Goal: Task Accomplishment & Management: Manage account settings

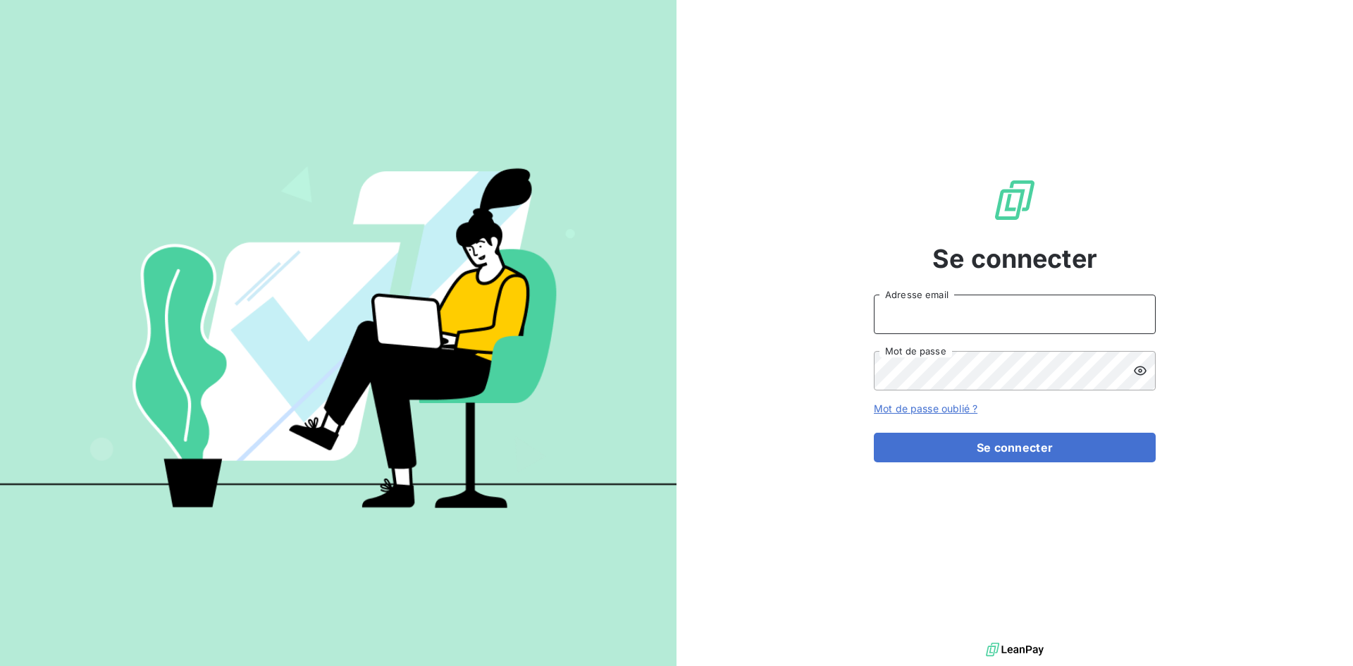
click at [1024, 311] on input "Adresse email" at bounding box center [1015, 314] width 282 height 39
type input "[EMAIL_ADDRESS][DOMAIN_NAME]"
click at [874, 433] on button "Se connecter" at bounding box center [1015, 448] width 282 height 30
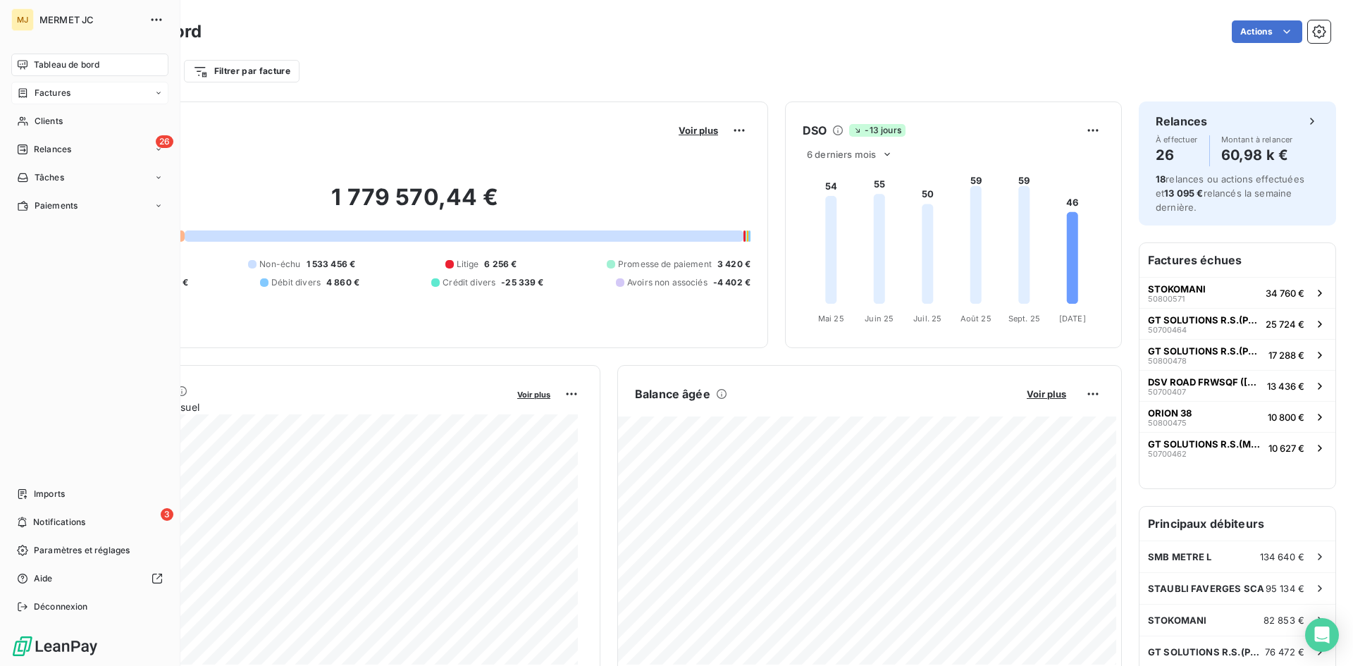
click at [66, 96] on span "Factures" at bounding box center [53, 93] width 36 height 13
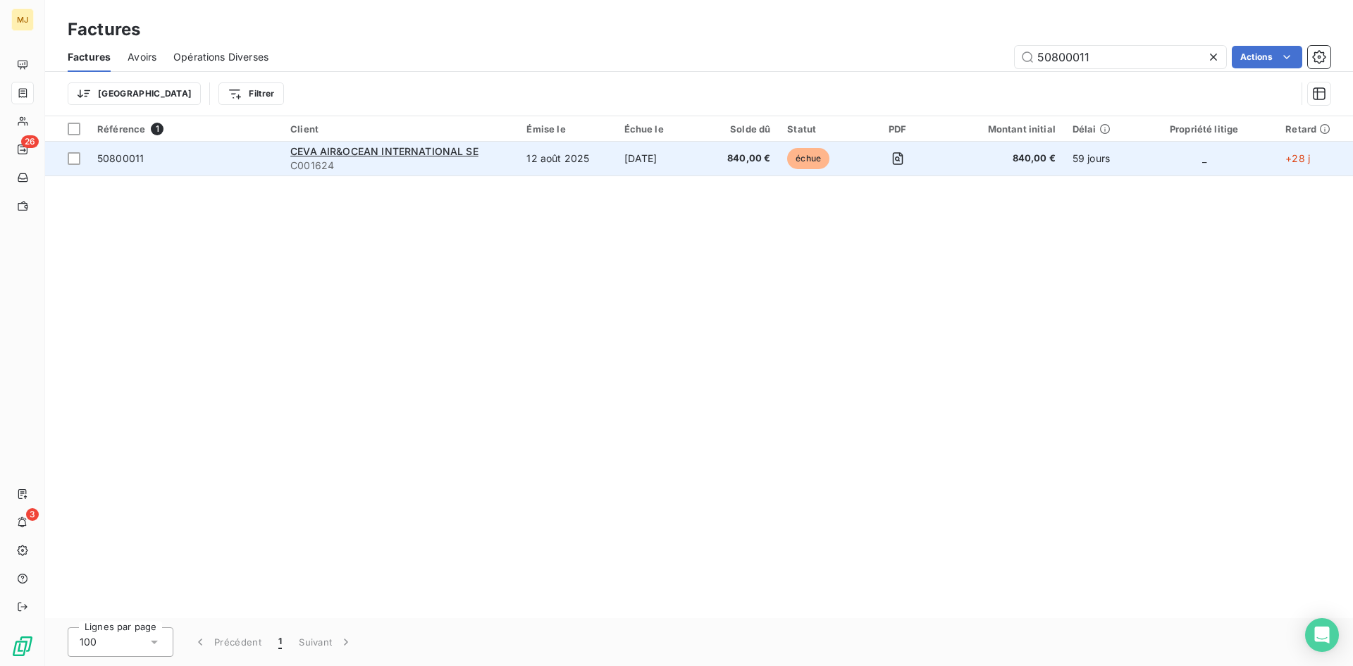
click at [136, 156] on span "50800011" at bounding box center [120, 158] width 47 height 12
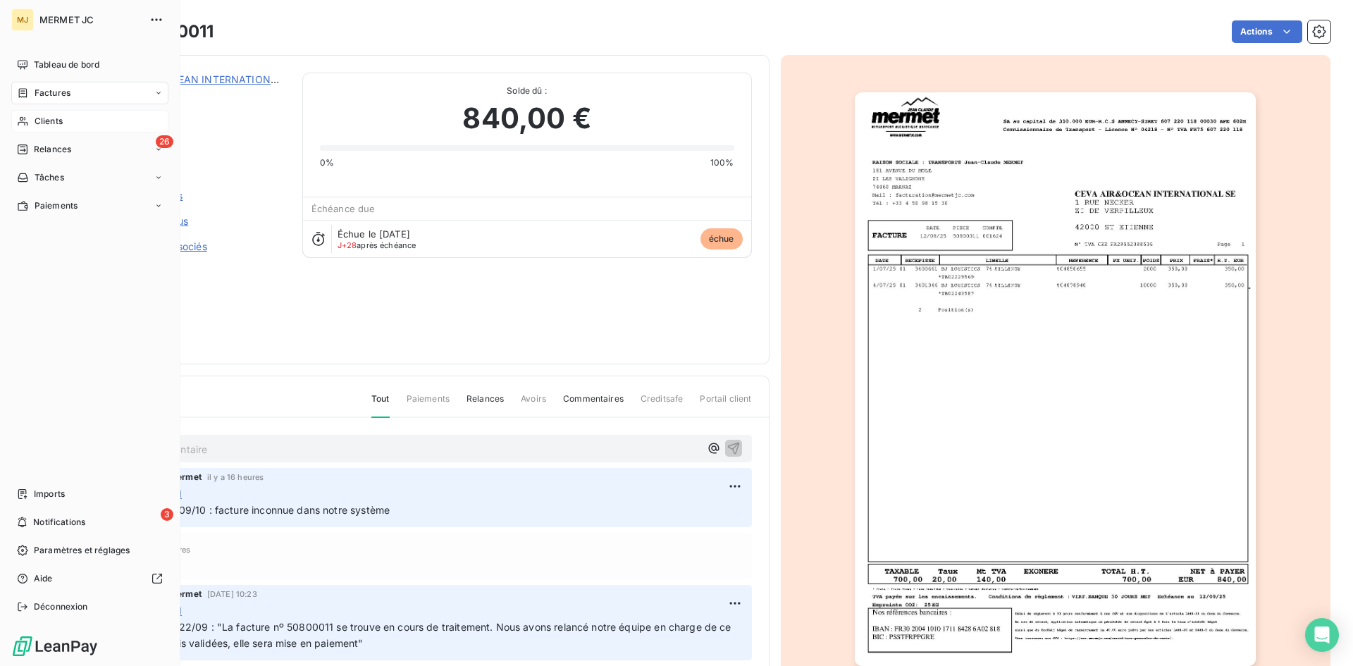
click at [45, 126] on span "Clients" at bounding box center [49, 121] width 28 height 13
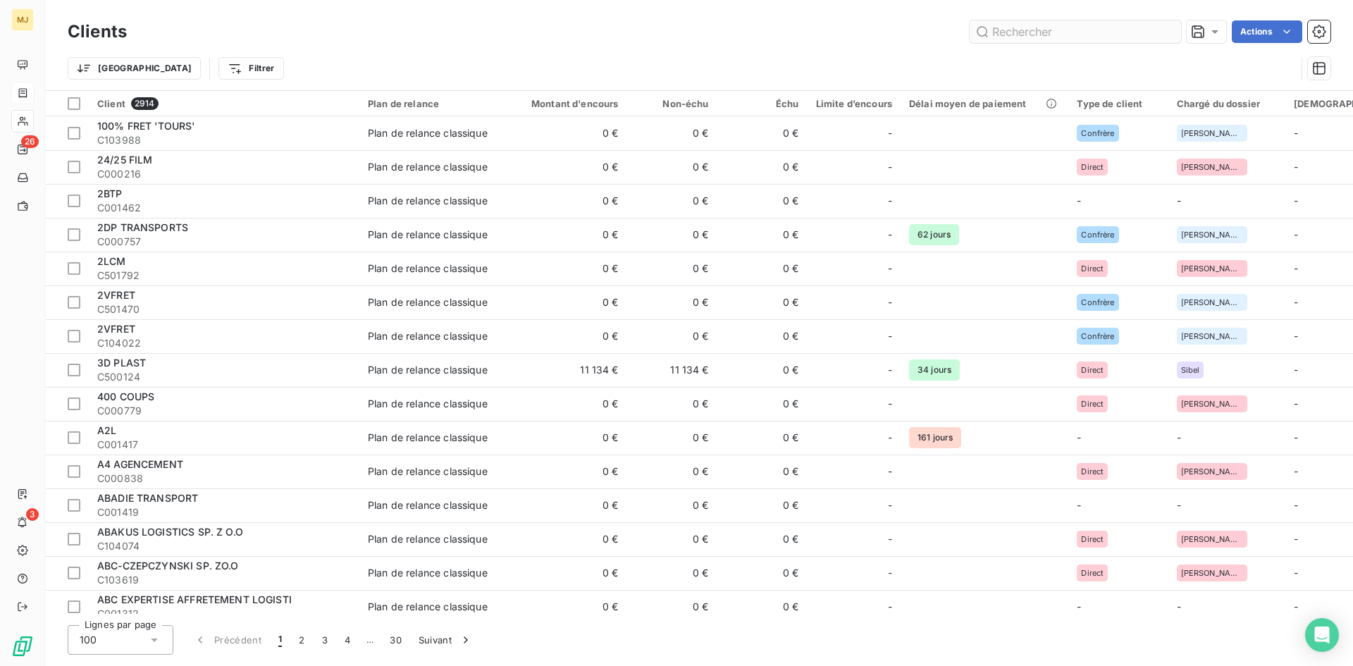
click at [1057, 37] on input "text" at bounding box center [1074, 31] width 211 height 23
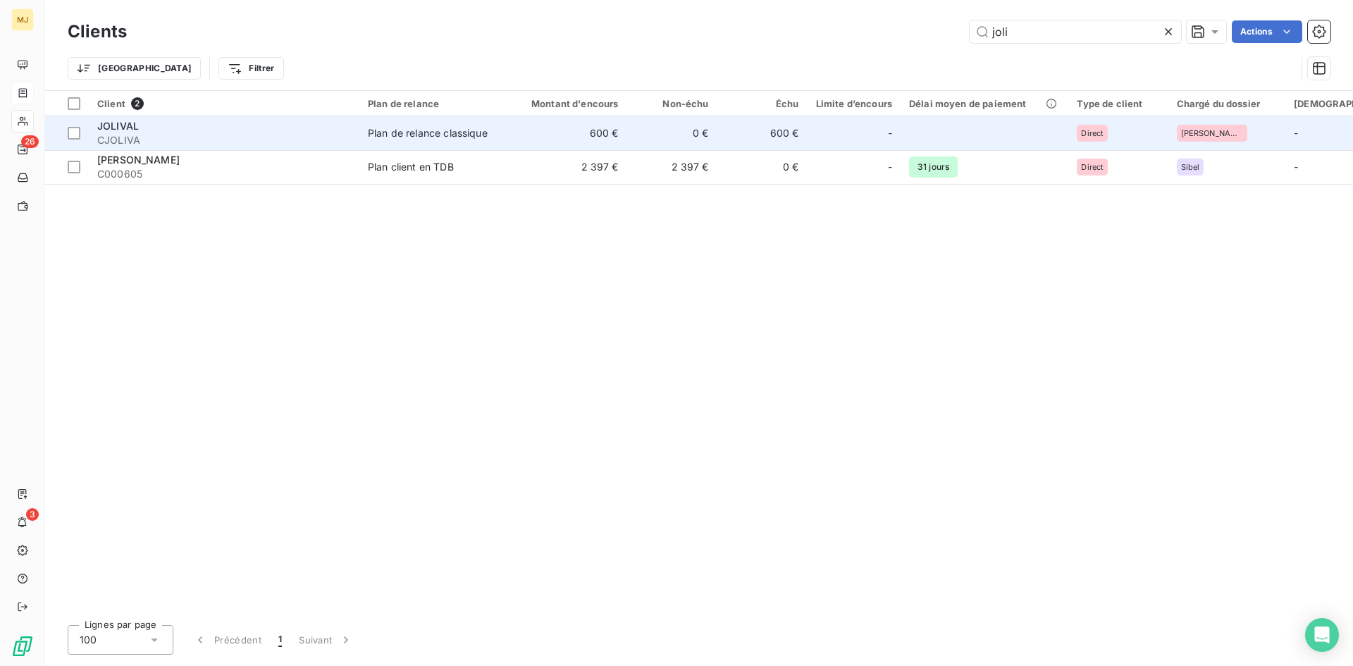
type input "joli"
click at [119, 124] on span "JOLIVAL" at bounding box center [118, 126] width 42 height 12
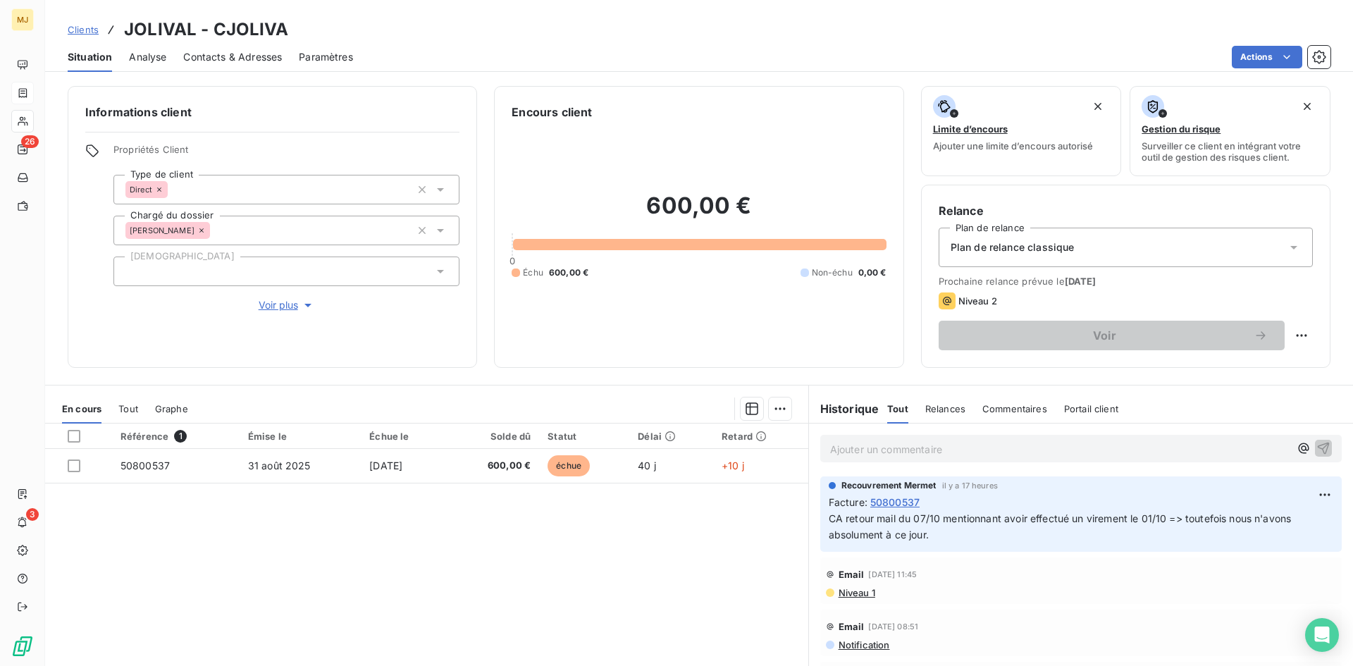
click at [1171, 443] on p "Ajouter un commentaire ﻿" at bounding box center [1059, 449] width 459 height 18
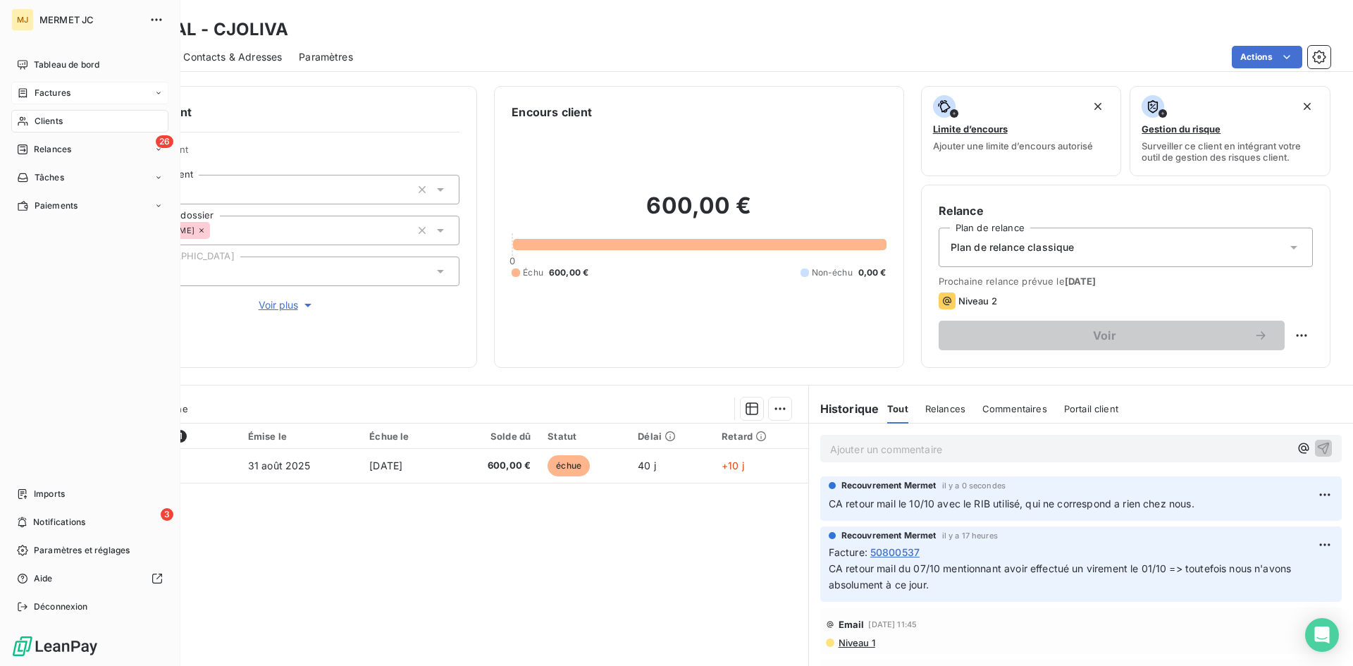
click at [84, 100] on div "Factures" at bounding box center [89, 93] width 157 height 23
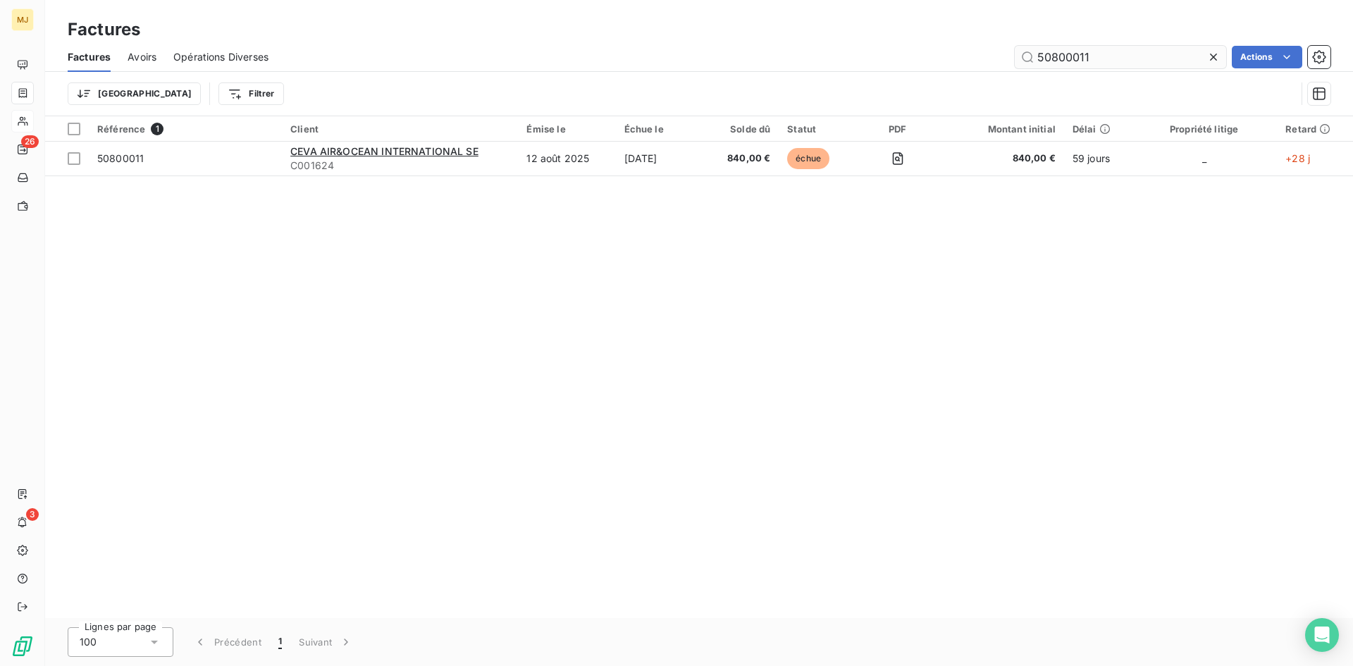
click at [1117, 58] on input "50800011" at bounding box center [1120, 57] width 211 height 23
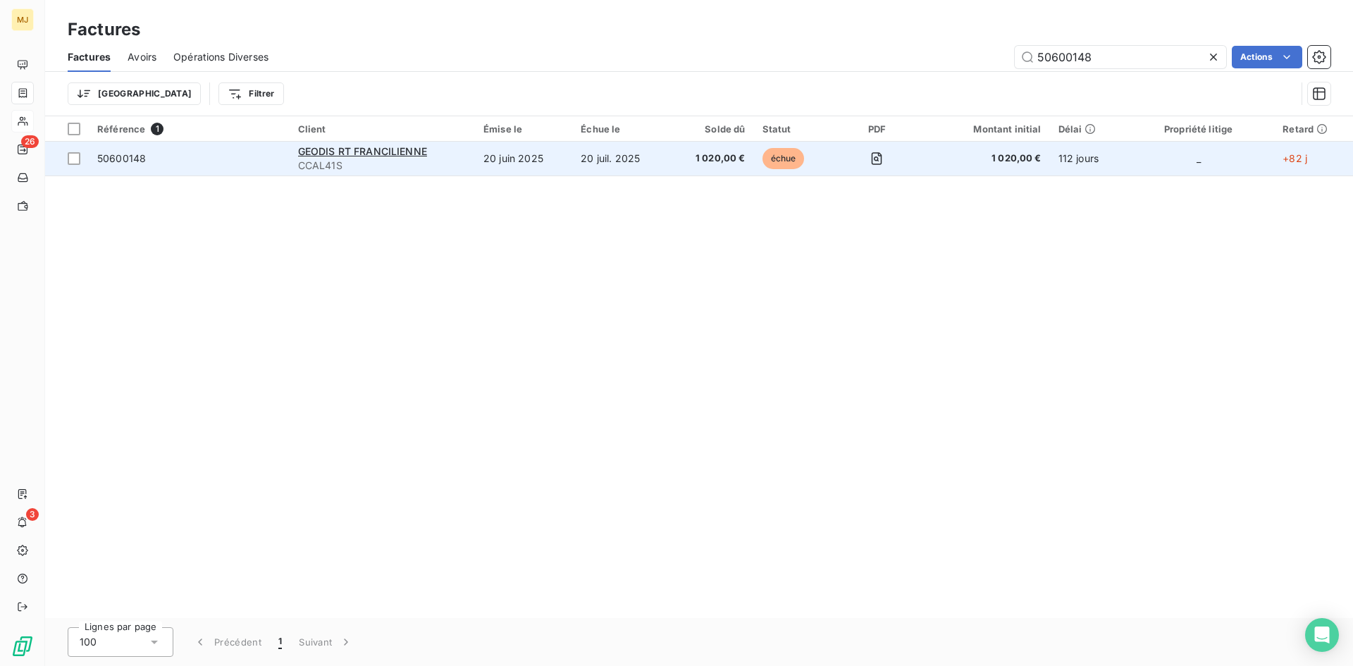
type input "50600148"
click at [99, 154] on span "50600148" at bounding box center [121, 158] width 49 height 12
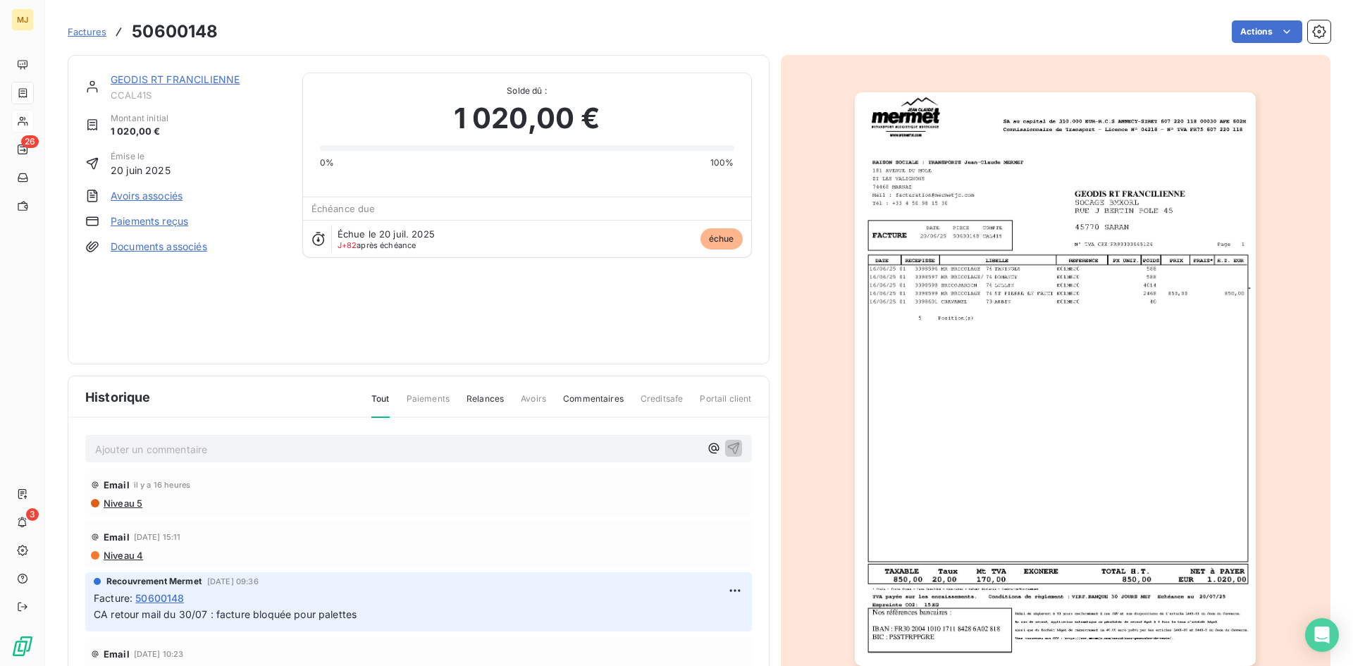
click at [290, 437] on div "Ajouter un commentaire ﻿" at bounding box center [418, 448] width 667 height 27
click at [290, 442] on p "Ajouter un commentaire ﻿" at bounding box center [397, 449] width 605 height 18
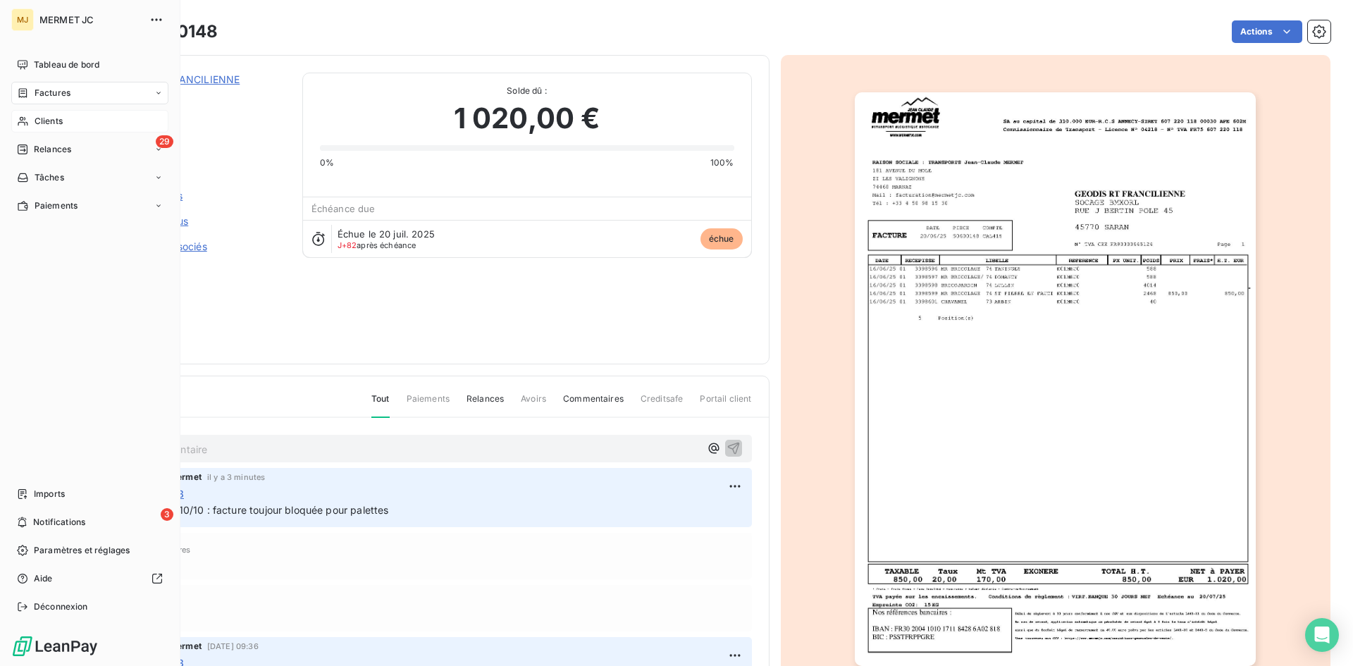
click at [35, 85] on div "Factures" at bounding box center [89, 93] width 157 height 23
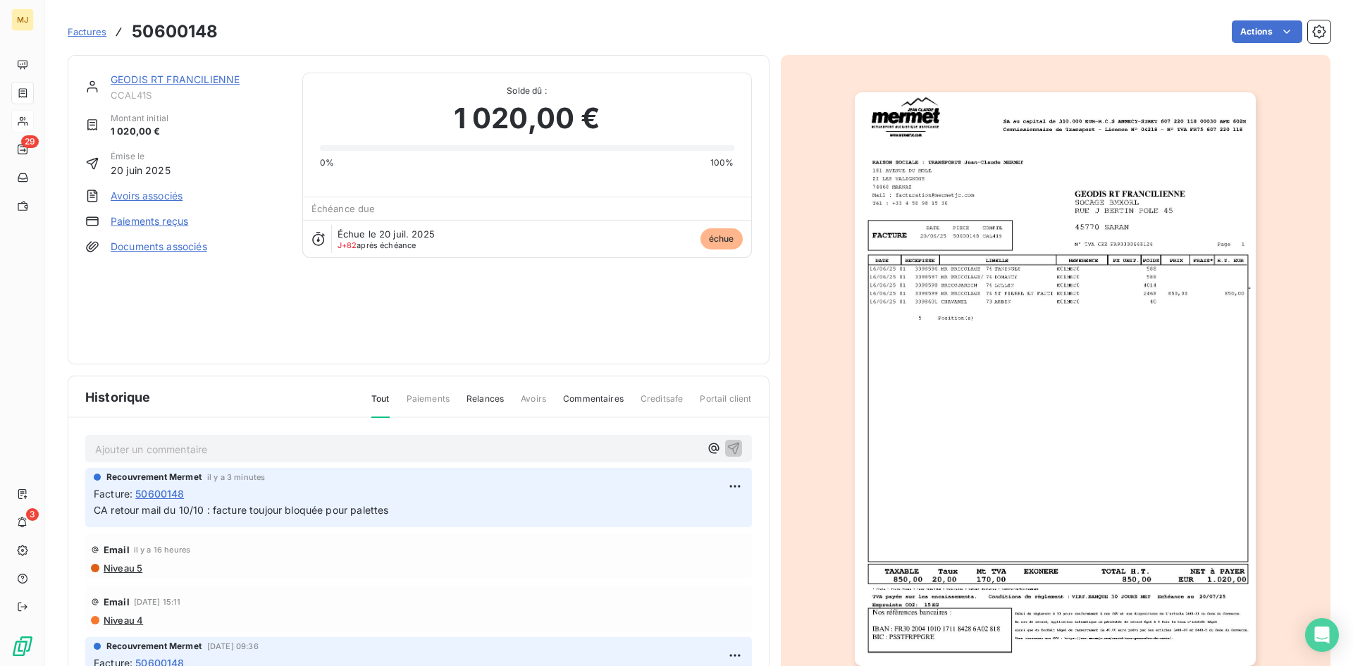
click at [72, 25] on link "Factures" at bounding box center [87, 32] width 39 height 14
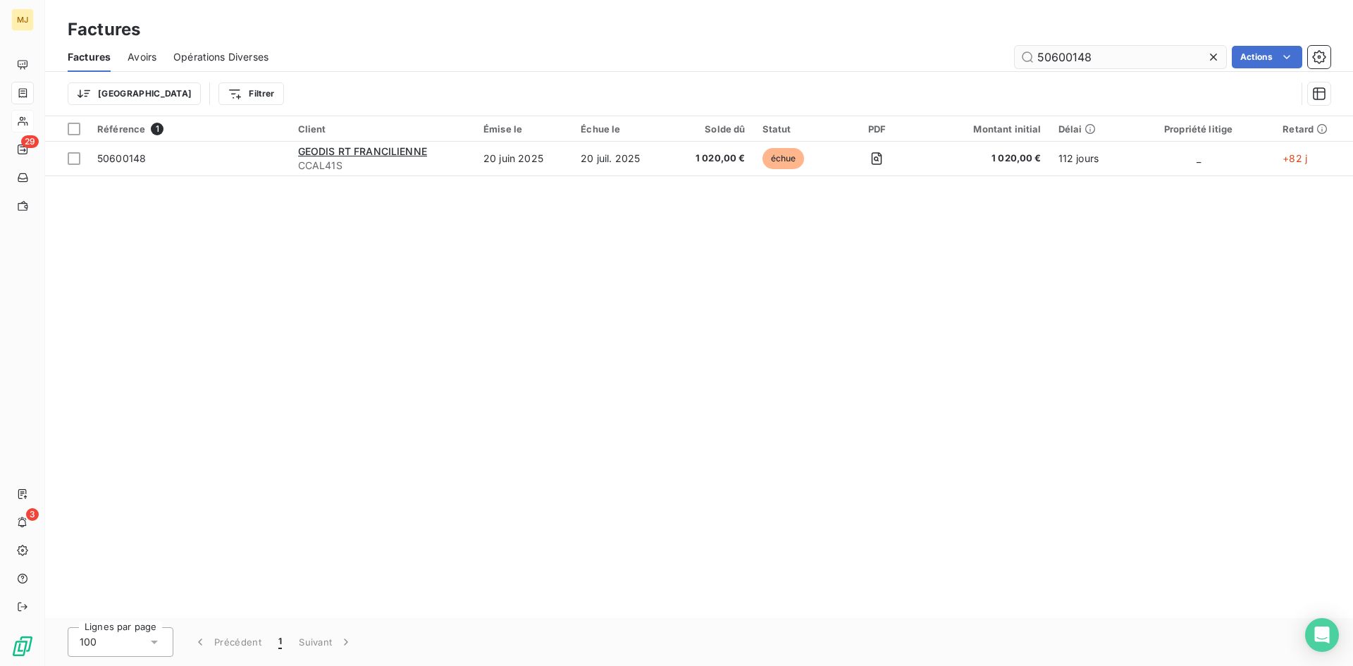
click at [1063, 61] on input "50600148" at bounding box center [1120, 57] width 211 height 23
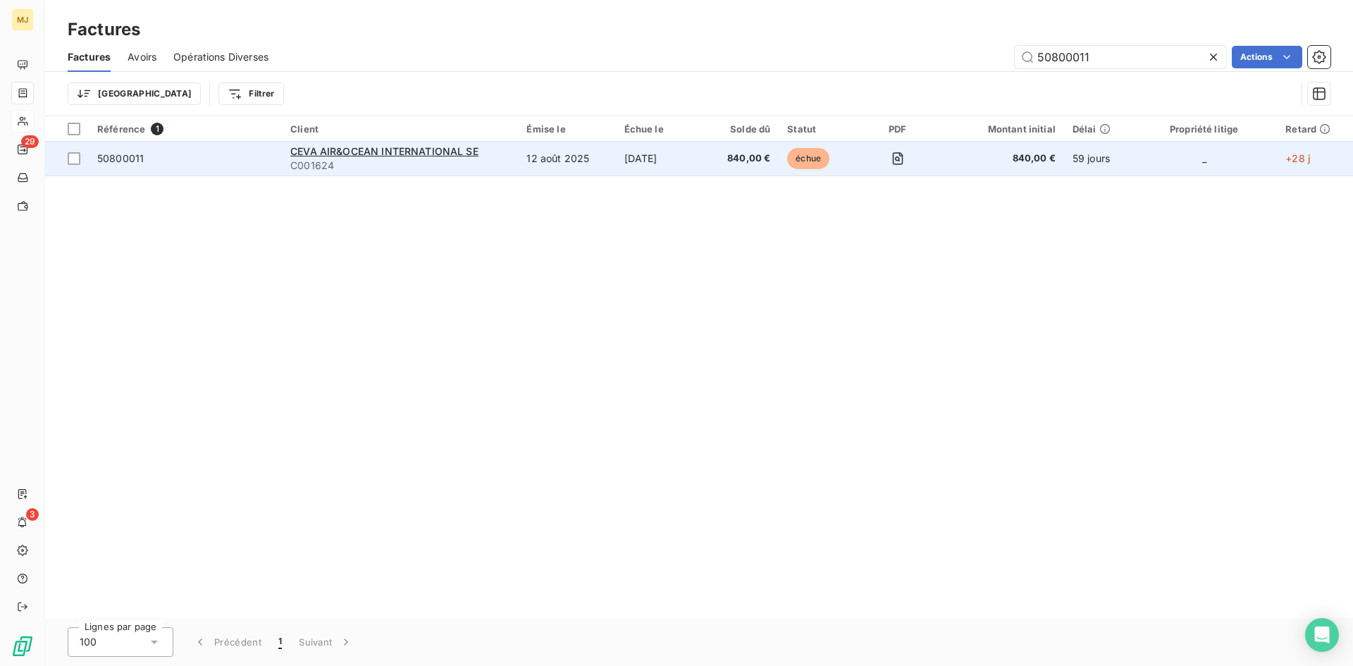
type input "50800011"
click at [144, 151] on span "50800011" at bounding box center [185, 158] width 176 height 14
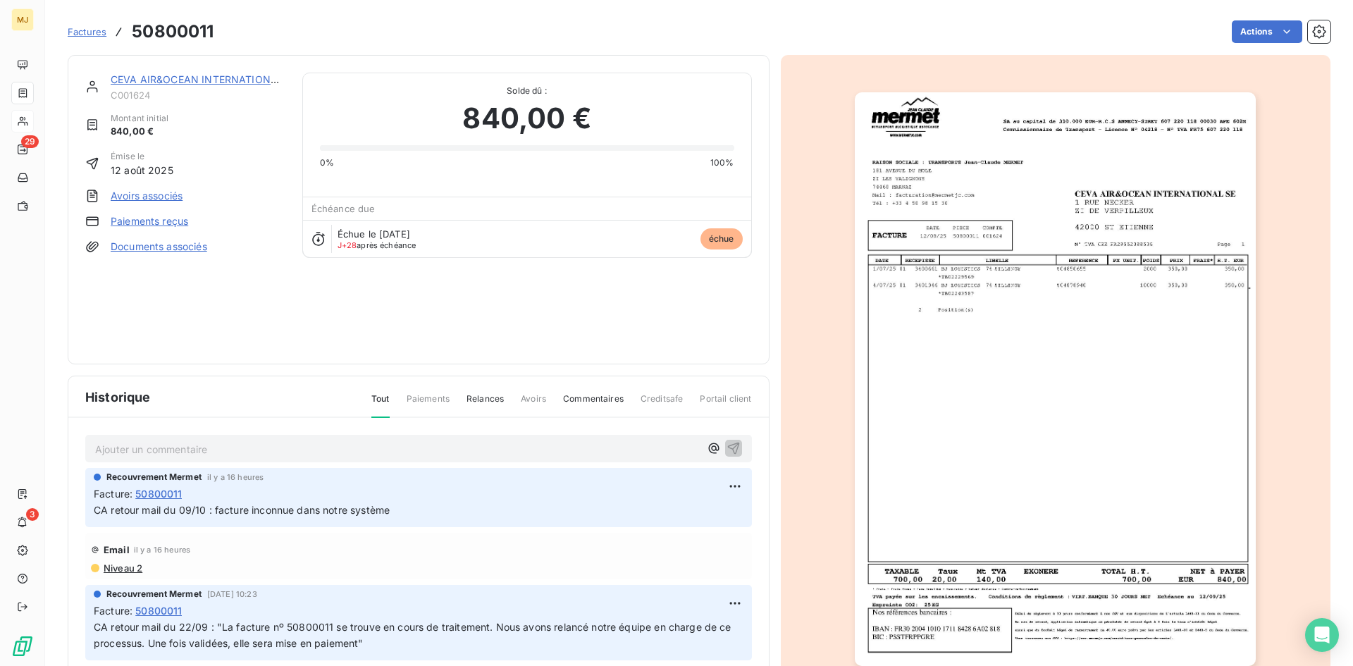
click at [268, 443] on p "Ajouter un commentaire ﻿" at bounding box center [397, 449] width 605 height 18
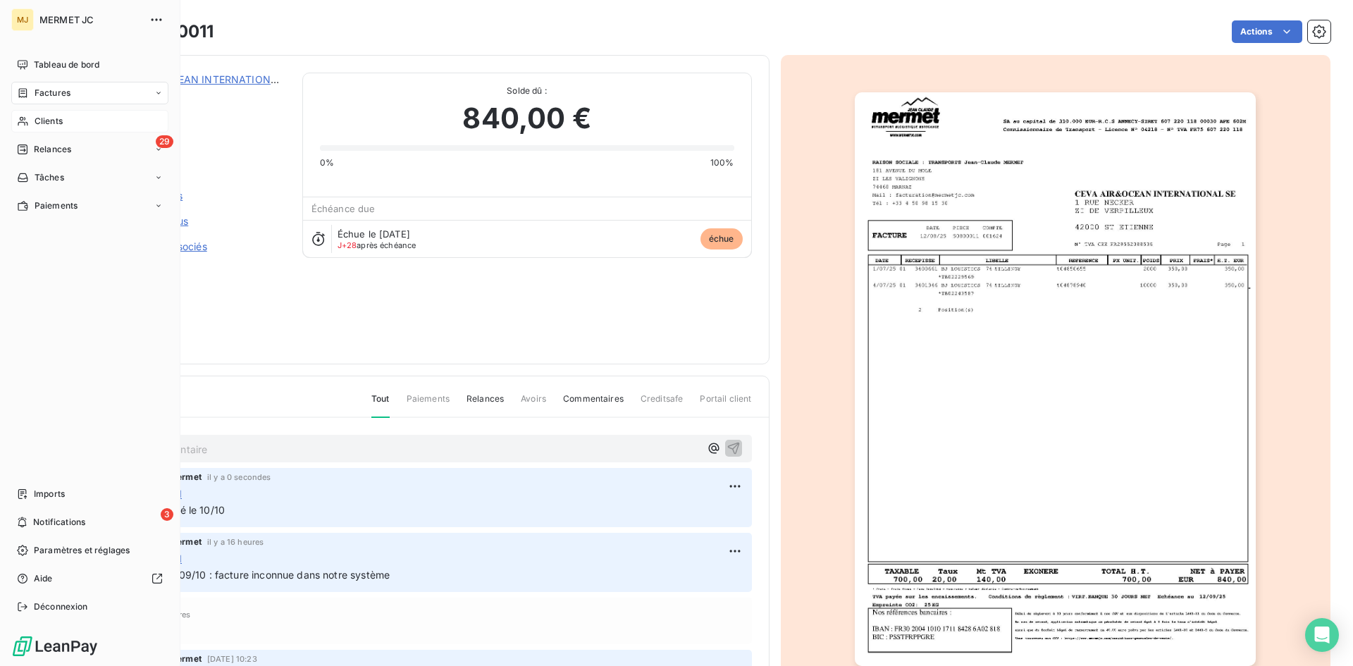
click at [47, 92] on span "Factures" at bounding box center [53, 93] width 36 height 13
click at [54, 89] on span "Factures" at bounding box center [53, 93] width 36 height 13
click at [54, 119] on span "Clients" at bounding box center [49, 121] width 28 height 13
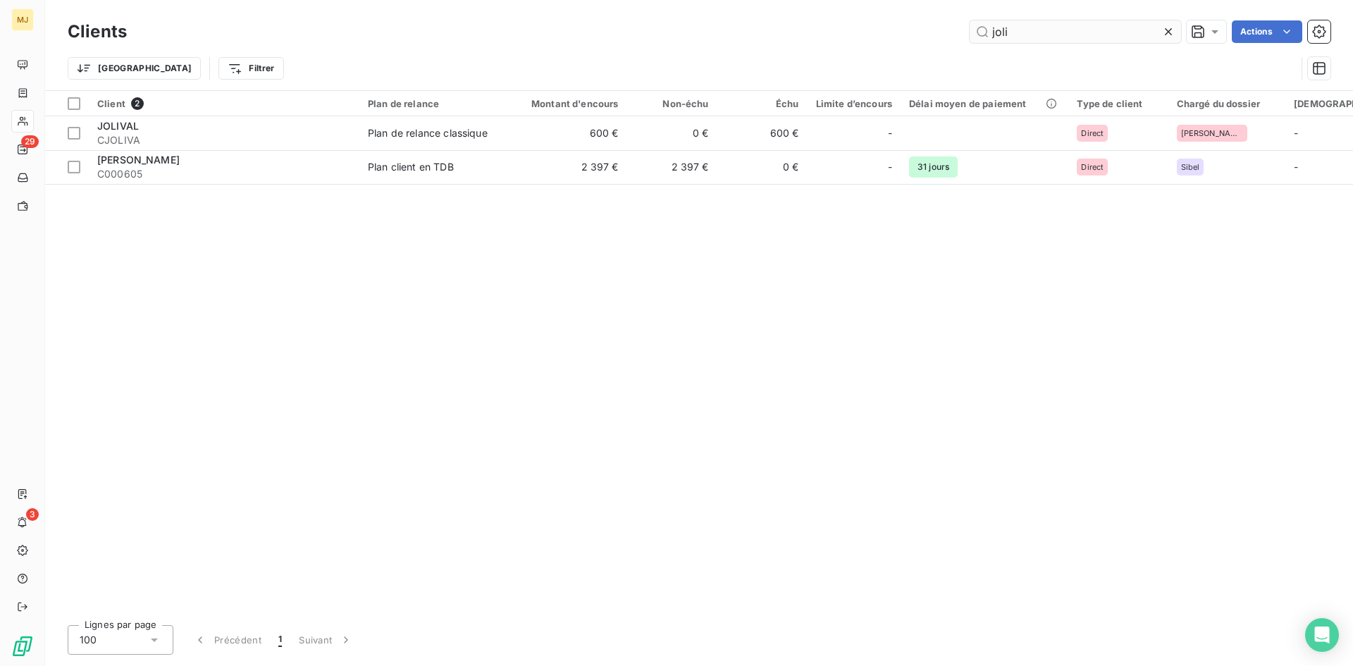
click at [1101, 36] on input "joli" at bounding box center [1074, 31] width 211 height 23
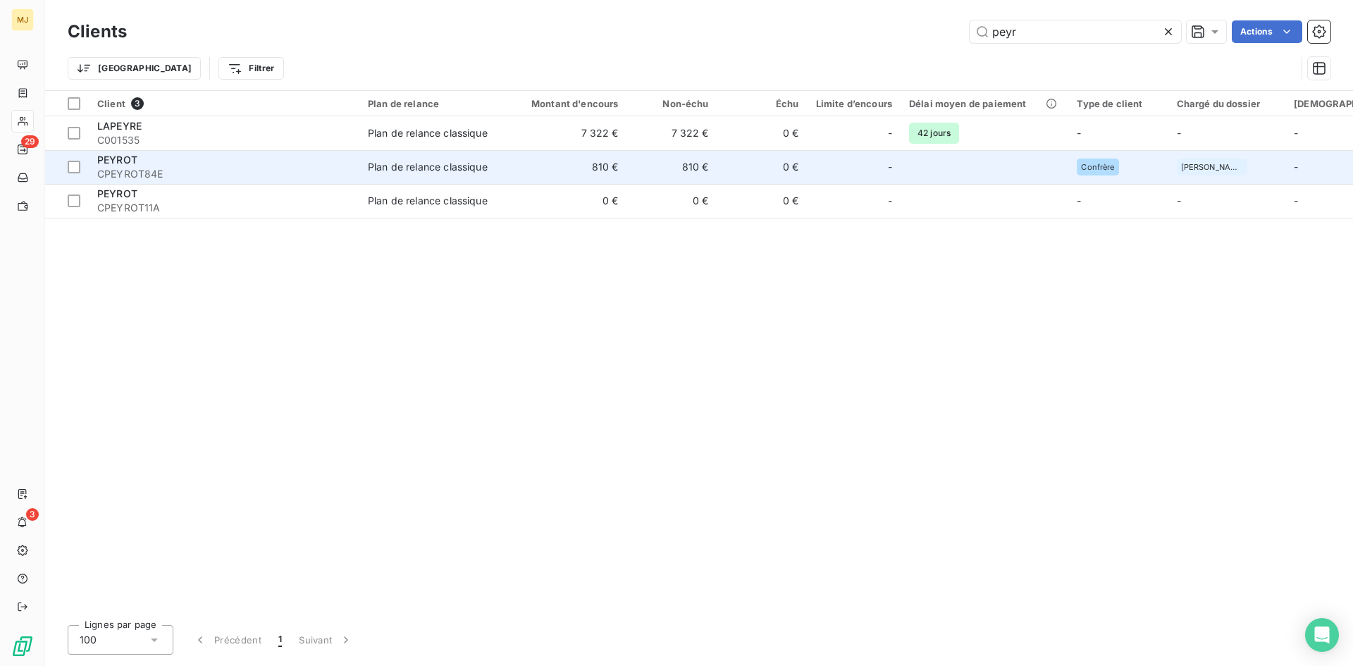
type input "peyr"
click at [141, 167] on span "CPEYROT84E" at bounding box center [224, 174] width 254 height 14
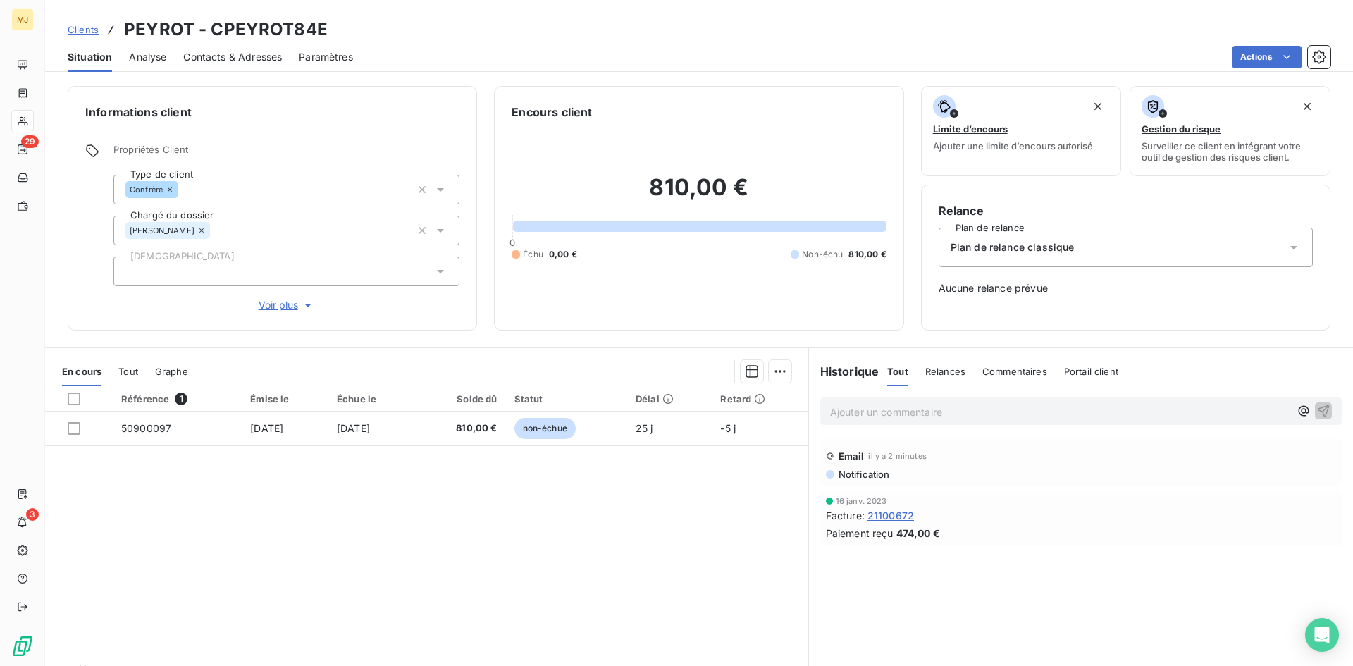
click at [235, 58] on span "Contacts & Adresses" at bounding box center [232, 57] width 99 height 14
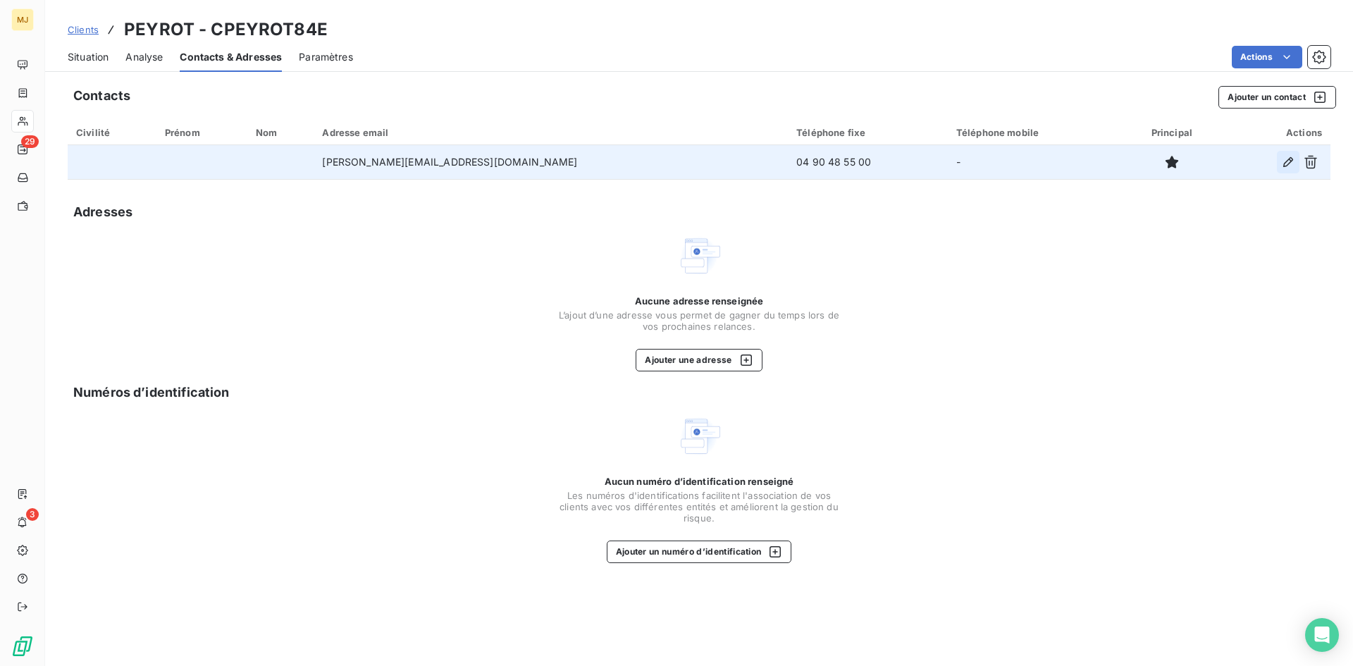
click at [1292, 163] on icon "button" at bounding box center [1288, 162] width 14 height 14
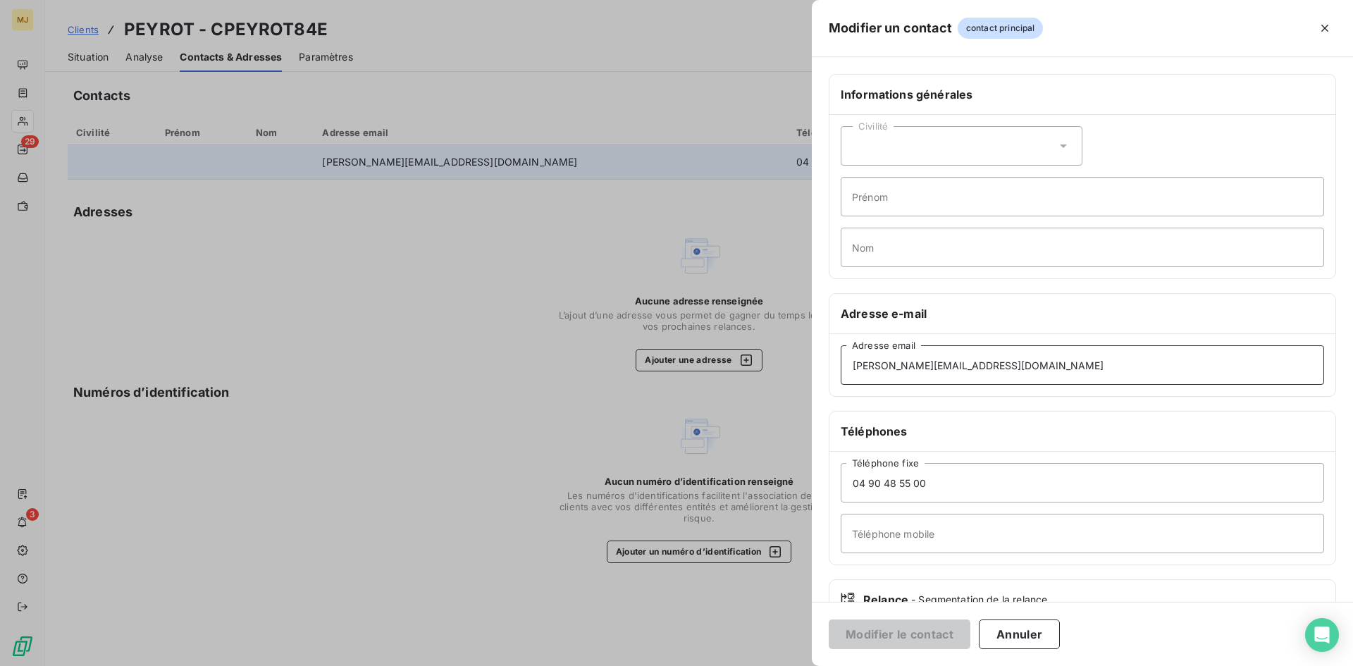
drag, startPoint x: 1072, startPoint y: 364, endPoint x: 422, endPoint y: 340, distance: 650.1
click at [440, 665] on div "Modifier un contact contact principal Informations générales Civilité Prénom No…" at bounding box center [676, 666] width 1353 height 0
paste input "rida.ettamdi"
type input "rida.ettamdi@coquelle.pro"
click at [926, 631] on button "Modifier le contact" at bounding box center [900, 634] width 142 height 30
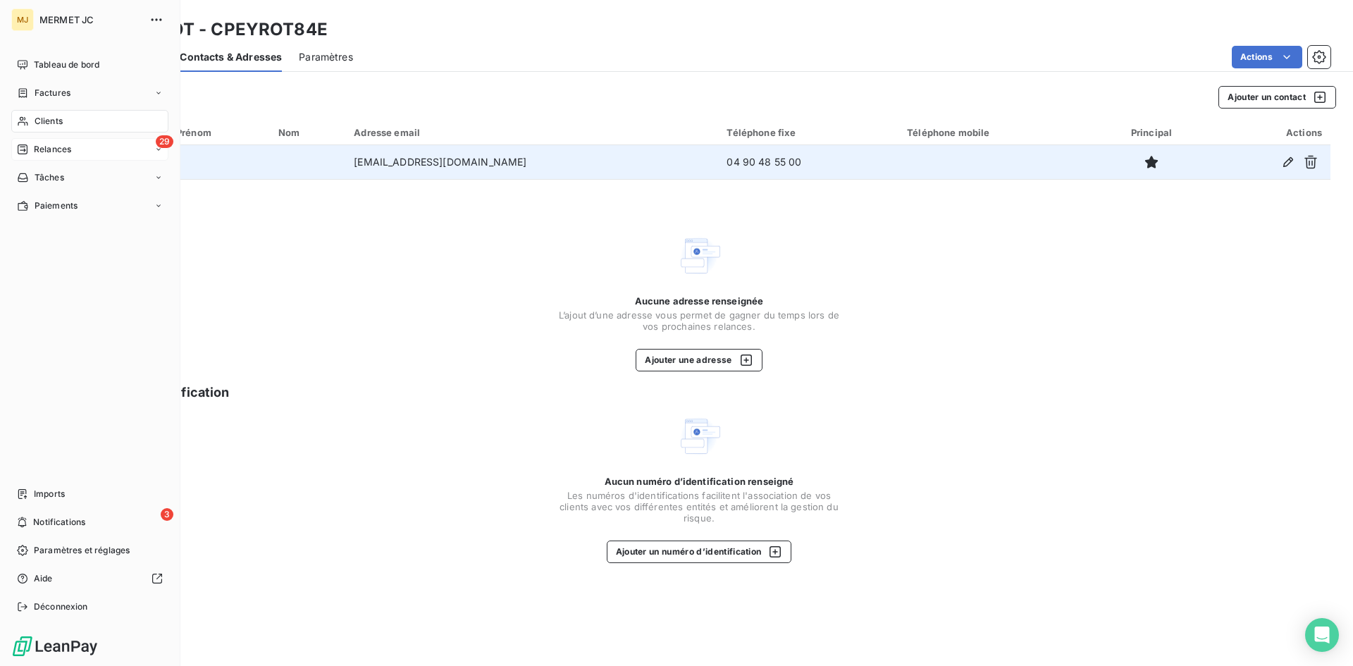
click at [78, 151] on div "29 Relances" at bounding box center [89, 149] width 157 height 23
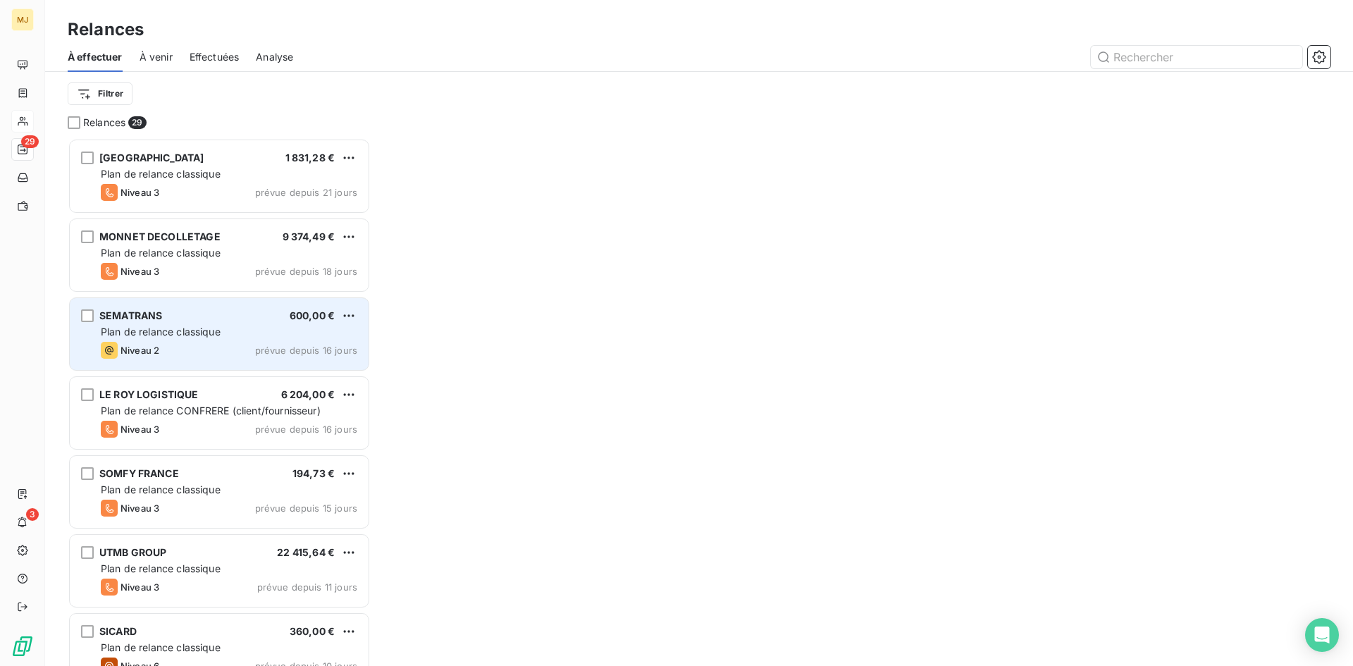
scroll to position [517, 292]
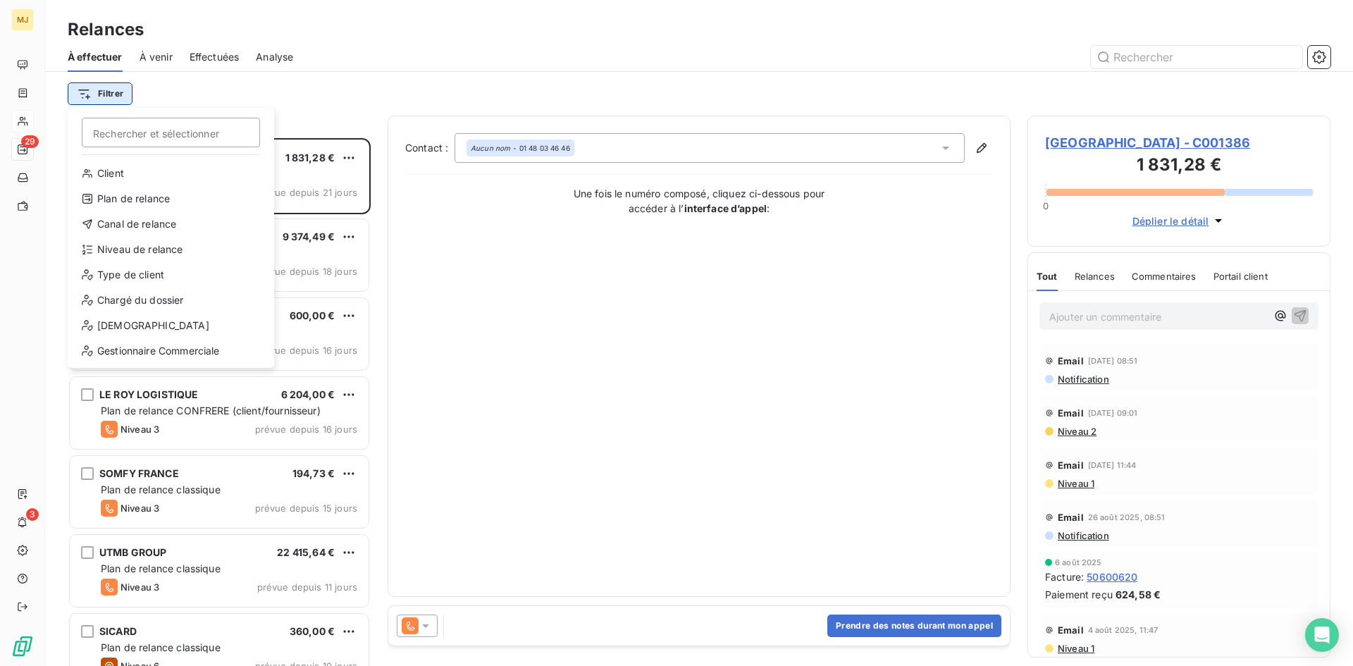
click at [85, 97] on html "MJ 29 3 Relances À effectuer À venir Effectuées Analyse Filtrer Rechercher et s…" at bounding box center [676, 333] width 1353 height 666
click at [134, 248] on div "Niveau de relance" at bounding box center [170, 249] width 195 height 23
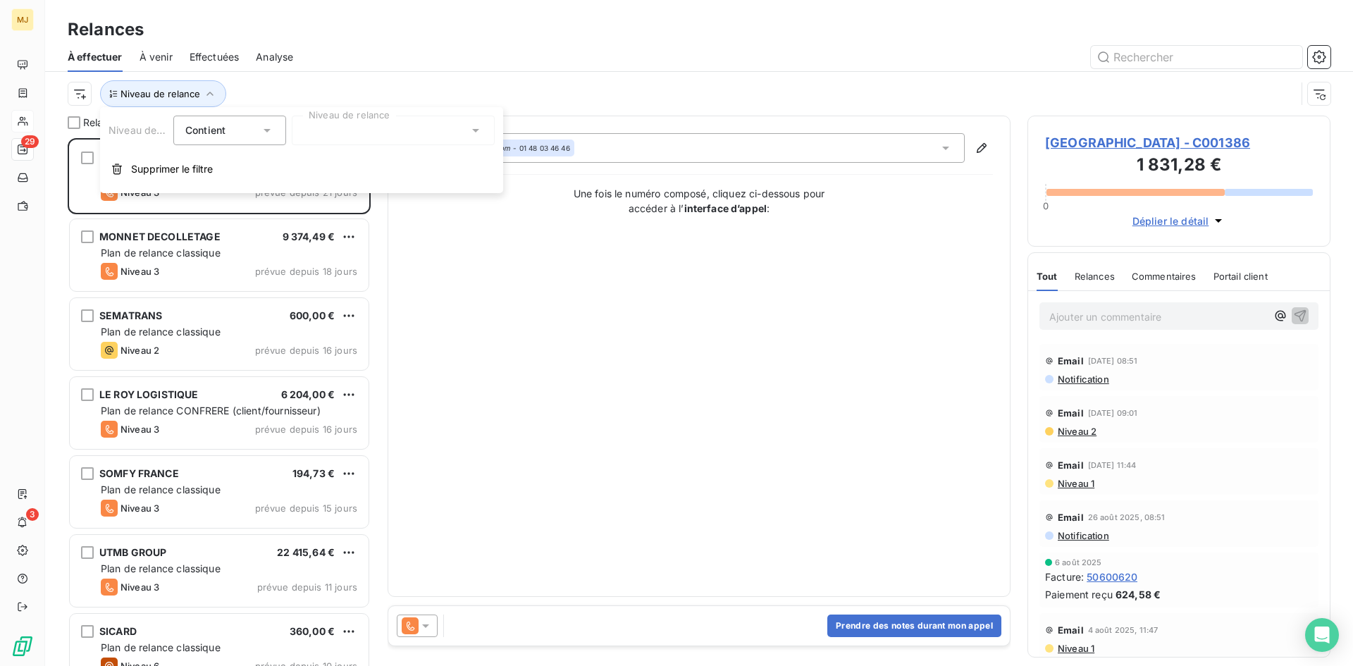
click at [378, 127] on div at bounding box center [393, 131] width 203 height 30
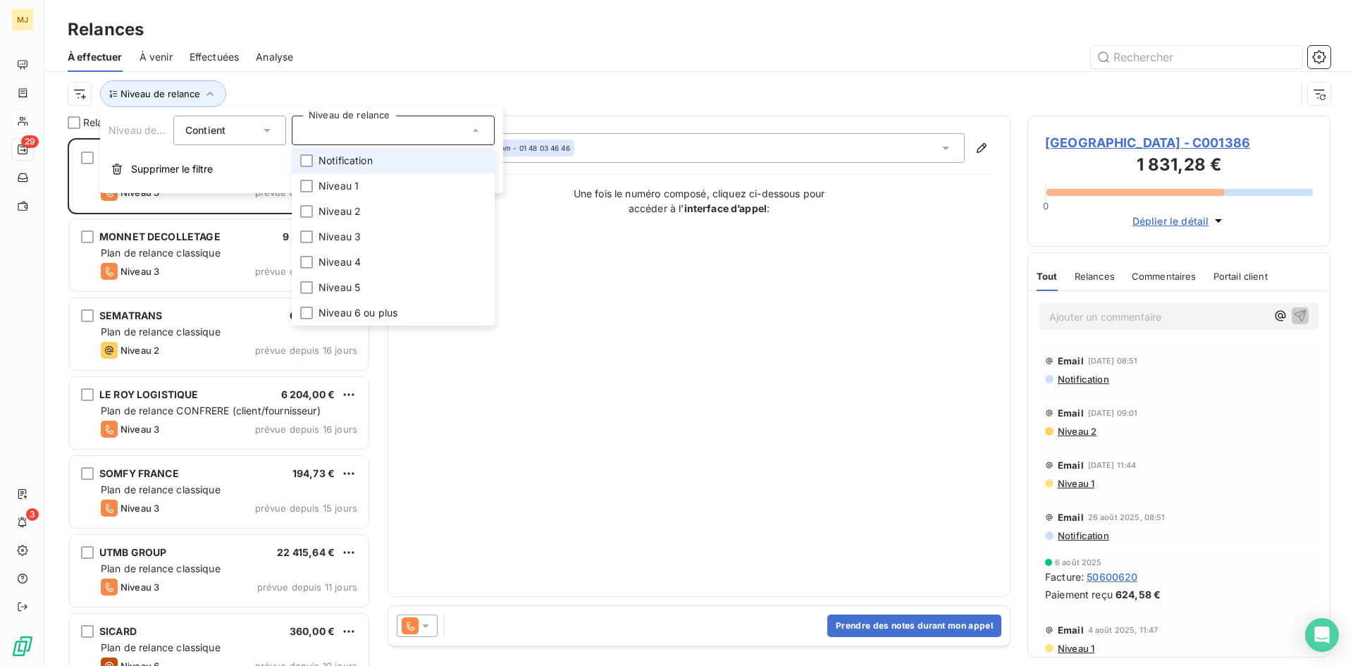
click at [377, 163] on li "Notification" at bounding box center [393, 160] width 203 height 25
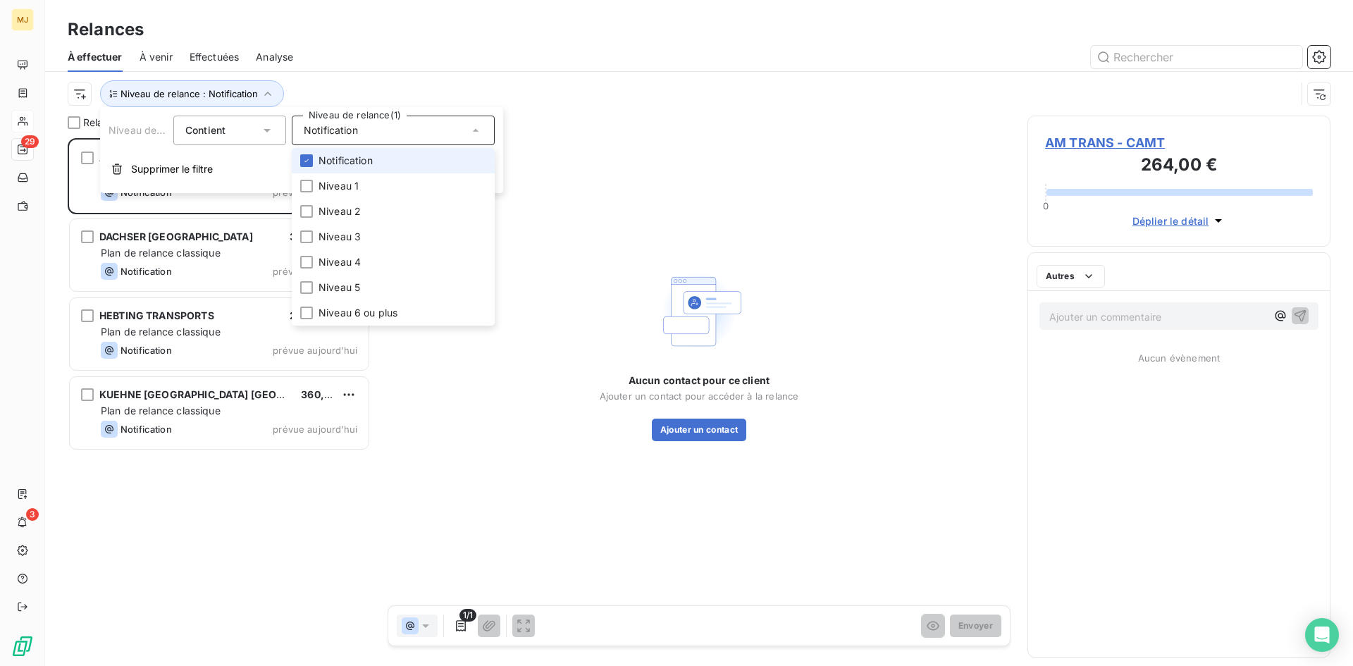
scroll to position [517, 292]
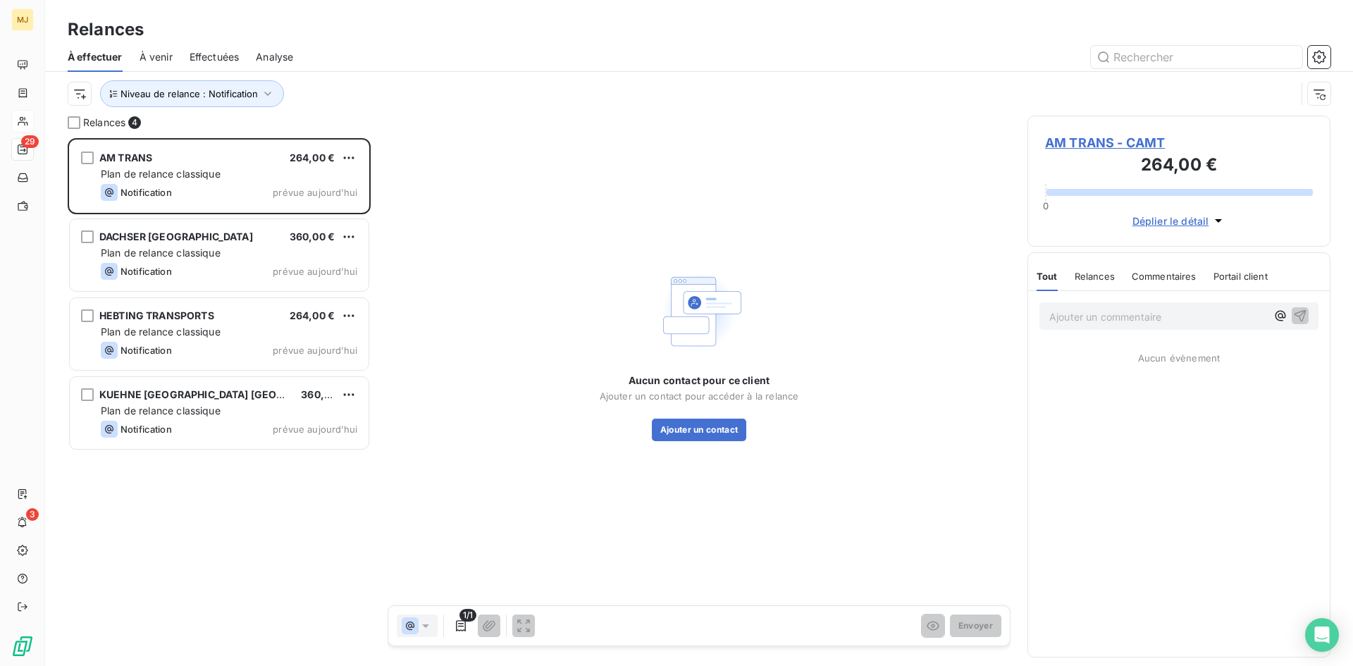
click at [415, 73] on div "Niveau de relance : Notification" at bounding box center [699, 94] width 1263 height 44
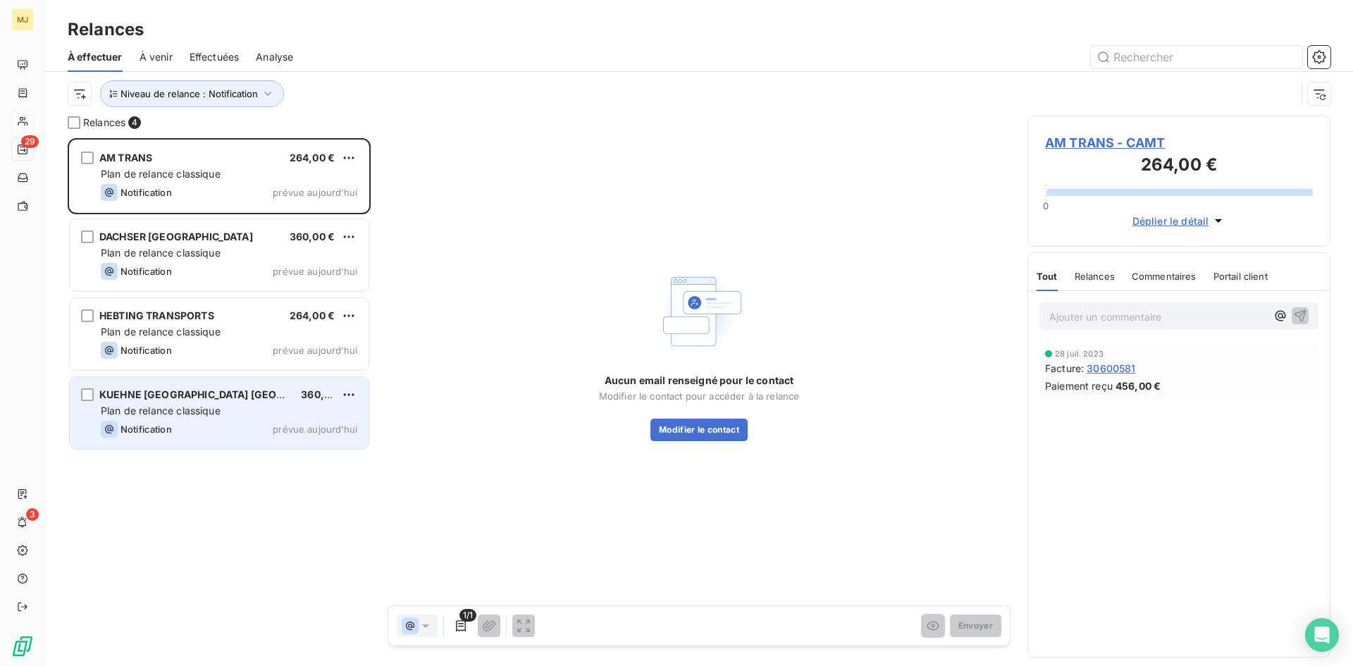
click at [202, 422] on div "Notification prévue aujourd’hui" at bounding box center [229, 429] width 256 height 17
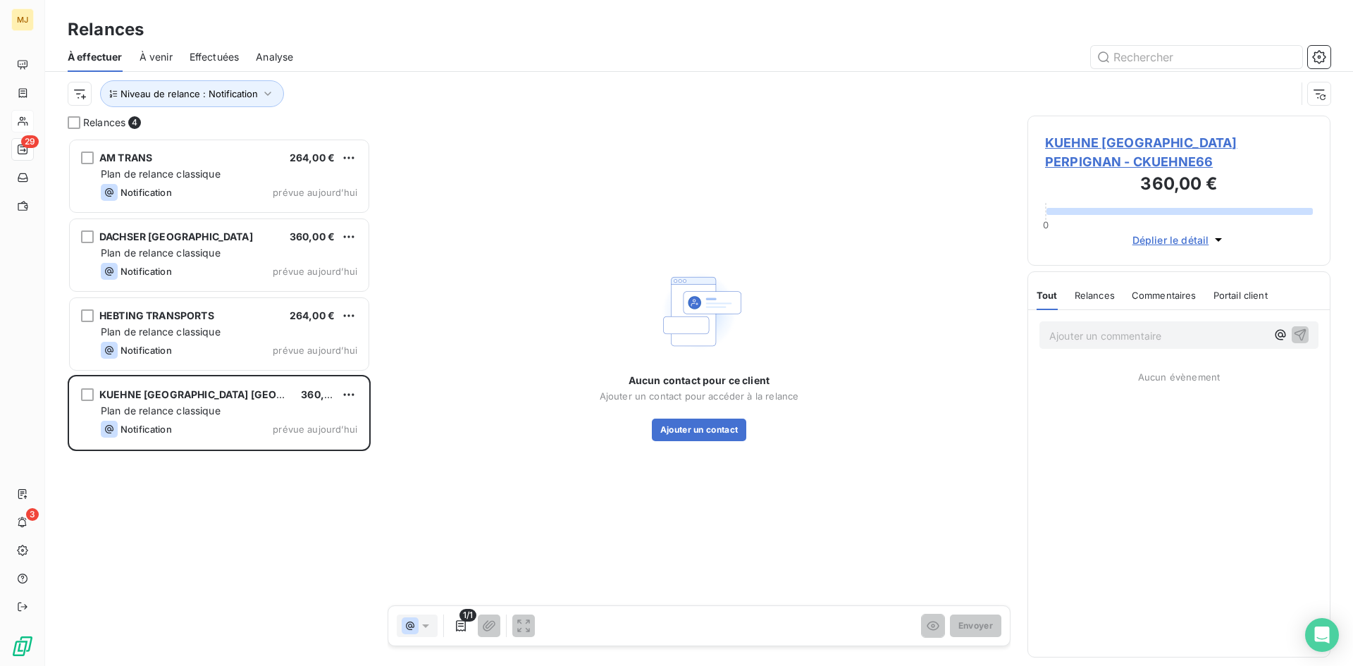
click at [1094, 335] on p "Ajouter un commentaire ﻿" at bounding box center [1157, 336] width 217 height 18
click at [724, 432] on button "Ajouter un contact" at bounding box center [699, 430] width 95 height 23
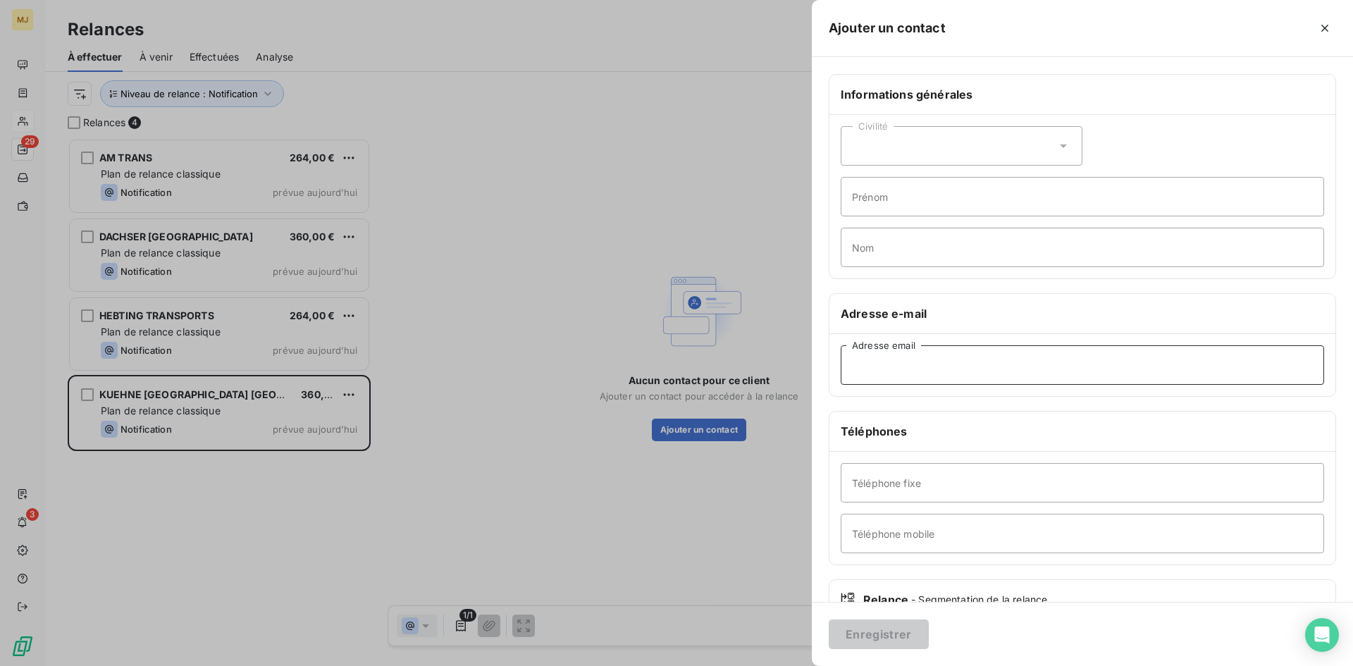
click at [1051, 369] on input "Adresse email" at bounding box center [1082, 364] width 483 height 39
type input "frfer.paiements@kuehne-nagel.com"
click at [881, 639] on button "Enregistrer" at bounding box center [879, 634] width 100 height 30
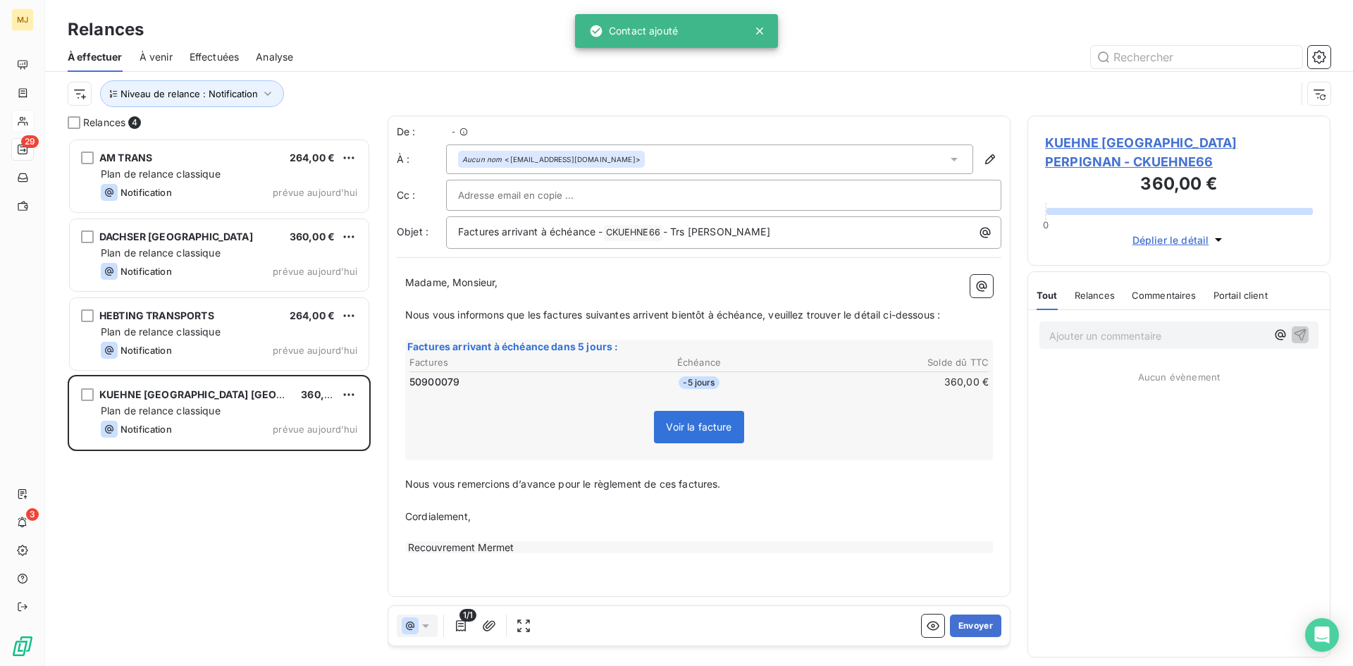
scroll to position [517, 292]
click at [979, 619] on button "Envoyer" at bounding box center [975, 625] width 51 height 23
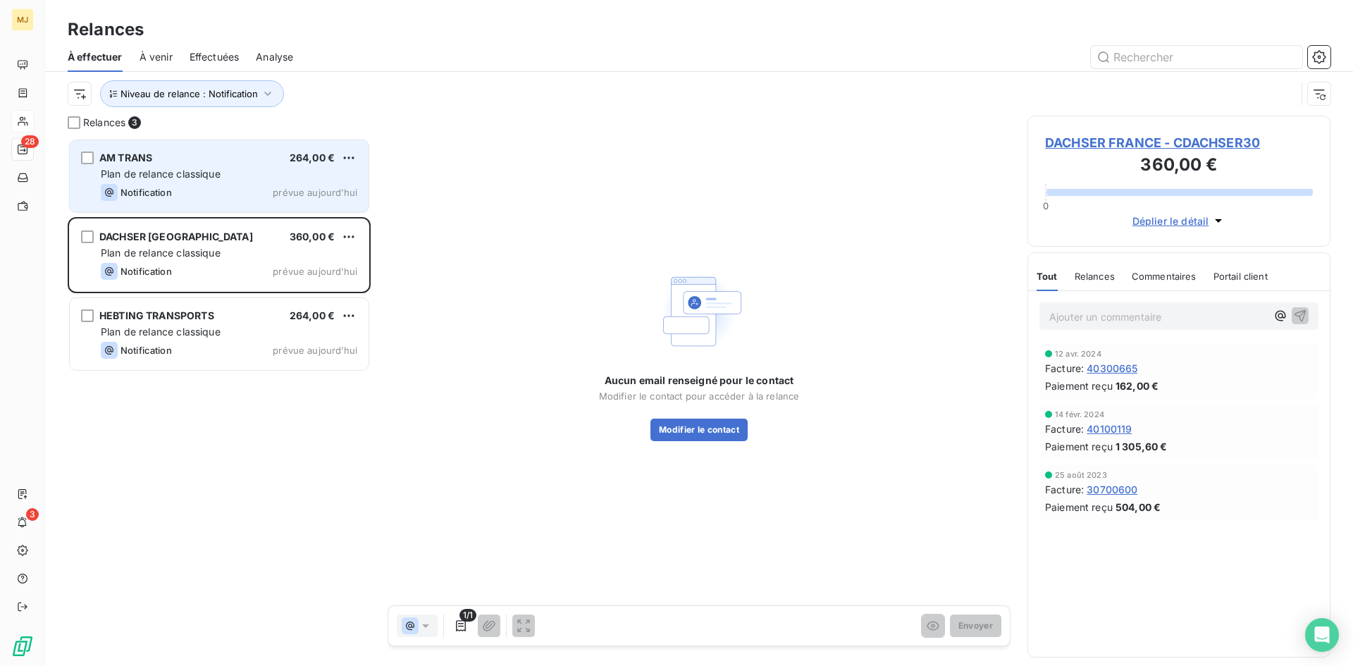
click at [200, 176] on span "Plan de relance classique" at bounding box center [161, 174] width 120 height 12
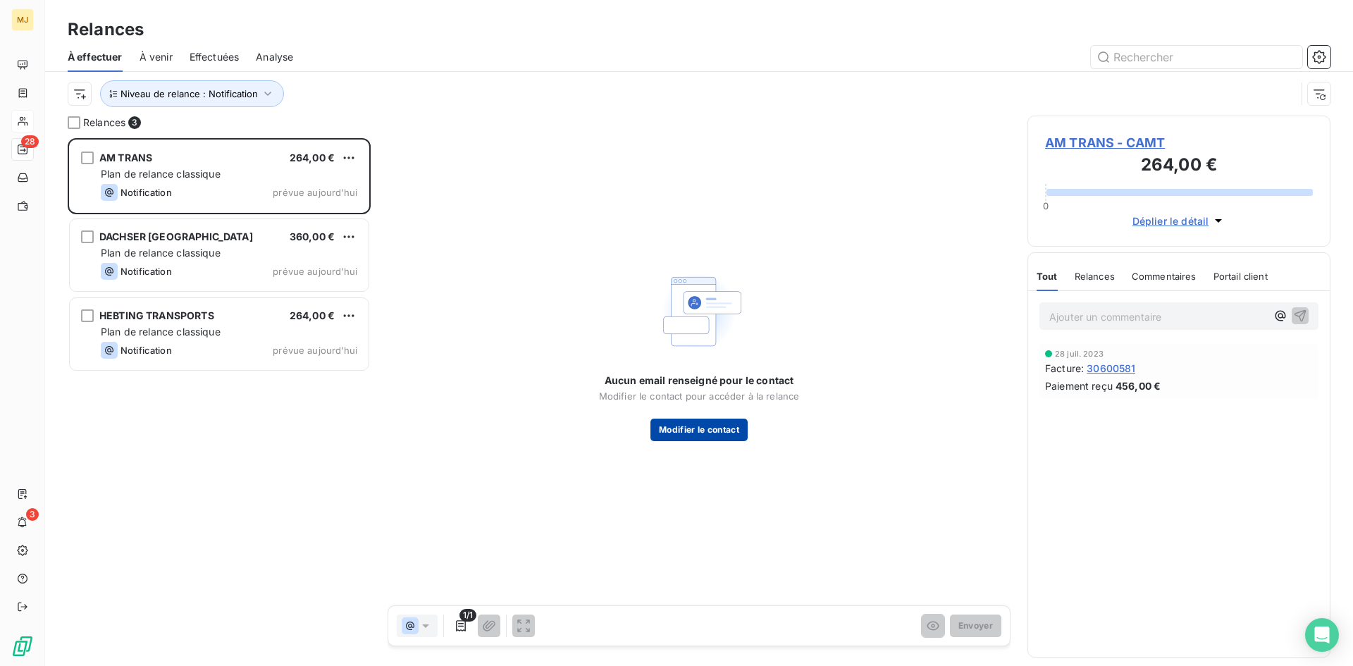
click at [735, 428] on button "Modifier le contact" at bounding box center [698, 430] width 97 height 23
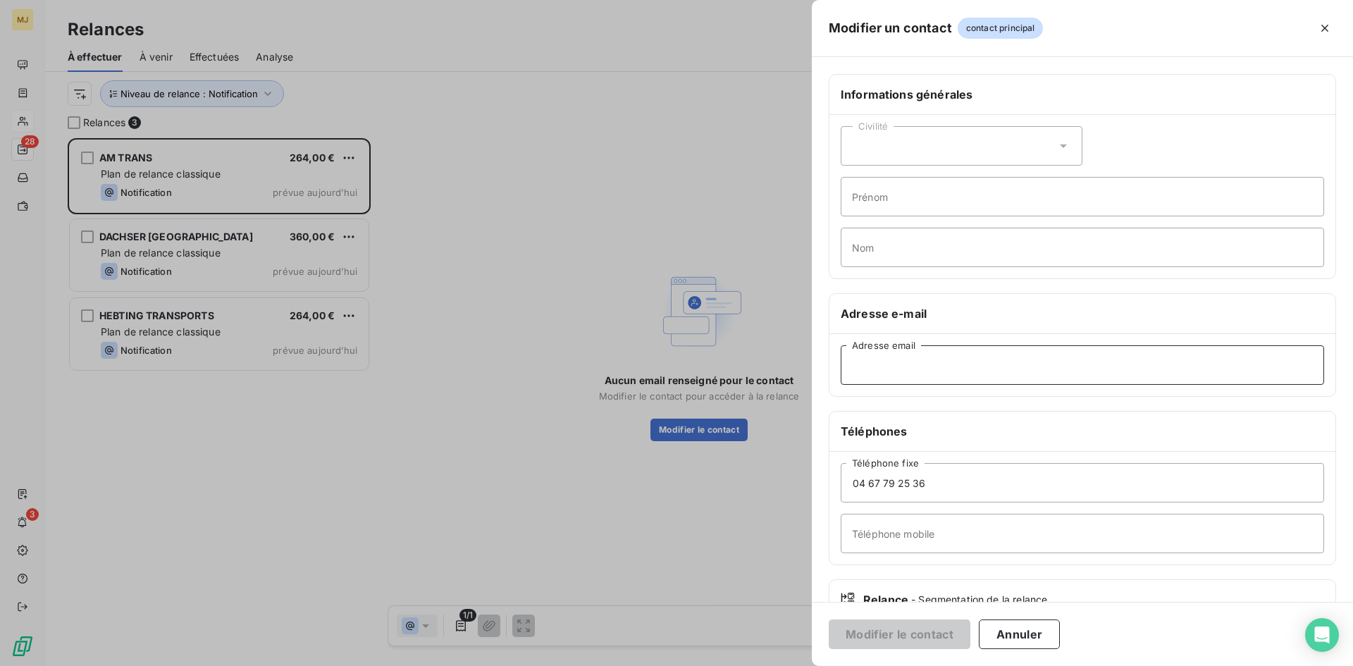
click at [1072, 366] on input "Adresse email" at bounding box center [1082, 364] width 483 height 39
paste input "christella@am-trans.fr"
type input "christella@am-trans.fr"
drag, startPoint x: 915, startPoint y: 638, endPoint x: 916, endPoint y: 628, distance: 9.3
click at [915, 636] on button "Modifier le contact" at bounding box center [900, 634] width 142 height 30
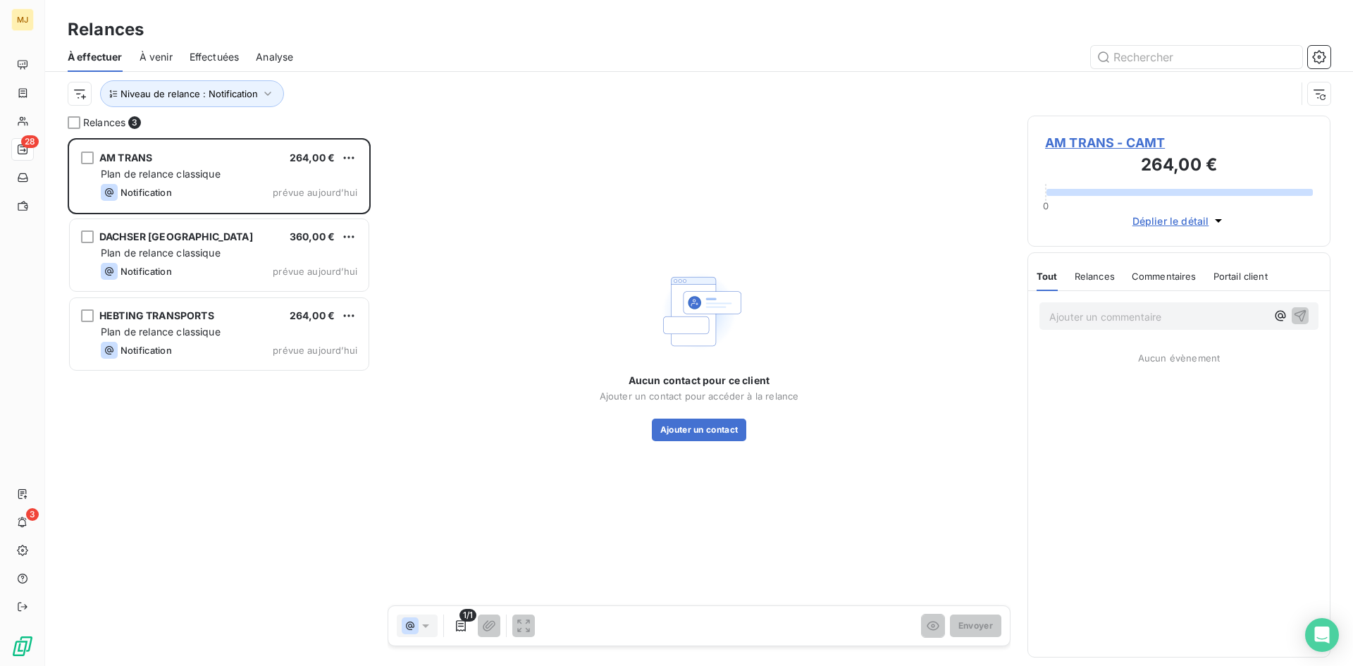
scroll to position [517, 292]
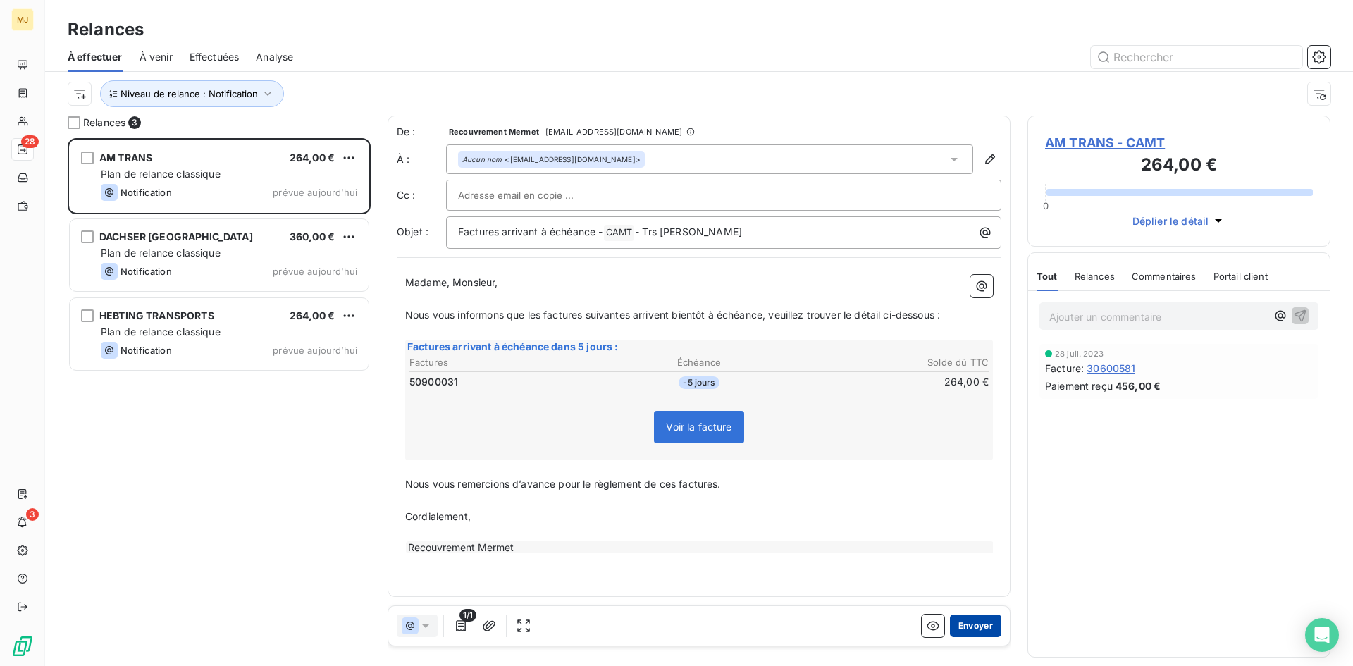
click at [982, 634] on button "Envoyer" at bounding box center [975, 625] width 51 height 23
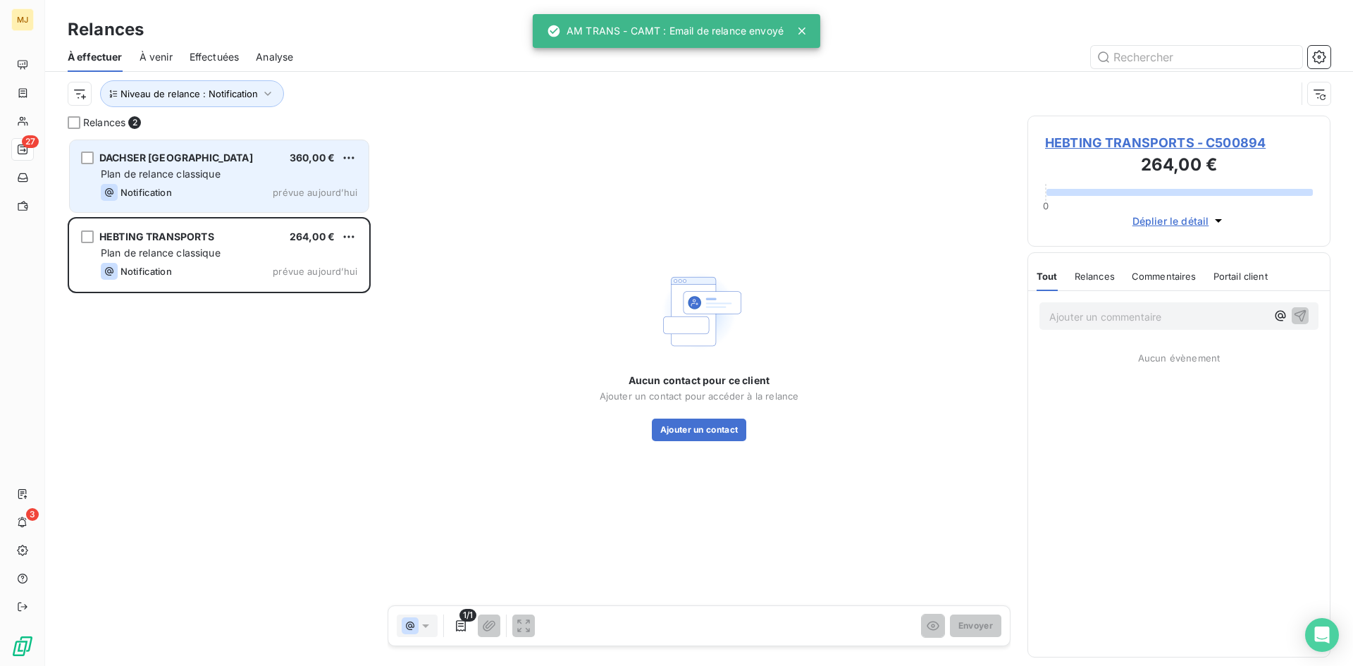
click at [185, 178] on span "Plan de relance classique" at bounding box center [161, 174] width 120 height 12
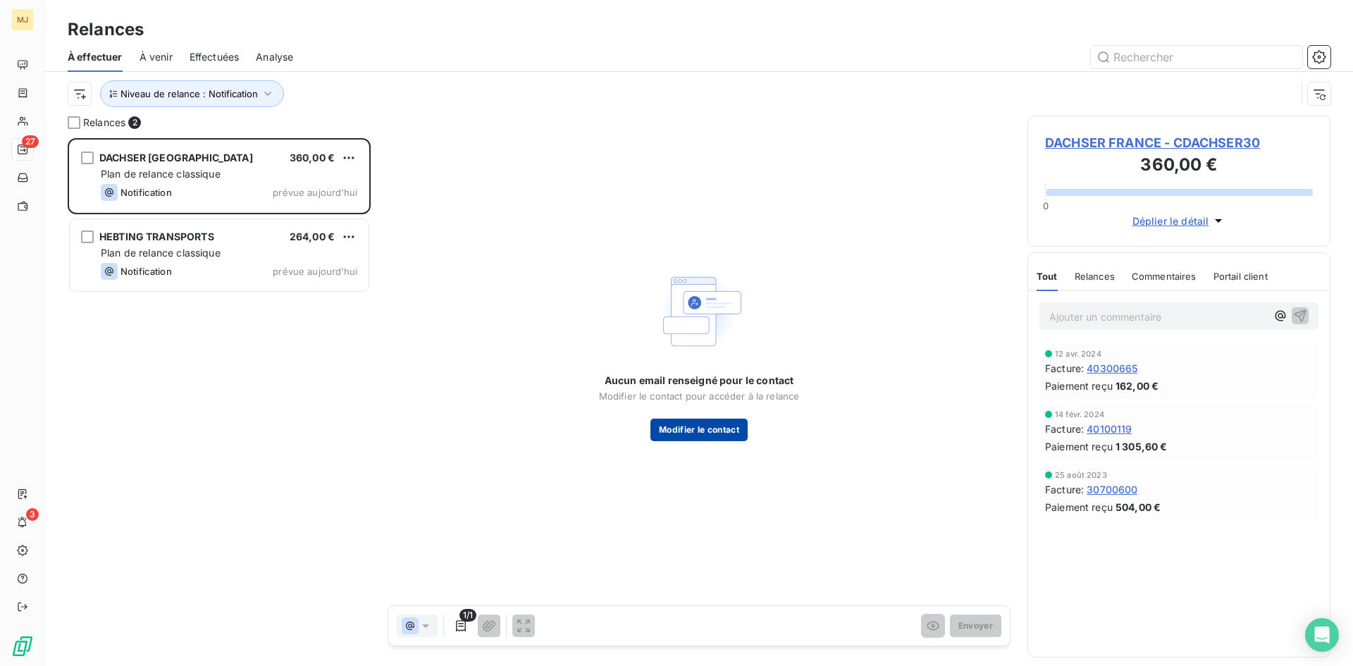
click at [728, 428] on button "Modifier le contact" at bounding box center [698, 430] width 97 height 23
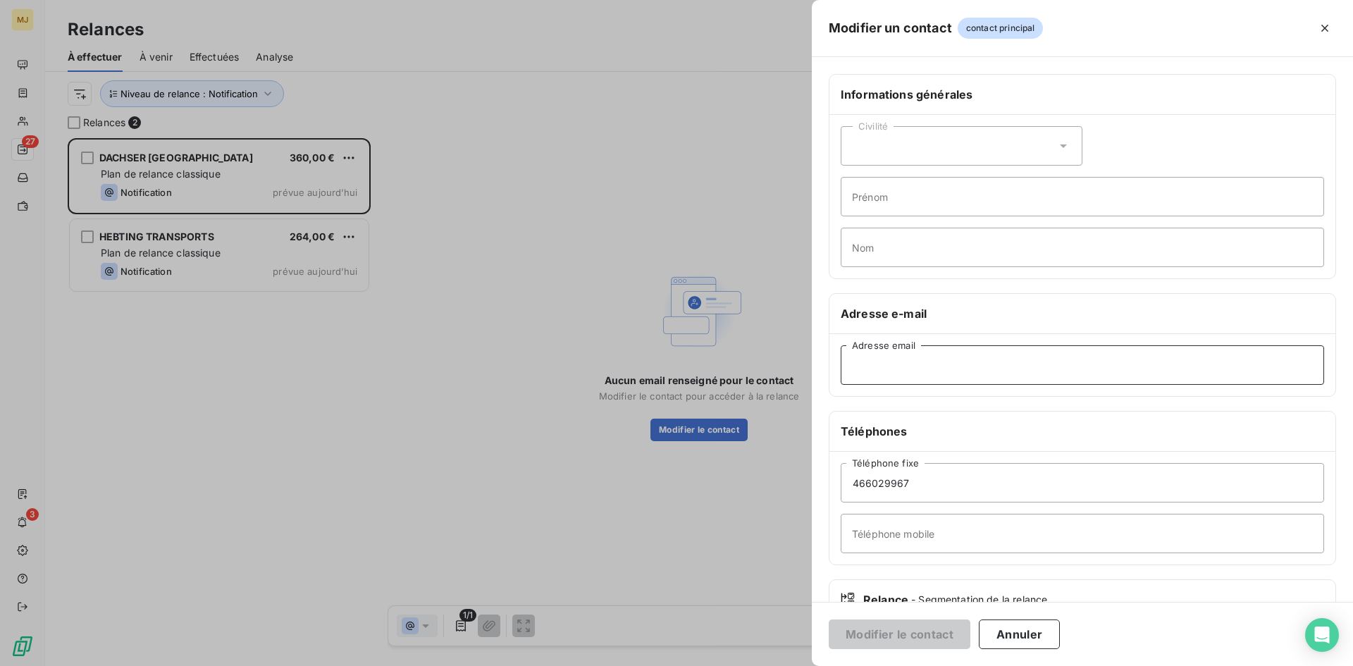
click at [1038, 352] on input "Adresse email" at bounding box center [1082, 364] width 483 height 39
paste input "[EMAIL_ADDRESS][DOMAIN_NAME]"
type input "[EMAIL_ADDRESS][DOMAIN_NAME]"
click at [932, 632] on button "Modifier le contact" at bounding box center [900, 634] width 142 height 30
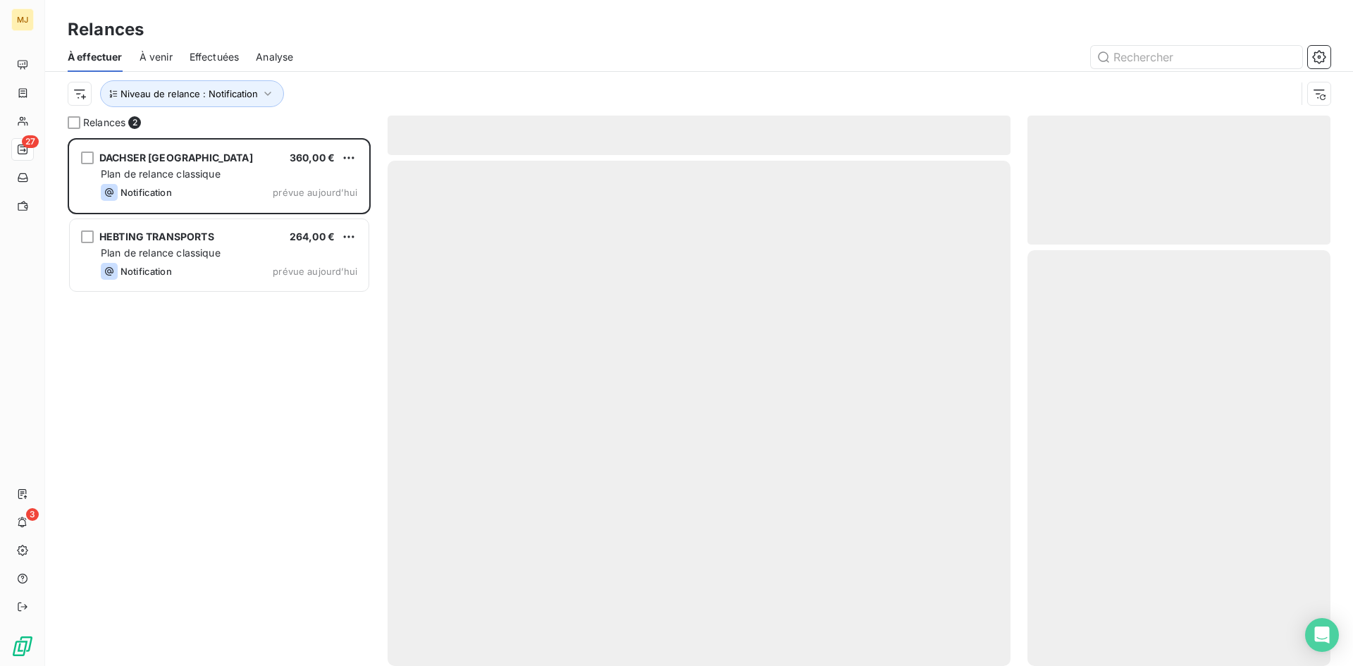
scroll to position [517, 292]
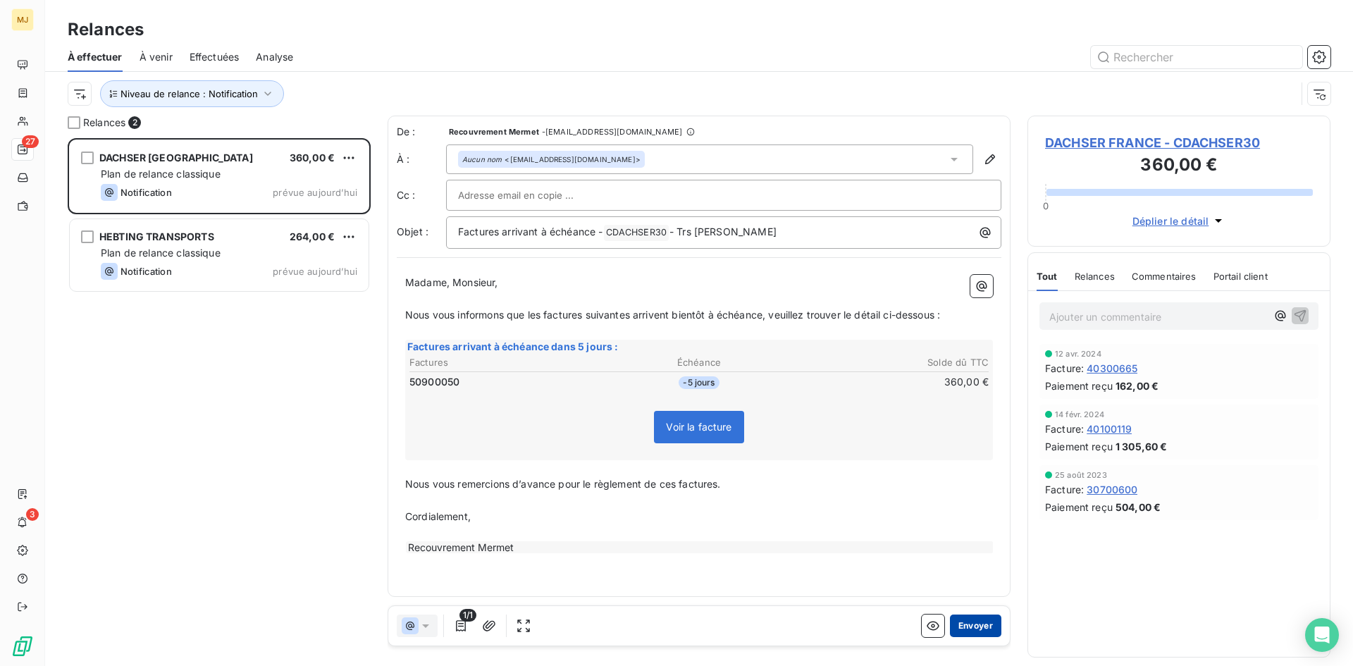
click at [967, 621] on button "Envoyer" at bounding box center [975, 625] width 51 height 23
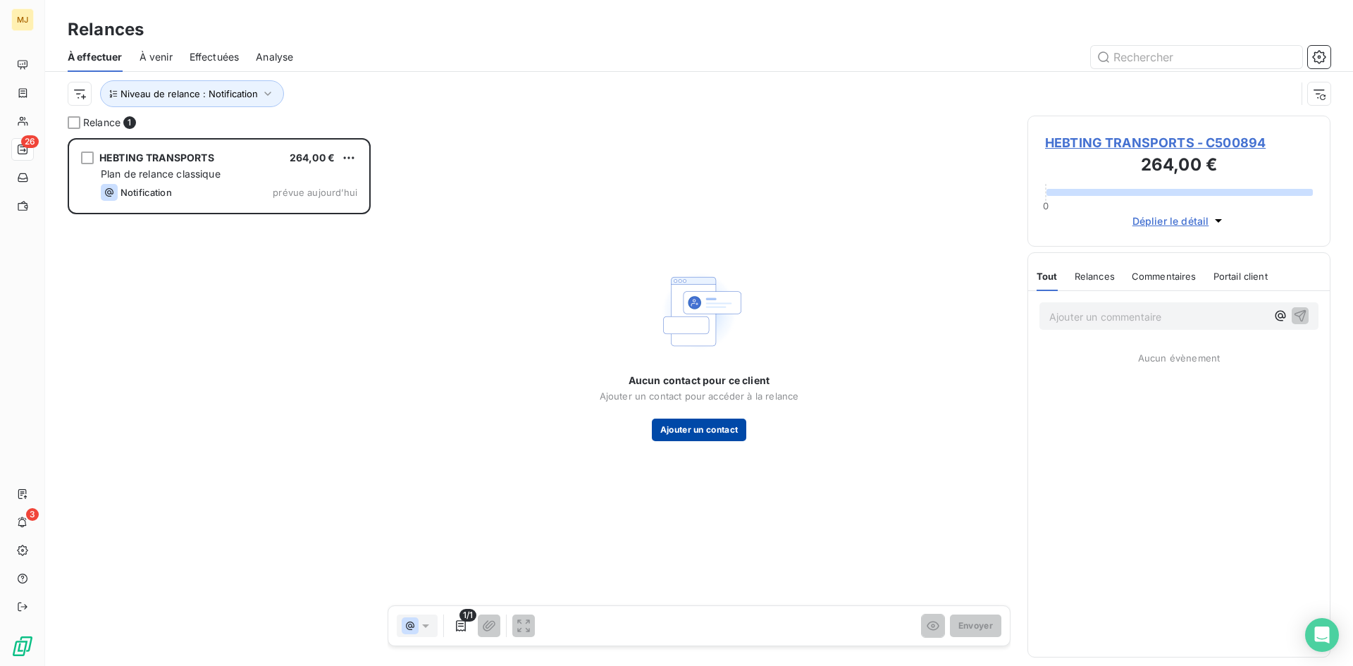
click at [681, 433] on button "Ajouter un contact" at bounding box center [699, 430] width 95 height 23
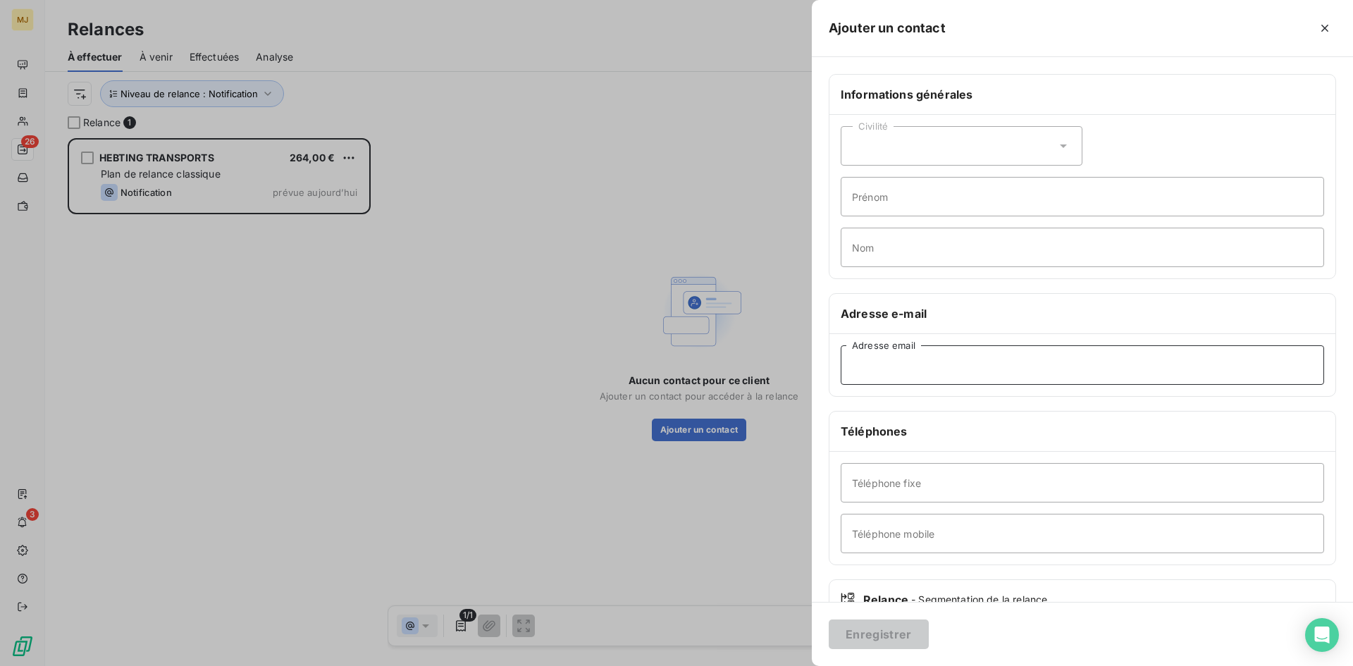
click at [943, 360] on input "Adresse email" at bounding box center [1082, 364] width 483 height 39
paste input "nadya.berot@dachser.com"
drag, startPoint x: 1049, startPoint y: 373, endPoint x: 450, endPoint y: 319, distance: 601.3
click at [463, 665] on div "Ajouter un contact Informations générales Civilité Prénom Nom Adresse e-mail na…" at bounding box center [676, 666] width 1353 height 0
paste input "facturation@transports-hebting.fr"
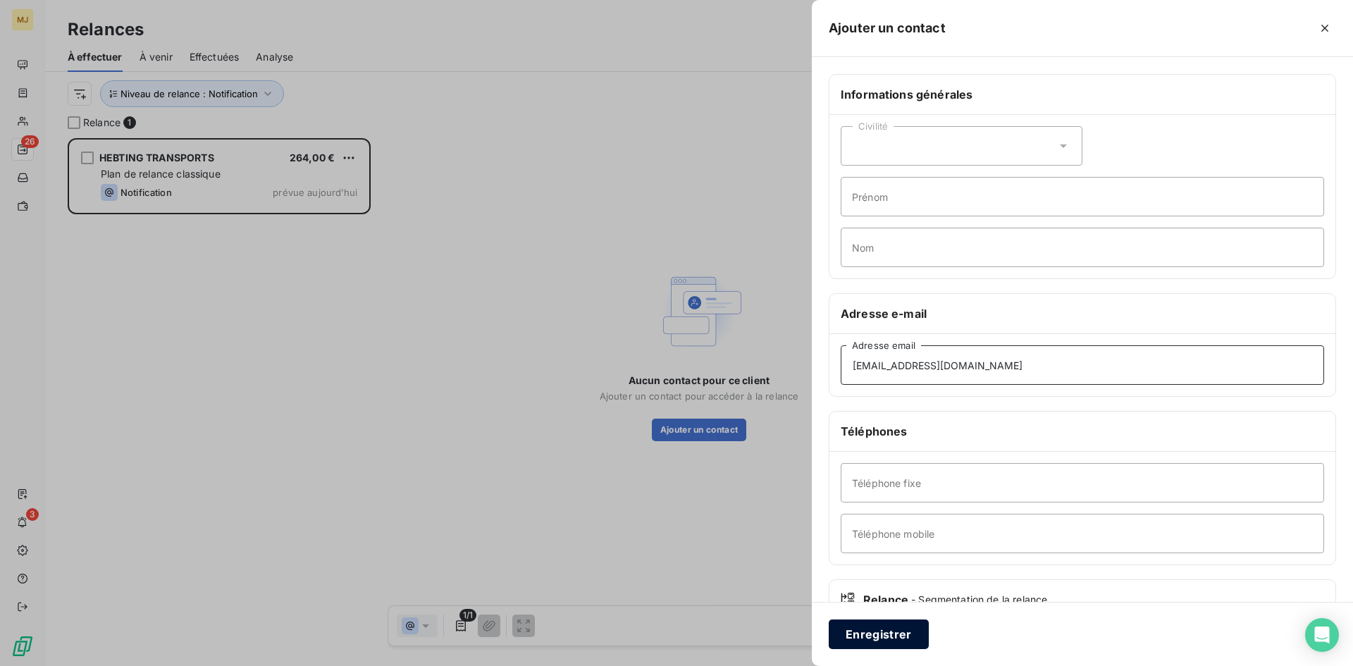
type input "facturation@transports-hebting.fr"
click at [881, 628] on button "Enregistrer" at bounding box center [879, 634] width 100 height 30
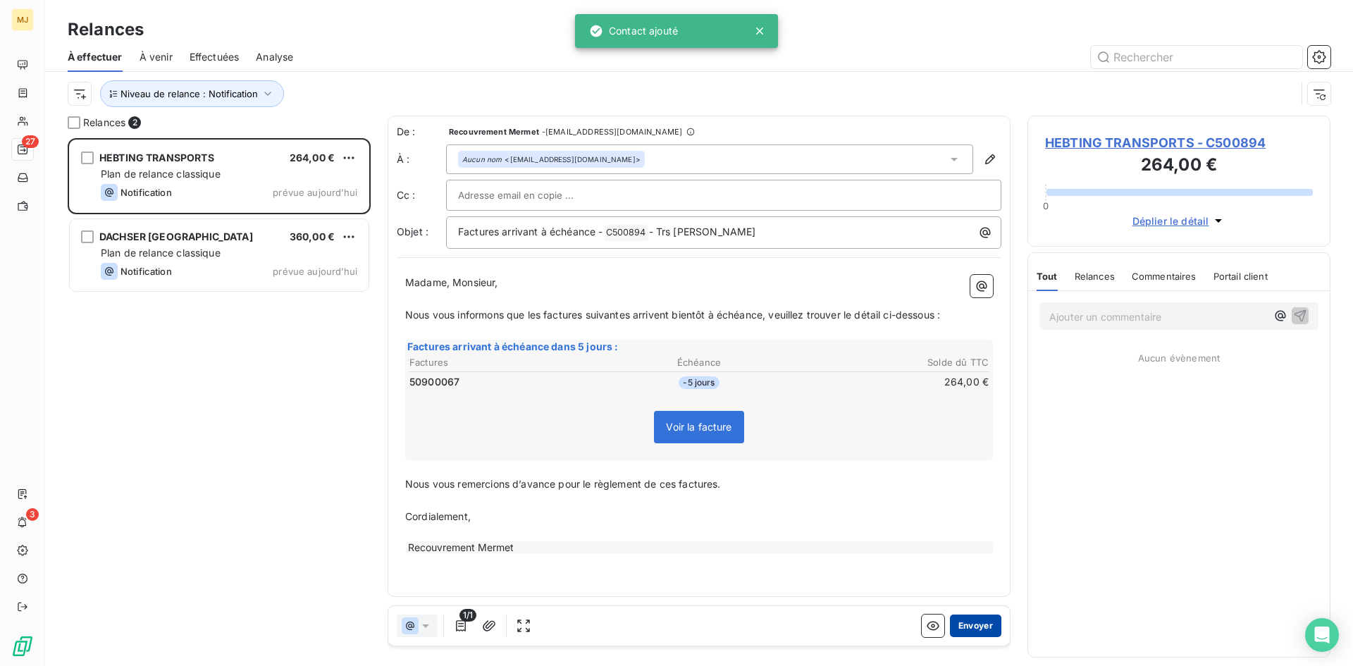
click at [981, 627] on button "Envoyer" at bounding box center [975, 625] width 51 height 23
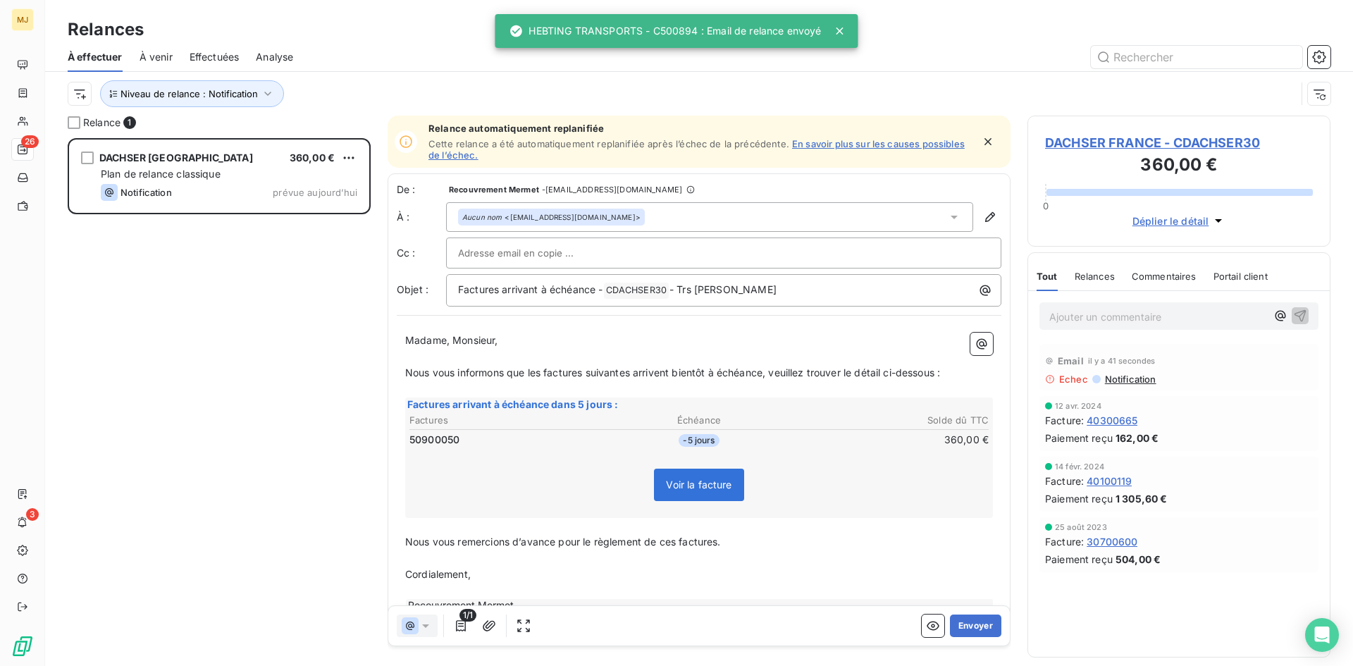
click at [628, 214] on div "Aucun nom <nadya.berot@dachser.com>" at bounding box center [709, 217] width 527 height 30
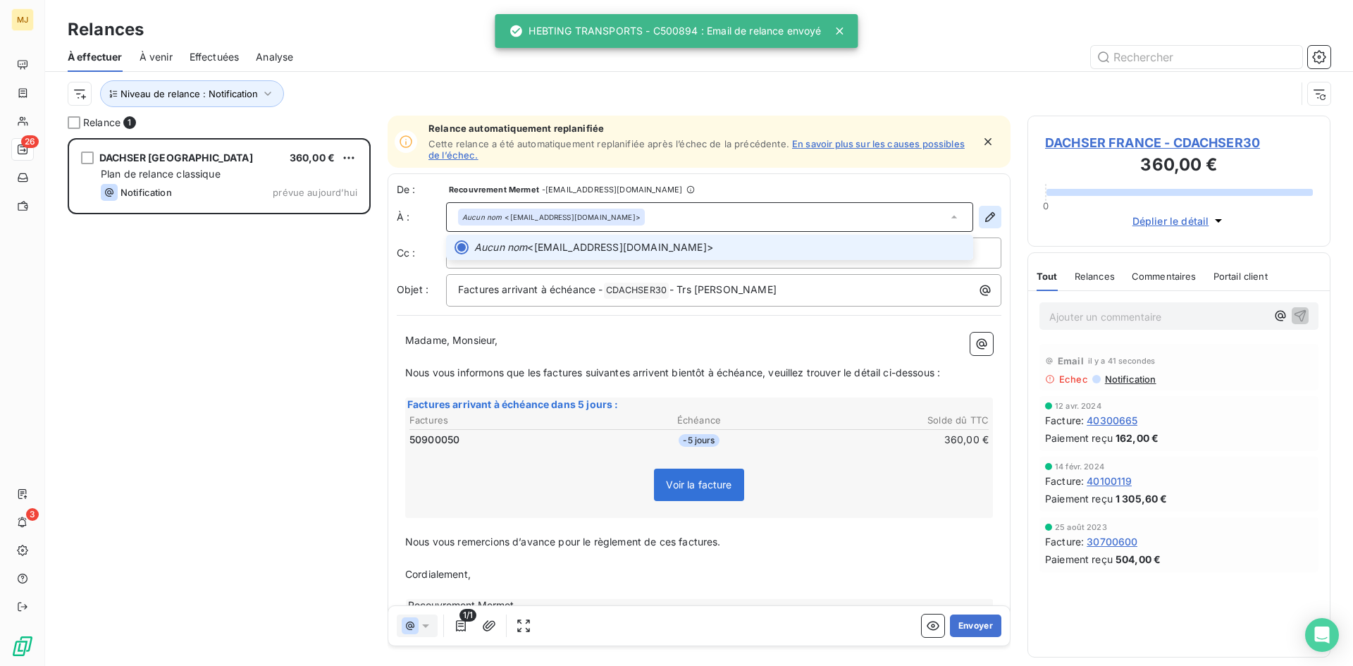
click at [985, 216] on icon "button" at bounding box center [990, 217] width 10 height 10
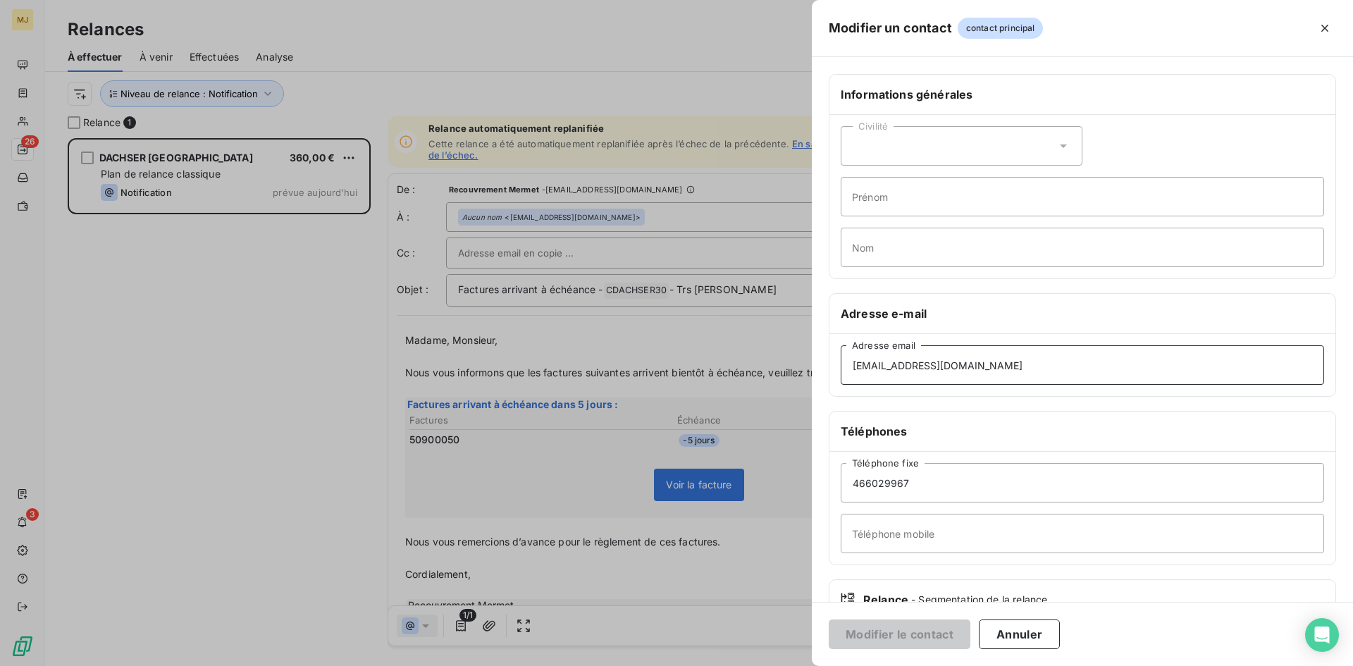
click at [909, 362] on input "nadya.berot@dachser.com" at bounding box center [1082, 364] width 483 height 39
type input "cedric.da_costa@dachser.com"
click at [912, 633] on button "Modifier le contact" at bounding box center [900, 634] width 142 height 30
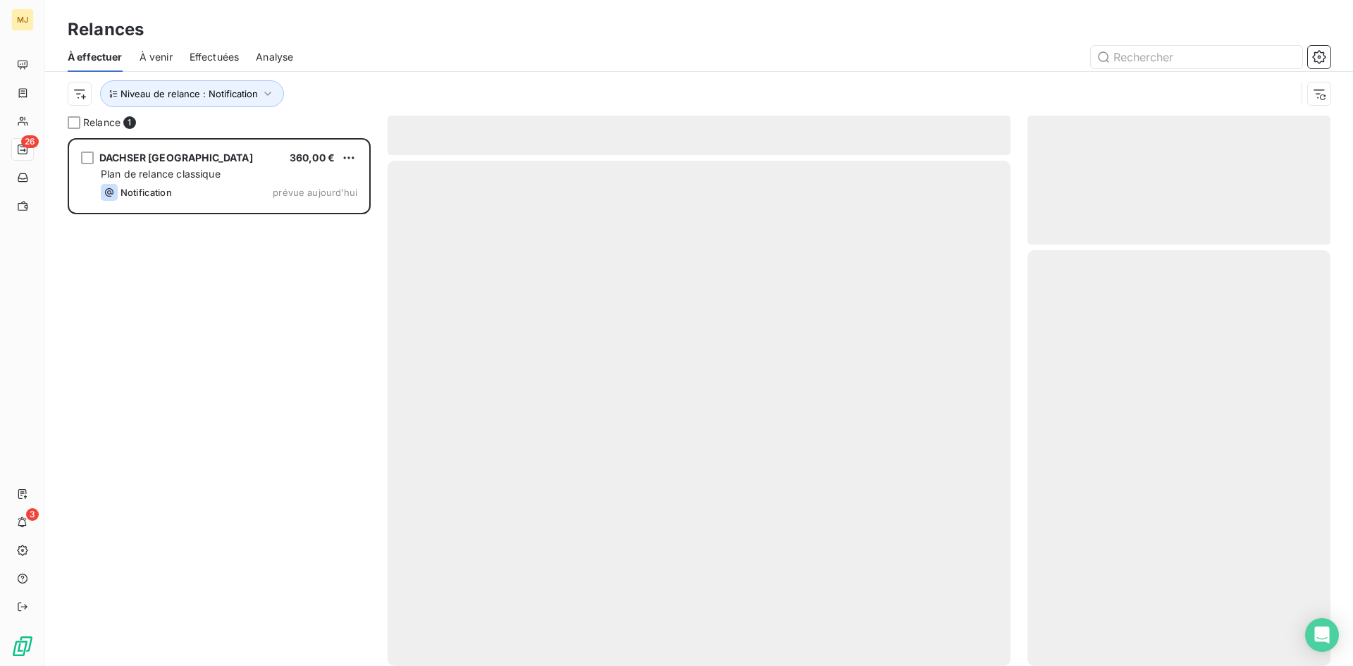
scroll to position [517, 292]
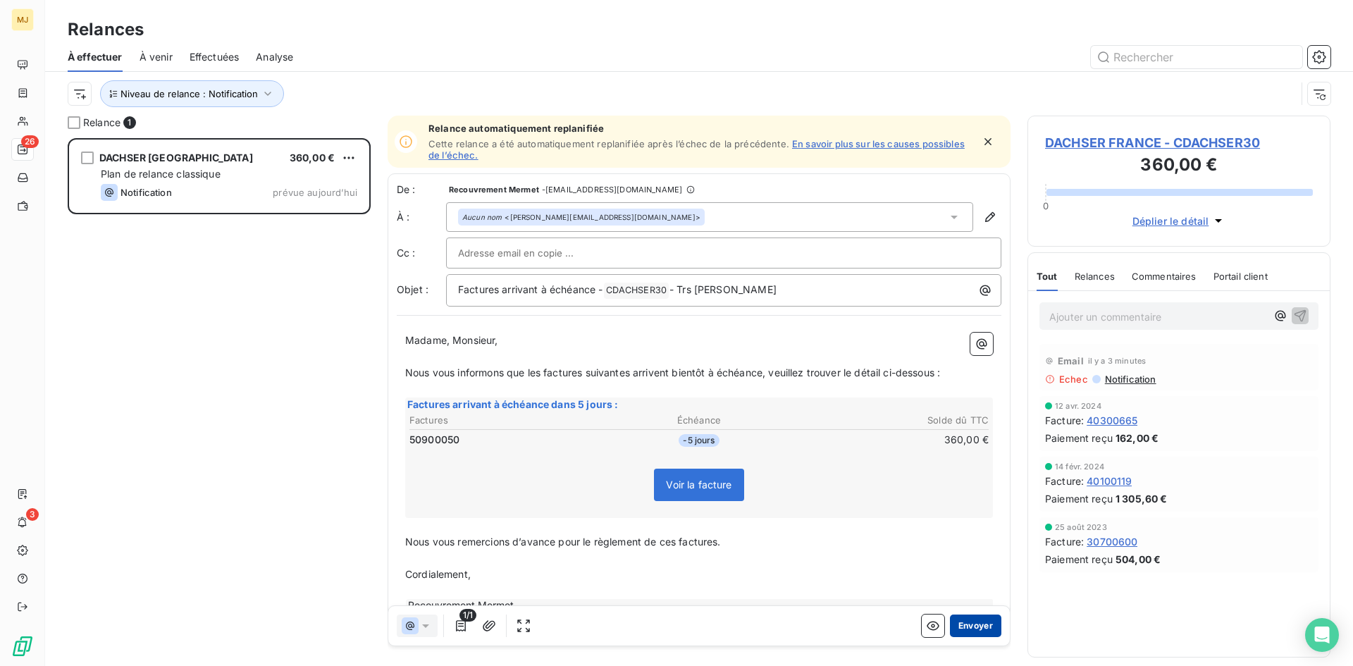
click at [967, 624] on button "Envoyer" at bounding box center [975, 625] width 51 height 23
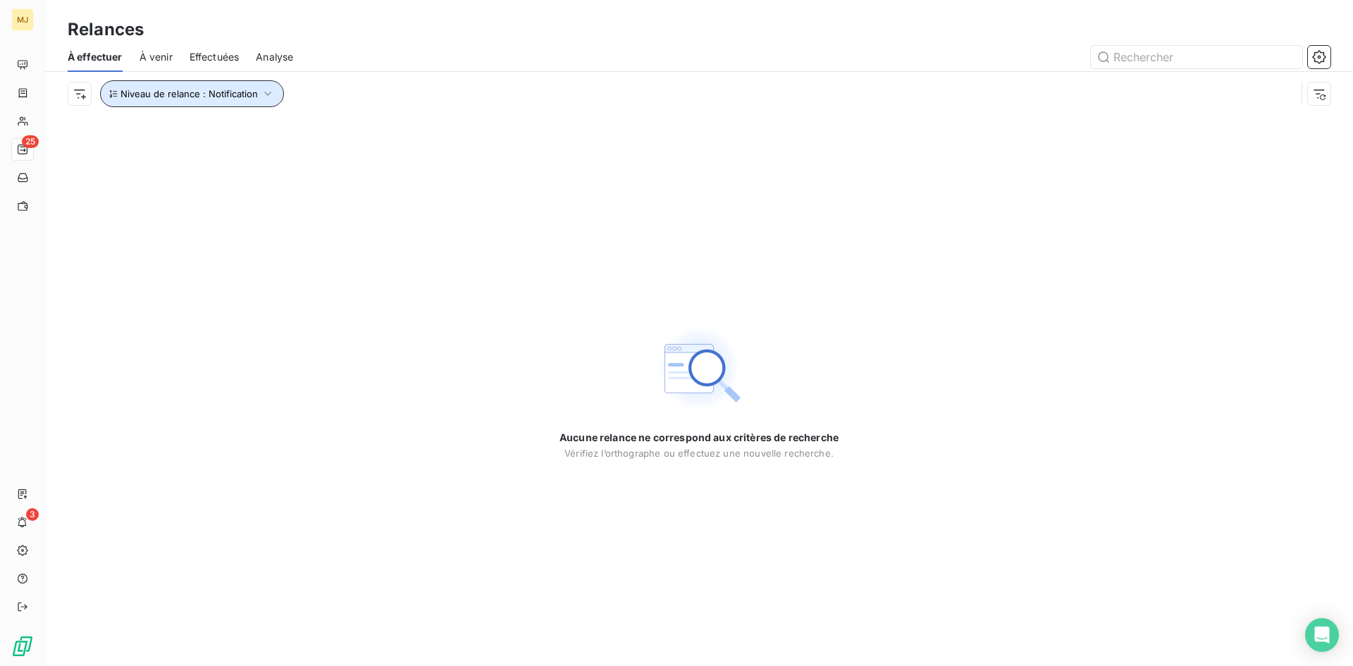
click at [254, 94] on span "Niveau de relance : Notification" at bounding box center [188, 93] width 137 height 11
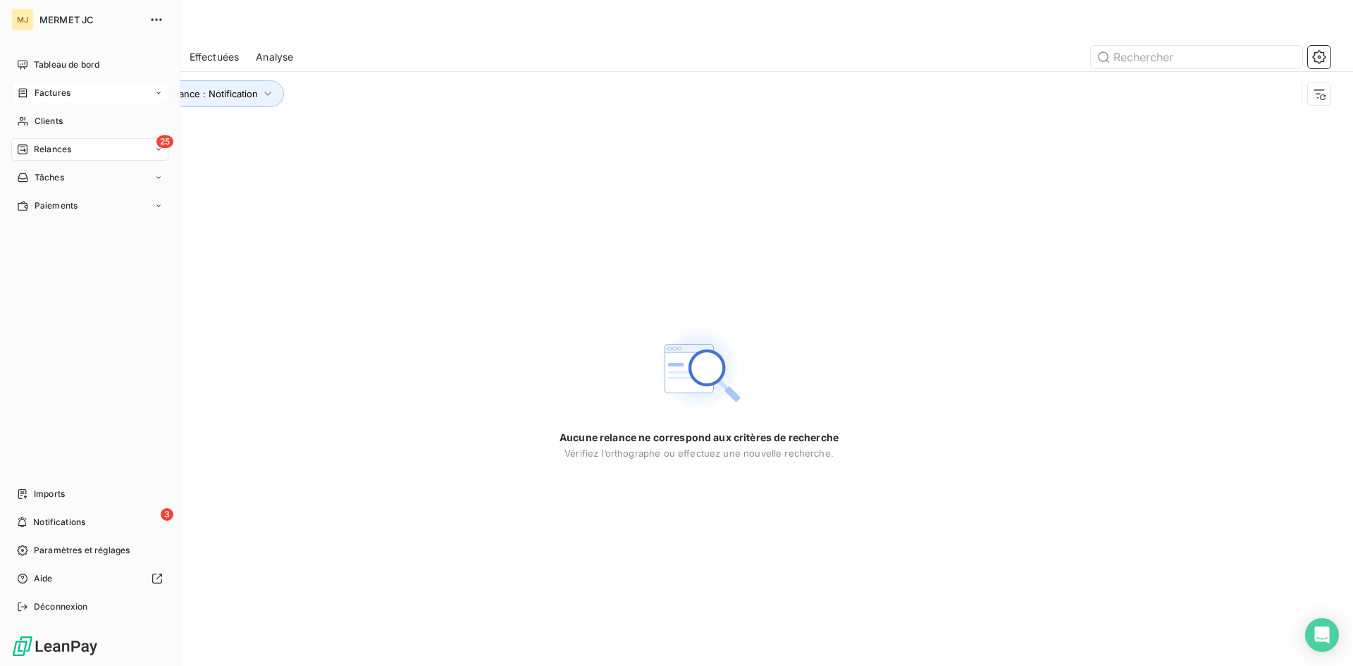
click at [44, 92] on span "Factures" at bounding box center [53, 93] width 36 height 13
click at [44, 122] on span "Factures" at bounding box center [52, 121] width 36 height 13
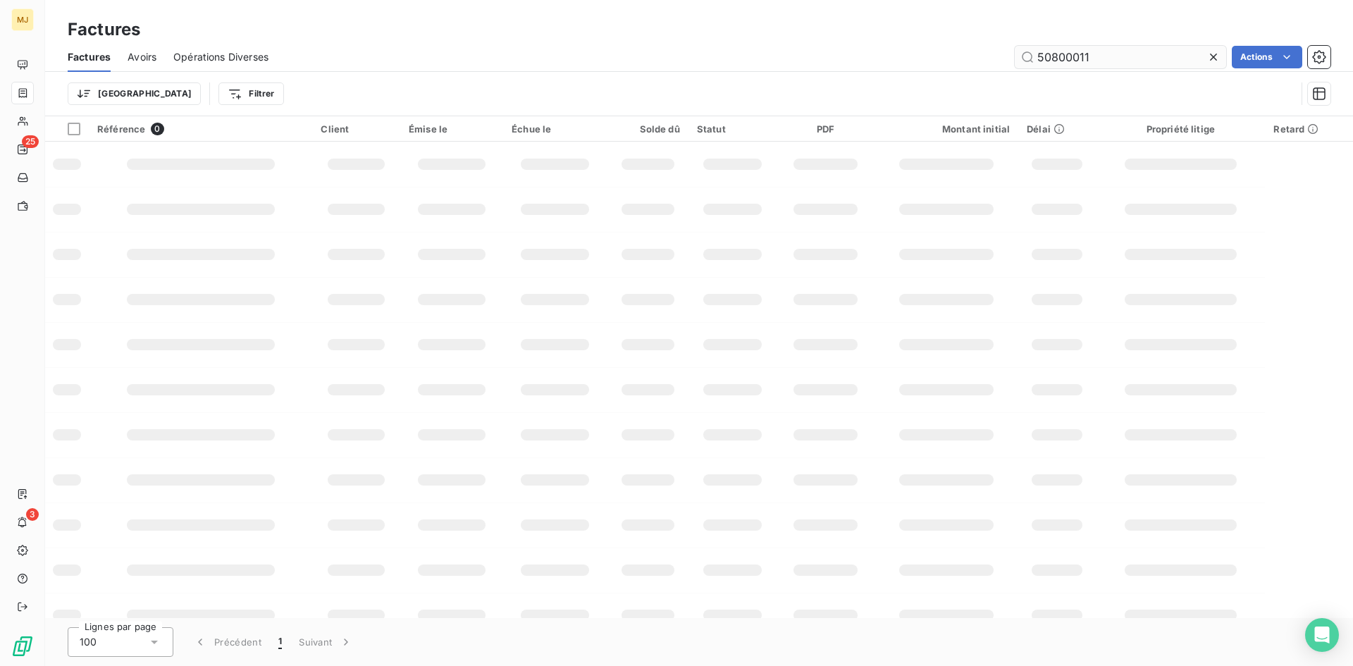
click at [1113, 62] on input "50800011" at bounding box center [1120, 57] width 211 height 23
click at [1113, 61] on input "50800011" at bounding box center [1120, 57] width 211 height 23
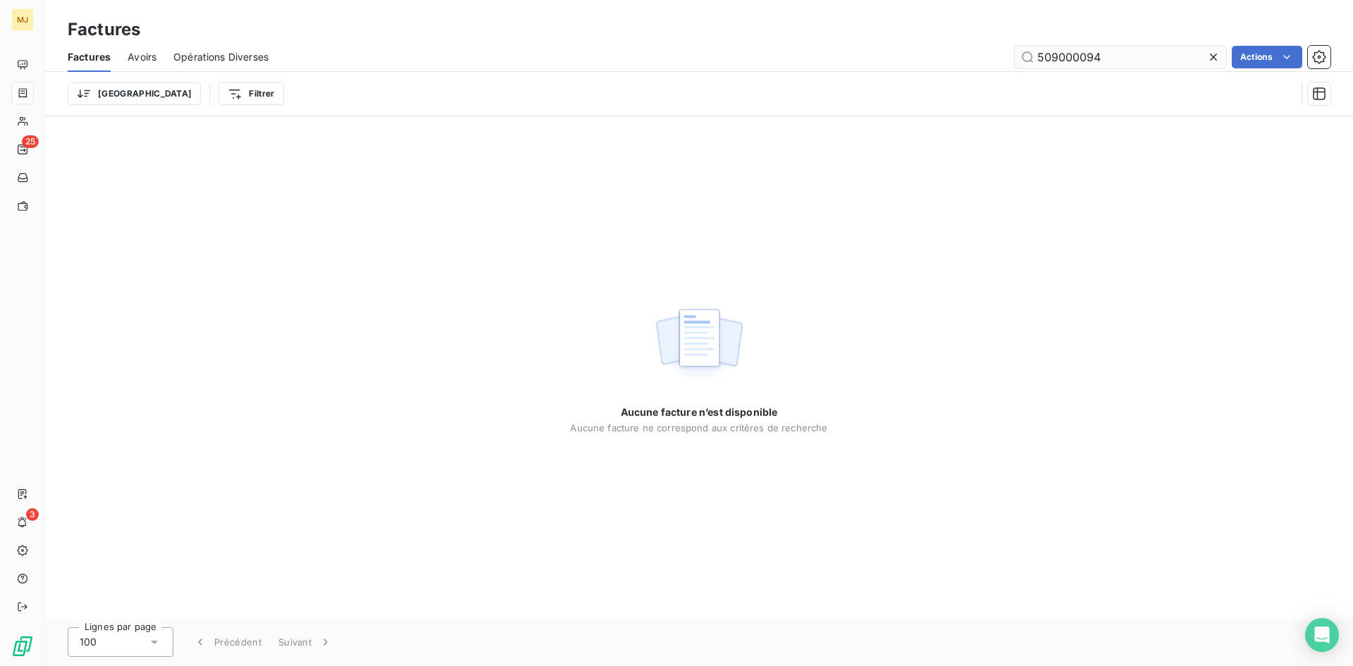
click at [1079, 62] on input "509000094" at bounding box center [1120, 57] width 211 height 23
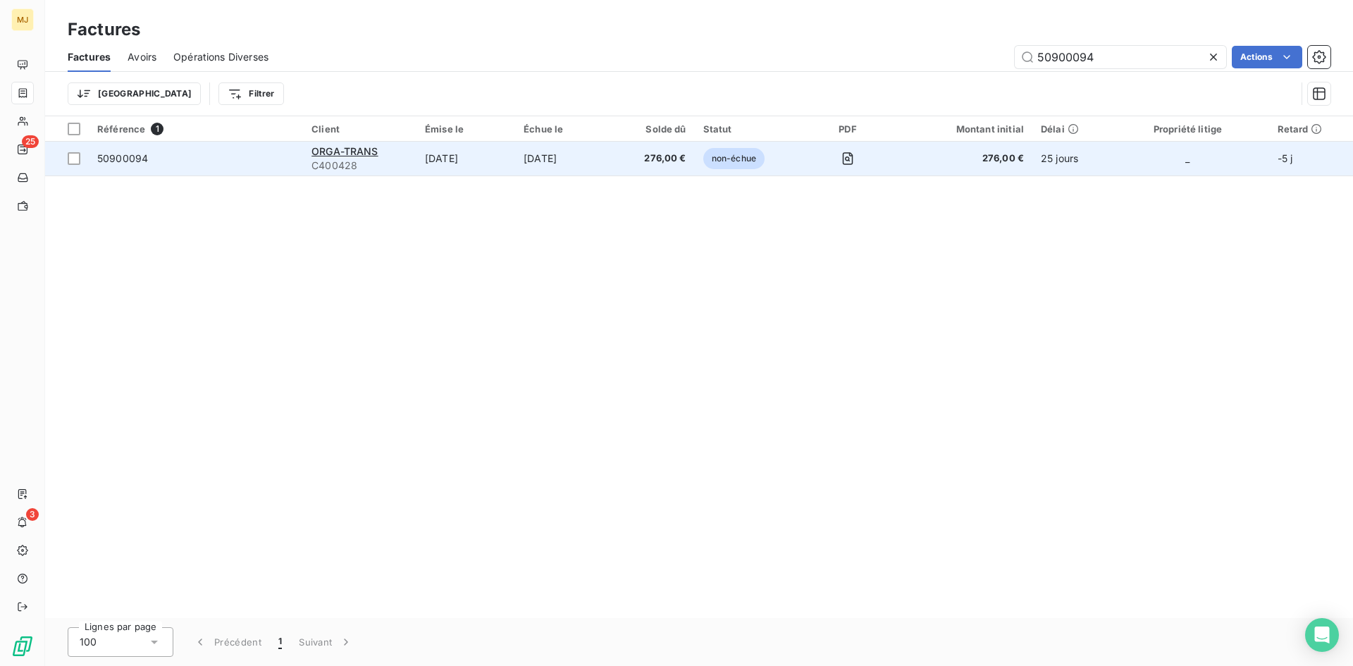
type input "50900094"
click at [137, 161] on span "50900094" at bounding box center [122, 158] width 51 height 12
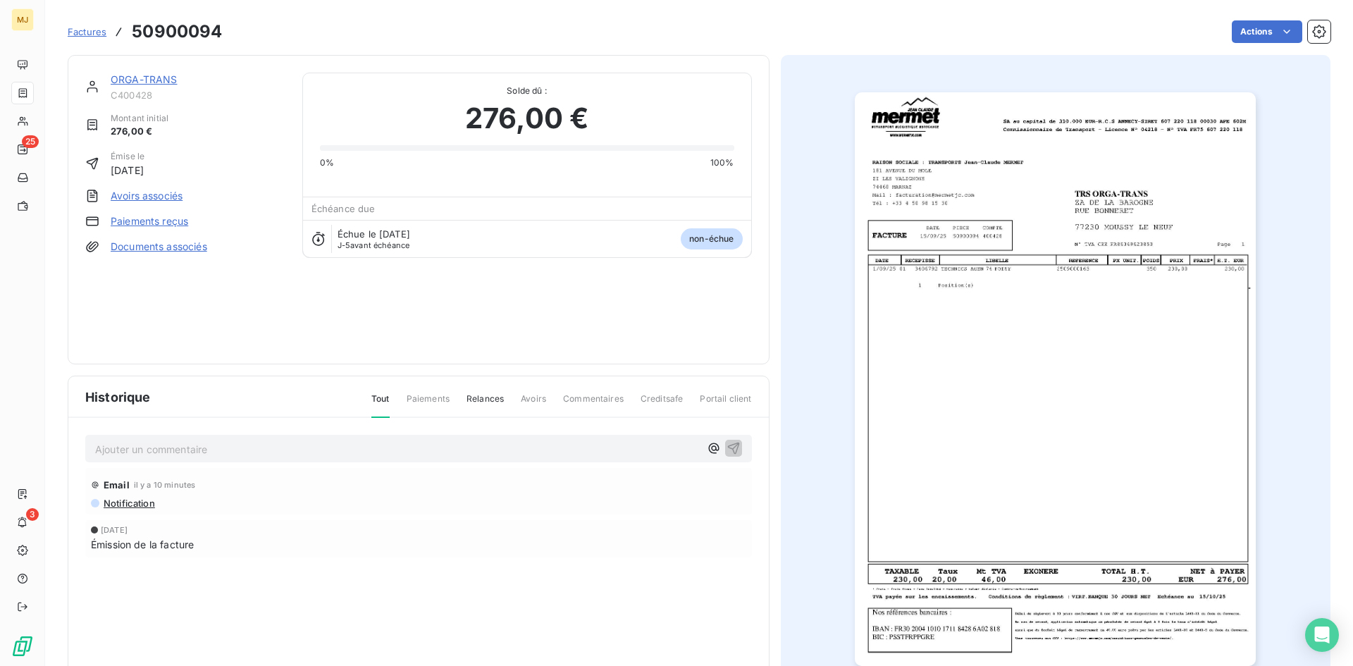
click at [323, 446] on p "Ajouter un commentaire ﻿" at bounding box center [397, 449] width 605 height 18
click at [271, 440] on div "CA retour mail du 10/10 :" at bounding box center [397, 448] width 605 height 18
click at [271, 452] on p "CA retour mail du 10/10 :" at bounding box center [397, 448] width 605 height 16
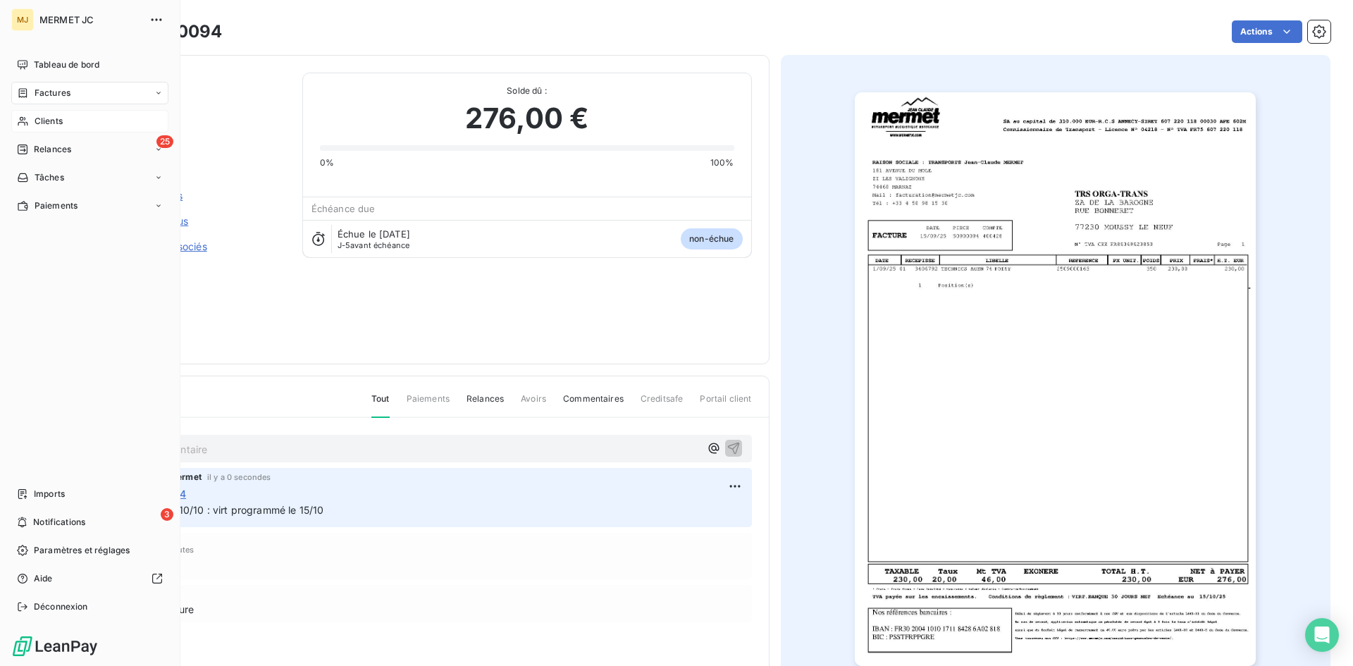
click at [81, 112] on div "Clients" at bounding box center [89, 121] width 157 height 23
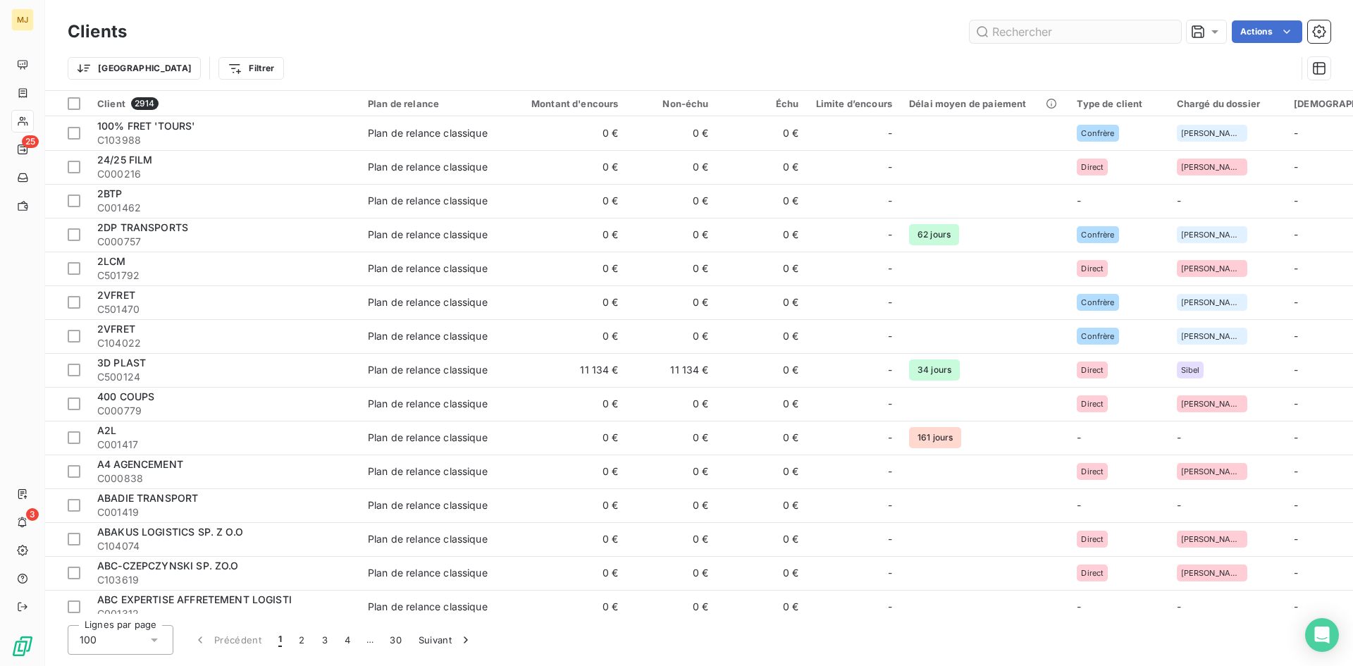
click at [1094, 35] on input "text" at bounding box center [1074, 31] width 211 height 23
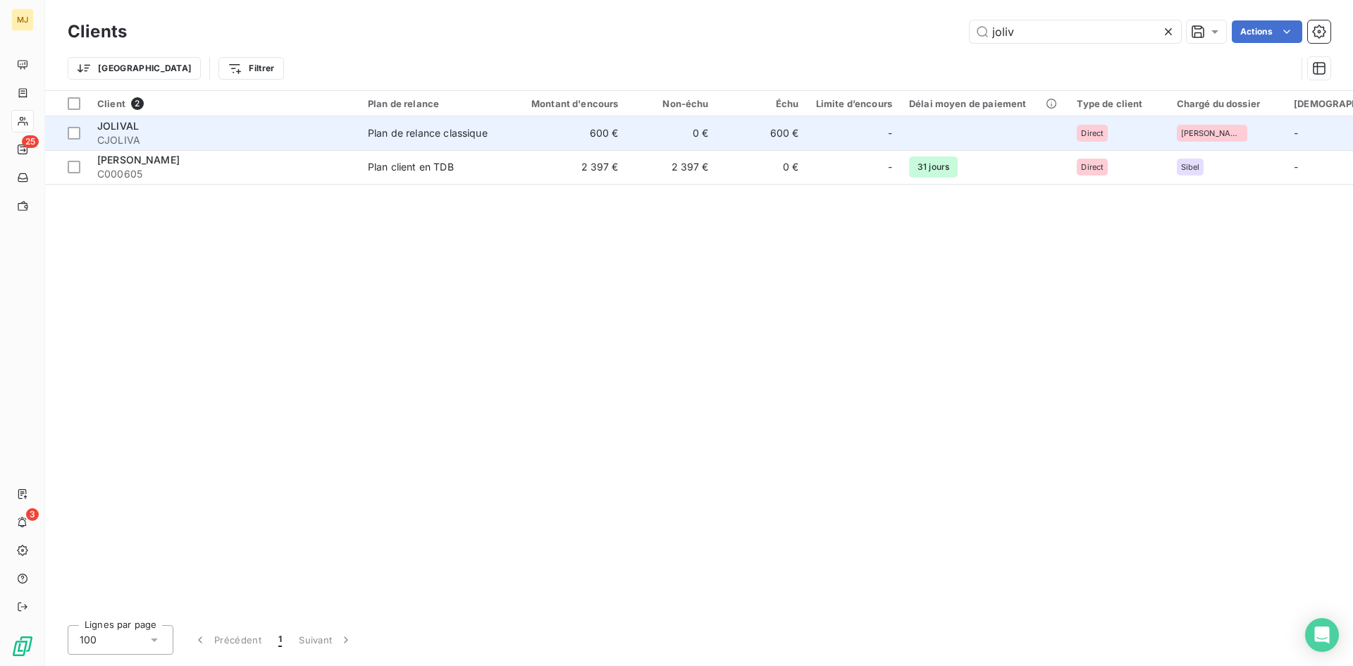
type input "joliv"
click at [121, 133] on span "CJOLIVA" at bounding box center [224, 140] width 254 height 14
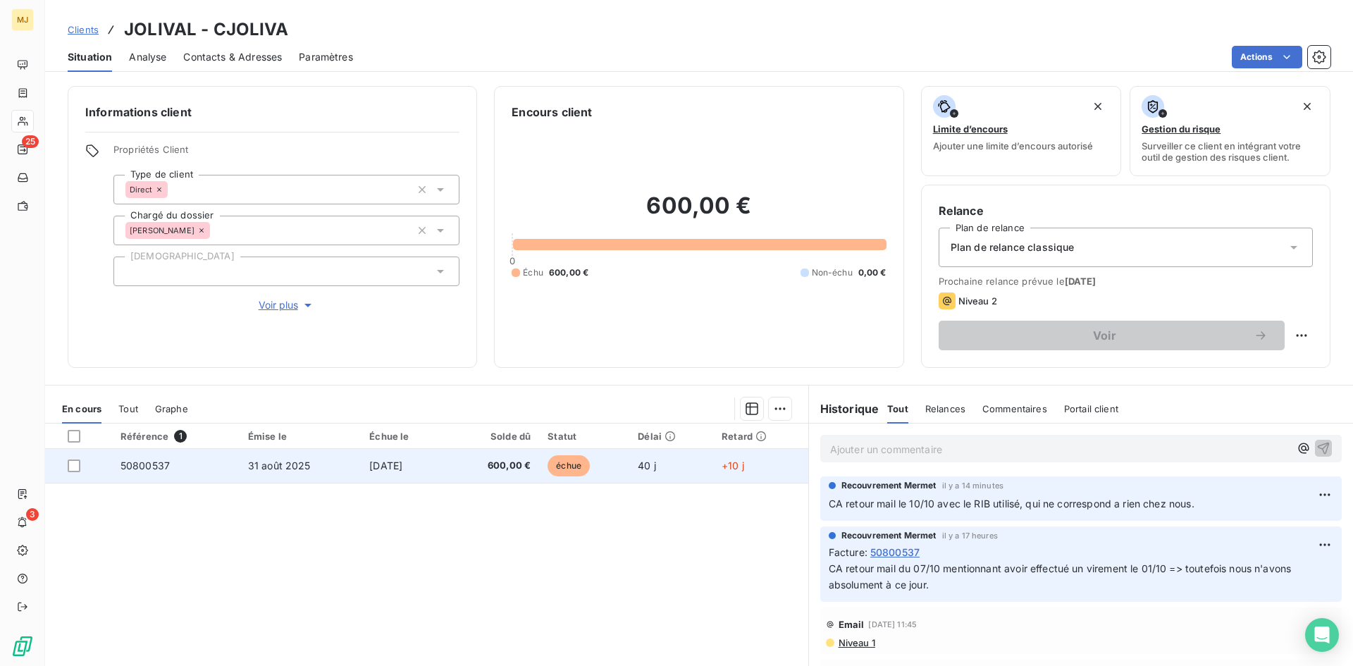
click at [166, 468] on span "50800537" at bounding box center [144, 465] width 49 height 12
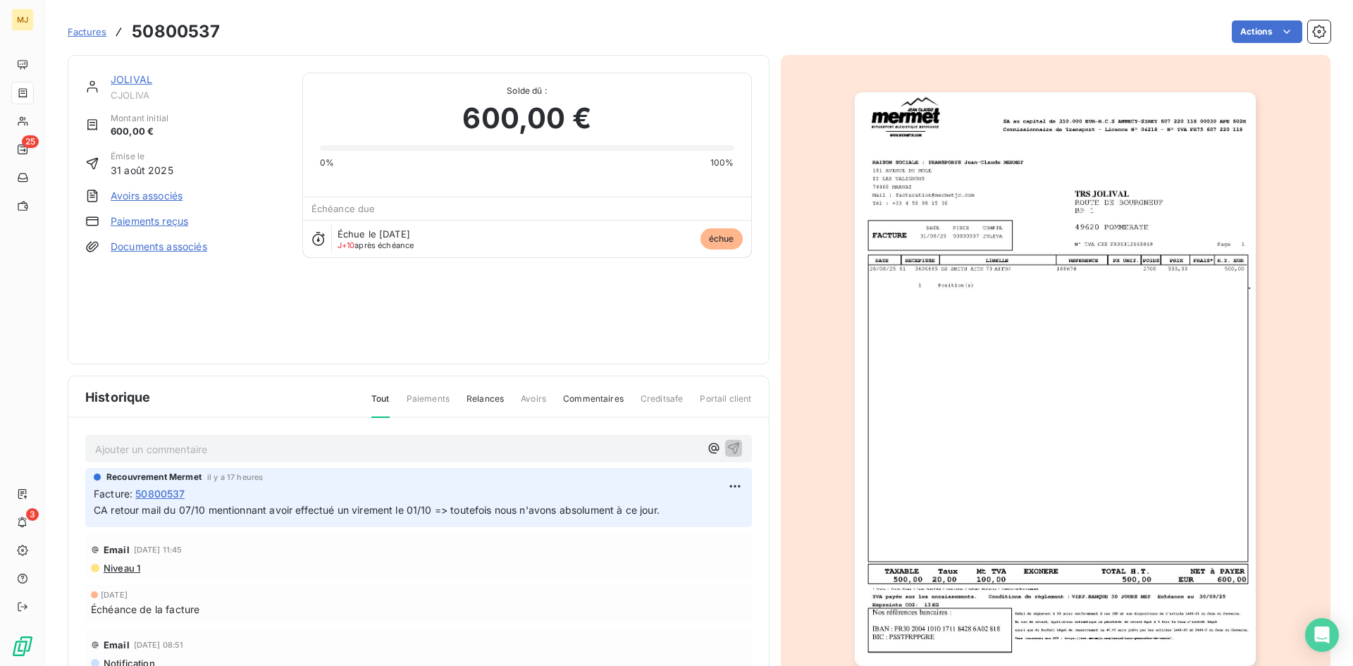
click at [295, 440] on p "Ajouter un commentaire ﻿" at bounding box center [397, 449] width 605 height 18
click at [590, 441] on p "CA retour mail du 10/10 :" at bounding box center [397, 448] width 605 height 16
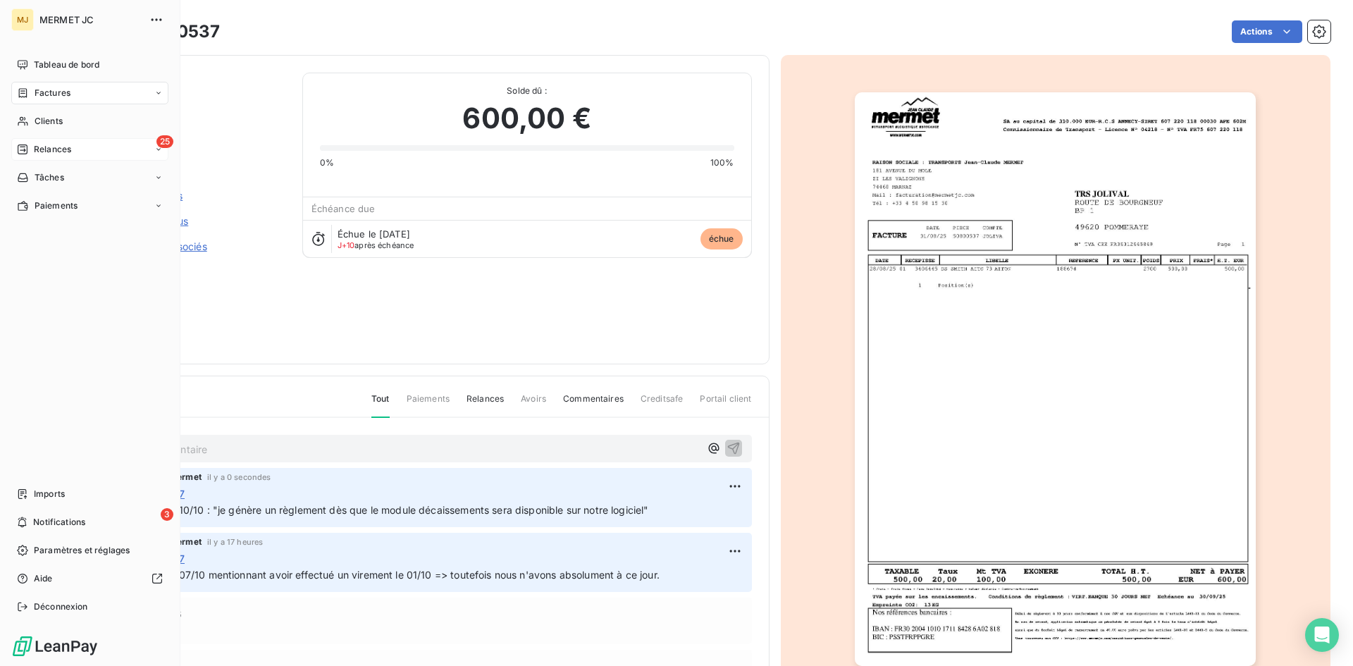
click at [60, 144] on span "Relances" at bounding box center [52, 149] width 37 height 13
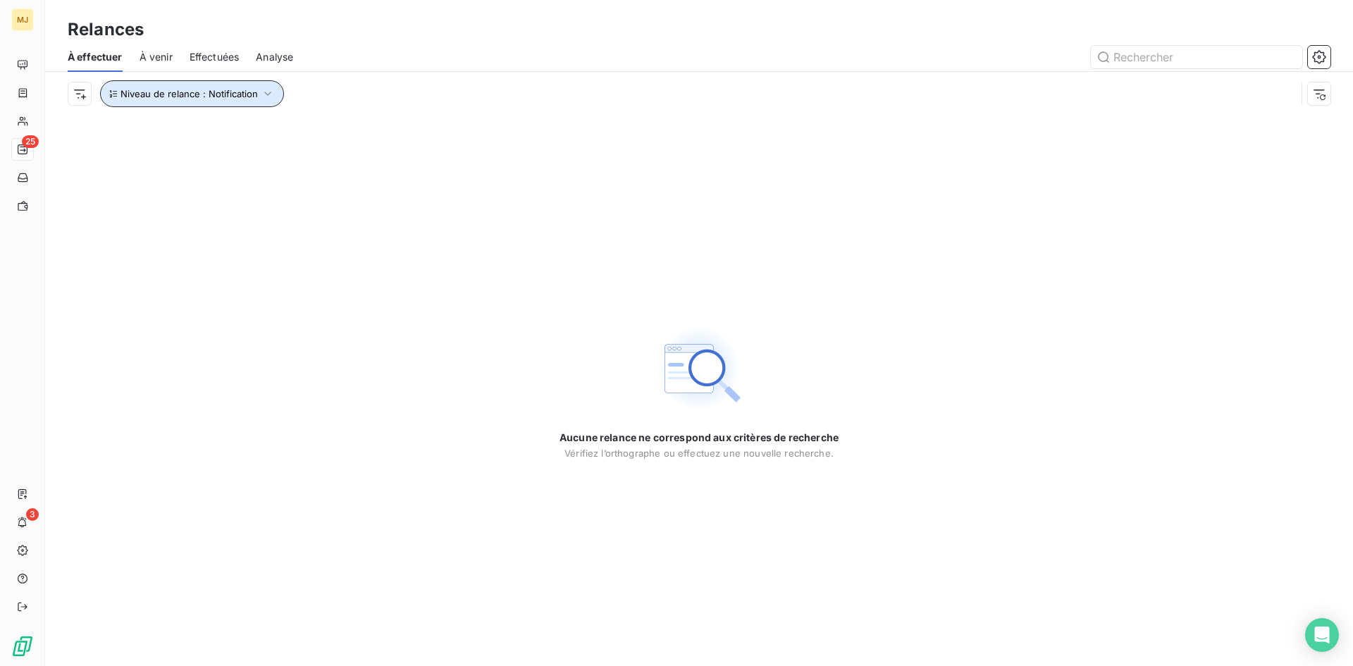
click at [240, 92] on span "Niveau de relance : Notification" at bounding box center [188, 93] width 137 height 11
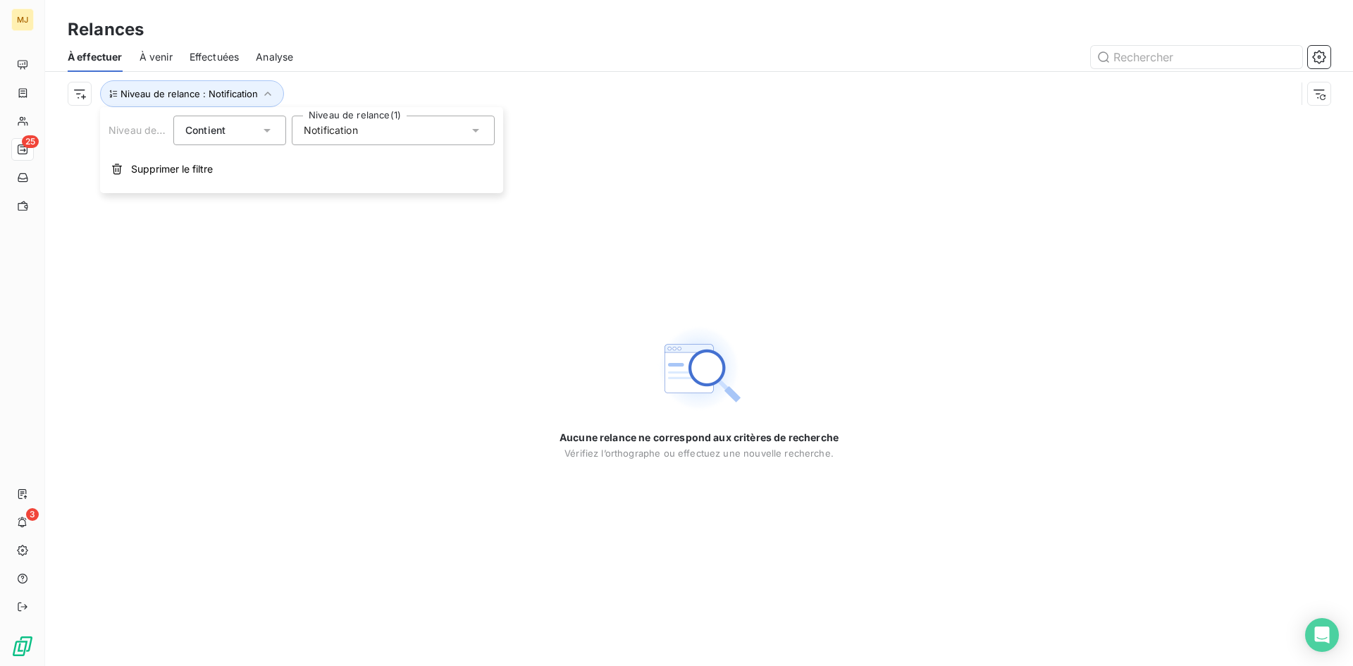
click at [368, 128] on div "Notification" at bounding box center [393, 131] width 203 height 30
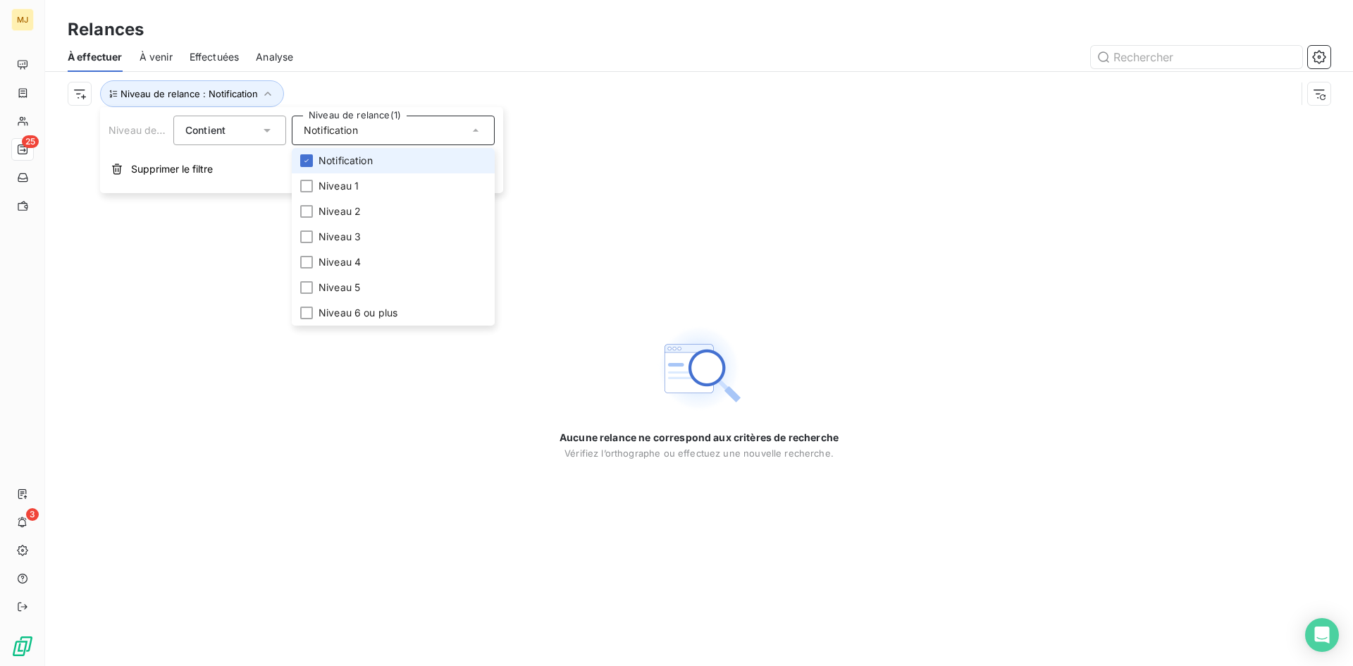
click at [373, 166] on span "Notification" at bounding box center [345, 161] width 54 height 14
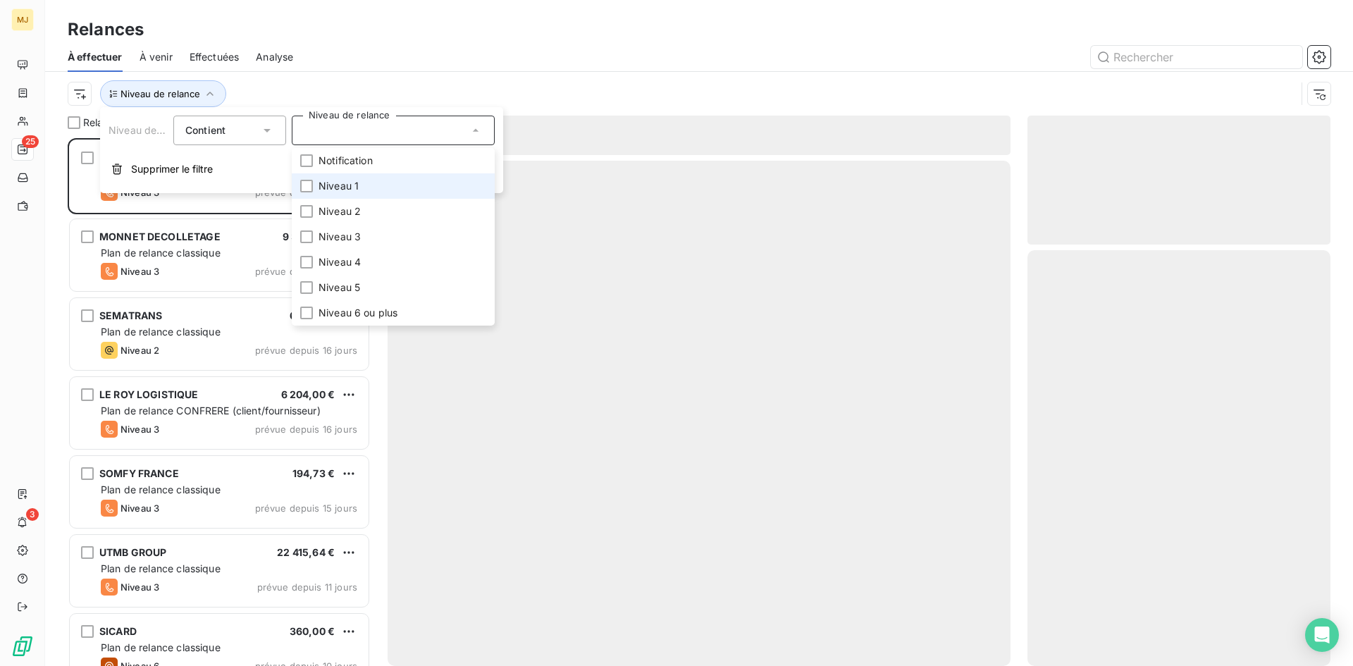
scroll to position [517, 292]
click at [371, 180] on li "Niveau 1" at bounding box center [393, 185] width 203 height 25
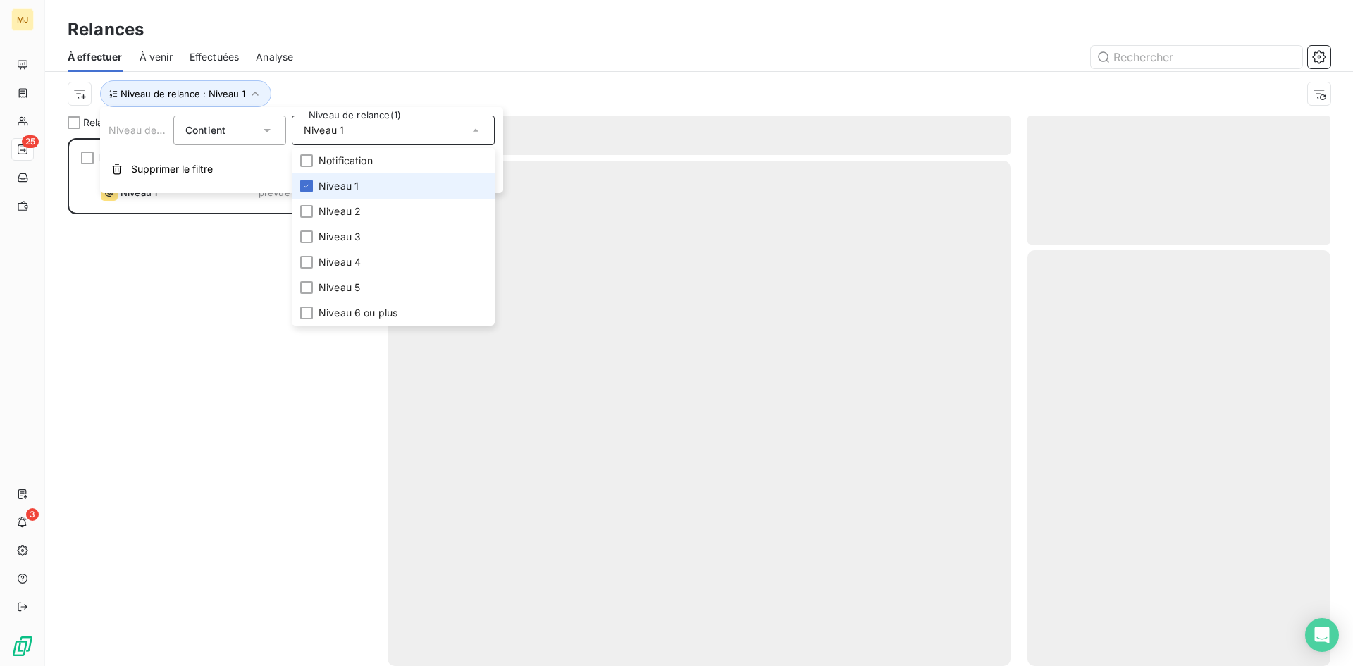
scroll to position [517, 292]
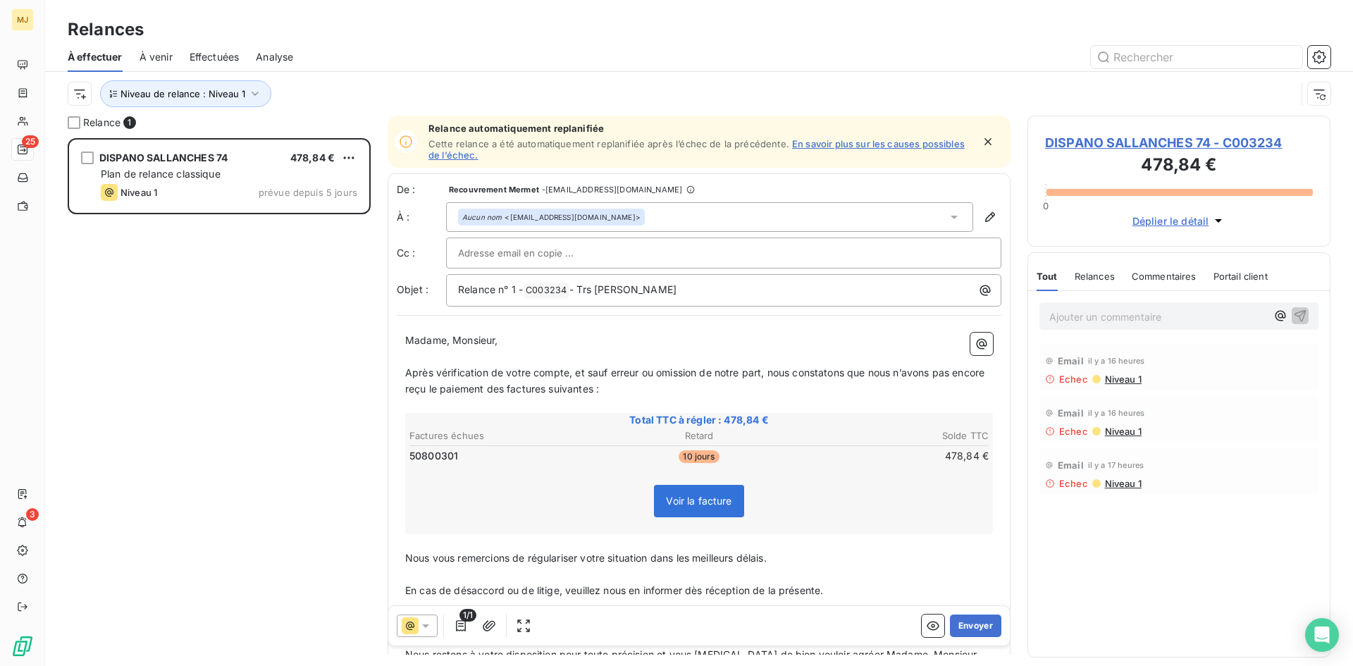
click at [411, 77] on div "Niveau de relance : Niveau 1" at bounding box center [699, 94] width 1263 height 44
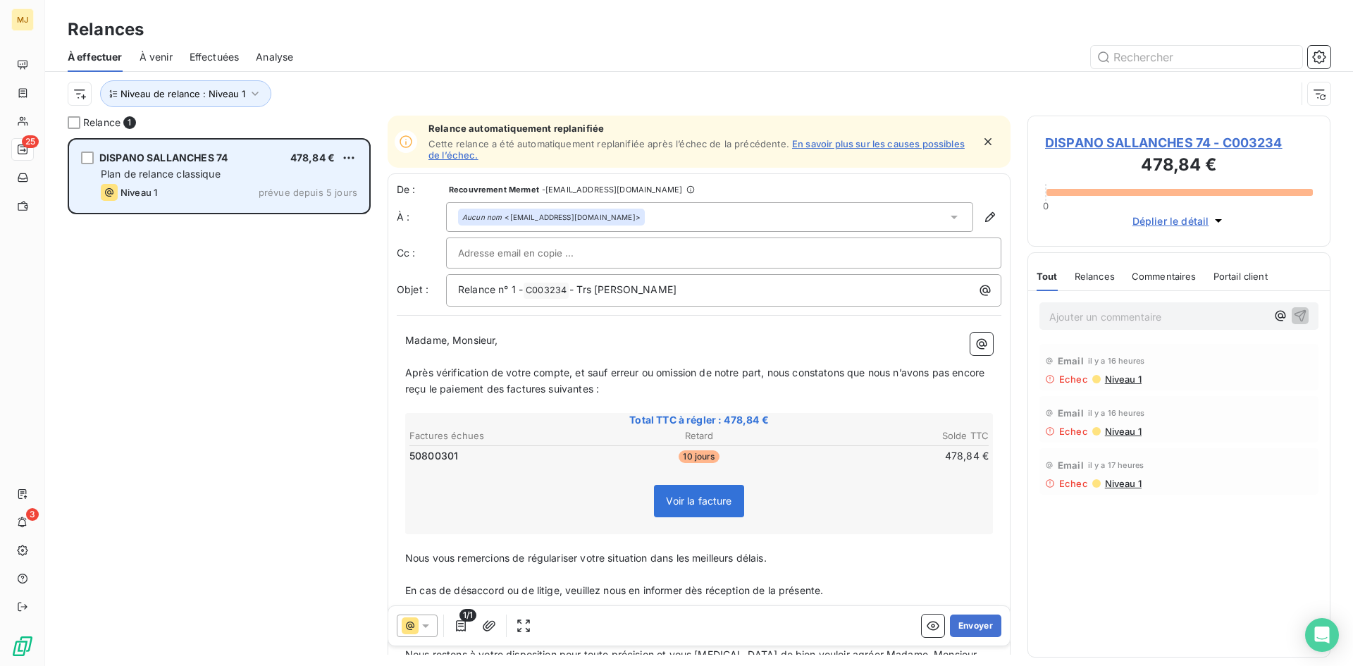
click at [281, 170] on div "Plan de relance classique" at bounding box center [229, 174] width 256 height 14
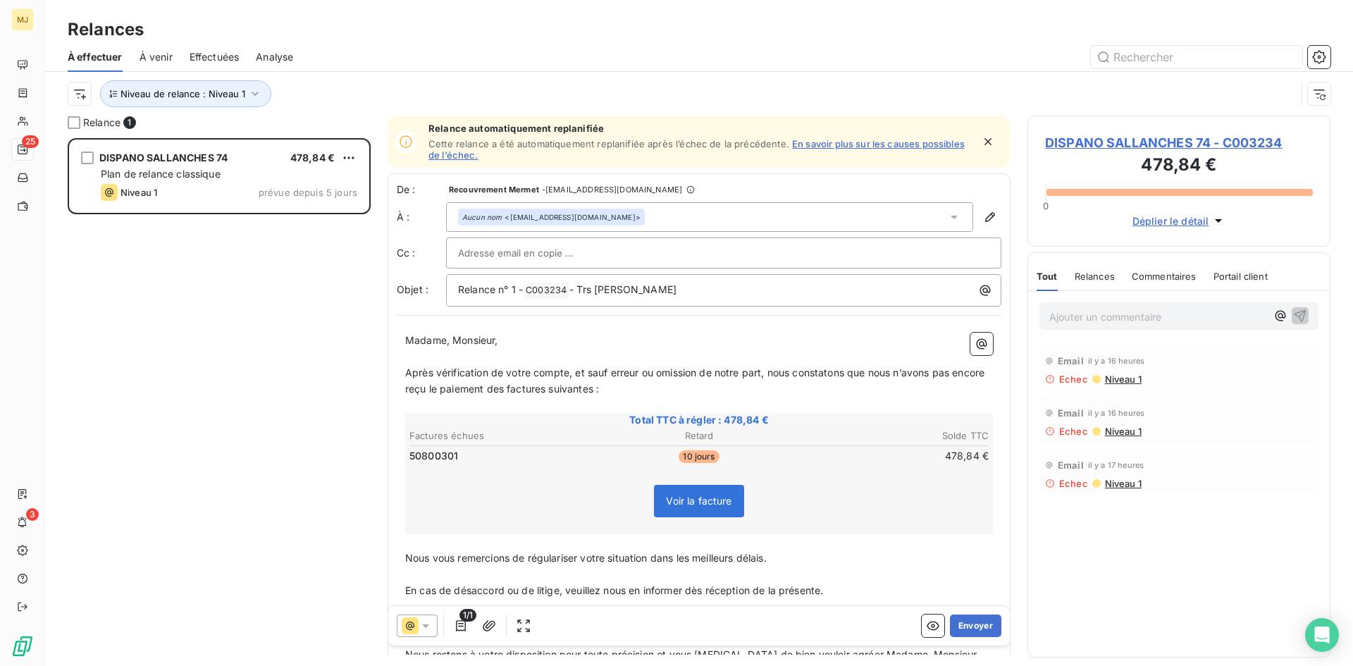
click at [1165, 142] on span "DISPANO SALLANCHES 74 - C003234" at bounding box center [1179, 142] width 268 height 19
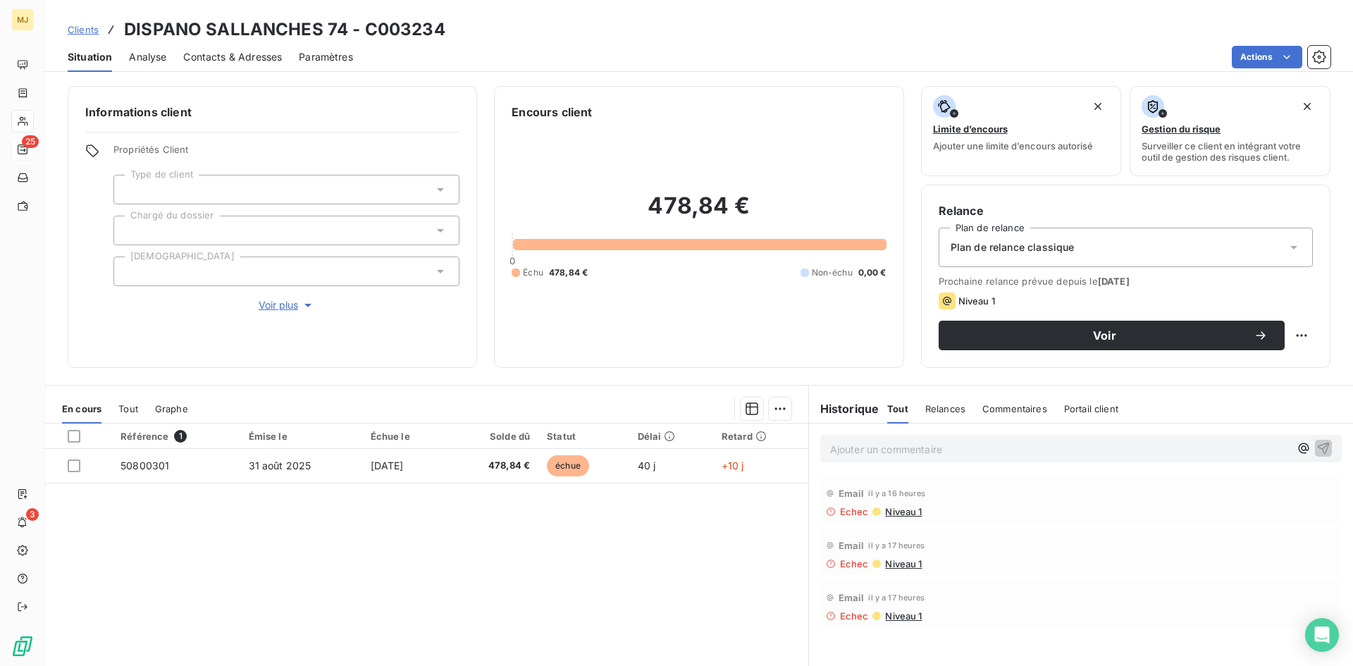
click at [243, 56] on span "Contacts & Adresses" at bounding box center [232, 57] width 99 height 14
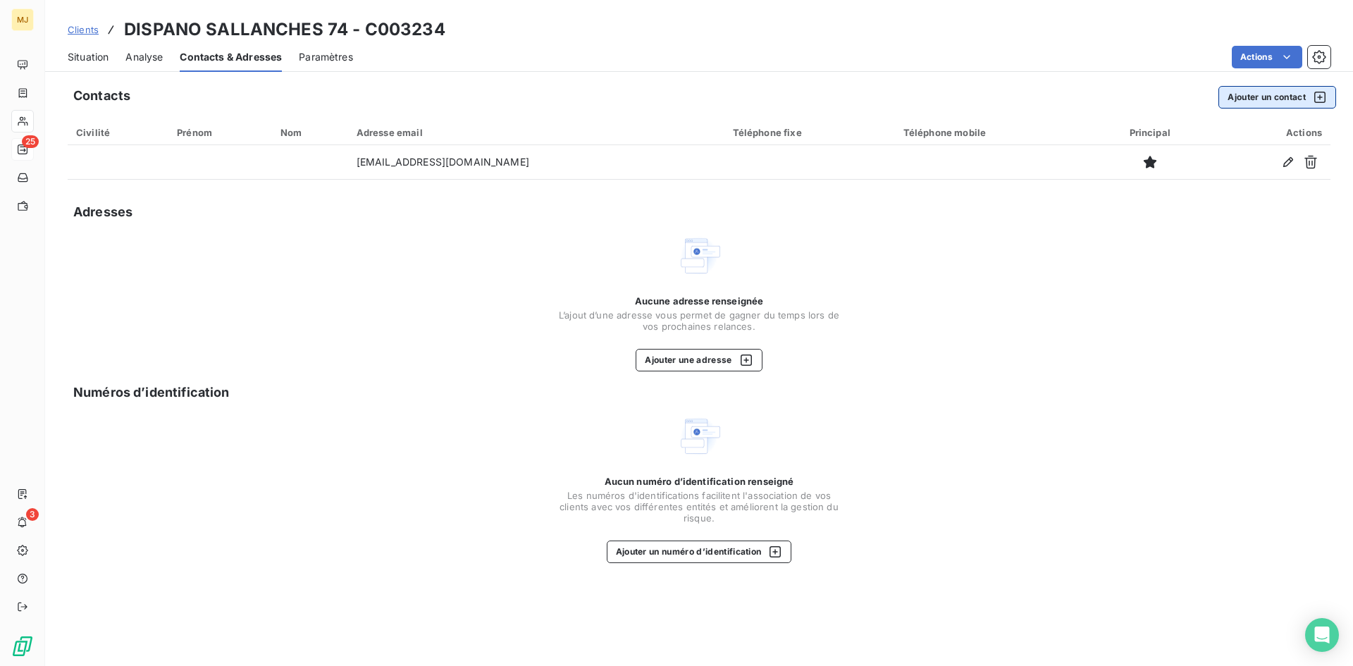
click at [1251, 89] on button "Ajouter un contact" at bounding box center [1277, 97] width 118 height 23
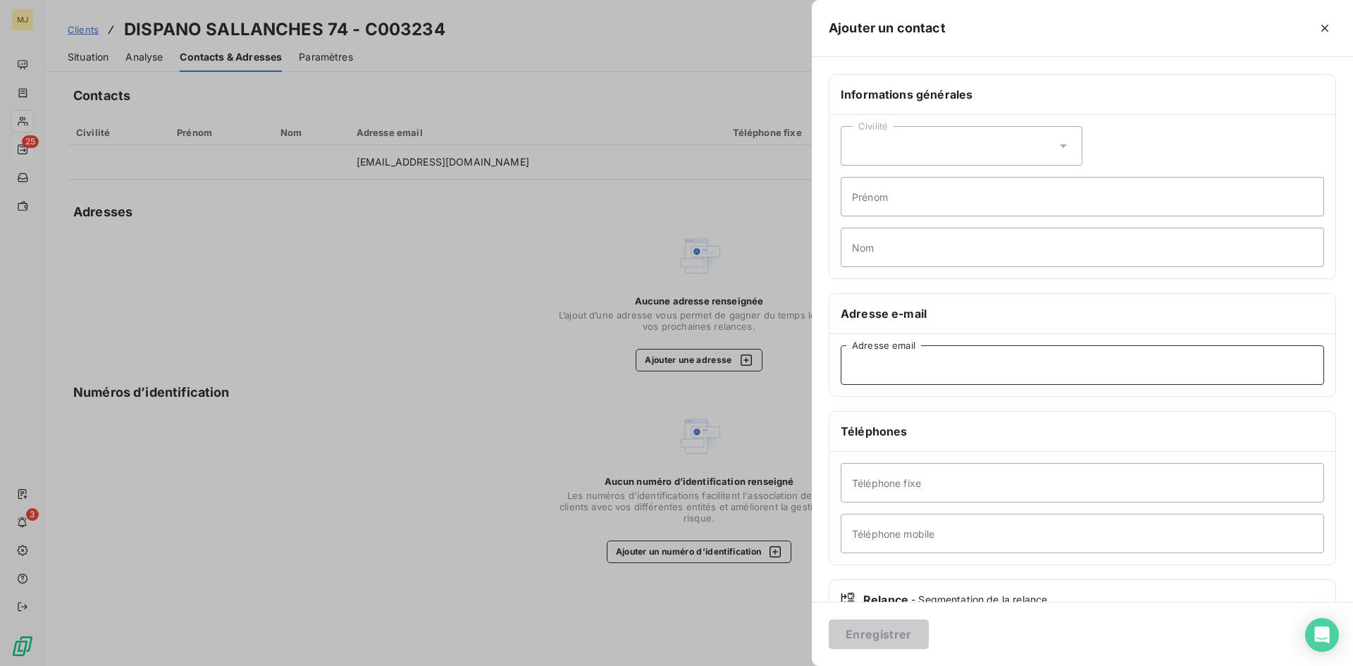
click at [953, 366] on input "Adresse email" at bounding box center [1082, 364] width 483 height 39
click at [882, 198] on input "Prénom" at bounding box center [1082, 196] width 483 height 39
type input "cpta chambery"
click at [935, 484] on input "Téléphone fixe" at bounding box center [1082, 482] width 483 height 39
type input "0479445182"
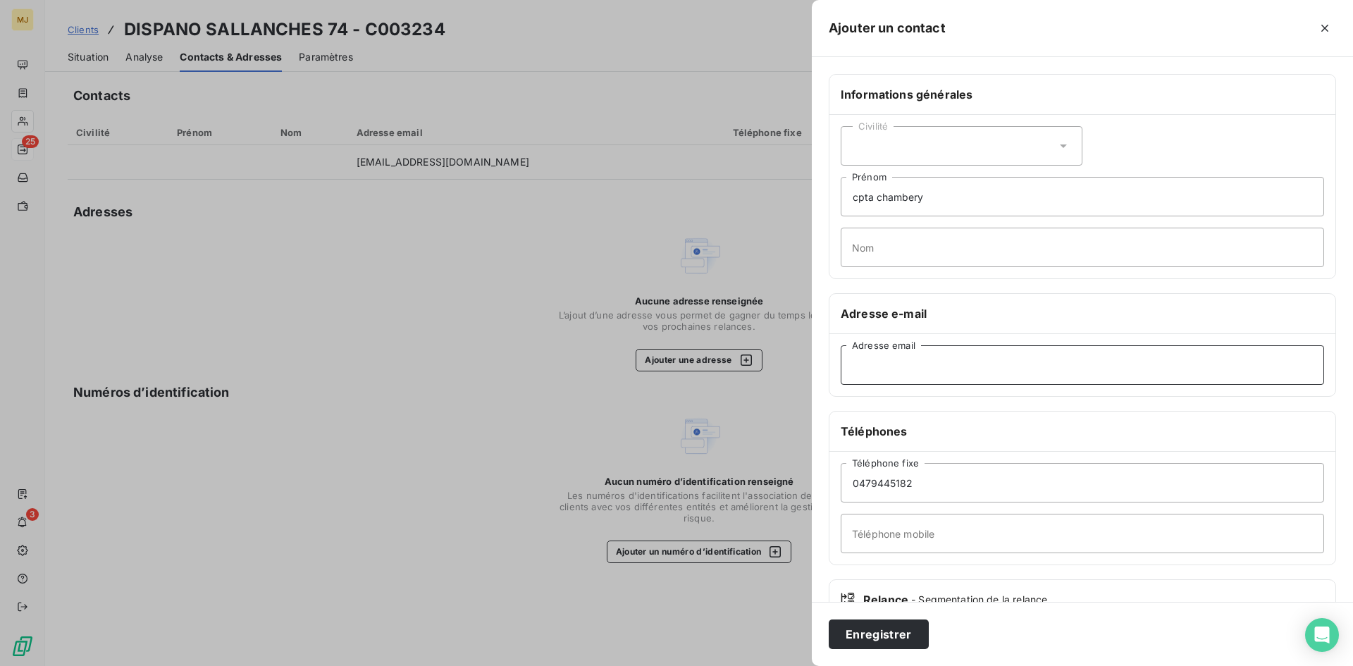
click at [1025, 354] on input "Adresse email" at bounding box center [1082, 364] width 483 height 39
click at [931, 361] on input "Adresse email" at bounding box center [1082, 364] width 483 height 39
click at [880, 483] on input "0479445182" at bounding box center [1082, 482] width 483 height 39
click at [901, 637] on button "Enregistrer" at bounding box center [879, 634] width 100 height 30
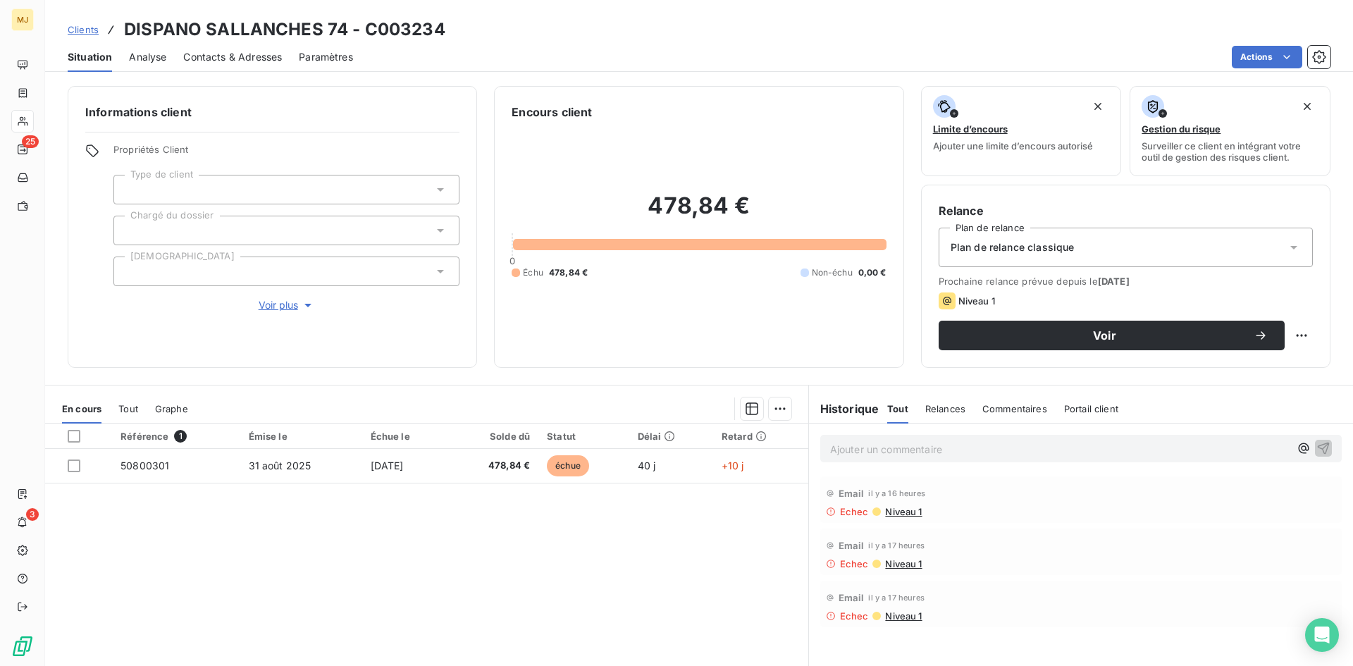
click at [1090, 444] on p "Ajouter un commentaire ﻿" at bounding box center [1059, 449] width 459 height 18
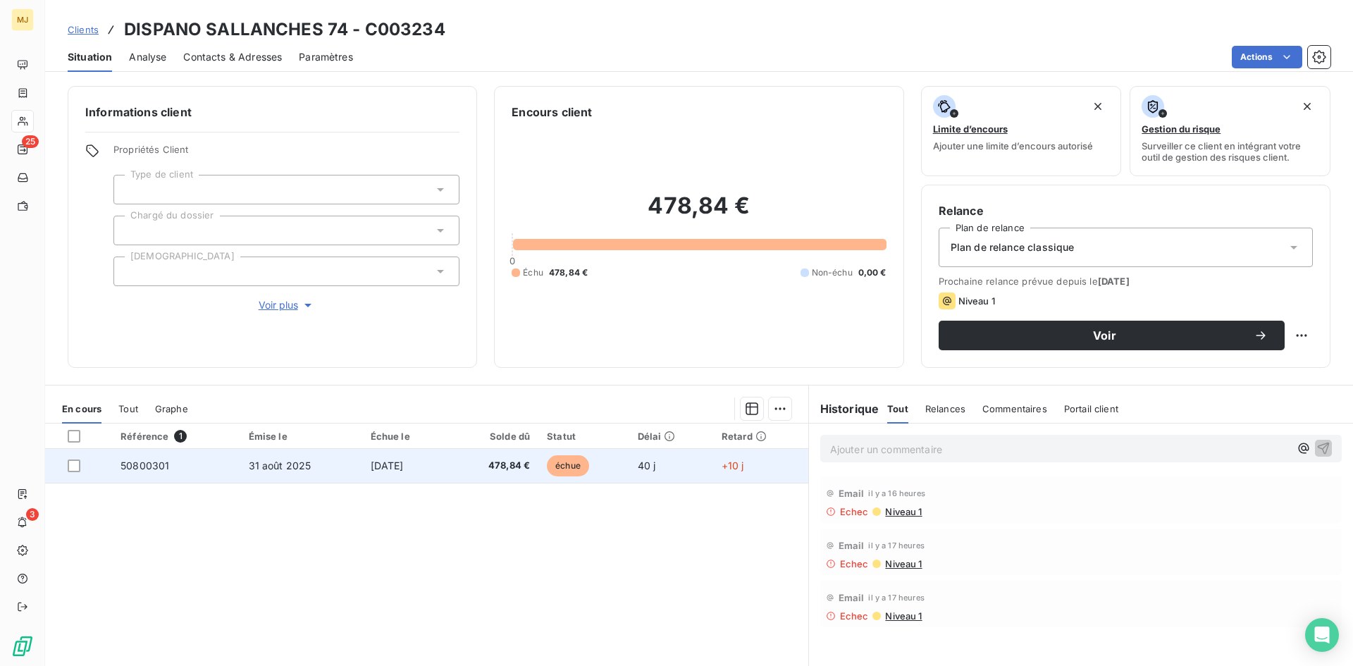
click at [155, 466] on span "50800301" at bounding box center [144, 465] width 49 height 12
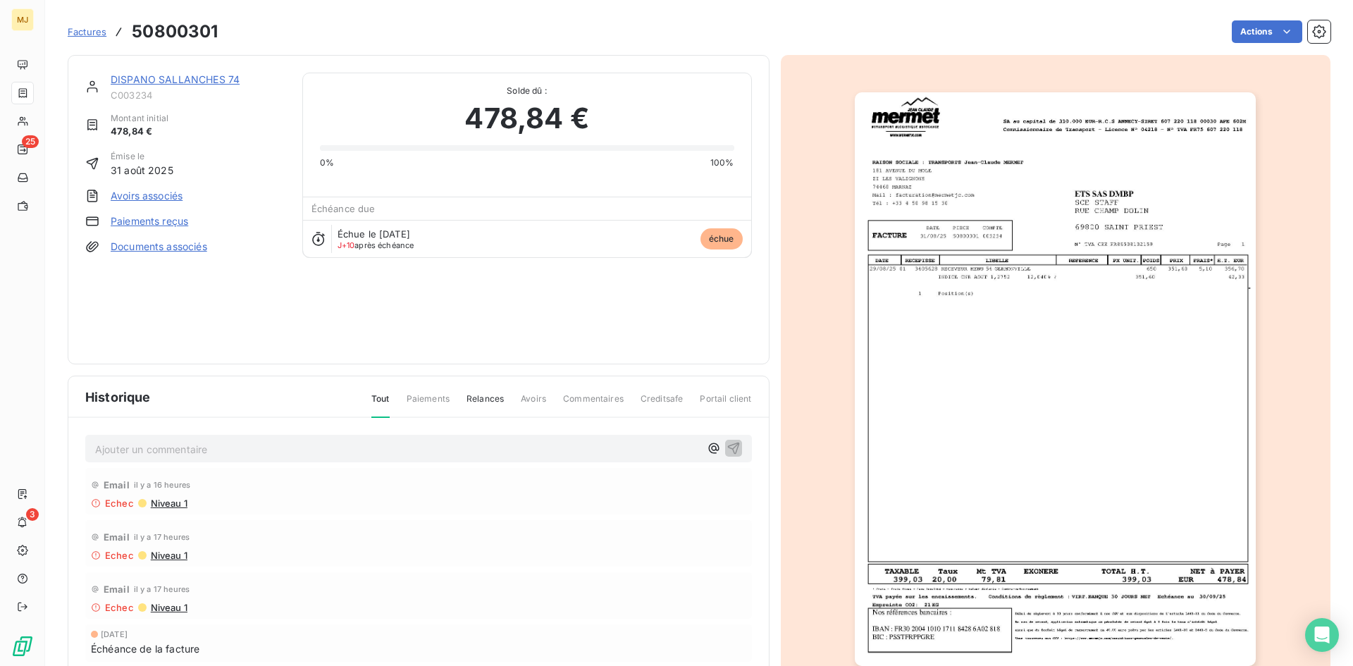
click at [454, 450] on p "Ajouter un commentaire ﻿" at bounding box center [397, 449] width 605 height 18
click at [272, 447] on span "CA tel du 10/10 l'agence de chambert qui gère la comptabilité." at bounding box center [242, 448] width 295 height 12
click at [426, 448] on p "CA tel du 10/10 l'agence de chambery qui gère la comptabilité." at bounding box center [397, 448] width 605 height 16
click at [462, 447] on p "CA tel du 10/10 l'agence de Chambéry qui gère la comptabilité." at bounding box center [397, 448] width 605 height 16
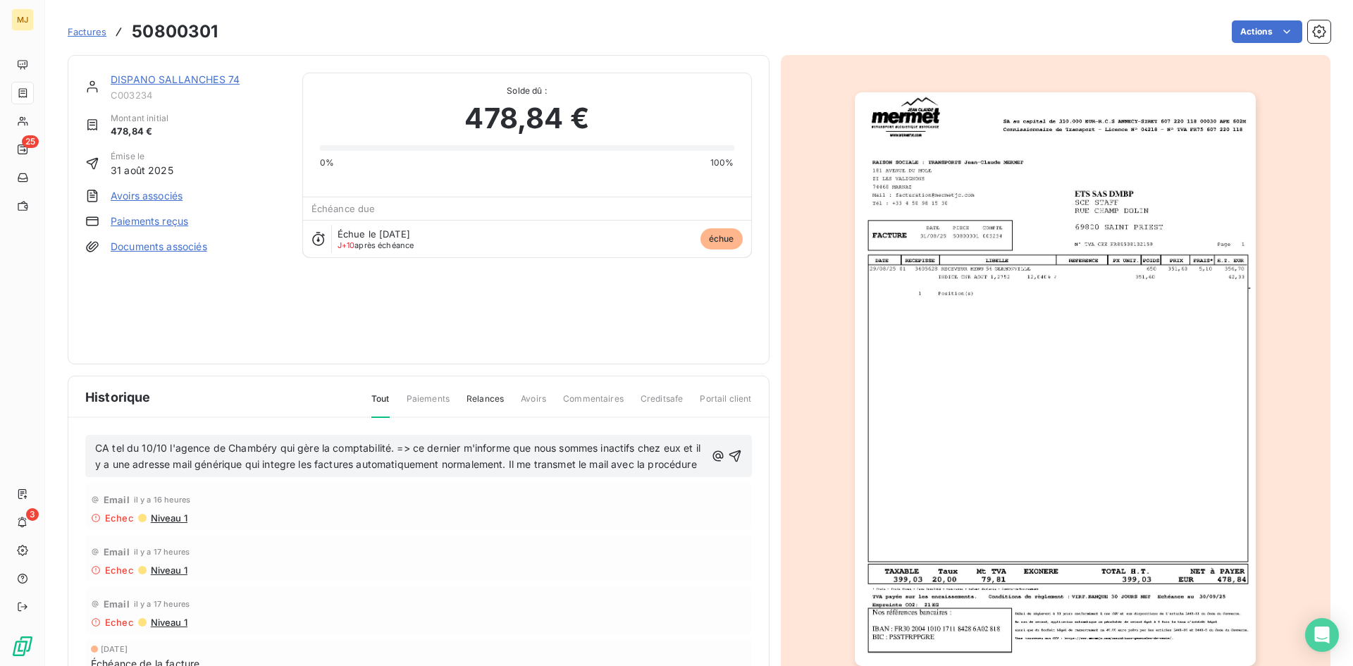
drag, startPoint x: 307, startPoint y: 456, endPoint x: 302, endPoint y: 465, distance: 10.8
click at [184, 473] on p "CA tel du 10/10 l'agence de Chambéry qui gère la comptabilité. => ce dernier m'…" at bounding box center [400, 456] width 610 height 32
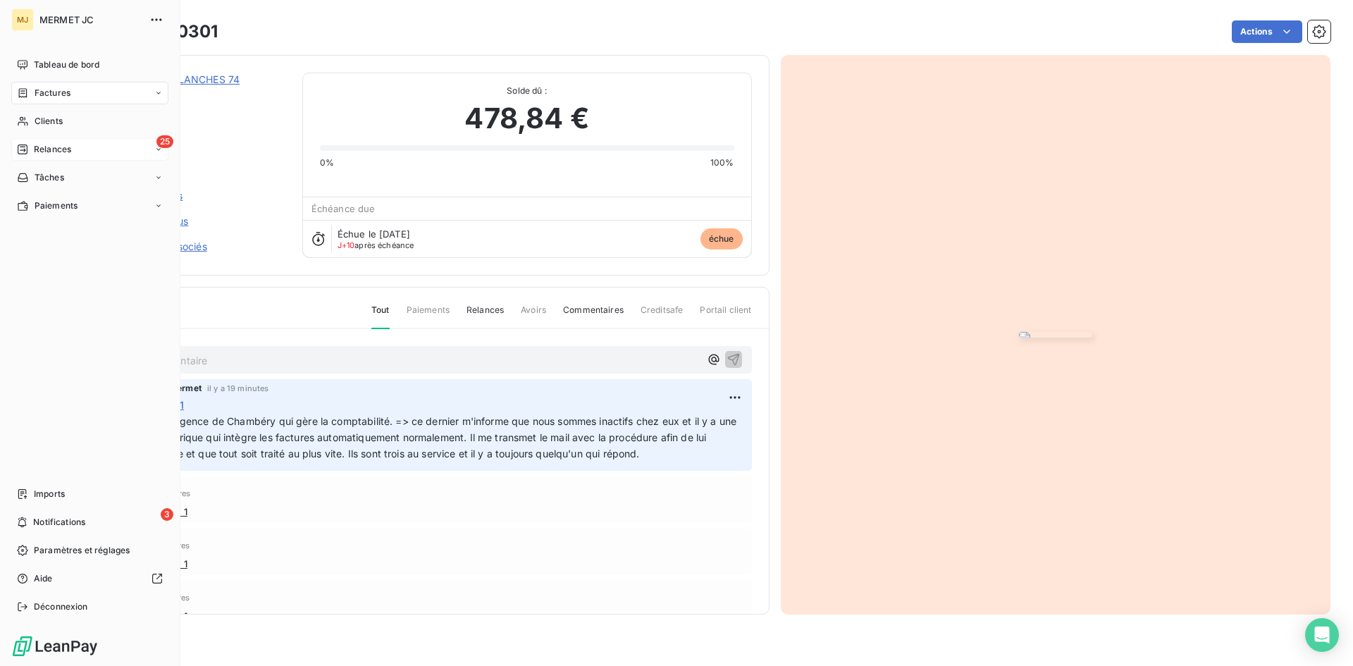
click at [48, 147] on span "Relances" at bounding box center [52, 149] width 37 height 13
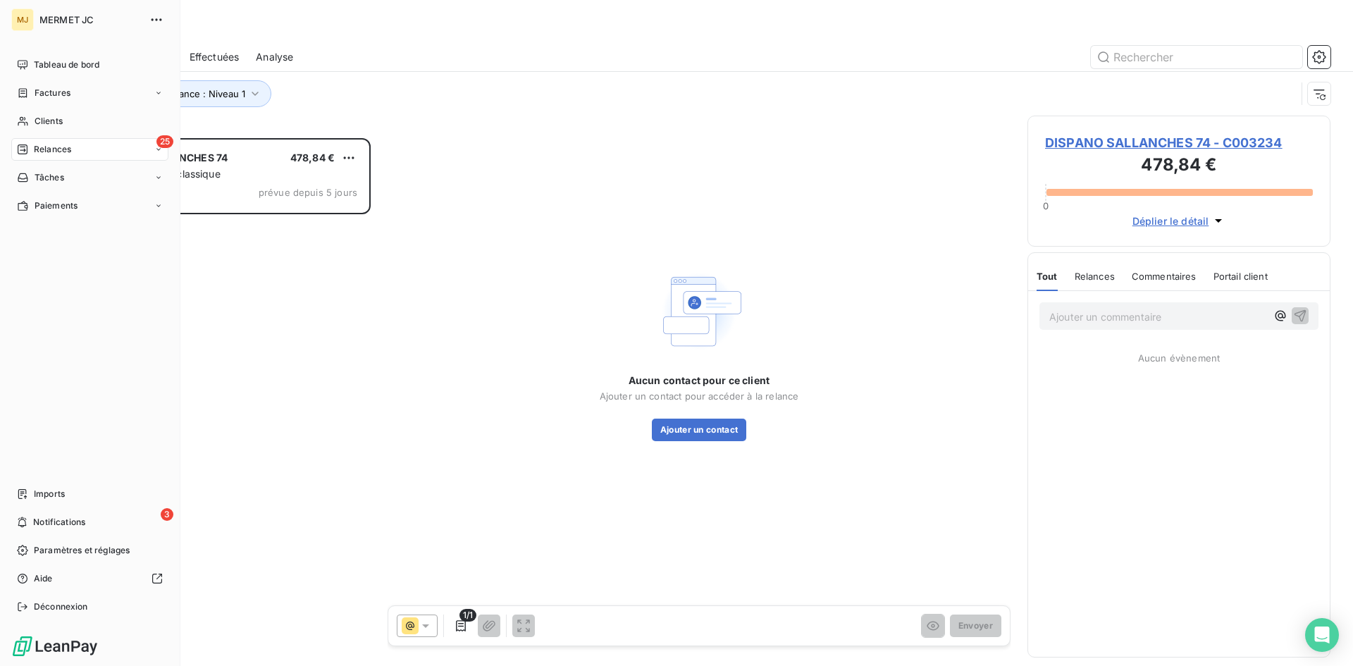
scroll to position [517, 292]
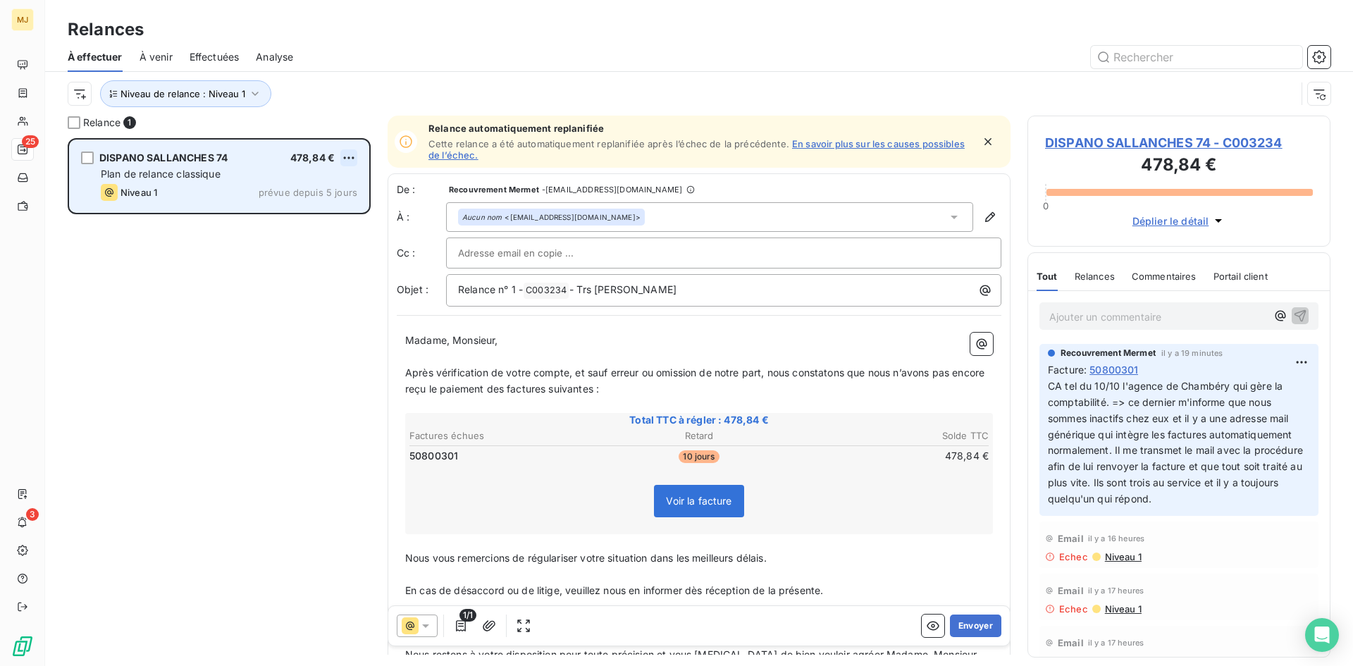
click at [348, 156] on html "MJ 25 3 Relances À effectuer À venir Effectuées Analyse Niveau de relance : Niv…" at bounding box center [676, 333] width 1353 height 666
click at [313, 192] on div "Replanifier cette action" at bounding box center [288, 186] width 126 height 23
select select "9"
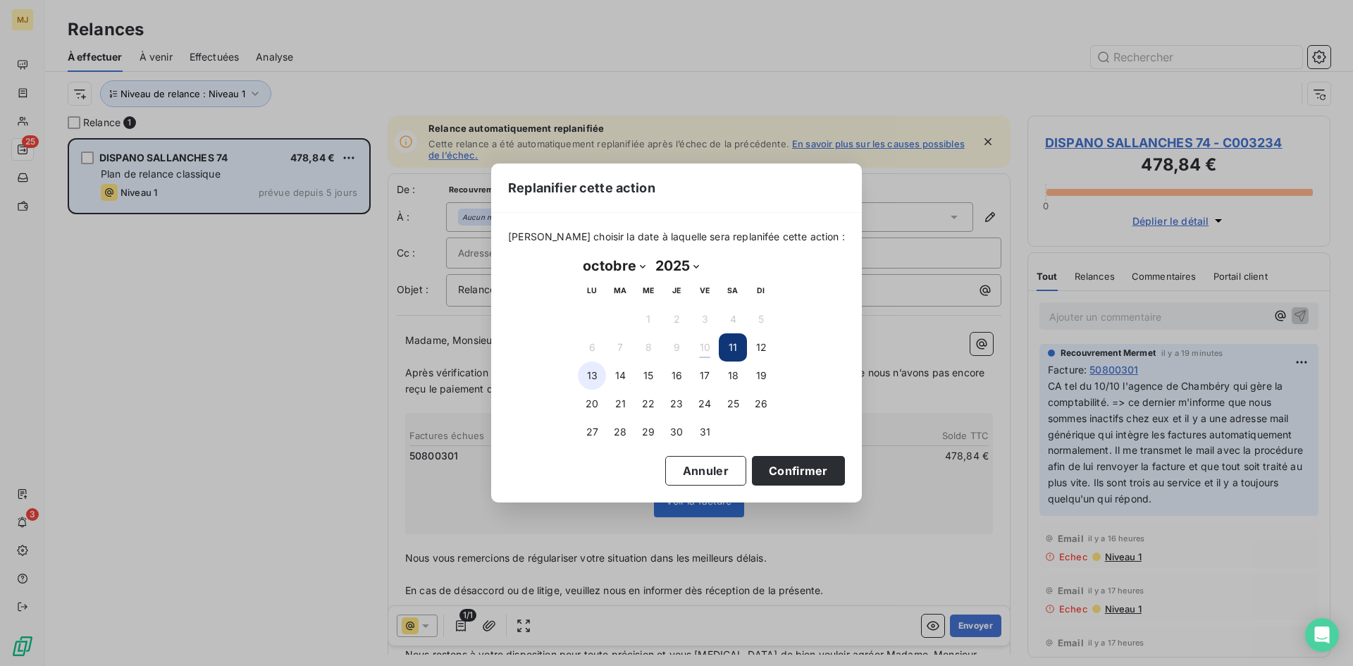
click at [595, 371] on button "13" at bounding box center [592, 375] width 28 height 28
click at [756, 471] on button "Confirmer" at bounding box center [798, 471] width 93 height 30
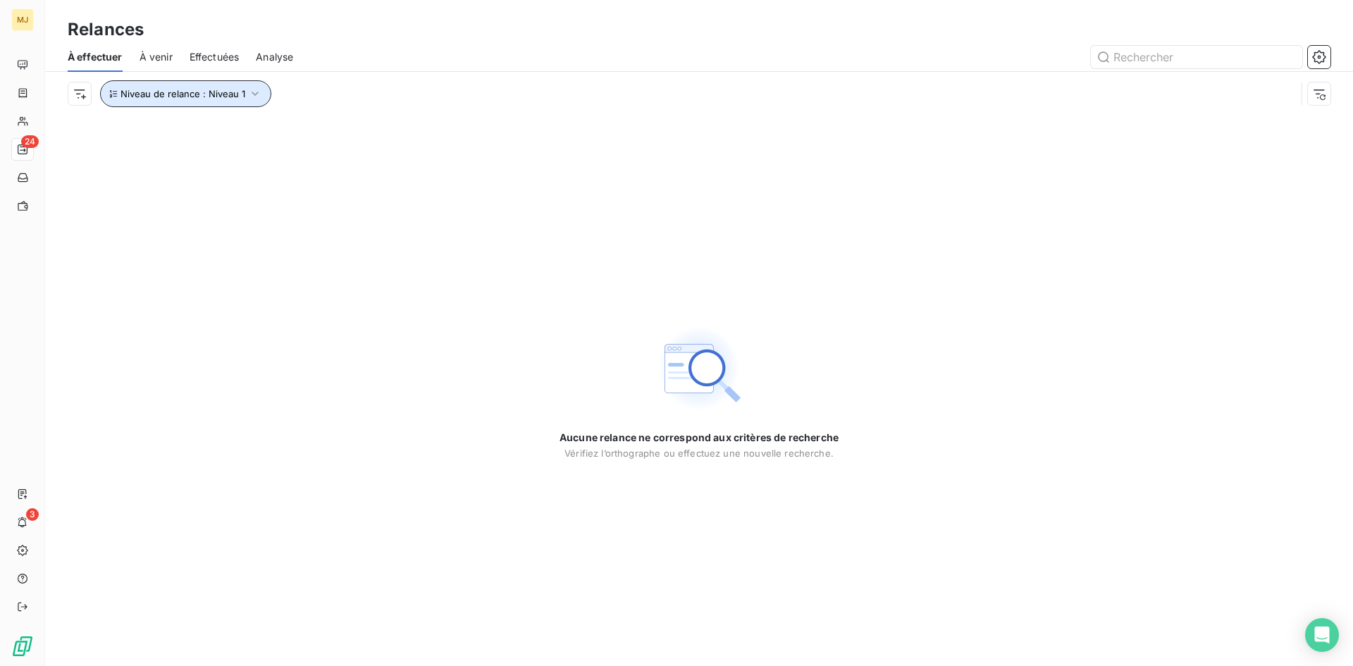
click at [227, 87] on button "Niveau de relance : Niveau 1" at bounding box center [185, 93] width 171 height 27
click at [344, 125] on div "Niveau 1" at bounding box center [393, 131] width 203 height 30
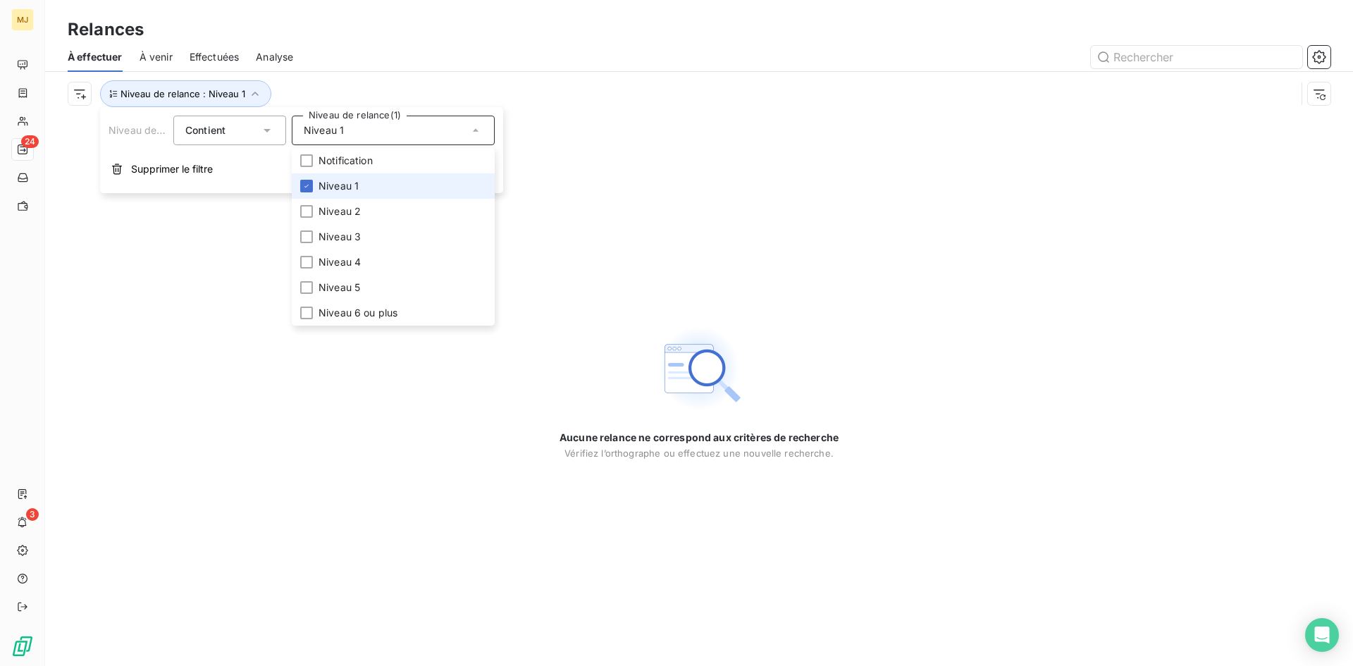
click at [349, 185] on span "Niveau 1" at bounding box center [338, 186] width 40 height 14
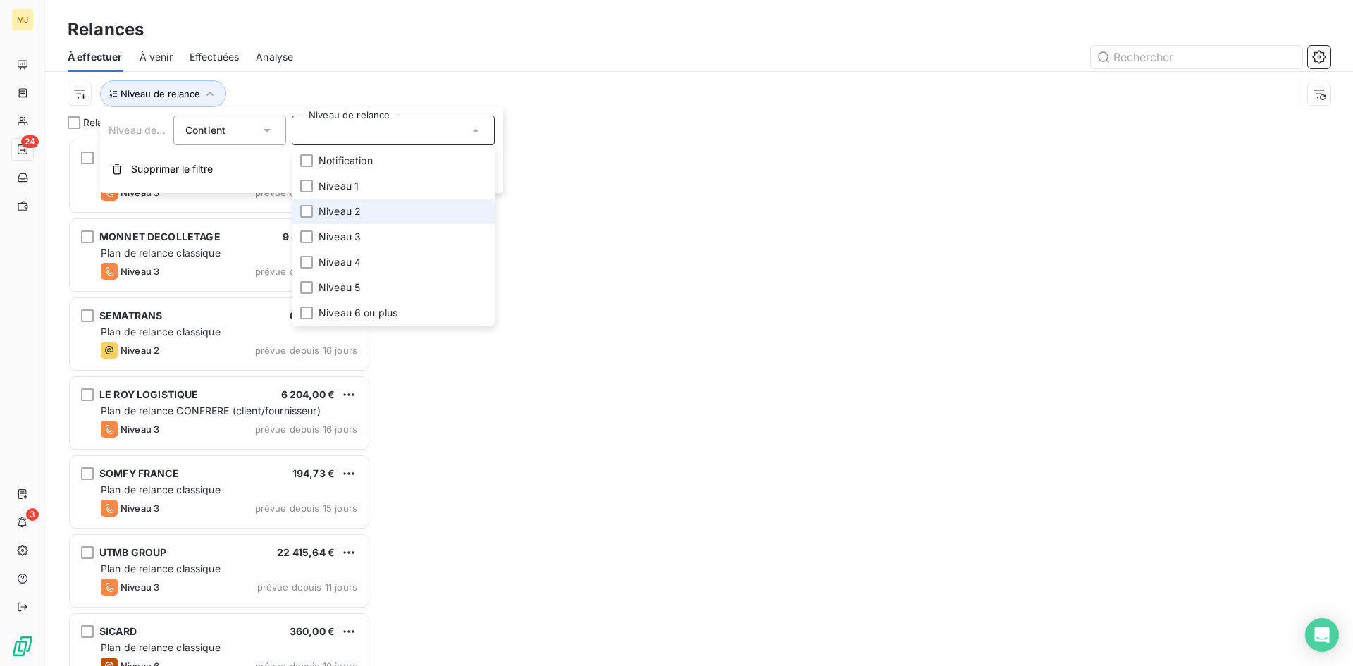
scroll to position [517, 292]
click at [352, 203] on li "Niveau 2" at bounding box center [393, 211] width 203 height 25
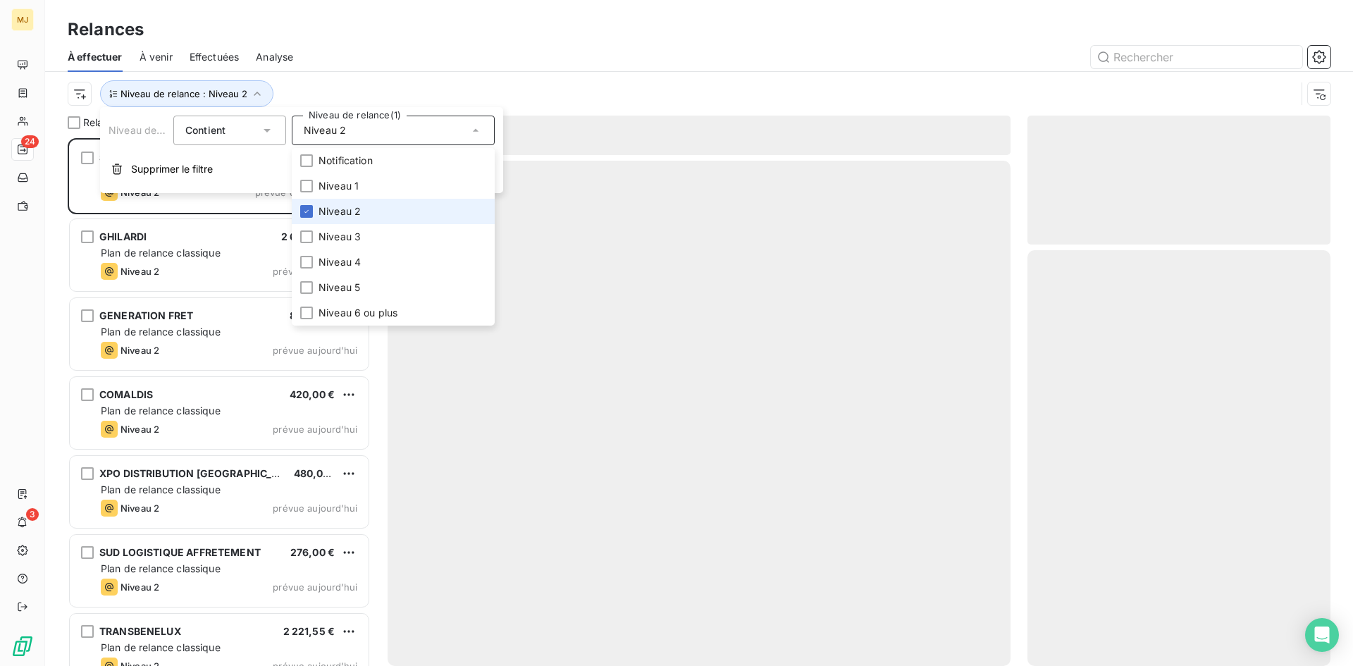
scroll to position [517, 292]
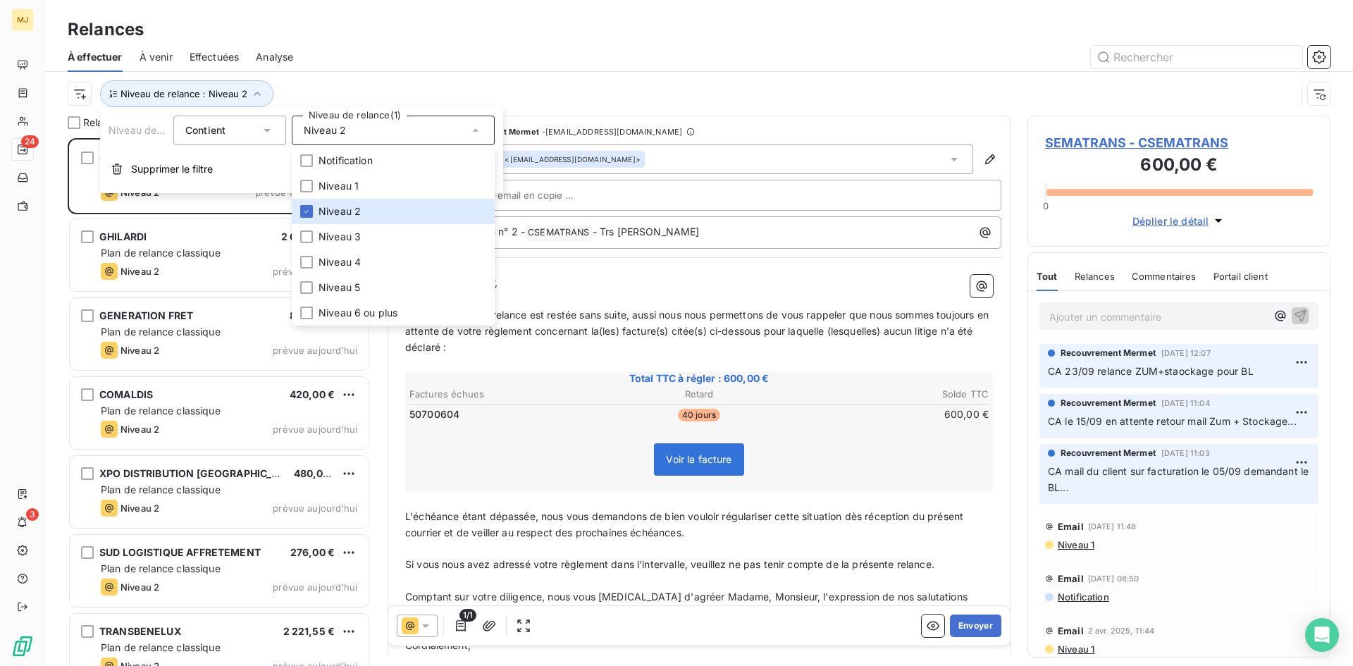
click at [334, 65] on div at bounding box center [820, 57] width 1020 height 23
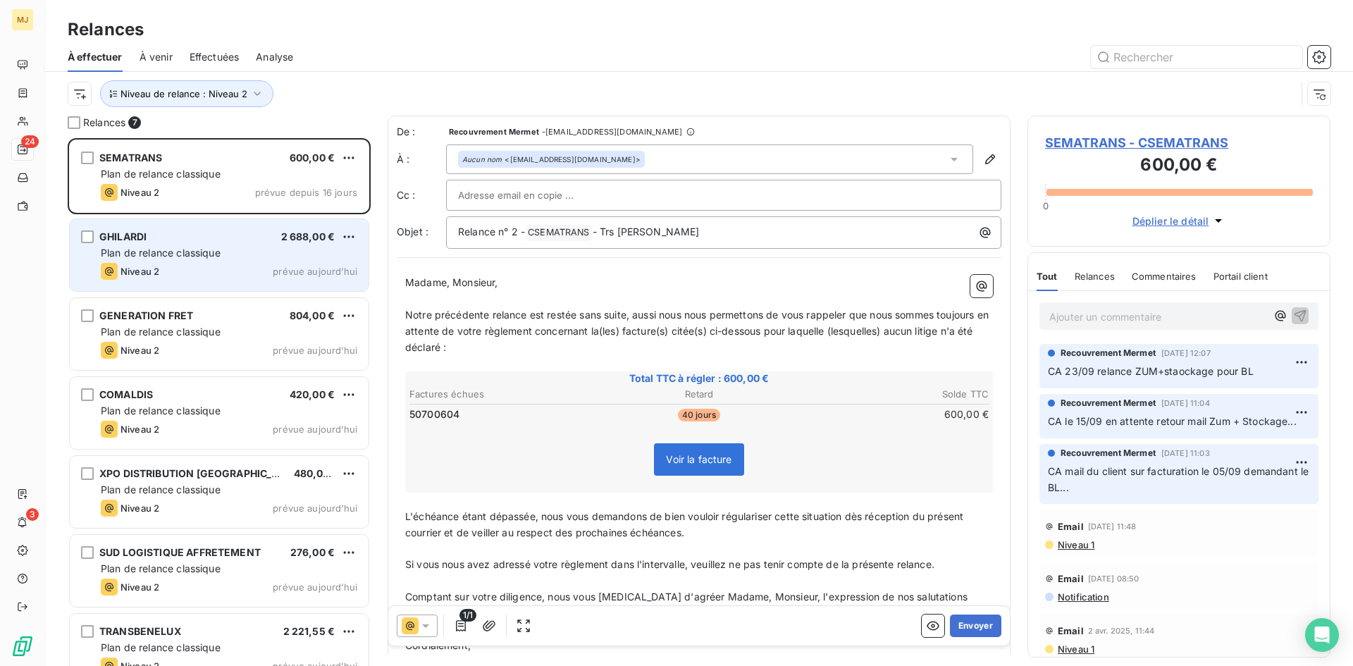
click at [213, 259] on div "Plan de relance classique" at bounding box center [229, 253] width 256 height 14
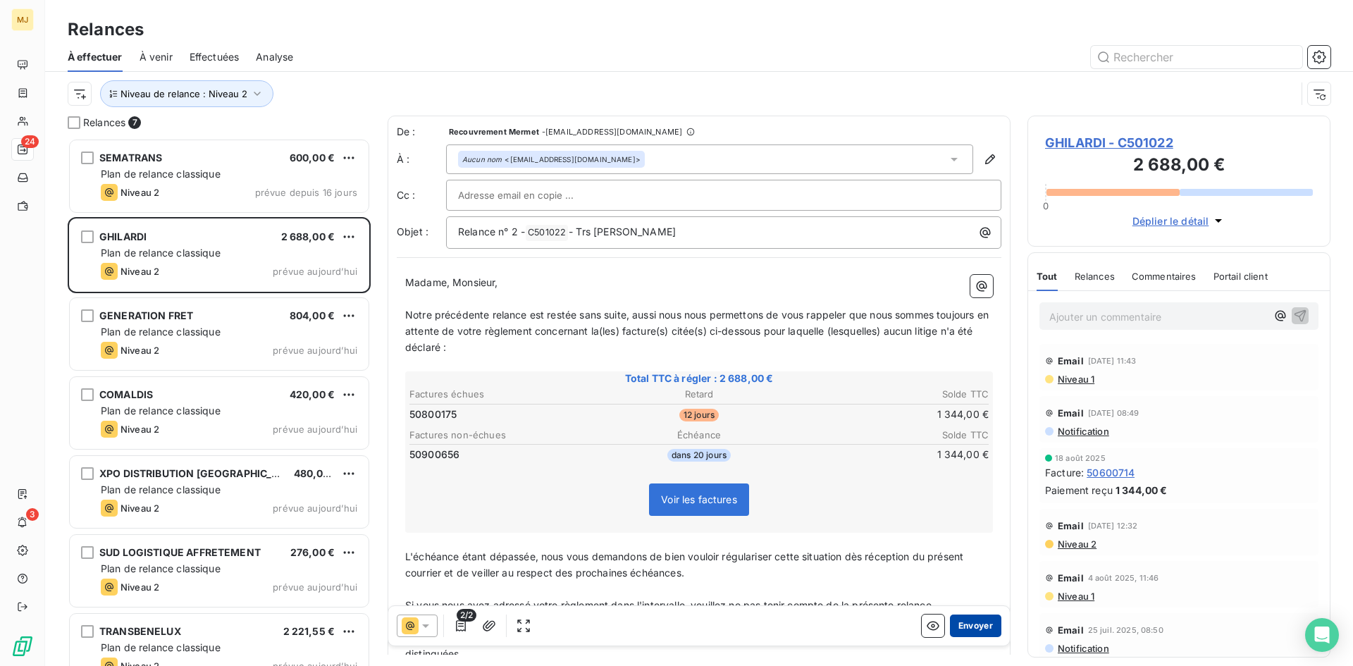
click at [980, 628] on button "Envoyer" at bounding box center [975, 625] width 51 height 23
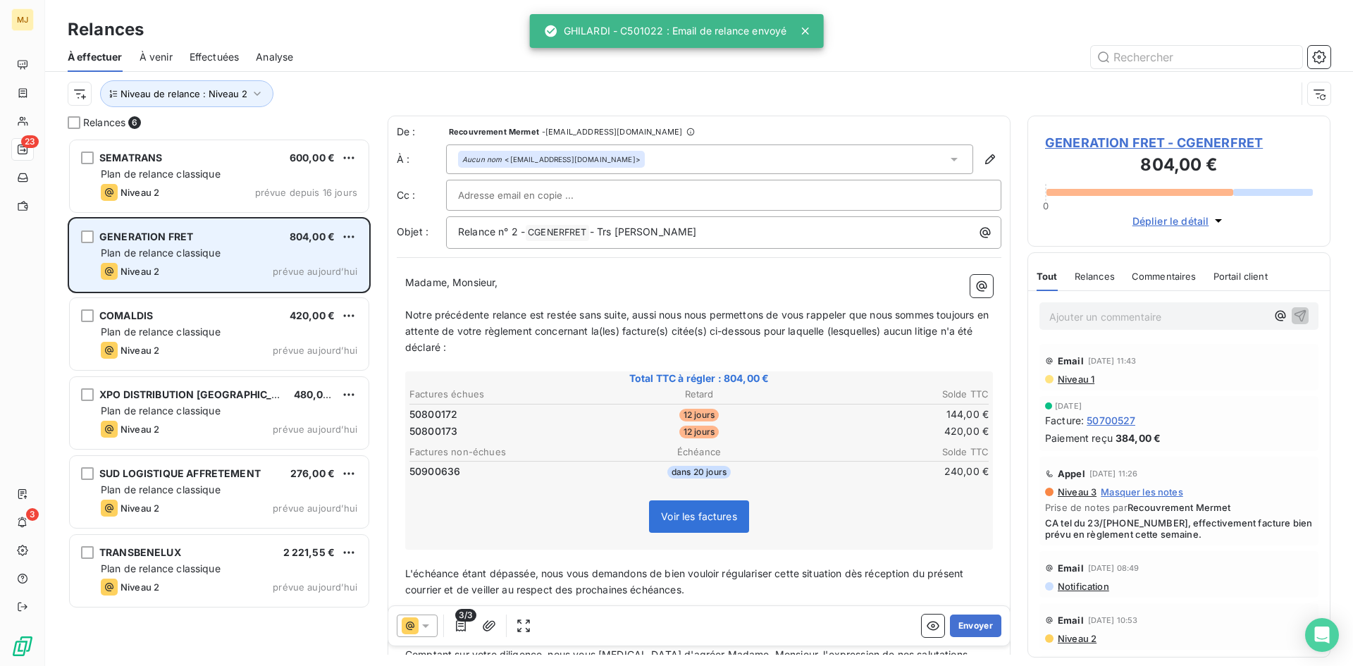
click at [197, 230] on div "GENERATION FRET 804,00 € Plan de relance classique Niveau 2 prévue aujourd’hui" at bounding box center [219, 255] width 299 height 72
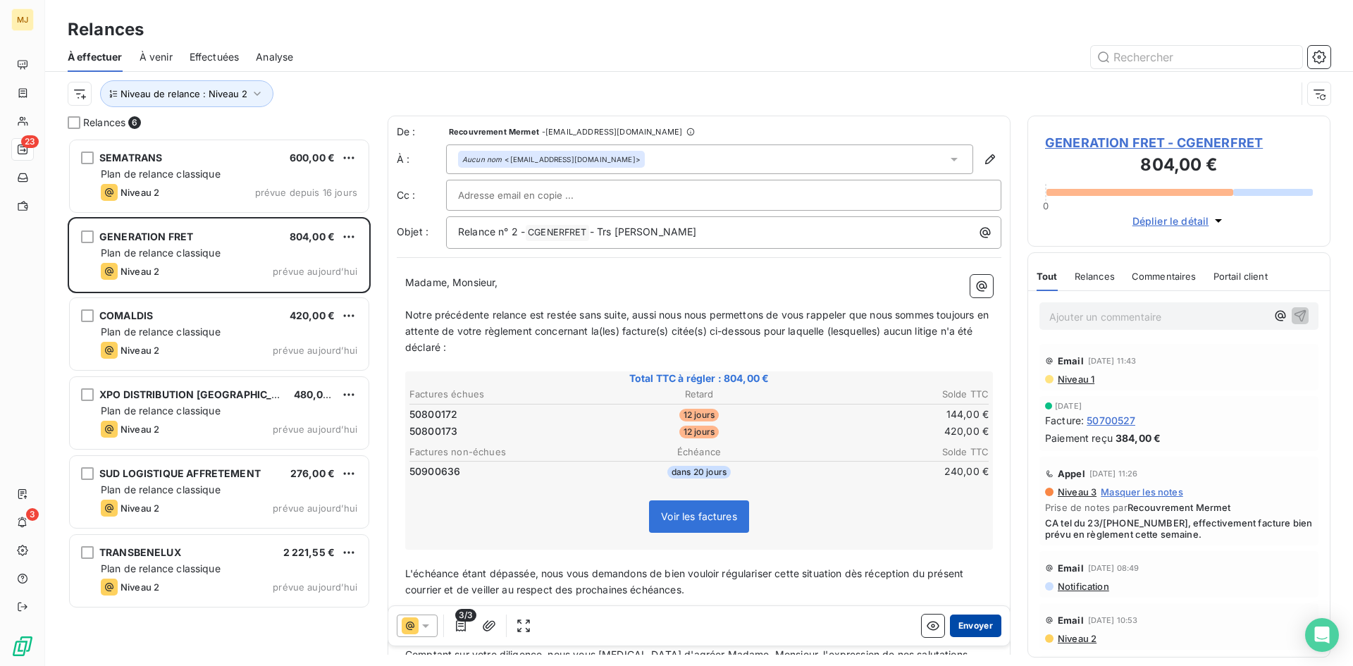
click at [979, 623] on button "Envoyer" at bounding box center [975, 625] width 51 height 23
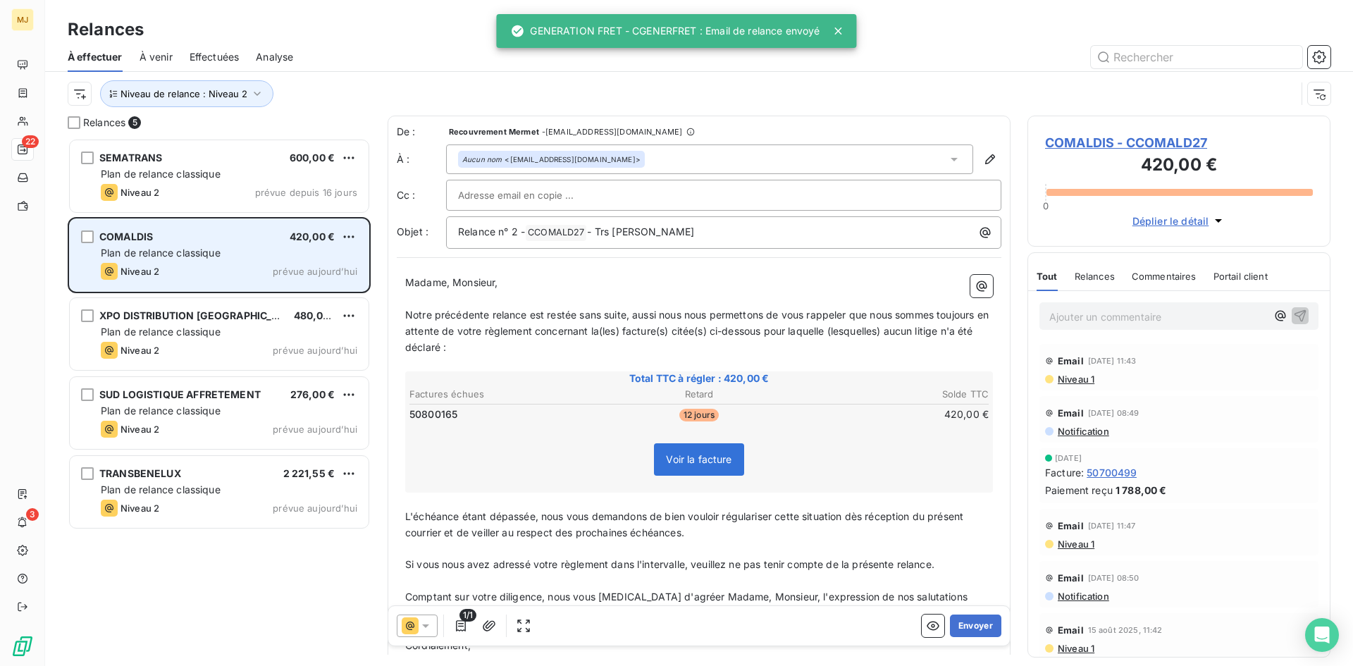
click at [199, 233] on div "COMALDIS 420,00 €" at bounding box center [229, 236] width 256 height 13
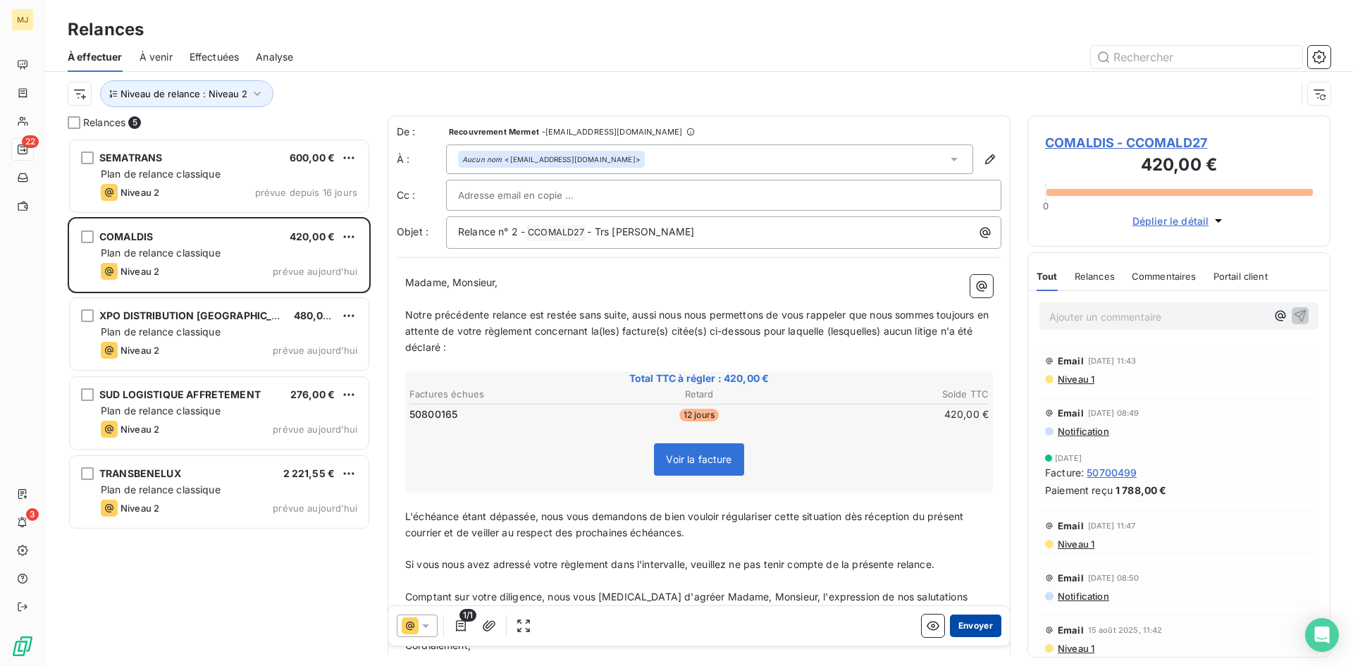
click at [976, 617] on button "Envoyer" at bounding box center [975, 625] width 51 height 23
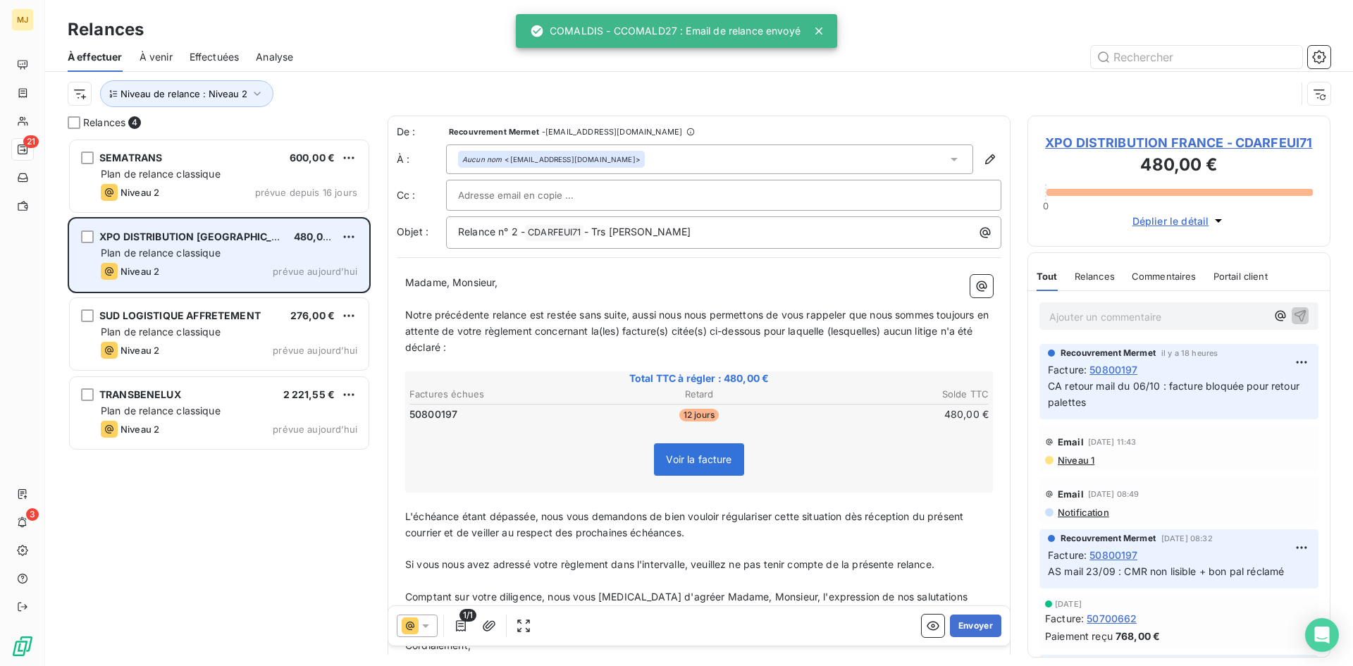
click at [169, 246] on div "Plan de relance classique" at bounding box center [229, 253] width 256 height 14
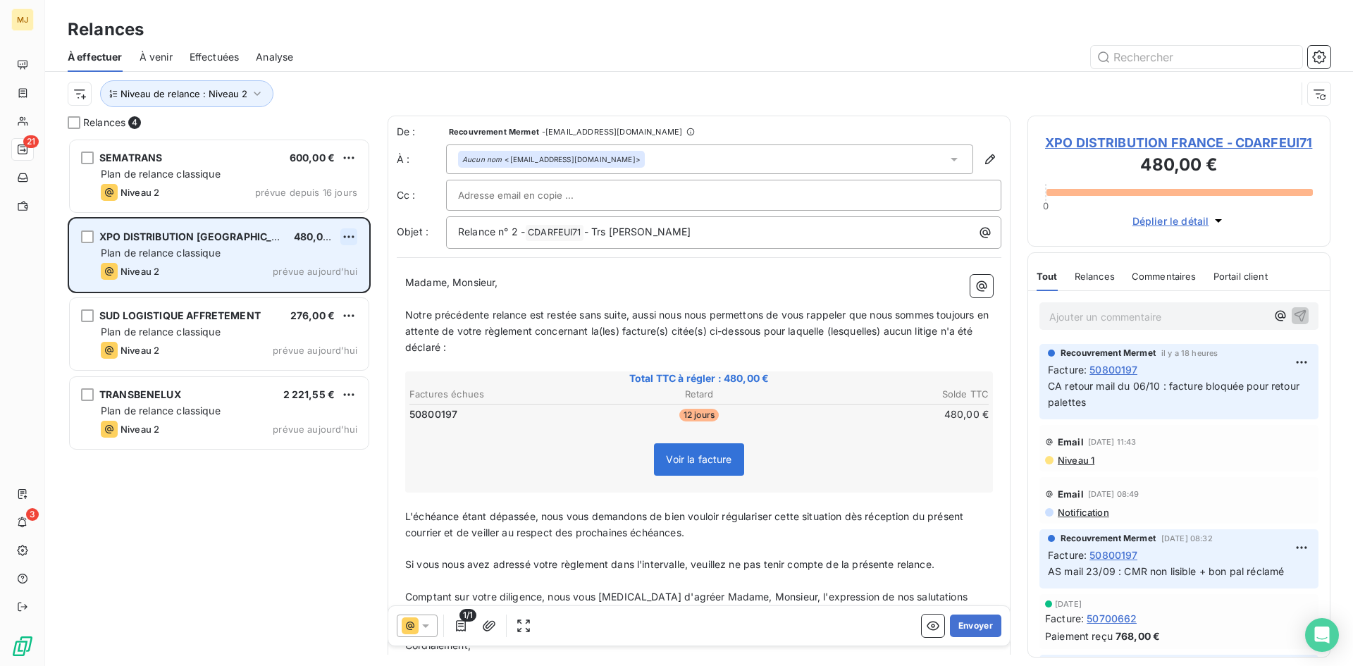
click at [352, 242] on html "MJ 21 3 Relances À effectuer À venir Effectuées Analyse Niveau de relance : Niv…" at bounding box center [676, 333] width 1353 height 666
click at [323, 266] on div "Replanifier cette action" at bounding box center [288, 265] width 126 height 23
select select "9"
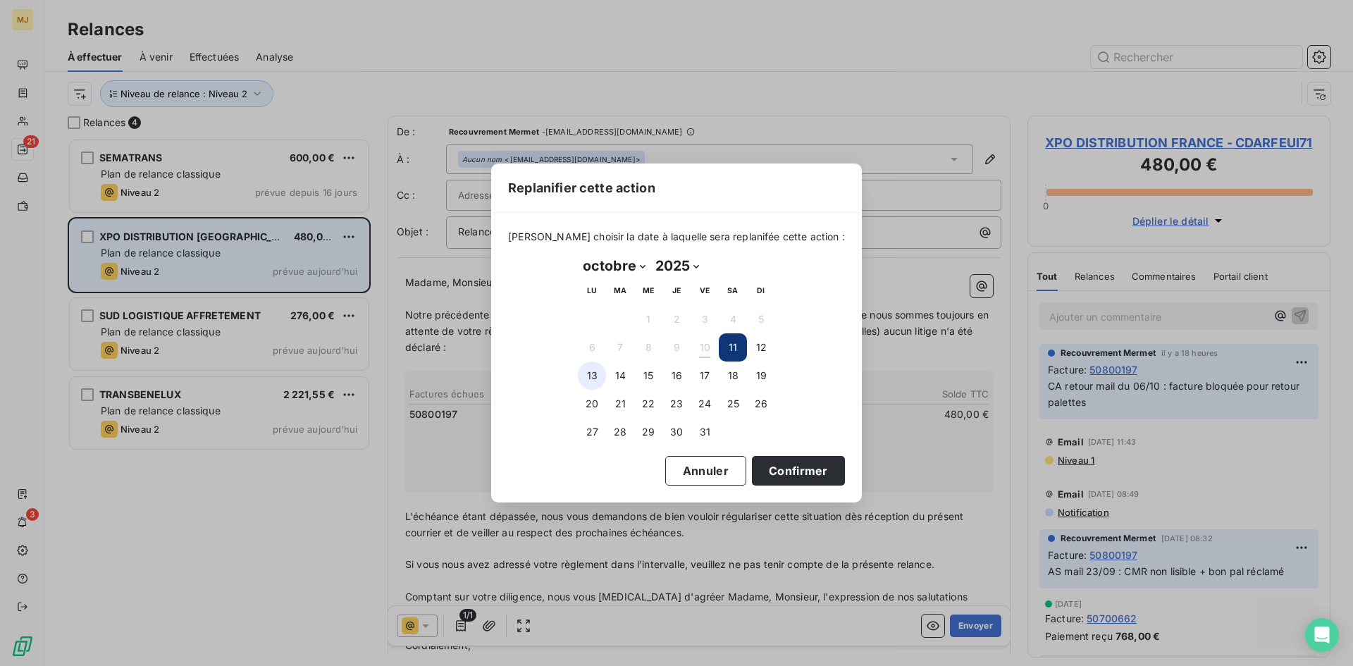
click at [590, 377] on button "13" at bounding box center [592, 375] width 28 height 28
click at [793, 469] on button "Confirmer" at bounding box center [798, 471] width 93 height 30
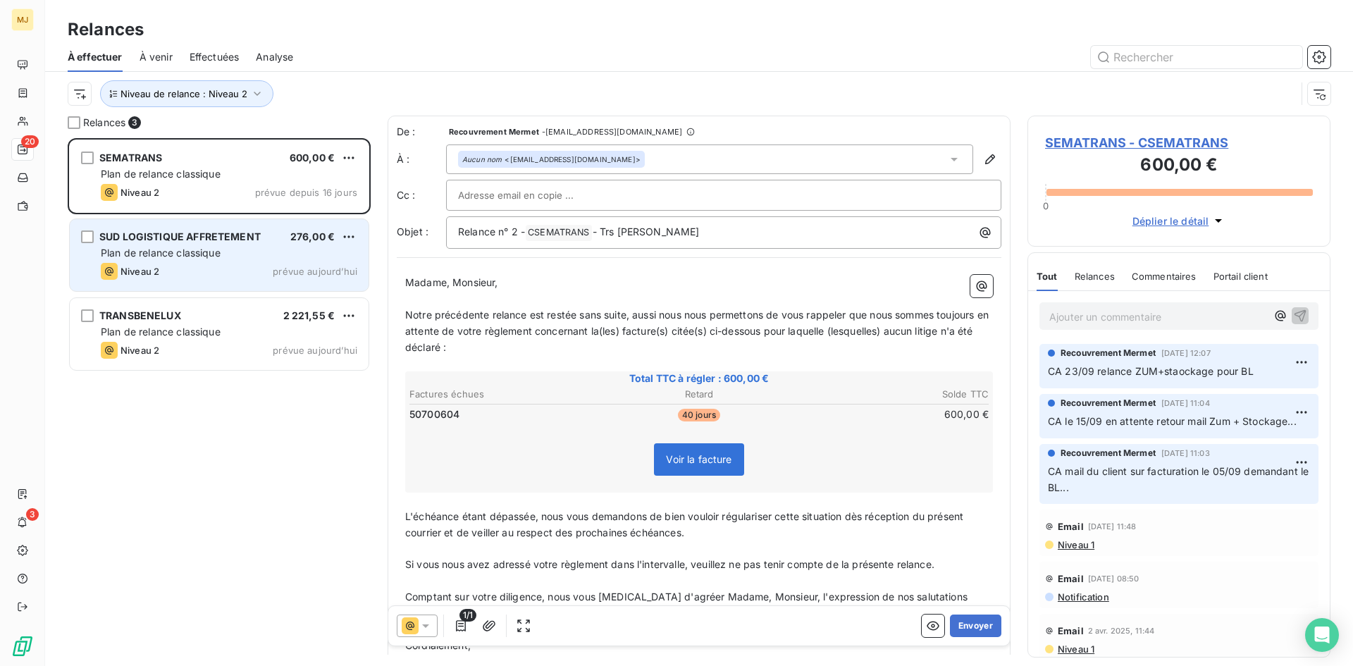
click at [230, 262] on div "SUD LOGISTIQUE AFFRETEMENT 276,00 € Plan de relance classique Niveau 2 prévue a…" at bounding box center [219, 255] width 299 height 72
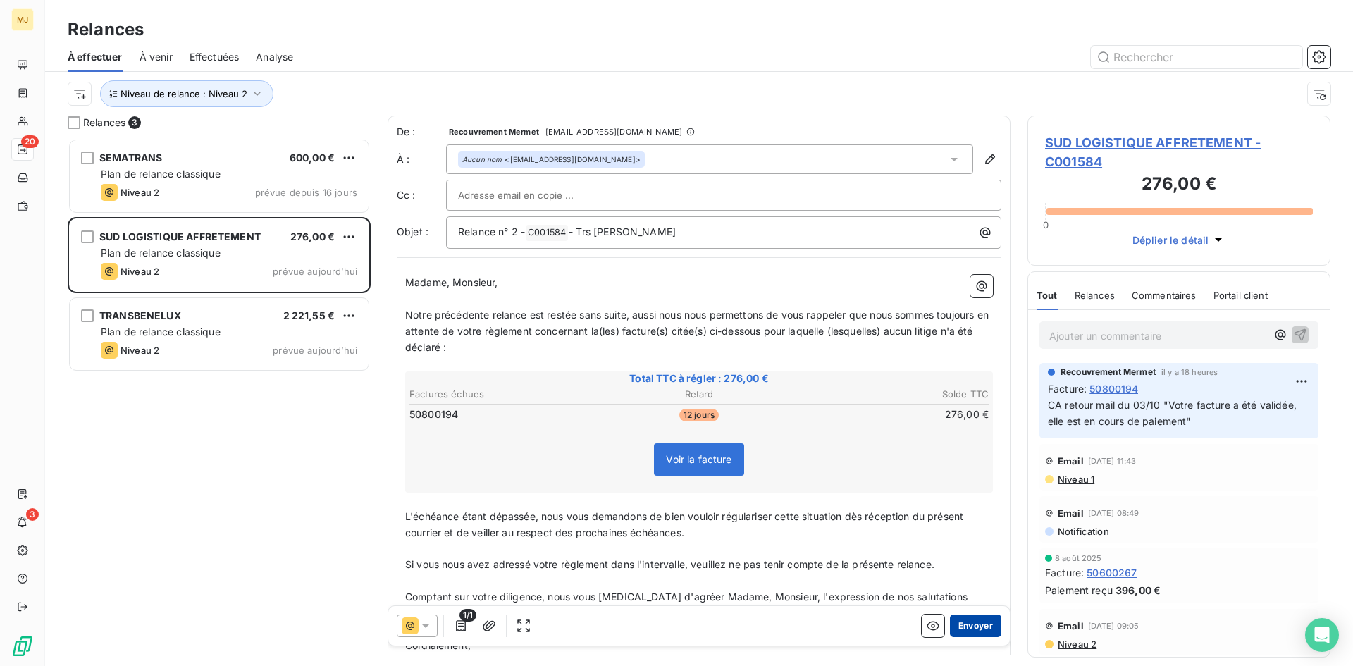
click at [980, 621] on button "Envoyer" at bounding box center [975, 625] width 51 height 23
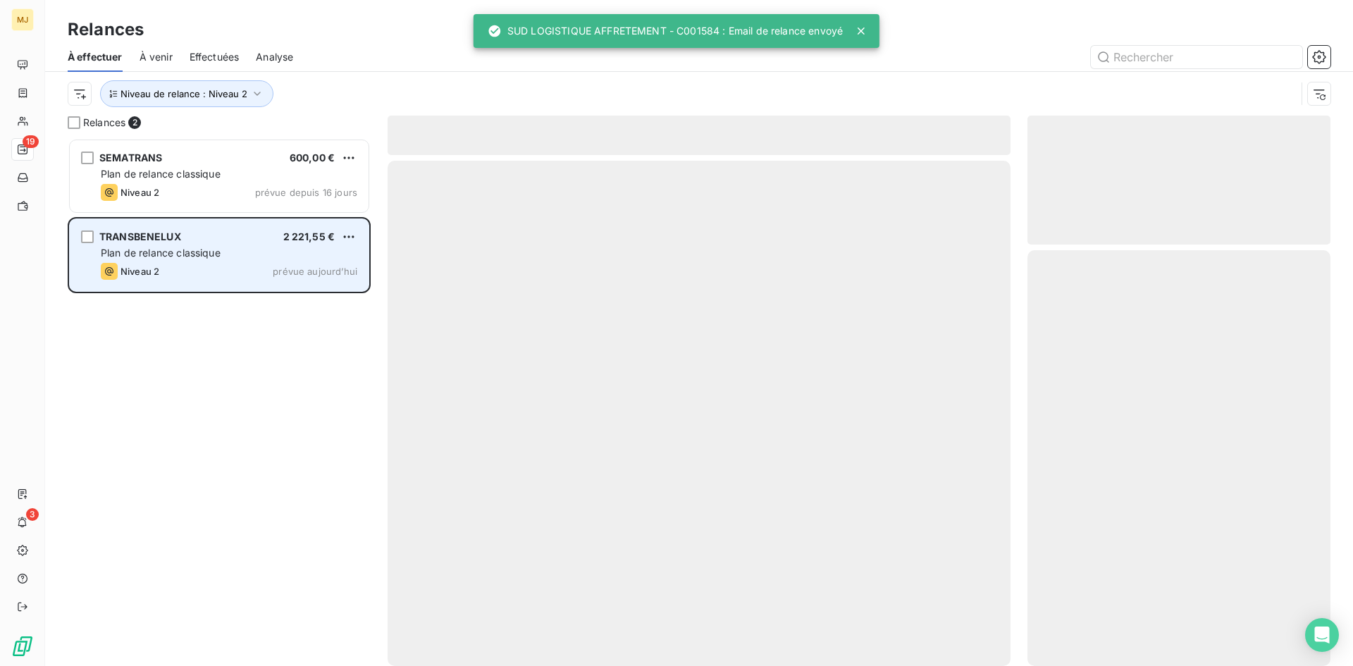
click at [209, 254] on span "Plan de relance classique" at bounding box center [161, 253] width 120 height 12
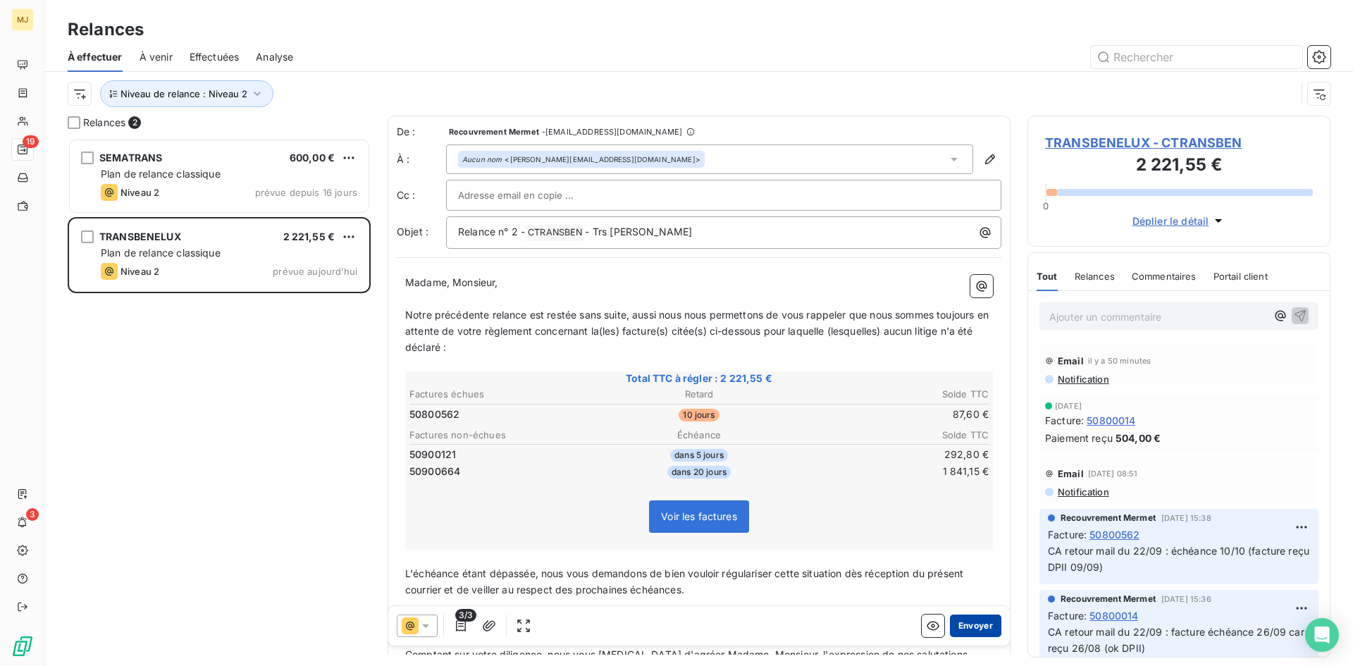
click at [953, 628] on button "Envoyer" at bounding box center [975, 625] width 51 height 23
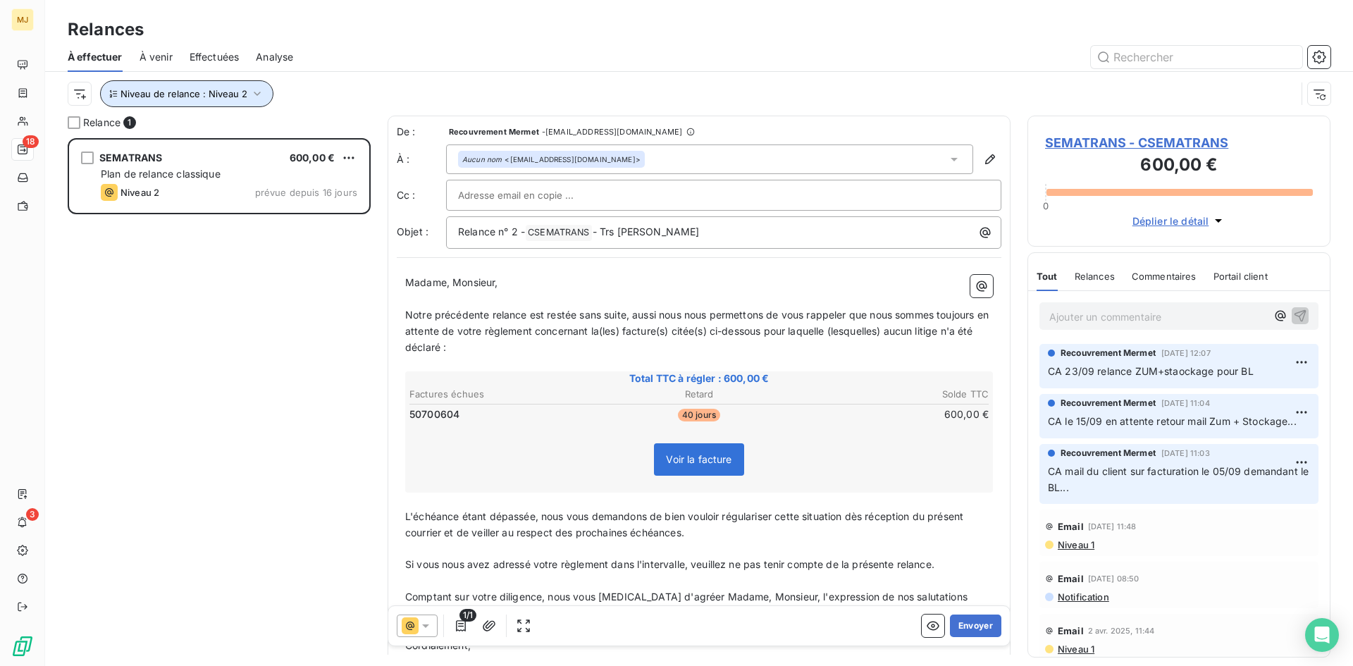
click at [224, 92] on span "Niveau de relance : Niveau 2" at bounding box center [183, 93] width 127 height 11
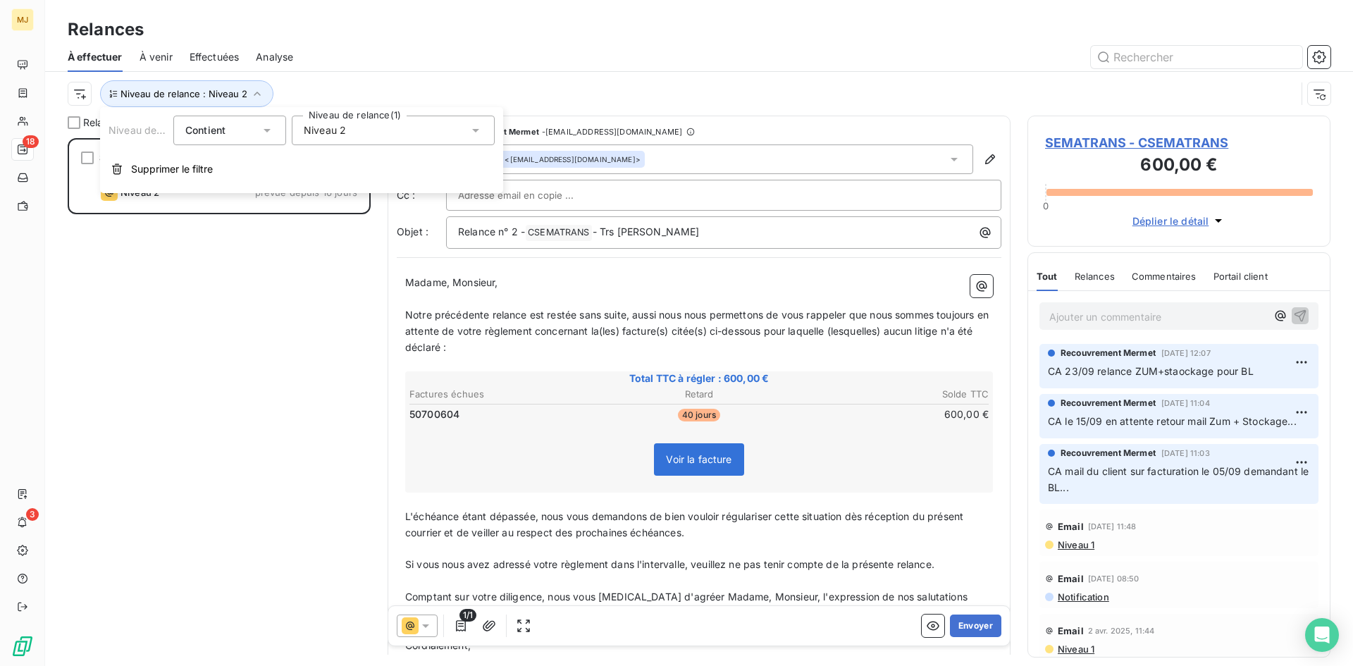
click at [342, 137] on span "Niveau 2" at bounding box center [325, 130] width 42 height 14
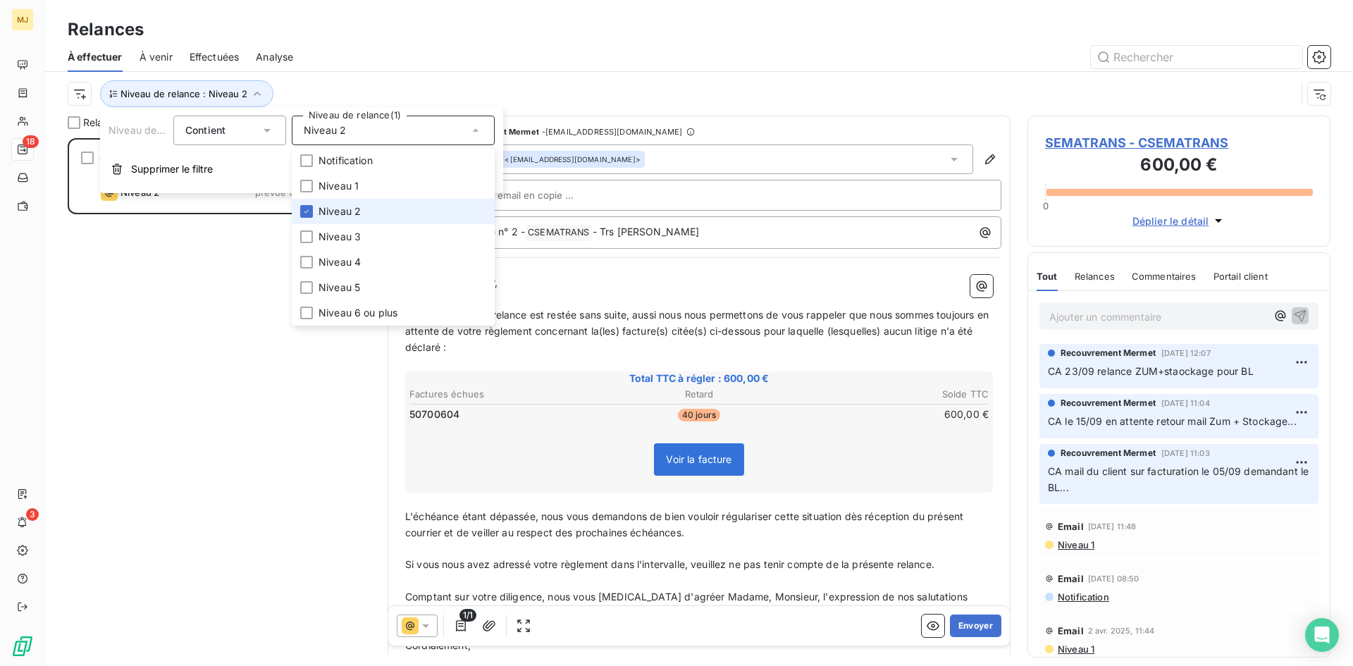
click at [368, 217] on li "Niveau 2" at bounding box center [393, 211] width 203 height 25
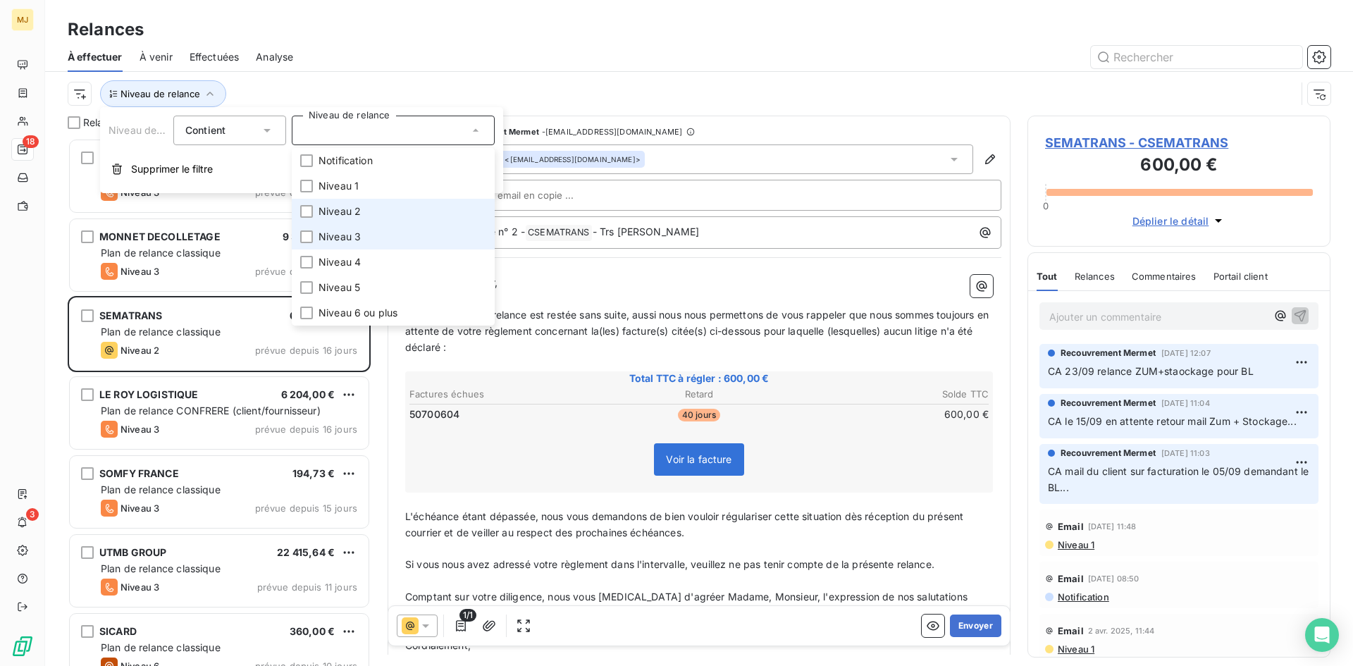
scroll to position [517, 292]
click at [354, 234] on span "Niveau 3" at bounding box center [339, 237] width 42 height 14
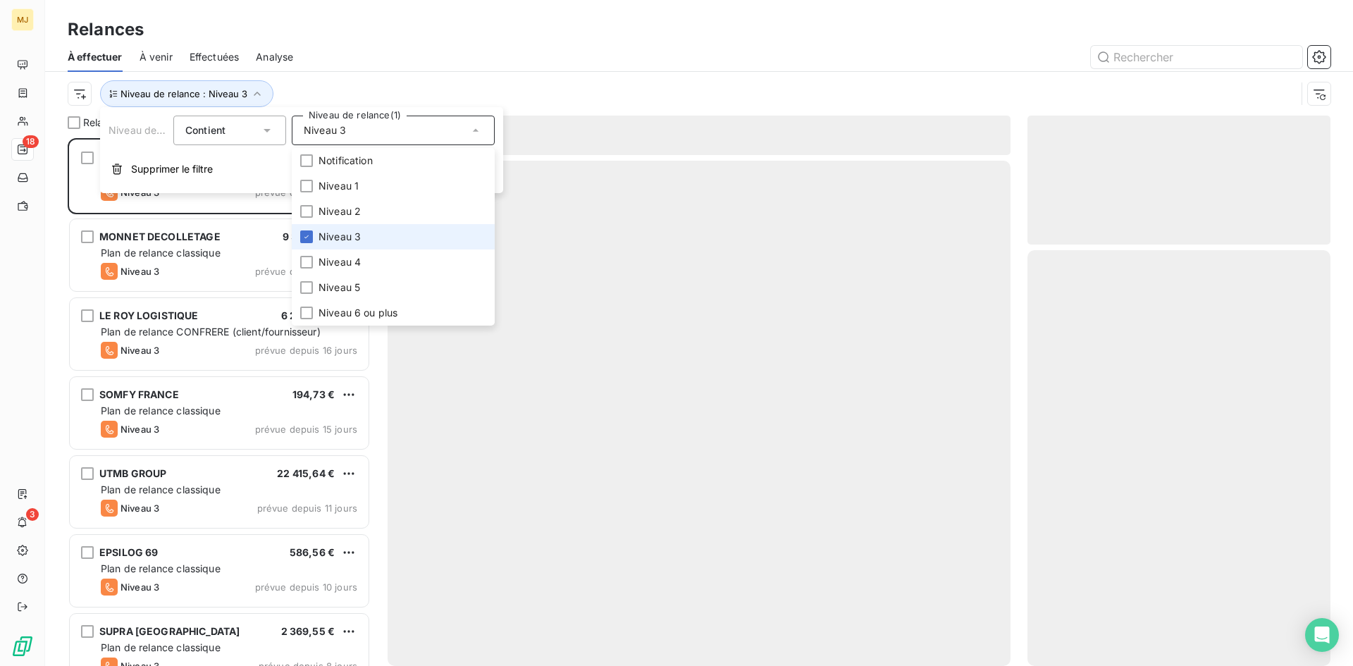
scroll to position [517, 292]
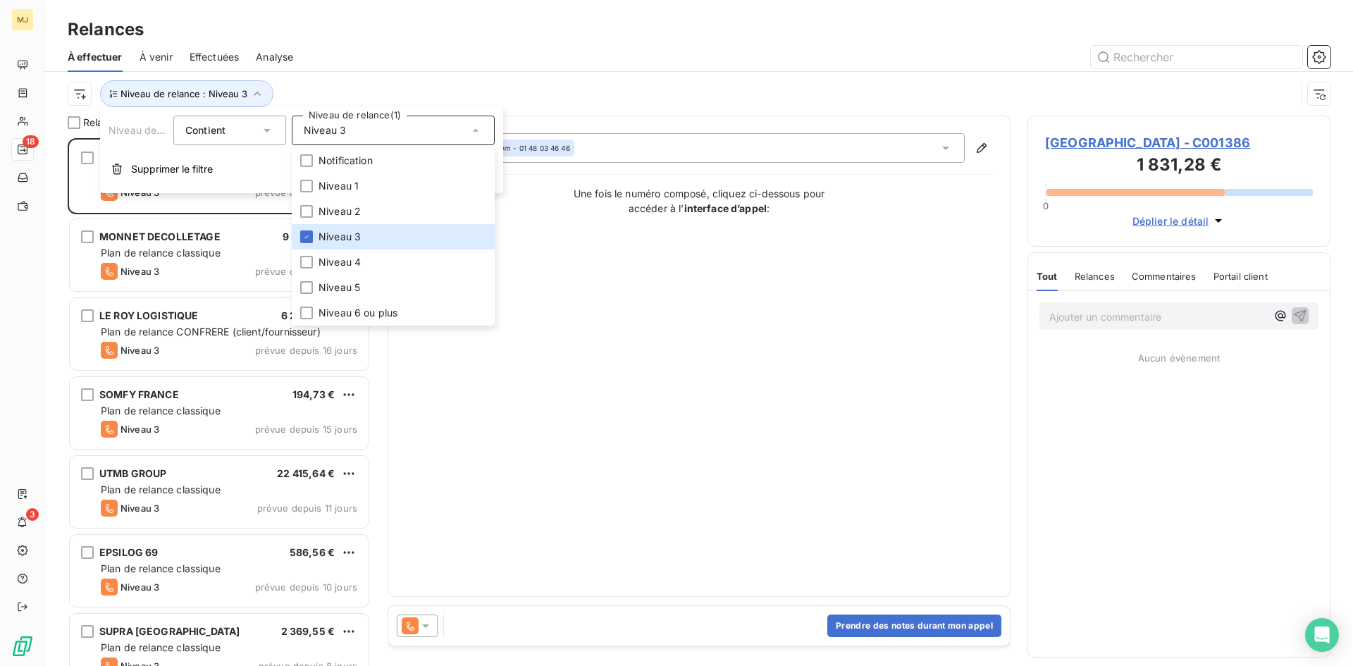
click at [361, 29] on div "Relances" at bounding box center [699, 29] width 1308 height 25
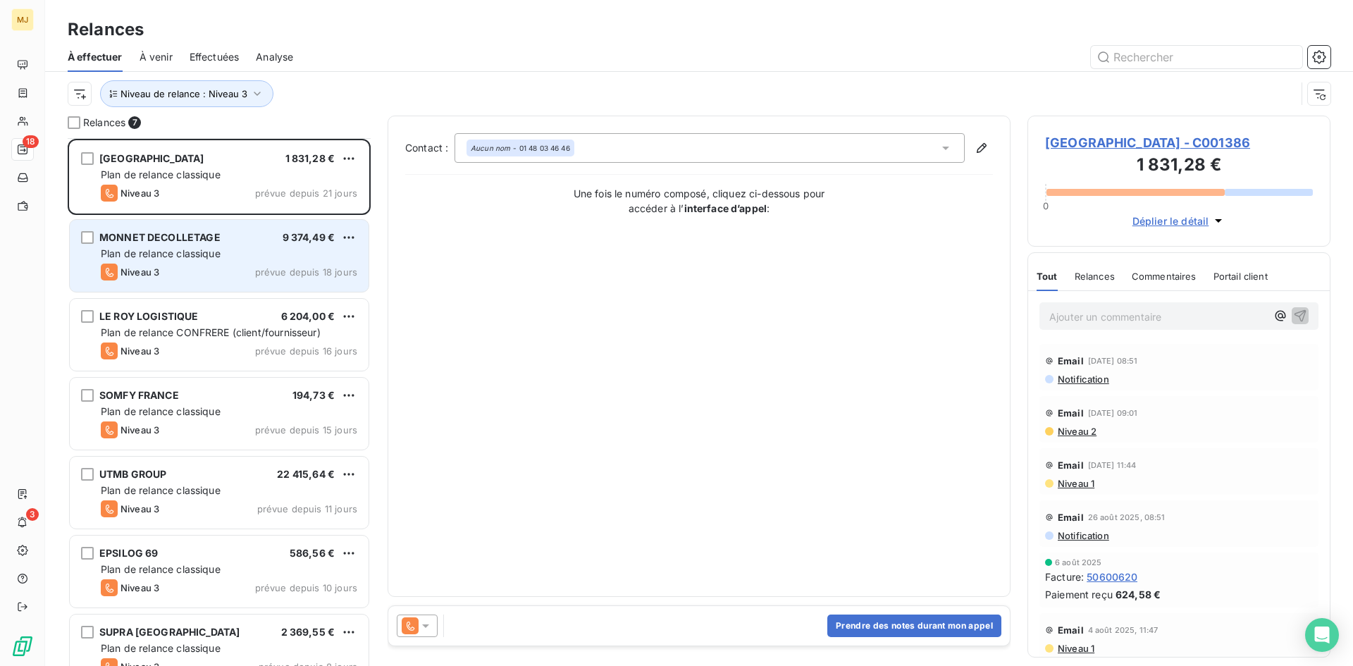
scroll to position [25, 0]
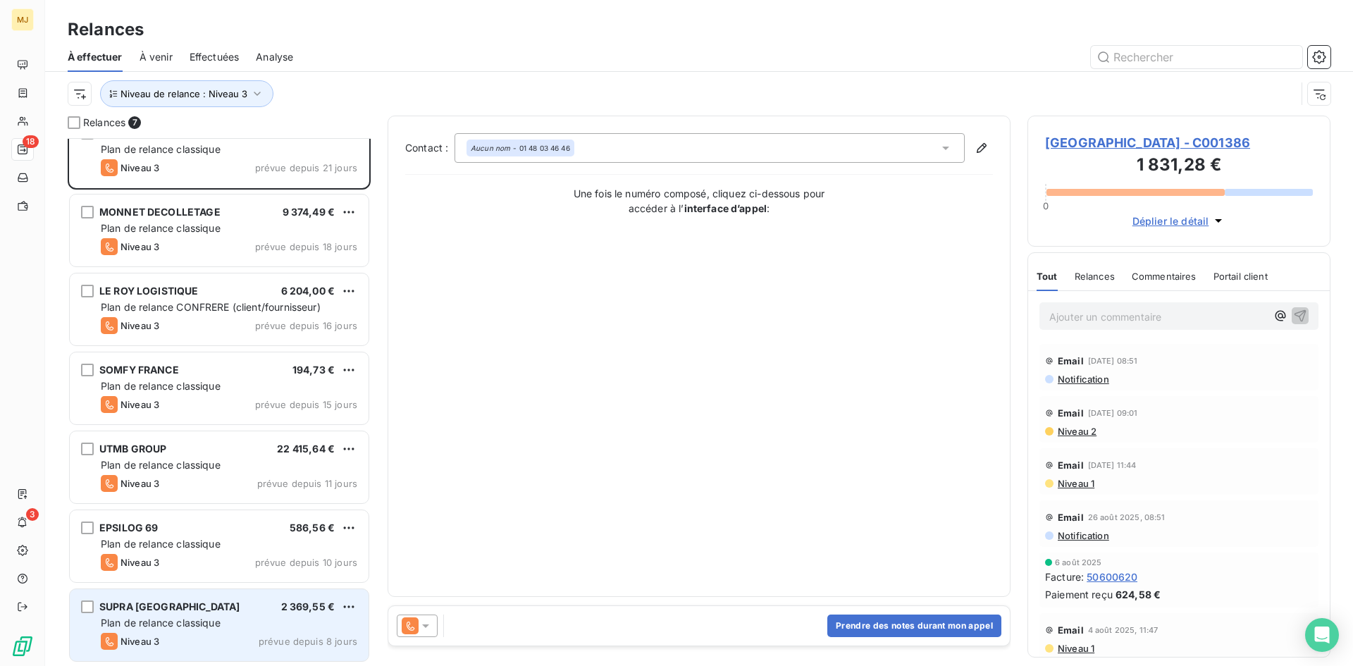
click at [183, 637] on div "Niveau 3 prévue depuis 8 jours" at bounding box center [229, 641] width 256 height 17
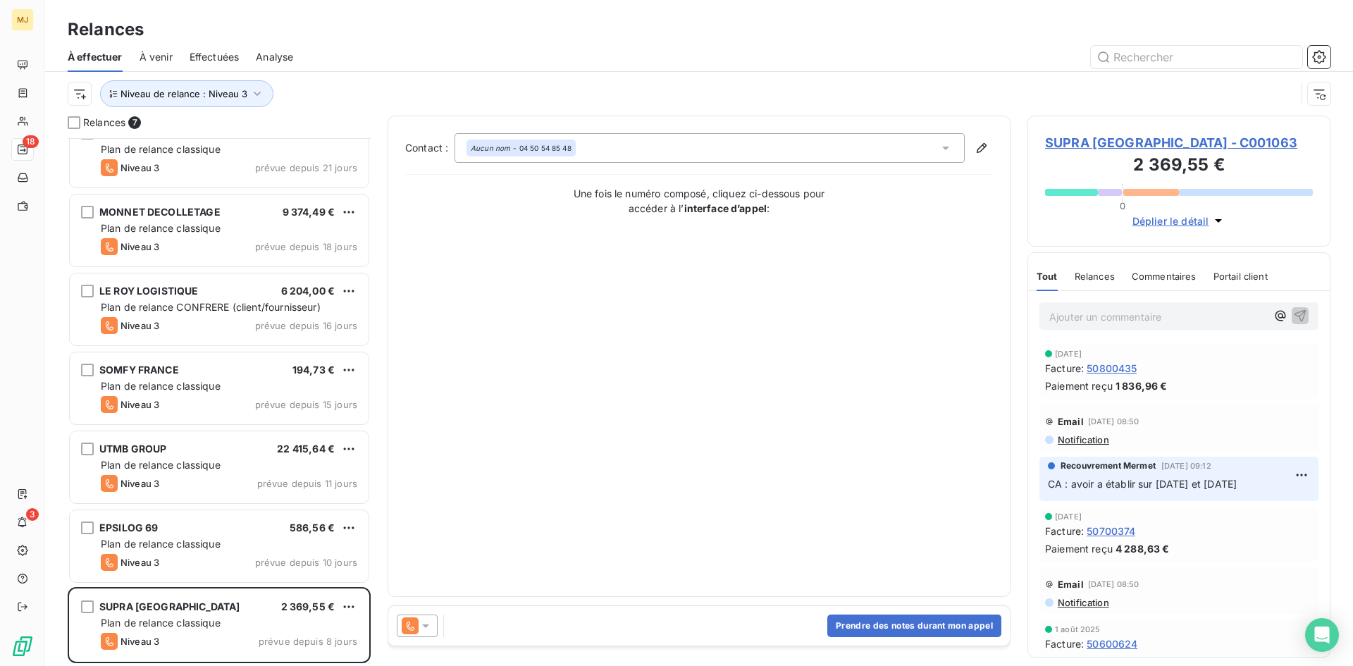
click at [421, 625] on icon at bounding box center [426, 626] width 14 height 14
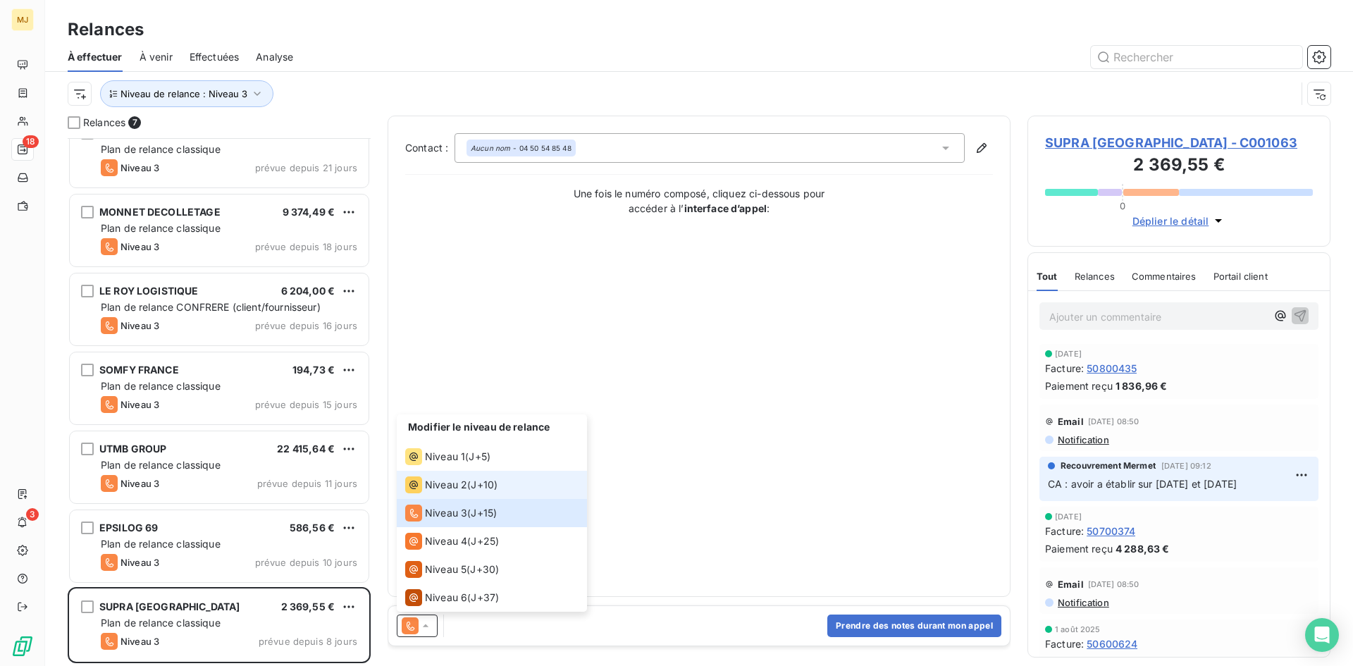
click at [472, 484] on div "Niveau 2 ( J+10 )" at bounding box center [451, 484] width 92 height 17
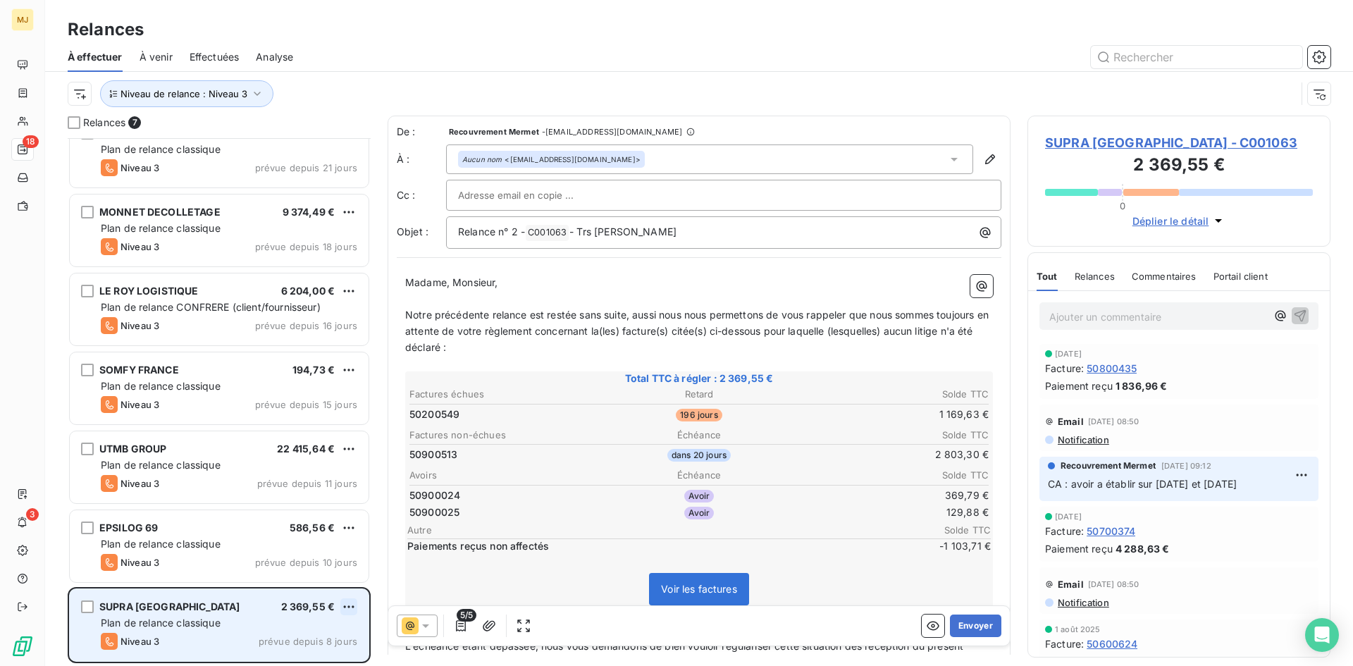
click at [349, 600] on html "MJ 18 3 Relances À effectuer À venir Effectuées Analyse Niveau de relance : Niv…" at bounding box center [676, 333] width 1353 height 666
click at [320, 554] on div "Replanifier cette action" at bounding box center [288, 553] width 126 height 23
select select "9"
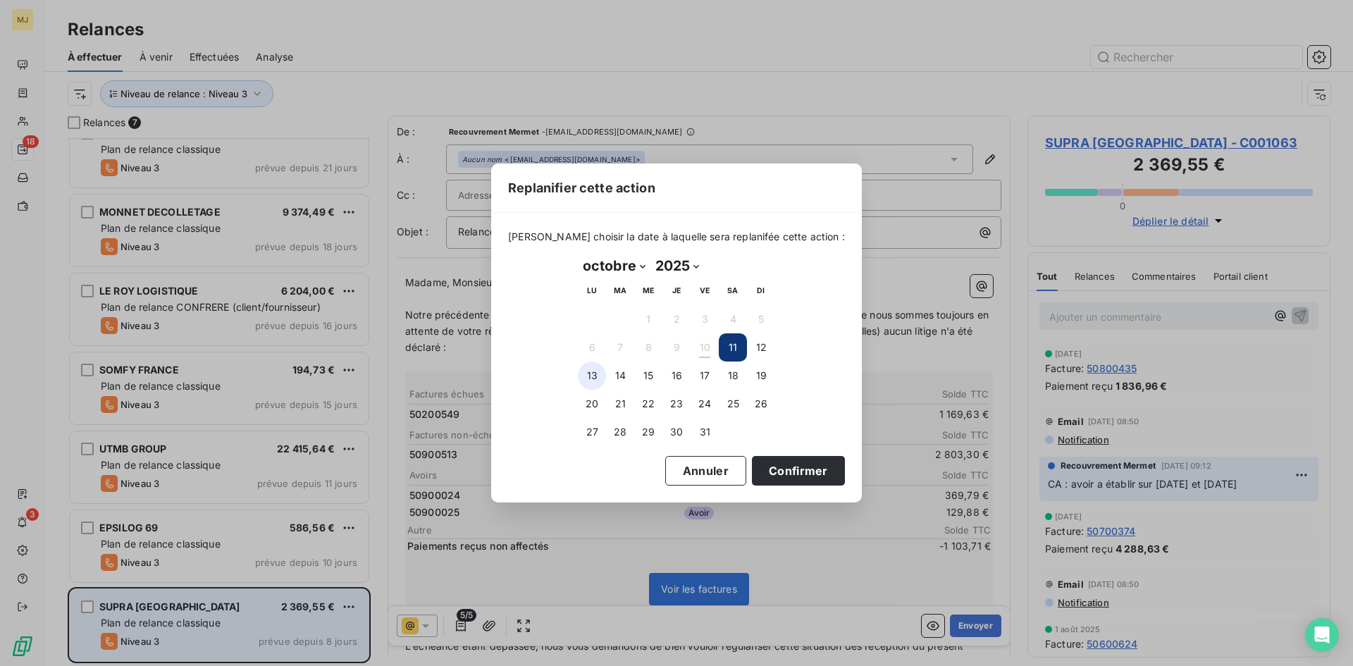
click at [604, 371] on button "13" at bounding box center [592, 375] width 28 height 28
click at [781, 473] on button "Confirmer" at bounding box center [798, 471] width 93 height 30
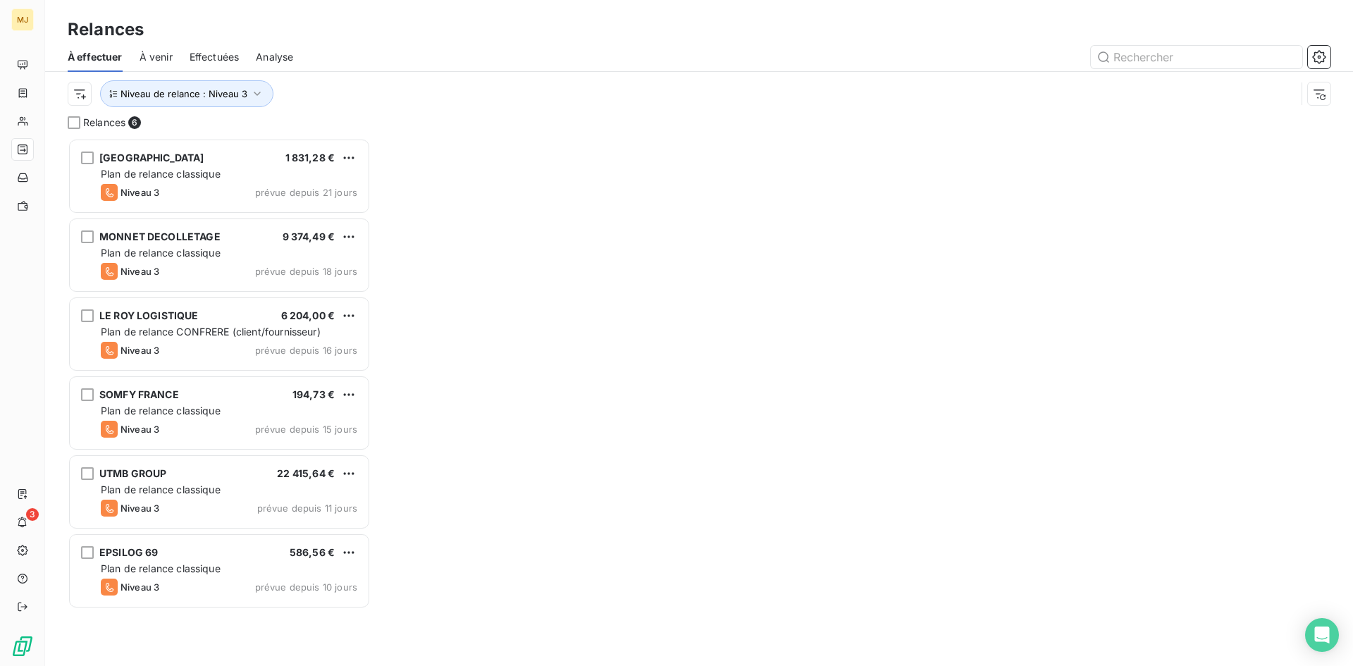
scroll to position [517, 292]
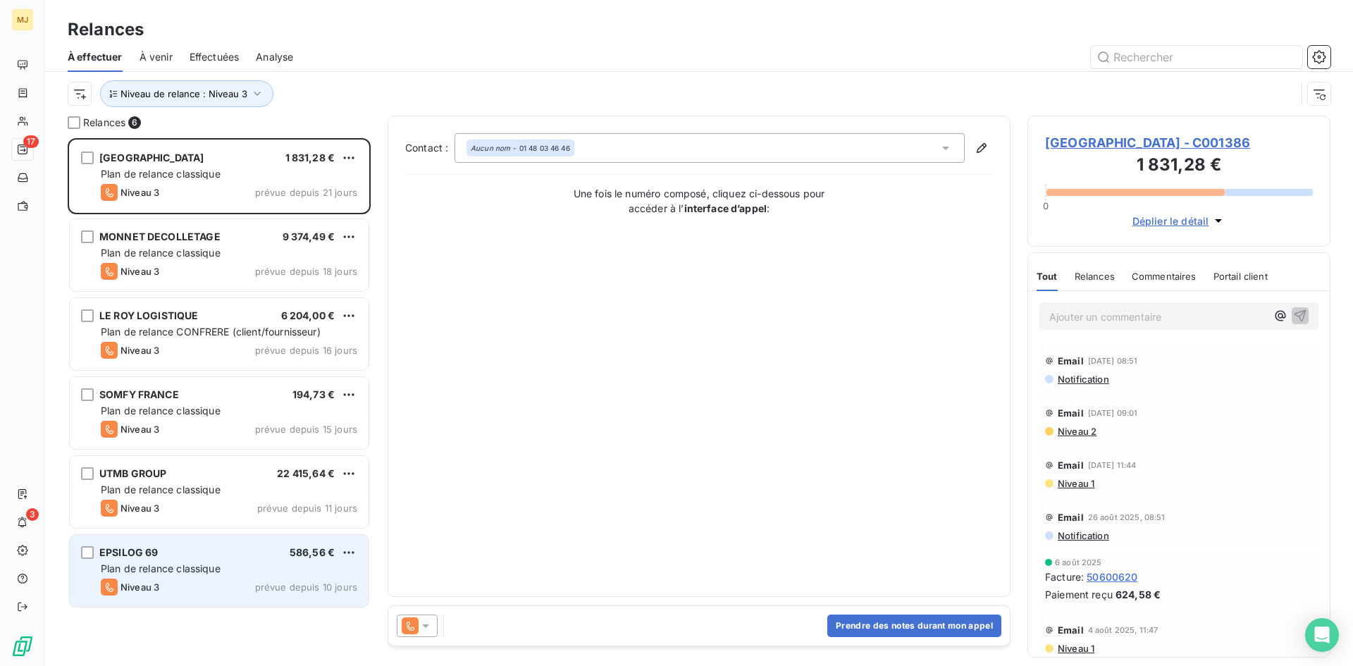
click at [152, 573] on span "Plan de relance classique" at bounding box center [161, 568] width 120 height 12
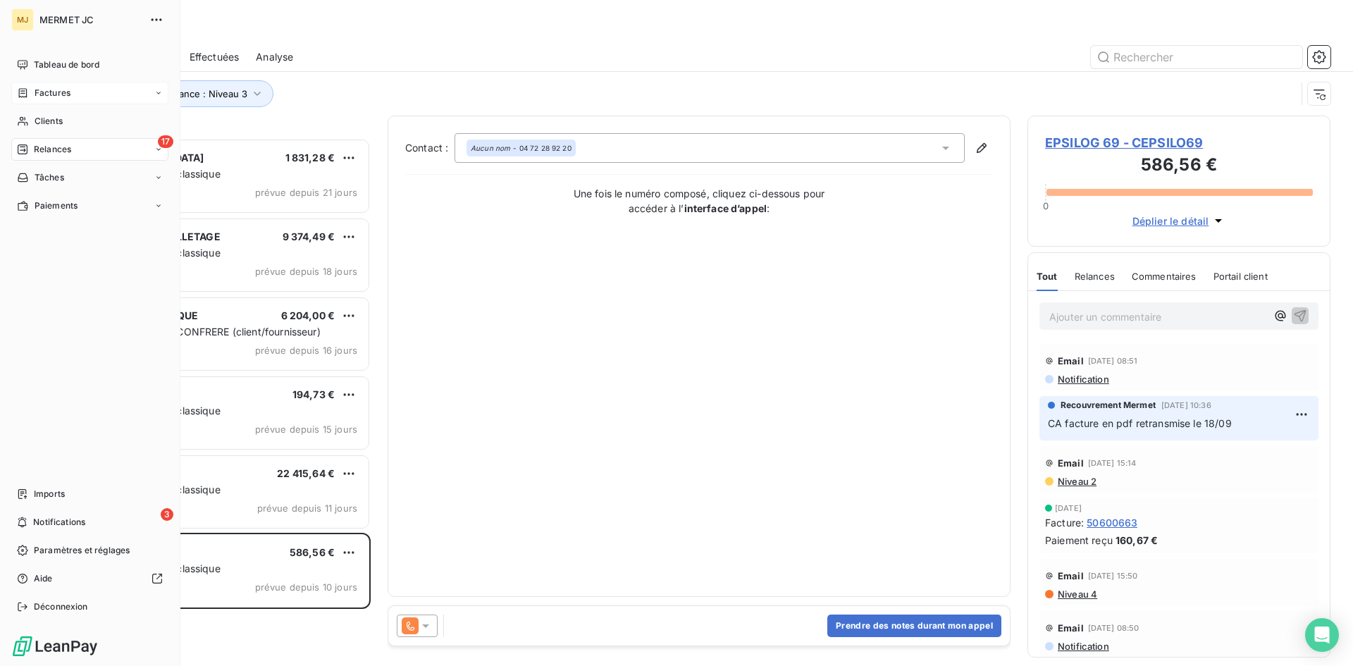
click at [58, 91] on span "Factures" at bounding box center [53, 93] width 36 height 13
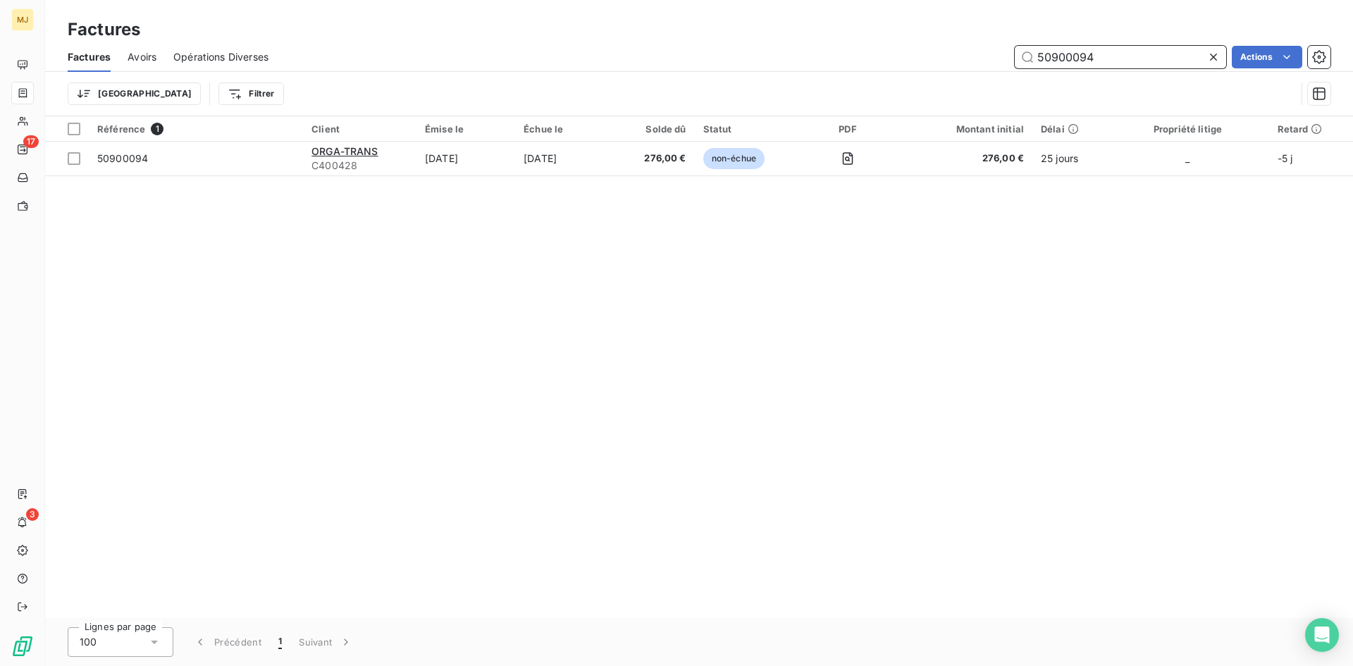
click at [1117, 55] on input "50900094" at bounding box center [1120, 57] width 211 height 23
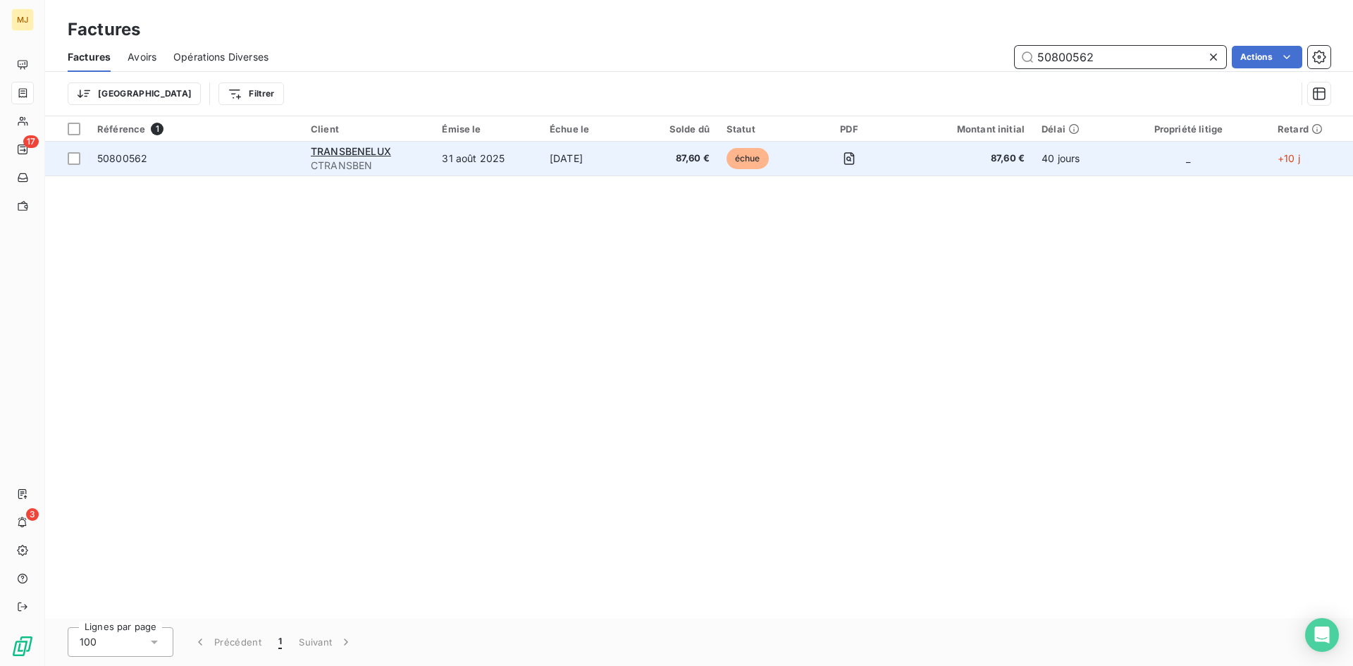
type input "50800562"
click at [146, 163] on span "50800562" at bounding box center [122, 158] width 50 height 12
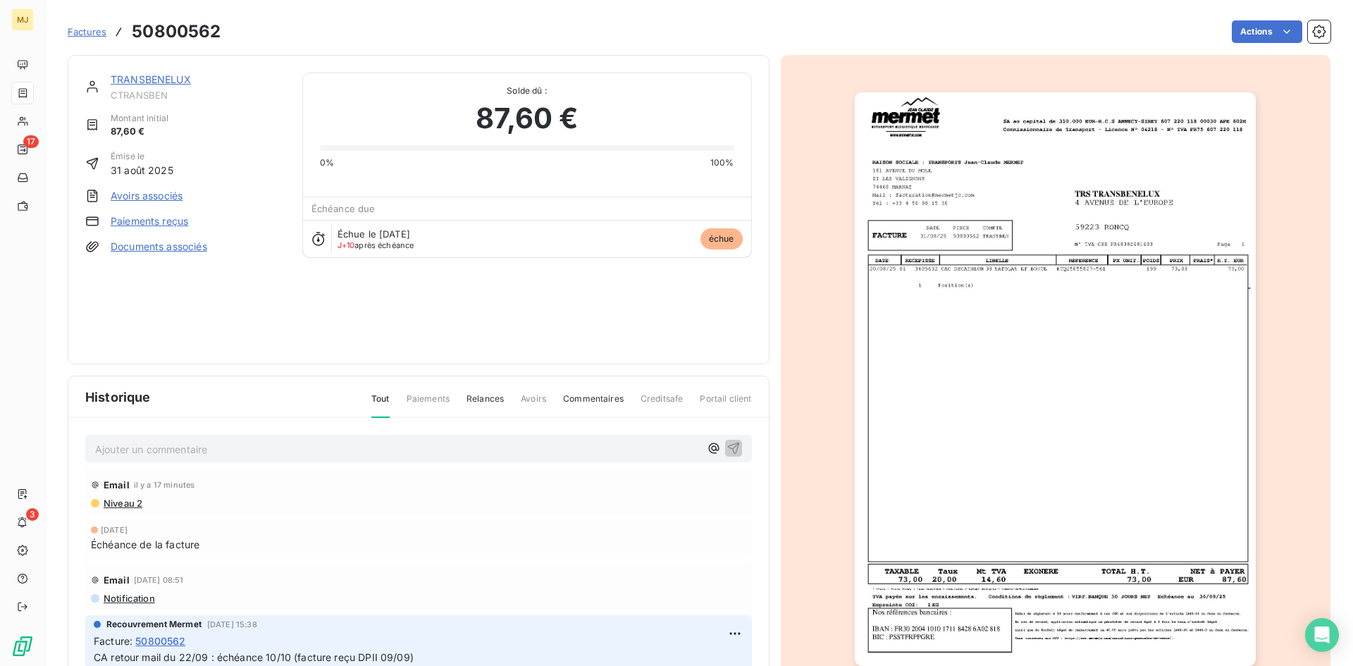
click at [407, 452] on p "Ajouter un commentaire ﻿" at bounding box center [397, 449] width 605 height 18
click at [376, 442] on p "CA retour mail du 10/10 "" at bounding box center [397, 448] width 605 height 16
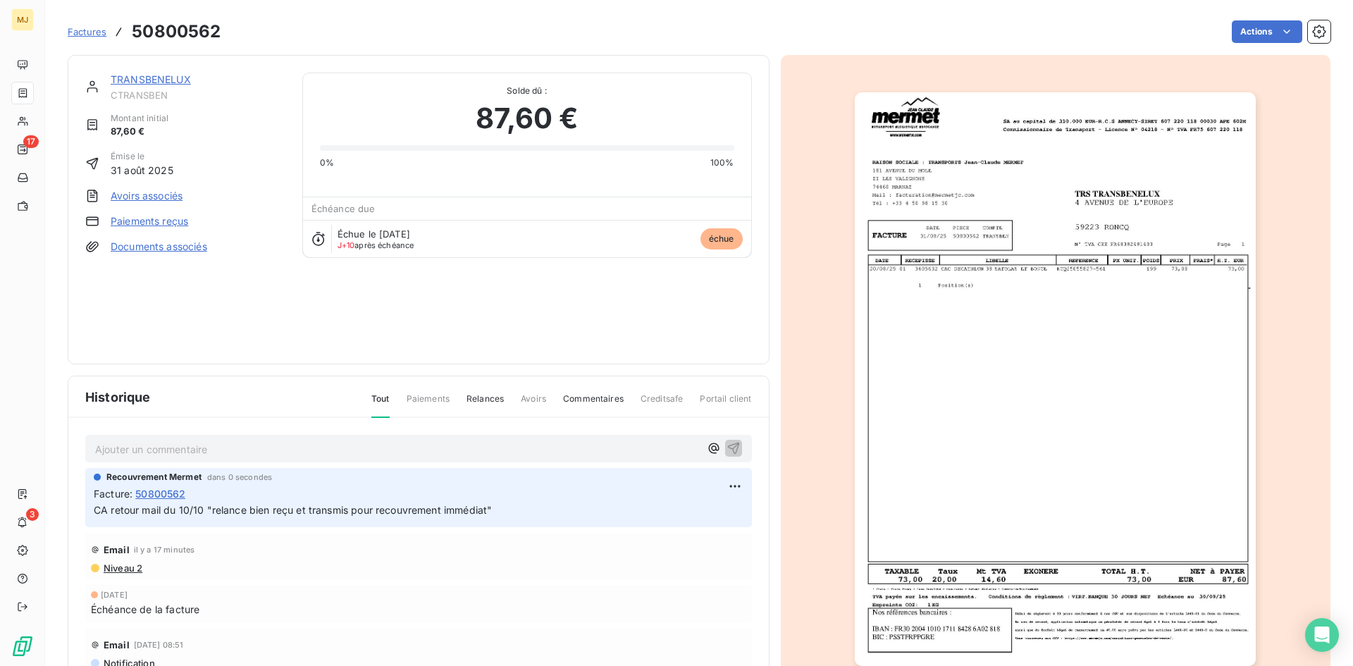
click at [312, 429] on div "Ajouter un commentaire ﻿ Recouvrement Mermet dans 0 secondes Facture : 50800562…" at bounding box center [418, 581] width 700 height 326
click at [314, 443] on p "Ajouter un commentaire ﻿" at bounding box center [397, 449] width 605 height 18
click at [302, 434] on div "CA retour mail du 10/10 " Recouvrement Mermet il y a 3 minutes Facture : 508005…" at bounding box center [418, 581] width 700 height 326
click at [301, 442] on p "CA retour mail du 10/10 "" at bounding box center [397, 448] width 605 height 16
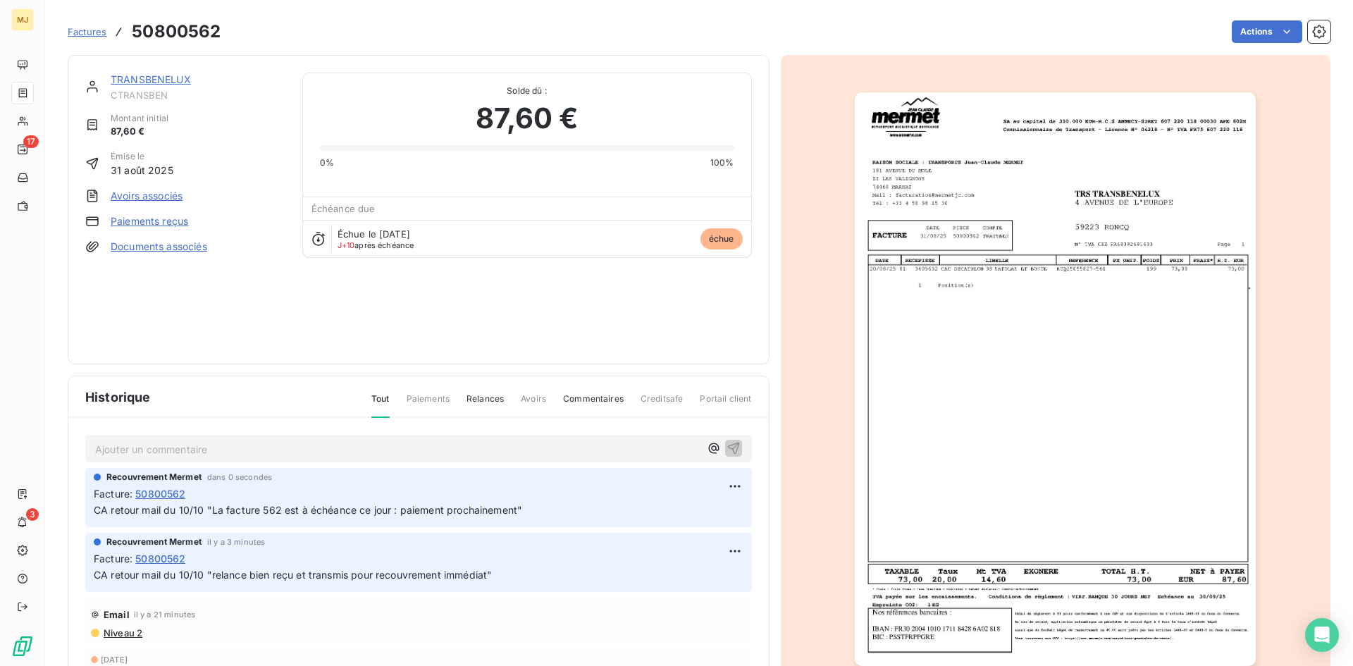
click at [94, 27] on span "Factures" at bounding box center [87, 31] width 39 height 11
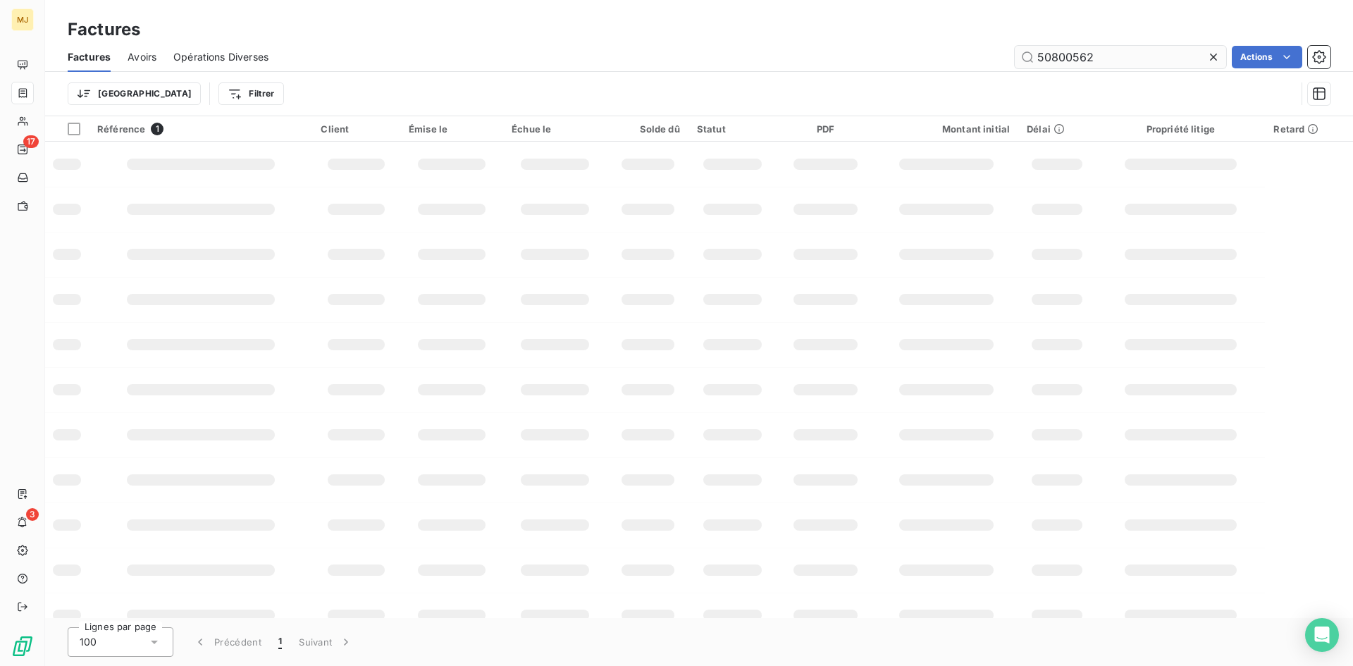
click at [1121, 56] on input "50800562" at bounding box center [1120, 57] width 211 height 23
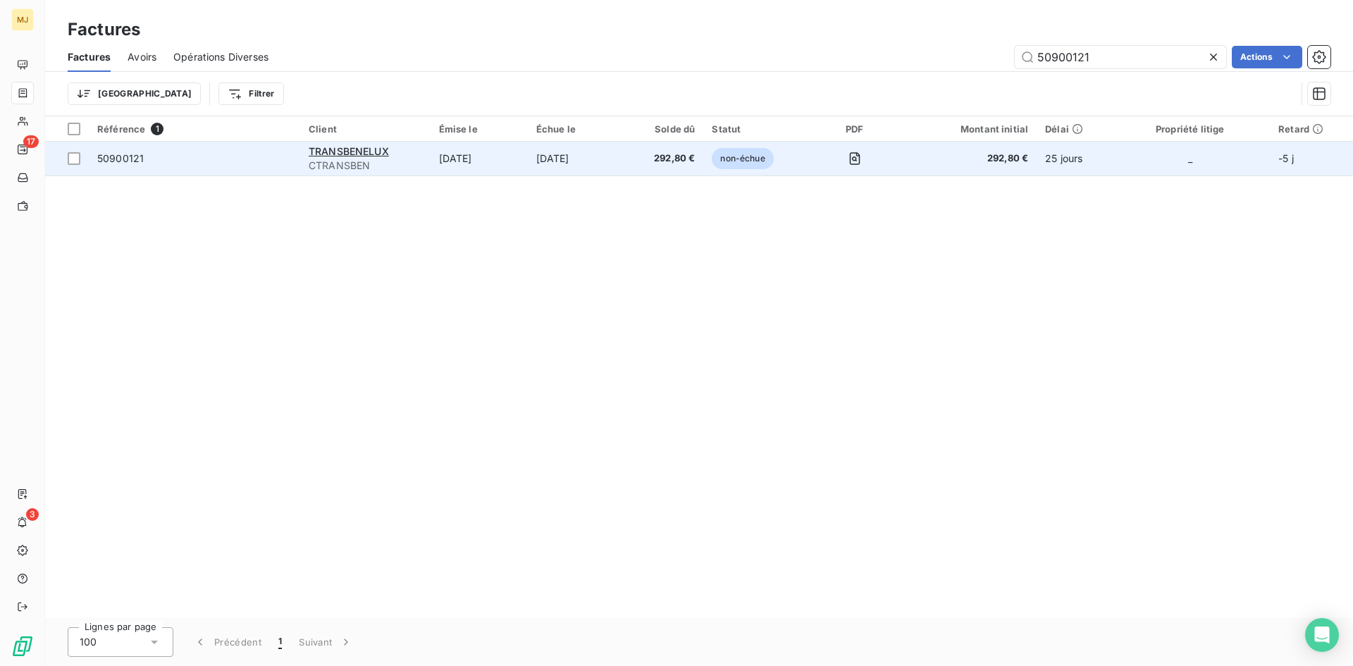
type input "50900121"
click at [125, 161] on span "50900121" at bounding box center [120, 158] width 47 height 12
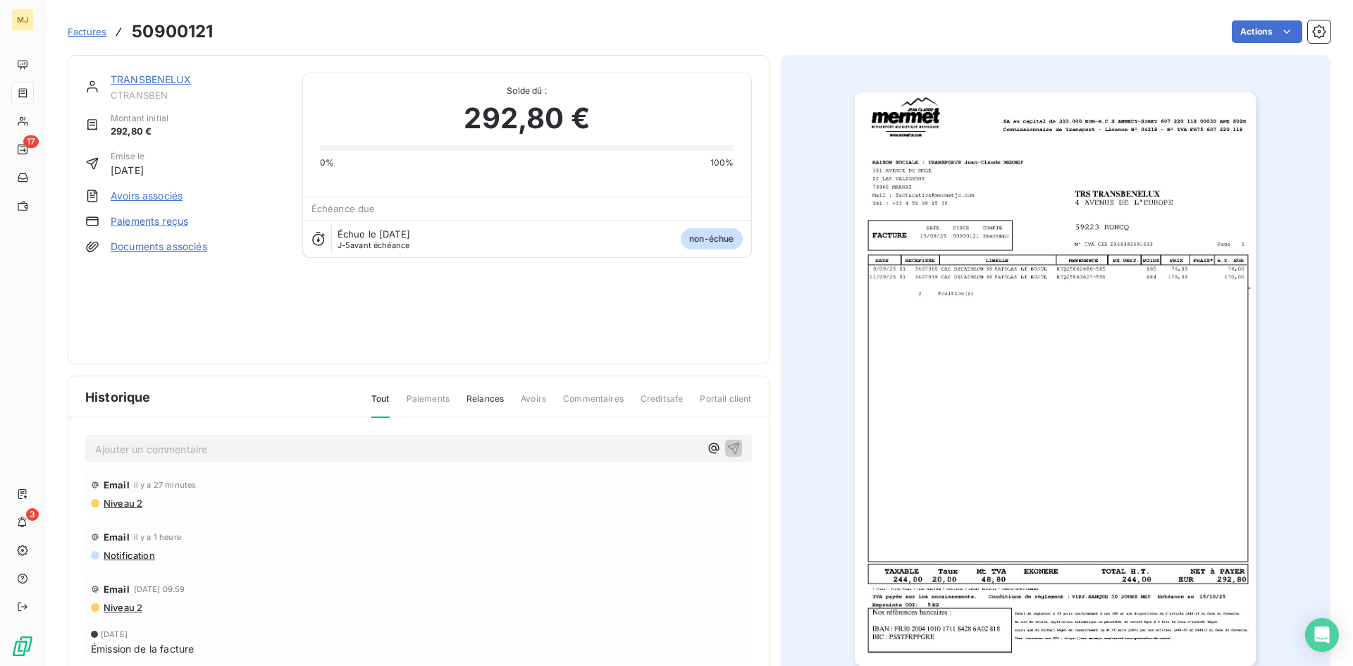
click at [71, 26] on span "Factures" at bounding box center [87, 31] width 39 height 11
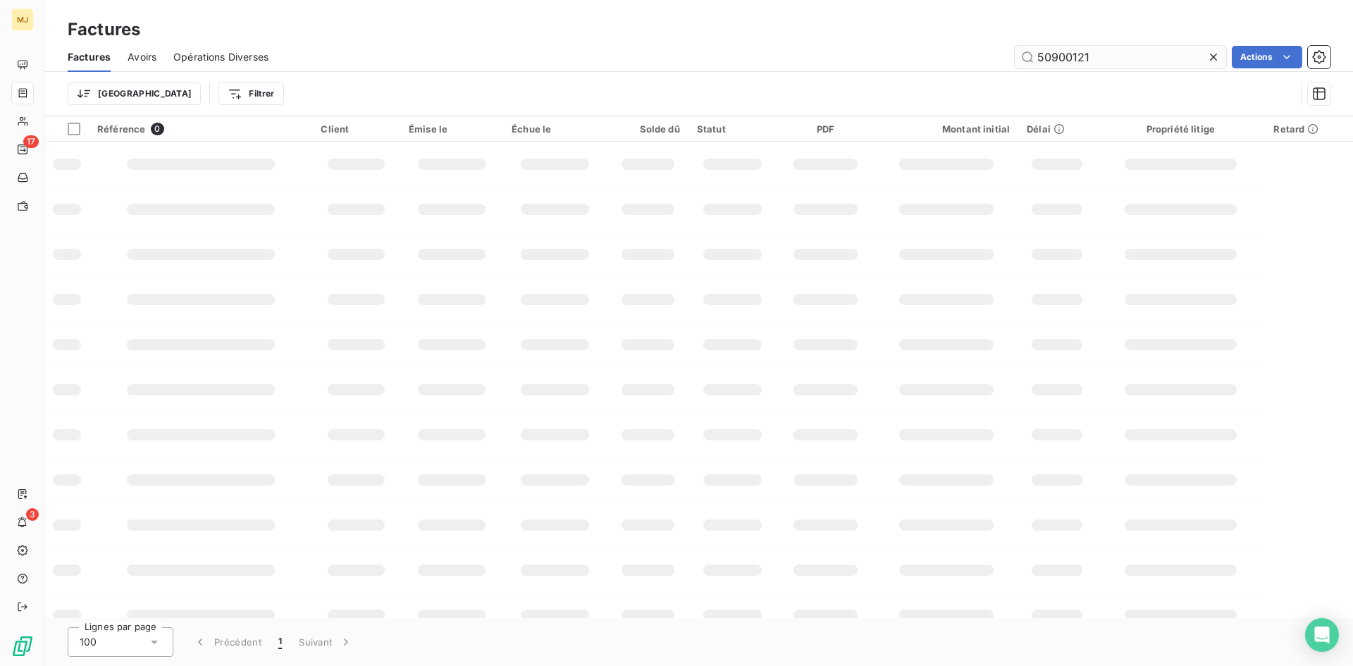
click at [1136, 58] on input "50900121" at bounding box center [1120, 57] width 211 height 23
drag, startPoint x: 1136, startPoint y: 58, endPoint x: 836, endPoint y: 58, distance: 300.2
click at [836, 58] on div "50900121 Actions" at bounding box center [807, 57] width 1045 height 23
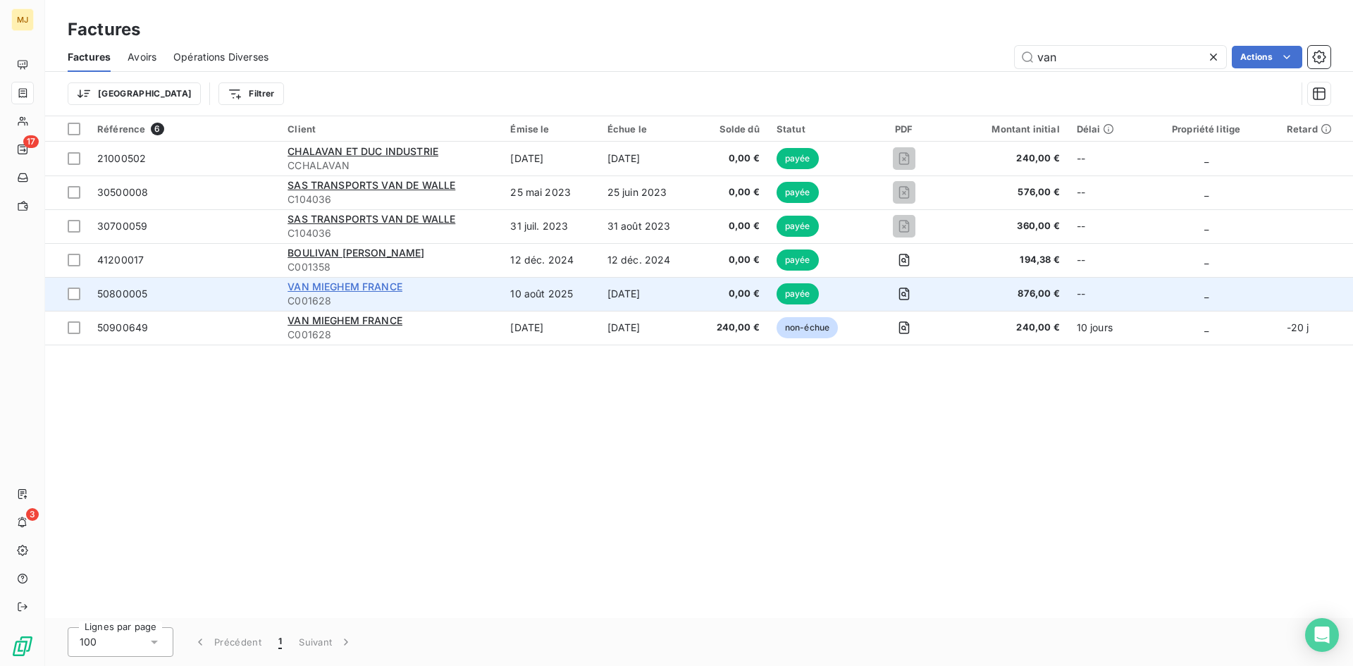
type input "van"
click at [323, 283] on span "VAN MIEGHEM FRANCE" at bounding box center [344, 286] width 115 height 12
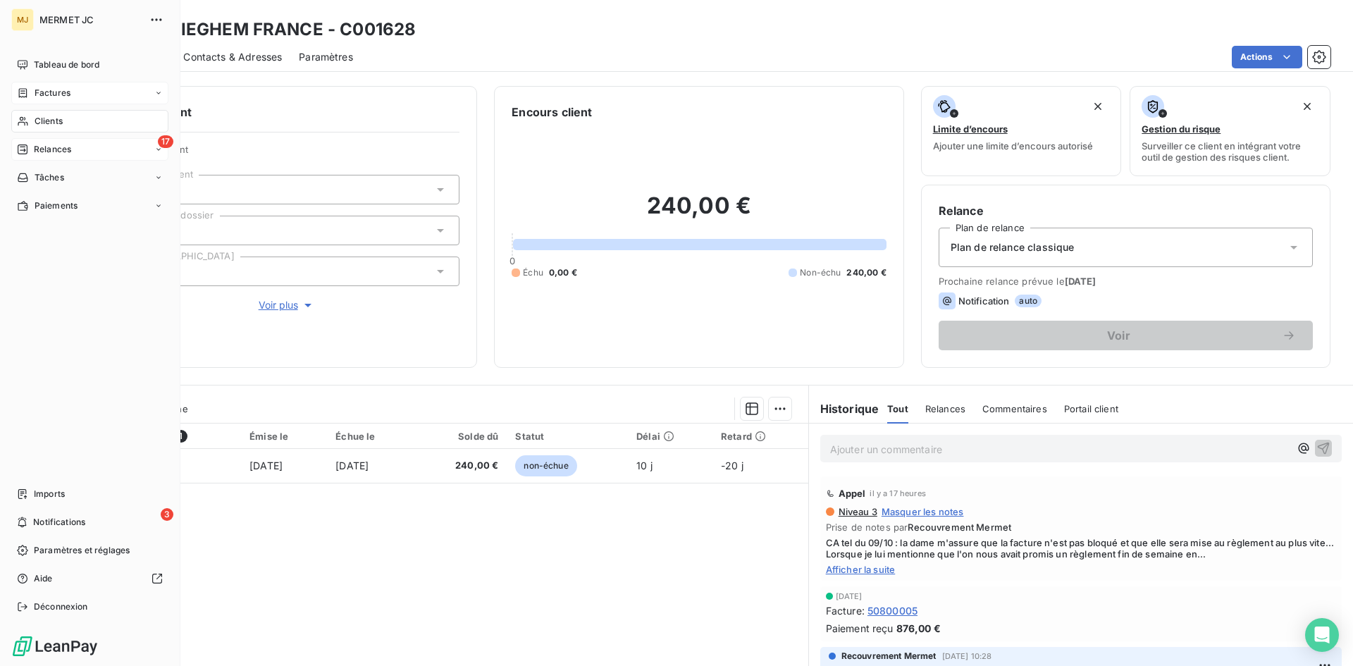
click at [42, 152] on span "Relances" at bounding box center [52, 149] width 37 height 13
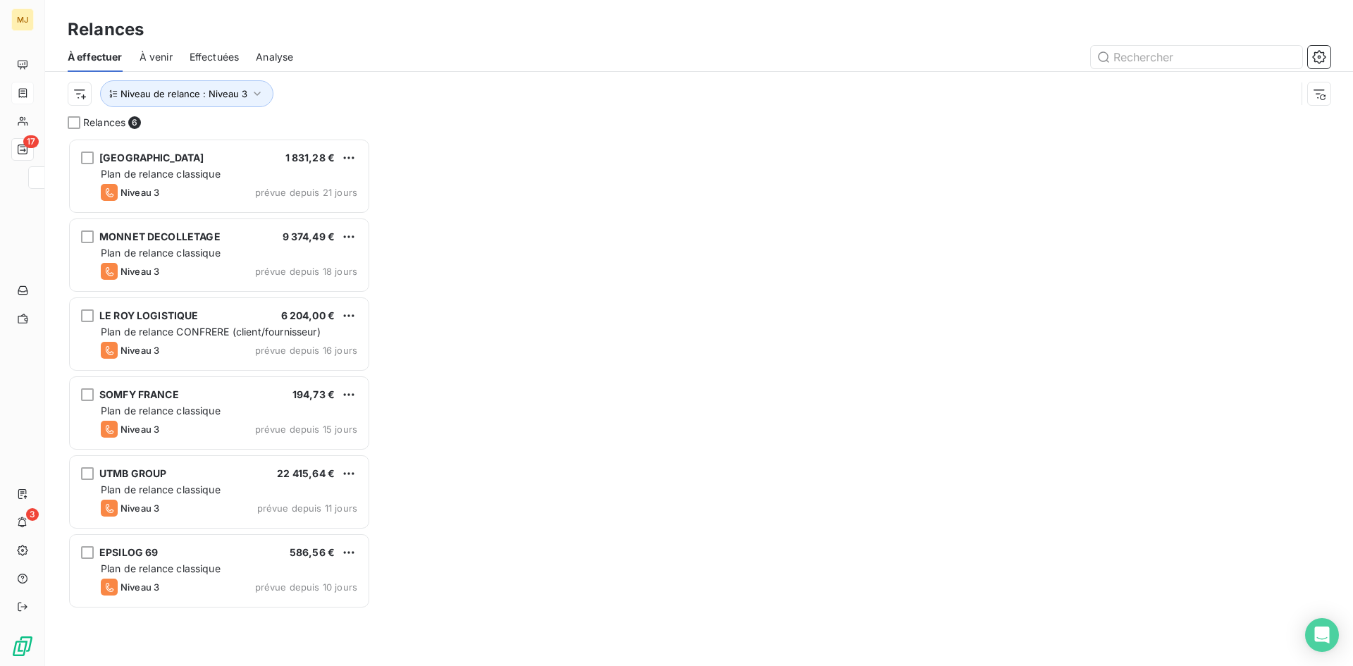
scroll to position [517, 292]
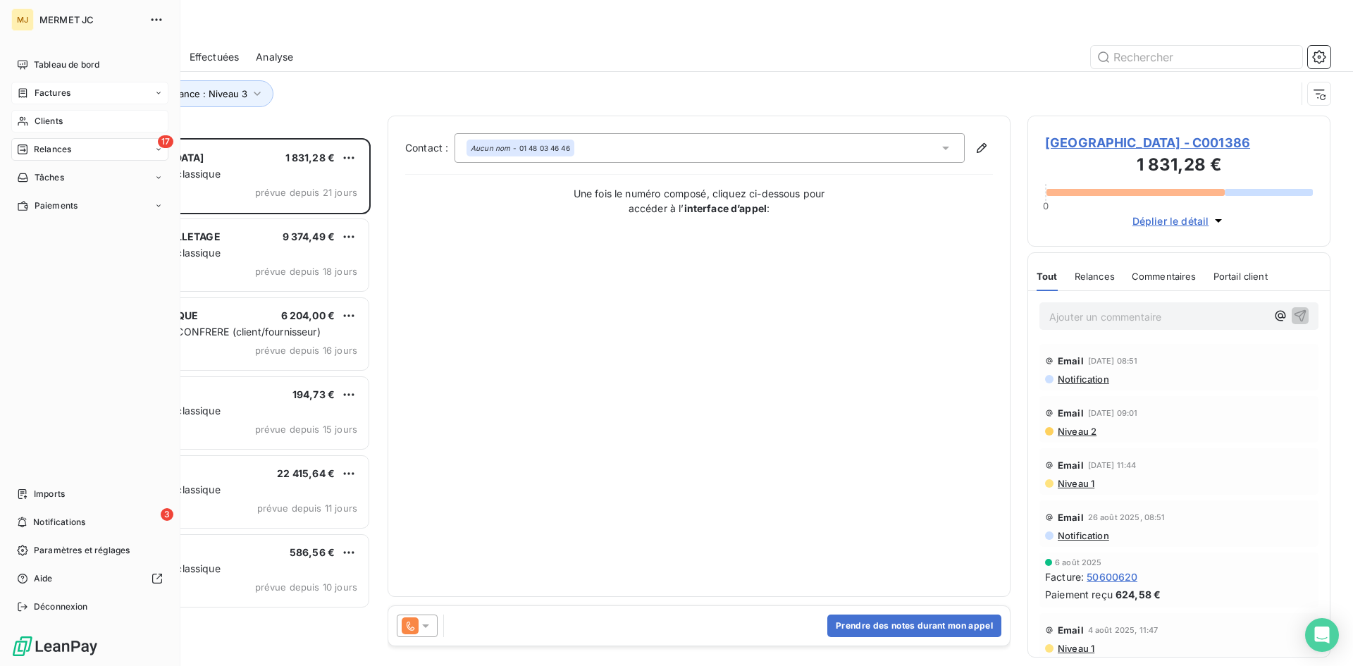
click at [67, 118] on div "Clients" at bounding box center [89, 121] width 157 height 23
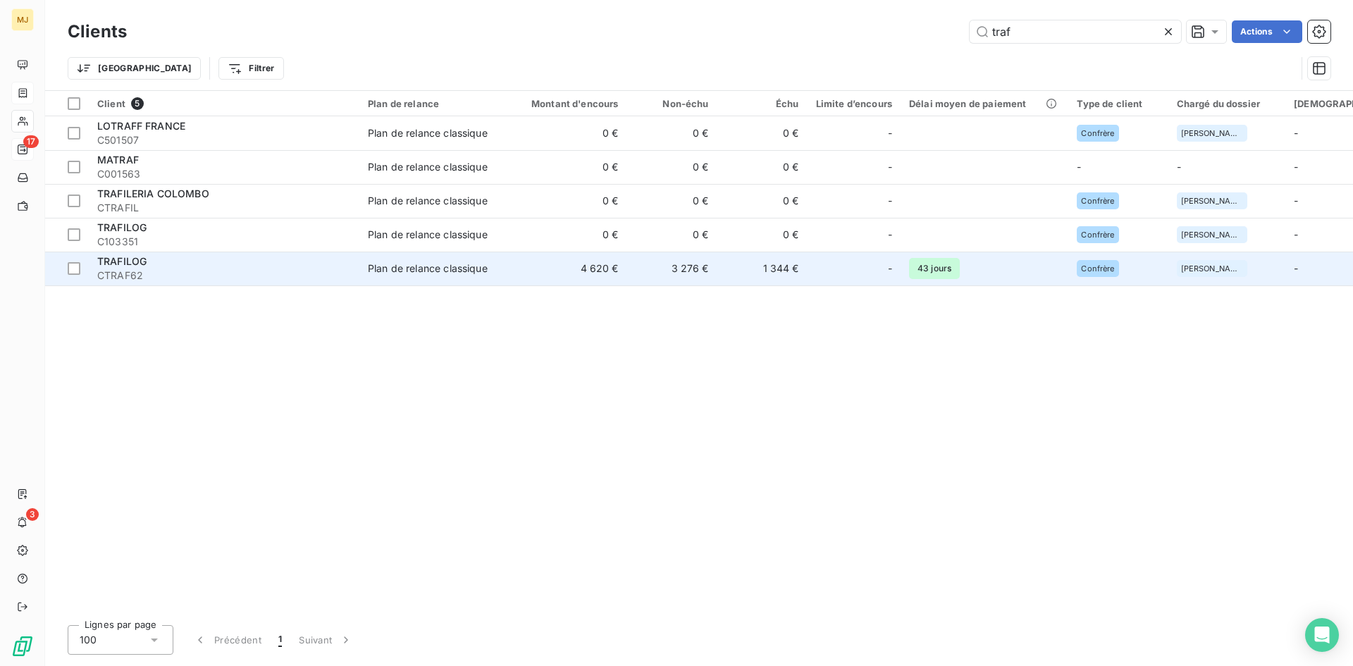
type input "traf"
click at [245, 279] on span "CTRAF62" at bounding box center [224, 275] width 254 height 14
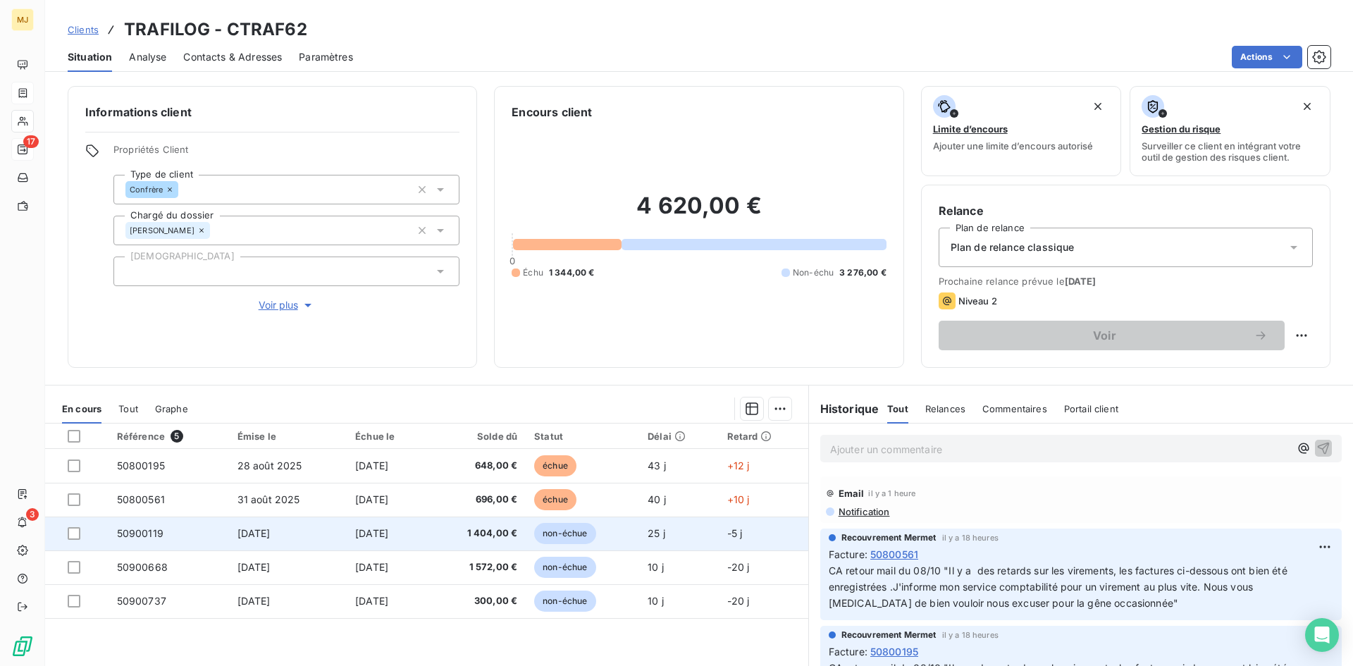
click at [135, 538] on span "50900119" at bounding box center [140, 533] width 47 height 12
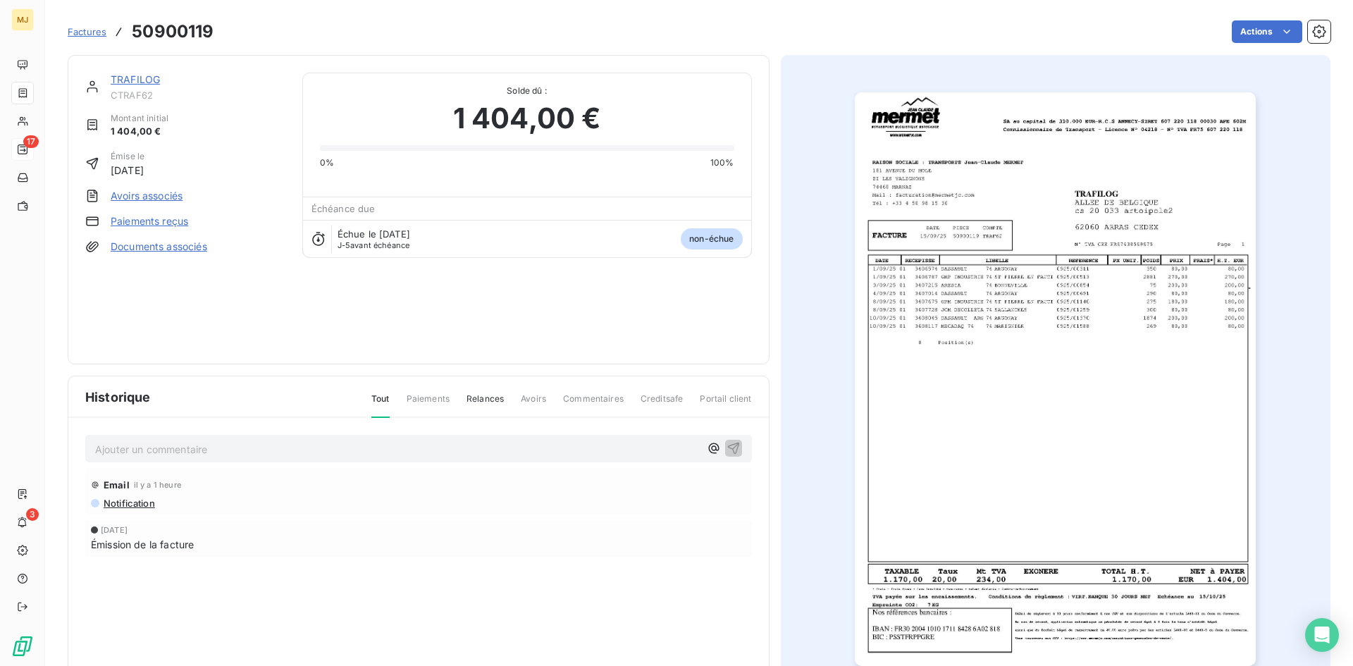
click at [390, 445] on p "Ajouter un commentaire ﻿" at bounding box center [397, 449] width 605 height 18
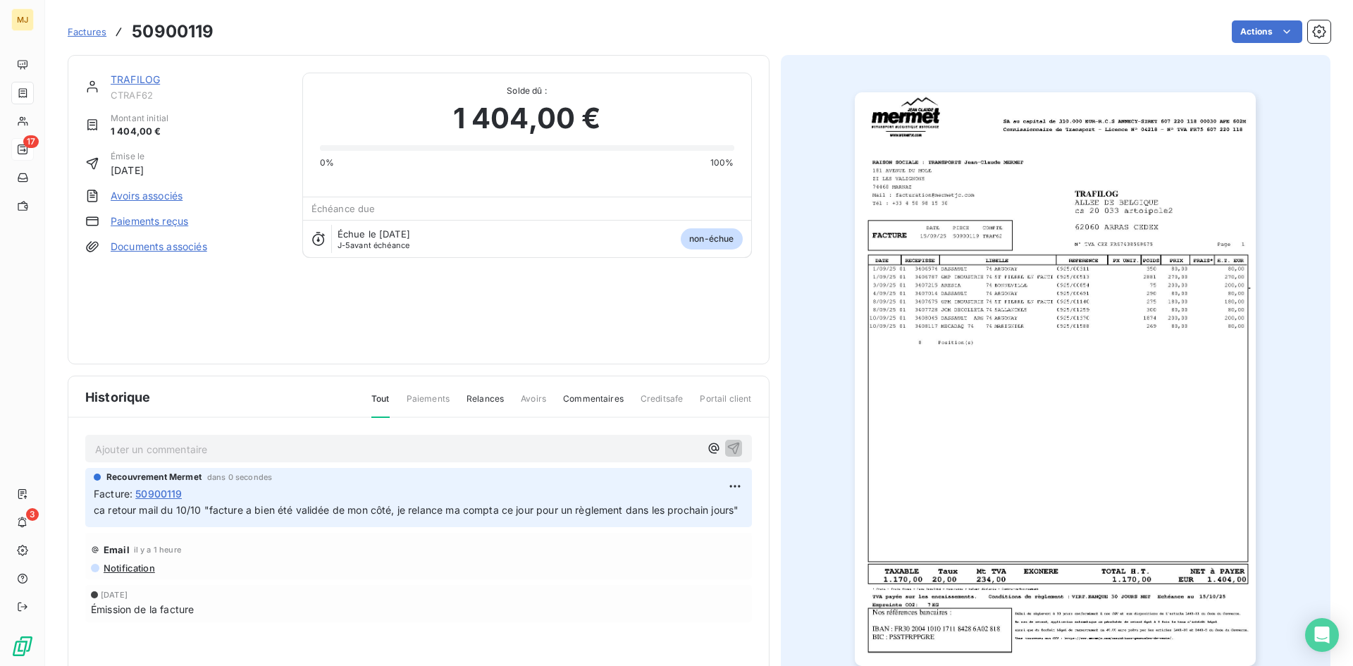
click at [92, 29] on span "Factures" at bounding box center [87, 31] width 39 height 11
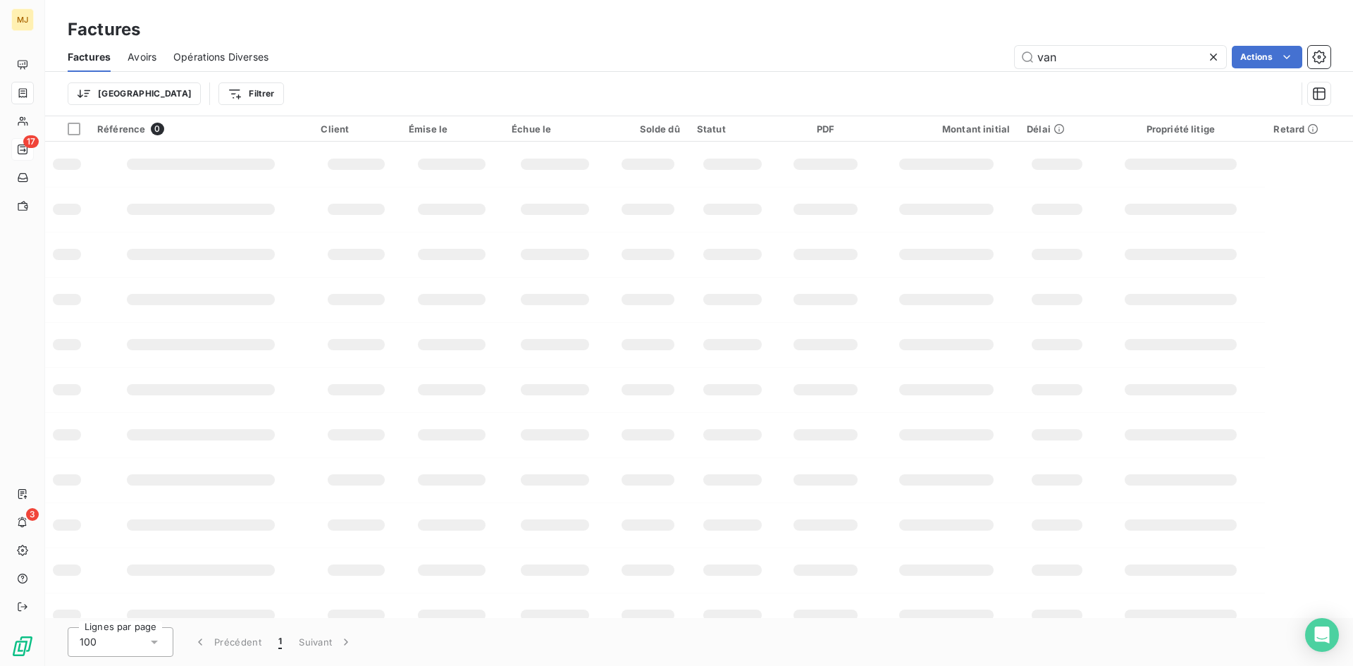
drag, startPoint x: 1083, startPoint y: 56, endPoint x: 535, endPoint y: 57, distance: 547.5
click at [543, 57] on div "van Actions" at bounding box center [807, 57] width 1045 height 23
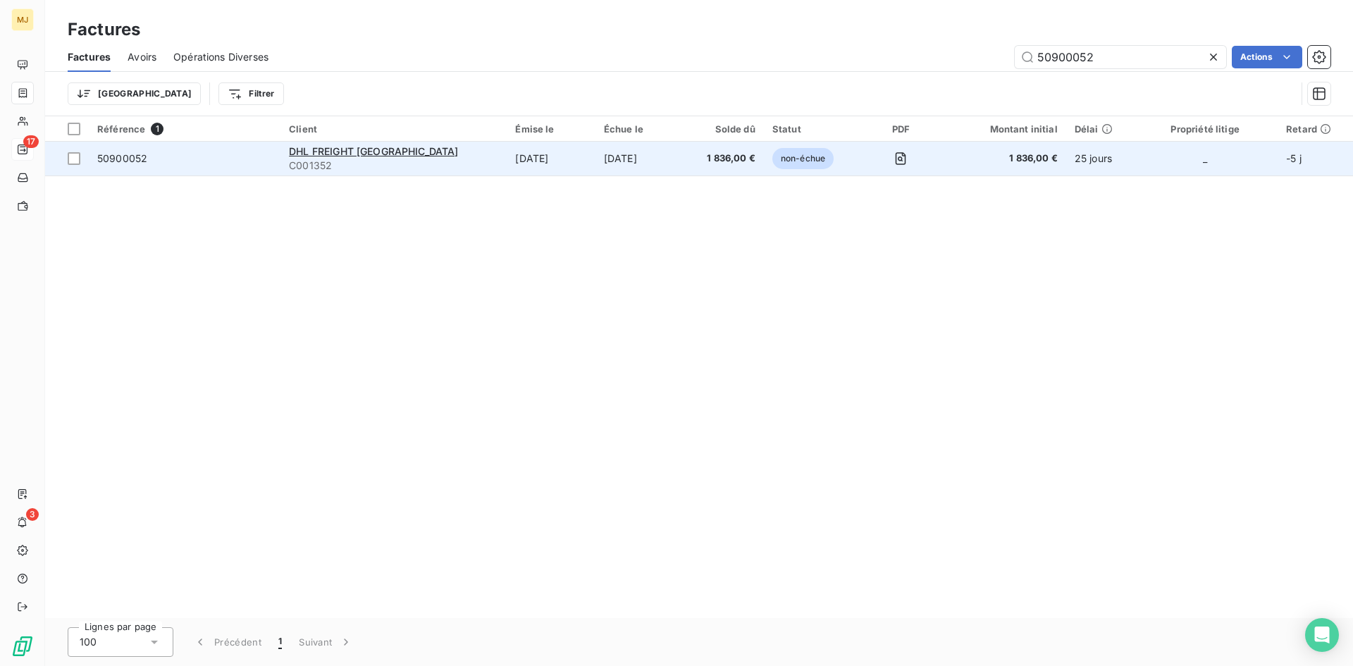
type input "50900052"
click at [133, 158] on span "50900052" at bounding box center [122, 158] width 50 height 12
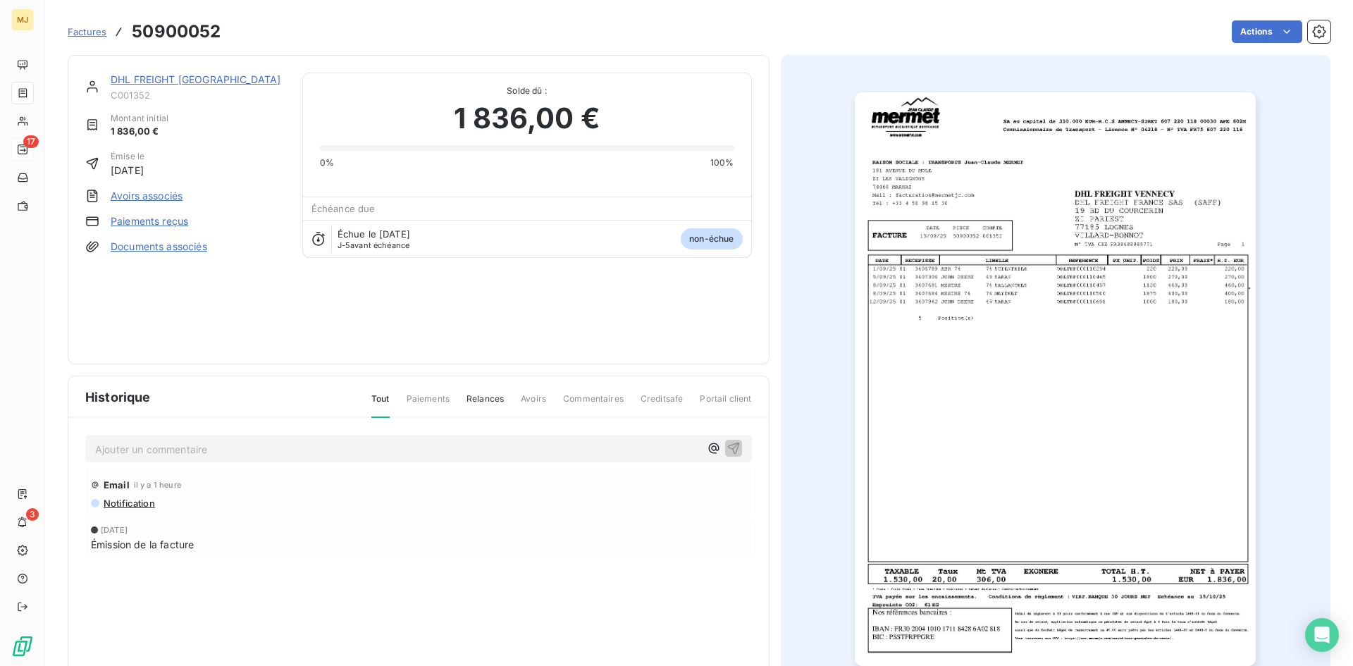
click at [235, 450] on p "Ajouter un commentaire ﻿" at bounding box center [397, 449] width 605 height 18
click at [341, 449] on p "CA retour mail du 10/10 "" at bounding box center [397, 448] width 605 height 16
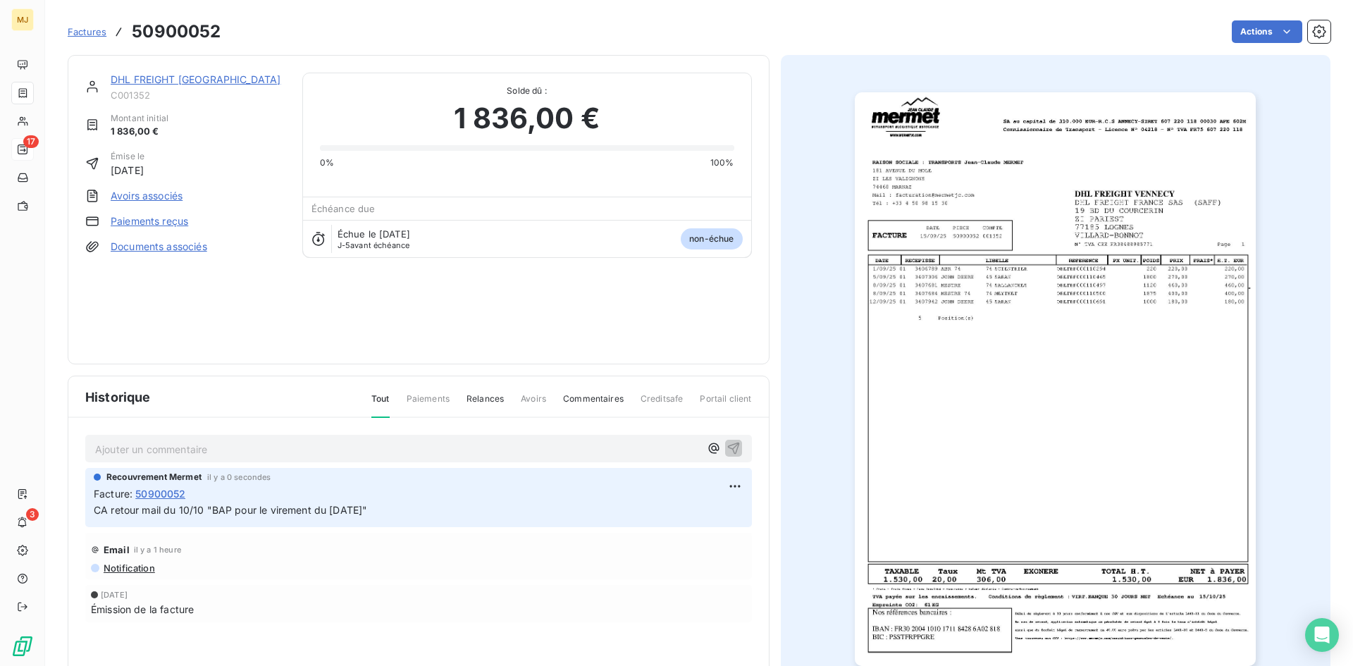
click at [104, 32] on span "Factures" at bounding box center [87, 31] width 39 height 11
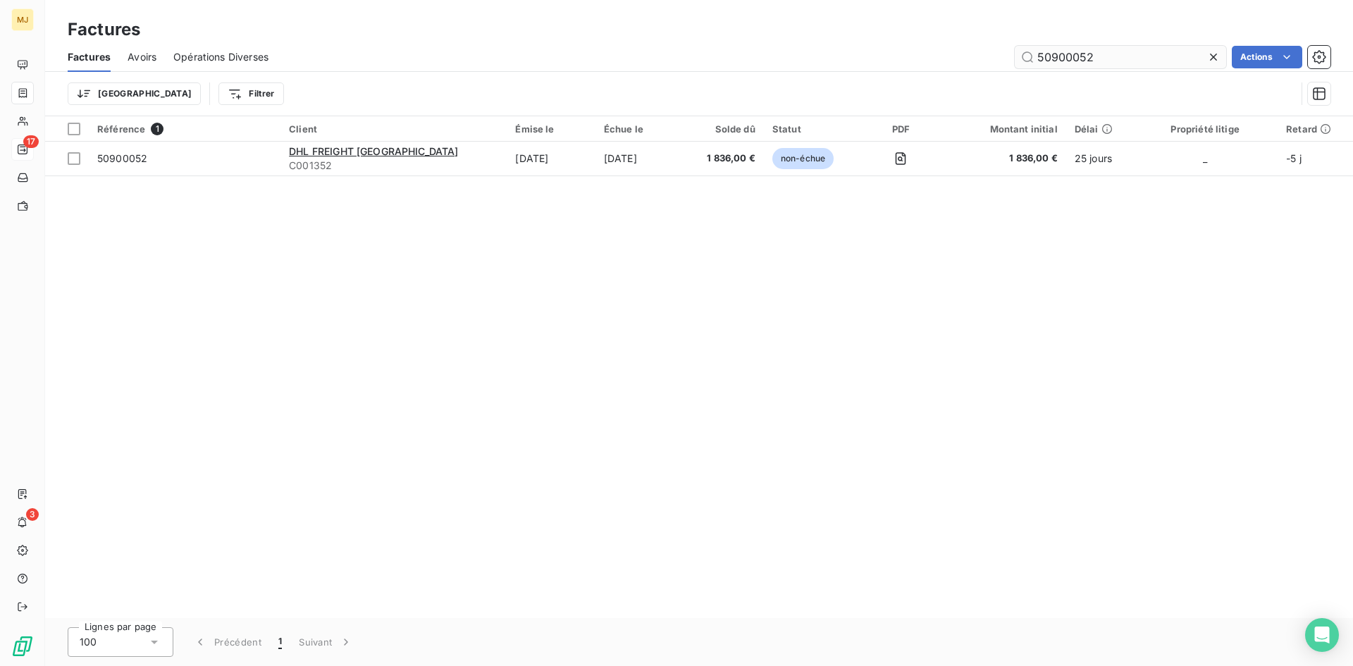
click at [1139, 61] on input "50900052" at bounding box center [1120, 57] width 211 height 23
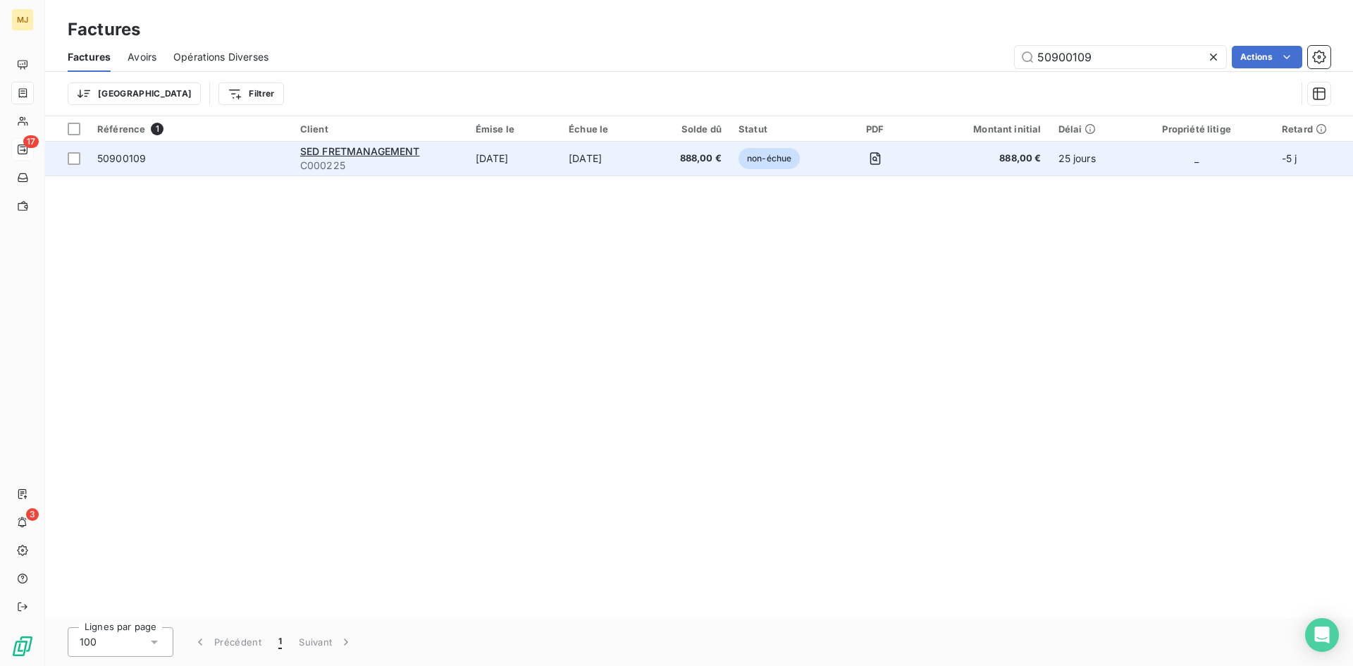
type input "50900109"
click at [116, 163] on span "50900109" at bounding box center [121, 158] width 49 height 12
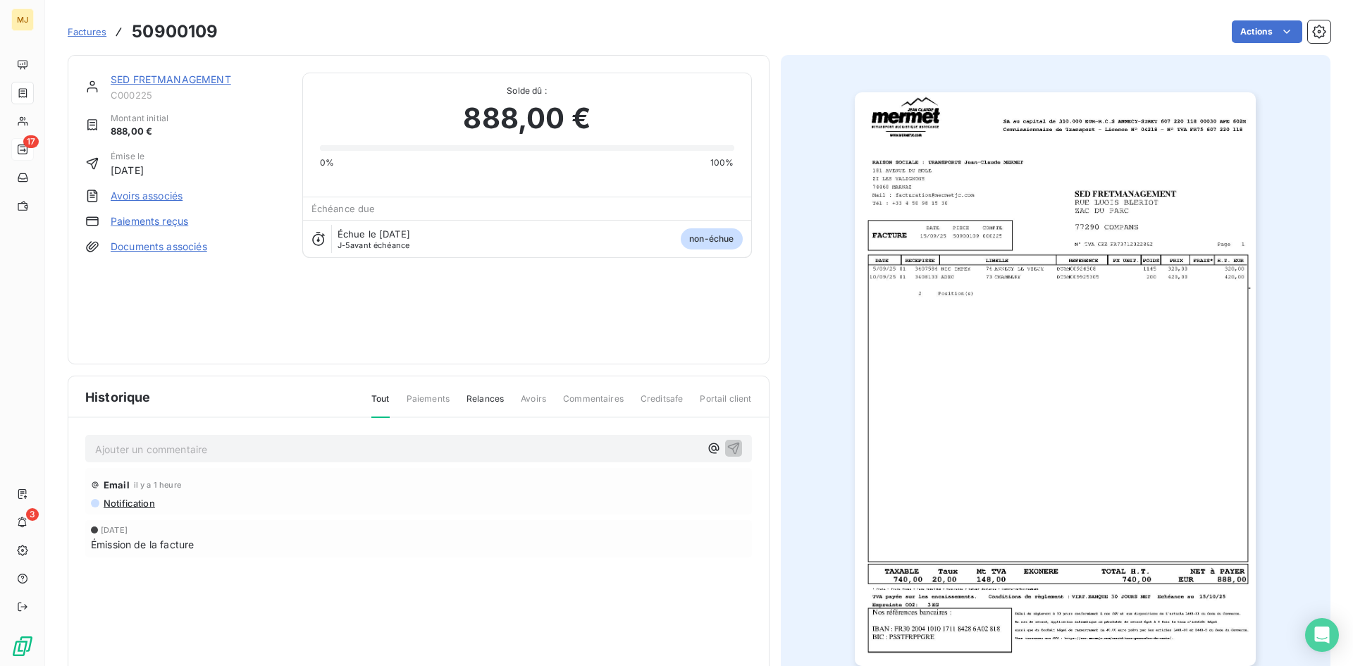
click at [207, 452] on p "Ajouter un commentaire ﻿" at bounding box center [397, 449] width 605 height 18
click at [377, 445] on p "CA retour mail du 10/10 "" at bounding box center [397, 448] width 605 height 16
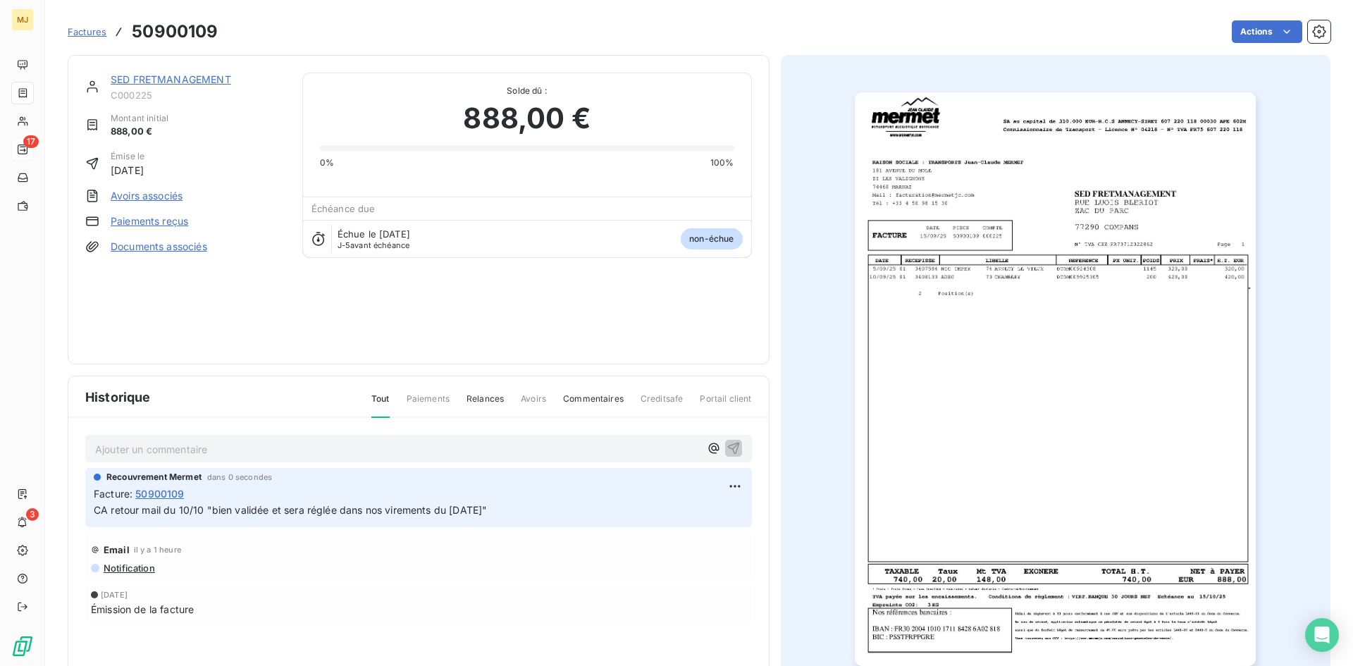
click at [92, 33] on span "Factures" at bounding box center [87, 31] width 39 height 11
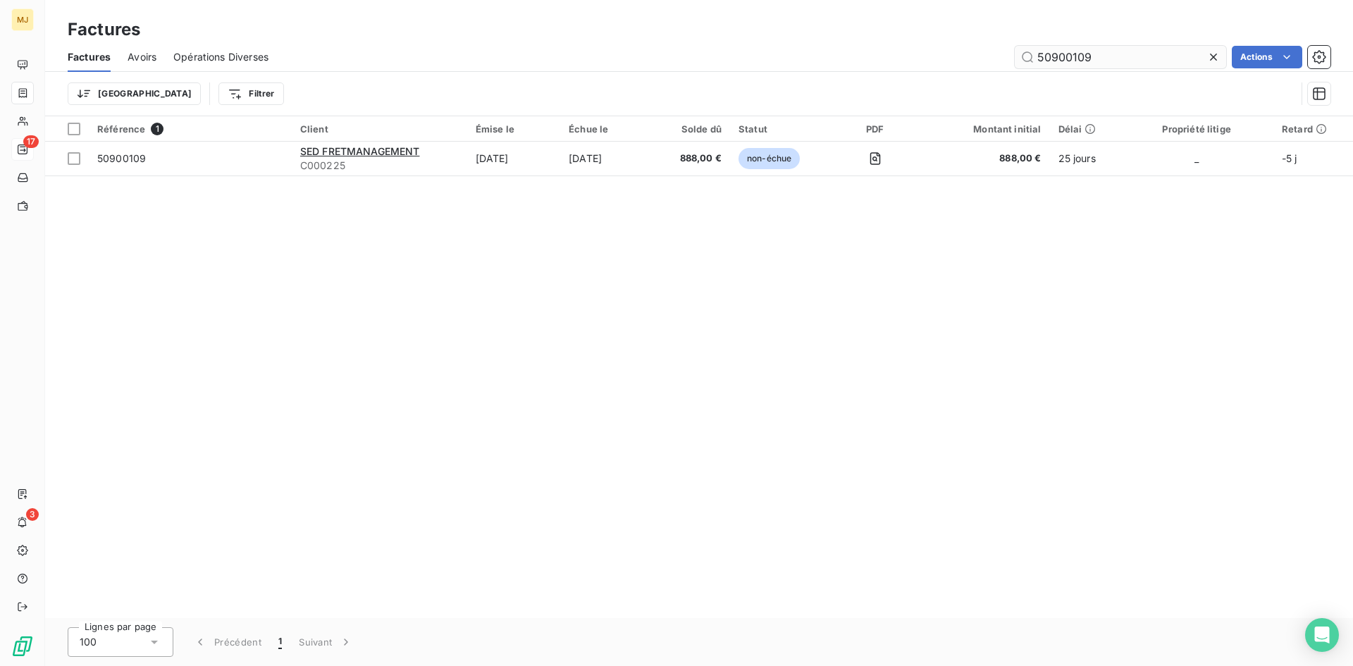
click at [1098, 57] on input "50900109" at bounding box center [1120, 57] width 211 height 23
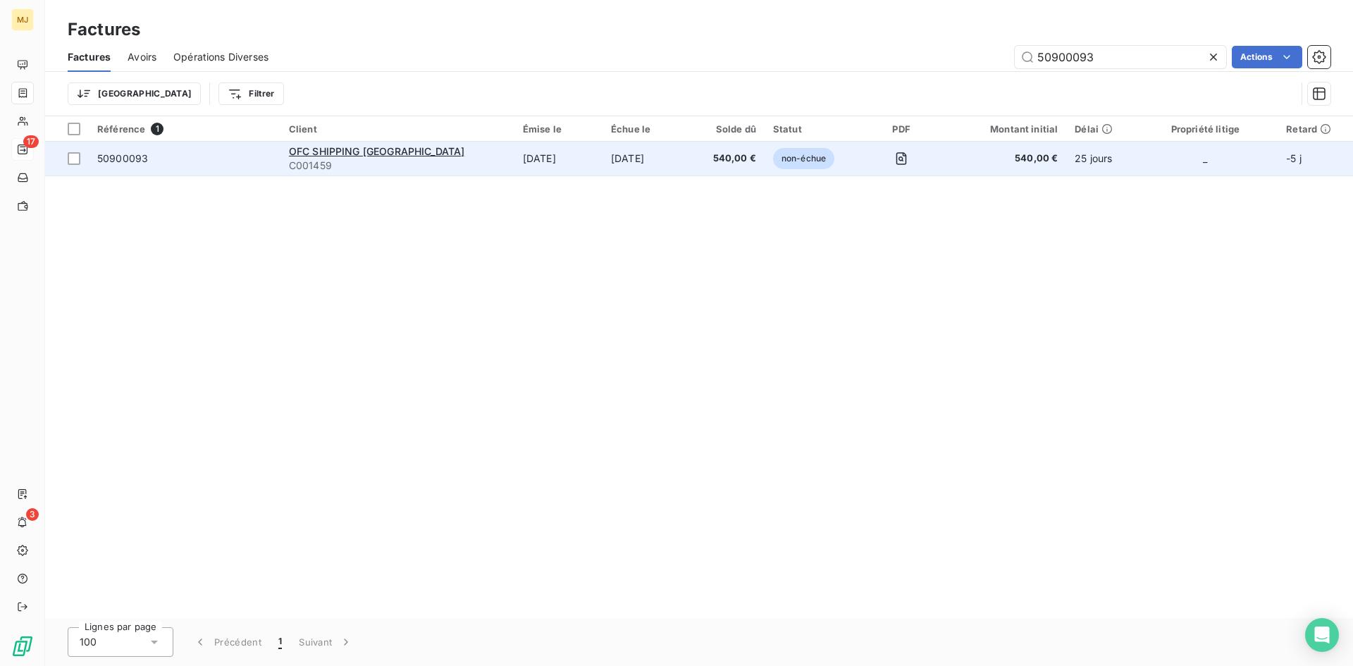
type input "50900093"
click at [124, 159] on span "50900093" at bounding box center [122, 158] width 51 height 12
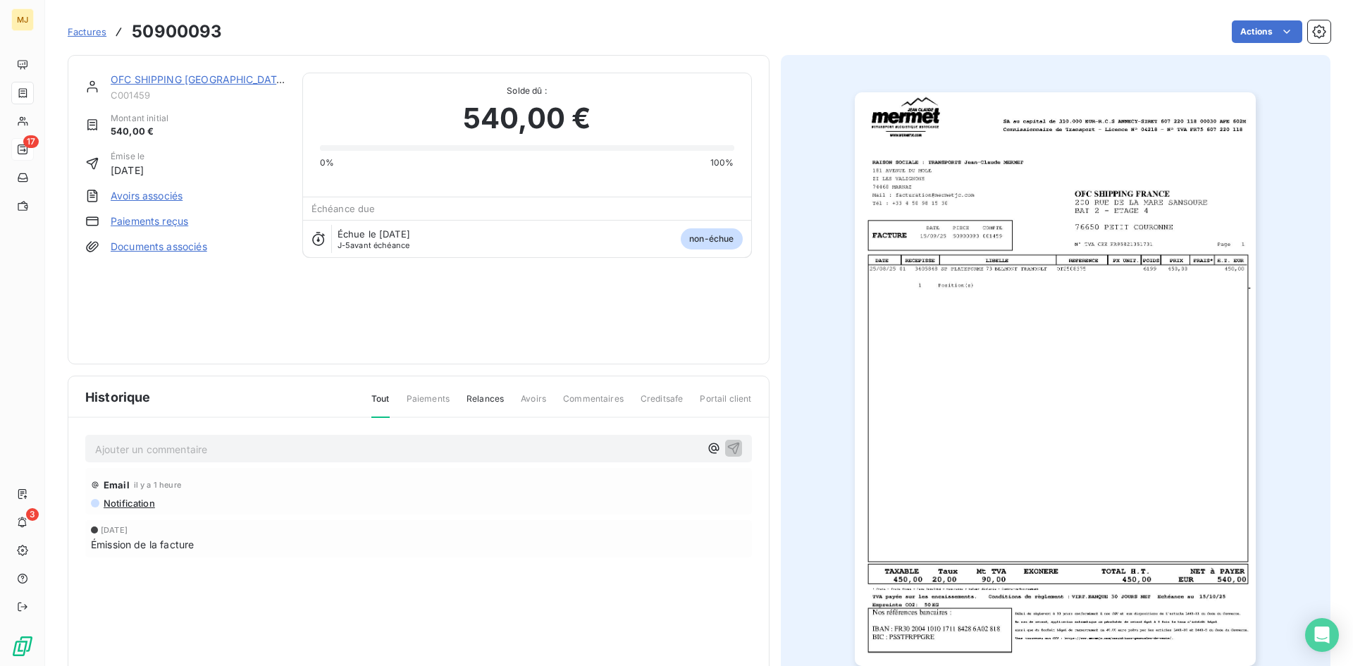
click at [370, 456] on p "Ajouter un commentaire ﻿" at bounding box center [397, 449] width 605 height 18
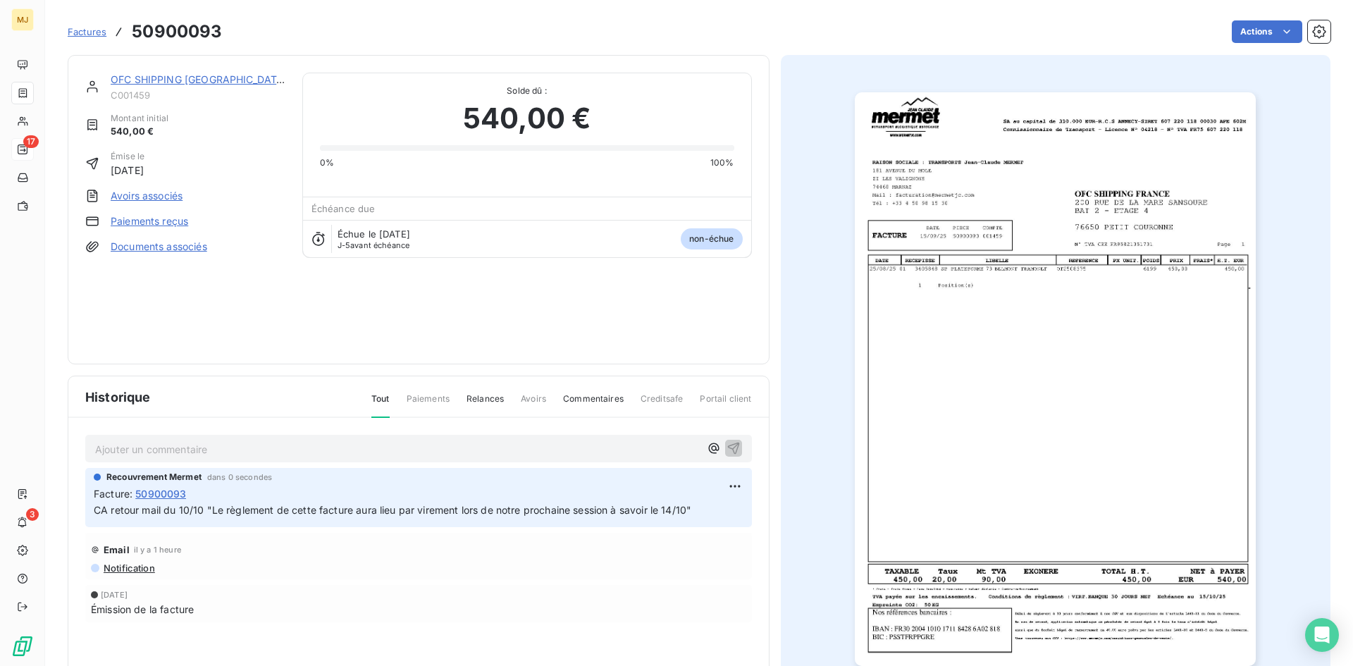
click at [84, 32] on span "Factures" at bounding box center [87, 31] width 39 height 11
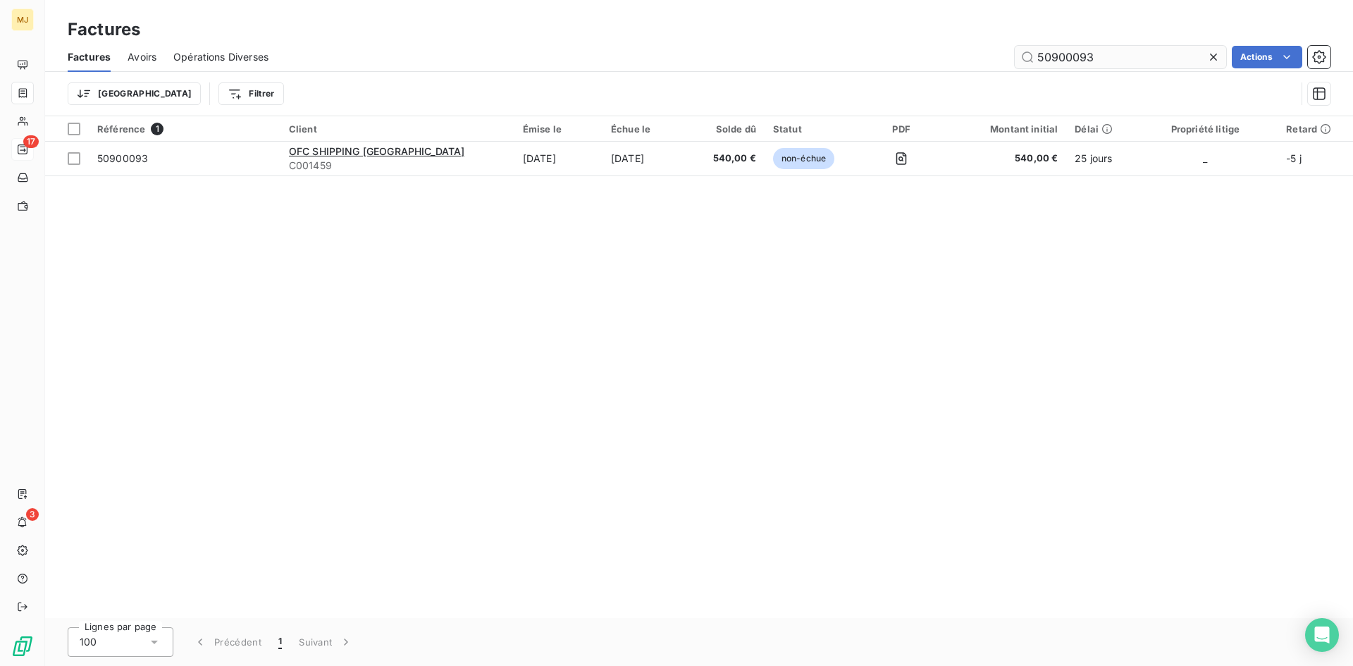
click at [1116, 51] on input "50900093" at bounding box center [1120, 57] width 211 height 23
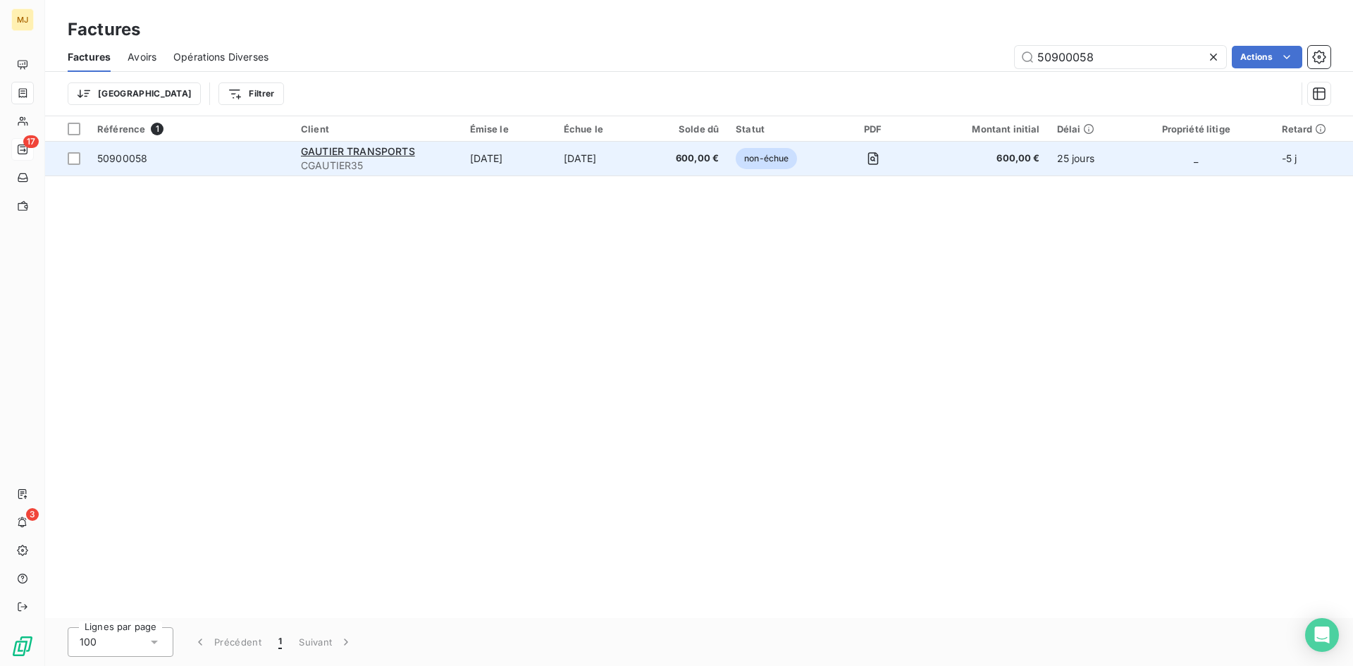
type input "50900058"
click at [105, 163] on span "50900058" at bounding box center [122, 158] width 50 height 12
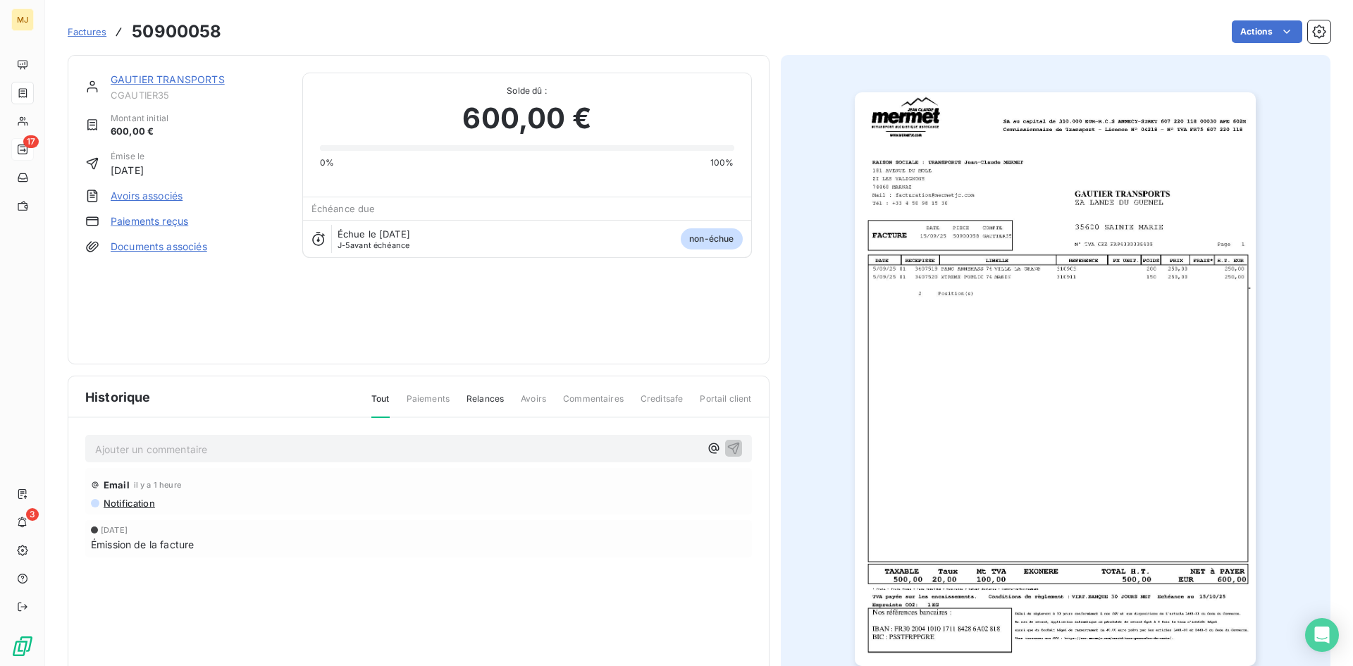
click at [617, 454] on p "Ajouter un commentaire ﻿" at bounding box center [397, 449] width 605 height 18
click at [443, 440] on p "CA retour mail du 10/10" at bounding box center [397, 448] width 605 height 16
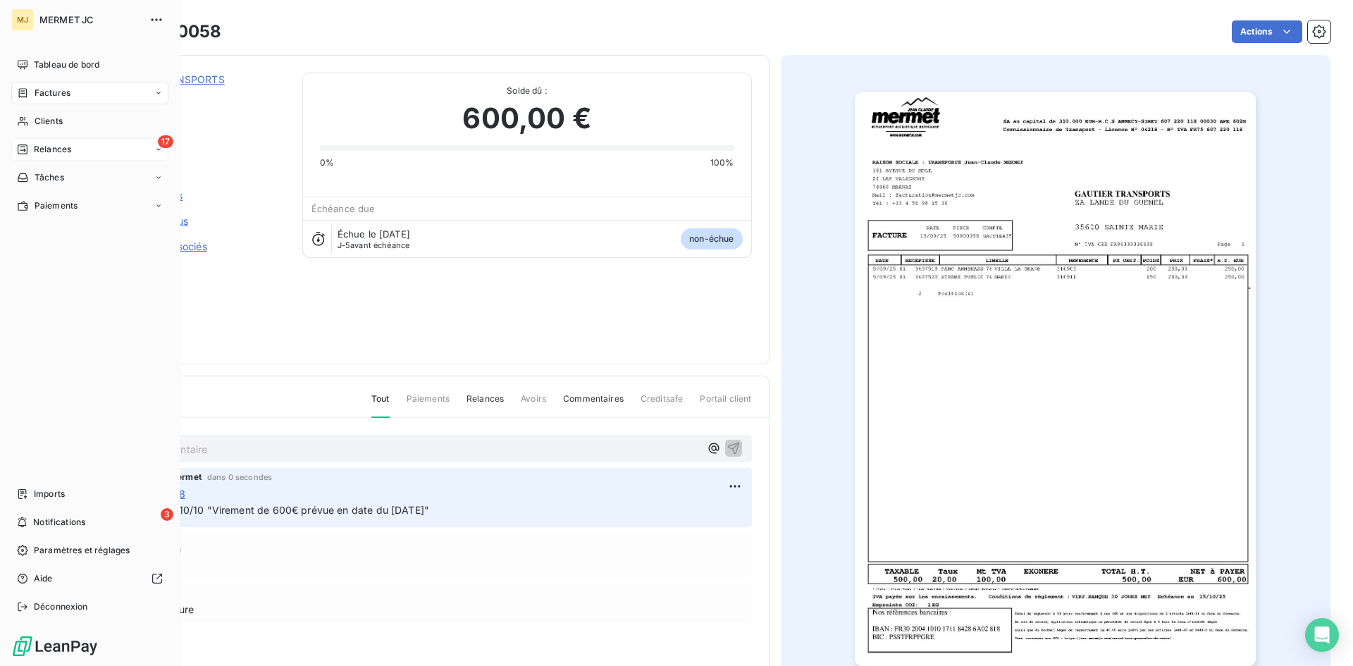
click at [47, 96] on span "Factures" at bounding box center [53, 93] width 36 height 13
click at [54, 121] on span "Clients" at bounding box center [49, 121] width 28 height 13
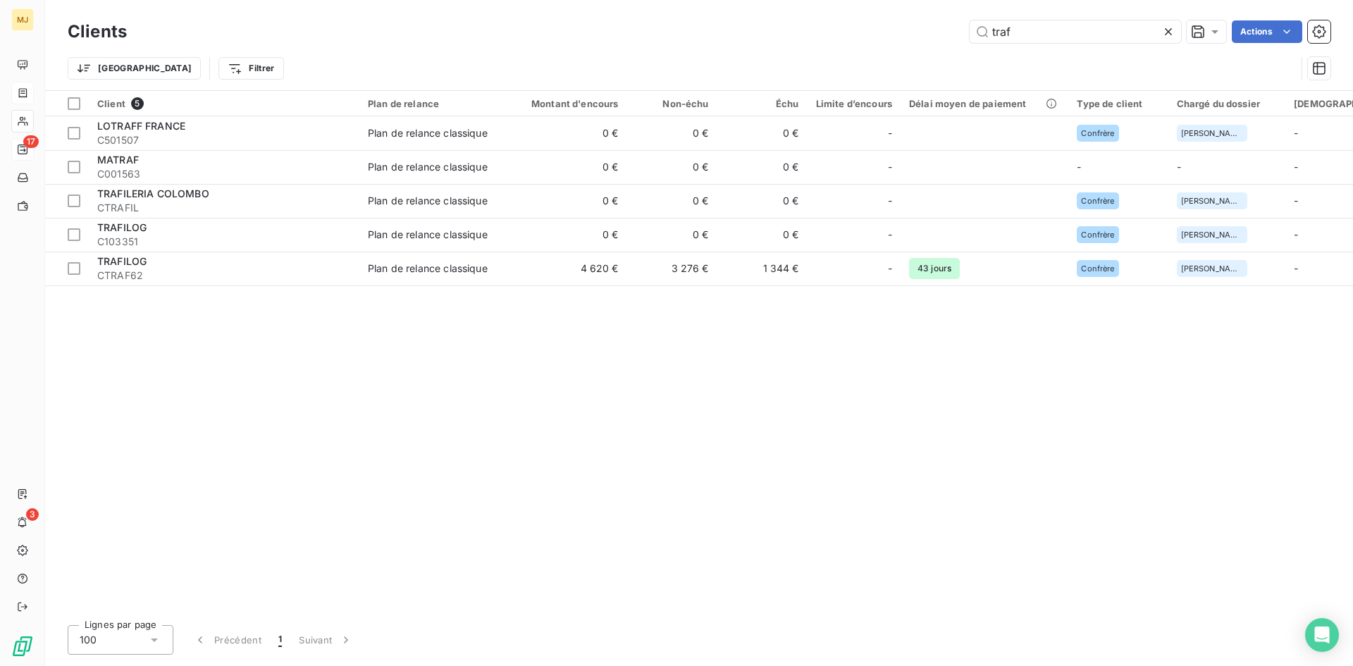
drag, startPoint x: 1063, startPoint y: 31, endPoint x: 509, endPoint y: 39, distance: 554.6
click at [511, 39] on div "traf Actions" at bounding box center [737, 31] width 1187 height 23
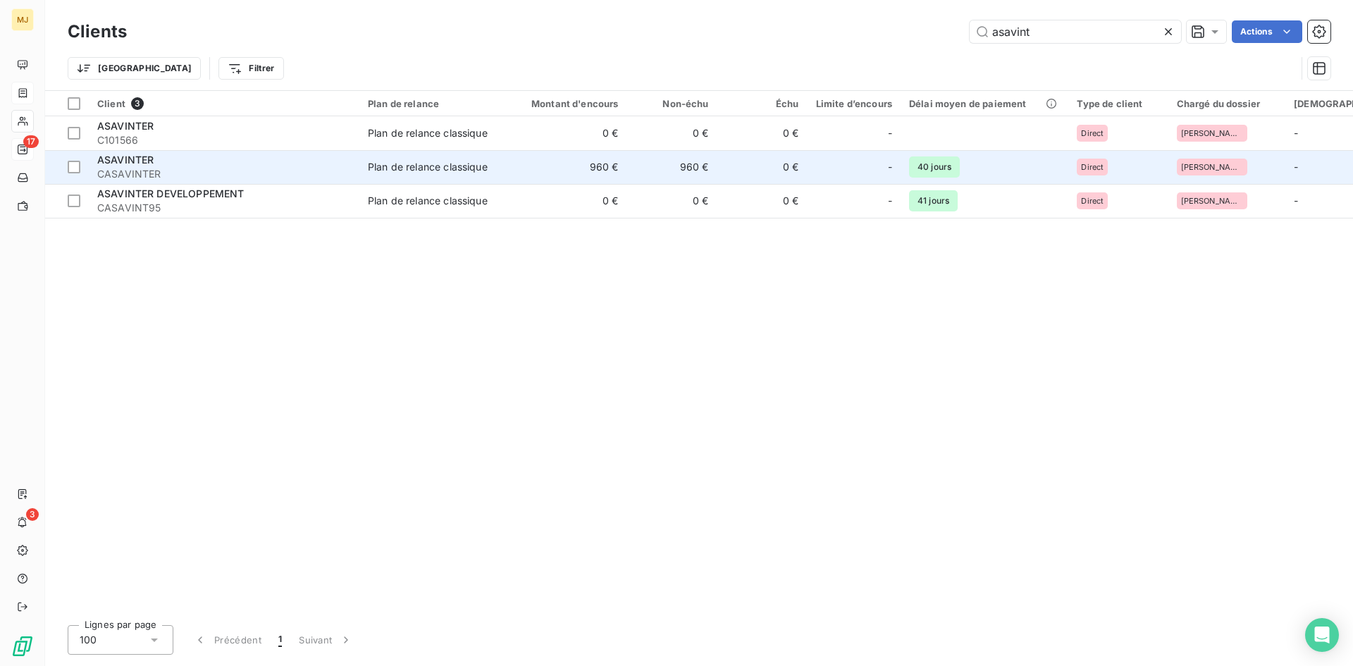
type input "asavint"
click at [150, 165] on span "ASAVINTER" at bounding box center [125, 160] width 56 height 12
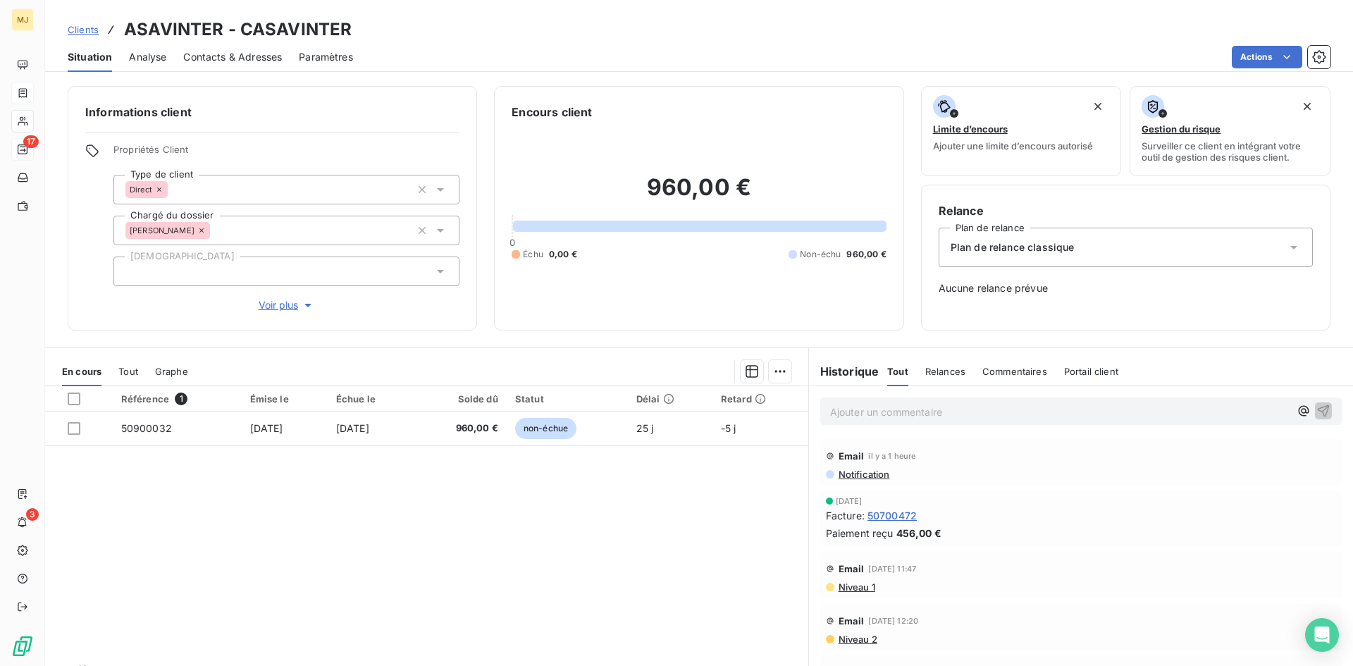
click at [247, 61] on span "Contacts & Adresses" at bounding box center [232, 57] width 99 height 14
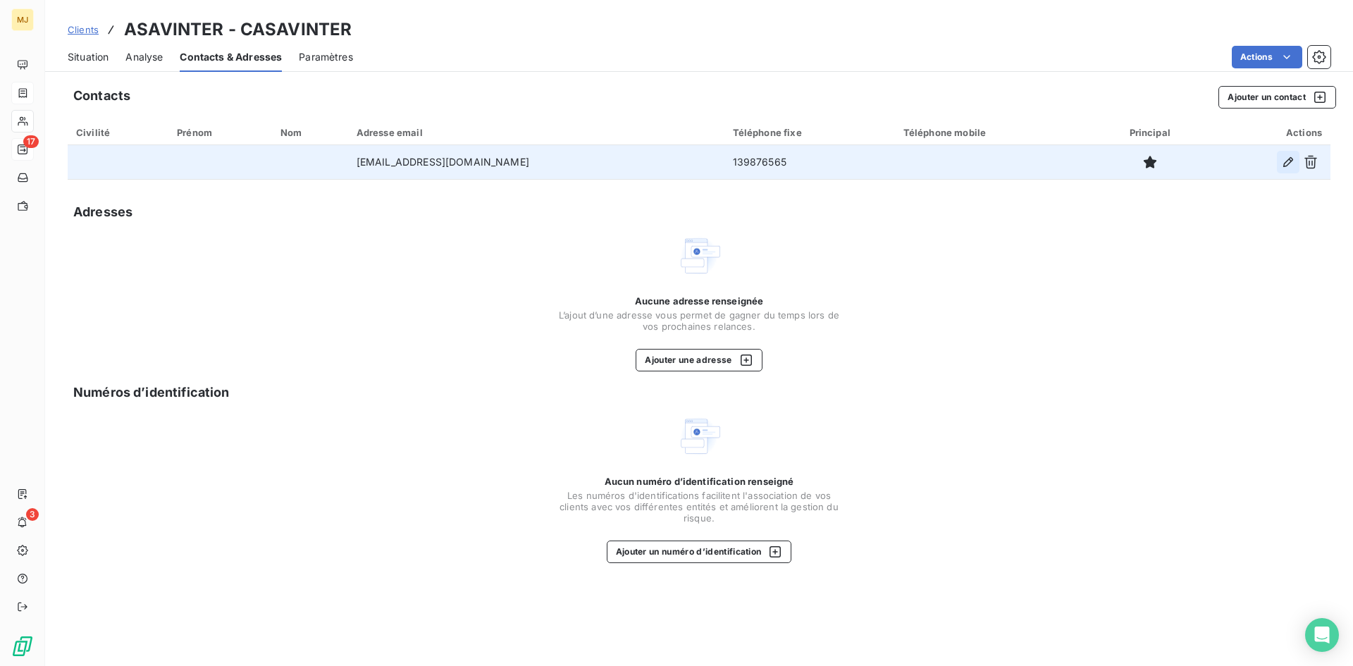
click at [1289, 160] on icon "button" at bounding box center [1288, 162] width 14 height 14
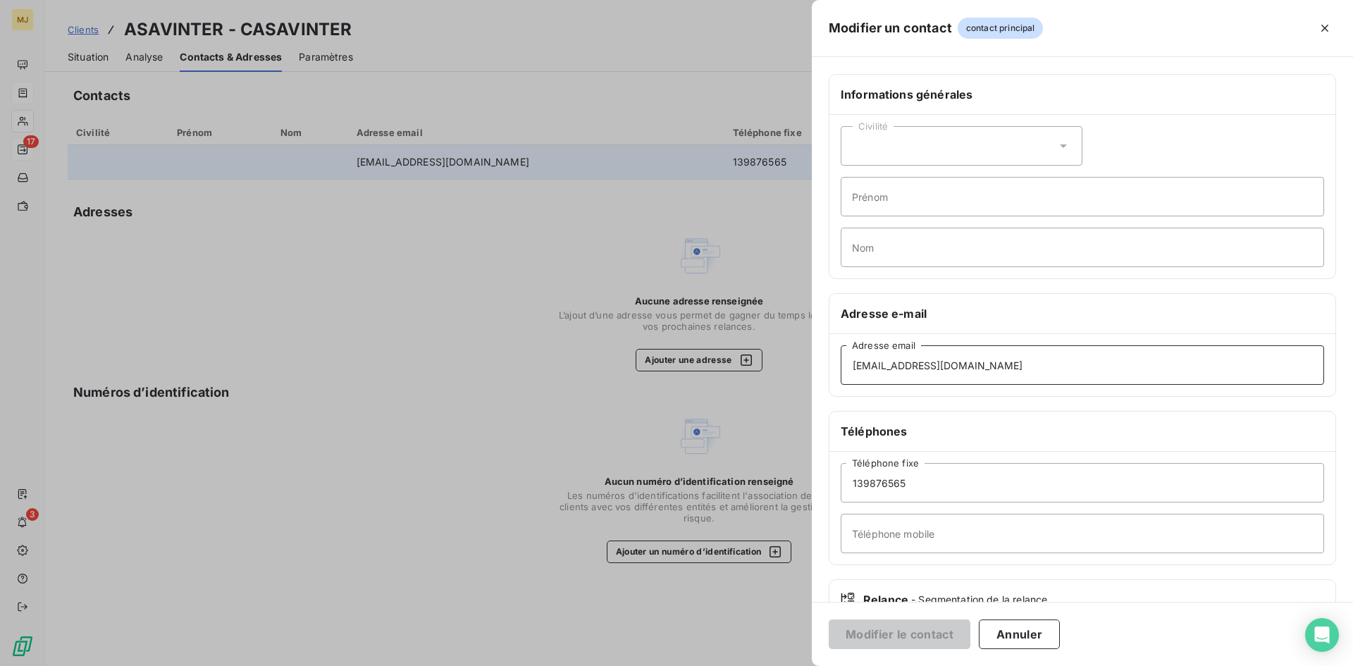
drag, startPoint x: 1010, startPoint y: 358, endPoint x: 296, endPoint y: 364, distance: 713.8
click at [296, 665] on div "Modifier un contact contact principal Informations générales Civilité Prénom No…" at bounding box center [676, 666] width 1353 height 0
paste input "comptabilit"
type input "comptabilite@asavinter.fr"
click at [921, 629] on button "Modifier le contact" at bounding box center [900, 634] width 142 height 30
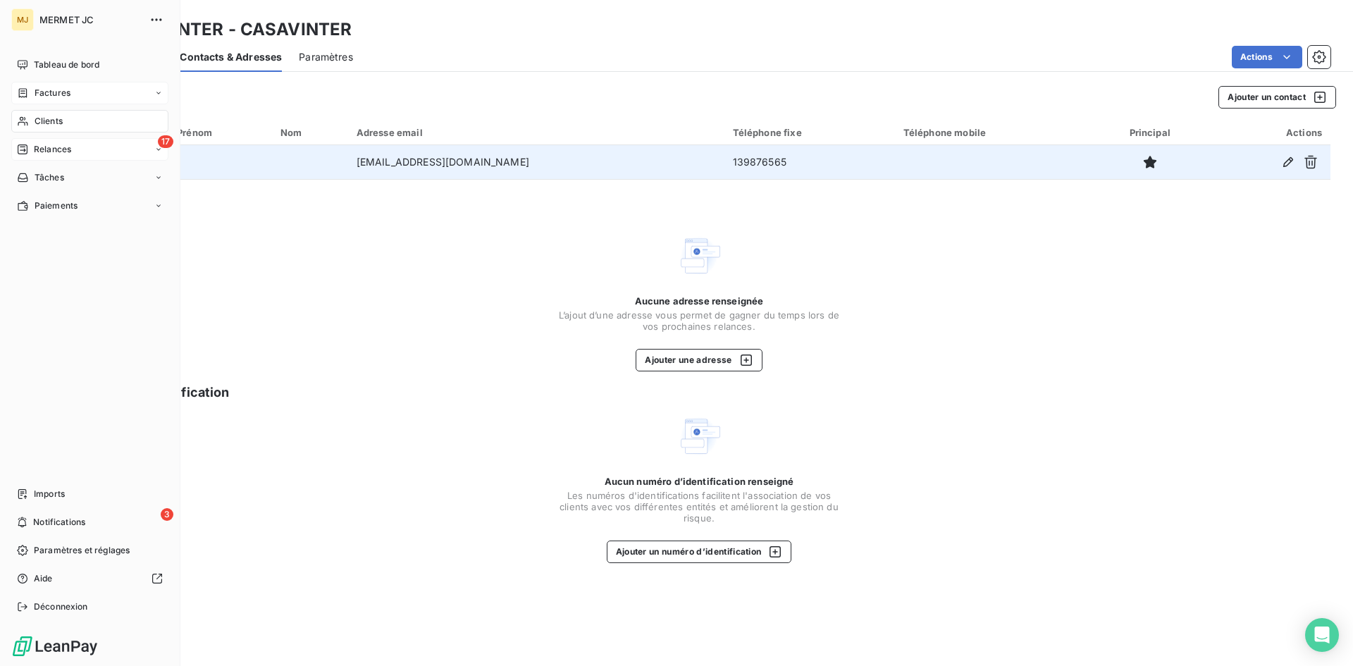
click at [48, 123] on span "Clients" at bounding box center [49, 121] width 28 height 13
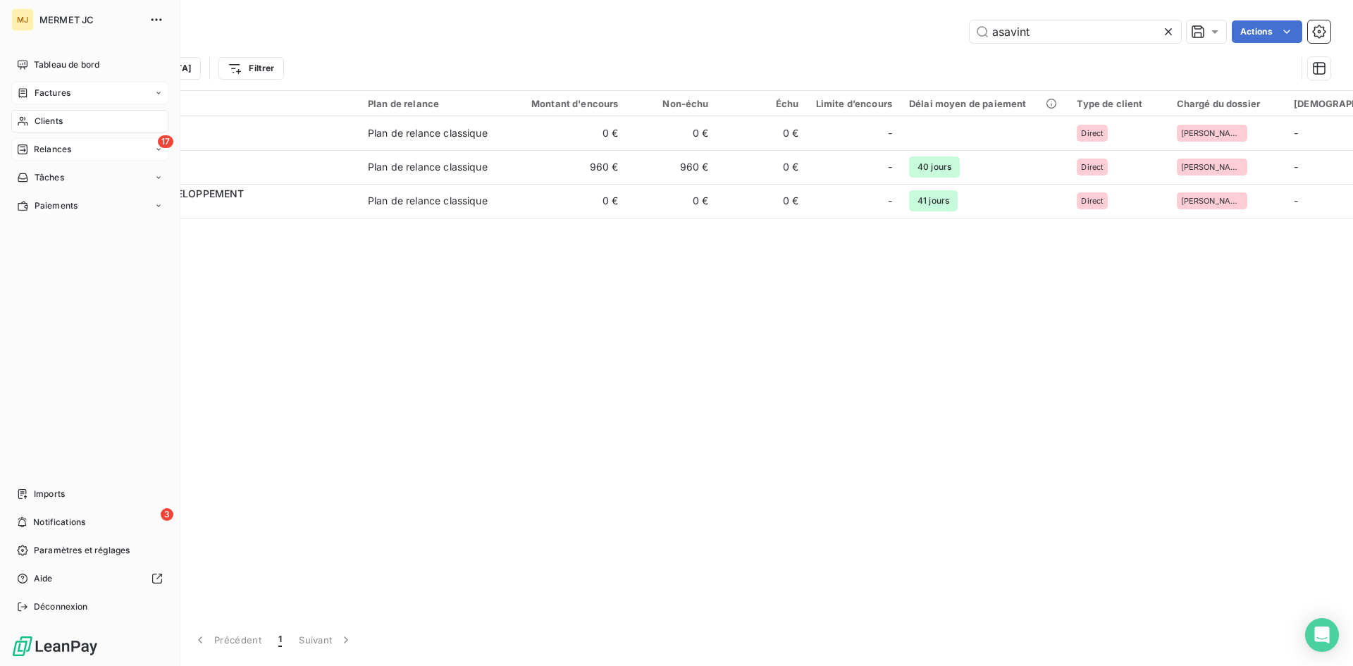
click at [84, 147] on div "17 Relances" at bounding box center [89, 149] width 157 height 23
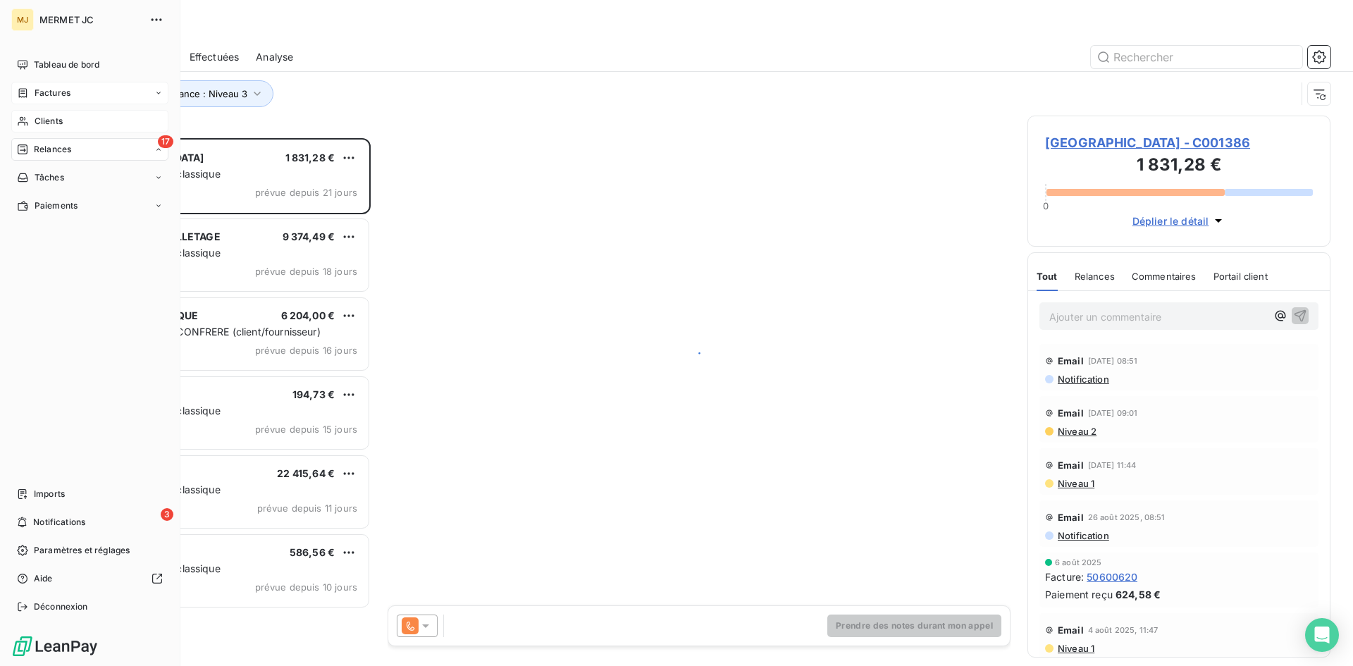
scroll to position [517, 292]
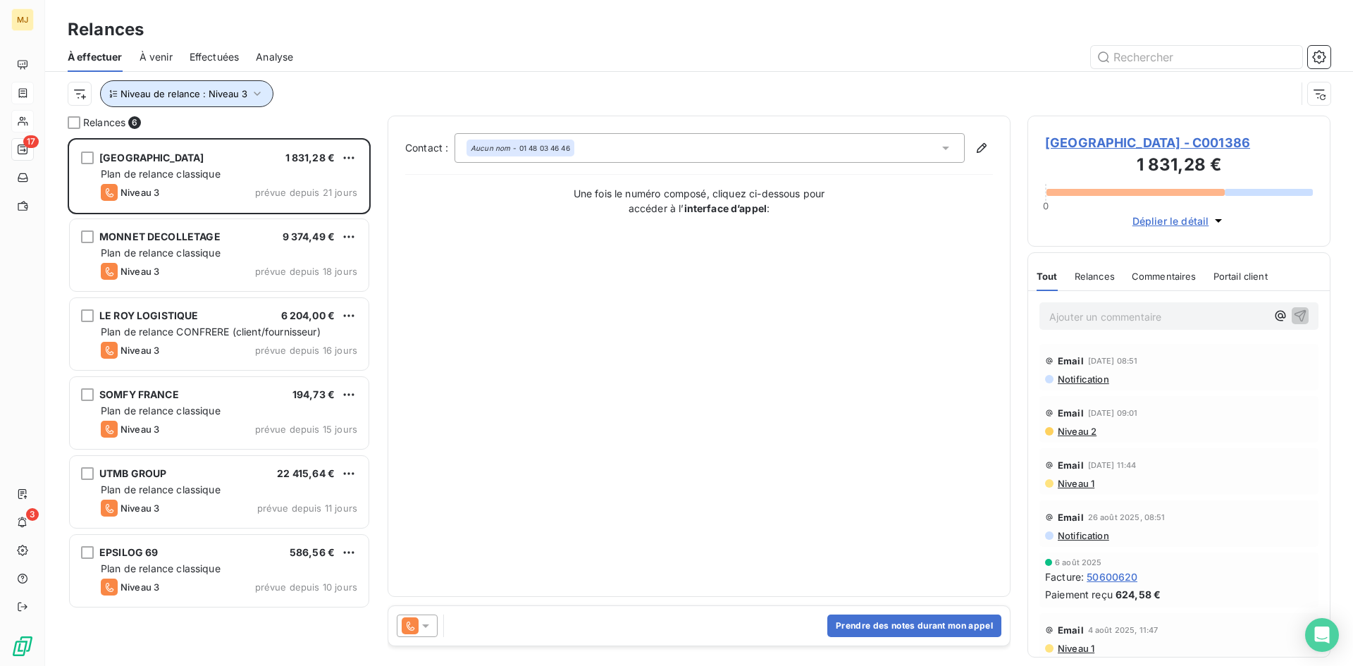
click at [241, 91] on span "Niveau de relance : Niveau 3" at bounding box center [183, 93] width 127 height 11
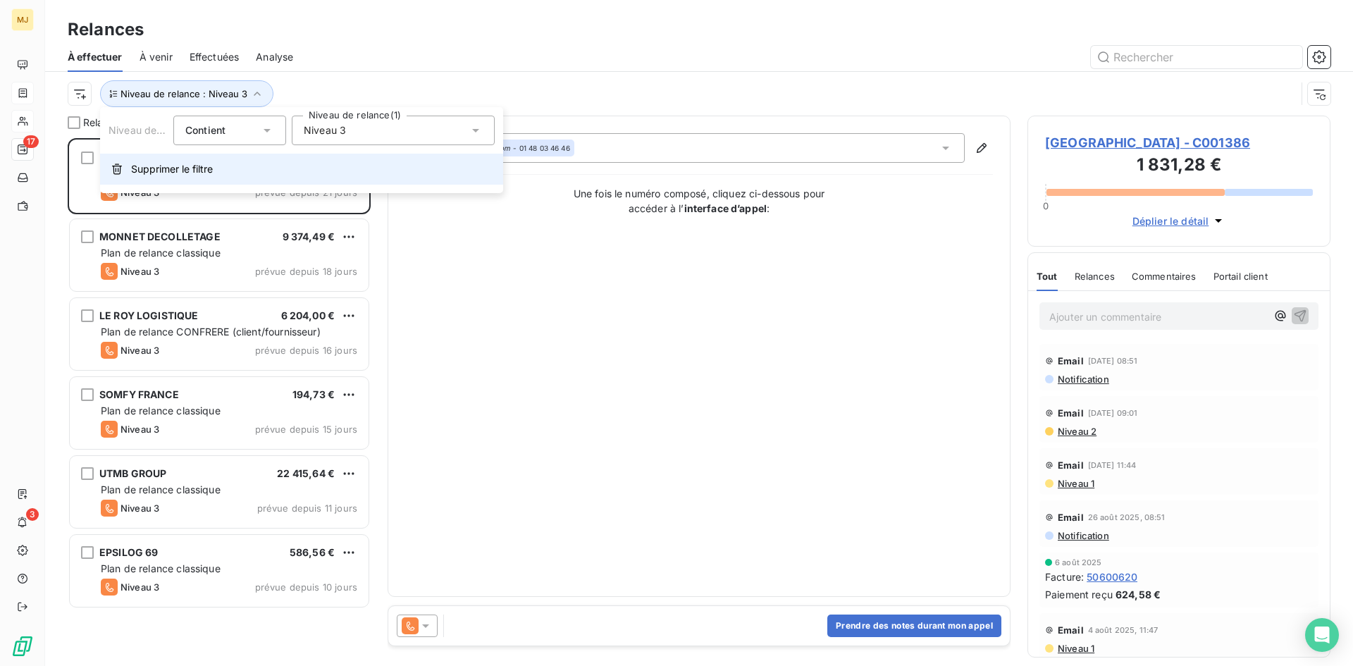
click at [167, 169] on span "Supprimer le filtre" at bounding box center [172, 169] width 82 height 14
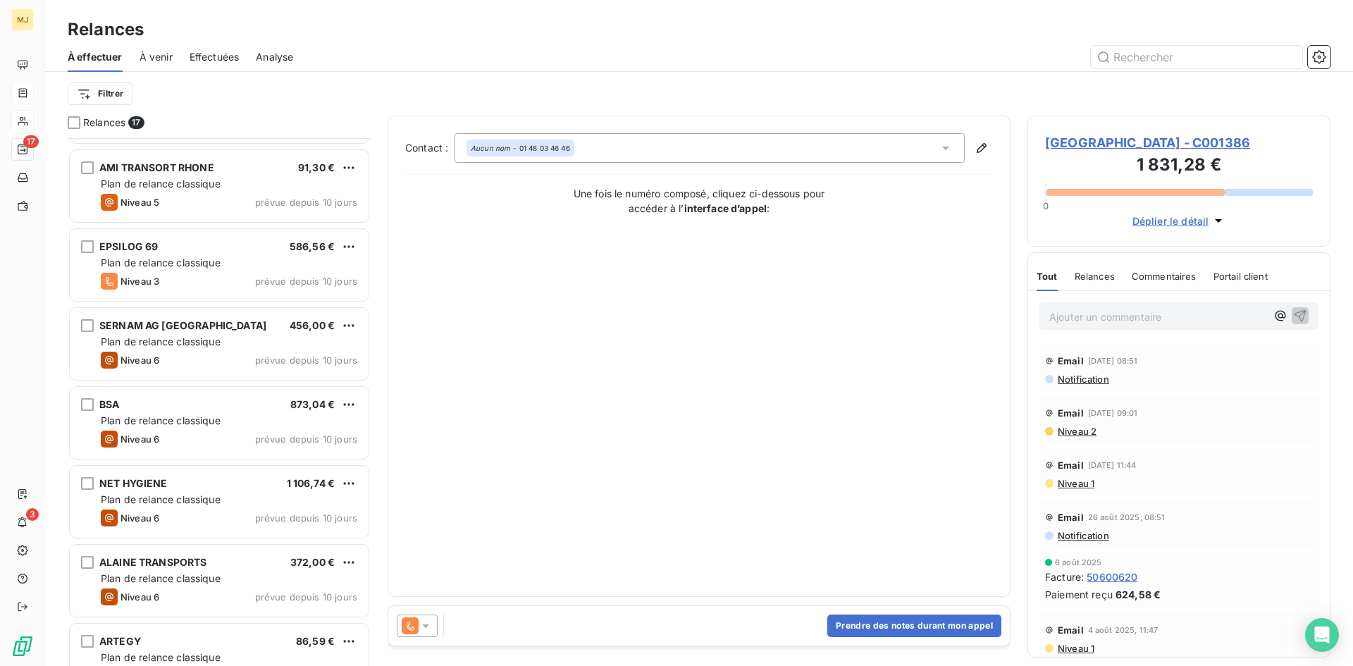
scroll to position [705, 0]
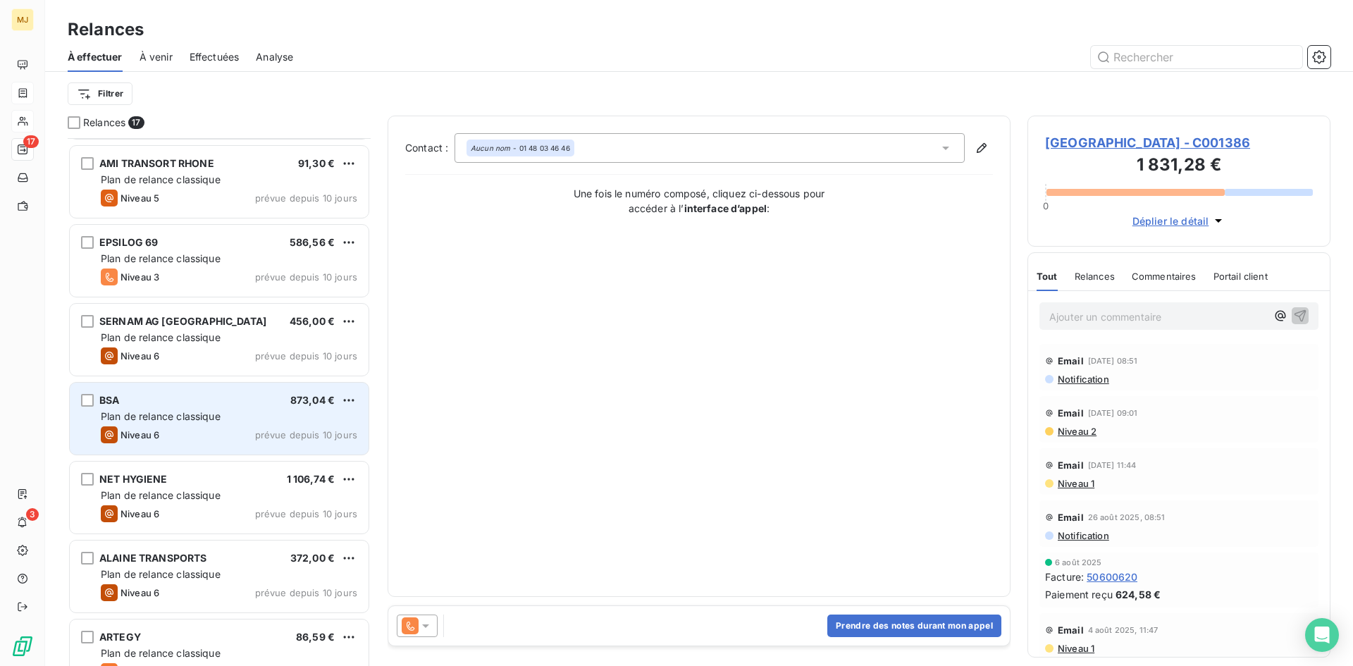
click at [200, 427] on div "Niveau 6 prévue depuis 10 jours" at bounding box center [229, 434] width 256 height 17
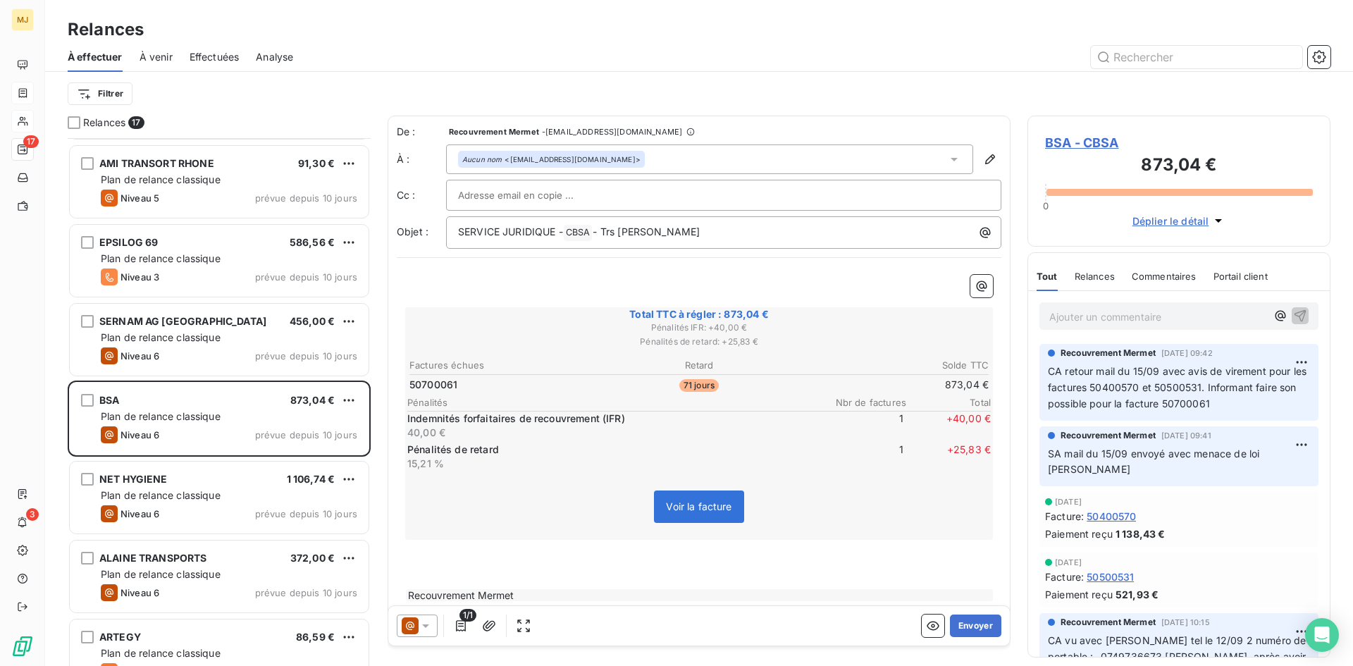
click at [1096, 315] on p "Ajouter un commentaire ﻿" at bounding box center [1157, 317] width 217 height 18
click at [1227, 312] on p "SA mail du 10/10" at bounding box center [1157, 316] width 217 height 16
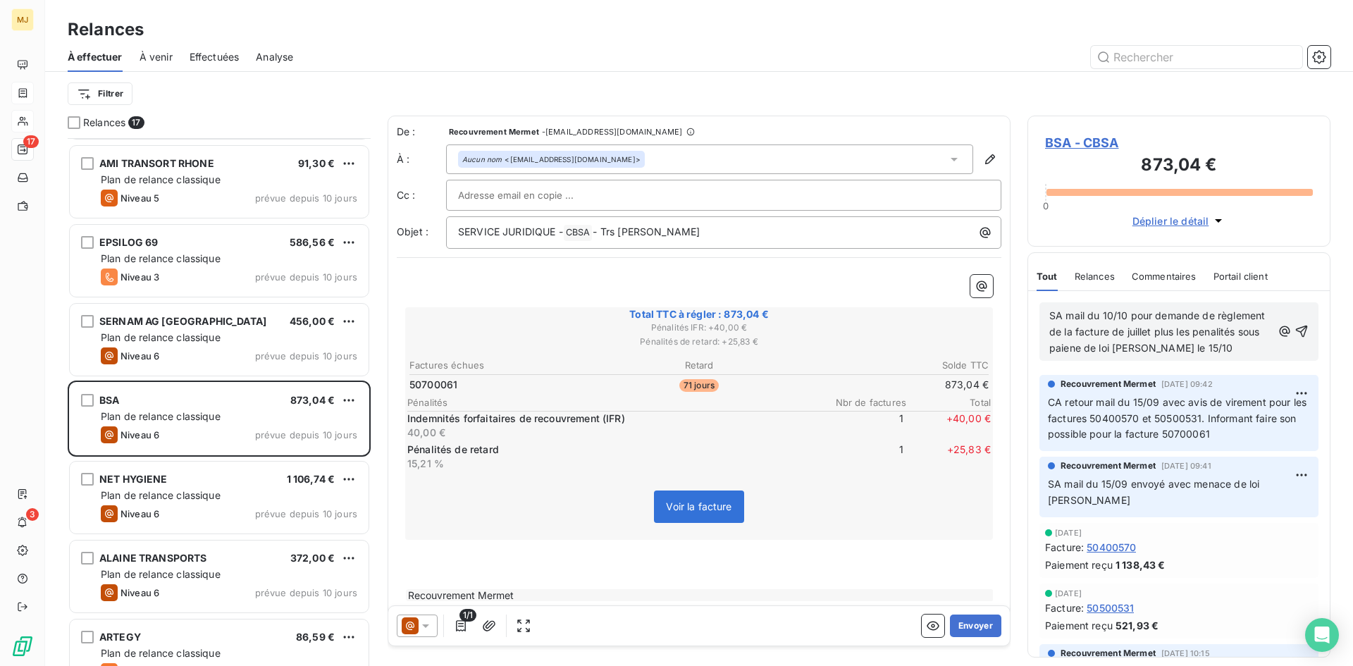
drag, startPoint x: 1134, startPoint y: 342, endPoint x: 1158, endPoint y: 345, distance: 23.3
click at [1158, 345] on span "SA mail du 10/10 pour demande de règlement de la facture de juillet plus les pe…" at bounding box center [1158, 331] width 218 height 44
click at [1141, 347] on span "SA mail du 10/10 pour demande de règlement de la facture de juillet plus les pe…" at bounding box center [1158, 331] width 218 height 44
click at [1067, 350] on span "SA mail du 10/10 pour demande de règlement de la facture de juillet plus les pe…" at bounding box center [1158, 331] width 218 height 44
click at [1262, 343] on div "SA mail du 10/10 pour demande de règlement de la facture de juillet plus les pé…" at bounding box center [1178, 331] width 259 height 50
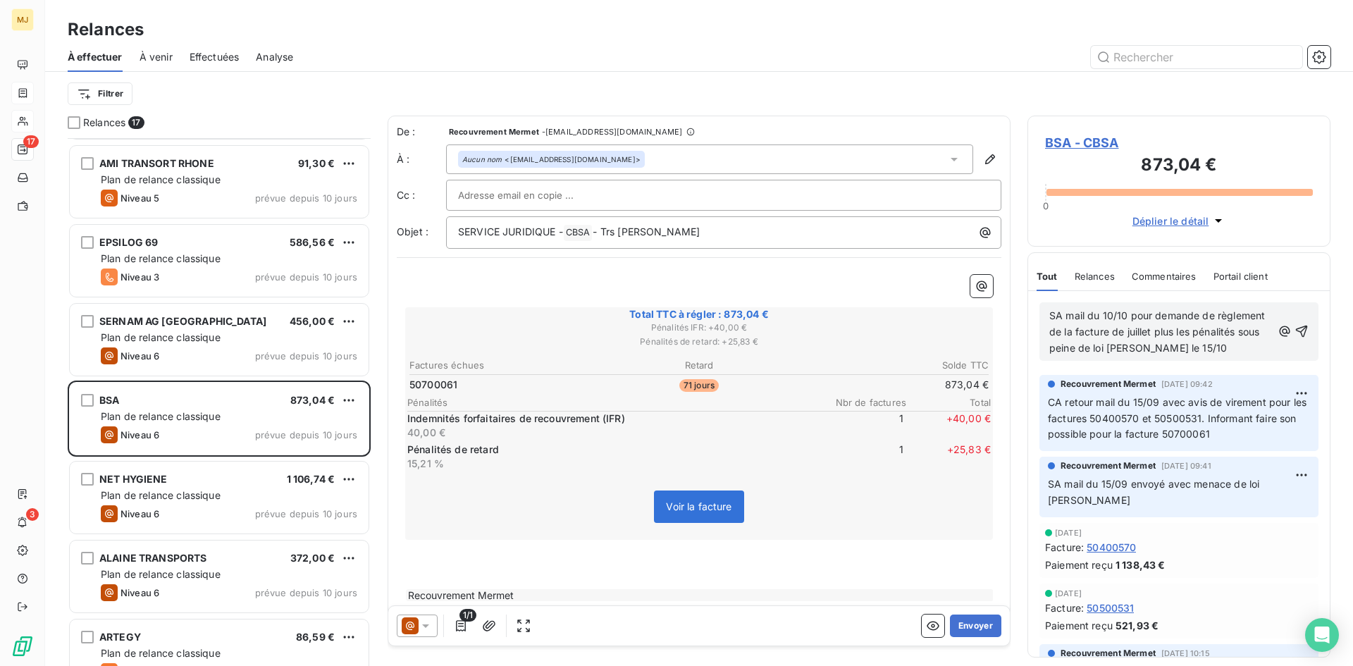
click at [1258, 346] on p "SA mail du 10/10 pour demande de règlement de la facture de juillet plus les pé…" at bounding box center [1160, 332] width 223 height 49
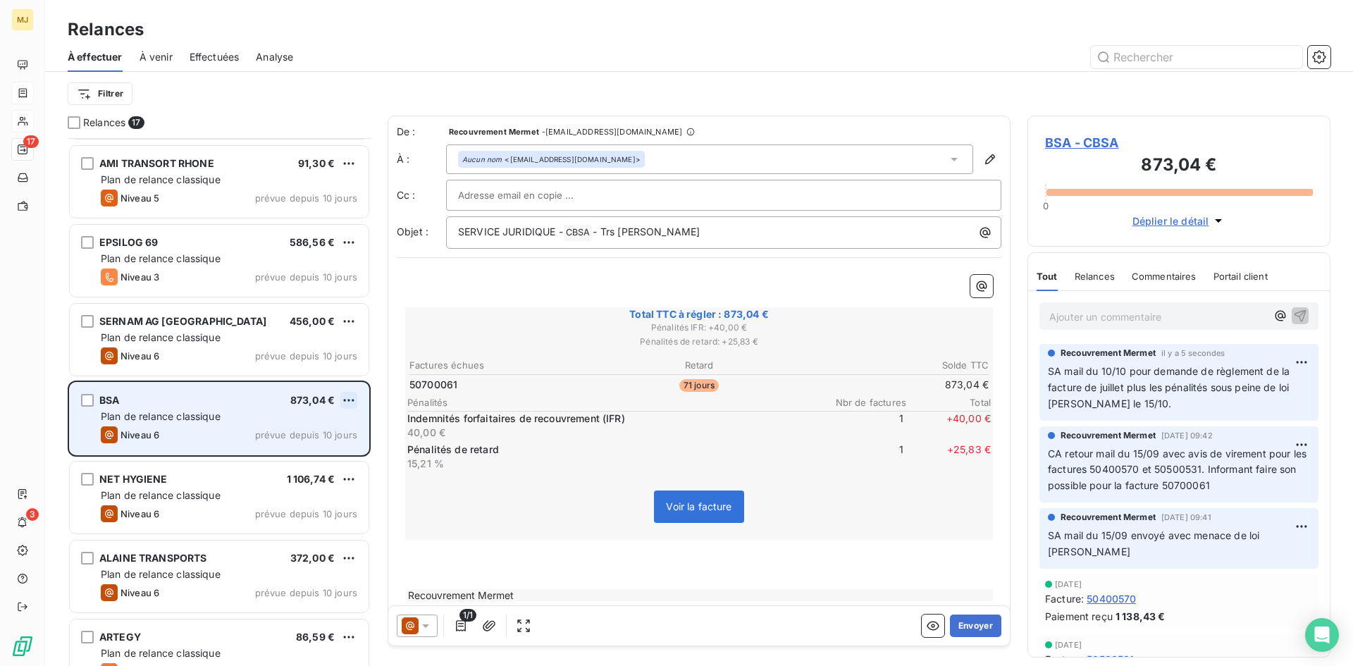
click at [352, 398] on html "MJ 17 3 Relances À effectuer À venir Effectuées Analyse Filtrer Relances 17 DUP…" at bounding box center [676, 333] width 1353 height 666
click at [333, 427] on div "Replanifier cette action" at bounding box center [288, 428] width 126 height 23
select select "9"
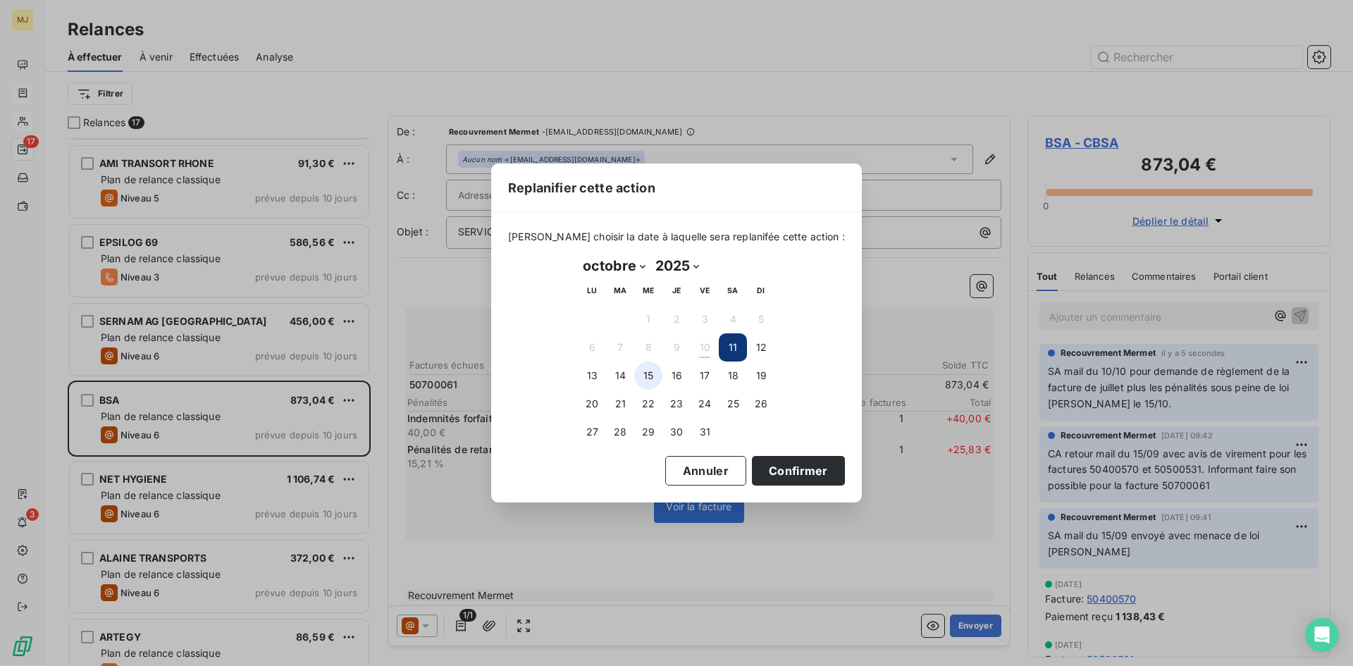
click at [641, 373] on button "15" at bounding box center [648, 375] width 28 height 28
click at [769, 469] on button "Confirmer" at bounding box center [798, 471] width 93 height 30
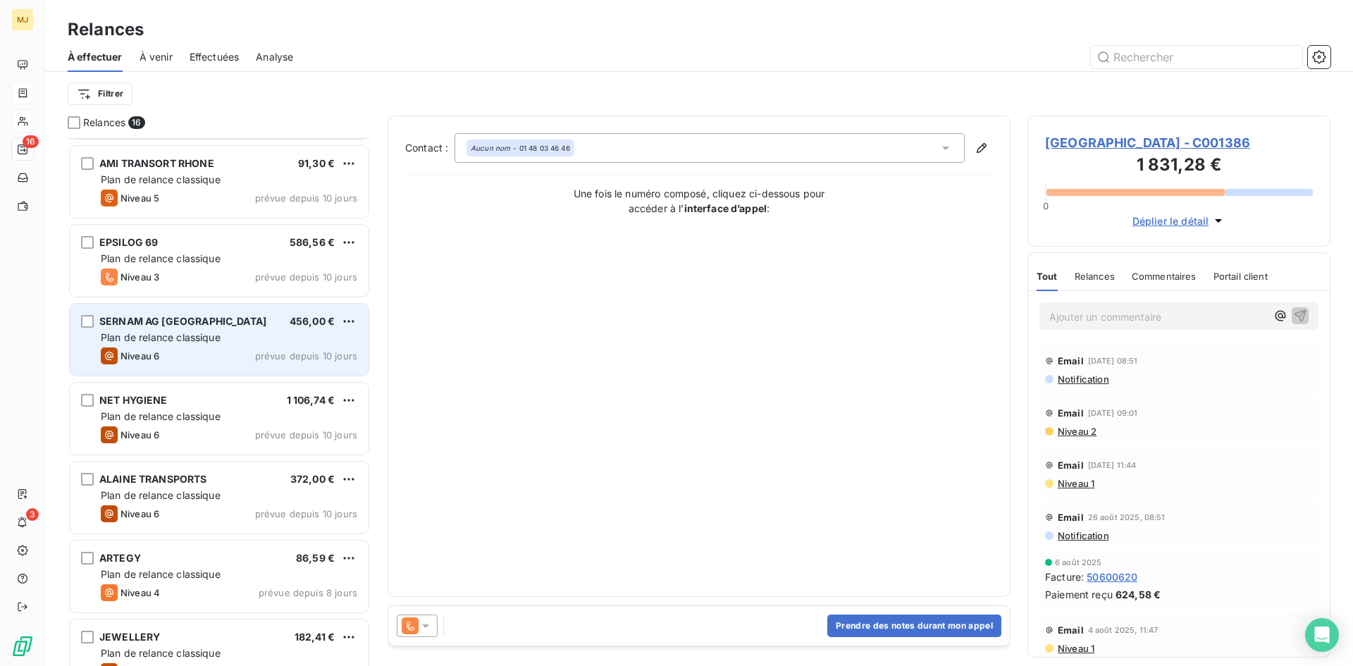
click at [207, 316] on span "SERNAM AG [GEOGRAPHIC_DATA]" at bounding box center [182, 321] width 167 height 12
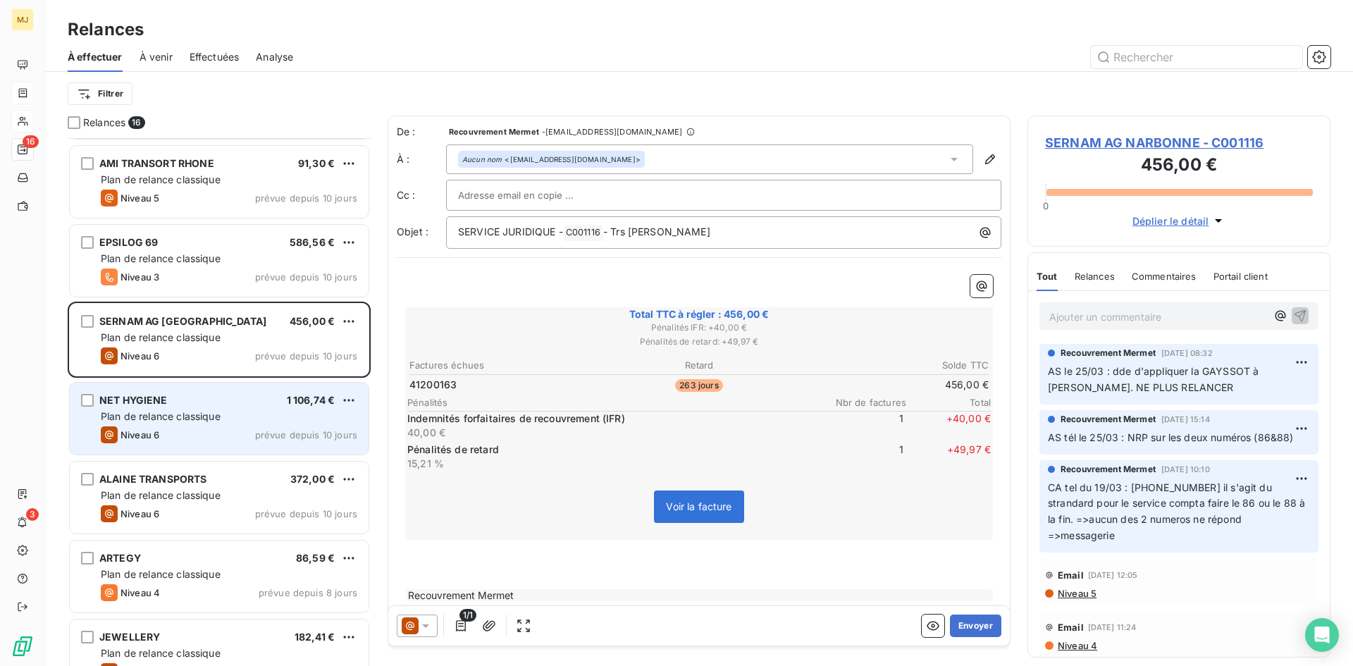
click at [206, 406] on div "NET HYGIENE 1 106,74 €" at bounding box center [229, 400] width 256 height 13
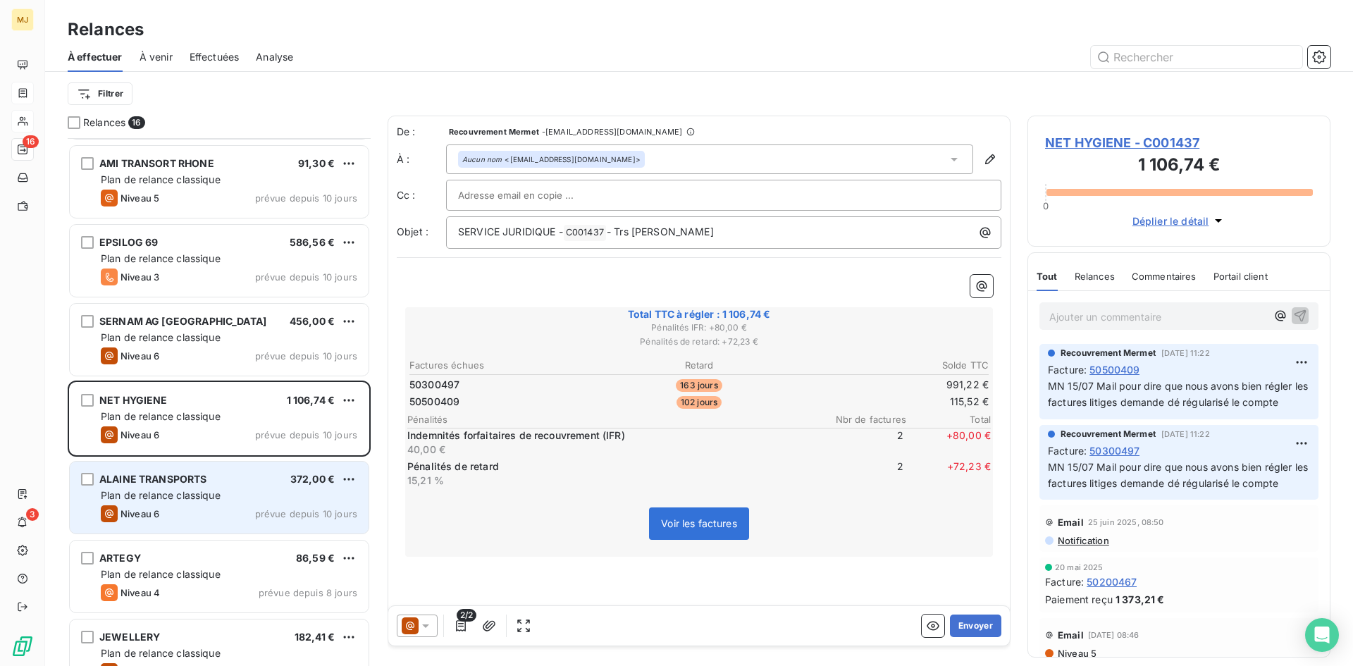
click at [182, 497] on span "Plan de relance classique" at bounding box center [161, 495] width 120 height 12
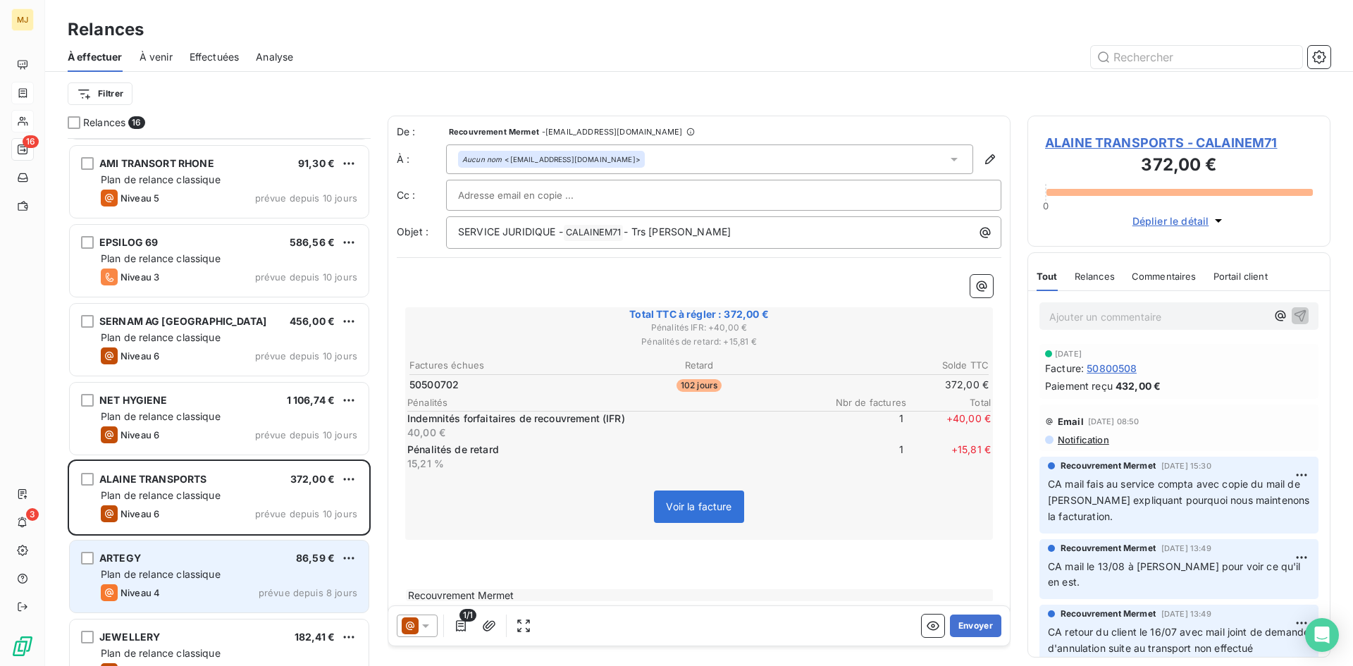
click at [181, 579] on span "Plan de relance classique" at bounding box center [161, 574] width 120 height 12
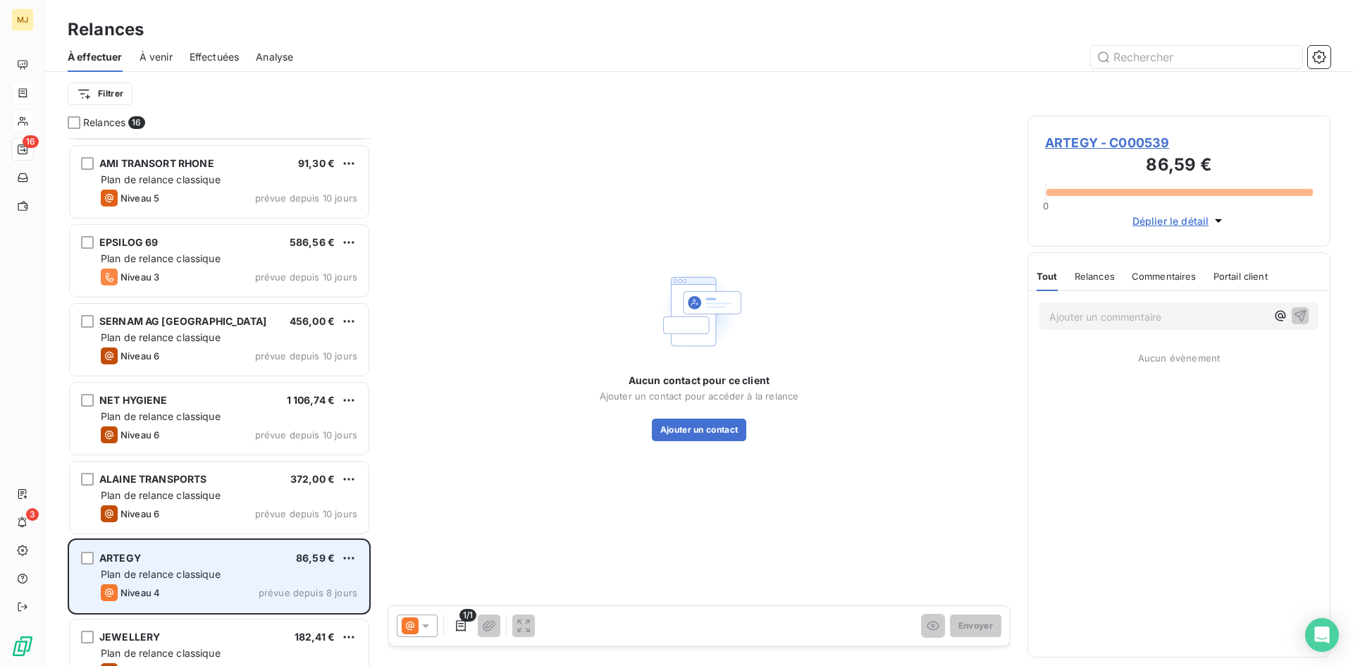
scroll to position [736, 0]
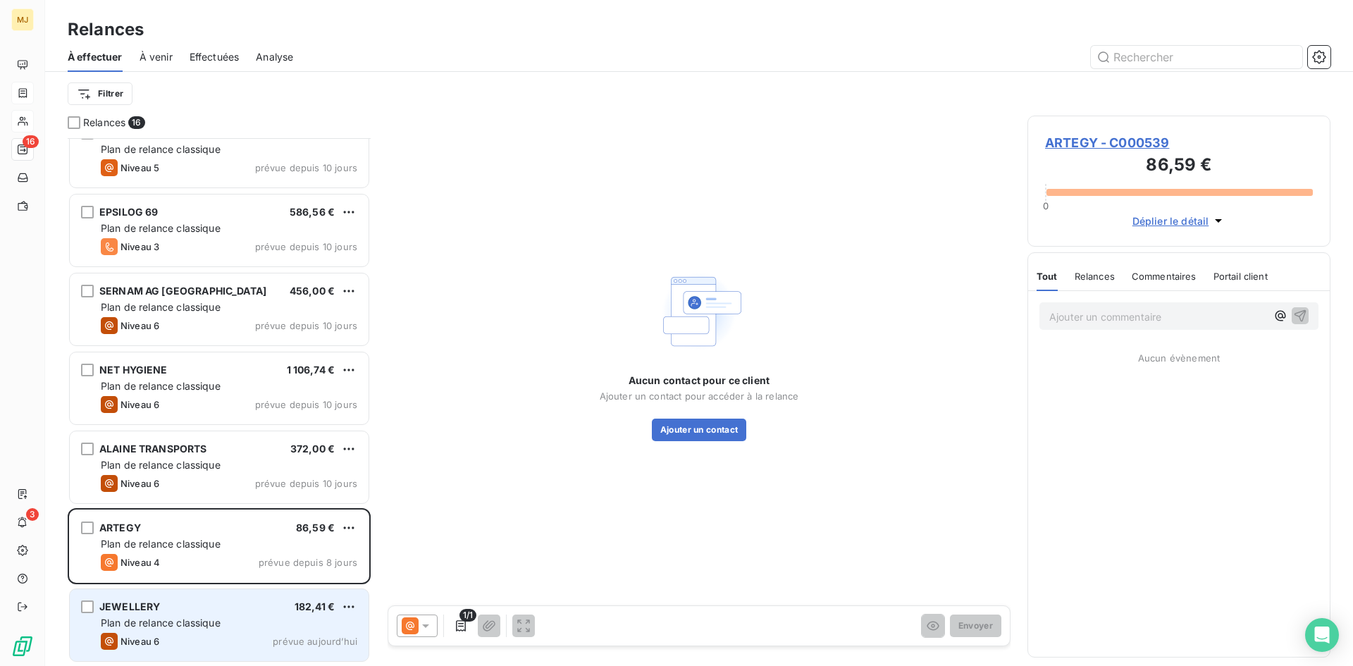
click at [206, 622] on span "Plan de relance classique" at bounding box center [161, 623] width 120 height 12
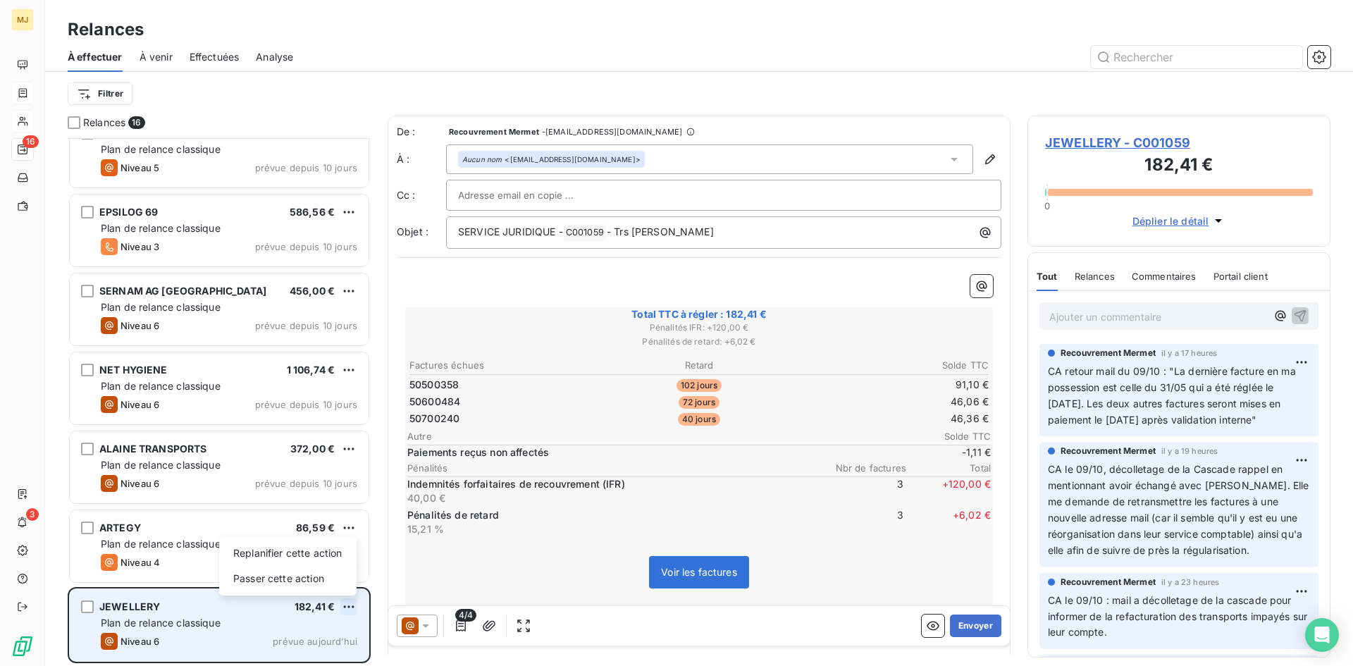
click at [349, 604] on html "MJ 16 3 Relances À effectuer À venir Effectuées Analyse Filtrer Relances 16 IAC…" at bounding box center [676, 333] width 1353 height 666
click at [321, 559] on div "Replanifier cette action" at bounding box center [288, 553] width 126 height 23
select select "9"
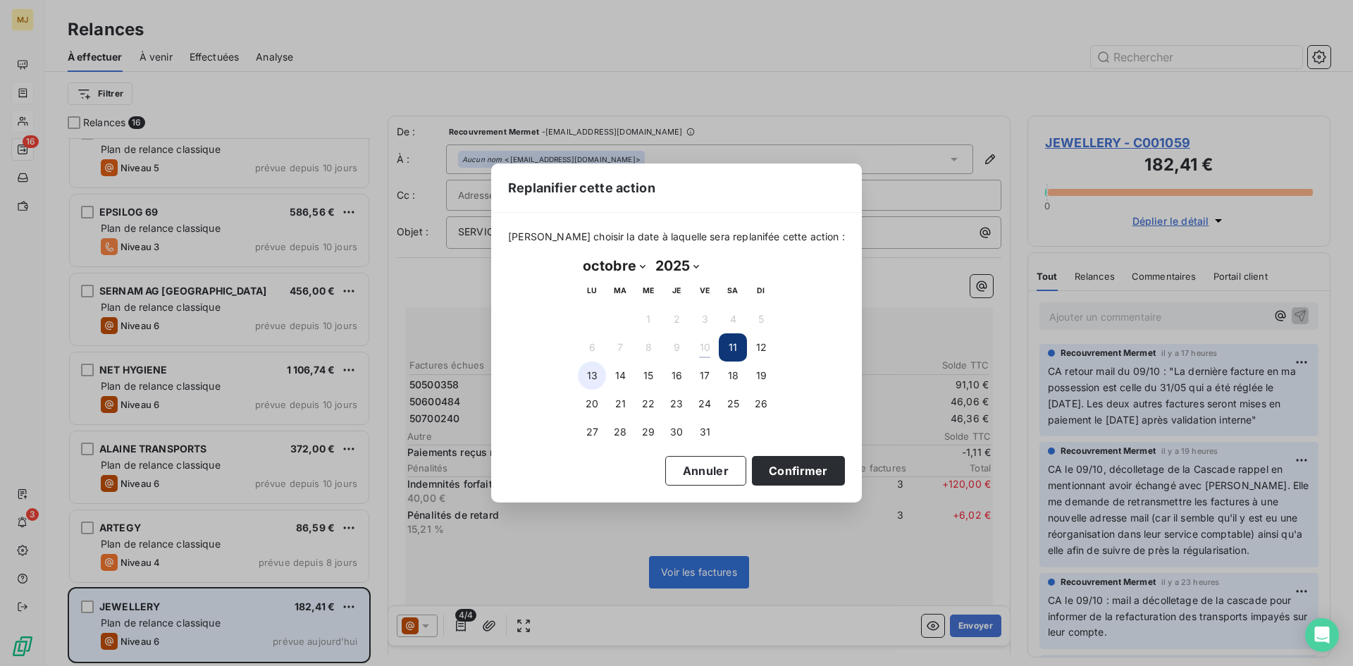
click at [598, 373] on button "13" at bounding box center [592, 375] width 28 height 28
click at [794, 474] on button "Confirmer" at bounding box center [798, 471] width 93 height 30
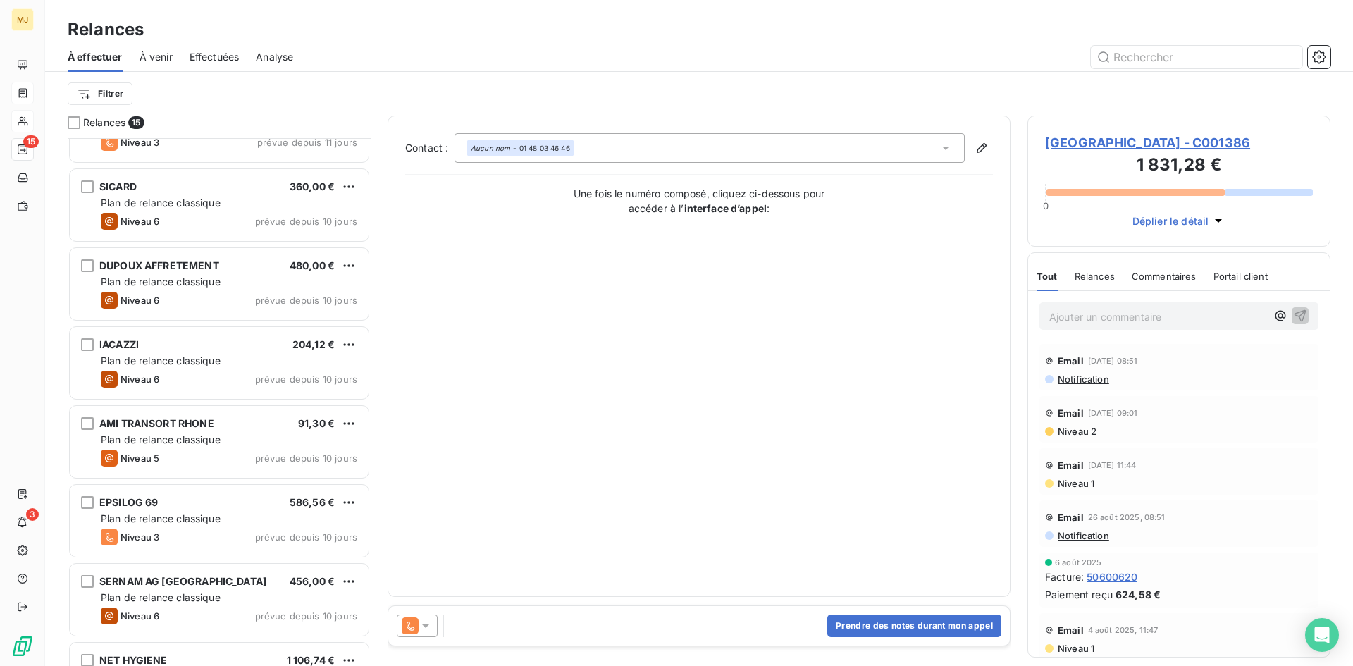
scroll to position [374, 0]
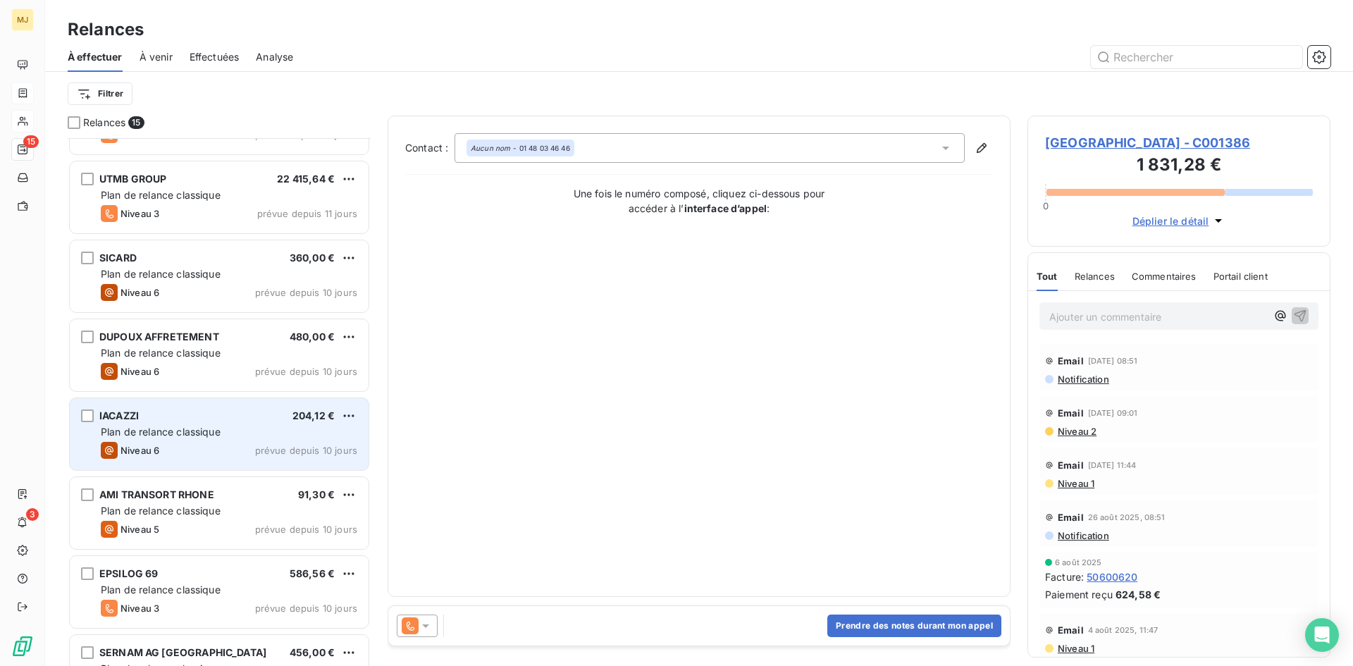
click at [186, 416] on div "IACAZZI 204,12 €" at bounding box center [229, 415] width 256 height 13
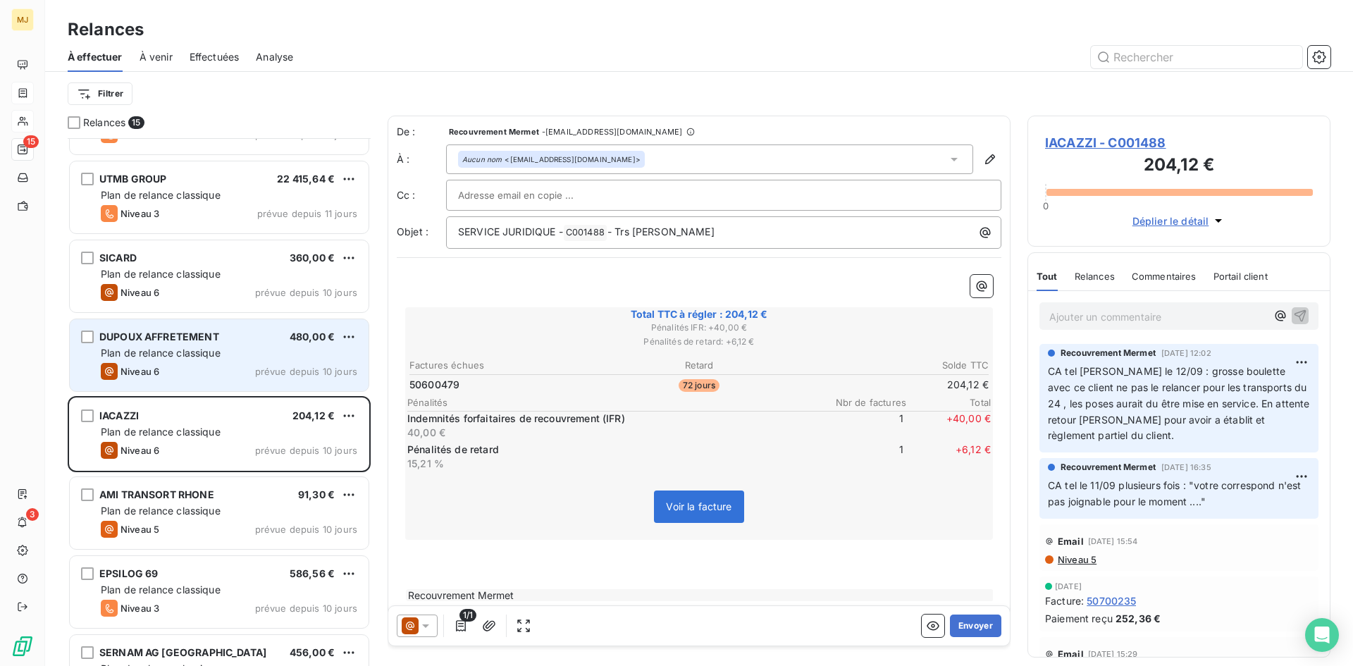
click at [216, 361] on div "DUPOUX AFFRETEMENT 480,00 € Plan de relance classique Niveau 6 prévue depuis 10…" at bounding box center [219, 355] width 299 height 72
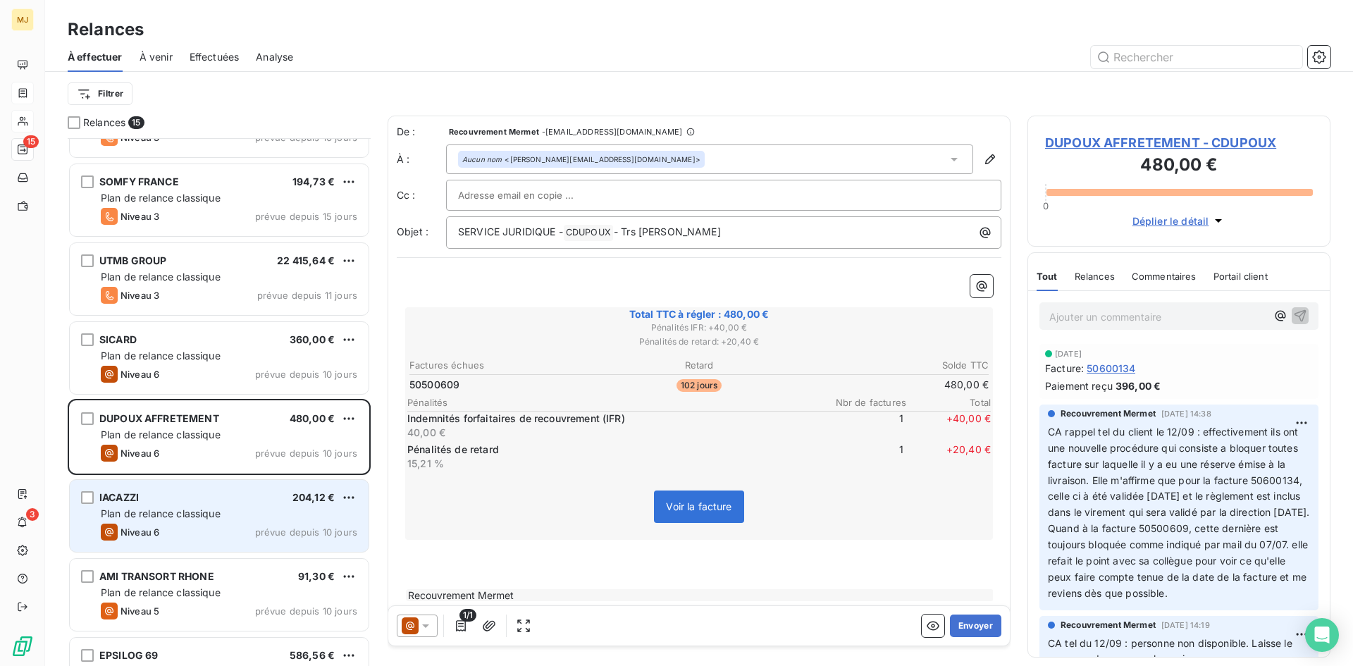
scroll to position [233, 0]
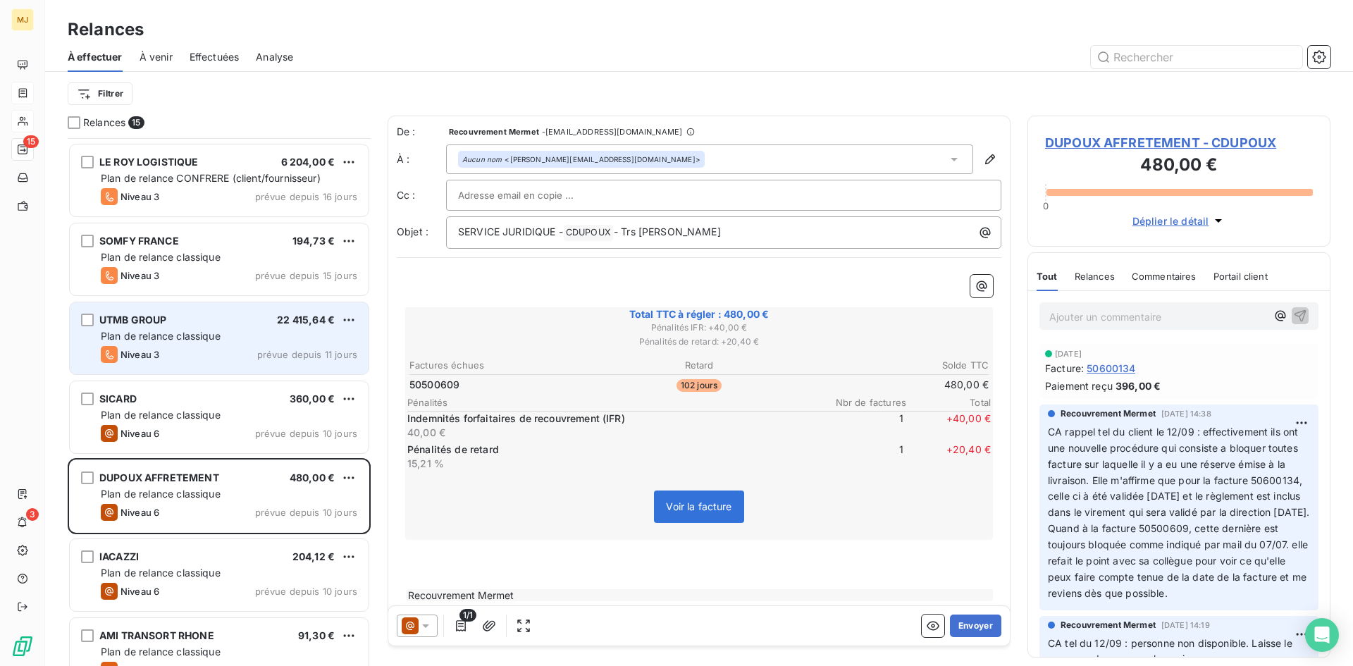
click at [256, 330] on div "Plan de relance classique" at bounding box center [229, 336] width 256 height 14
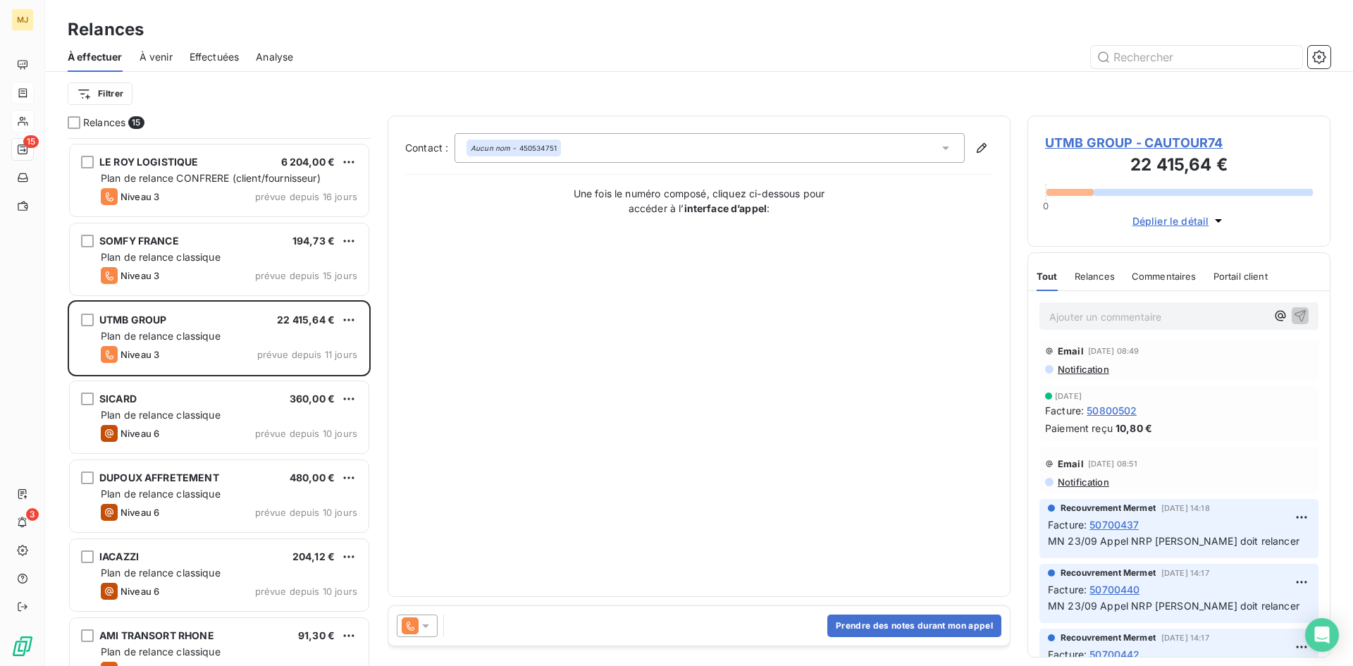
scroll to position [141, 0]
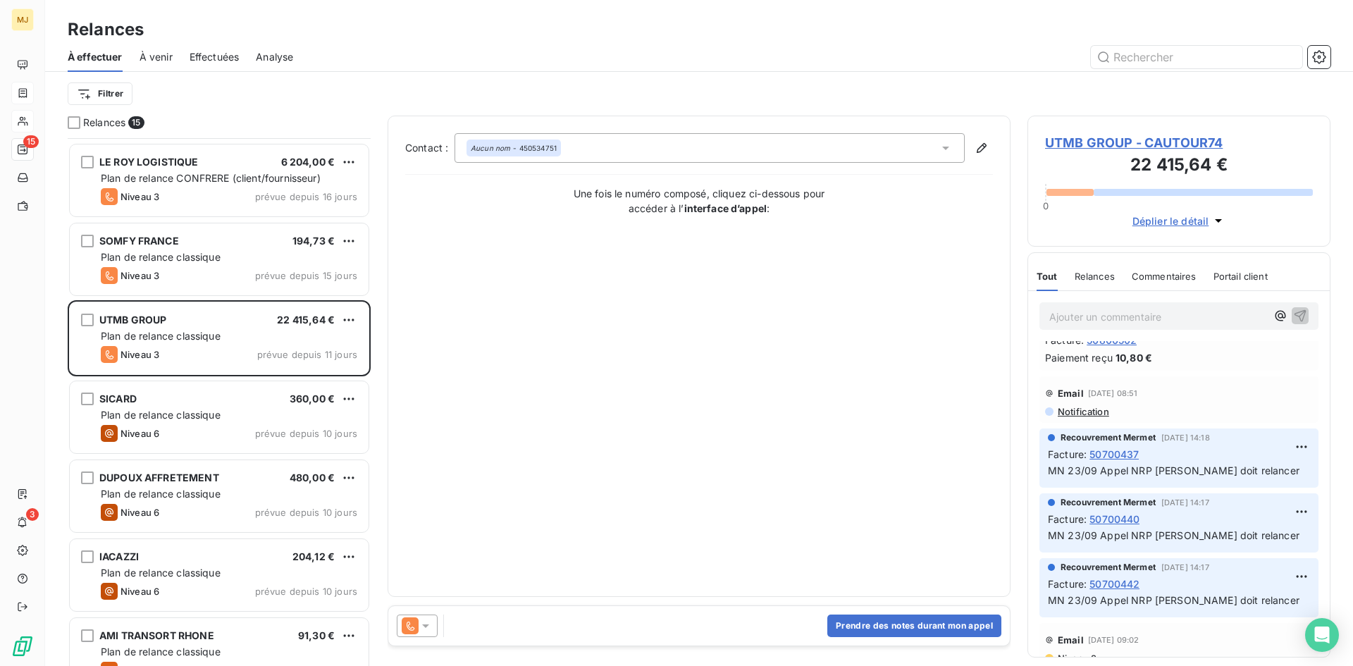
click at [350, 631] on html "MJ 15 3 Relances À effectuer À venir Effectuées Analyse Filtrer Relances 15 SPR…" at bounding box center [676, 333] width 1353 height 666
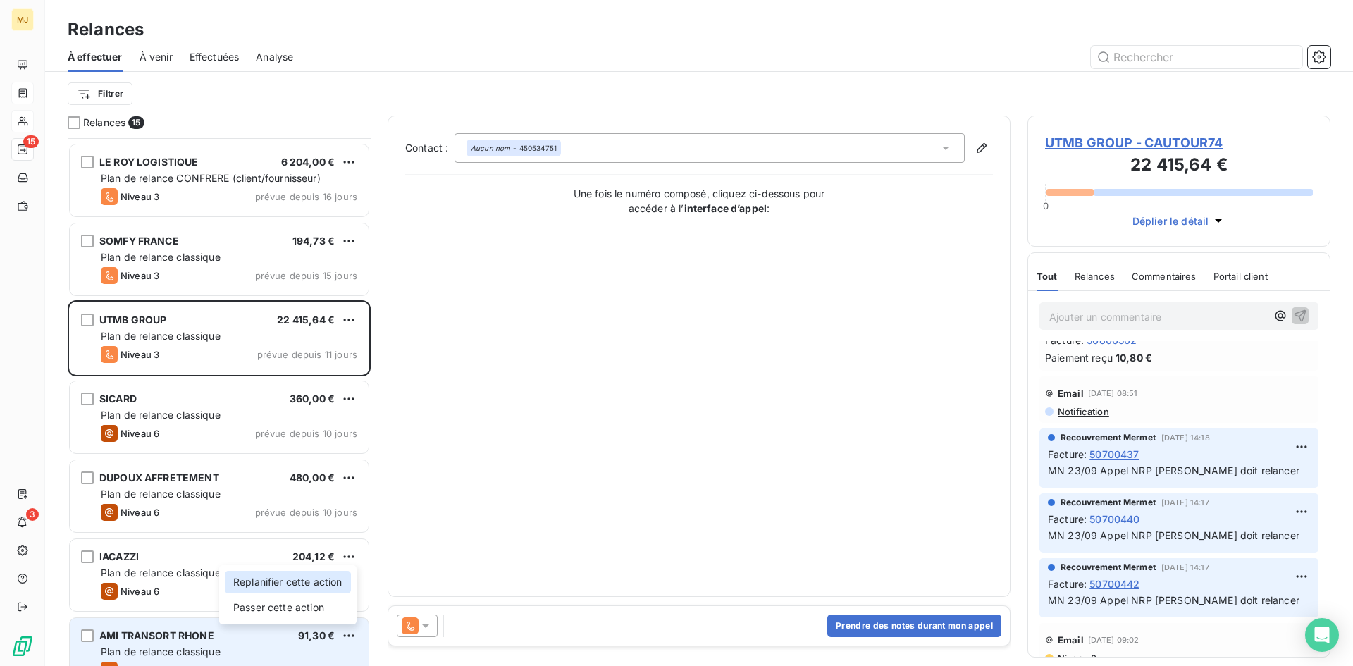
click at [318, 581] on div "Replanifier cette action" at bounding box center [288, 582] width 126 height 23
select select "9"
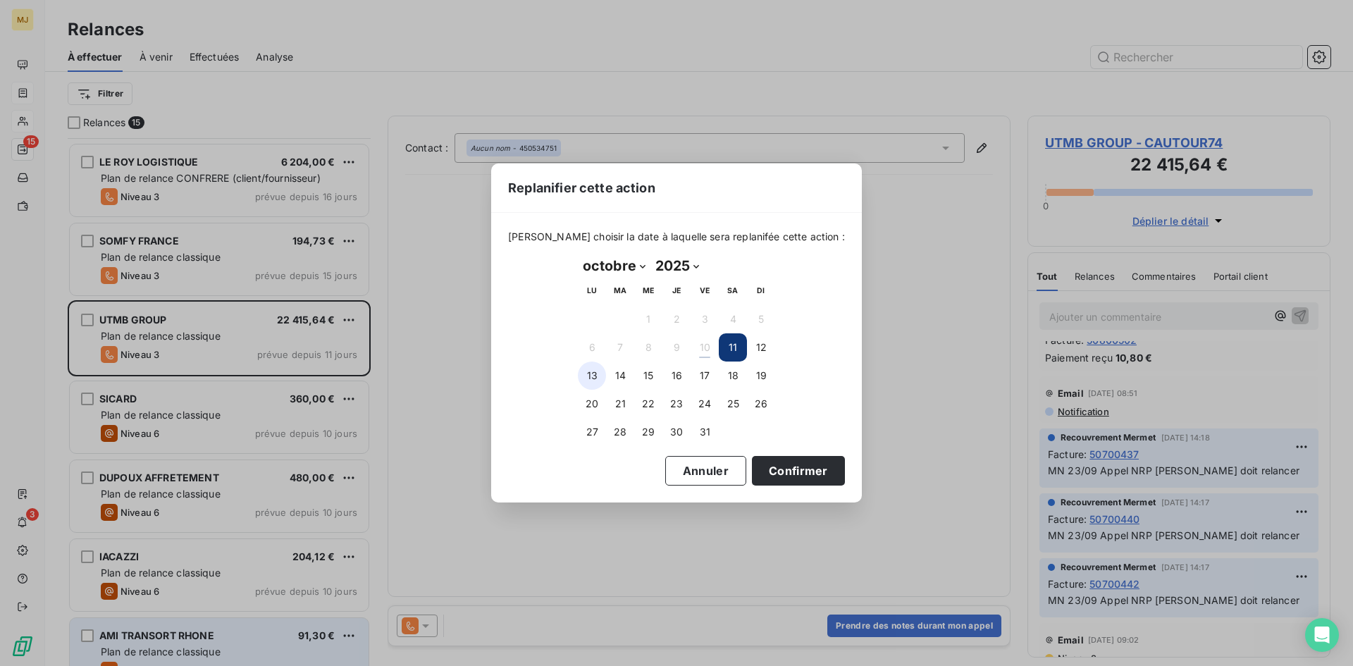
click at [593, 378] on button "13" at bounding box center [592, 375] width 28 height 28
click at [792, 474] on button "Confirmer" at bounding box center [798, 471] width 93 height 30
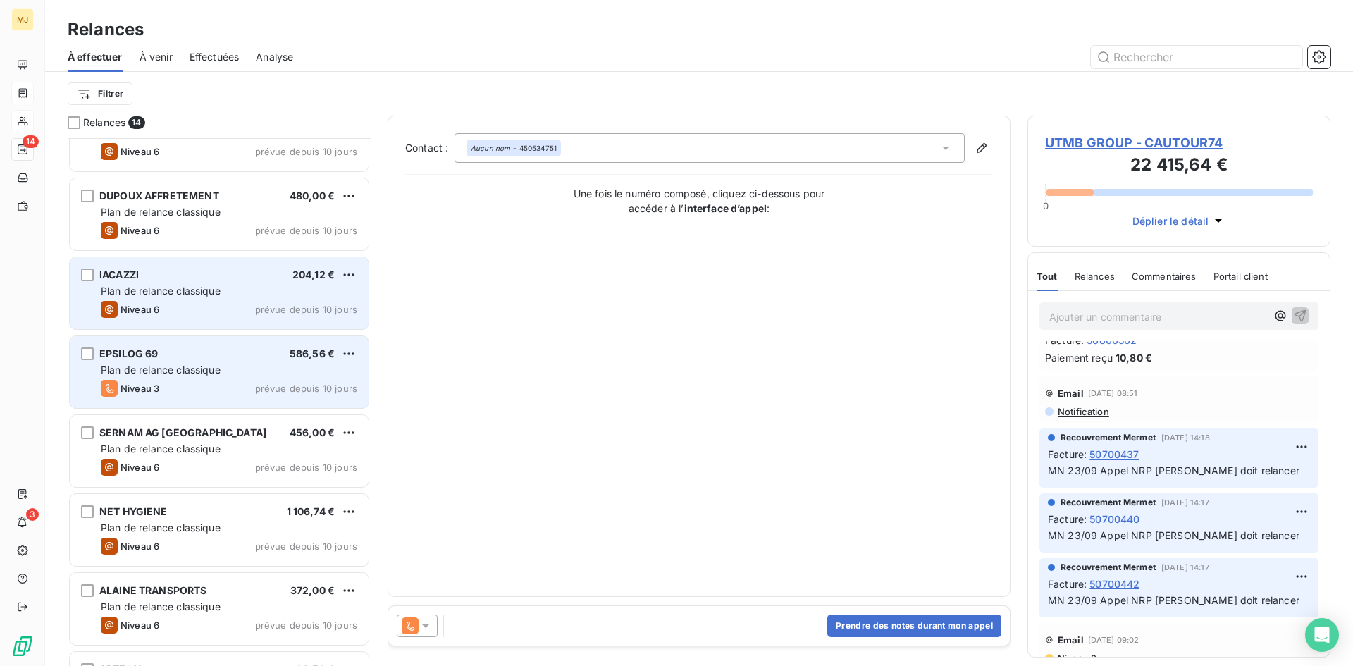
scroll to position [578, 0]
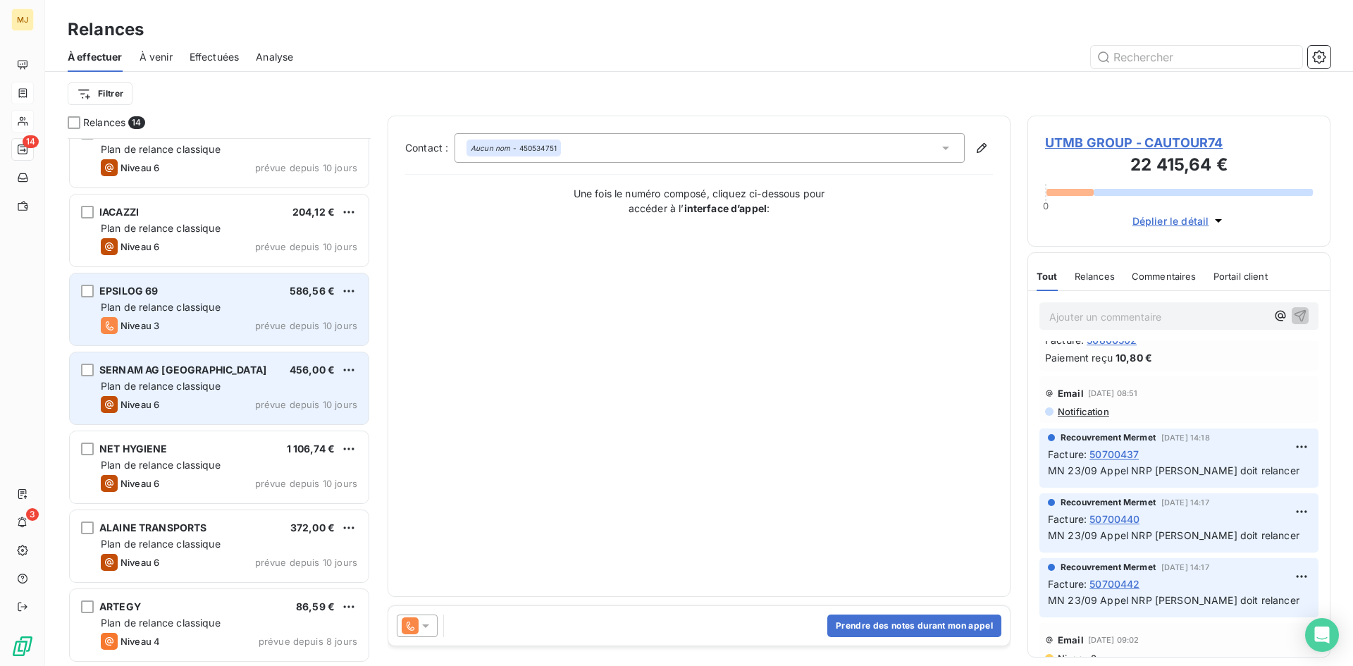
click at [185, 393] on div "SERNAM AG [GEOGRAPHIC_DATA] 456,00 € Plan de relance classique Niveau 6 prévue …" at bounding box center [219, 388] width 299 height 72
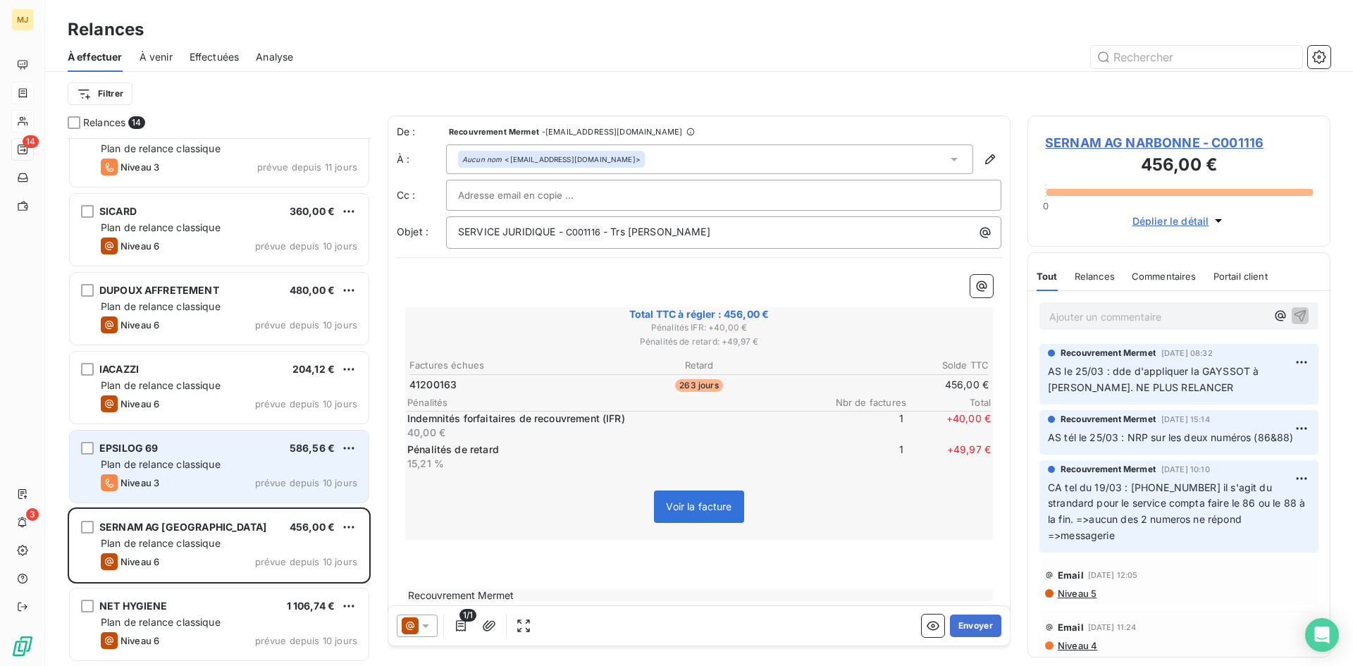
scroll to position [366, 0]
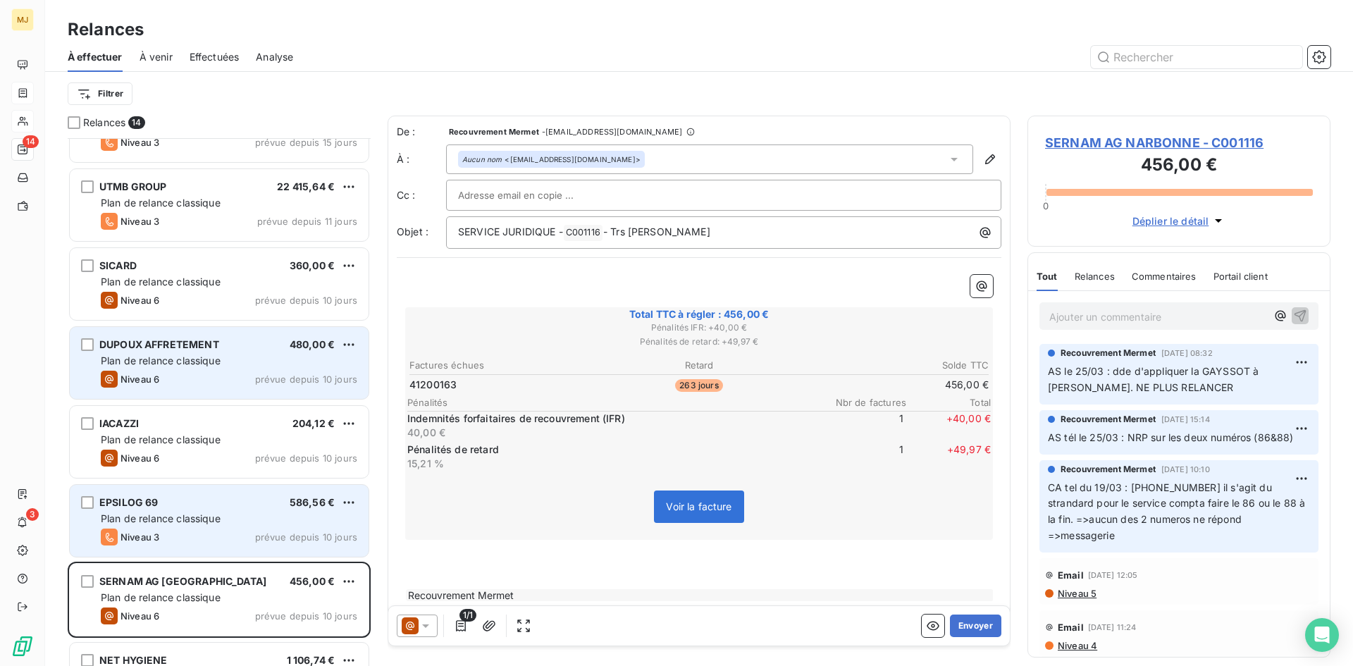
click at [244, 357] on div "Plan de relance classique" at bounding box center [229, 361] width 256 height 14
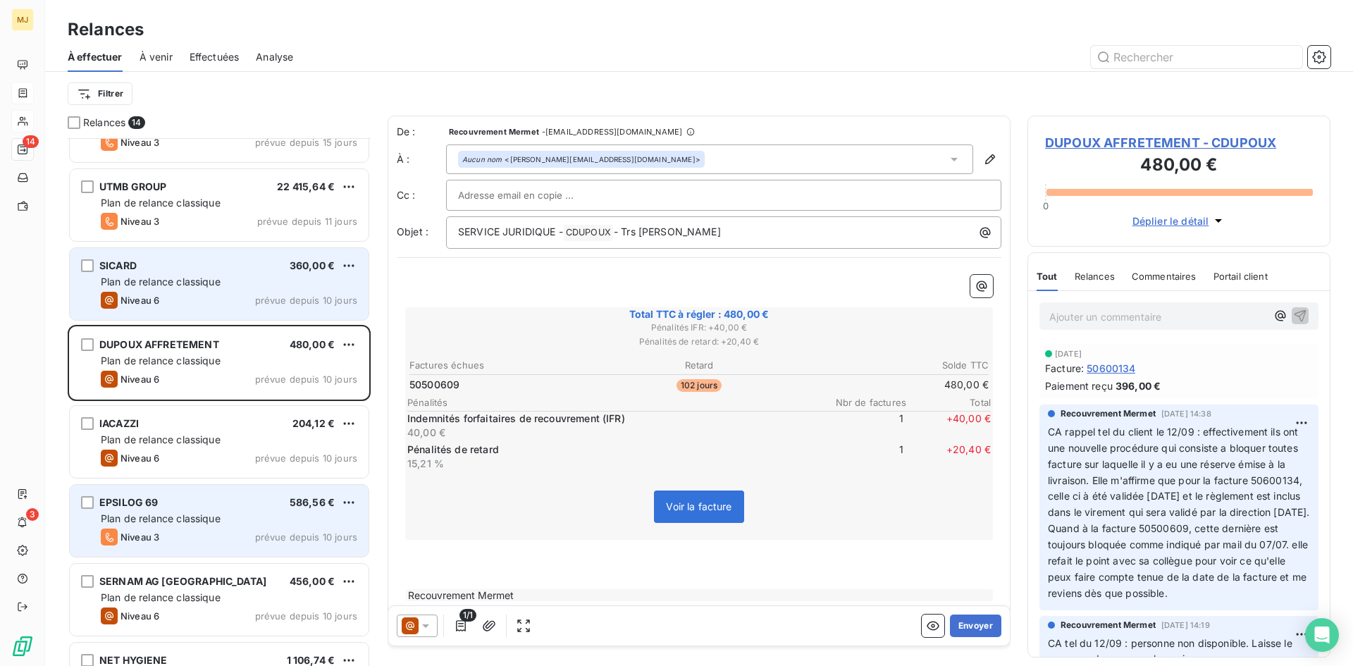
click at [237, 301] on div "Niveau 6 prévue depuis 10 jours" at bounding box center [229, 300] width 256 height 17
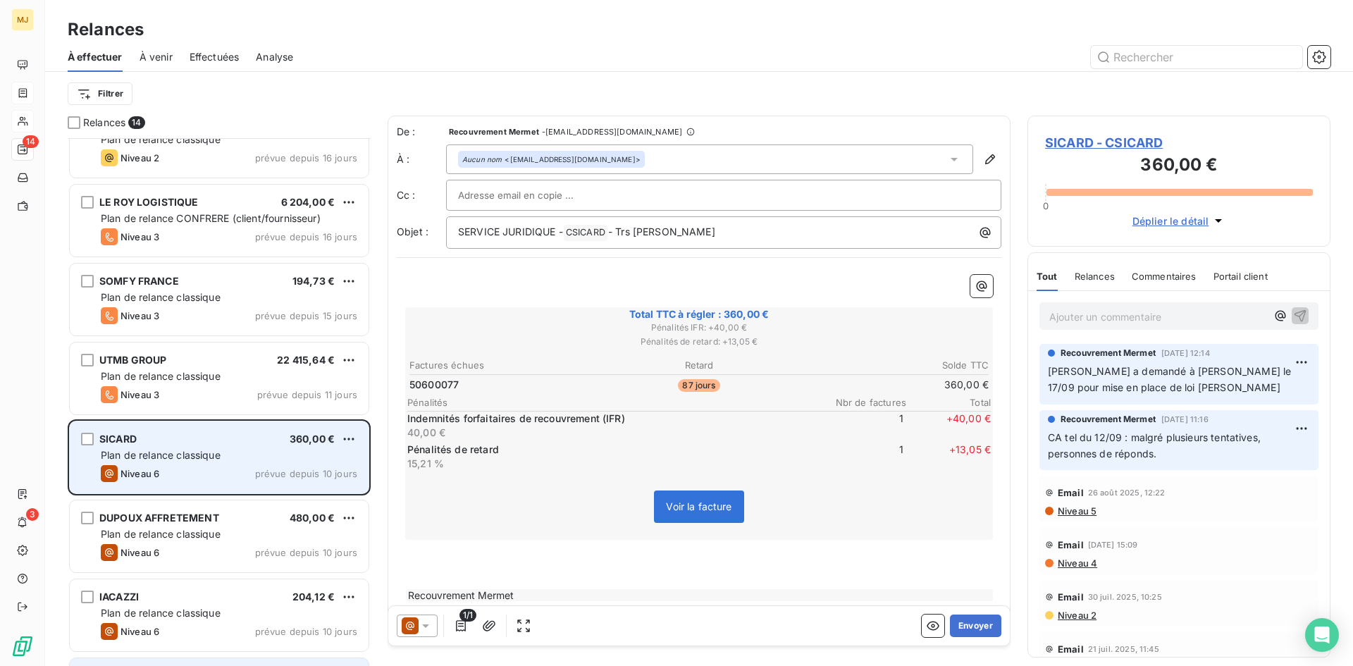
scroll to position [155, 0]
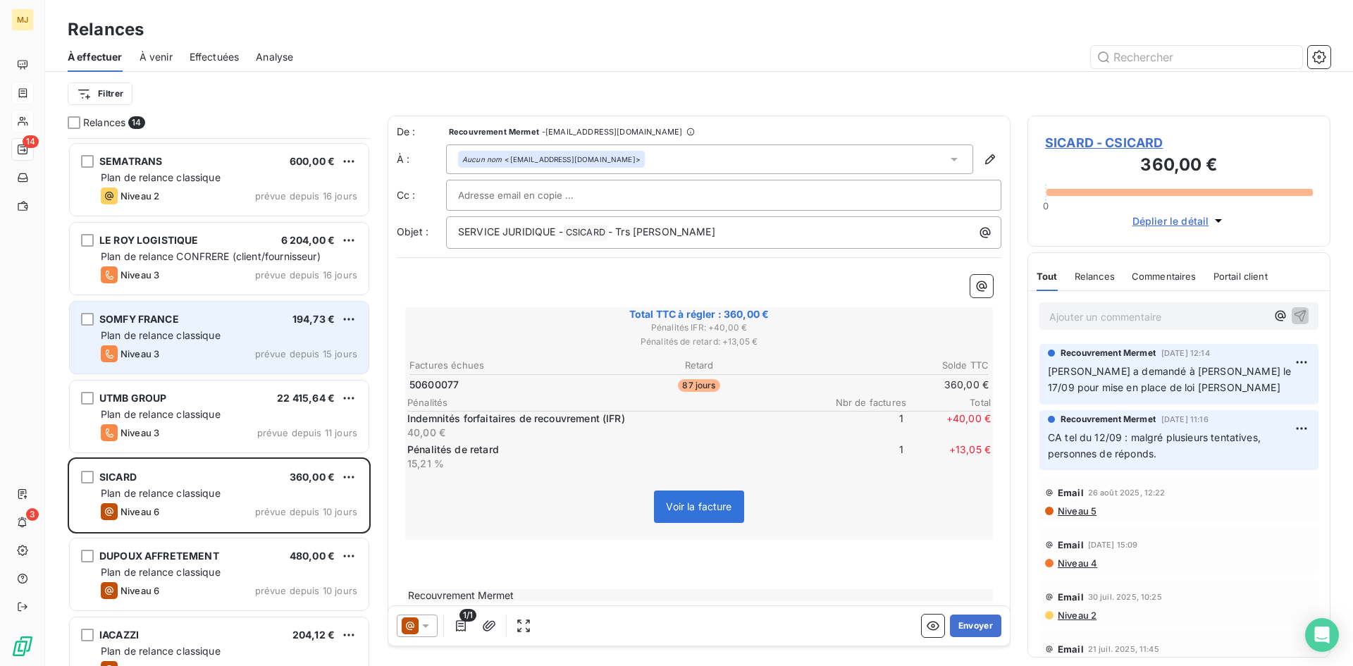
click at [231, 325] on div "SOMFY FRANCE 194,73 €" at bounding box center [229, 319] width 256 height 13
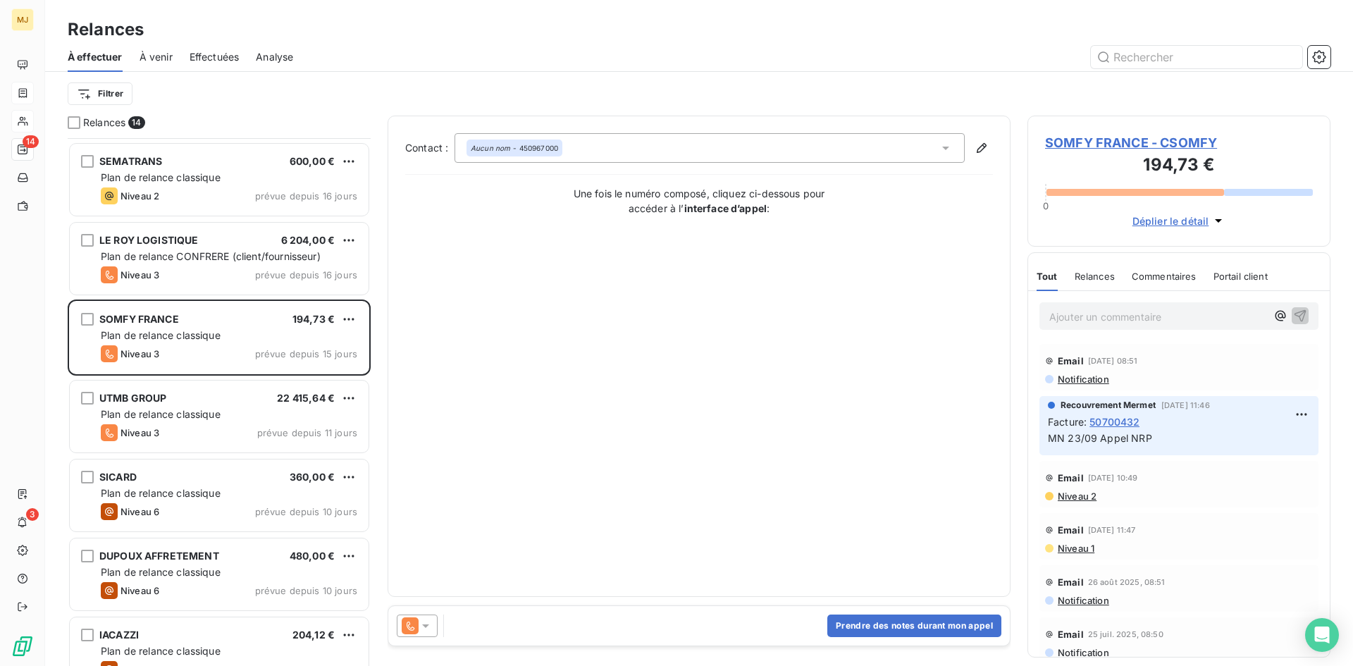
click at [426, 626] on icon at bounding box center [425, 626] width 7 height 4
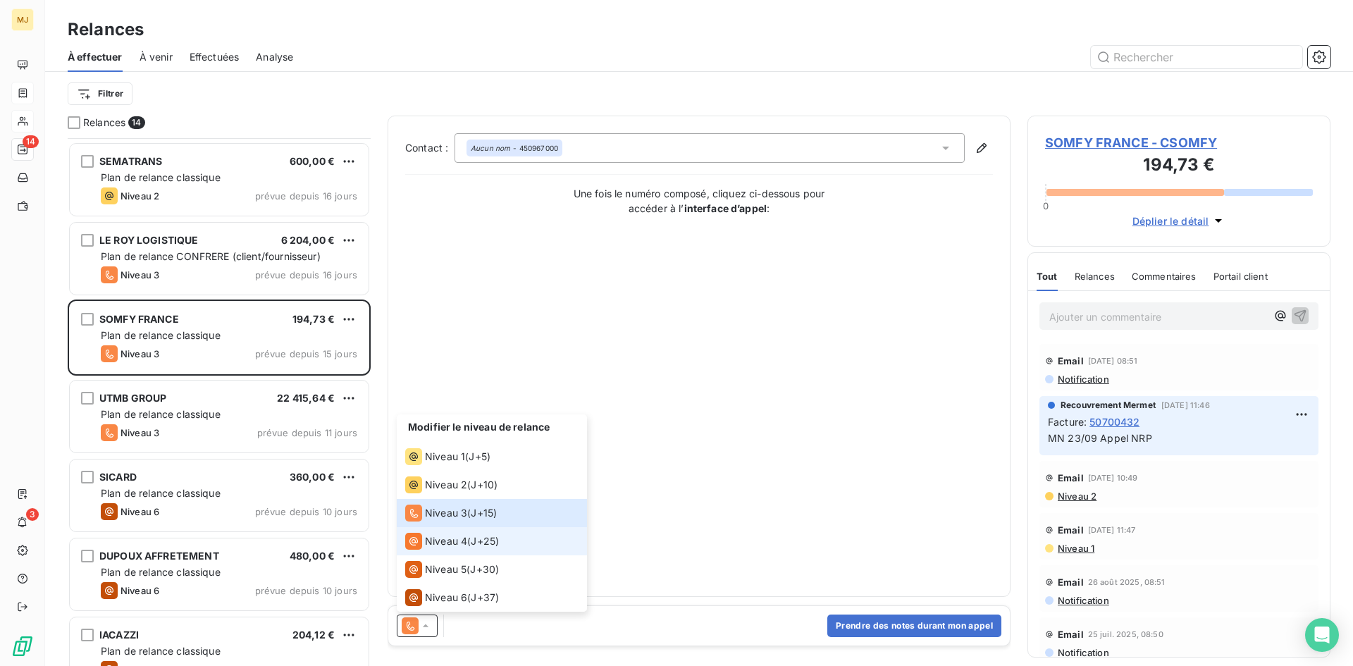
click at [457, 533] on div "Niveau 4" at bounding box center [436, 541] width 62 height 17
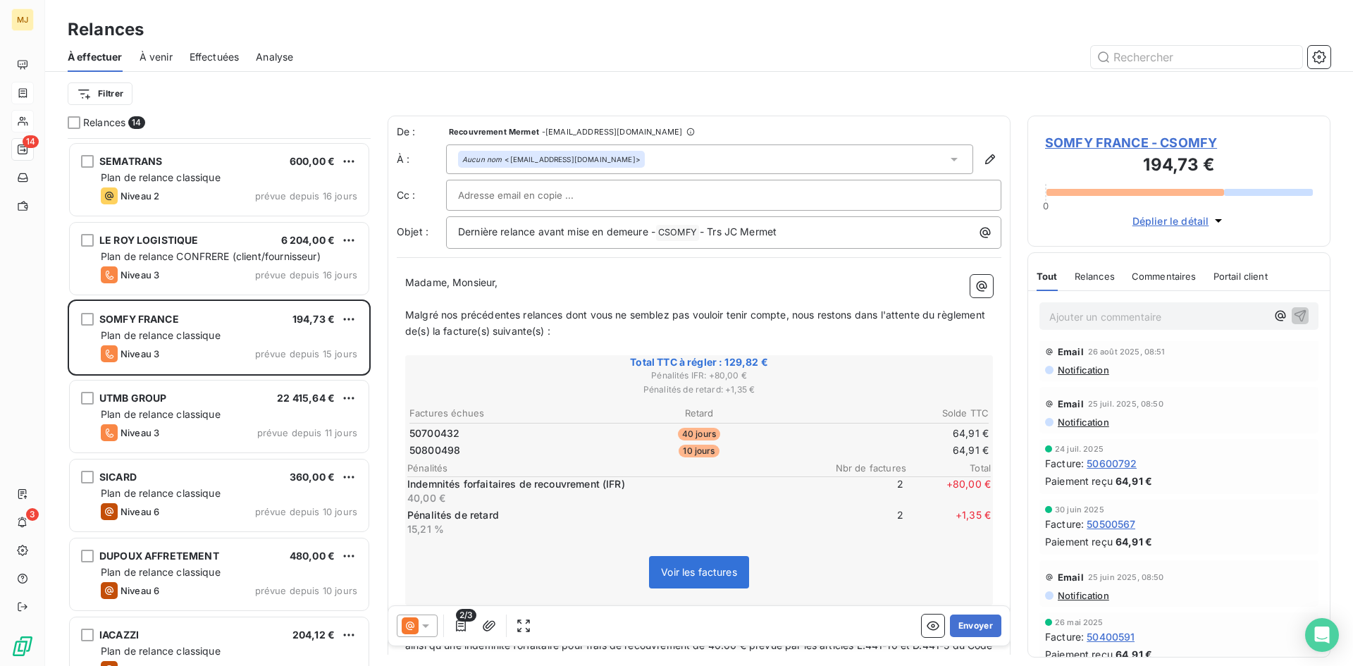
scroll to position [282, 0]
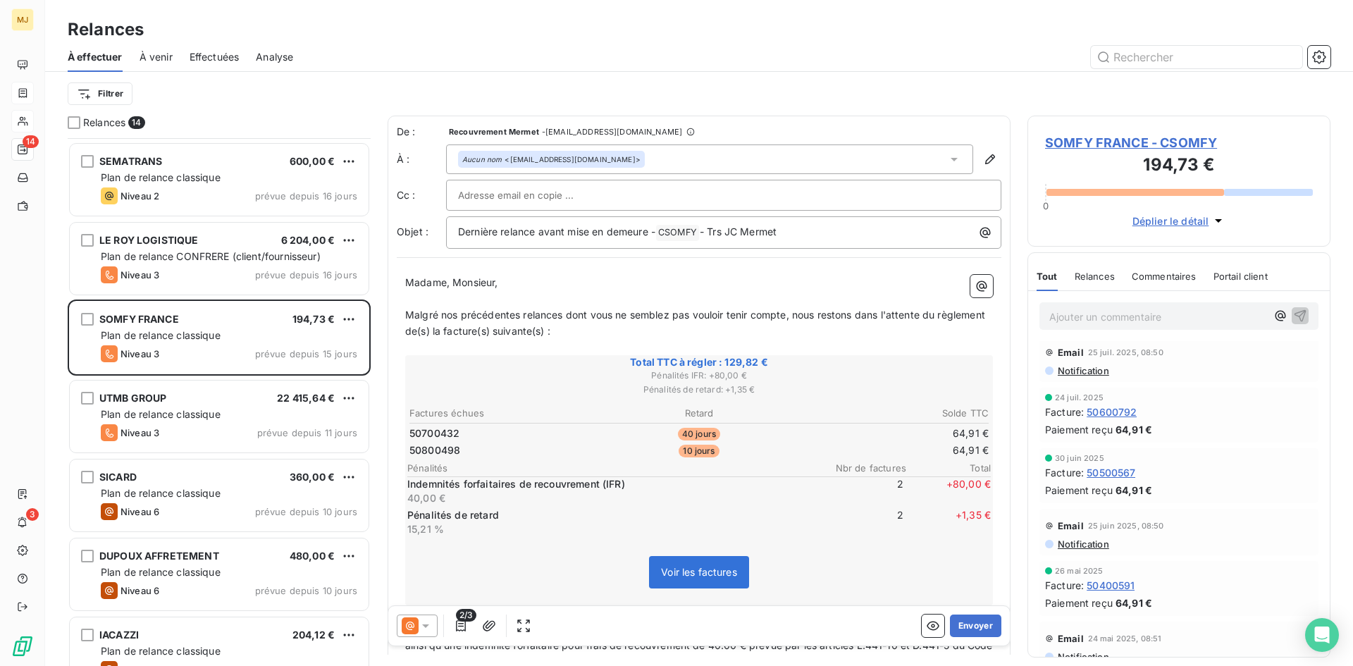
click at [423, 626] on icon at bounding box center [426, 626] width 14 height 14
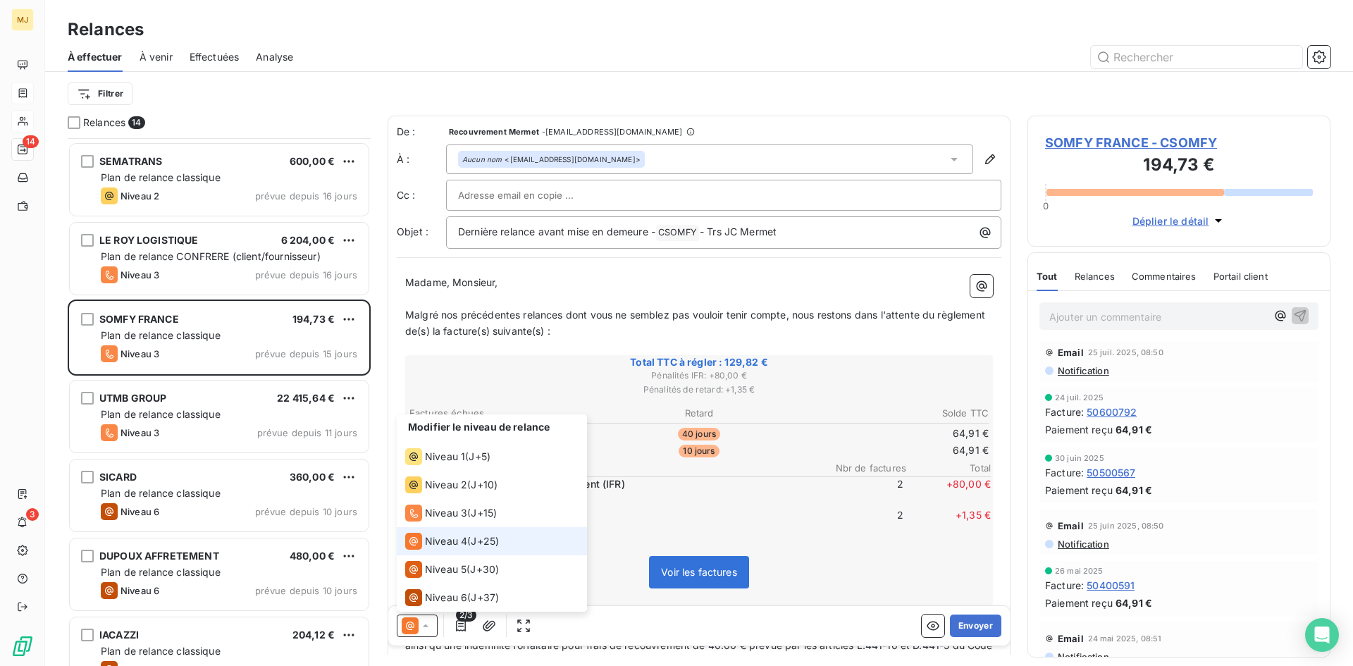
click at [459, 540] on span "Niveau 4" at bounding box center [446, 541] width 42 height 14
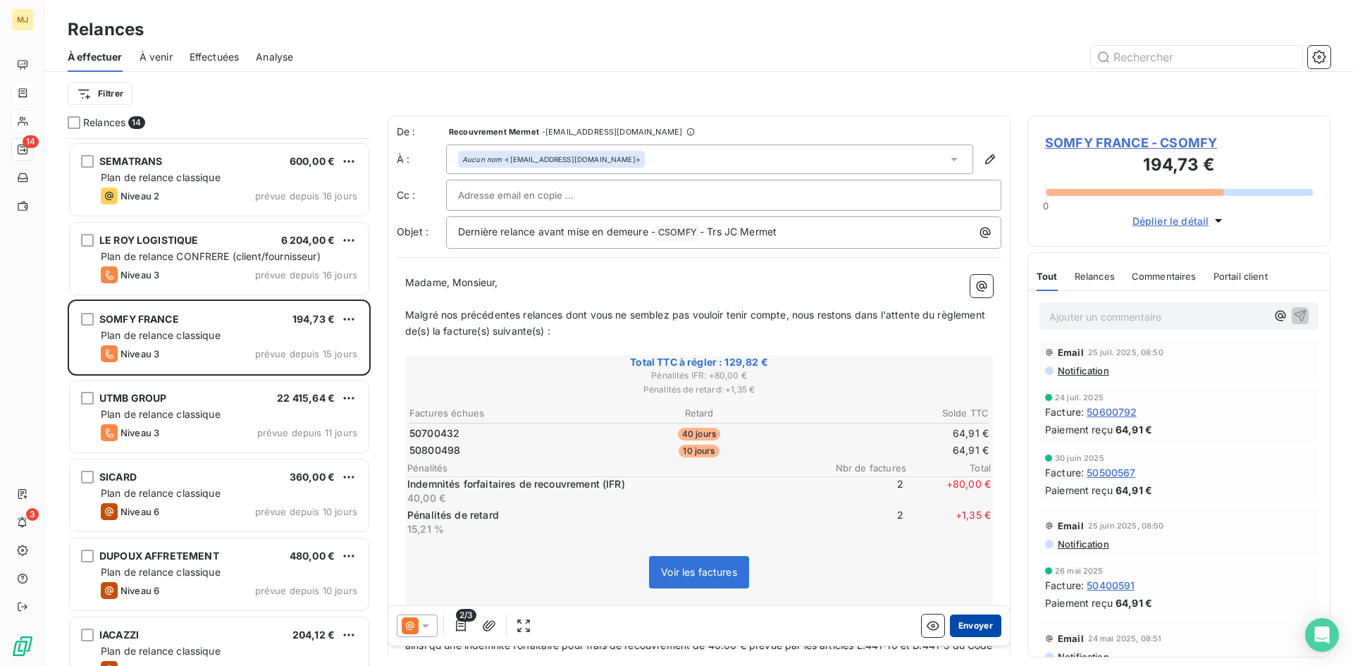
click at [970, 624] on button "Envoyer" at bounding box center [975, 625] width 51 height 23
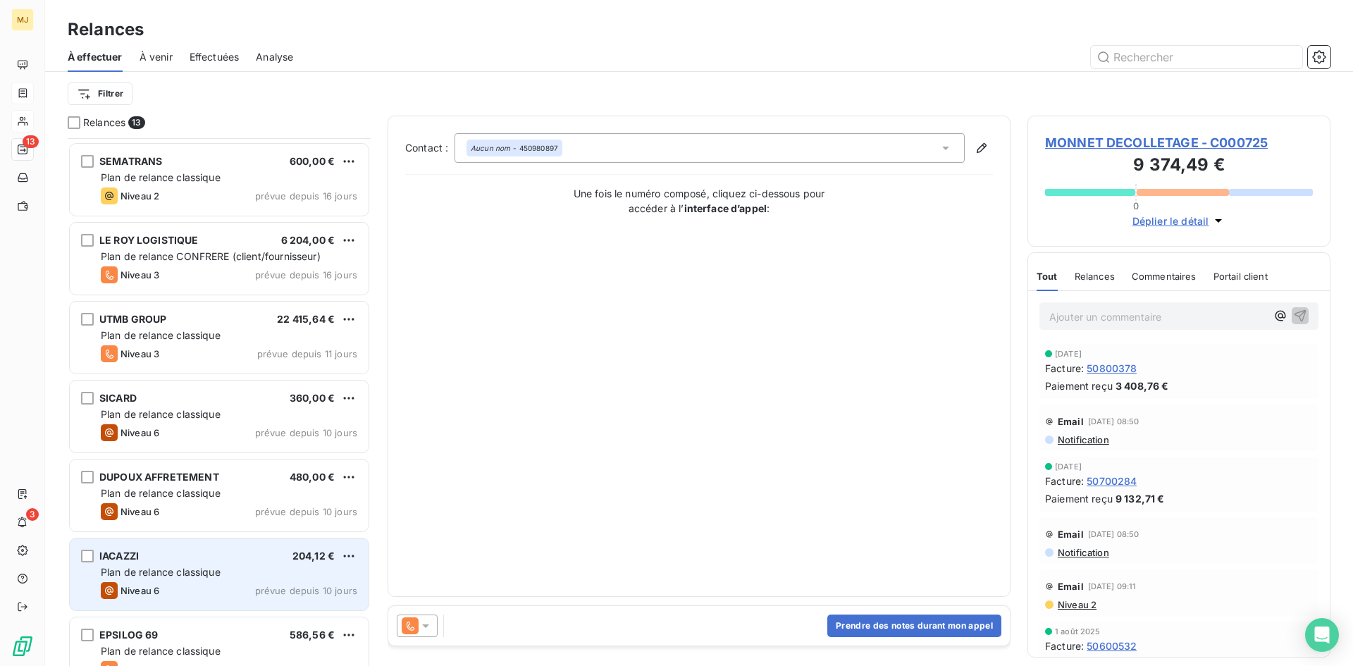
click at [266, 568] on div "Plan de relance classique" at bounding box center [229, 572] width 256 height 14
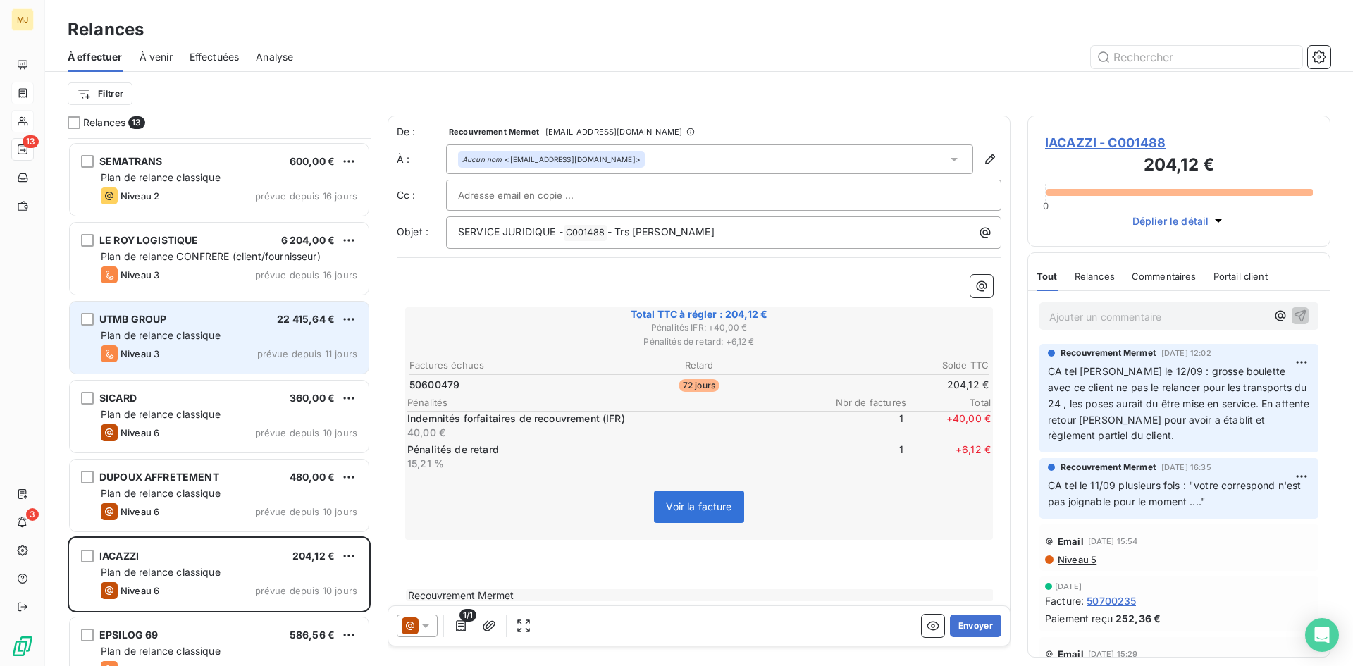
click at [226, 335] on div "Plan de relance classique" at bounding box center [229, 335] width 256 height 14
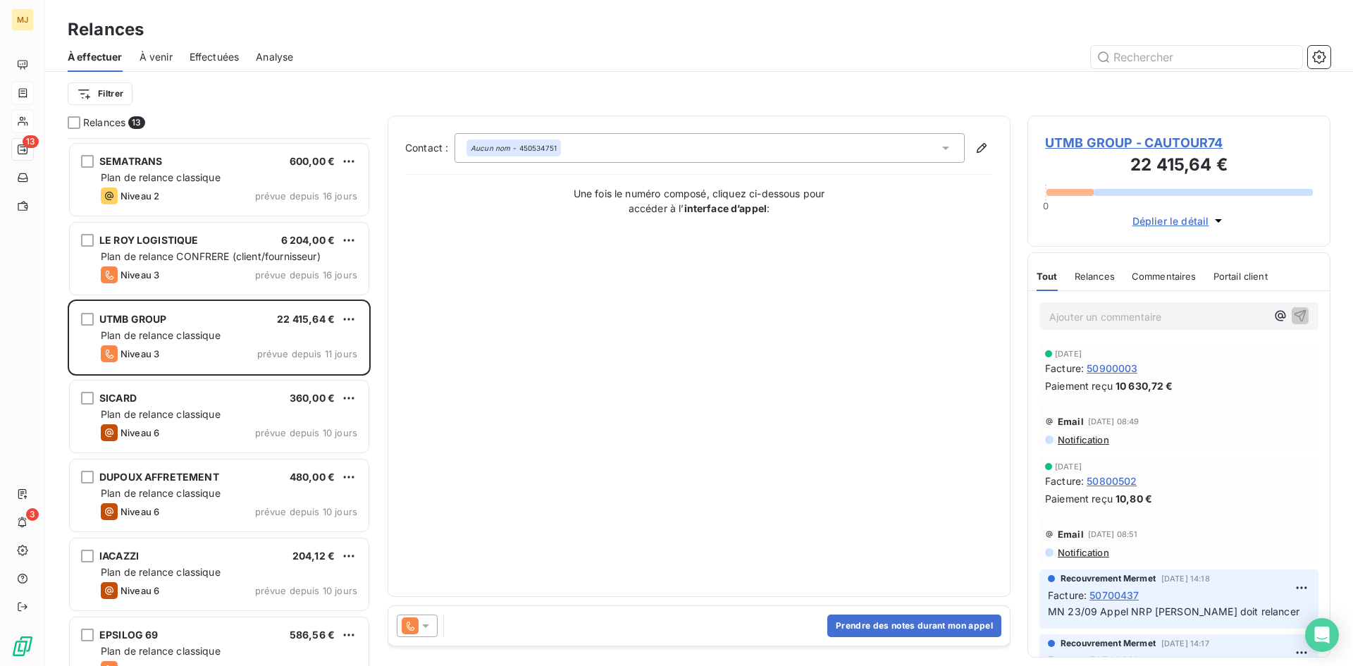
click at [421, 635] on div at bounding box center [417, 625] width 41 height 23
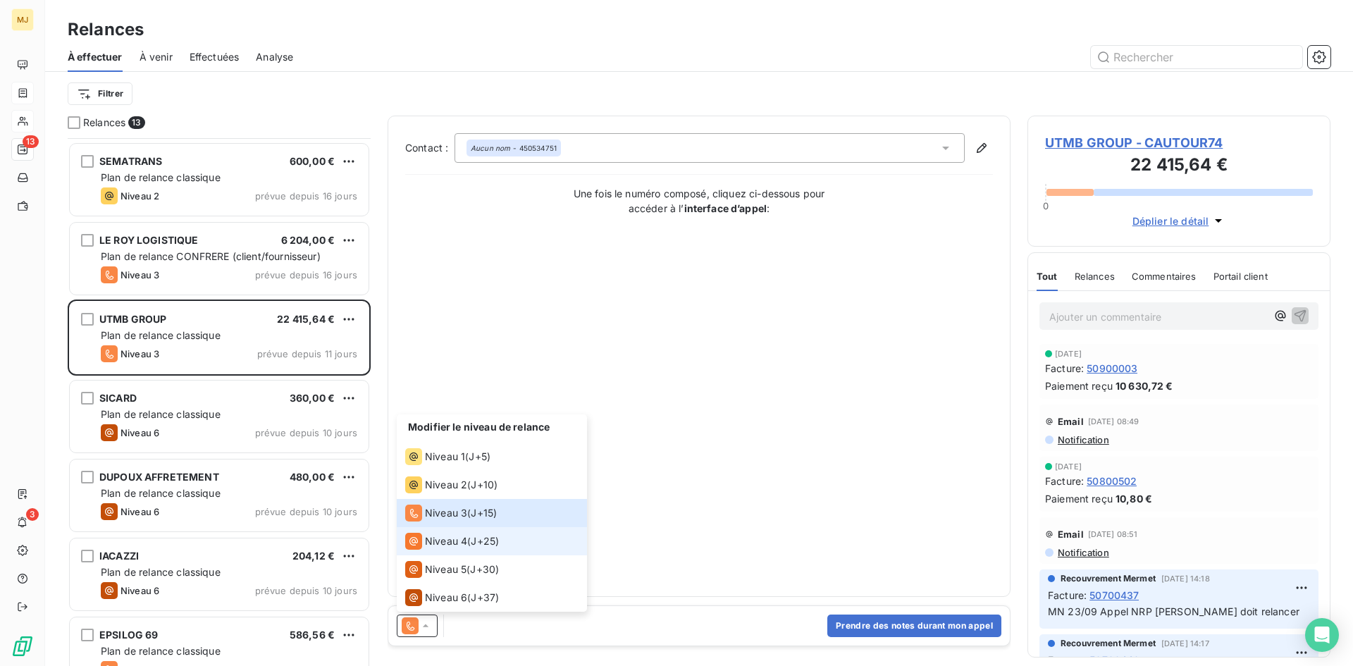
click at [489, 538] on span "J+25 )" at bounding box center [485, 541] width 28 height 14
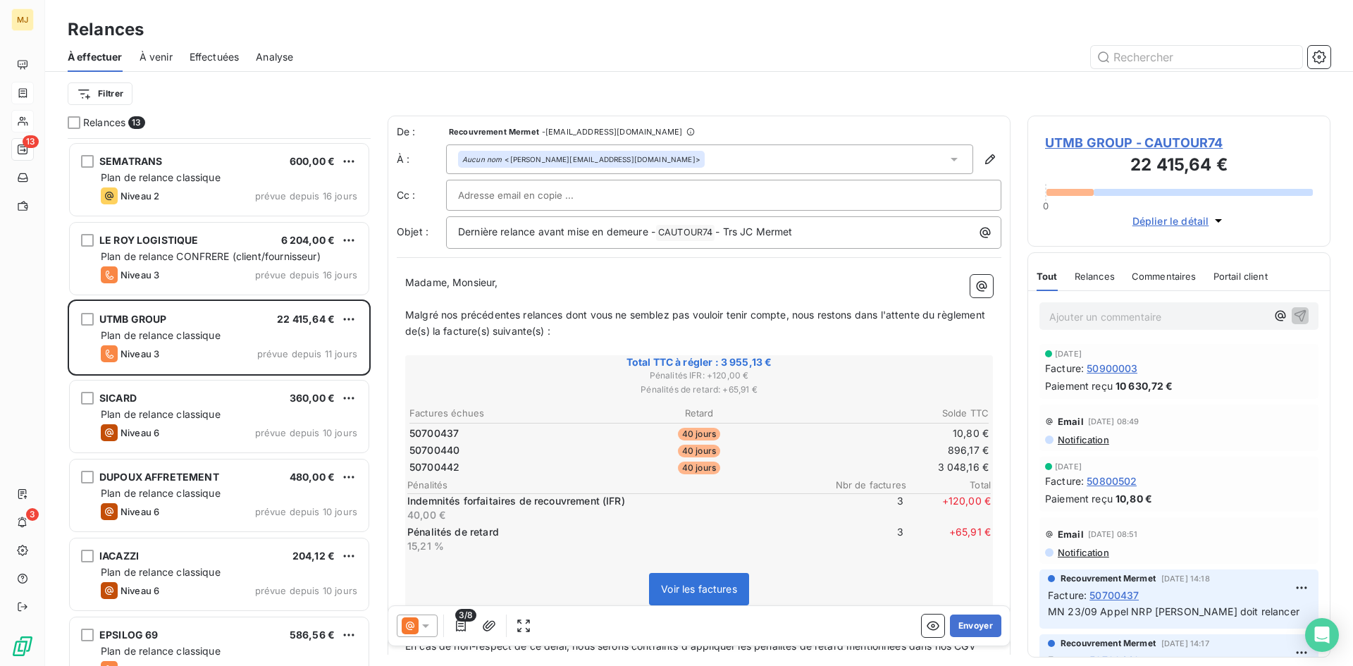
drag, startPoint x: 1115, startPoint y: 321, endPoint x: 1116, endPoint y: 313, distance: 8.6
click at [1115, 318] on p "Ajouter un commentaire ﻿" at bounding box center [1157, 317] width 217 height 18
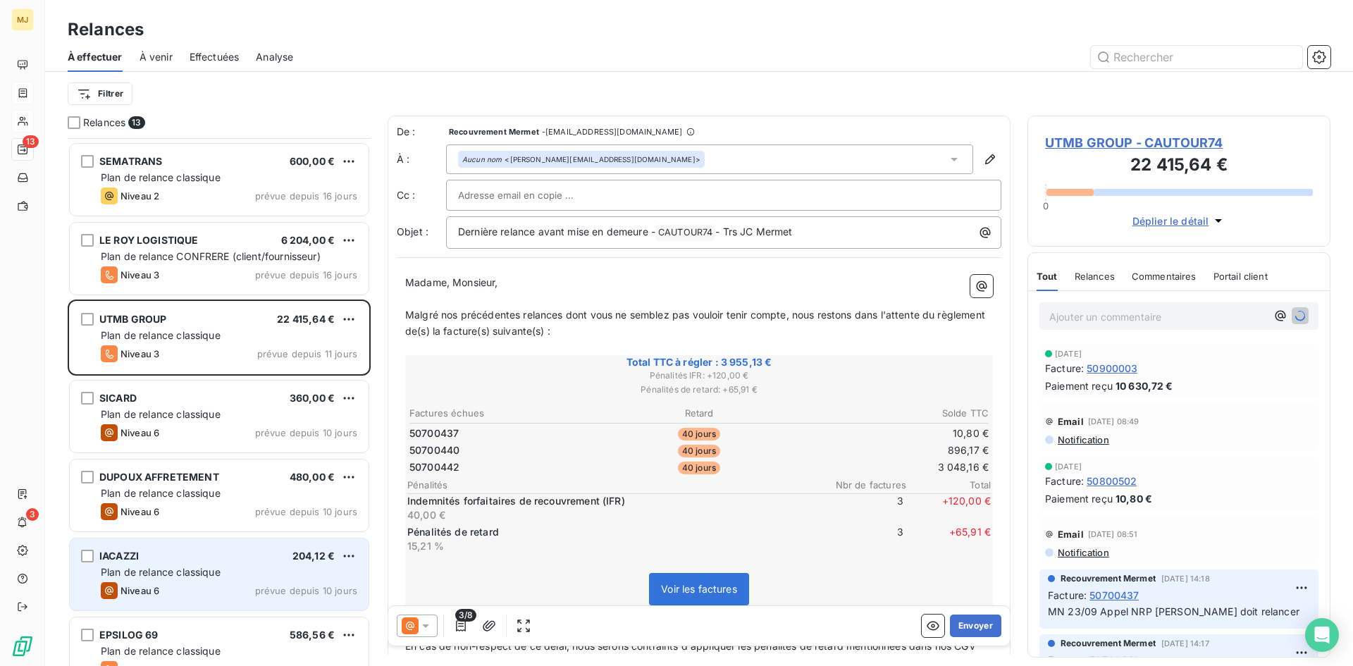
click at [217, 576] on span "Plan de relance classique" at bounding box center [161, 572] width 120 height 12
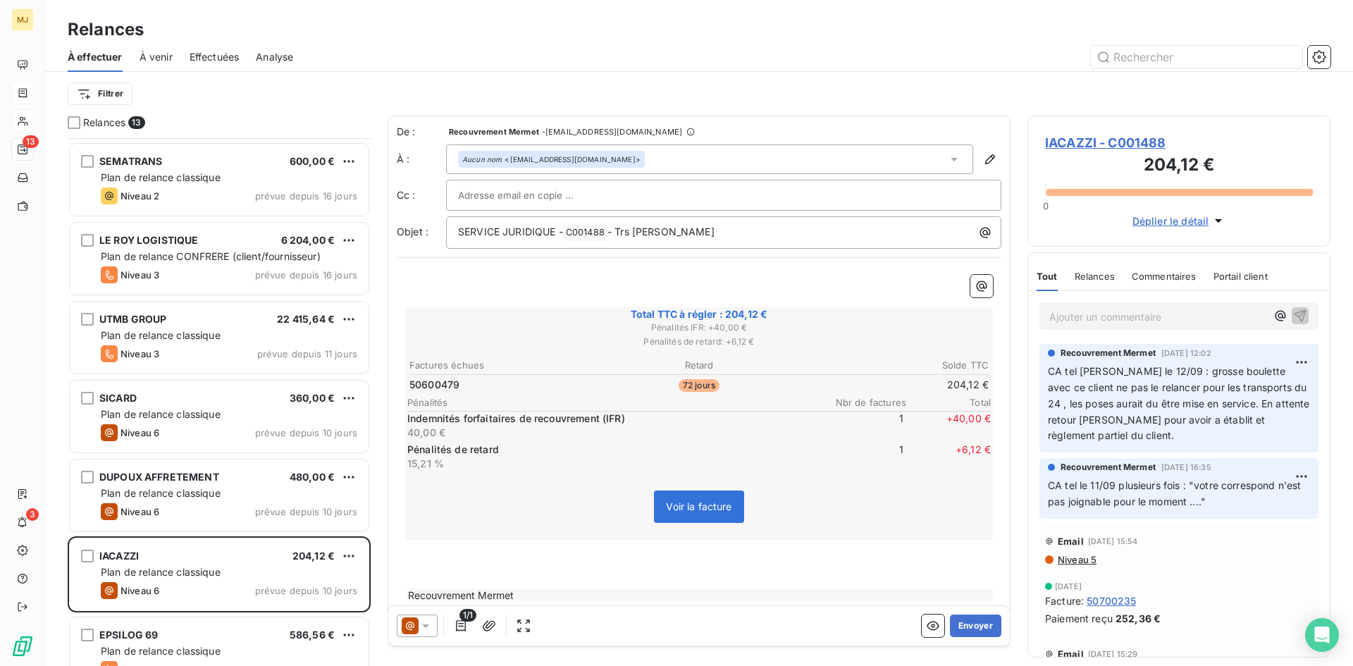
click at [1084, 314] on p "Ajouter un commentaire ﻿" at bounding box center [1157, 317] width 217 height 18
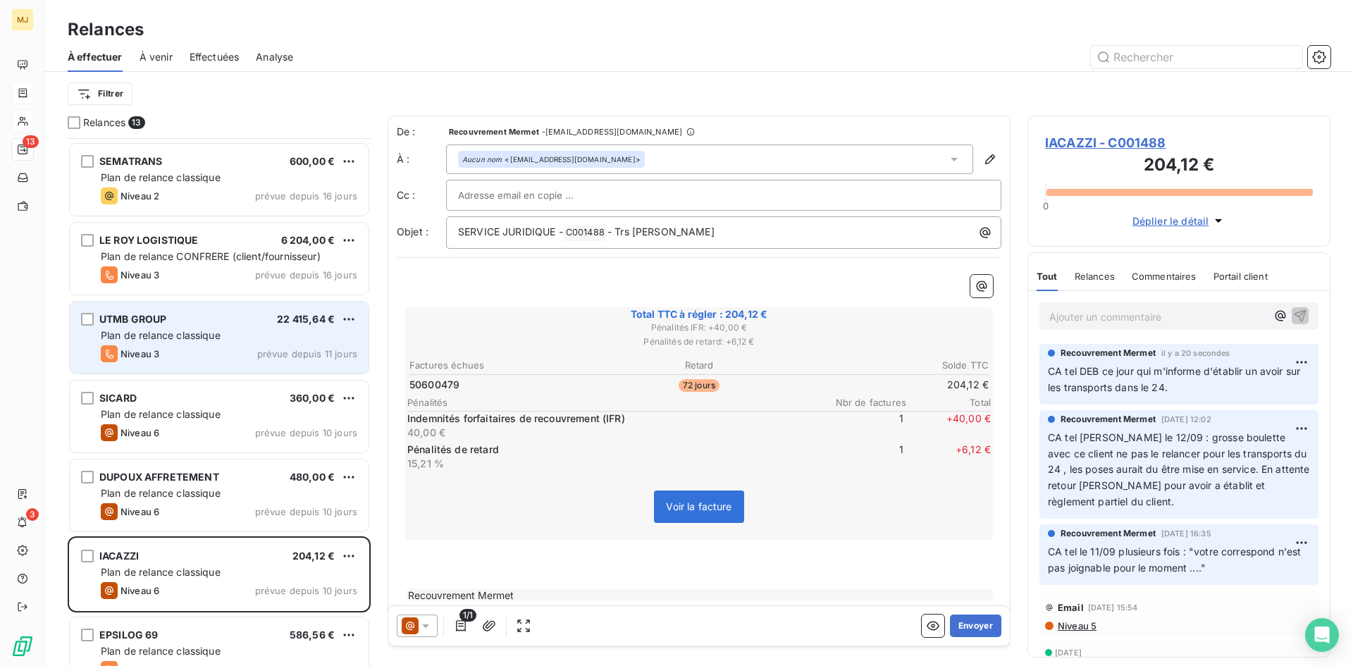
click at [267, 334] on div "Plan de relance classique" at bounding box center [229, 335] width 256 height 14
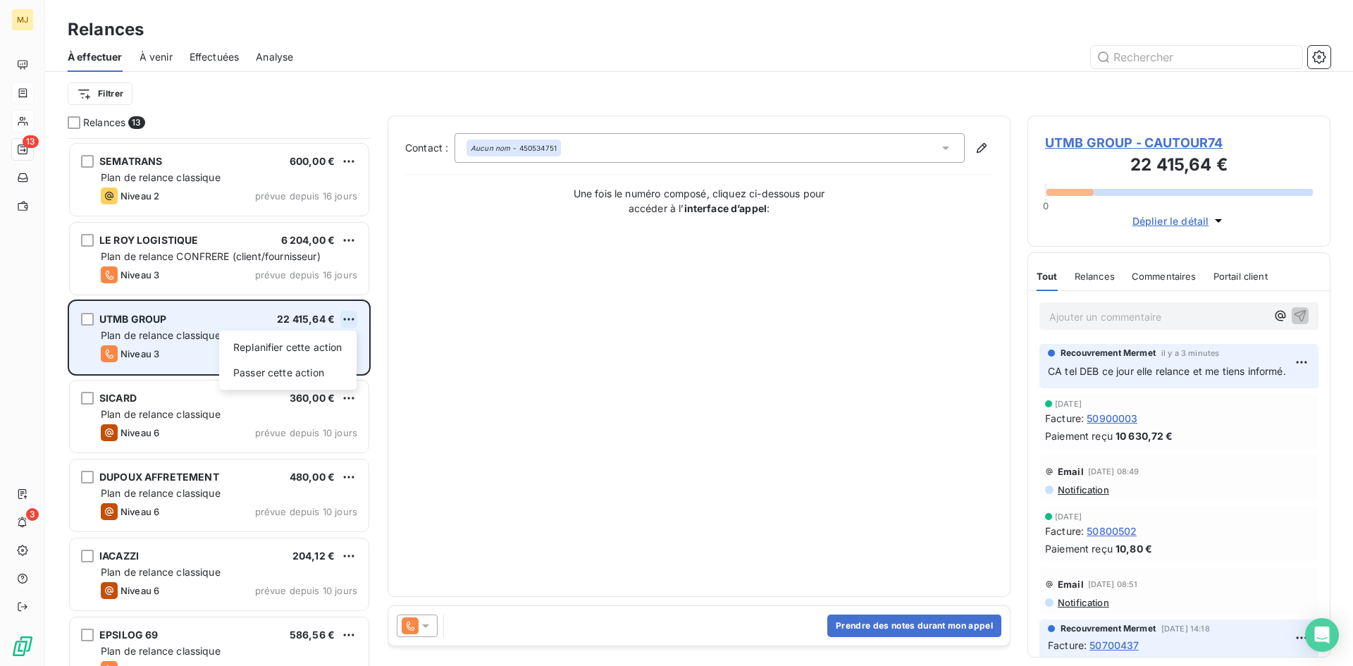
click at [349, 321] on html "MJ 13 3 Relances À effectuer À venir Effectuées Analyse Filtrer Relances 13 SPR…" at bounding box center [676, 333] width 1353 height 666
click at [306, 347] on div "Replanifier cette action" at bounding box center [288, 347] width 126 height 23
select select "9"
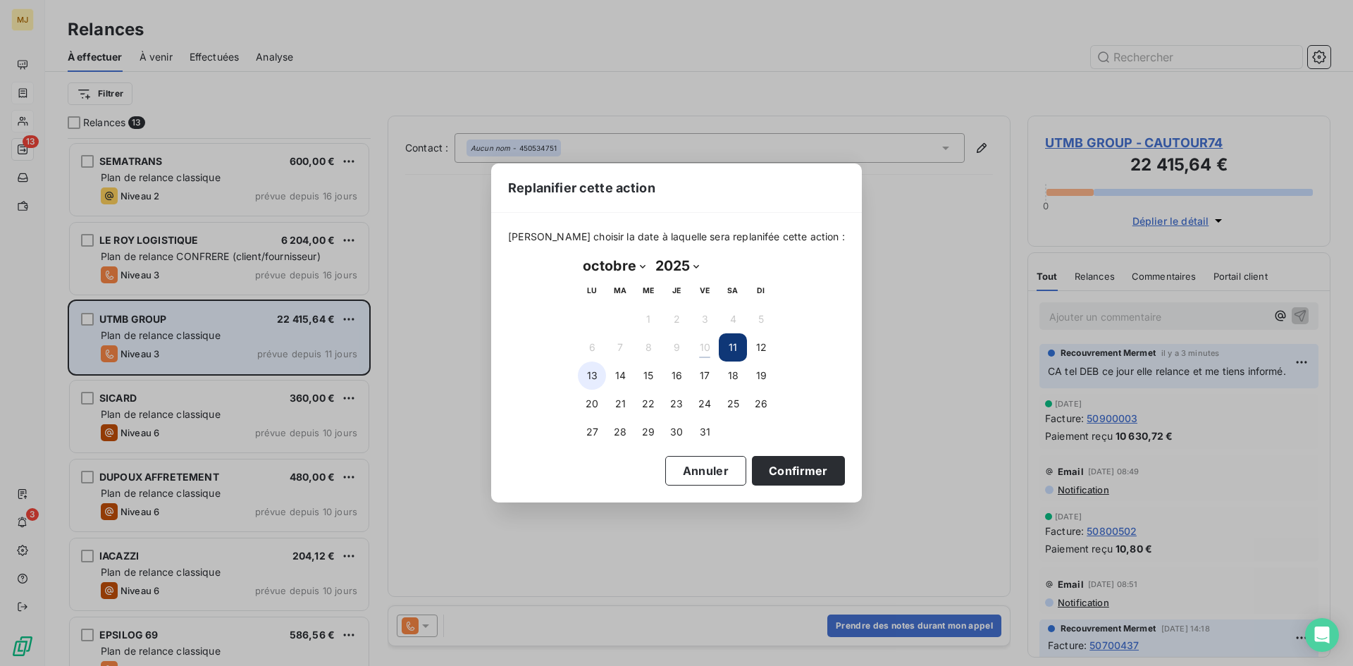
click at [587, 368] on button "13" at bounding box center [592, 375] width 28 height 28
click at [752, 473] on button "Confirmer" at bounding box center [798, 471] width 93 height 30
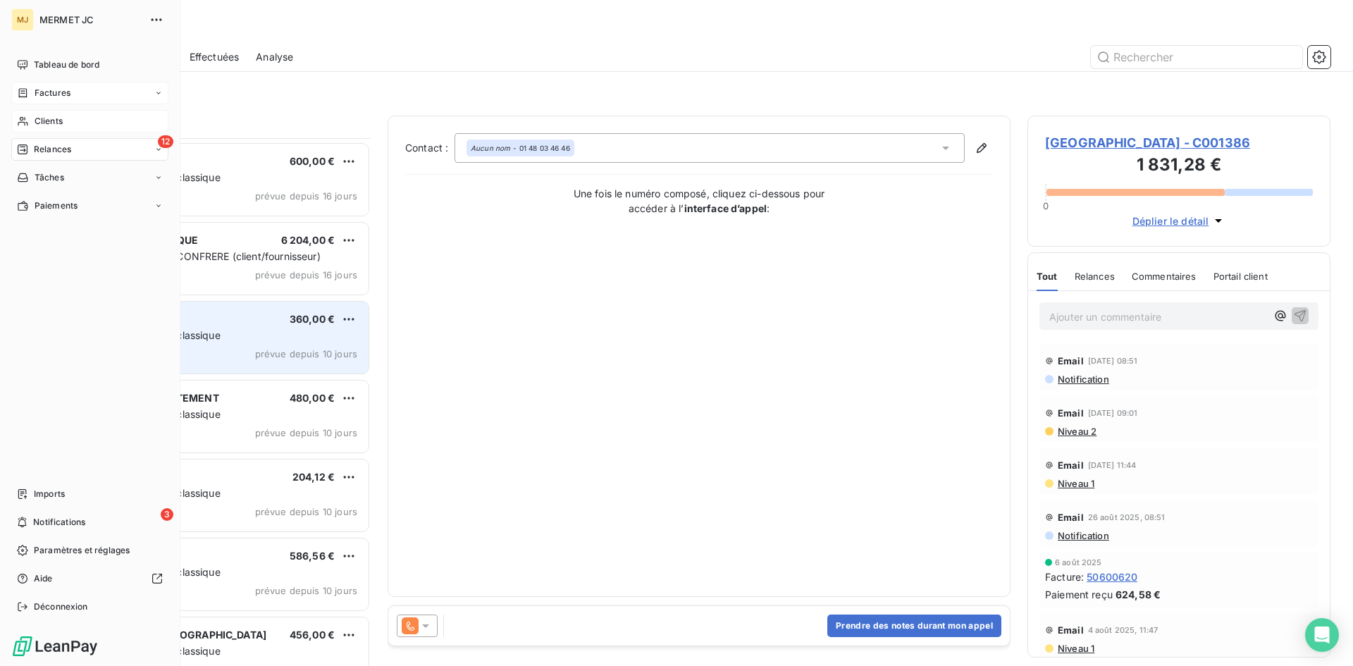
click at [68, 92] on span "Factures" at bounding box center [53, 93] width 36 height 13
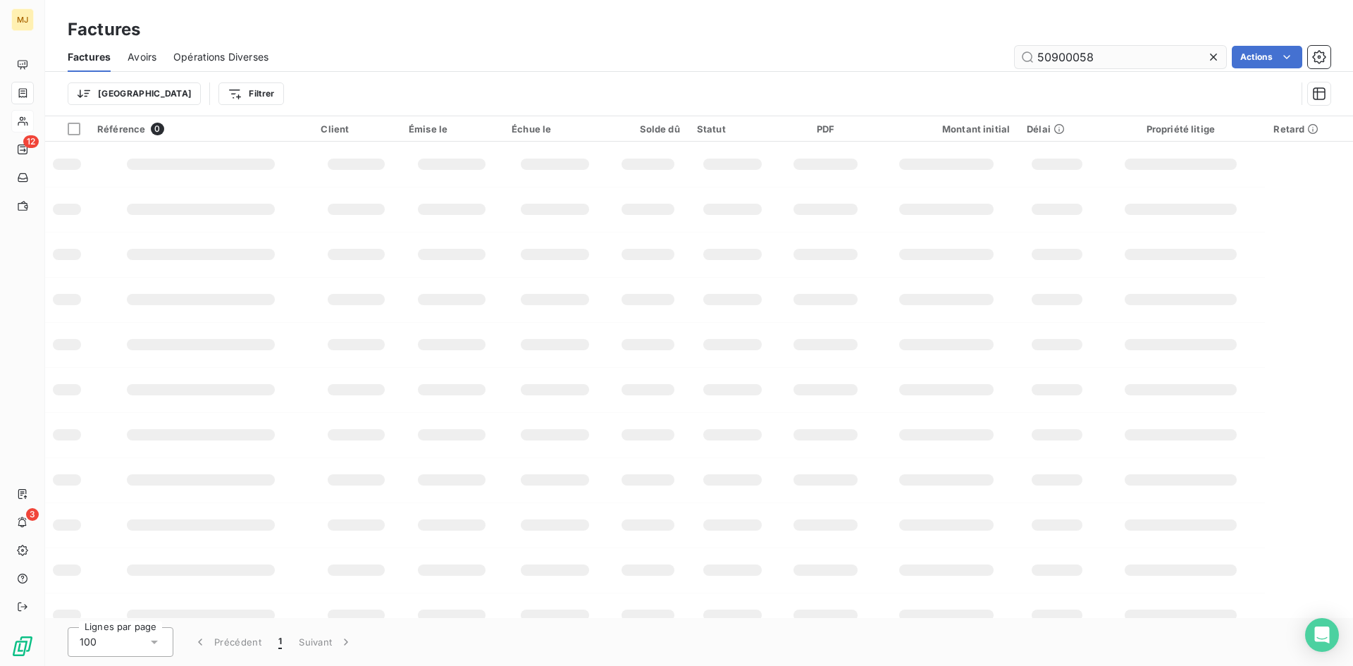
click at [1131, 57] on input "50900058" at bounding box center [1120, 57] width 211 height 23
click at [1110, 61] on input "50900058" at bounding box center [1120, 57] width 211 height 23
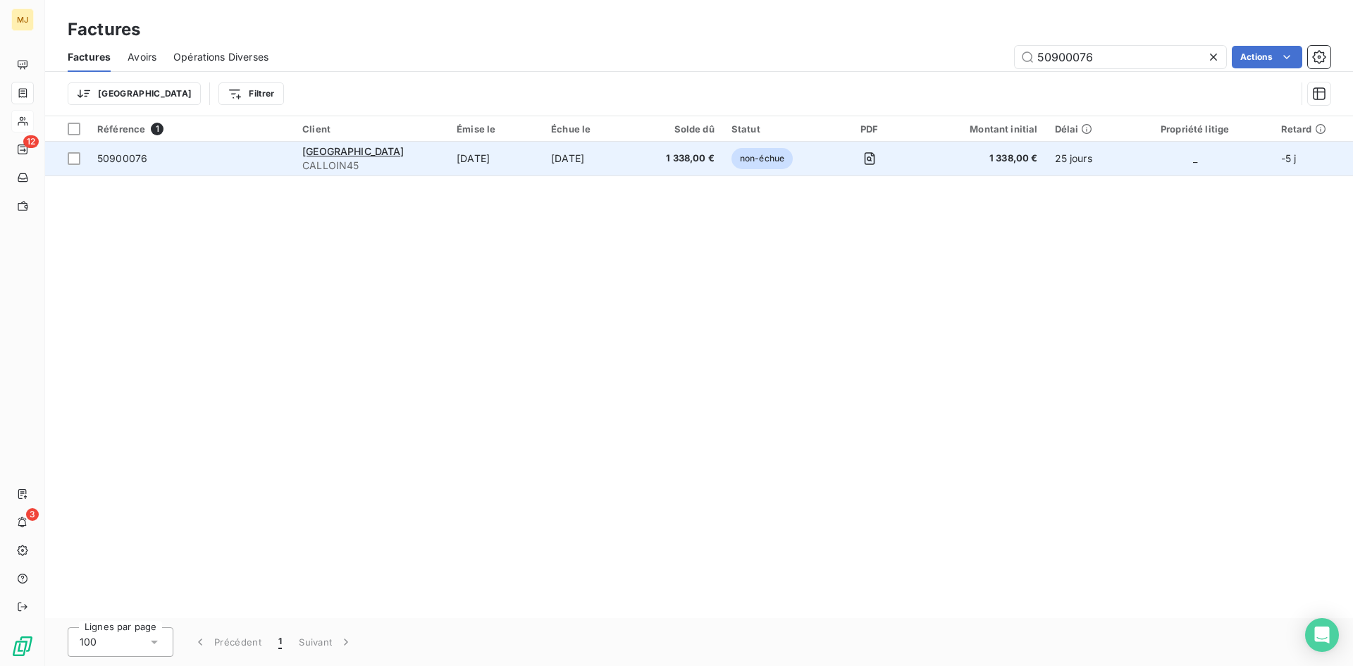
type input "50900076"
click at [116, 156] on span "50900076" at bounding box center [122, 158] width 50 height 12
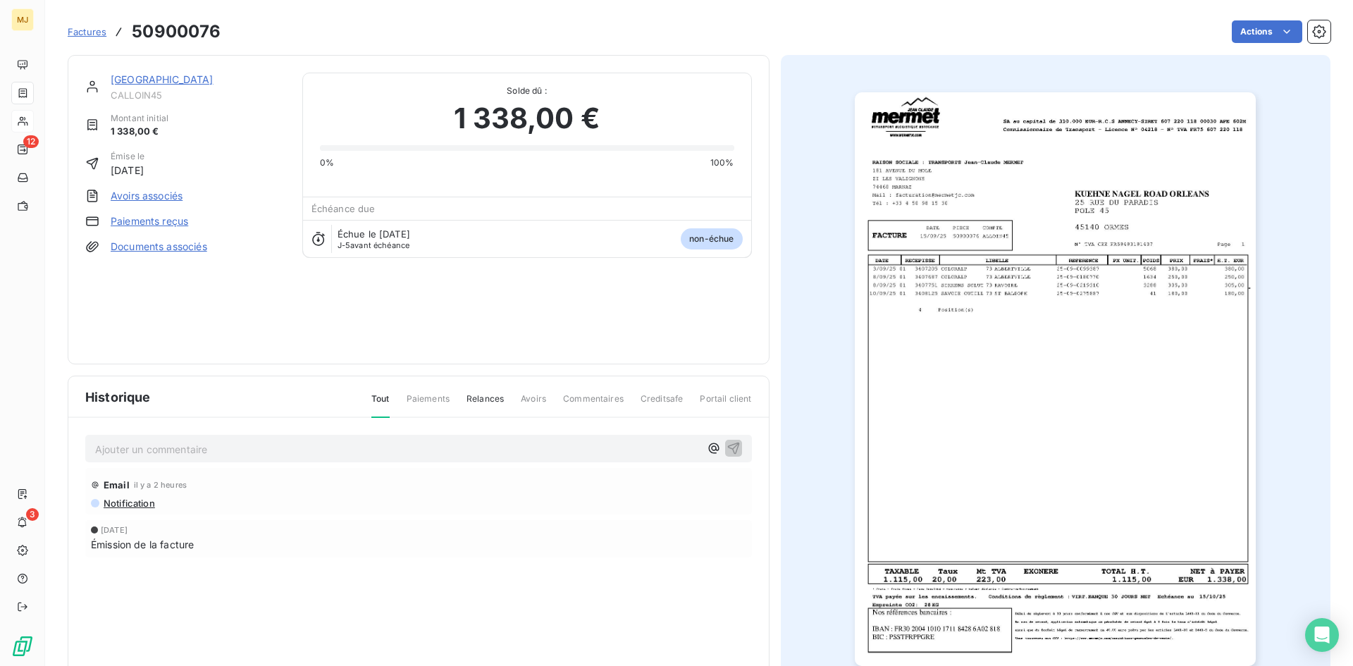
click at [230, 451] on p "Ajouter un commentaire ﻿" at bounding box center [397, 449] width 605 height 18
click at [505, 451] on p "CA retour mail du 10/10 "" at bounding box center [397, 448] width 605 height 16
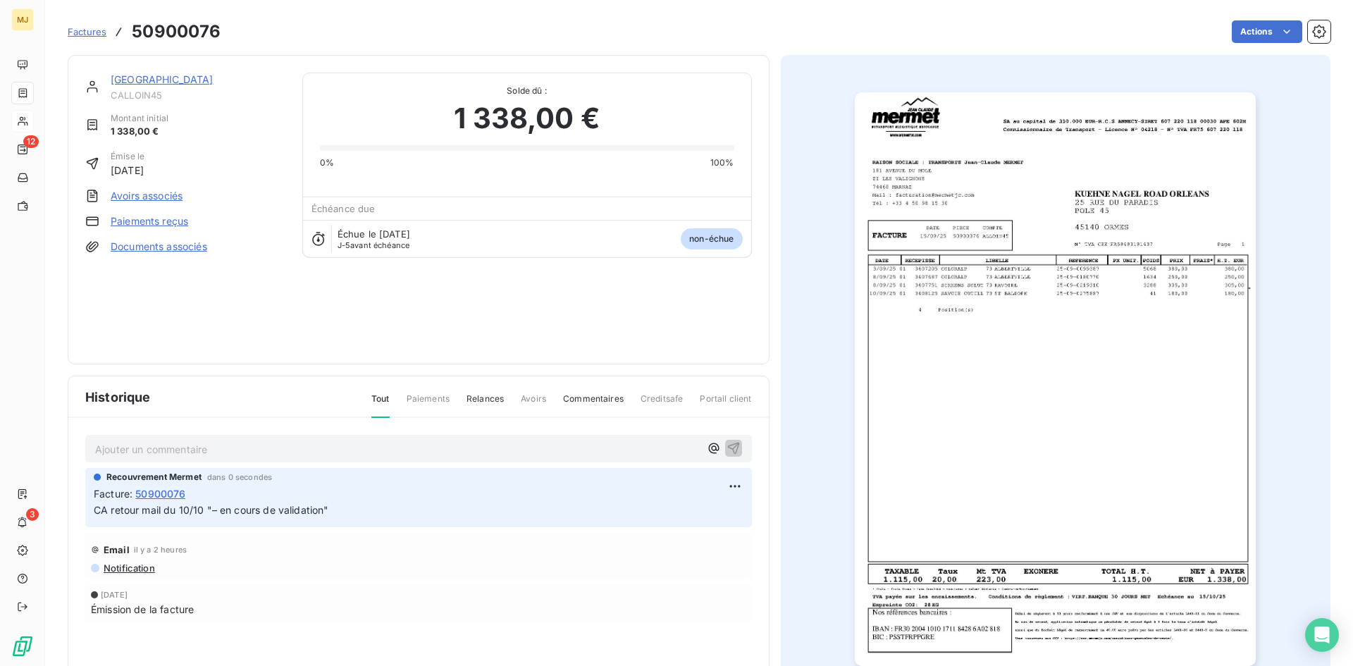
click at [94, 34] on span "Factures" at bounding box center [87, 31] width 39 height 11
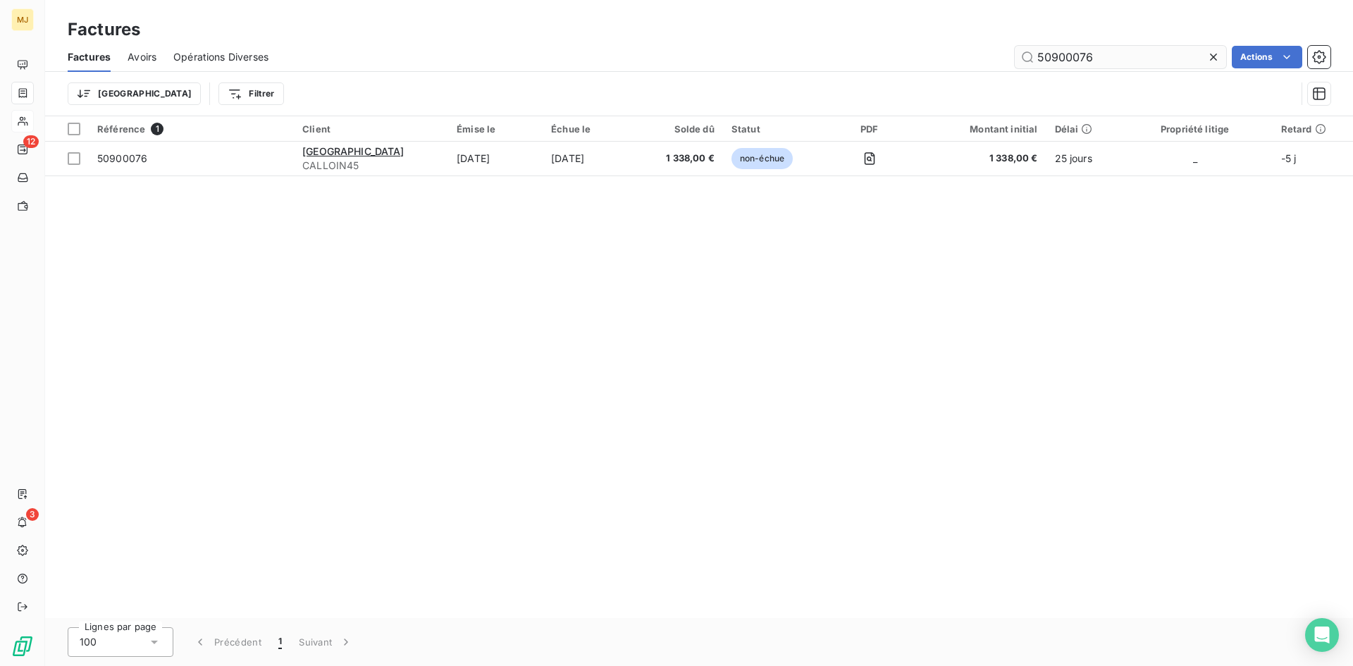
click at [1105, 57] on input "50900076" at bounding box center [1120, 57] width 211 height 23
type input "50900077"
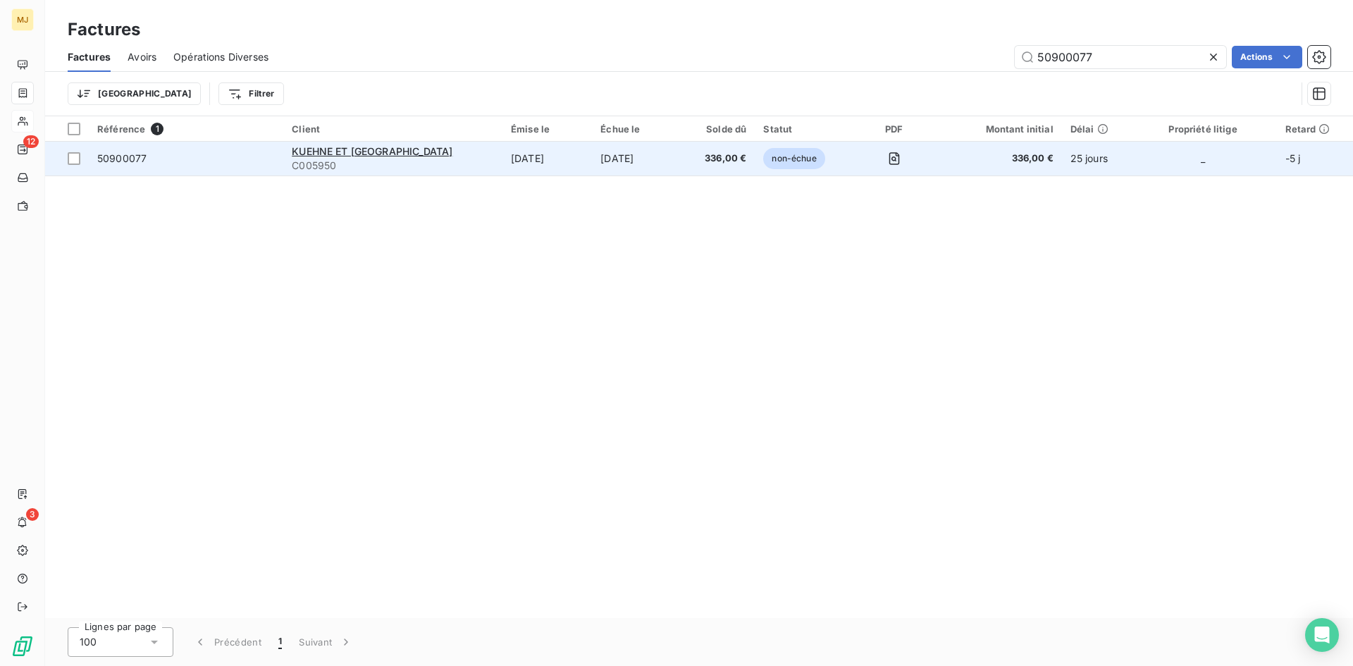
click at [109, 163] on span "50900077" at bounding box center [121, 158] width 49 height 12
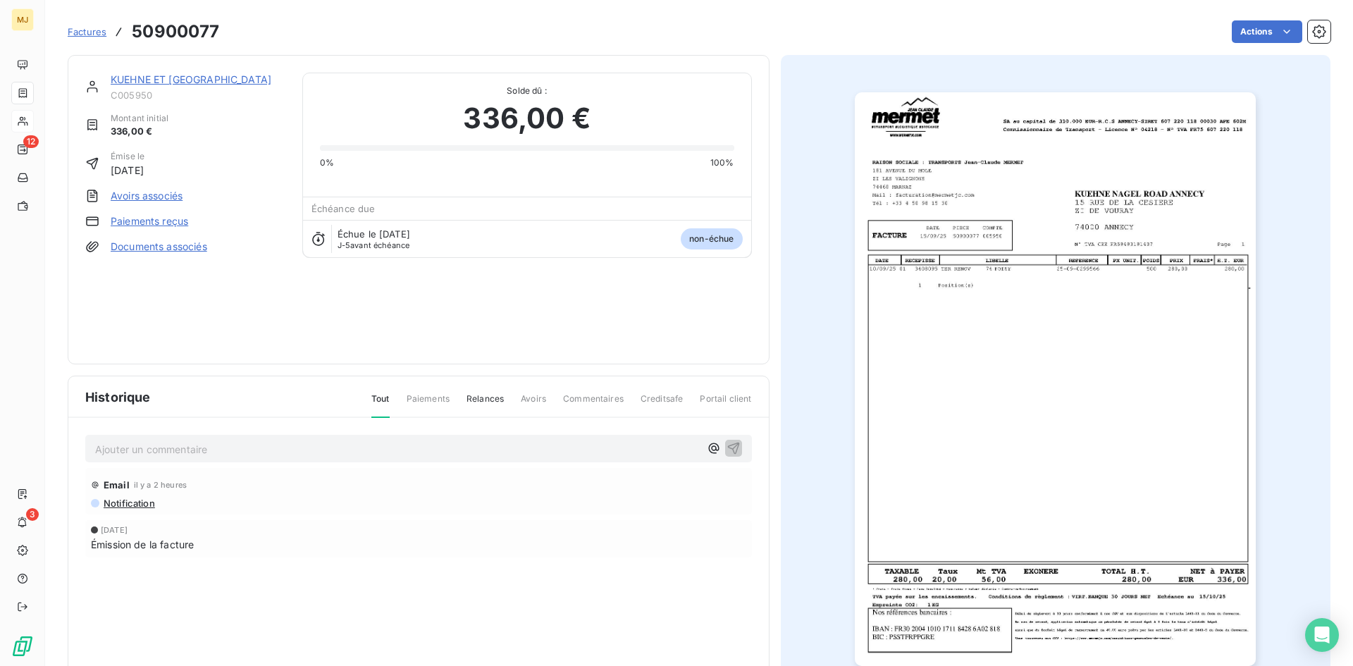
click at [460, 446] on p "Ajouter un commentaire ﻿" at bounding box center [397, 449] width 605 height 18
click at [342, 445] on p "CA retour mail du 10/10 "" at bounding box center [397, 448] width 605 height 16
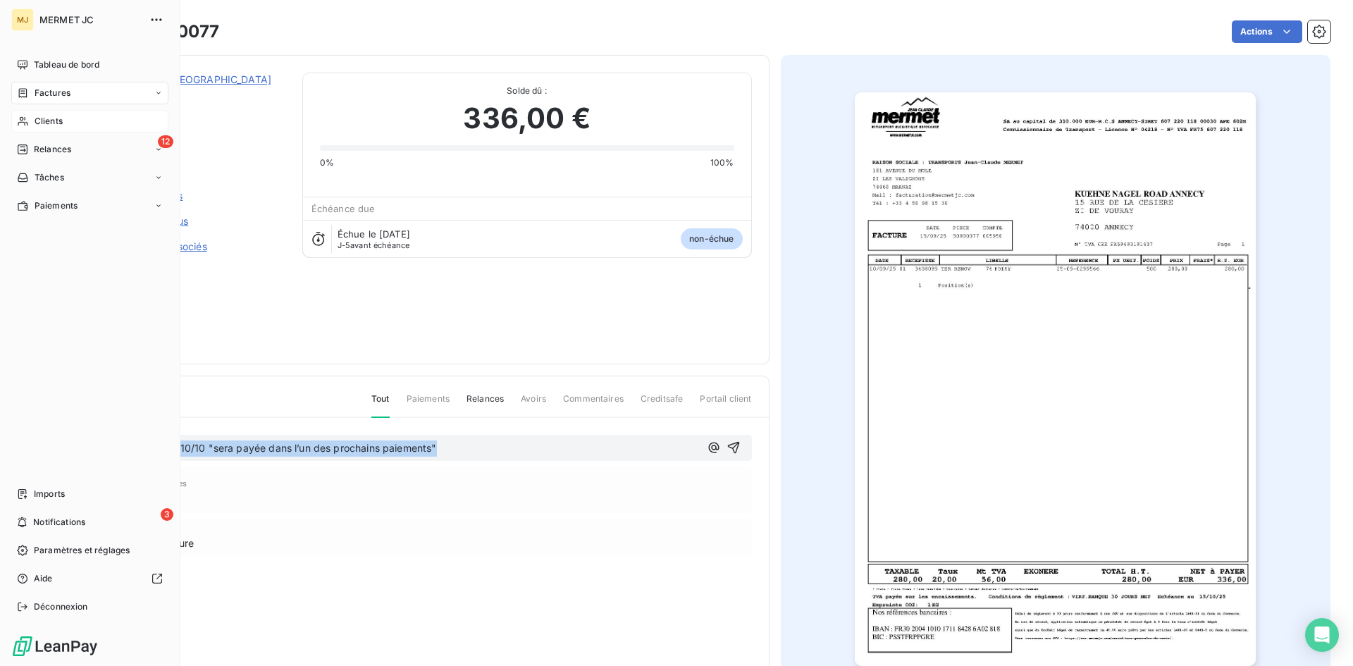
drag, startPoint x: 483, startPoint y: 450, endPoint x: 0, endPoint y: 455, distance: 482.7
click at [0, 455] on div "MJ MERMET JC Tableau de bord Factures Clients 12 Relances Tâches Paiements Impo…" at bounding box center [676, 333] width 1353 height 666
copy span "CA retour mail du 10/10 "sera payée dans l’un des prochains paiements""
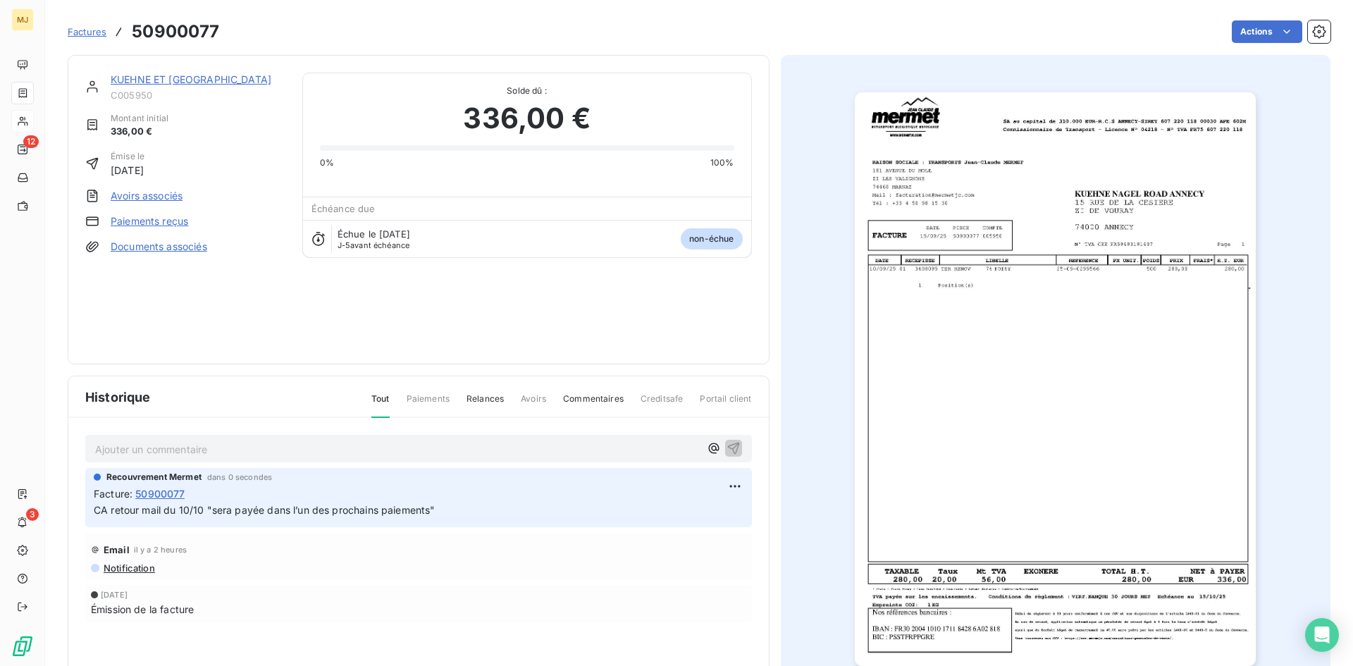
click at [100, 34] on span "Factures" at bounding box center [87, 31] width 39 height 11
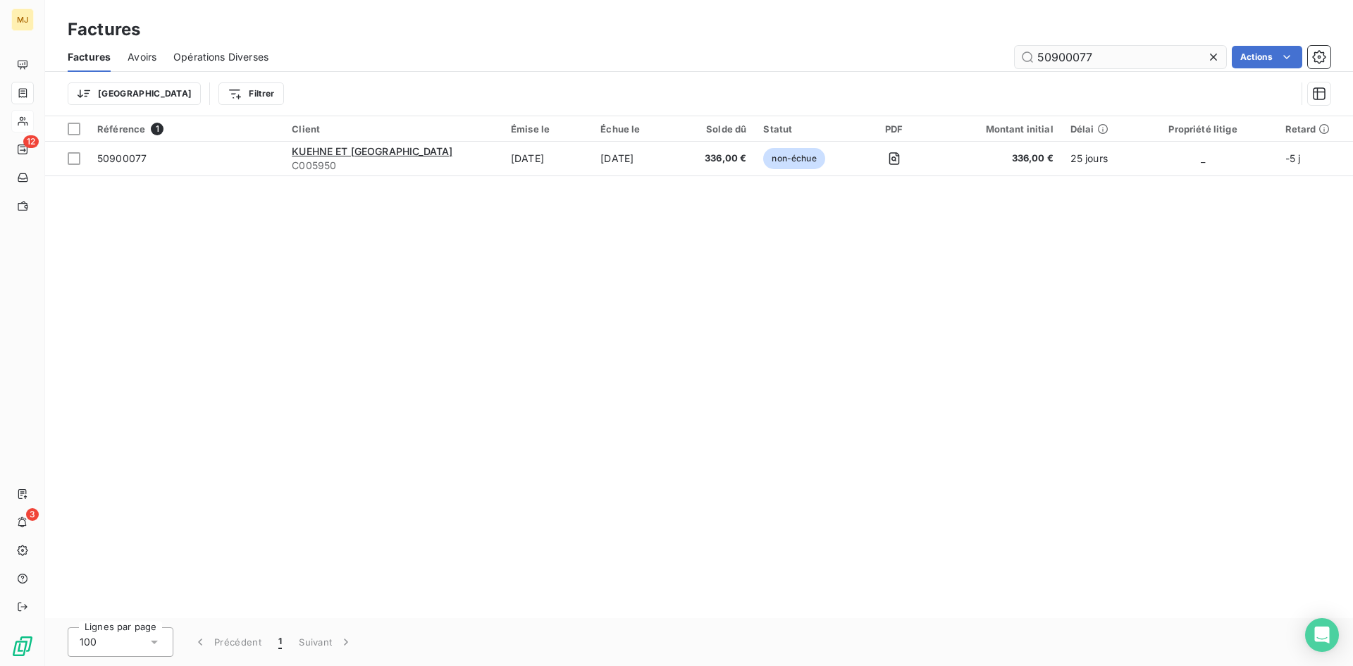
click at [1156, 60] on input "50900077" at bounding box center [1120, 57] width 211 height 23
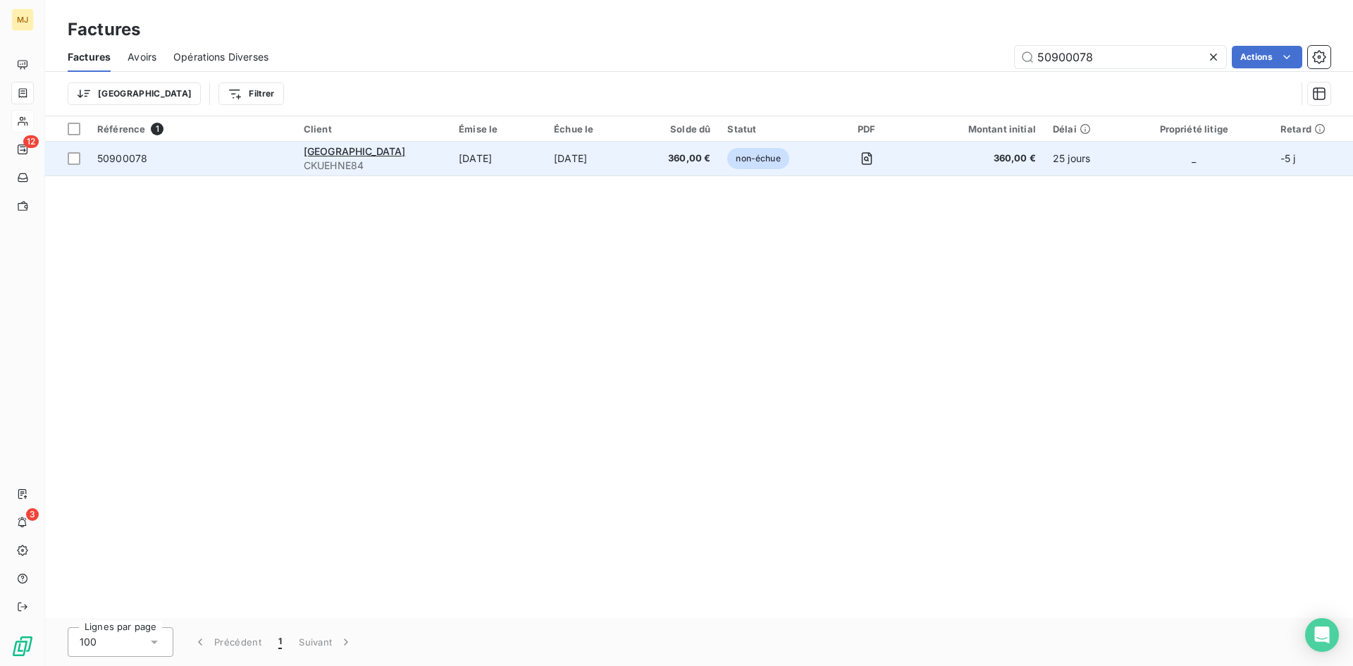
type input "50900078"
click at [144, 156] on span "50900078" at bounding box center [122, 158] width 50 height 12
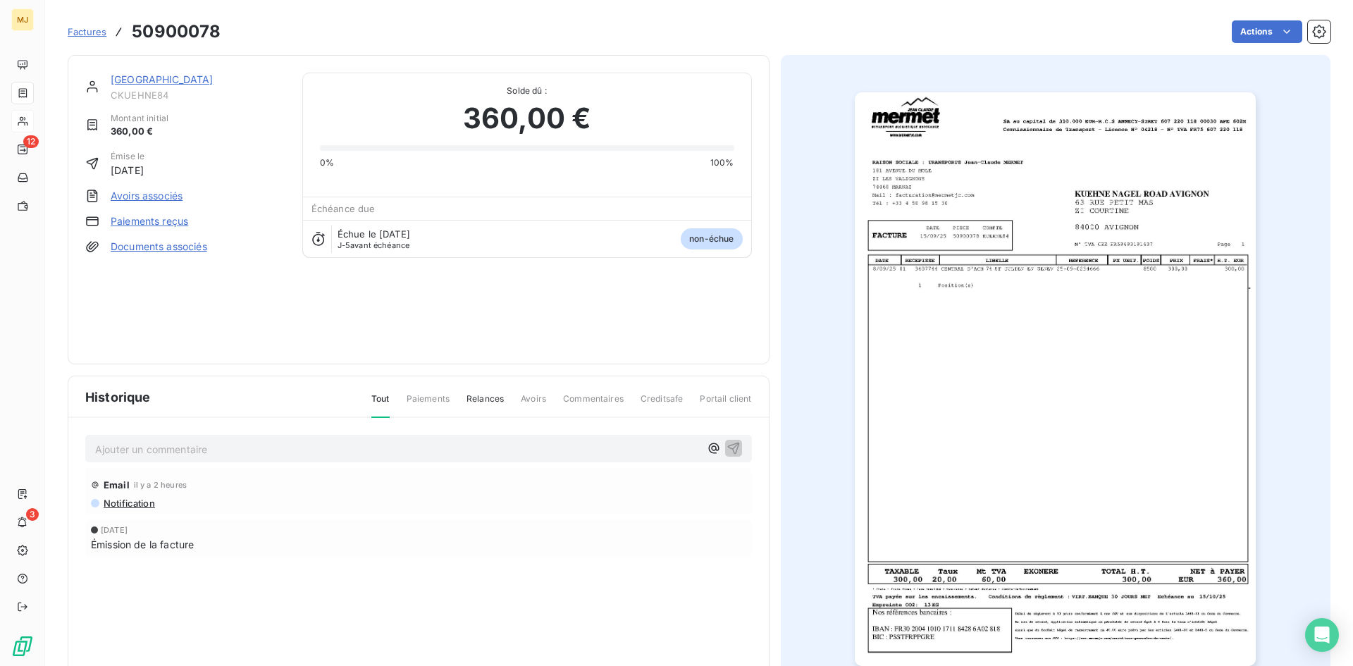
click at [189, 456] on p "Ajouter un commentaire ﻿" at bounding box center [397, 449] width 605 height 18
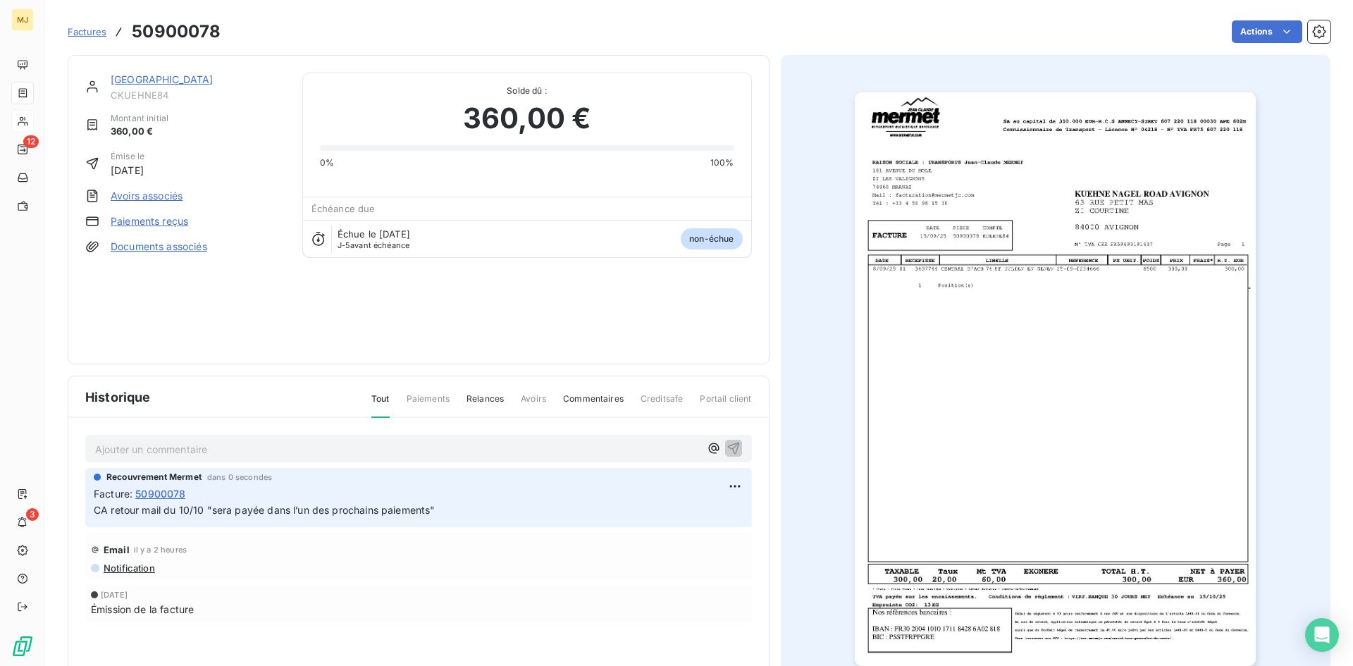
click at [82, 36] on span "Factures" at bounding box center [87, 31] width 39 height 11
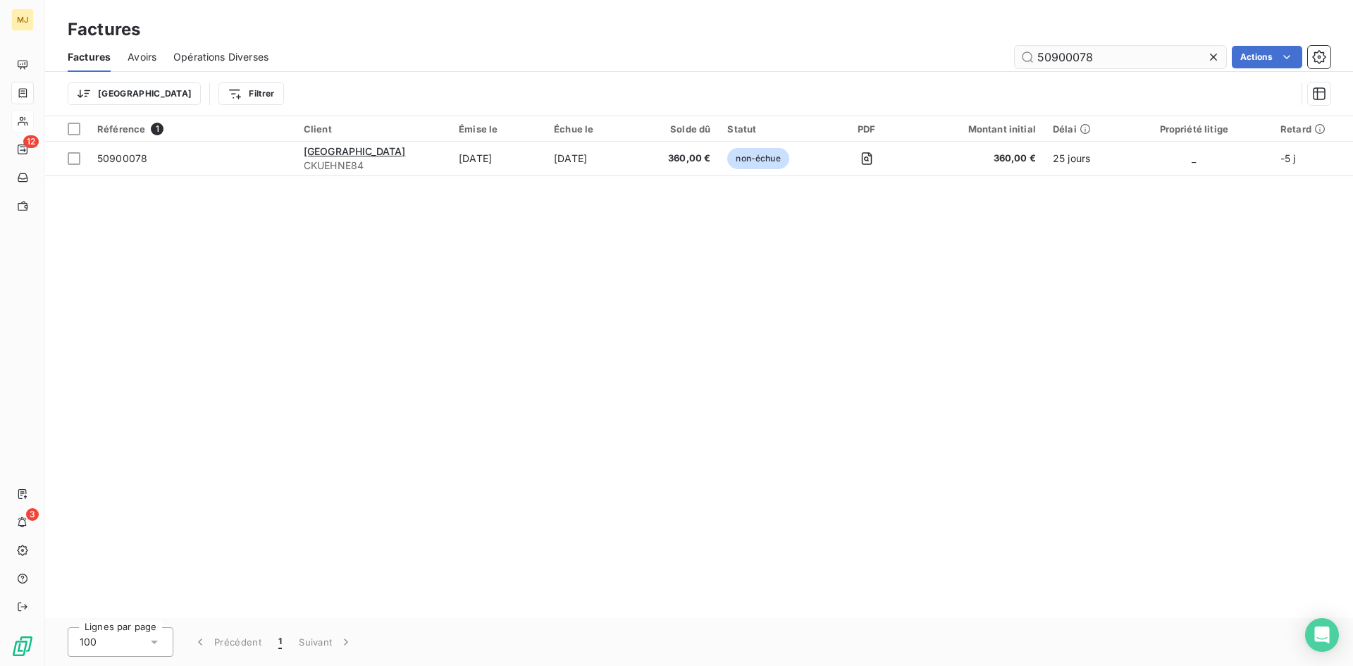
click at [1110, 63] on input "50900078" at bounding box center [1120, 57] width 211 height 23
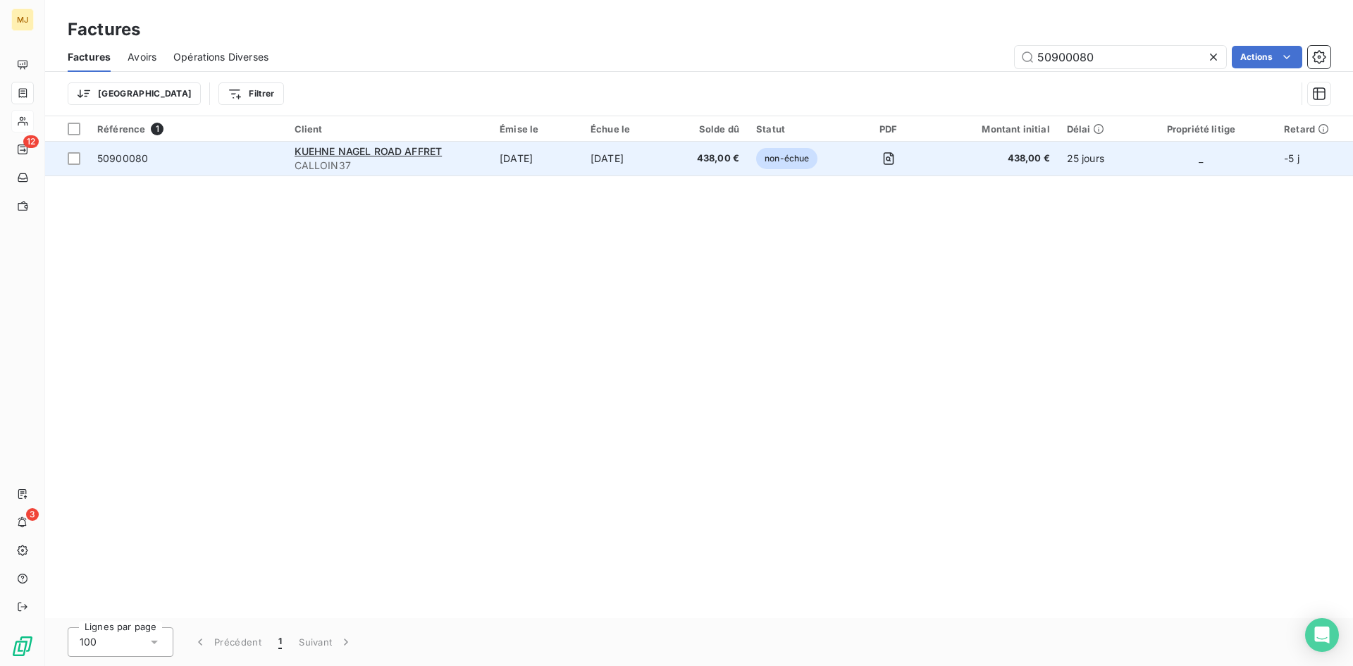
type input "50900080"
click at [125, 149] on td "50900080" at bounding box center [187, 159] width 197 height 34
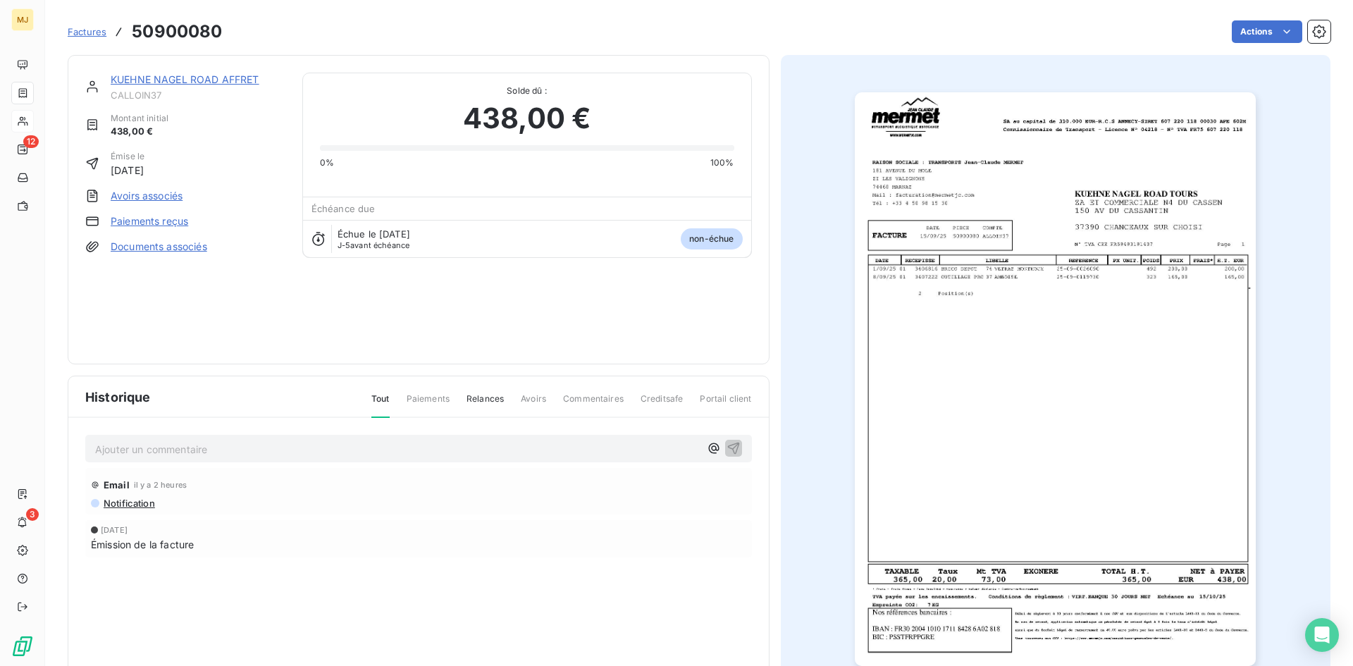
click at [230, 446] on p "Ajouter un commentaire ﻿" at bounding box center [397, 449] width 605 height 18
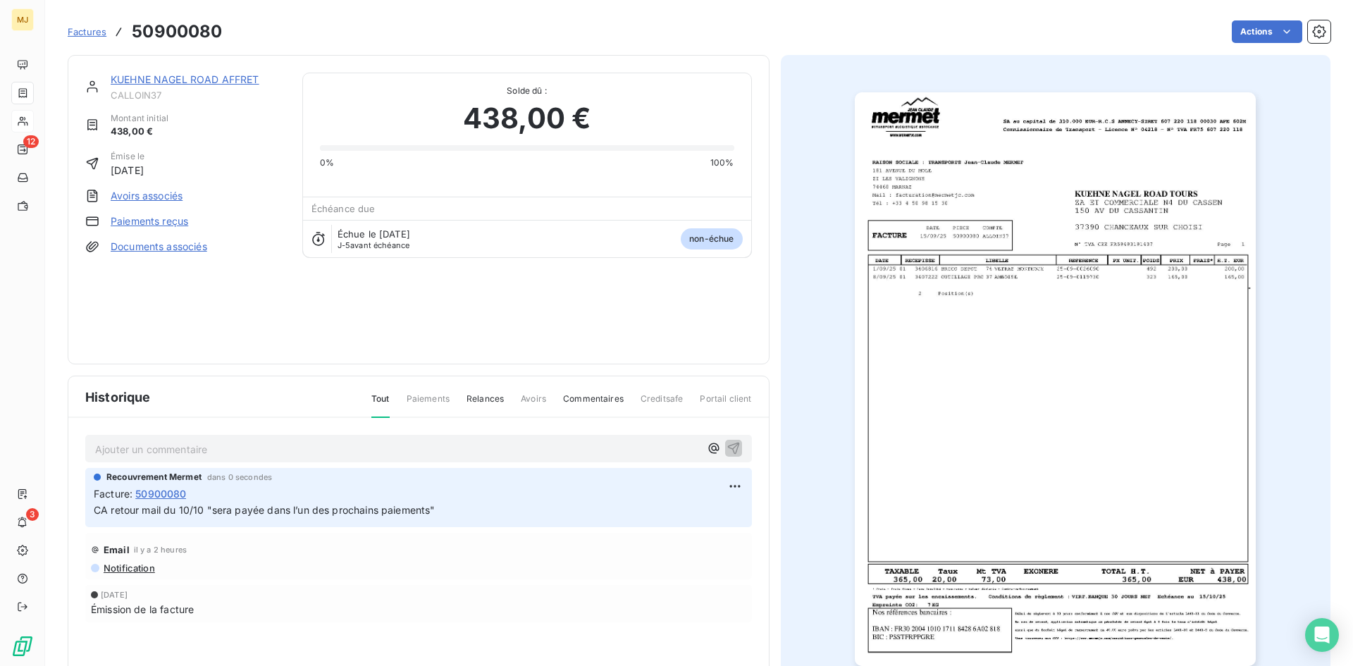
click at [86, 32] on span "Factures" at bounding box center [87, 31] width 39 height 11
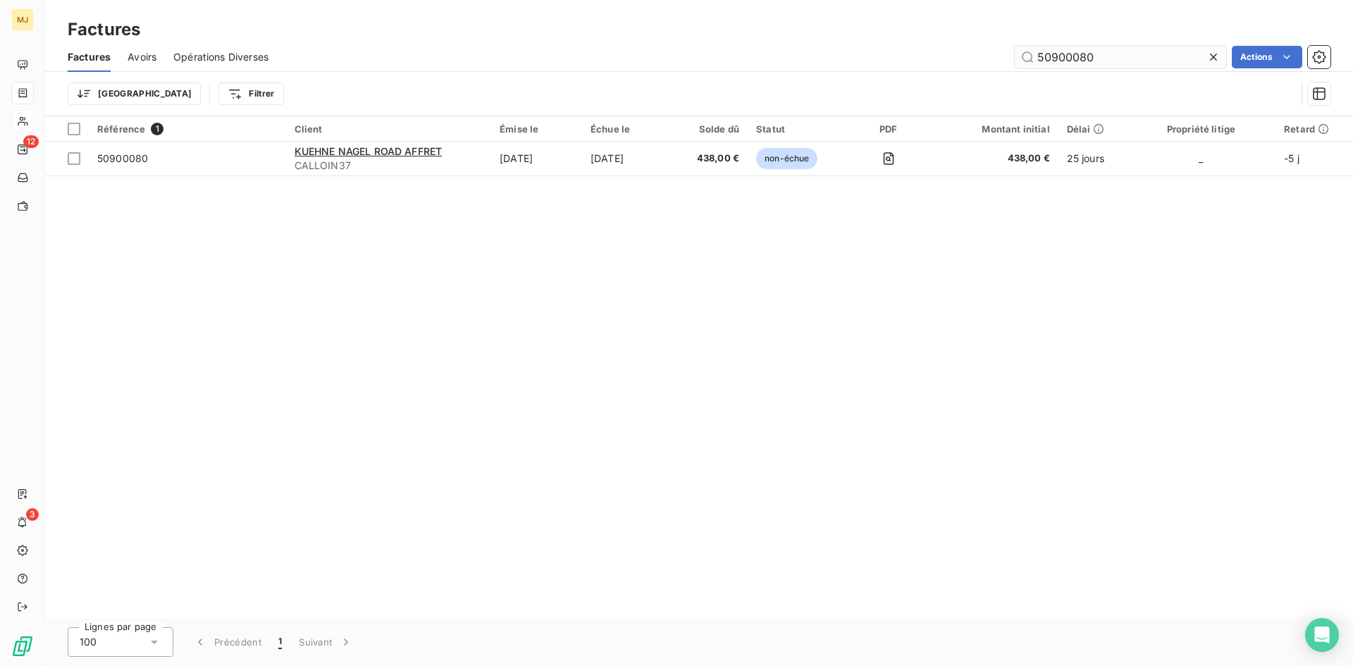
click at [1132, 61] on input "50900080" at bounding box center [1120, 57] width 211 height 23
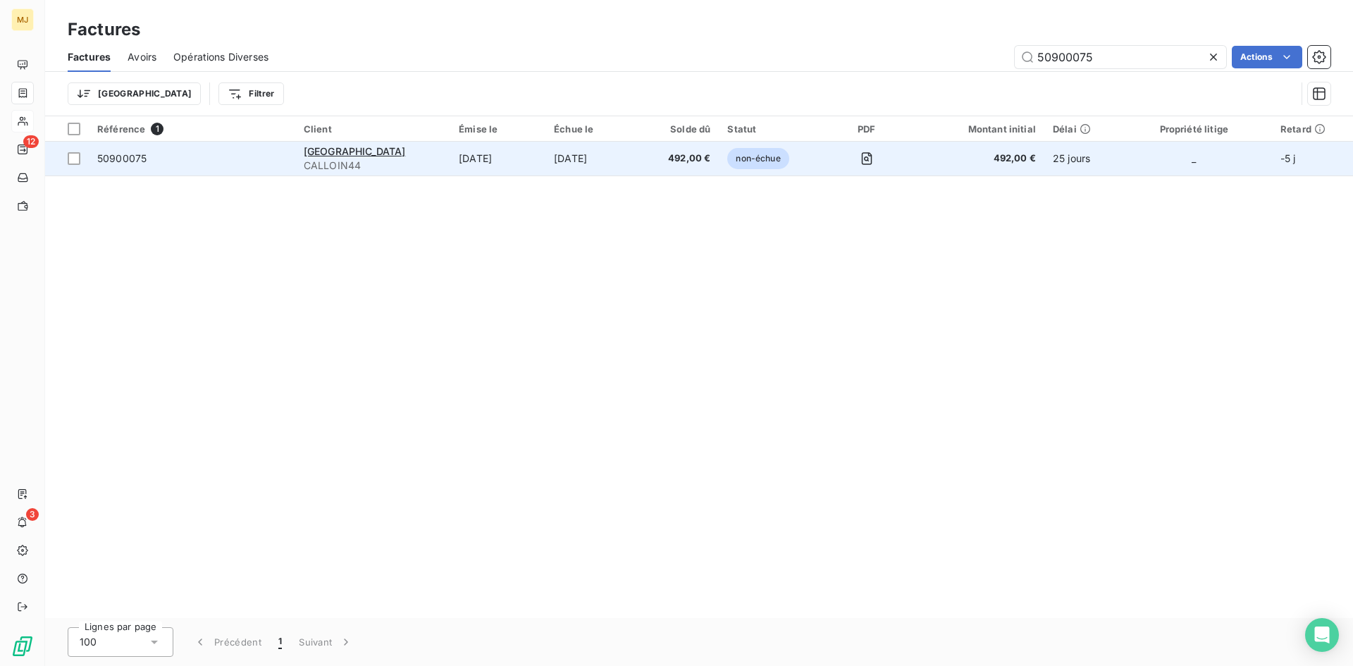
type input "50900075"
click at [147, 159] on span "50900075" at bounding box center [192, 158] width 190 height 14
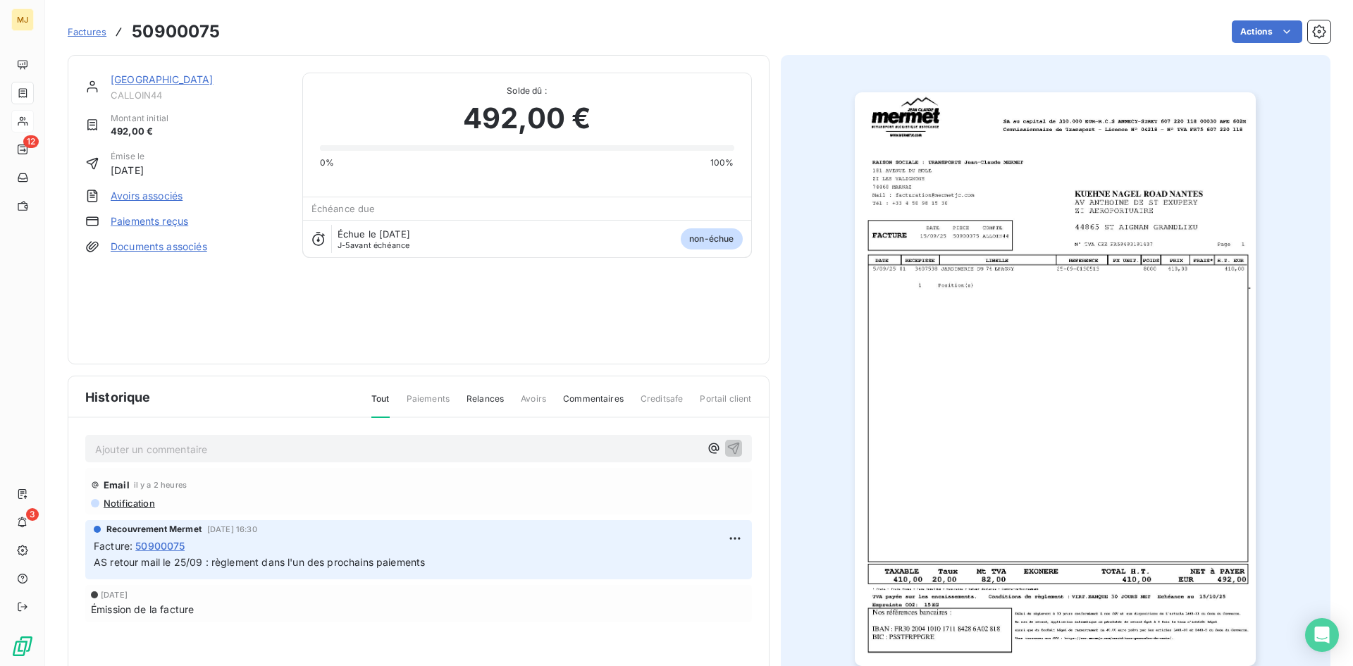
click at [252, 452] on p "Ajouter un commentaire ﻿" at bounding box center [397, 449] width 605 height 18
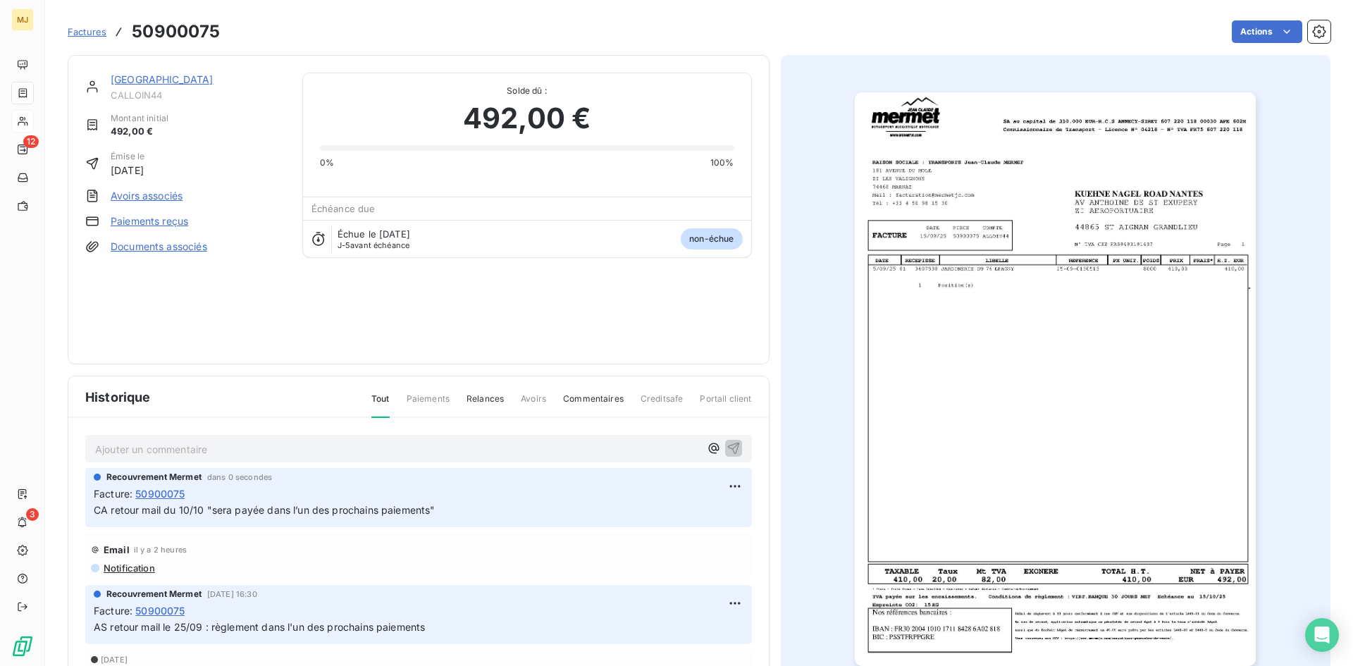
click at [91, 27] on span "Factures" at bounding box center [87, 31] width 39 height 11
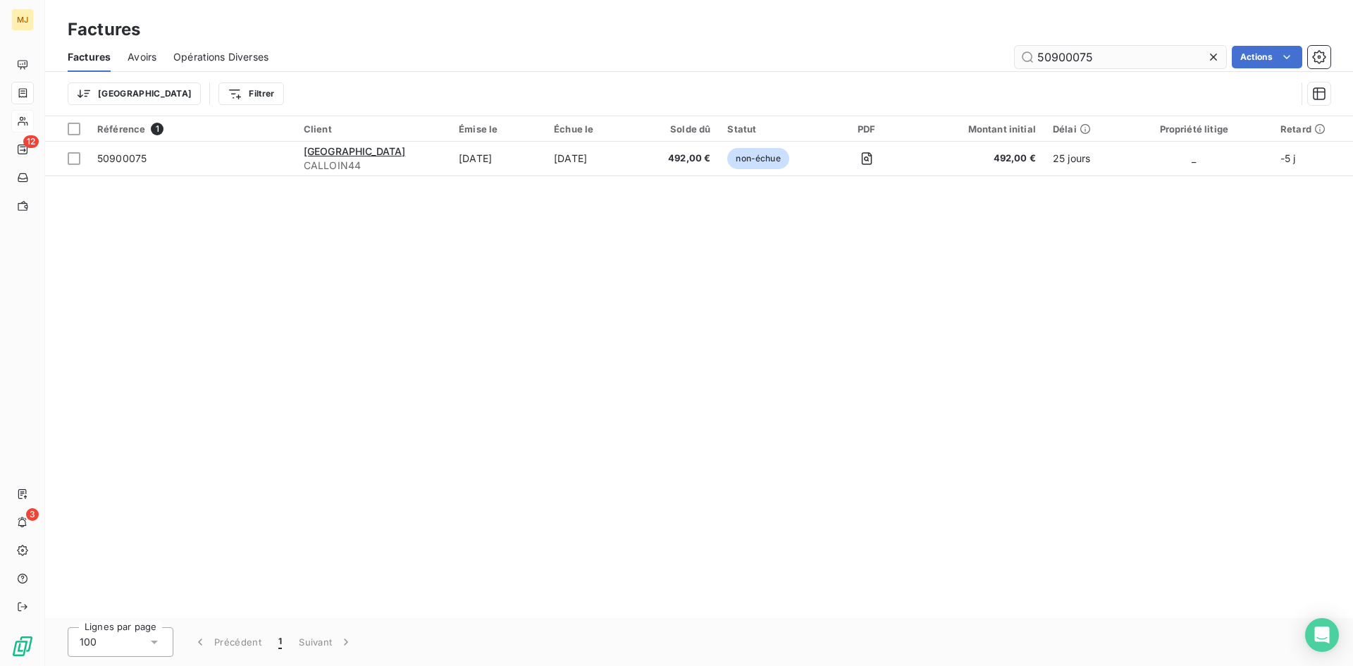
click at [1124, 56] on input "50900075" at bounding box center [1120, 57] width 211 height 23
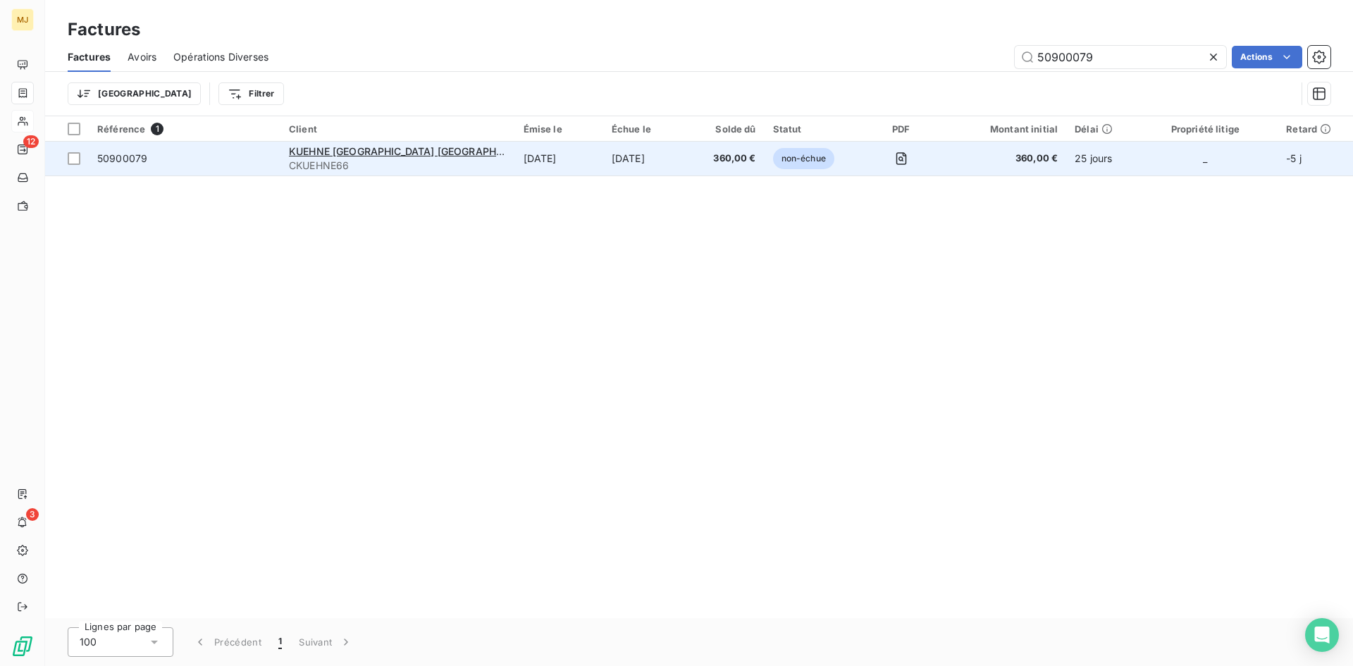
type input "50900079"
click at [156, 164] on span "50900079" at bounding box center [184, 158] width 175 height 14
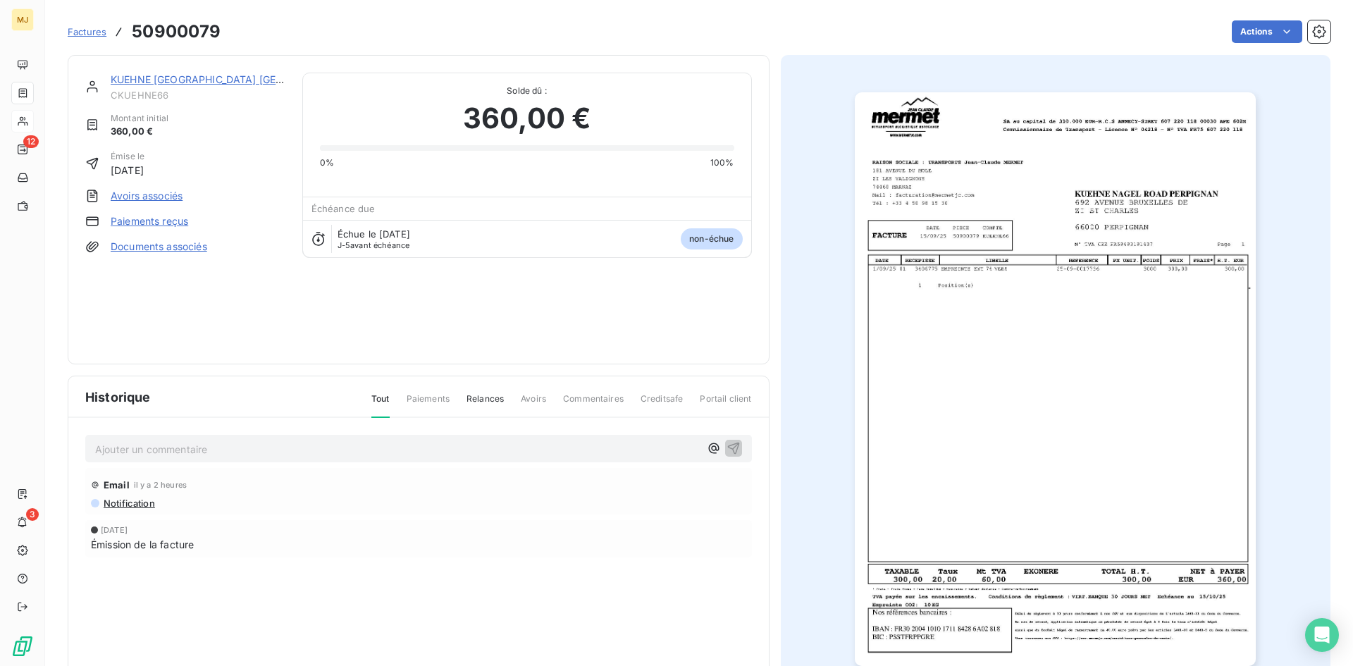
click at [191, 444] on p "Ajouter un commentaire ﻿" at bounding box center [397, 449] width 605 height 18
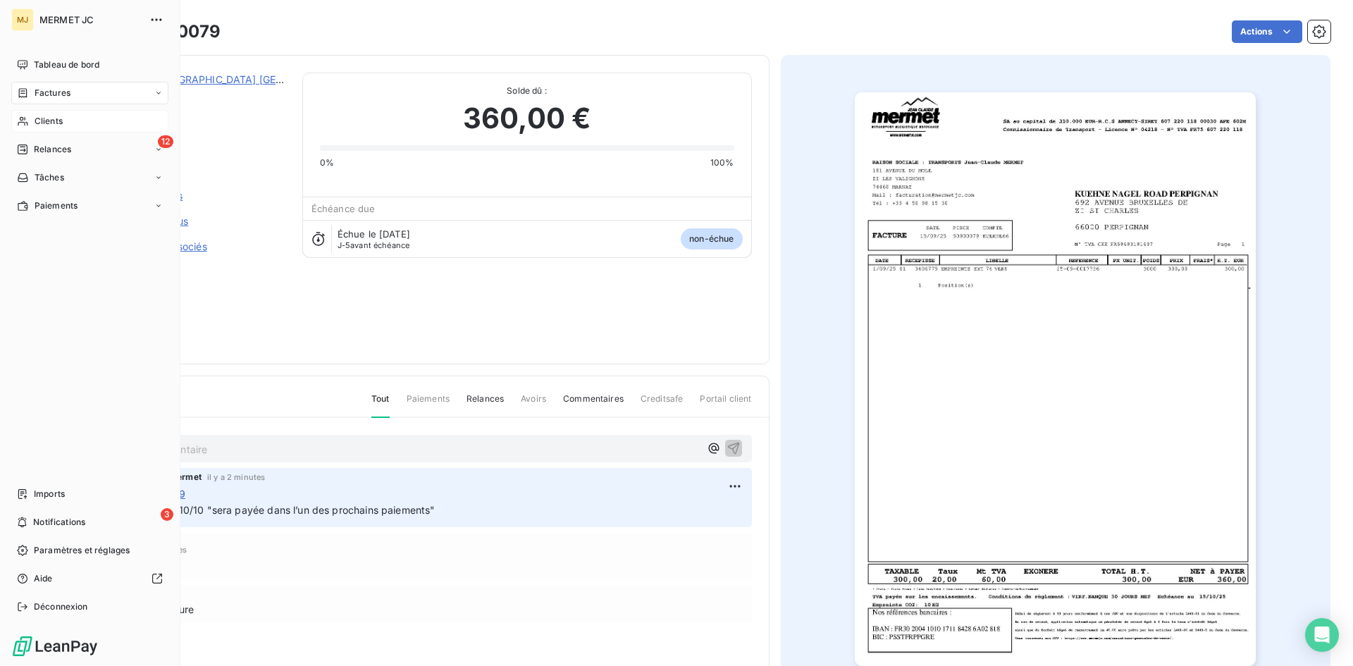
click at [63, 154] on span "Relances" at bounding box center [52, 149] width 37 height 13
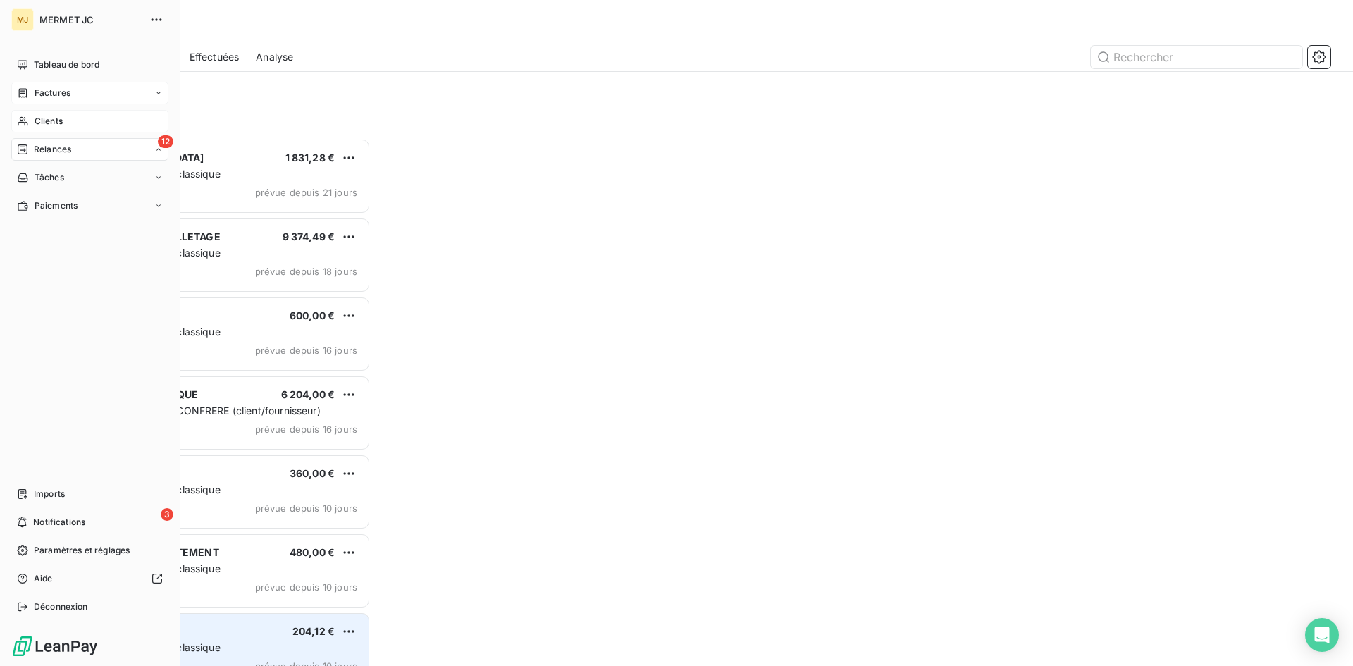
scroll to position [517, 292]
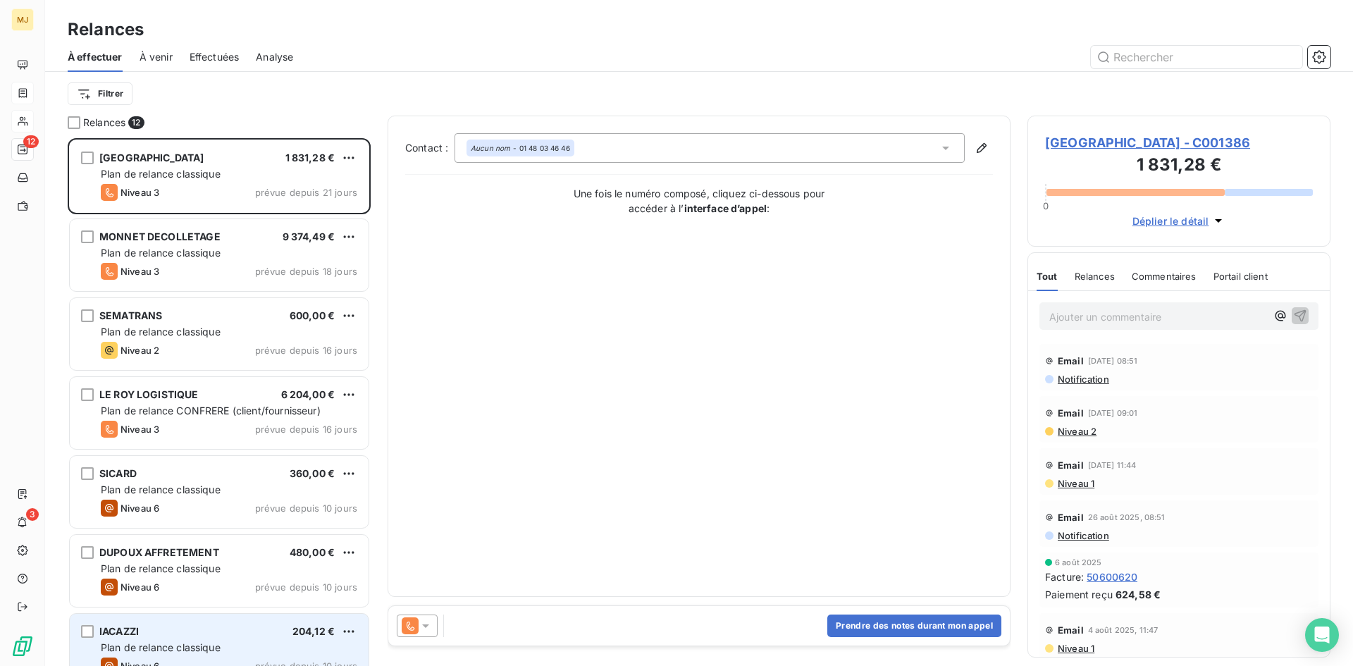
click at [213, 643] on span "Plan de relance classique" at bounding box center [161, 647] width 120 height 12
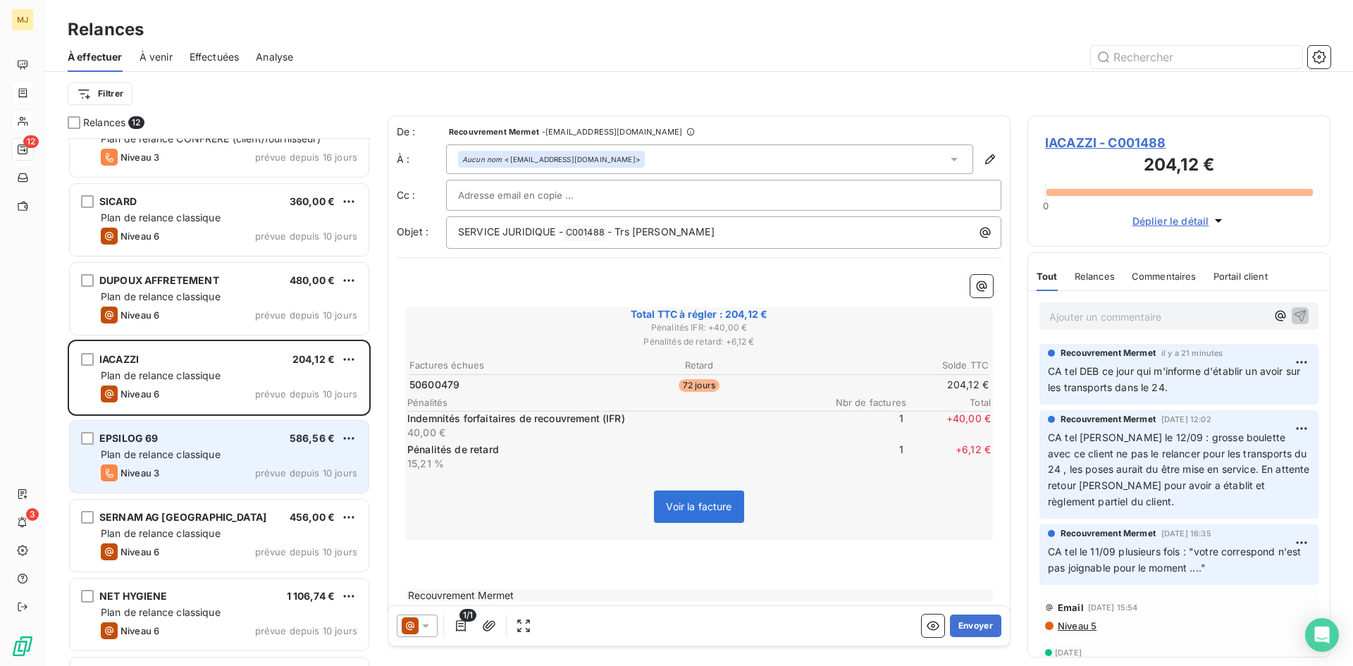
scroll to position [283, 0]
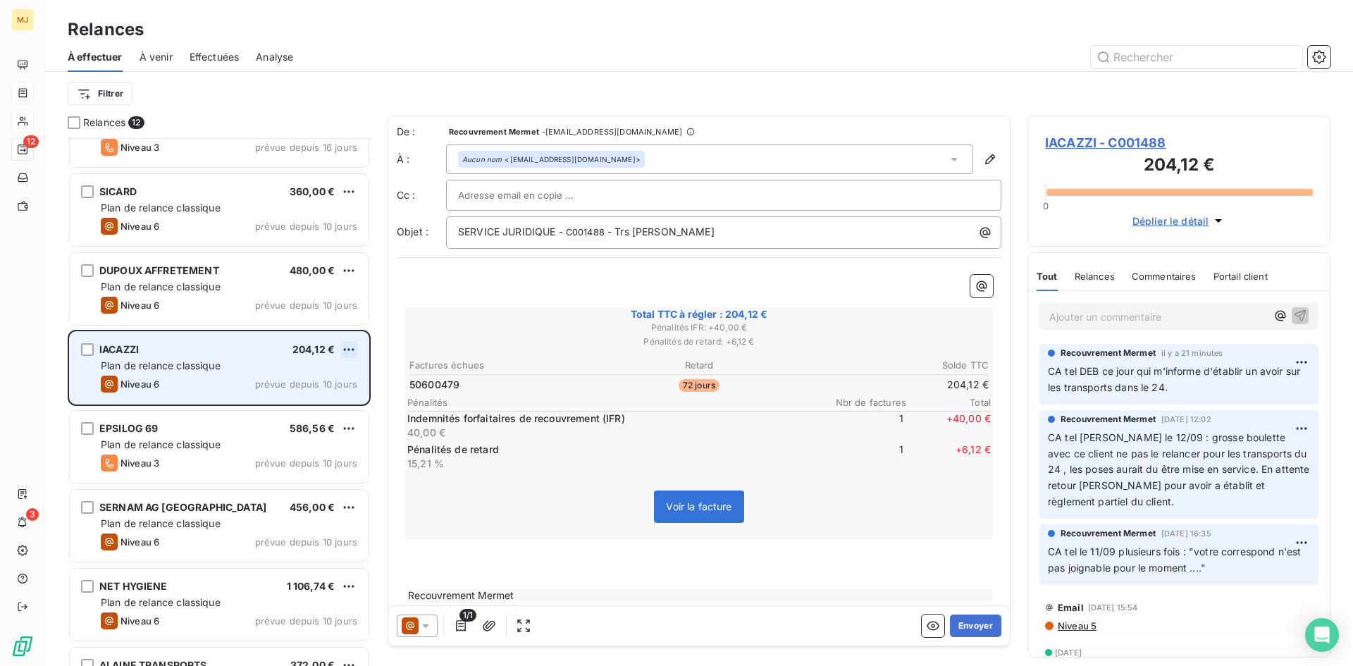
click at [349, 344] on html "MJ 12 3 Relances À effectuer À venir Effectuées Analyse Filtrer Relances 12 SEM…" at bounding box center [676, 333] width 1353 height 666
click at [323, 380] on div "Replanifier cette action" at bounding box center [288, 377] width 126 height 23
select select "9"
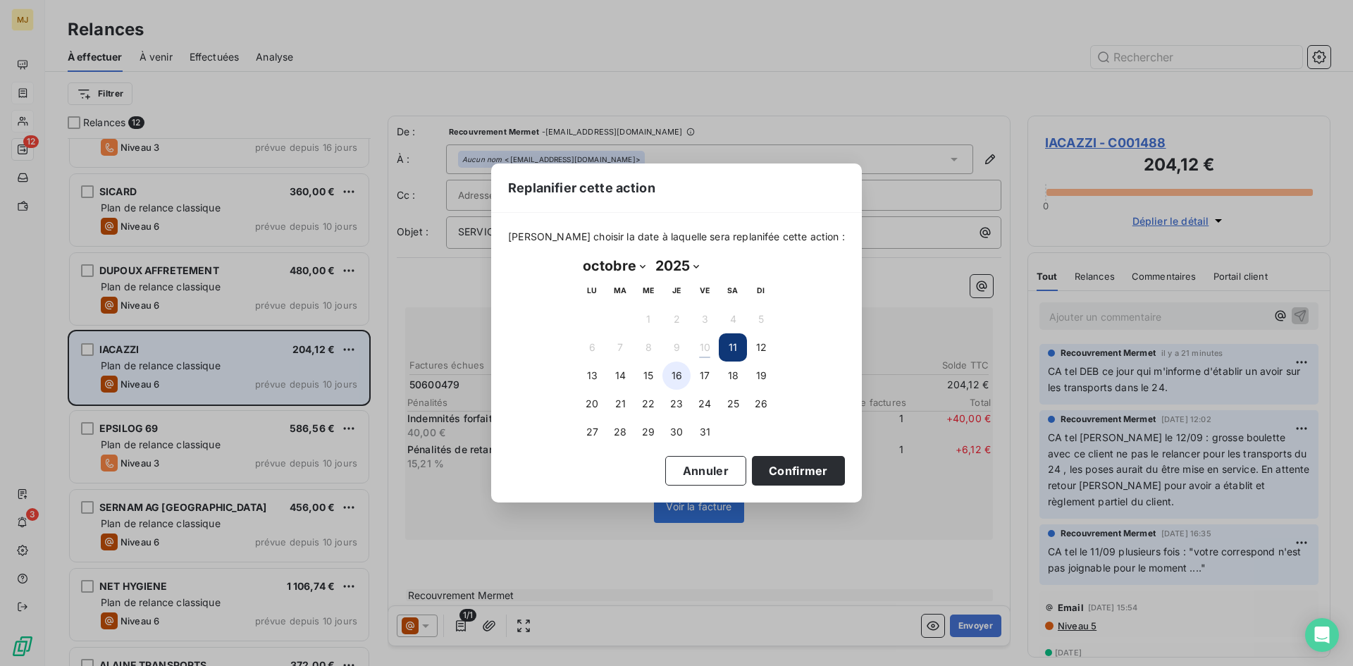
click at [682, 376] on button "16" at bounding box center [676, 375] width 28 height 28
click at [777, 473] on button "Confirmer" at bounding box center [798, 471] width 93 height 30
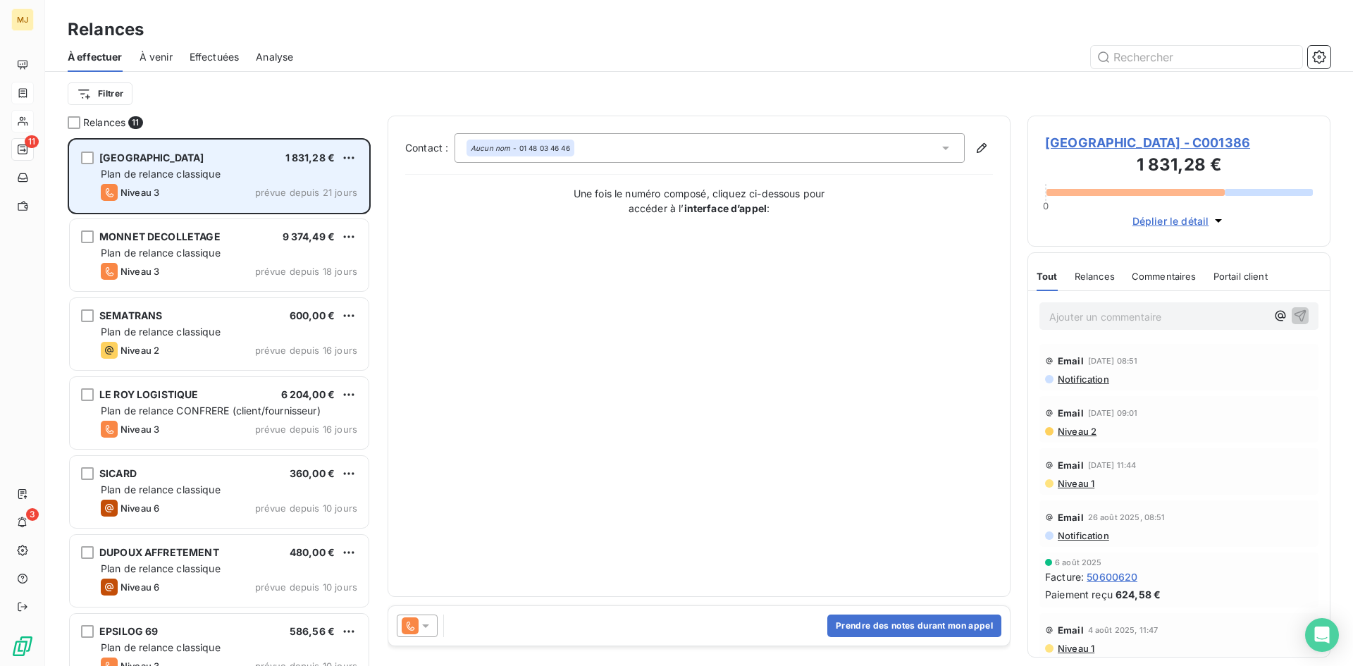
click at [197, 159] on div "SPRING VALLEY 1 831,28 €" at bounding box center [229, 157] width 256 height 13
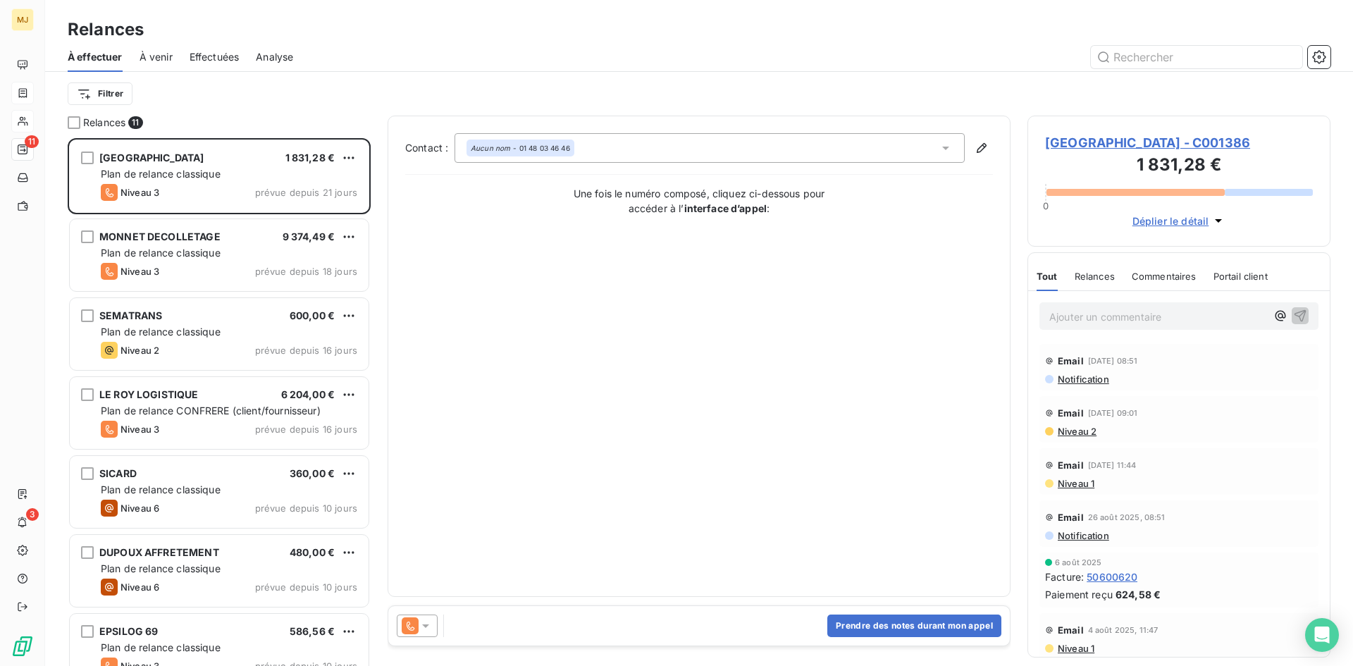
click at [426, 624] on icon at bounding box center [426, 626] width 14 height 14
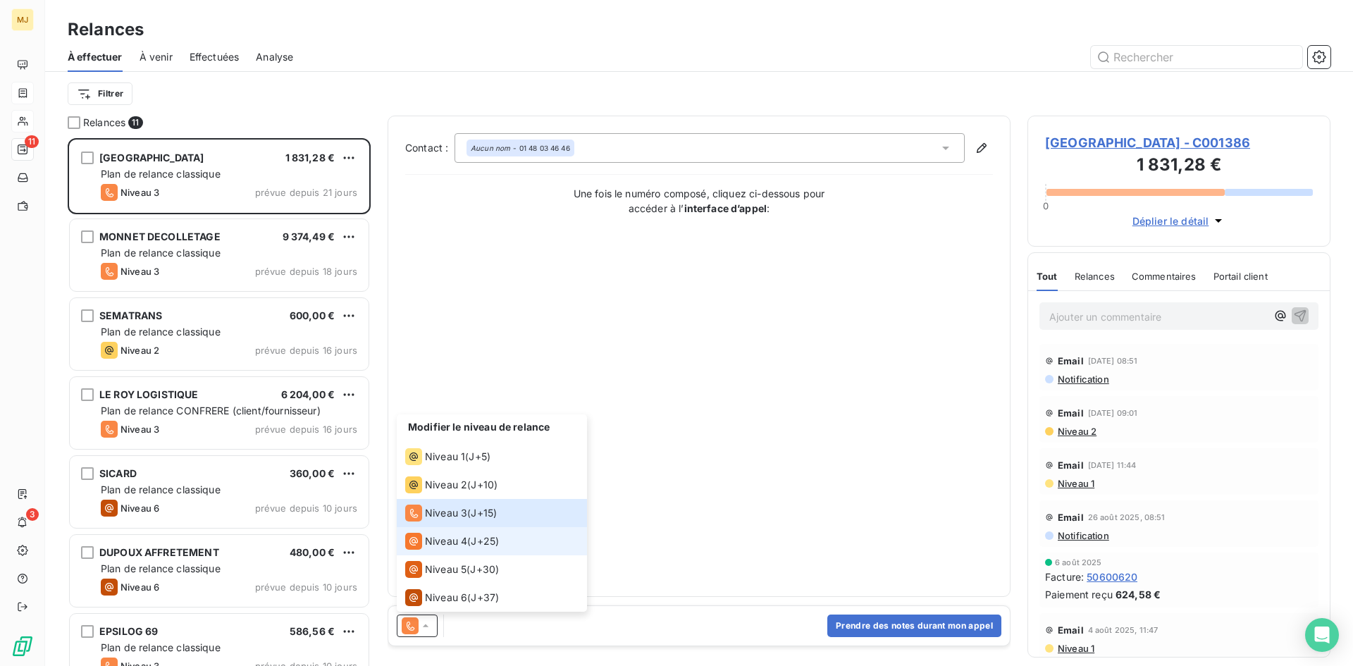
click at [461, 538] on span "Niveau 4" at bounding box center [446, 541] width 42 height 14
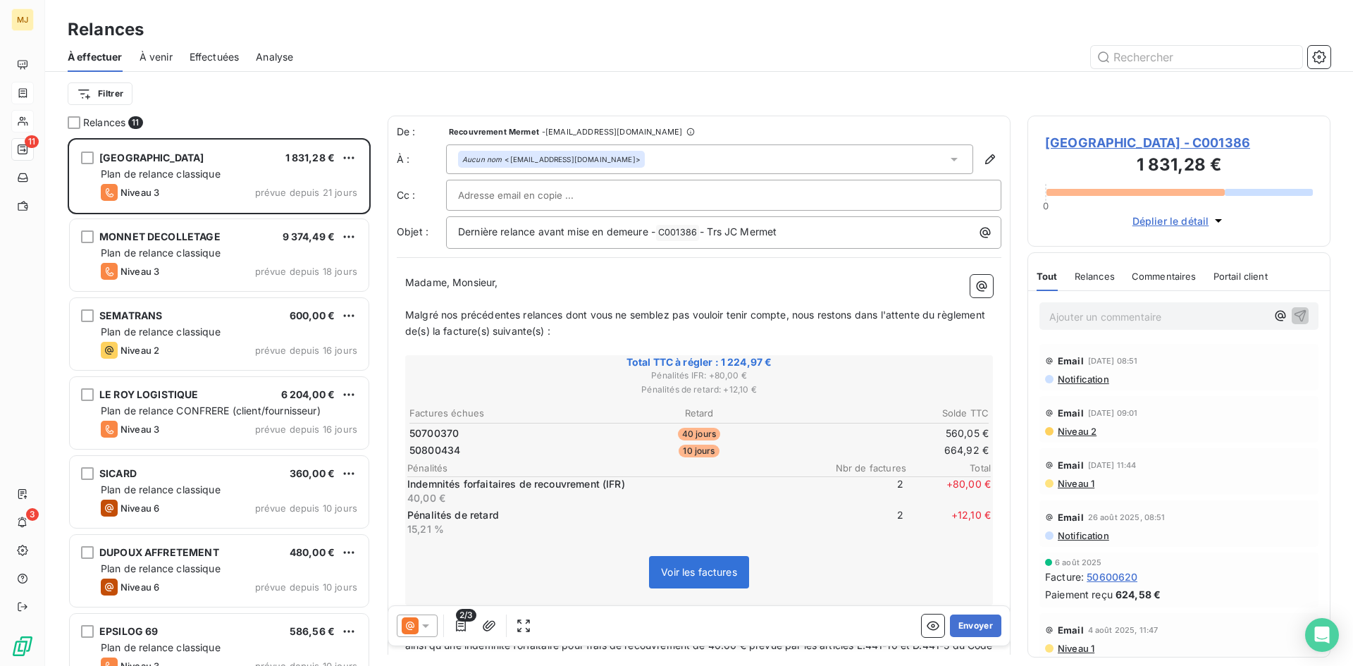
click at [427, 631] on icon at bounding box center [426, 626] width 14 height 14
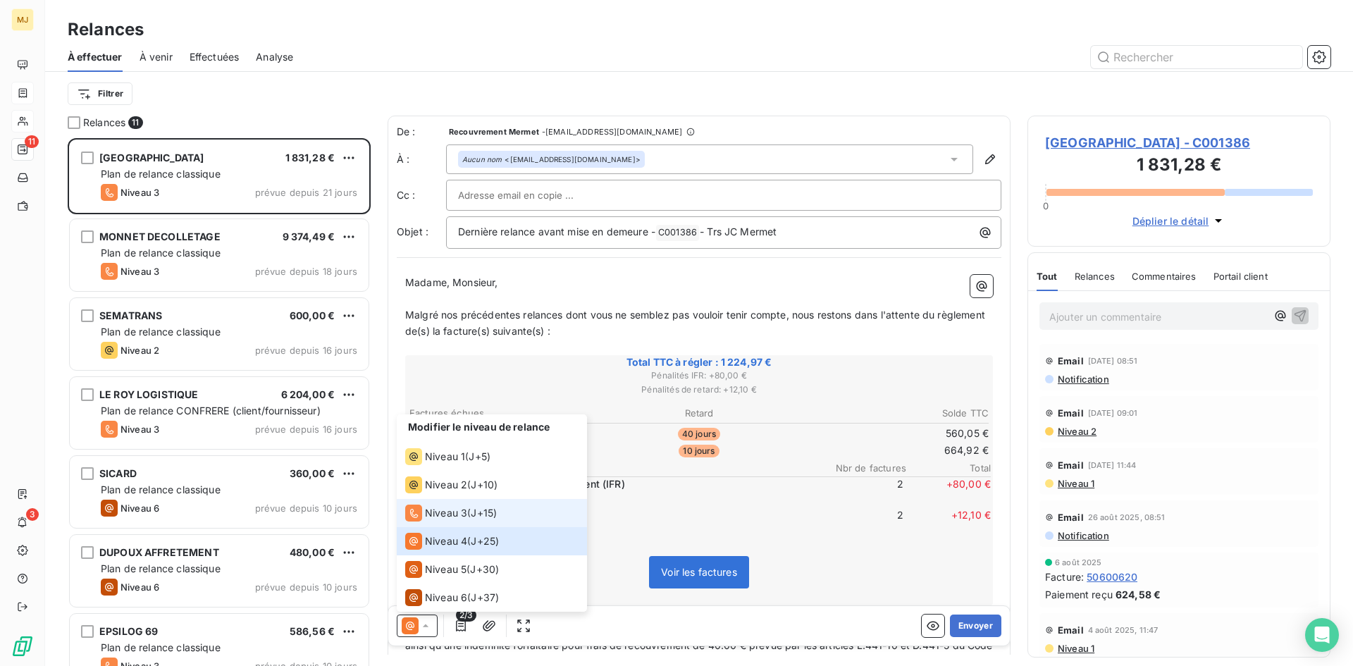
click at [510, 511] on li "Niveau 3 ( J+15 )" at bounding box center [492, 513] width 190 height 28
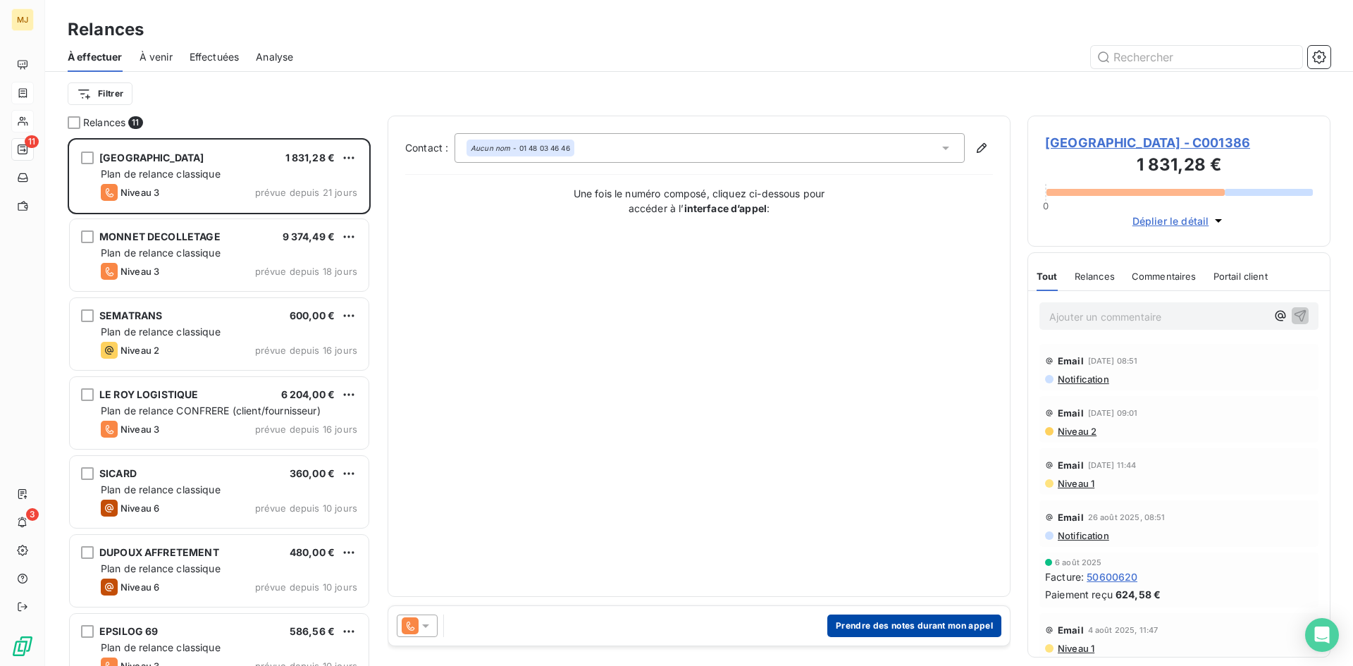
click at [889, 617] on button "Prendre des notes durant mon appel" at bounding box center [914, 625] width 174 height 23
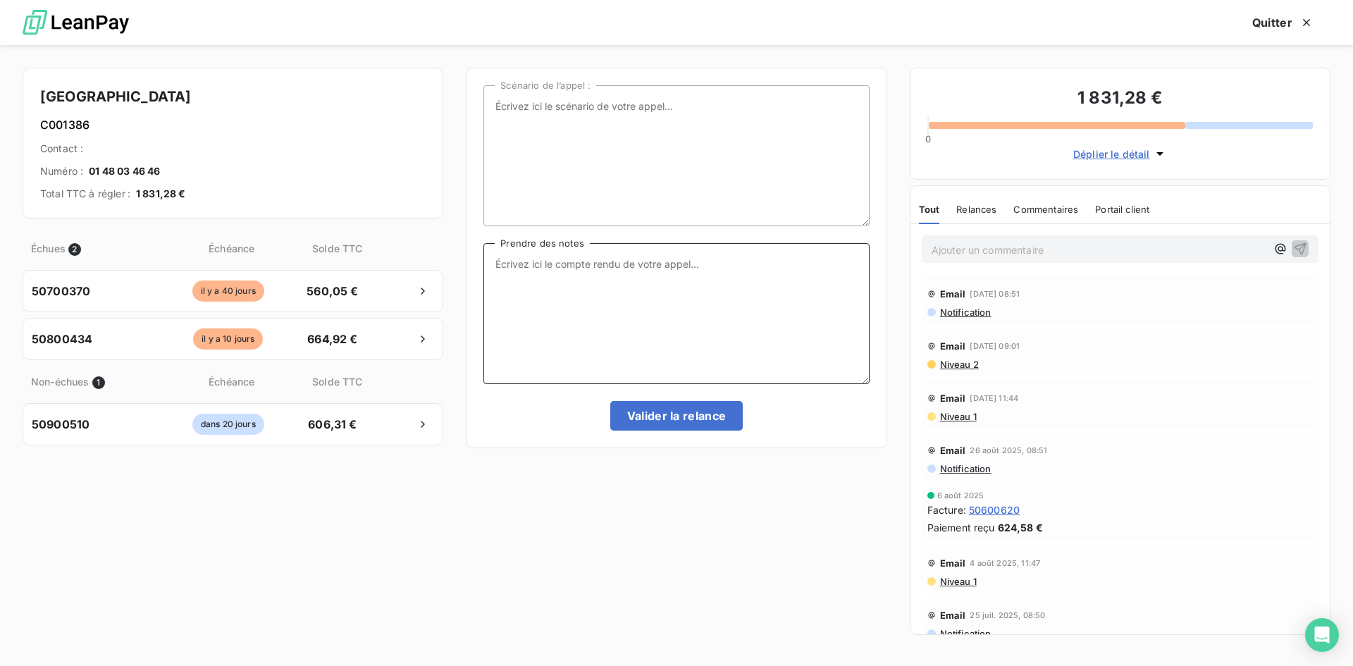
click at [739, 336] on textarea "Prendre des notes" at bounding box center [675, 313] width 385 height 141
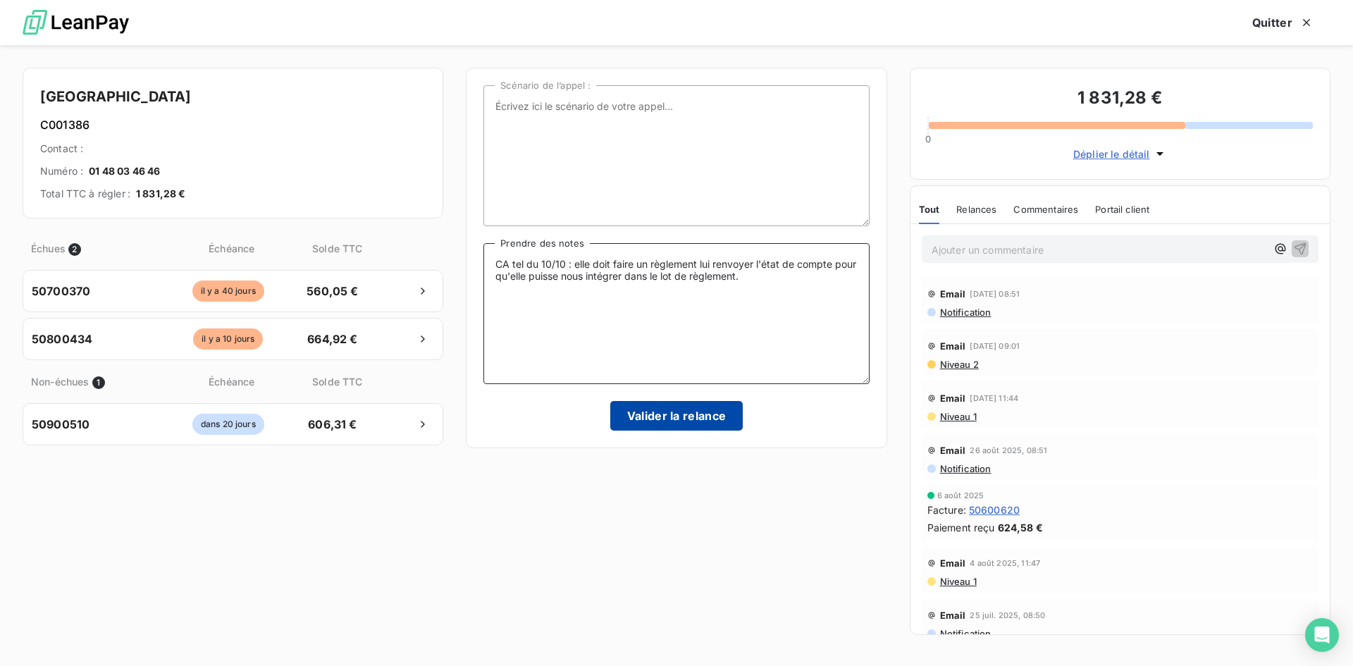
type textarea "CA tel du 10/10 : elle doit faire un règlement lui renvoyer l'état de compte po…"
click at [687, 419] on button "Valider la relance" at bounding box center [676, 416] width 133 height 30
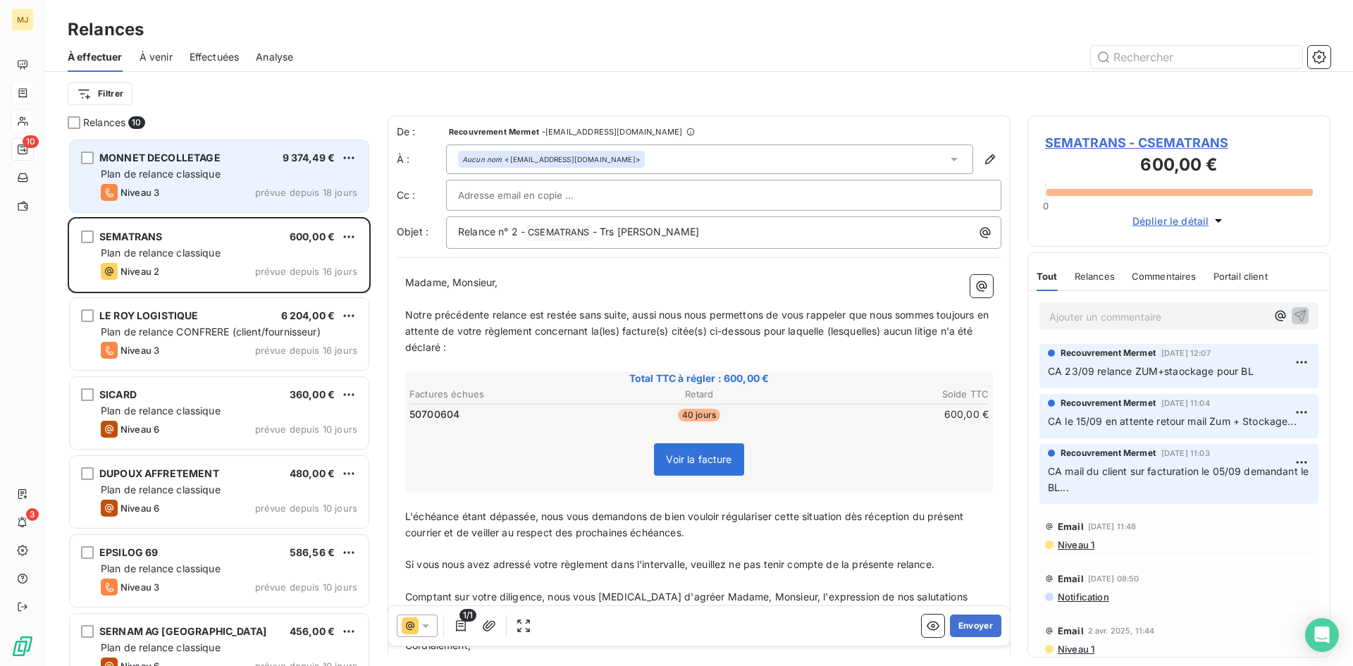
click at [173, 183] on div "MONNET DECOLLETAGE 9 374,49 € Plan de relance classique Niveau 3 prévue depuis …" at bounding box center [219, 176] width 299 height 72
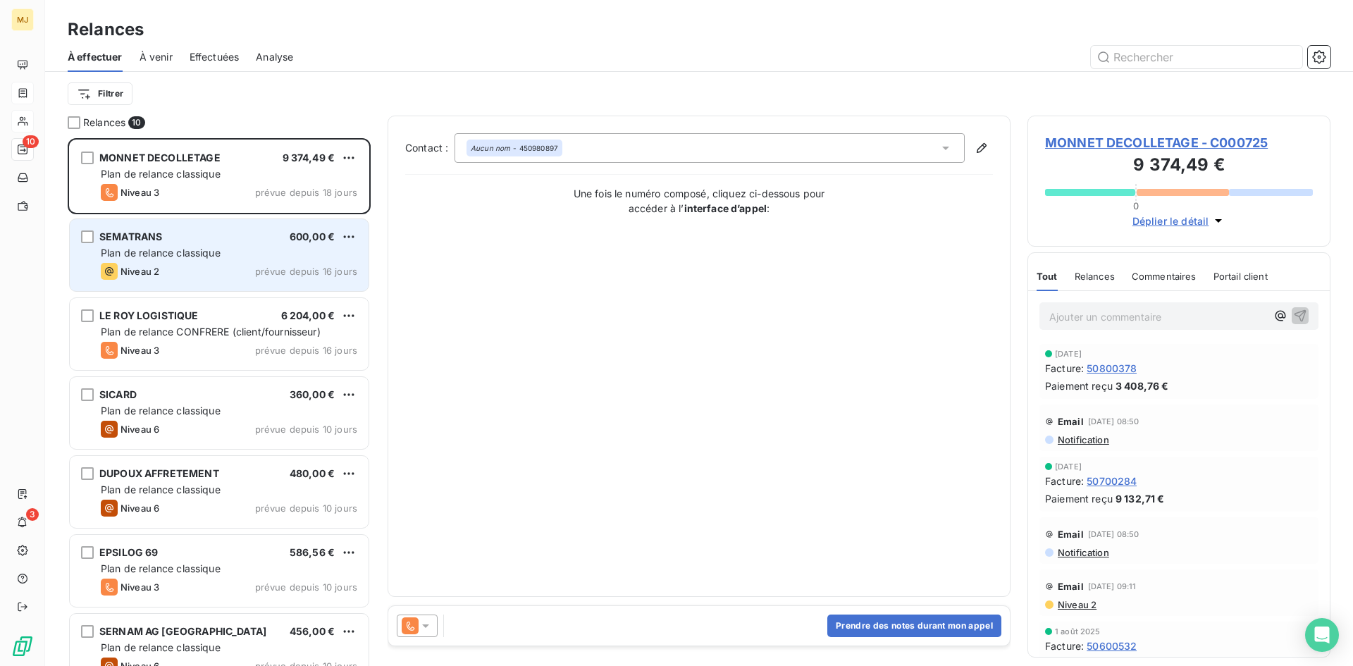
click at [280, 262] on div "SEMATRANS 600,00 € Plan de relance classique Niveau 2 prévue depuis 16 jours" at bounding box center [219, 255] width 299 height 72
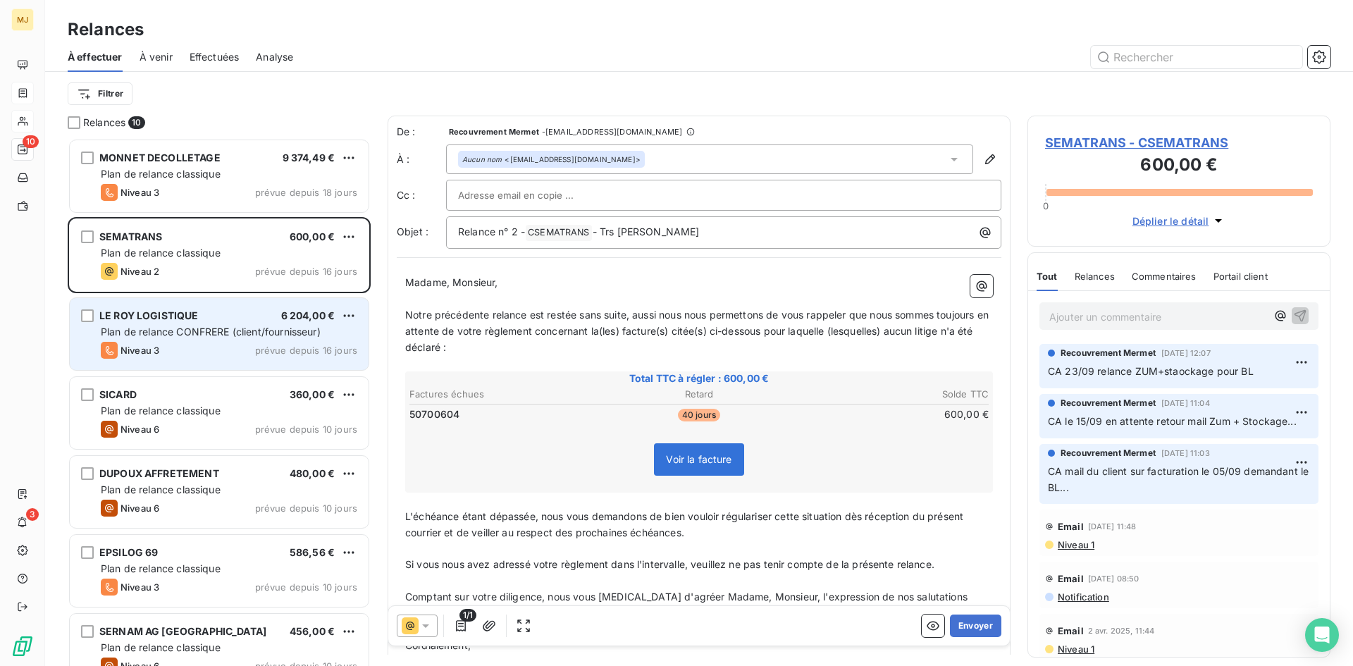
click at [270, 340] on div "LE ROY LOGISTIQUE 6 204,00 € Plan de relance CONFRERE (client/fournisseur) Nive…" at bounding box center [219, 334] width 299 height 72
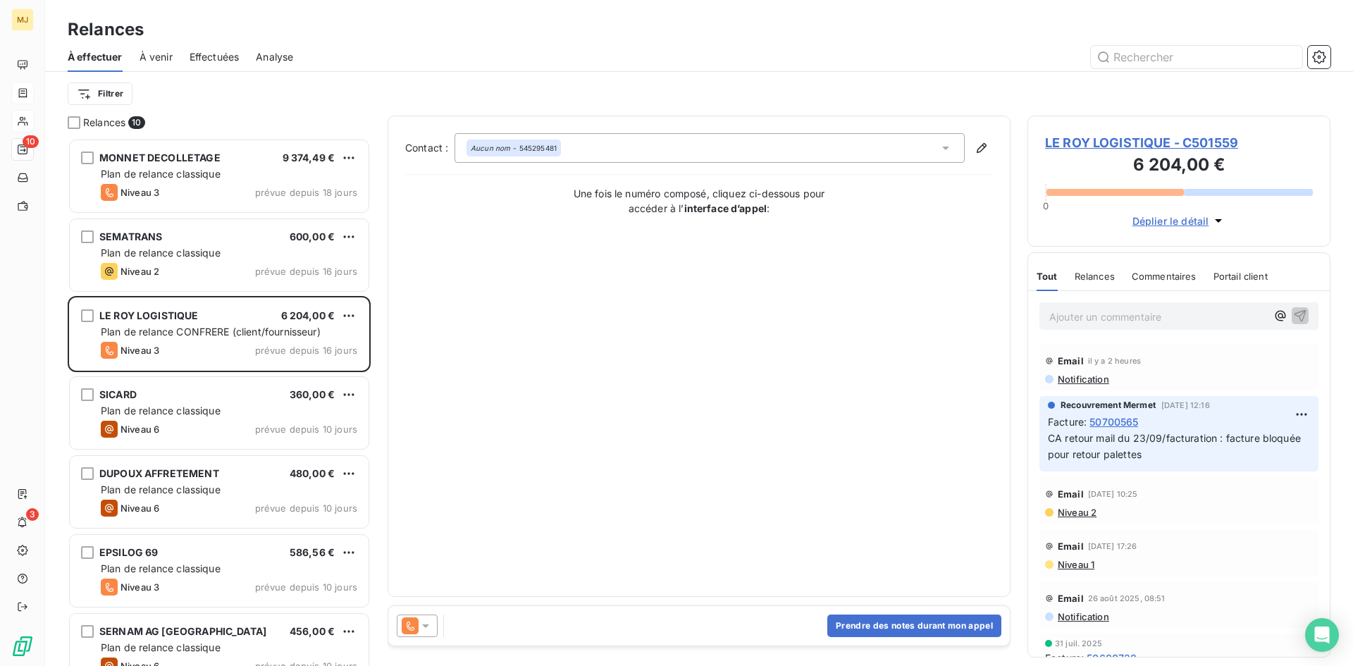
click at [421, 628] on icon at bounding box center [426, 626] width 14 height 14
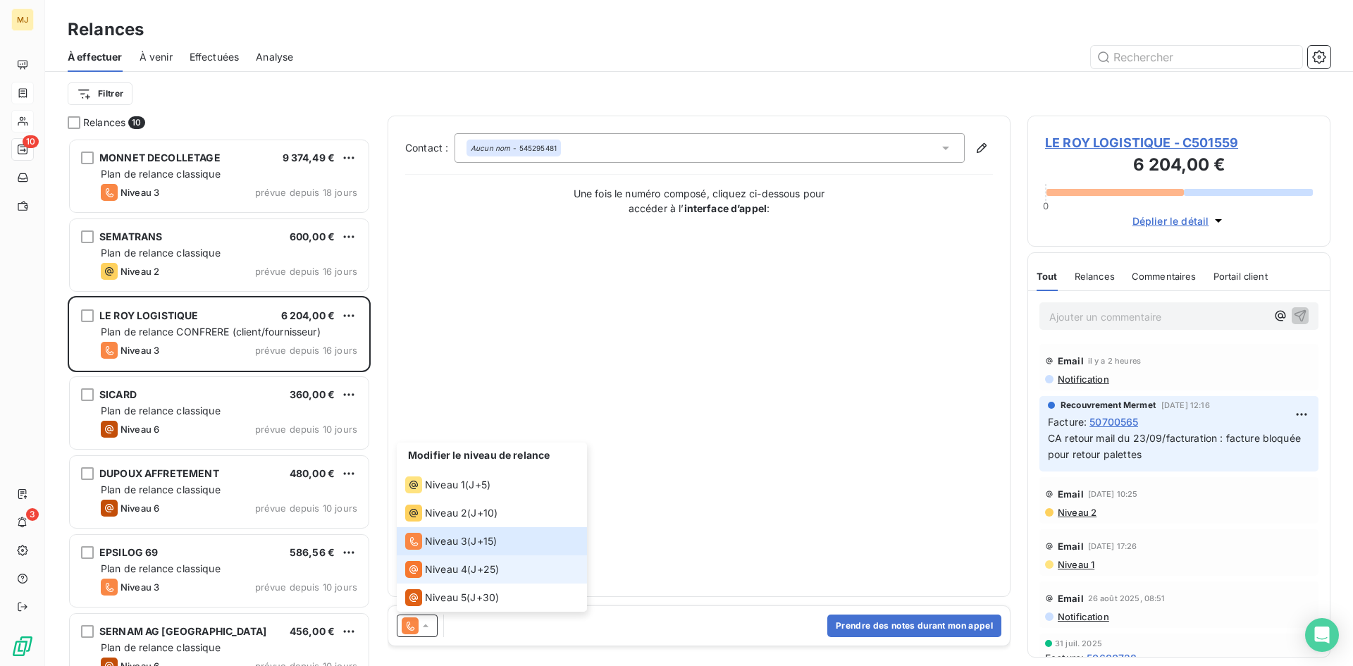
click at [469, 578] on li "Niveau 4 ( J+25 )" at bounding box center [492, 569] width 190 height 28
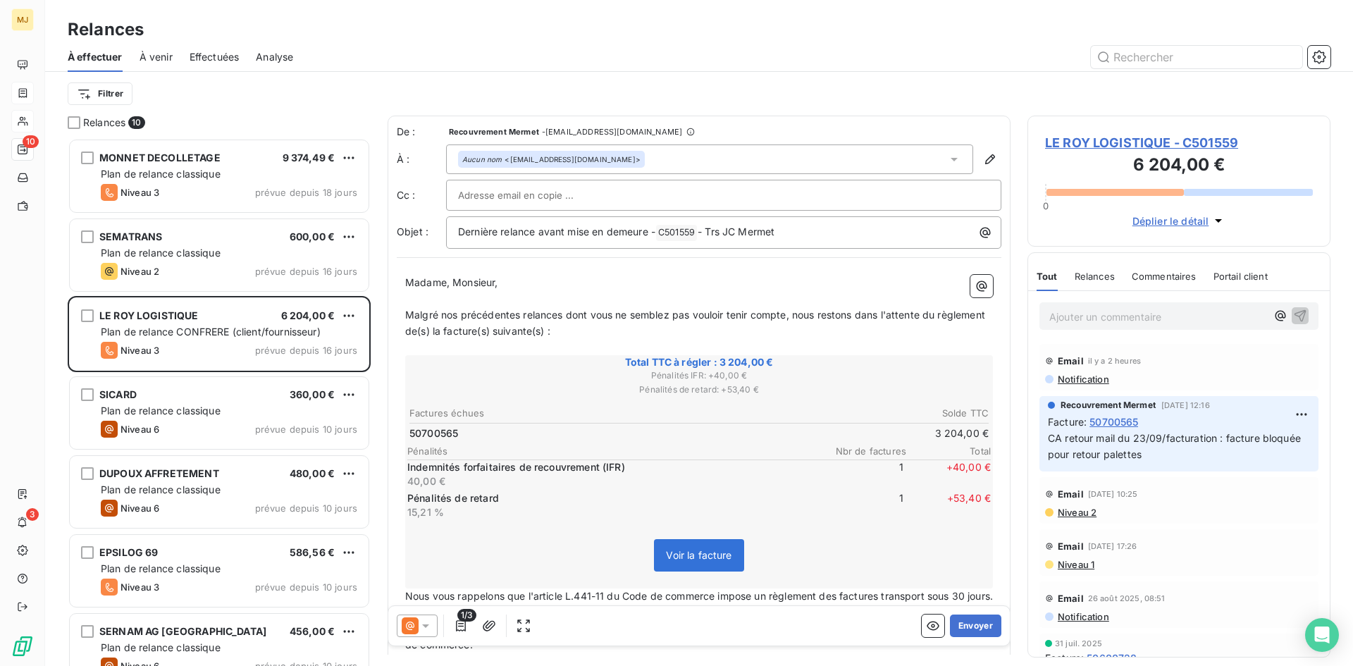
click at [429, 624] on icon at bounding box center [425, 626] width 7 height 4
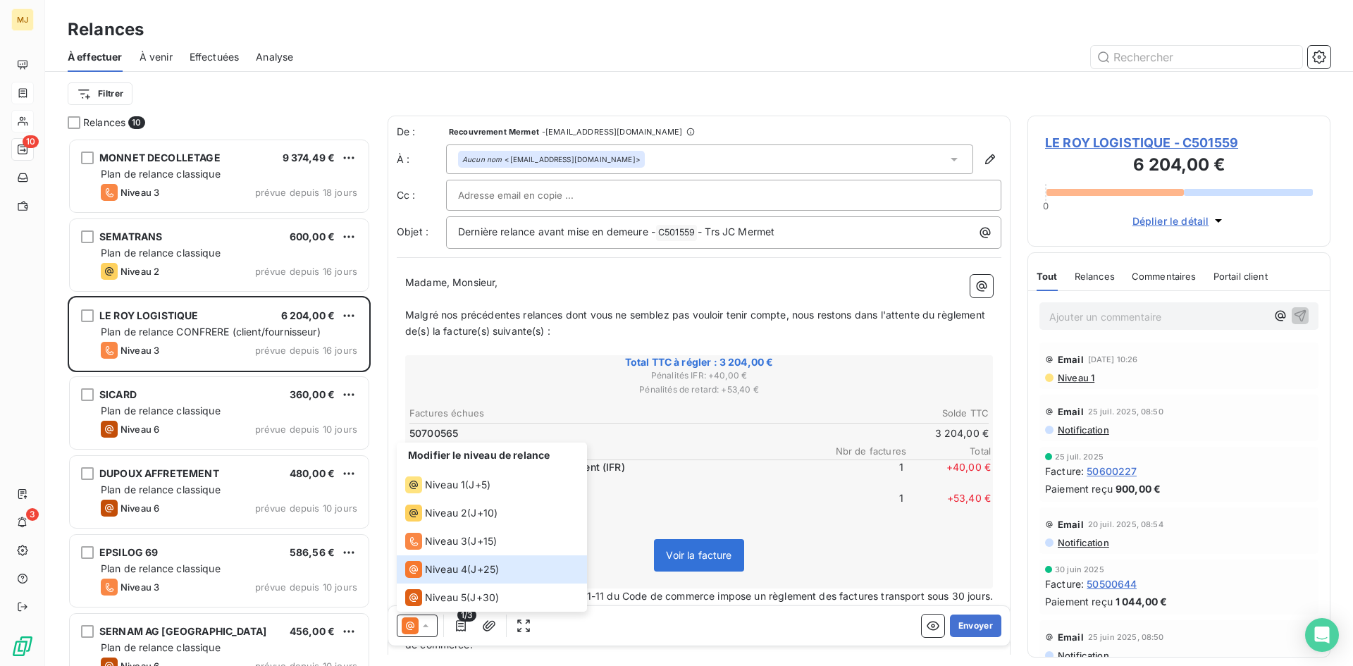
scroll to position [352, 0]
click at [484, 571] on span "J+25 )" at bounding box center [485, 569] width 28 height 14
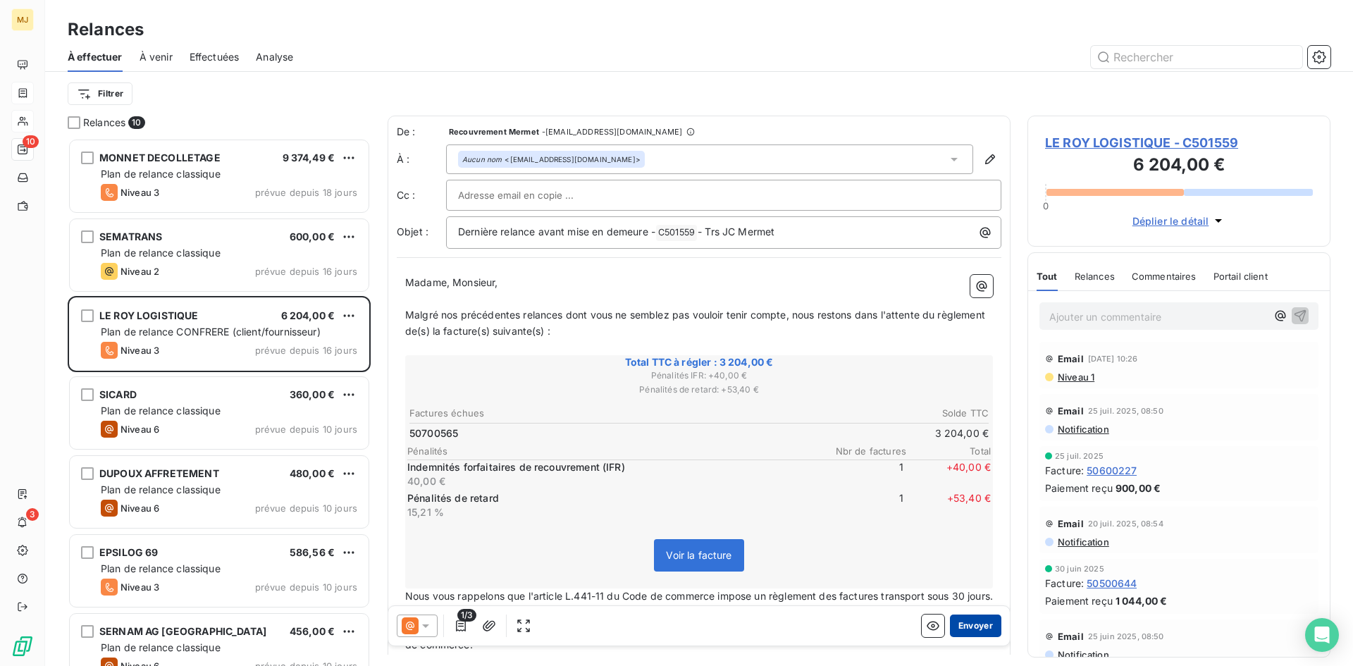
click at [959, 626] on button "Envoyer" at bounding box center [975, 625] width 51 height 23
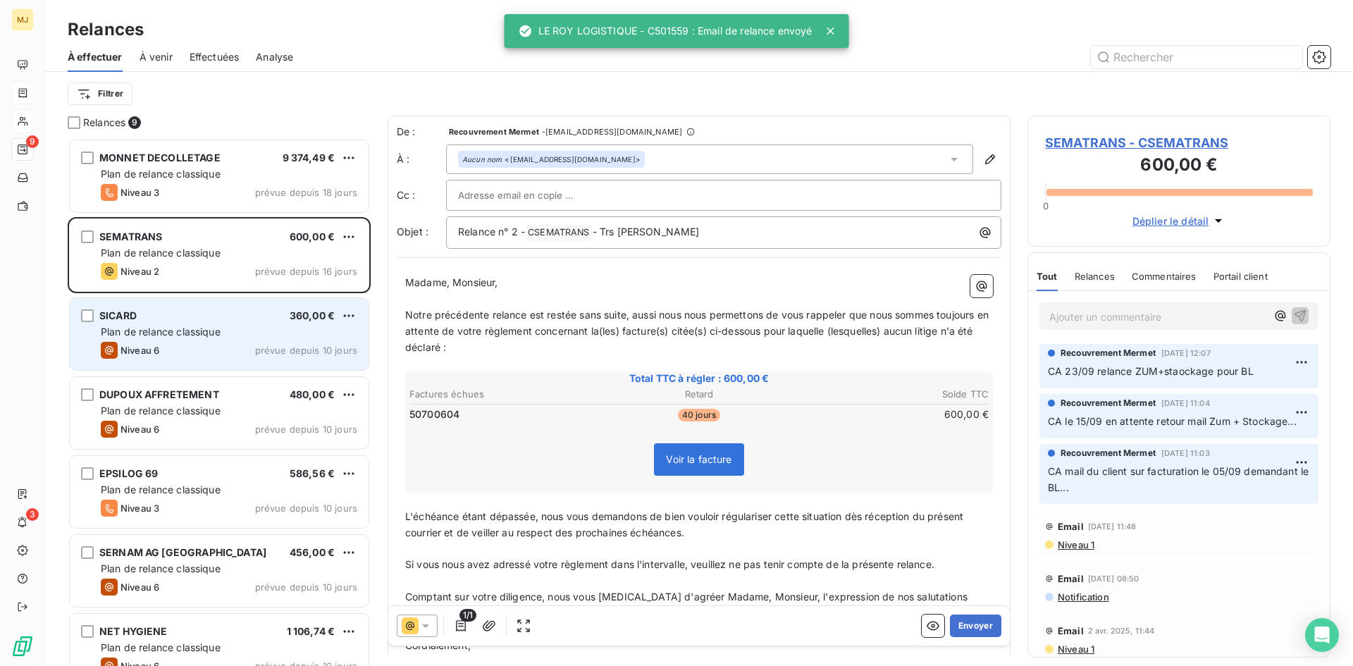
click at [194, 318] on div "SICARD 360,00 €" at bounding box center [229, 315] width 256 height 13
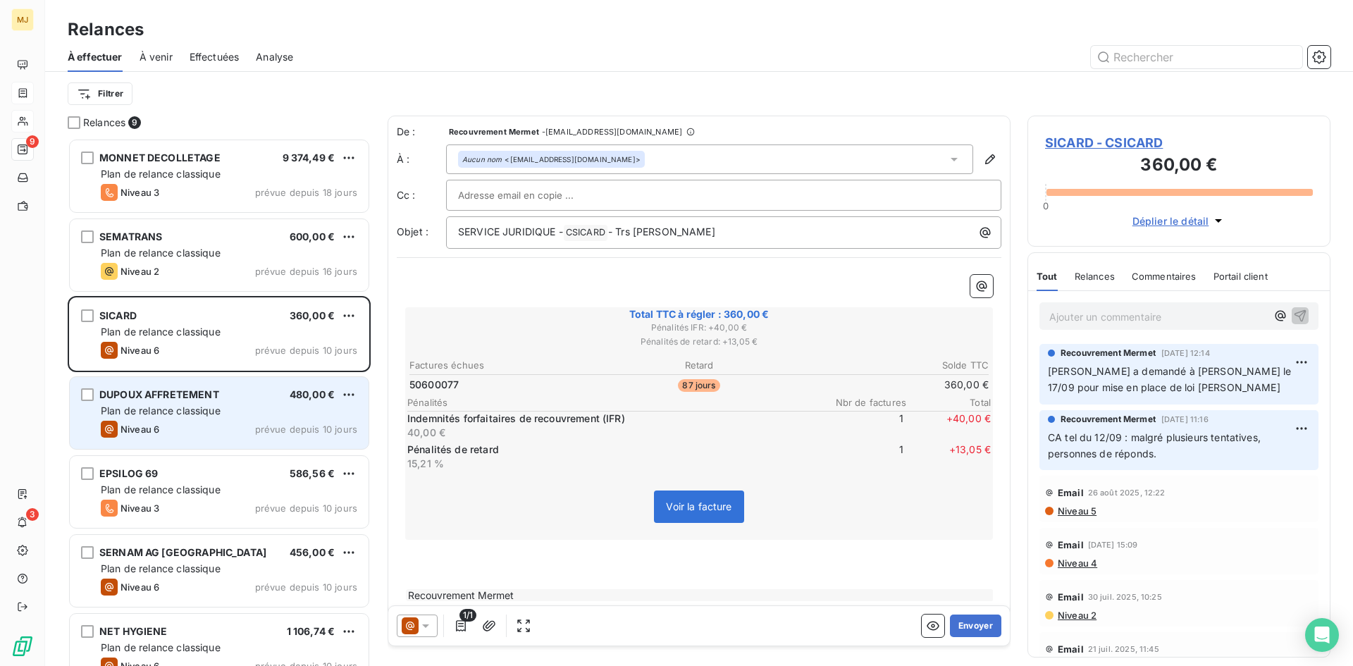
click at [244, 413] on div "Plan de relance classique" at bounding box center [229, 411] width 256 height 14
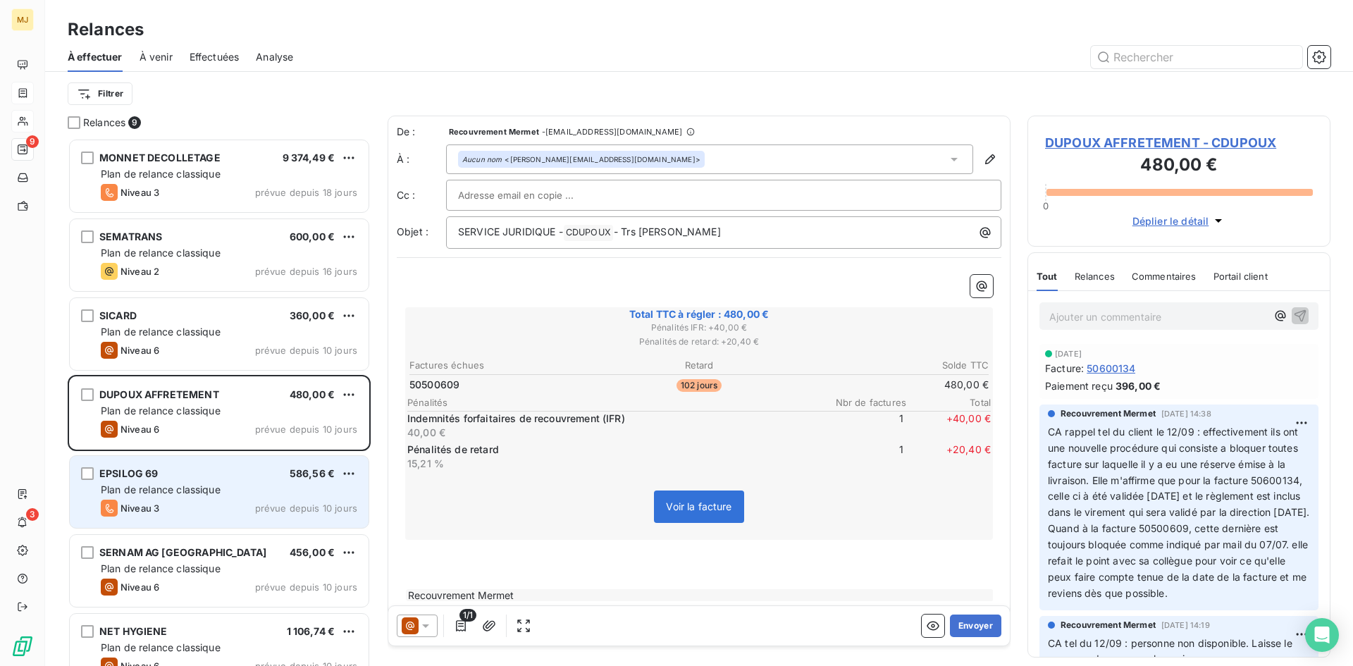
click at [227, 486] on div "Plan de relance classique" at bounding box center [229, 490] width 256 height 14
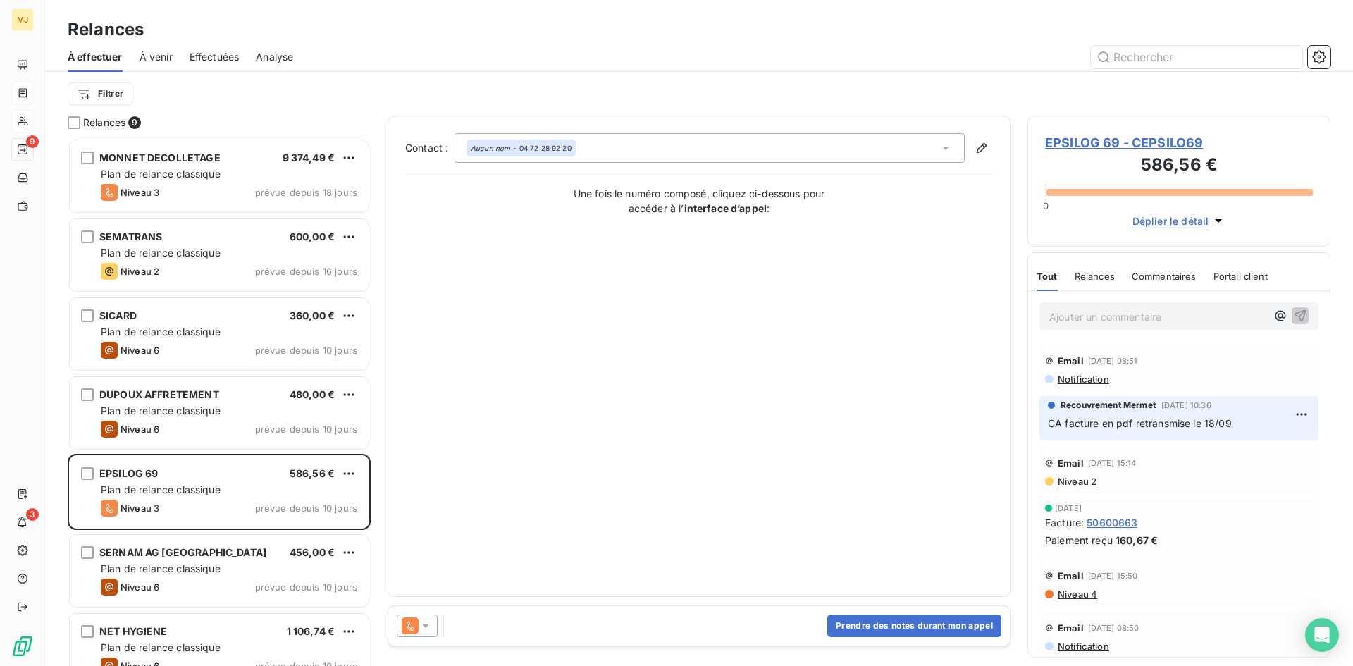
click at [702, 134] on div "Aucun nom - 04 72 28 92 20" at bounding box center [709, 148] width 510 height 30
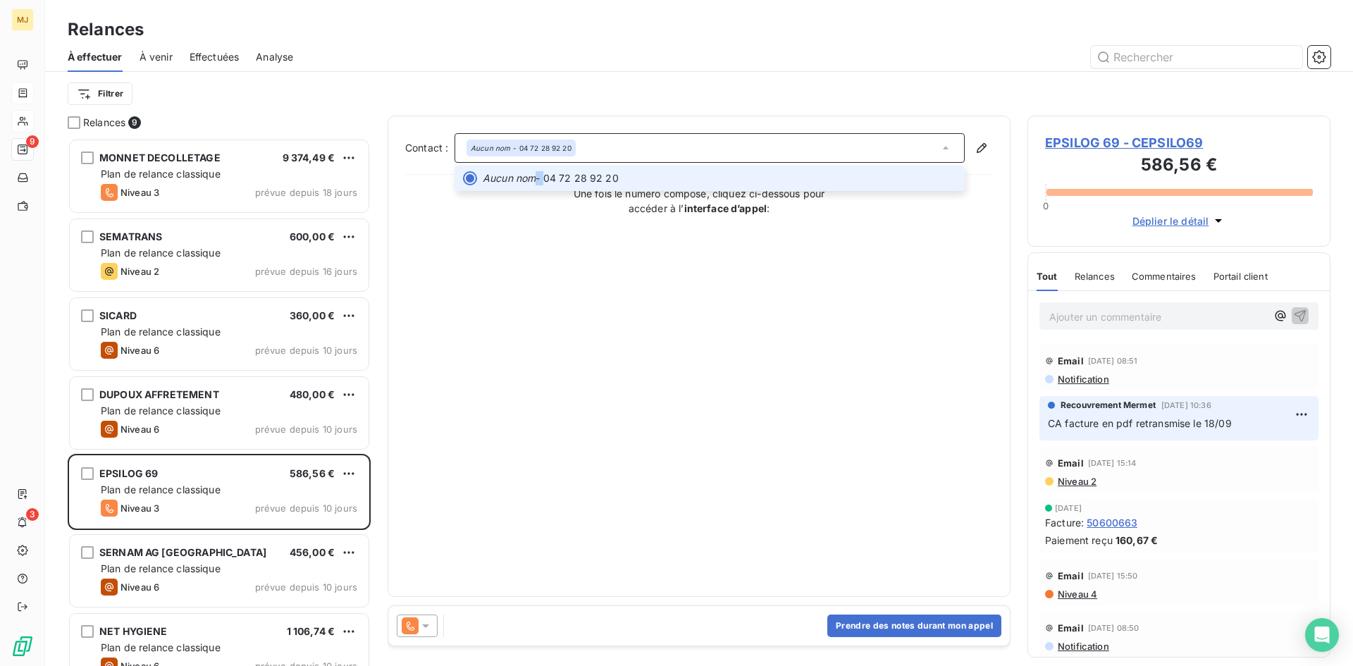
drag, startPoint x: 629, startPoint y: 175, endPoint x: 542, endPoint y: 182, distance: 87.7
click at [542, 182] on span "Aucun nom - 04 72 28 92 20" at bounding box center [719, 178] width 473 height 14
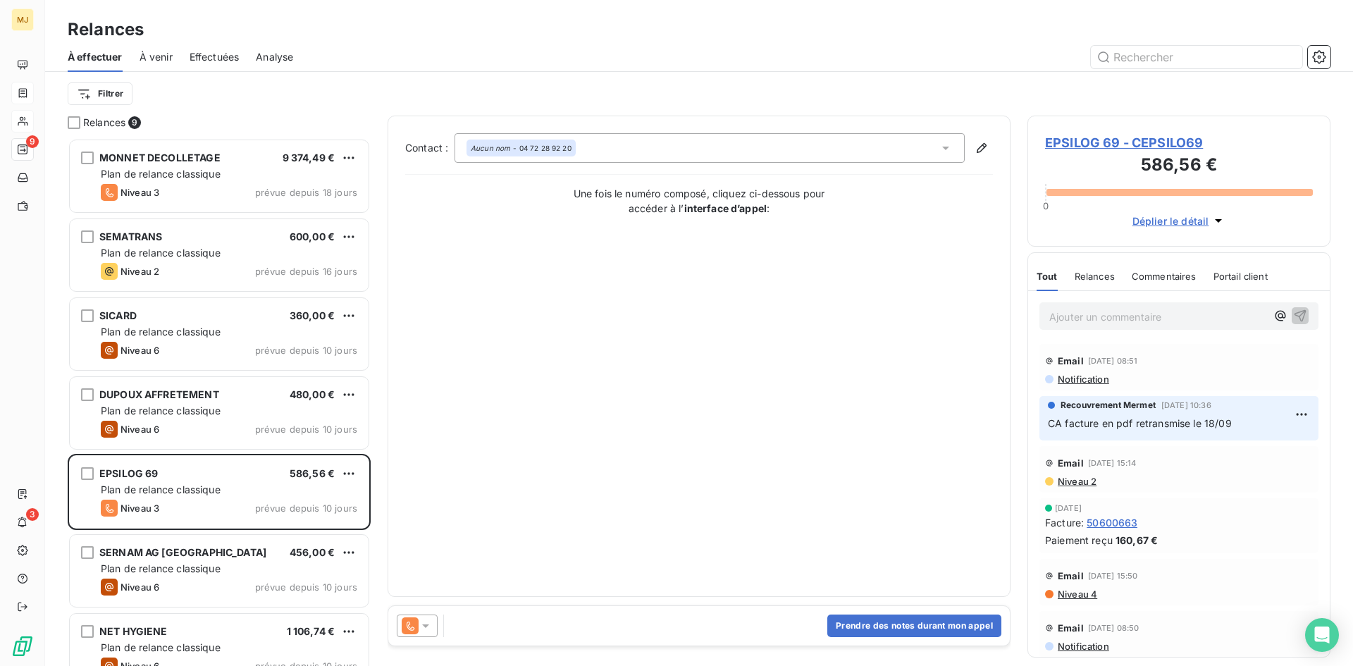
click at [617, 148] on div "Aucun nom - 04 72 28 92 20" at bounding box center [709, 148] width 510 height 30
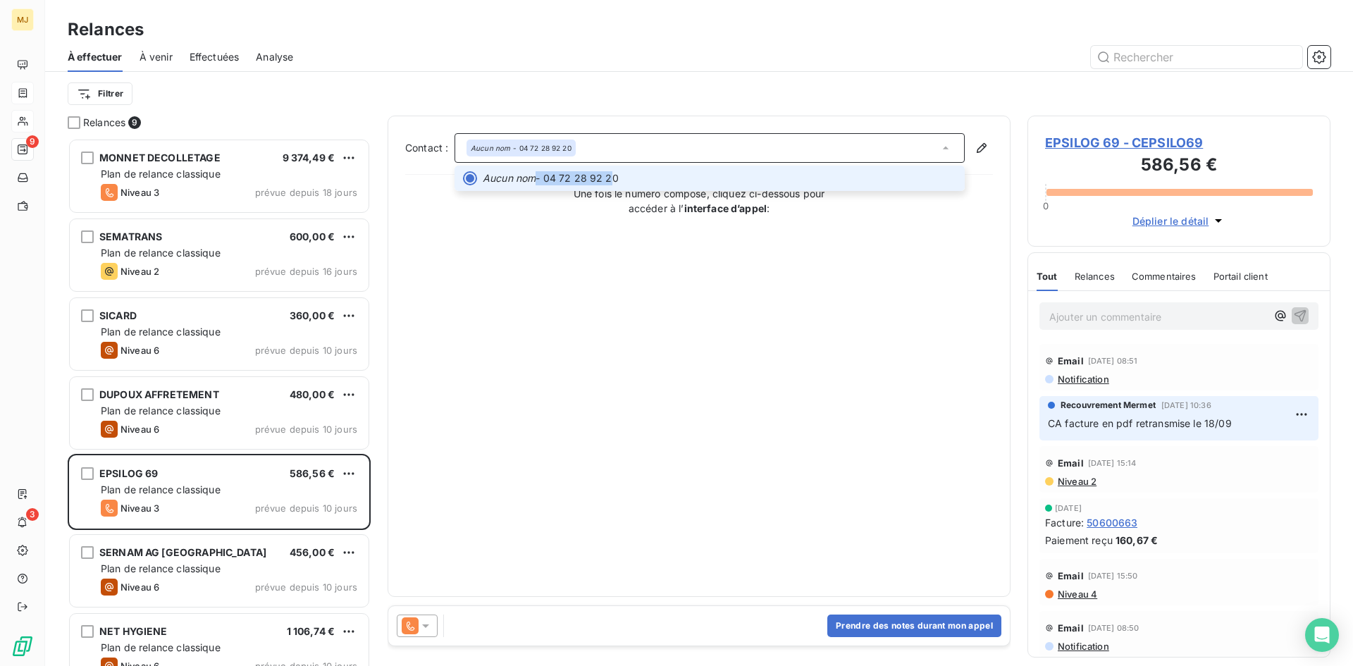
click at [614, 179] on span "Aucun nom - 04 72 28 92 20" at bounding box center [719, 178] width 473 height 14
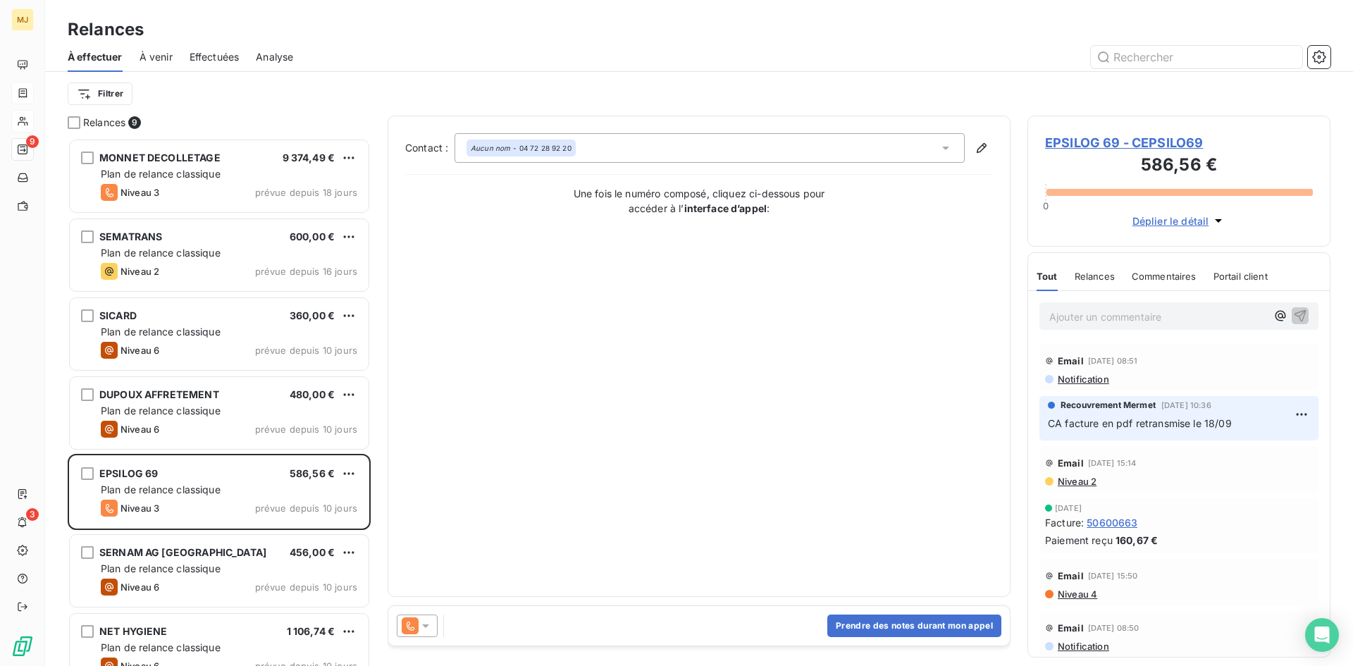
click at [614, 179] on div "Contact : Aucun nom - 04 72 28 92 20 Une fois le numéro composé, cliquez ci-des…" at bounding box center [699, 356] width 588 height 446
click at [981, 144] on icon "button" at bounding box center [981, 148] width 14 height 14
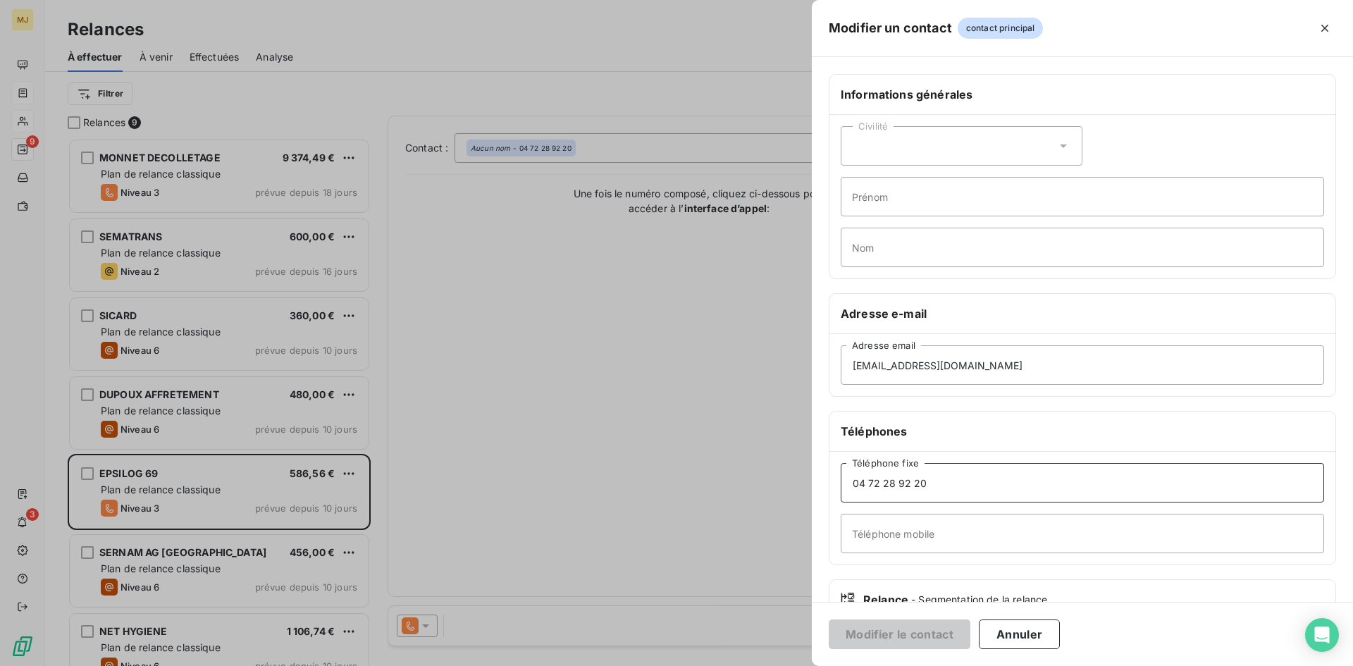
click at [978, 486] on input "04 72 28 92 20" at bounding box center [1082, 482] width 483 height 39
click at [985, 473] on input "04 72 28 92 20" at bounding box center [1082, 482] width 483 height 39
click at [1039, 640] on button "Annuler" at bounding box center [1019, 634] width 81 height 30
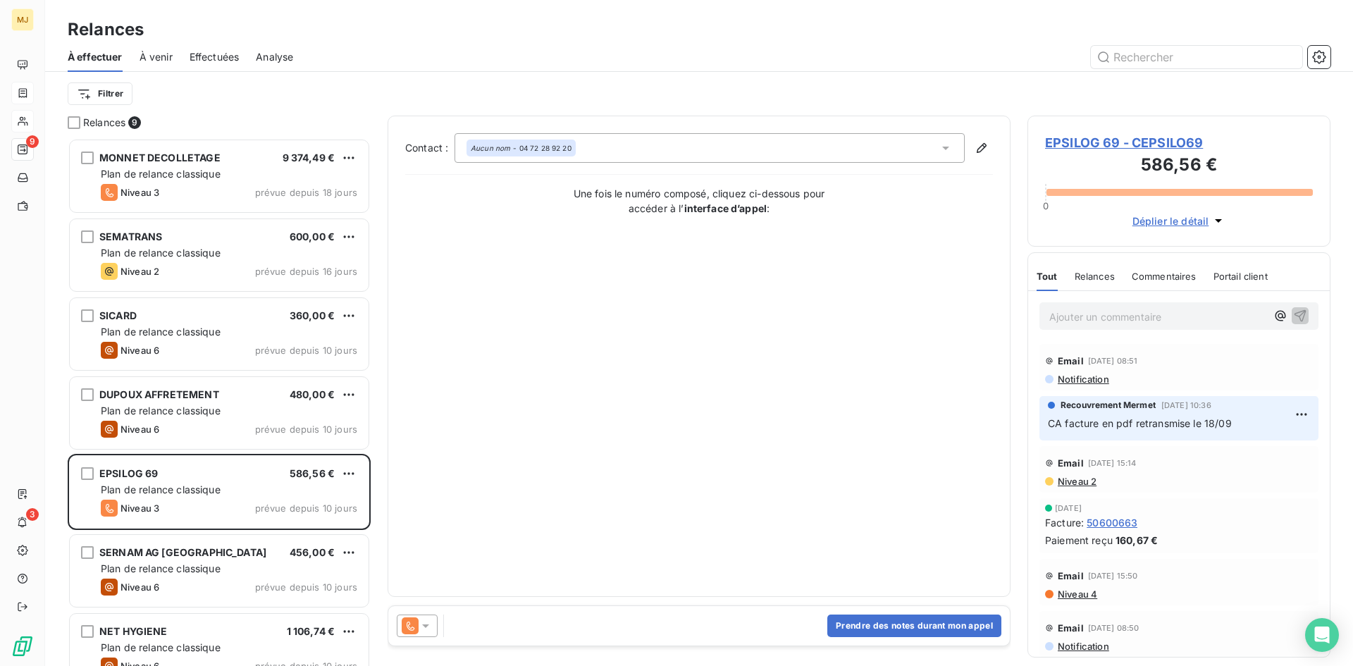
click at [1108, 310] on p "Ajouter un commentaire ﻿" at bounding box center [1157, 317] width 217 height 18
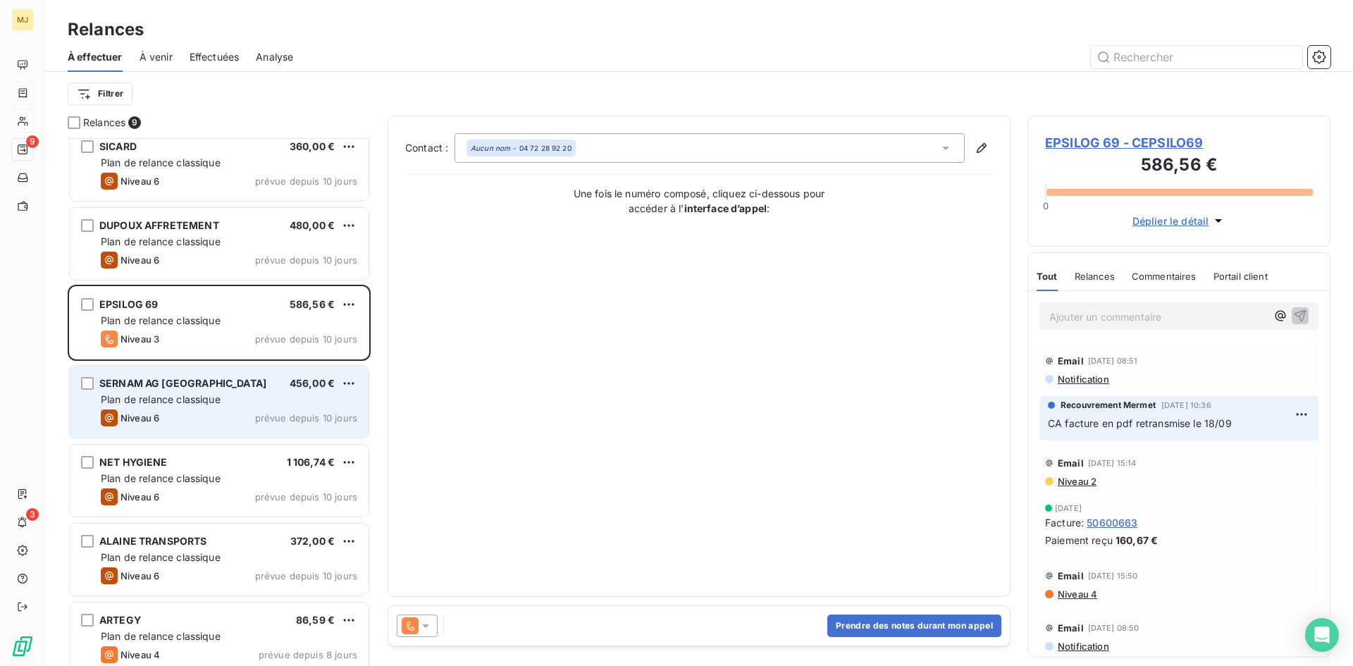
scroll to position [183, 0]
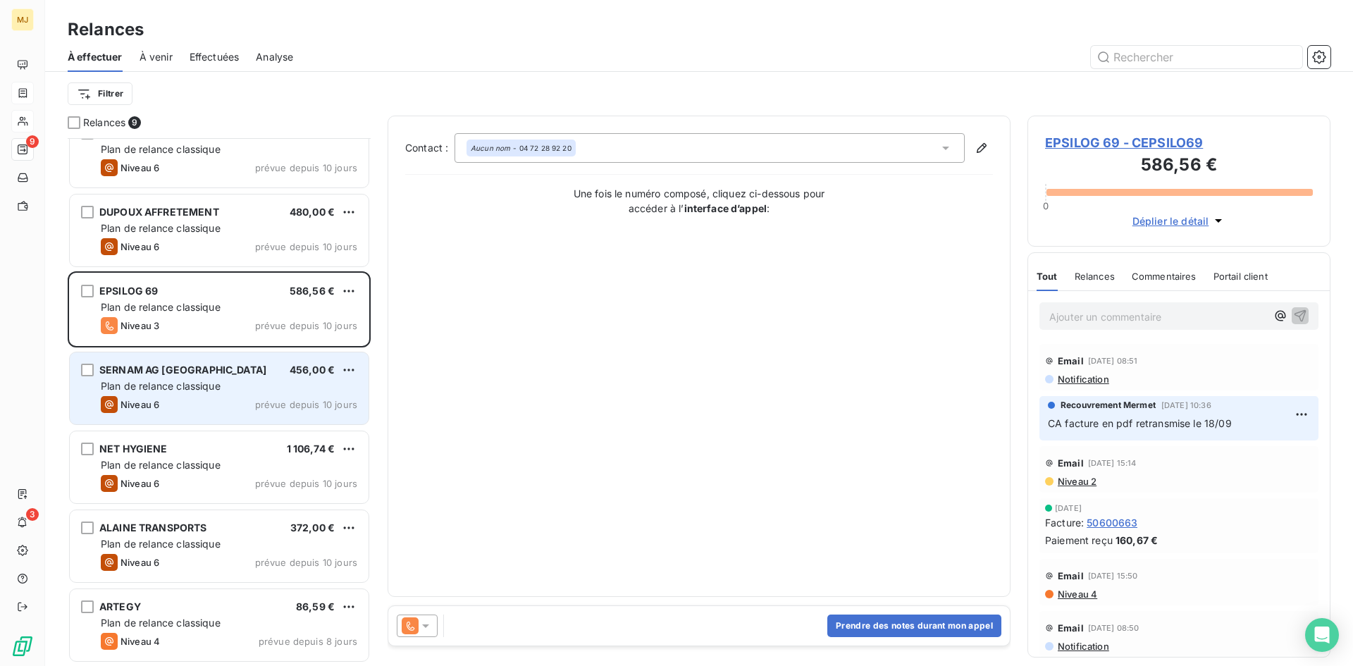
click at [261, 548] on div "Plan de relance classique" at bounding box center [229, 544] width 256 height 14
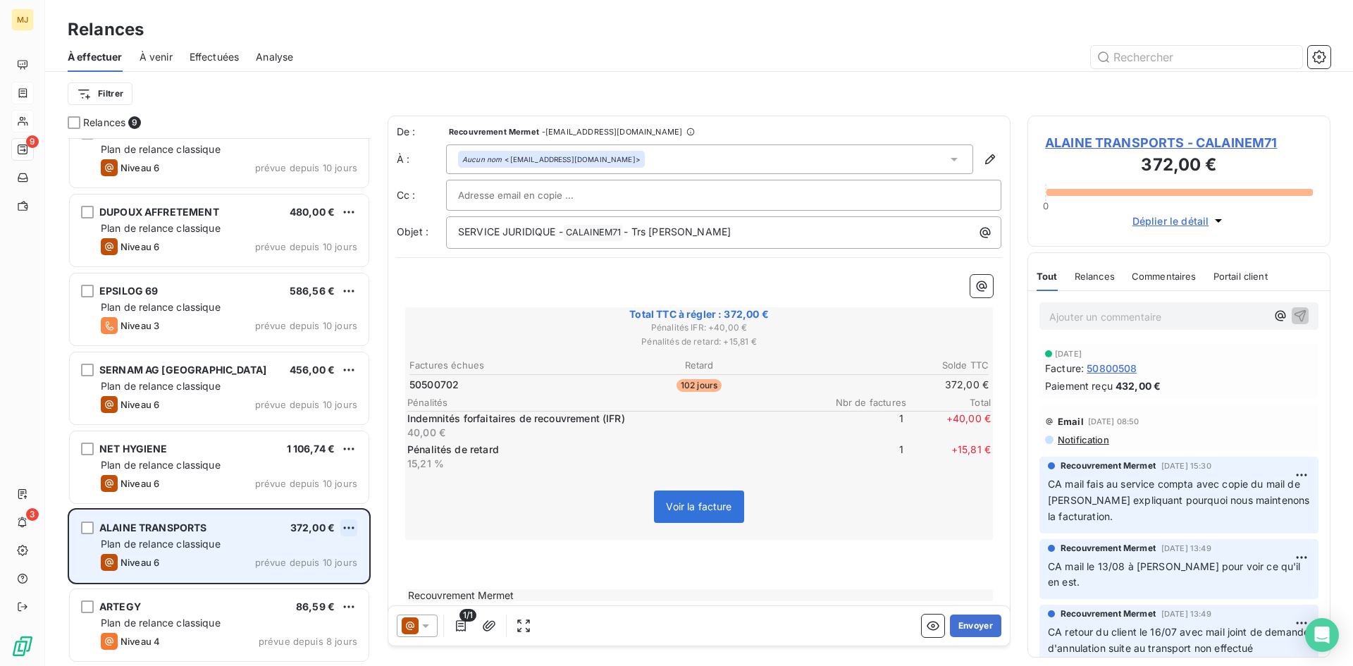
click at [352, 527] on html "MJ 9 3 Relances À effectuer À venir Effectuées Analyse Filtrer Relances 9 SEMAT…" at bounding box center [676, 333] width 1353 height 666
click at [280, 549] on div "Replanifier cette action" at bounding box center [288, 556] width 126 height 23
select select "9"
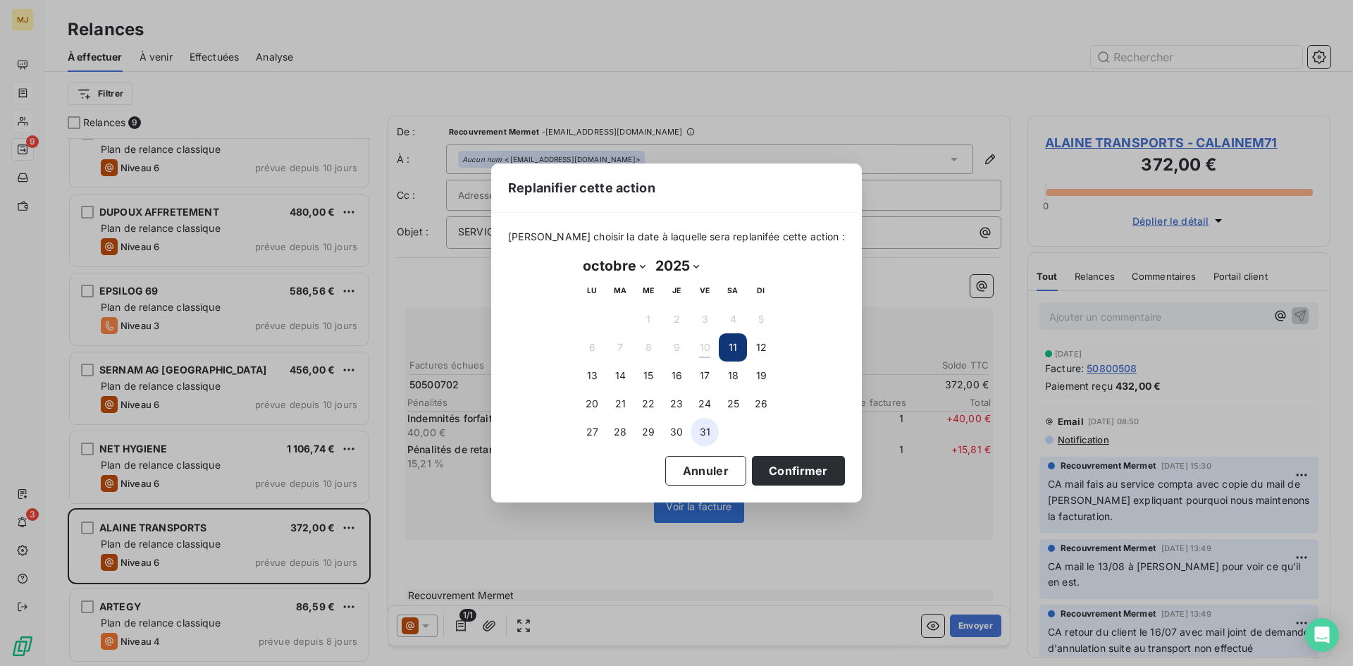
click at [701, 433] on button "31" at bounding box center [704, 432] width 28 height 28
click at [773, 471] on button "Confirmer" at bounding box center [798, 471] width 93 height 30
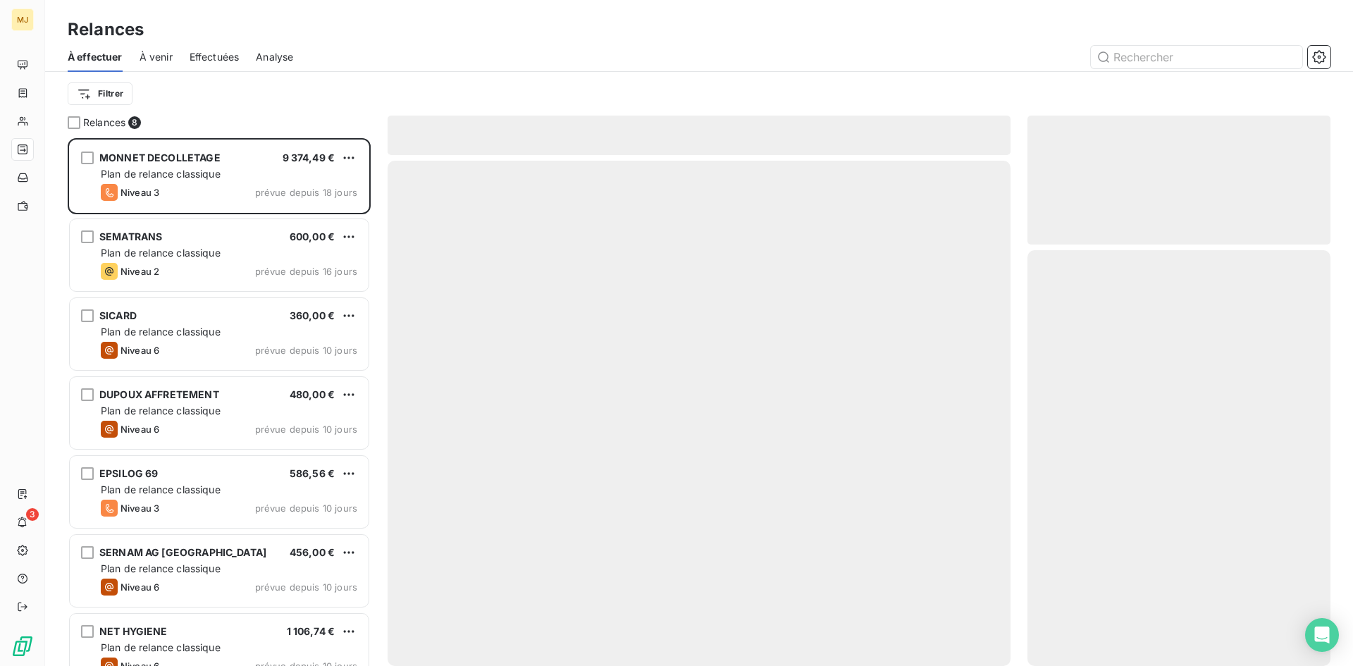
scroll to position [517, 292]
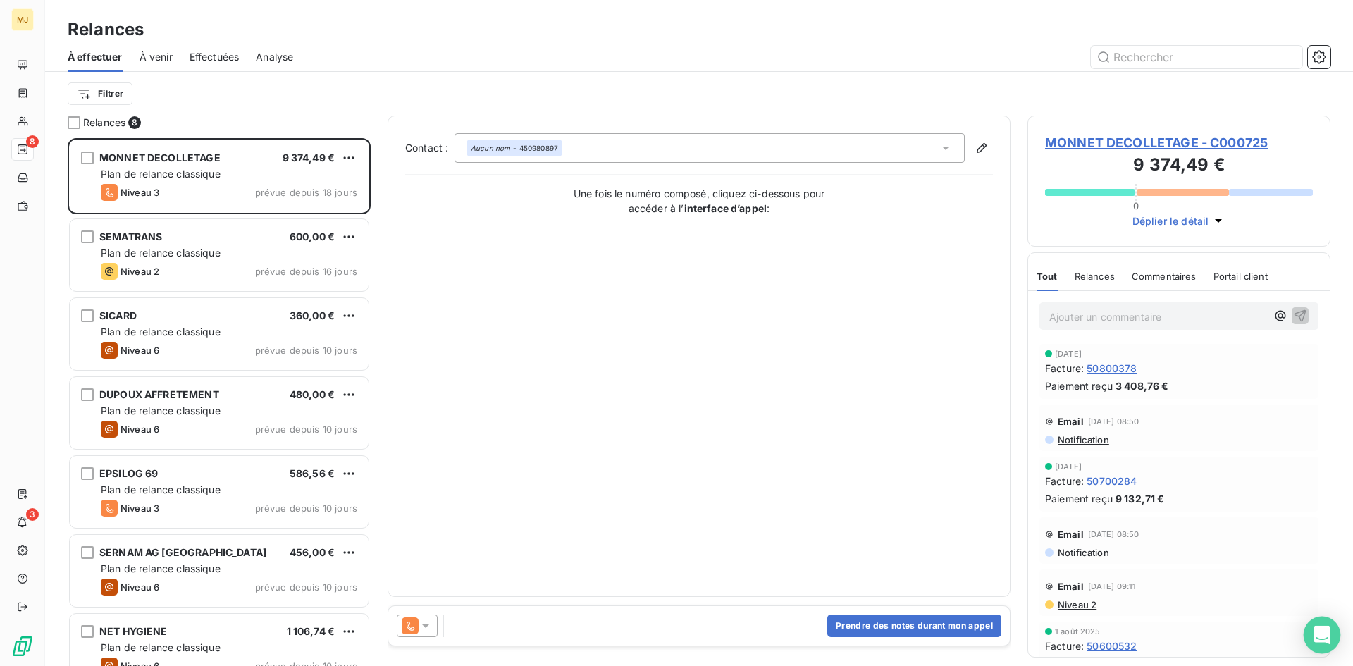
click at [1322, 630] on icon "Open Intercom Messenger" at bounding box center [1321, 635] width 16 height 18
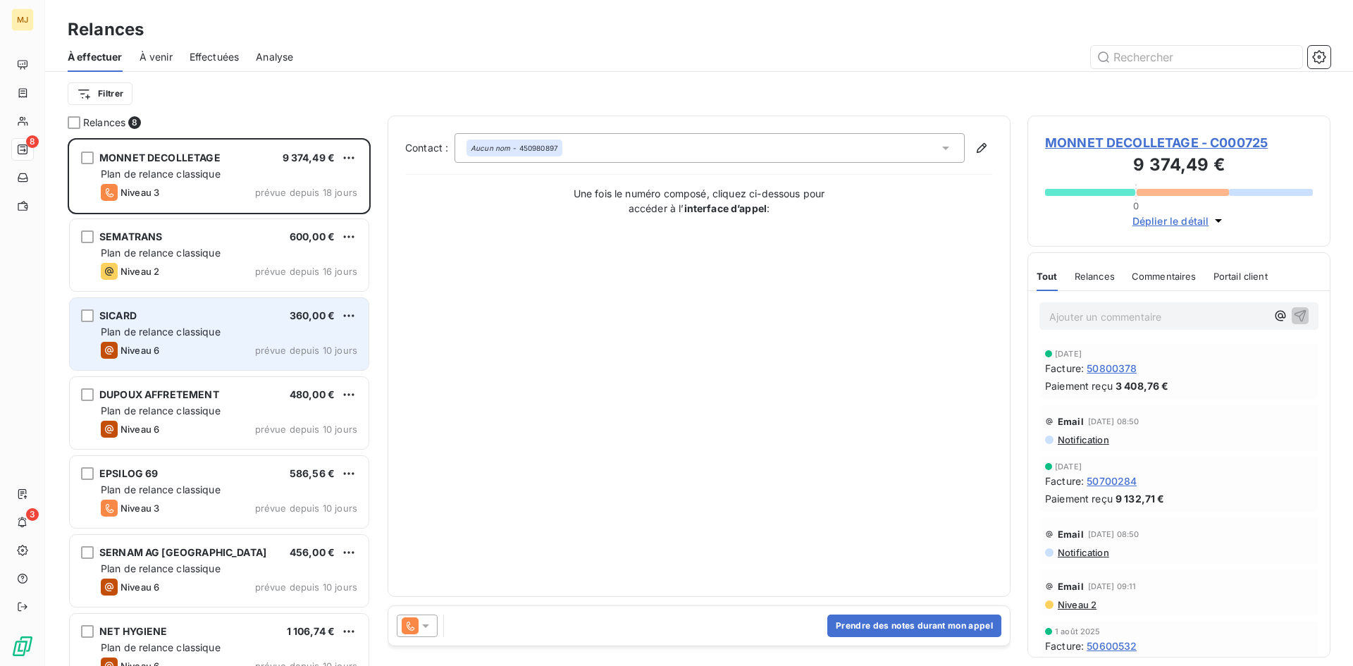
click at [291, 339] on div "SICARD 360,00 € Plan de relance classique Niveau 6 prévue depuis 10 jours" at bounding box center [219, 334] width 299 height 72
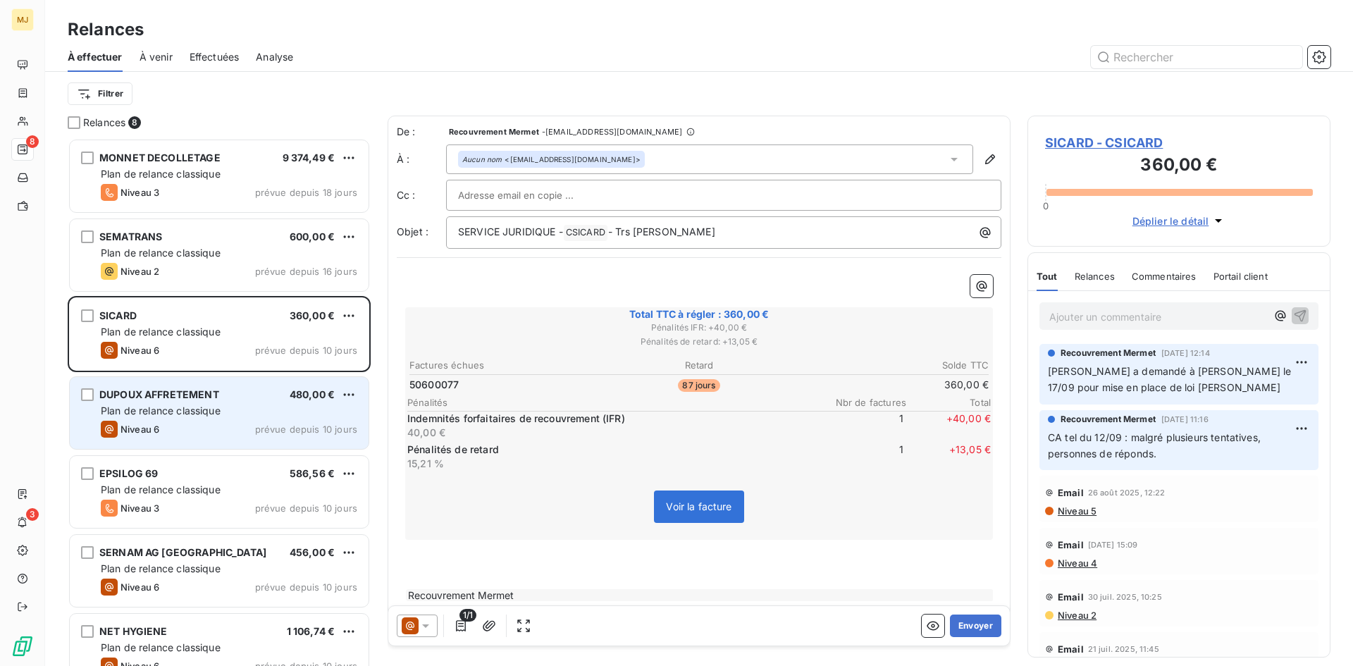
click at [209, 414] on span "Plan de relance classique" at bounding box center [161, 410] width 120 height 12
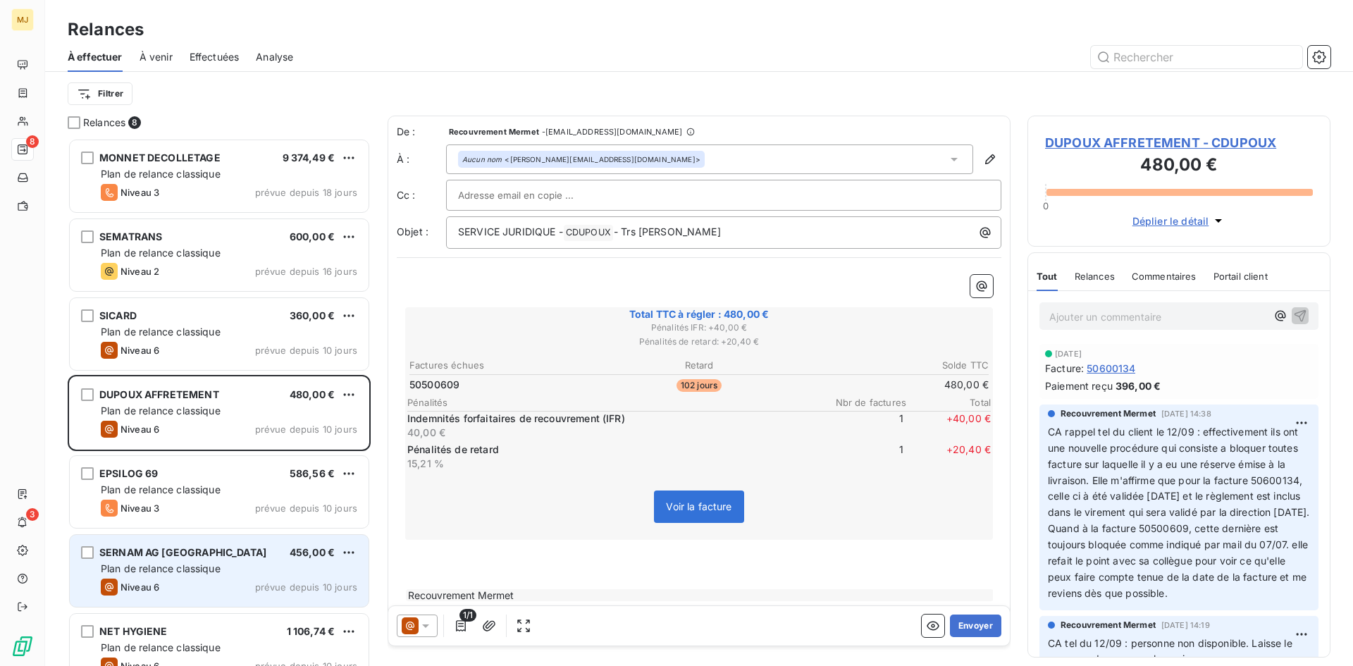
click at [157, 569] on span "Plan de relance classique" at bounding box center [161, 568] width 120 height 12
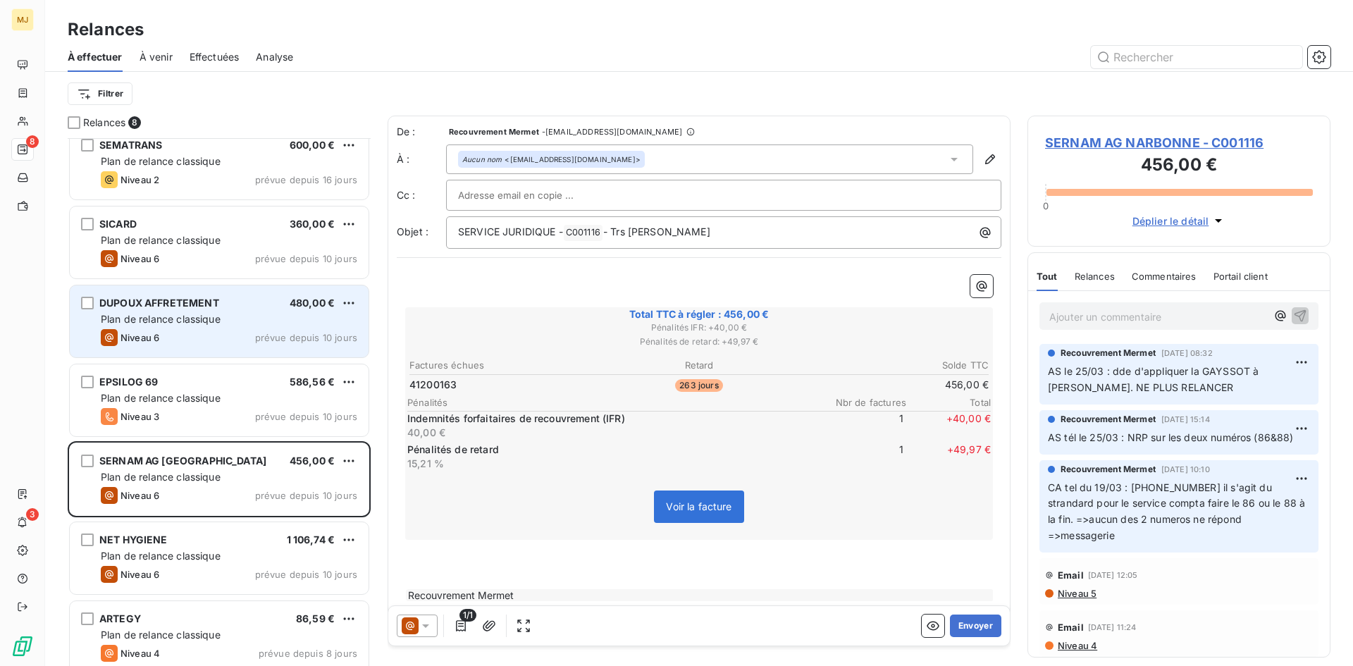
scroll to position [104, 0]
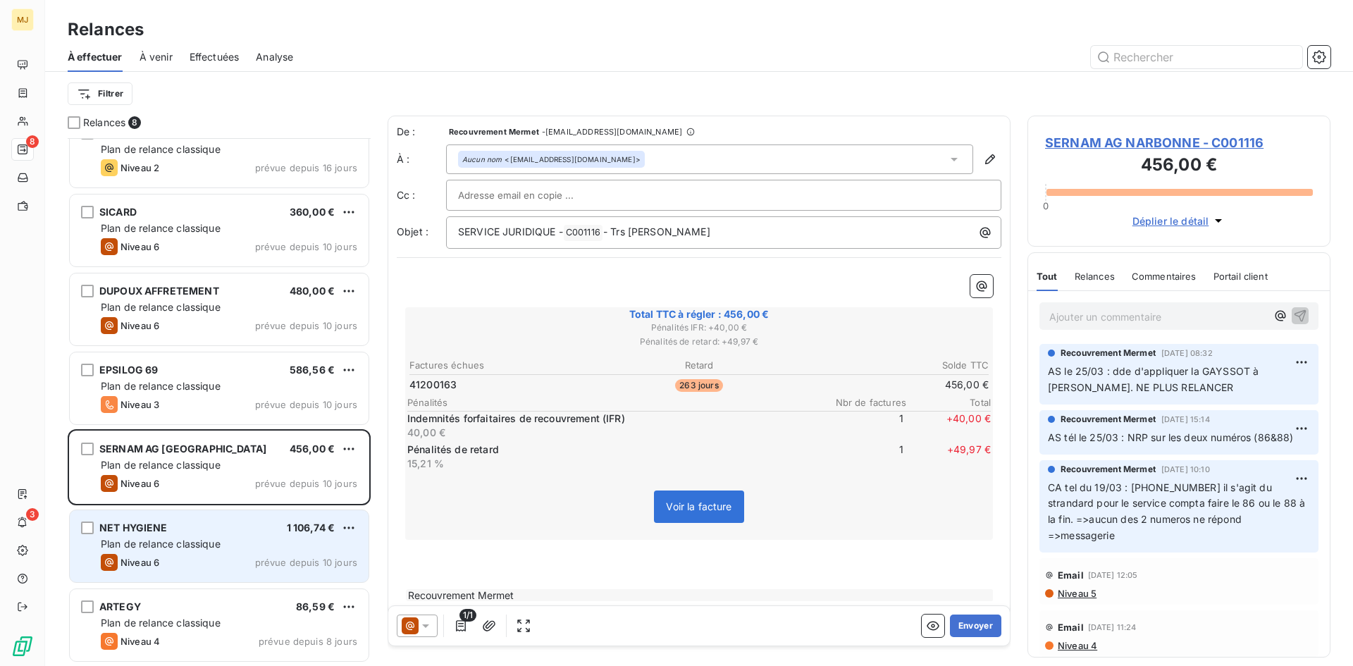
click at [138, 543] on span "Plan de relance classique" at bounding box center [161, 544] width 120 height 12
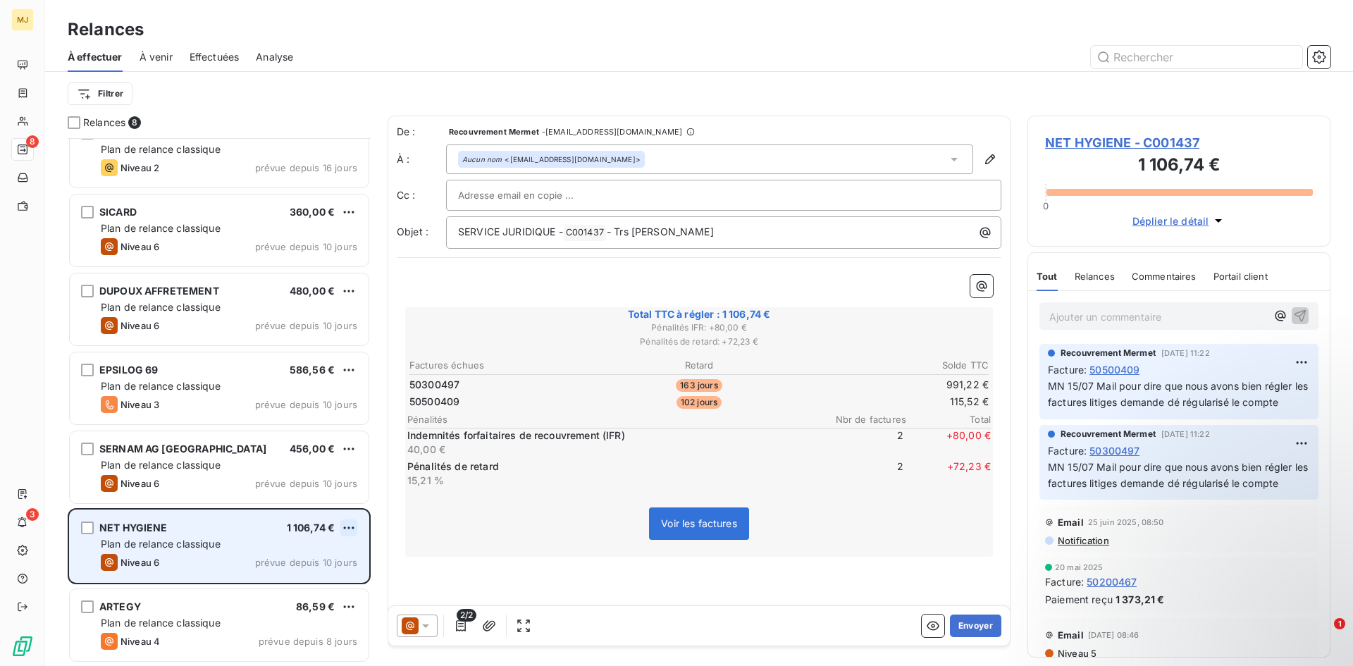
click at [347, 526] on html "MJ 8 3 Relances À effectuer À venir Effectuées Analyse Filtrer Relances 8 MONNE…" at bounding box center [676, 333] width 1353 height 666
click at [324, 559] on div "Replanifier cette action" at bounding box center [288, 556] width 126 height 23
select select "9"
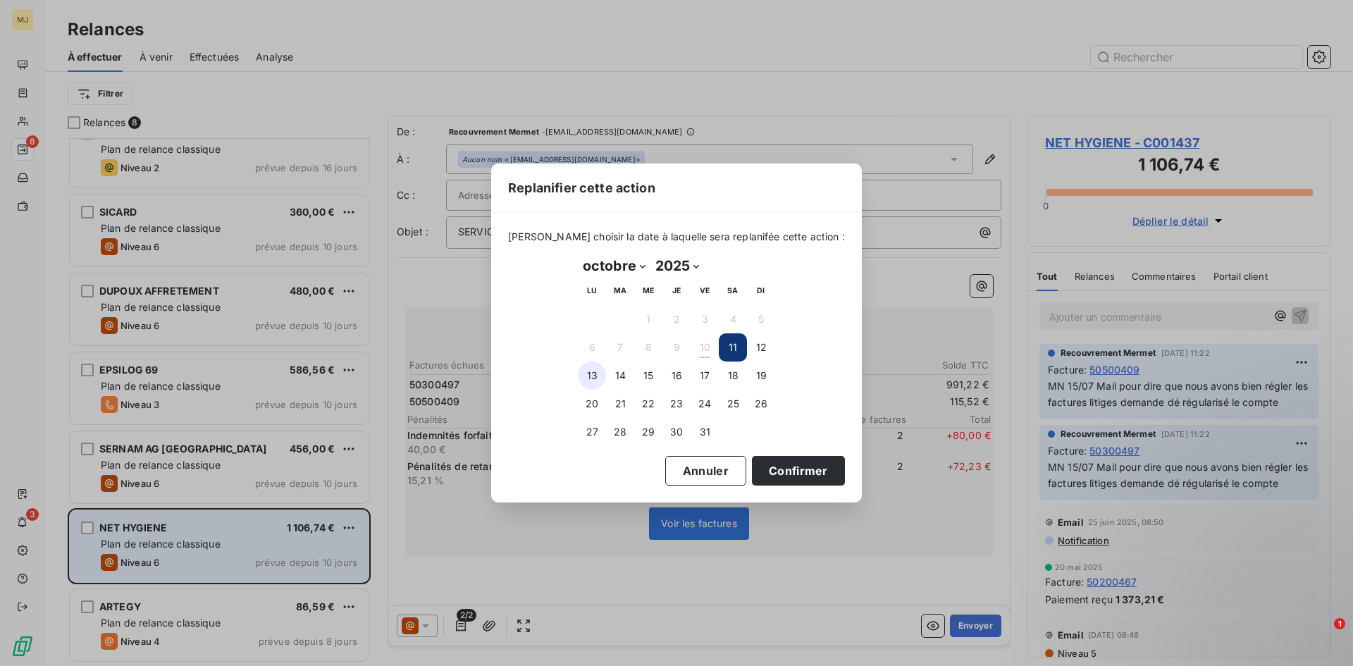
click at [588, 371] on button "13" at bounding box center [592, 375] width 28 height 28
click at [774, 466] on button "Confirmer" at bounding box center [798, 471] width 93 height 30
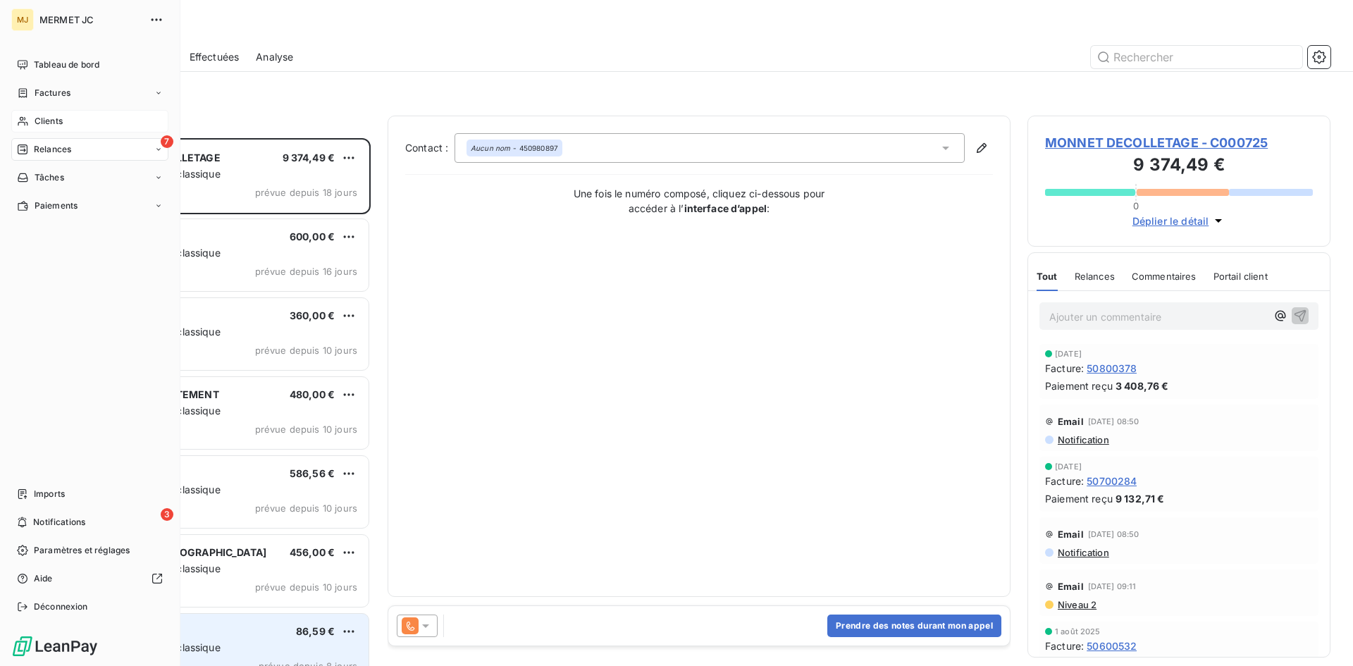
click at [49, 125] on span "Clients" at bounding box center [49, 121] width 28 height 13
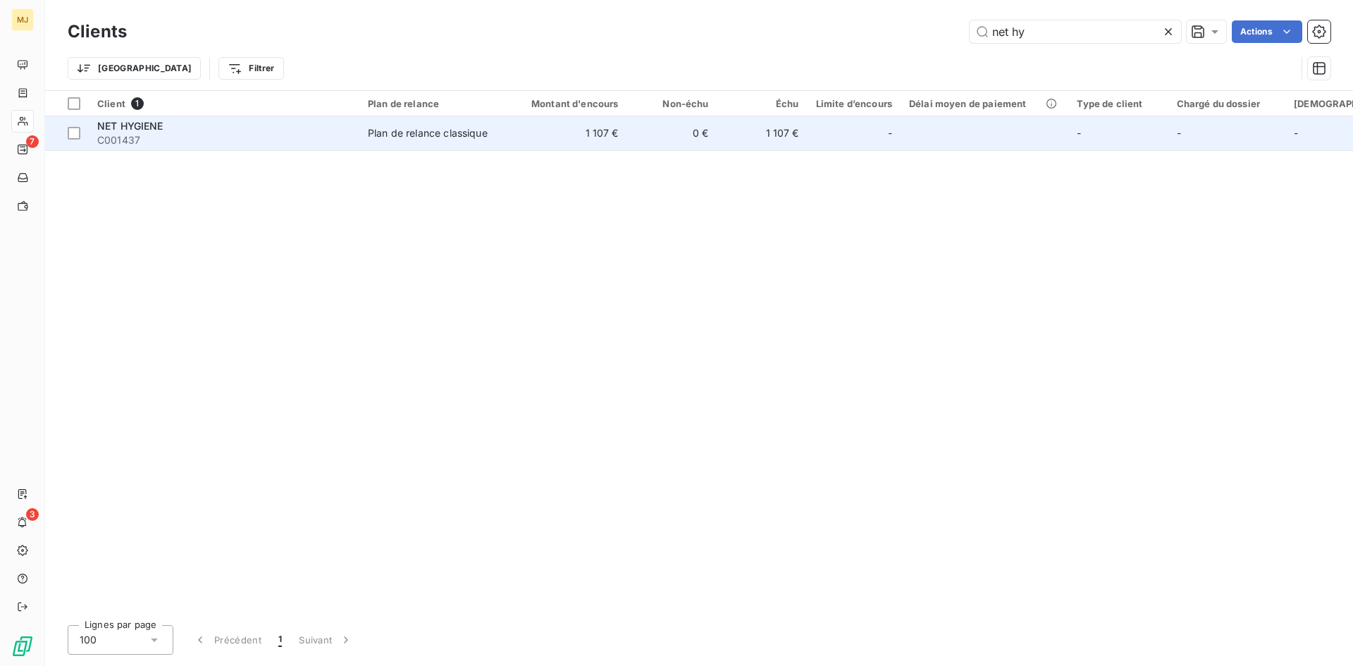
type input "net hy"
click at [328, 148] on td "NET HYGIENE C001437" at bounding box center [224, 133] width 271 height 34
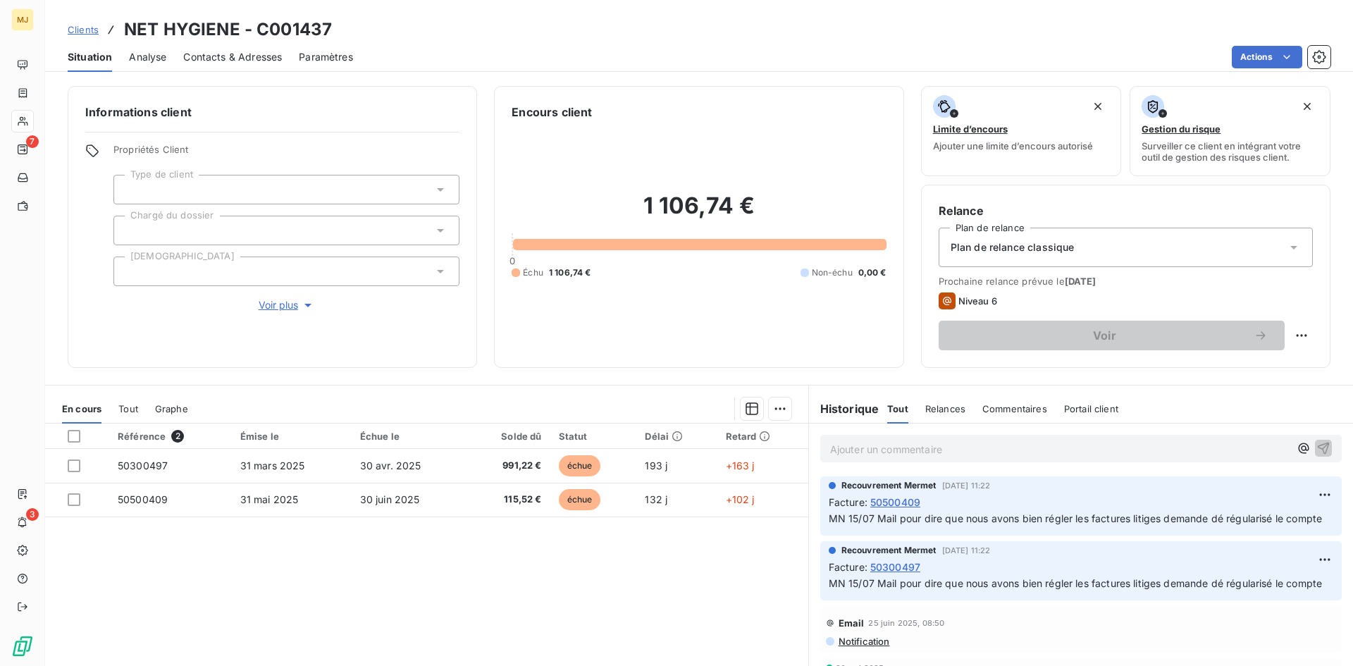
click at [904, 446] on p "Ajouter un commentaire ﻿" at bounding box center [1059, 449] width 459 height 18
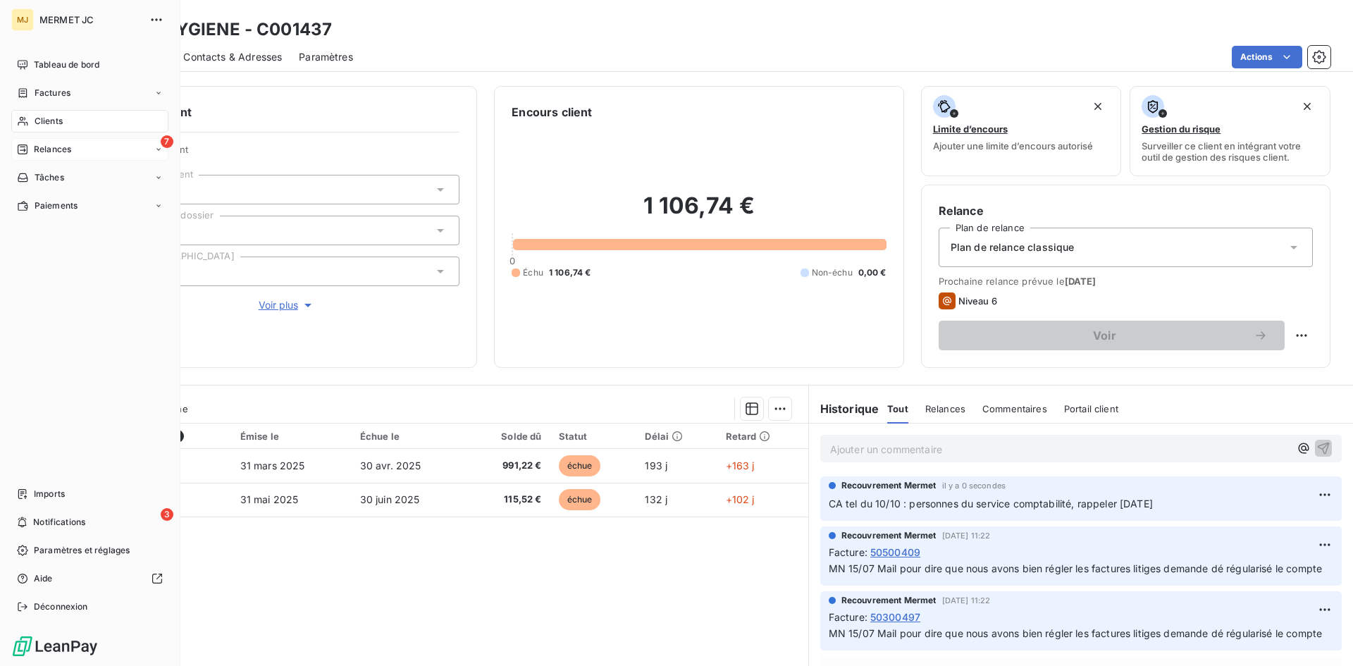
click at [103, 147] on div "7 Relances" at bounding box center [89, 149] width 157 height 23
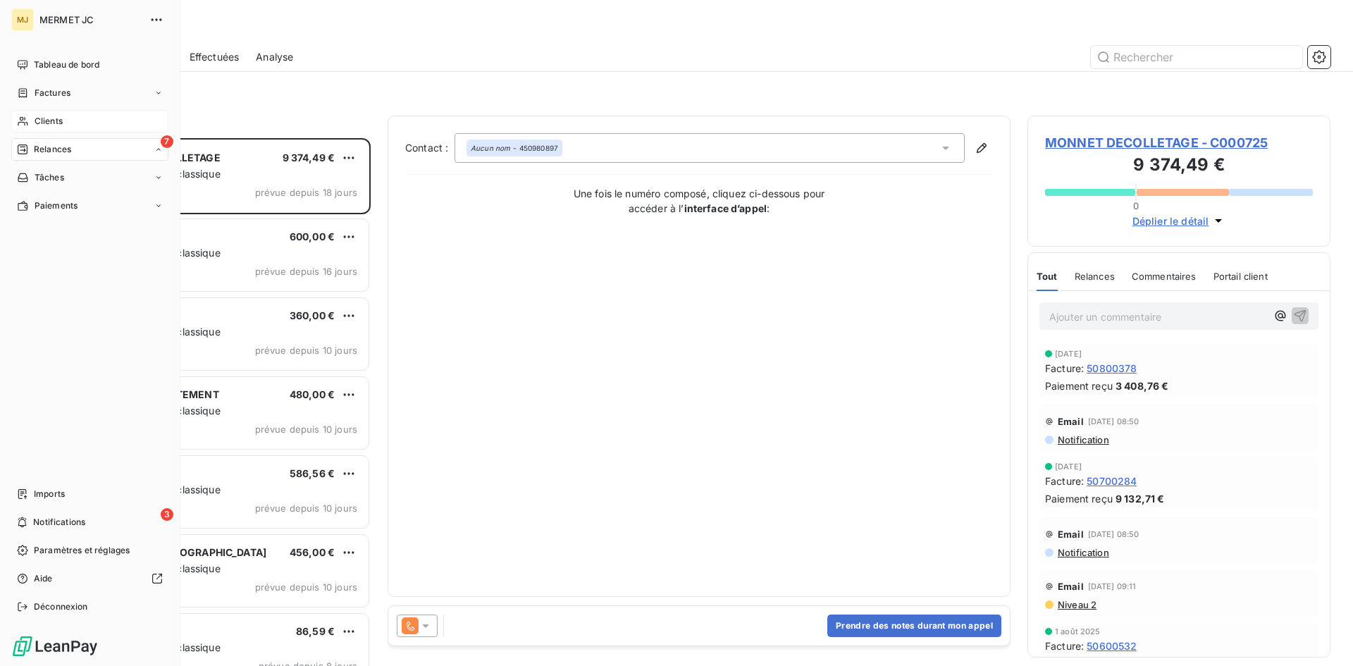
scroll to position [517, 292]
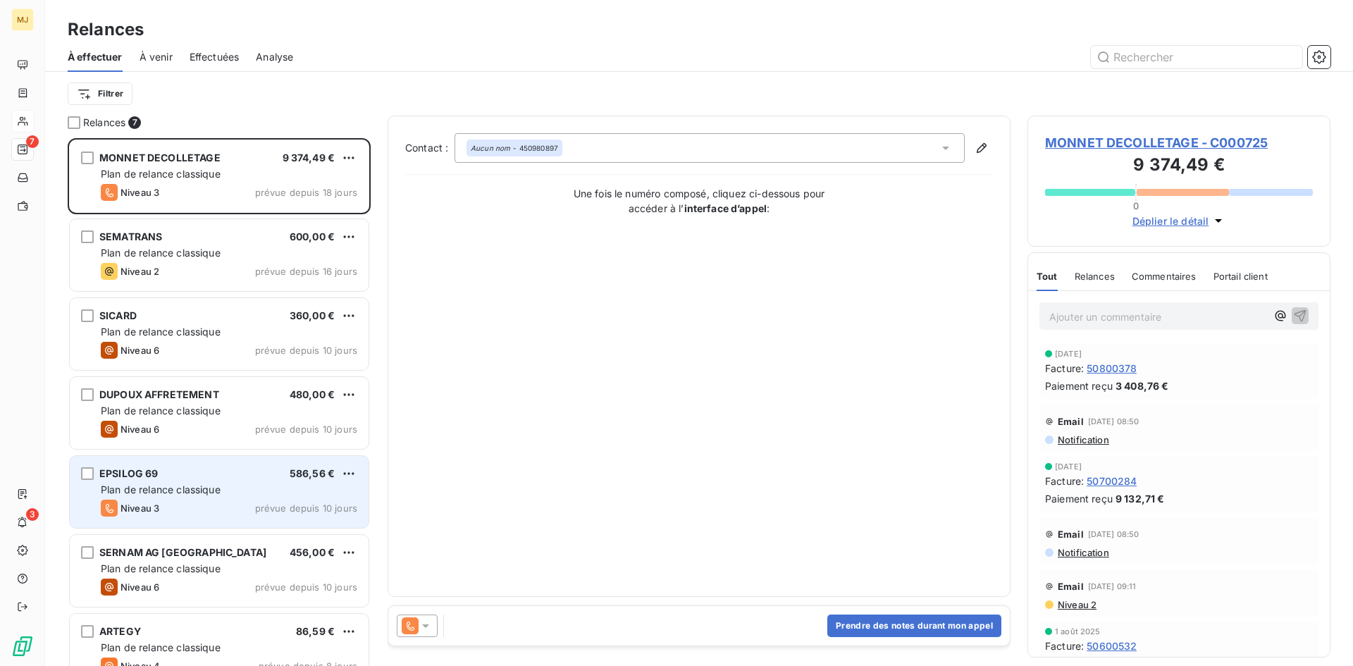
click at [233, 501] on div "Niveau 3 prévue depuis 10 jours" at bounding box center [229, 508] width 256 height 17
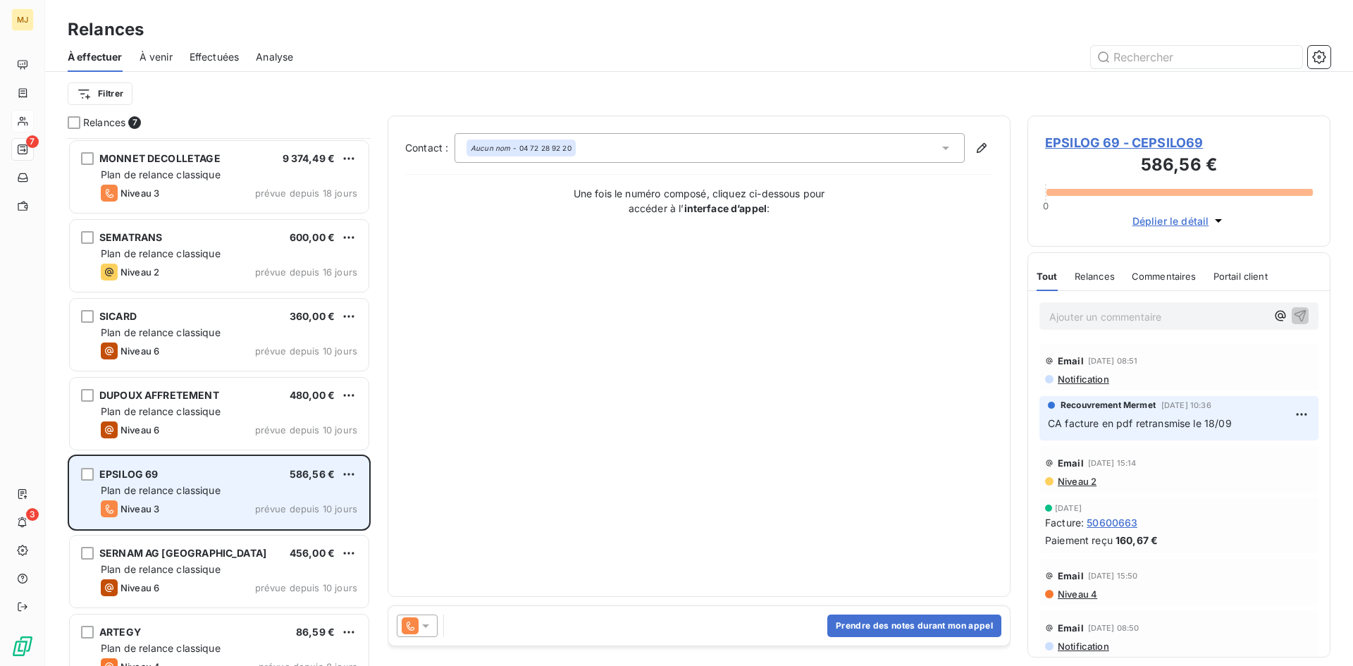
scroll to position [25, 0]
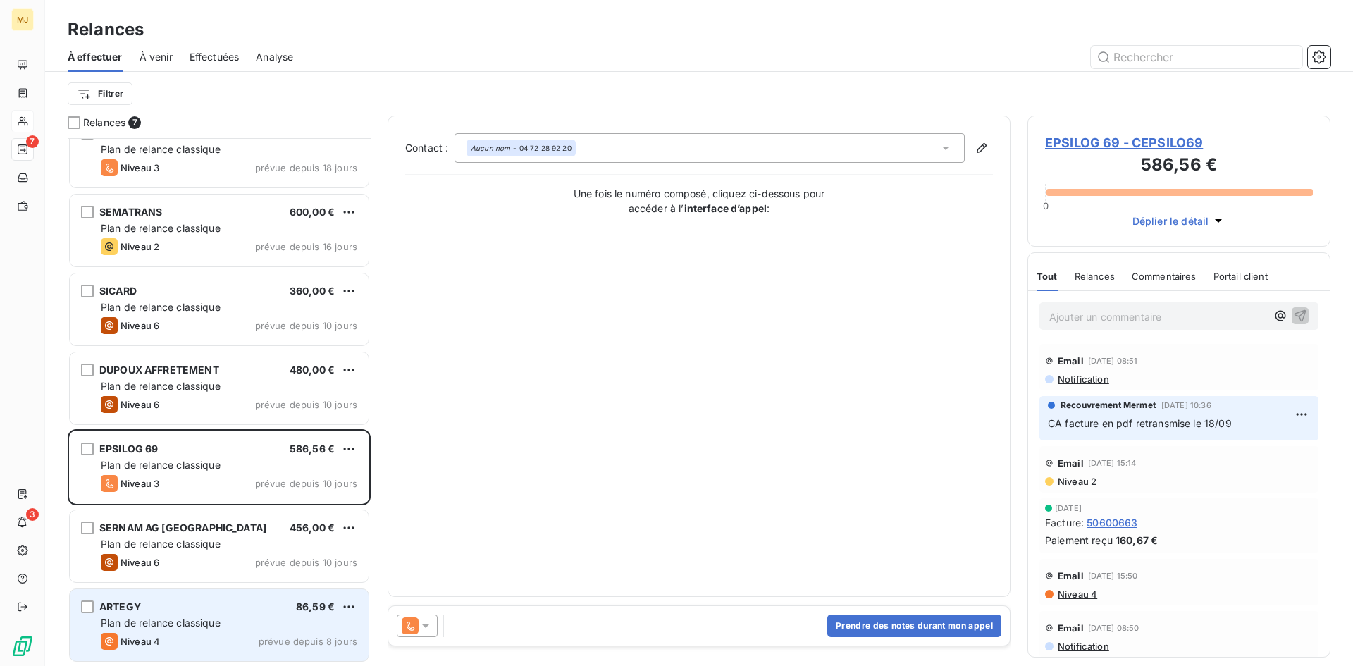
click at [140, 625] on span "Plan de relance classique" at bounding box center [161, 623] width 120 height 12
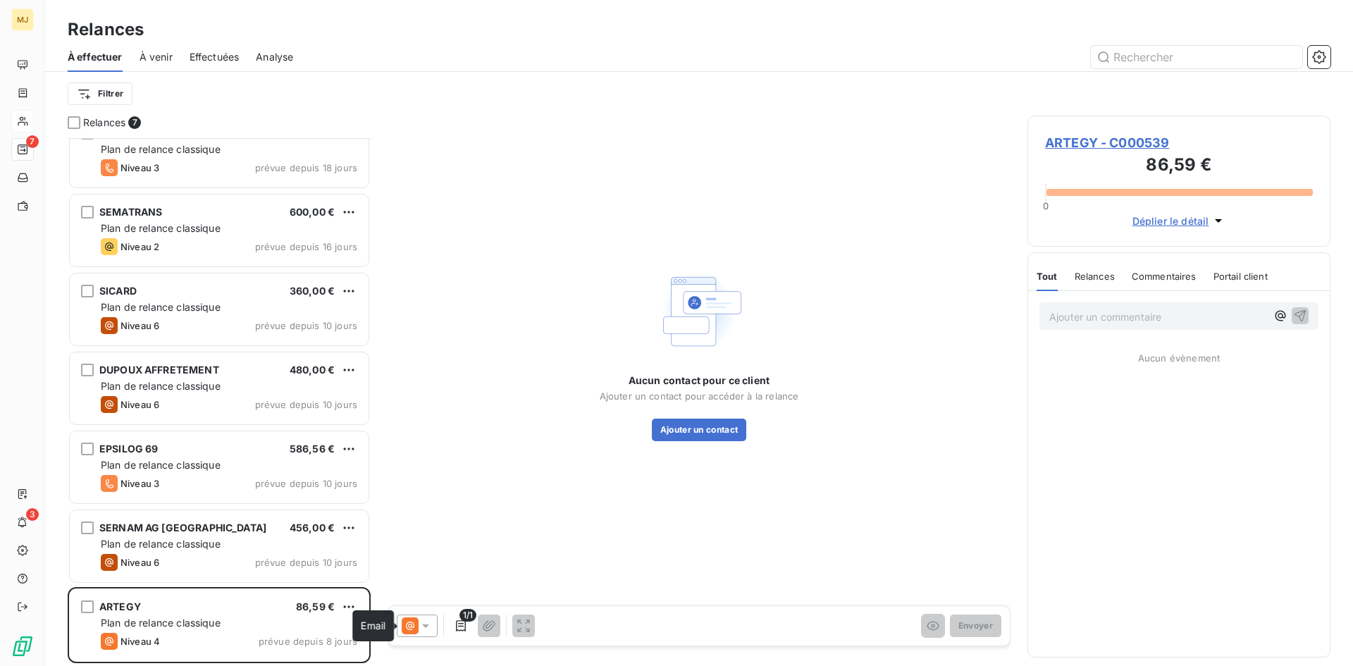
click at [408, 618] on icon at bounding box center [410, 625] width 17 height 17
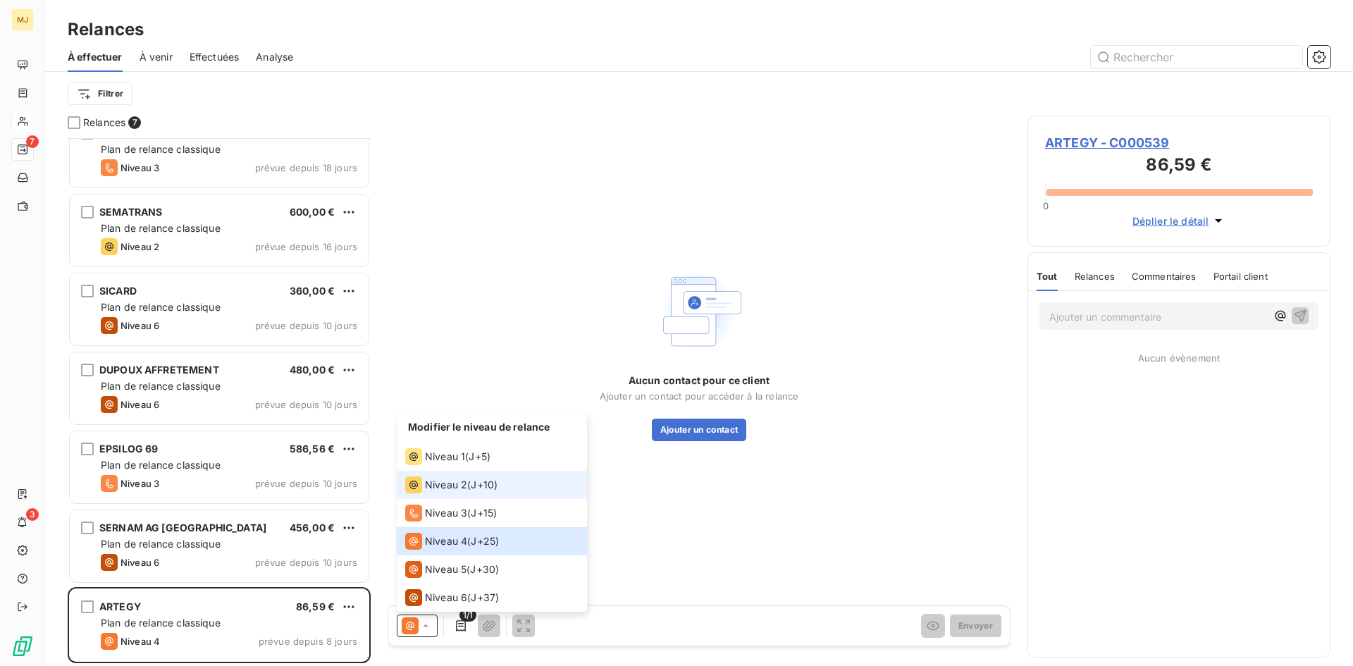
click at [456, 489] on span "Niveau 2" at bounding box center [446, 485] width 42 height 14
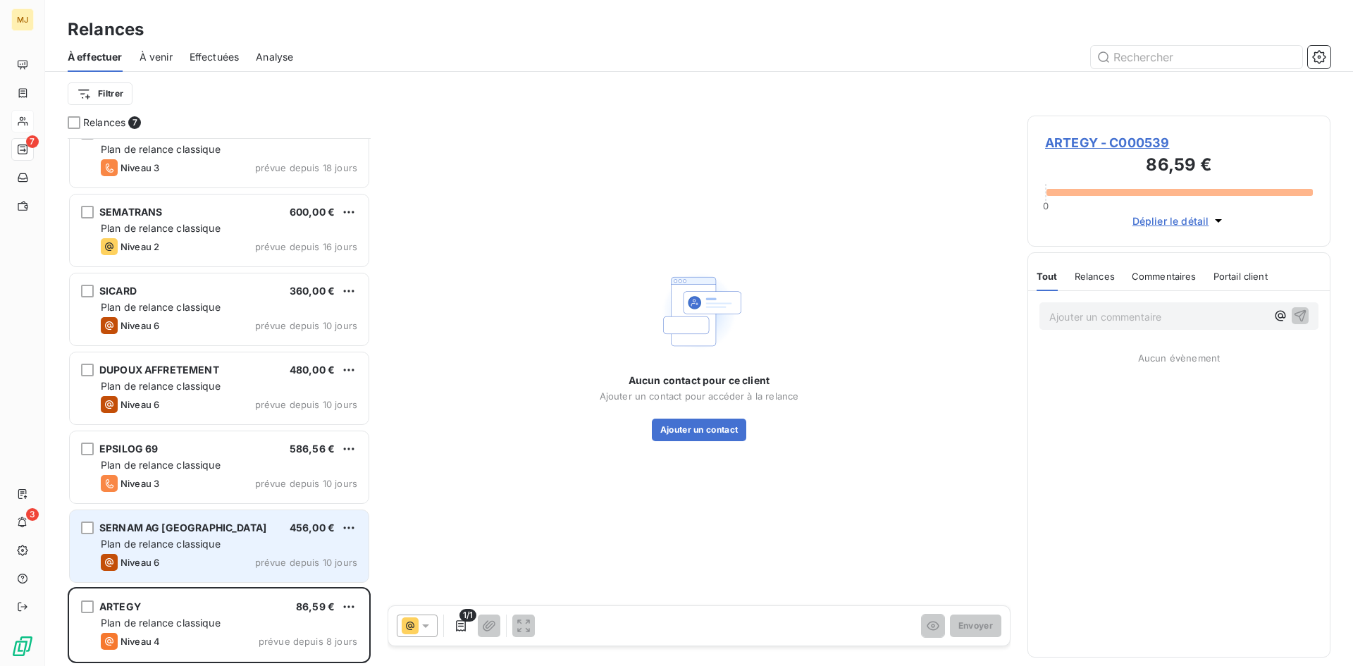
click at [226, 535] on div "SERNAM AG [GEOGRAPHIC_DATA] 456,00 € Plan de relance classique Niveau 6 prévue …" at bounding box center [219, 546] width 299 height 72
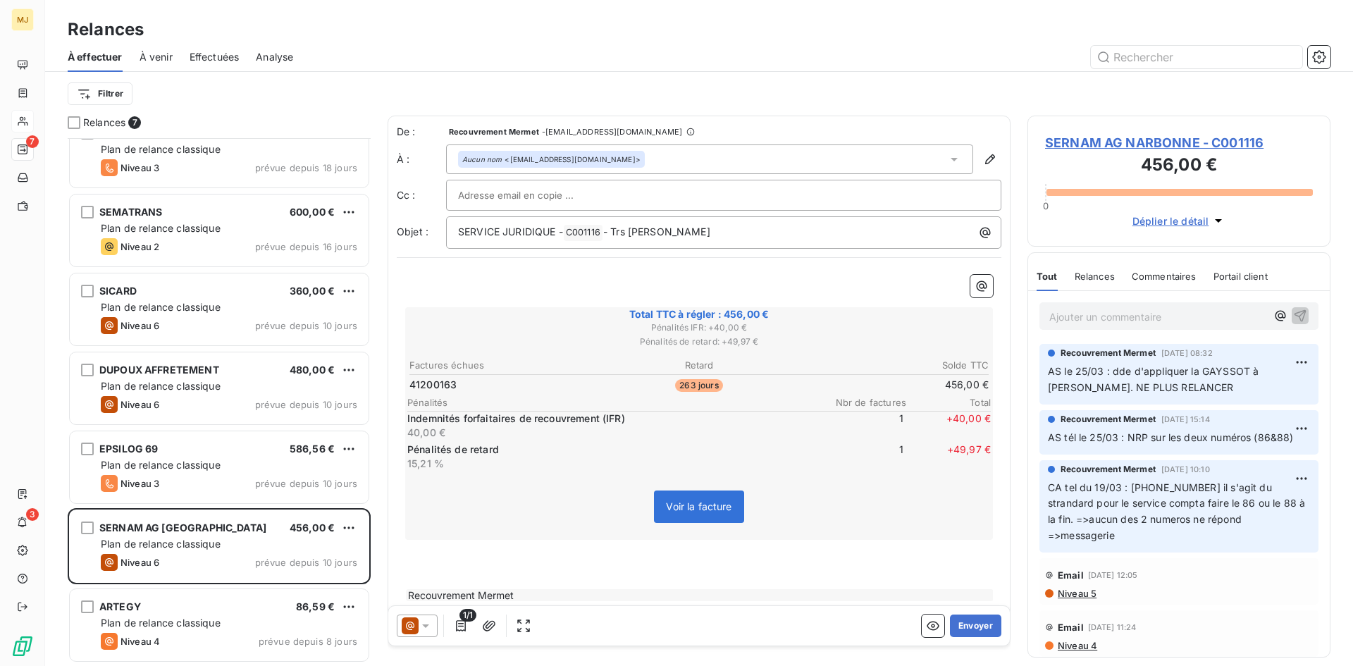
click at [1112, 309] on p "Ajouter un commentaire ﻿" at bounding box center [1157, 317] width 217 height 18
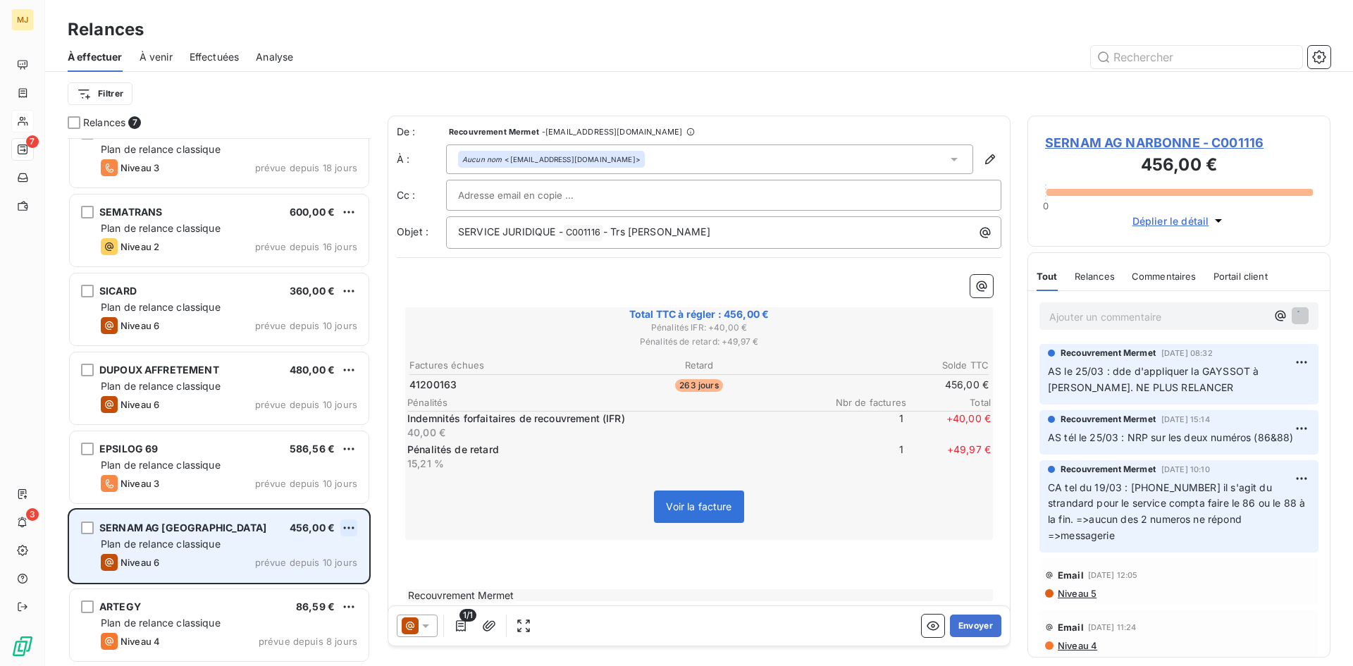
click at [342, 530] on html "MJ 7 3 Relances À effectuer À venir Effectuées Analyse Filtrer Relances 7 MONNE…" at bounding box center [676, 333] width 1353 height 666
click at [331, 555] on div "Replanifier cette action" at bounding box center [288, 556] width 126 height 23
select select "9"
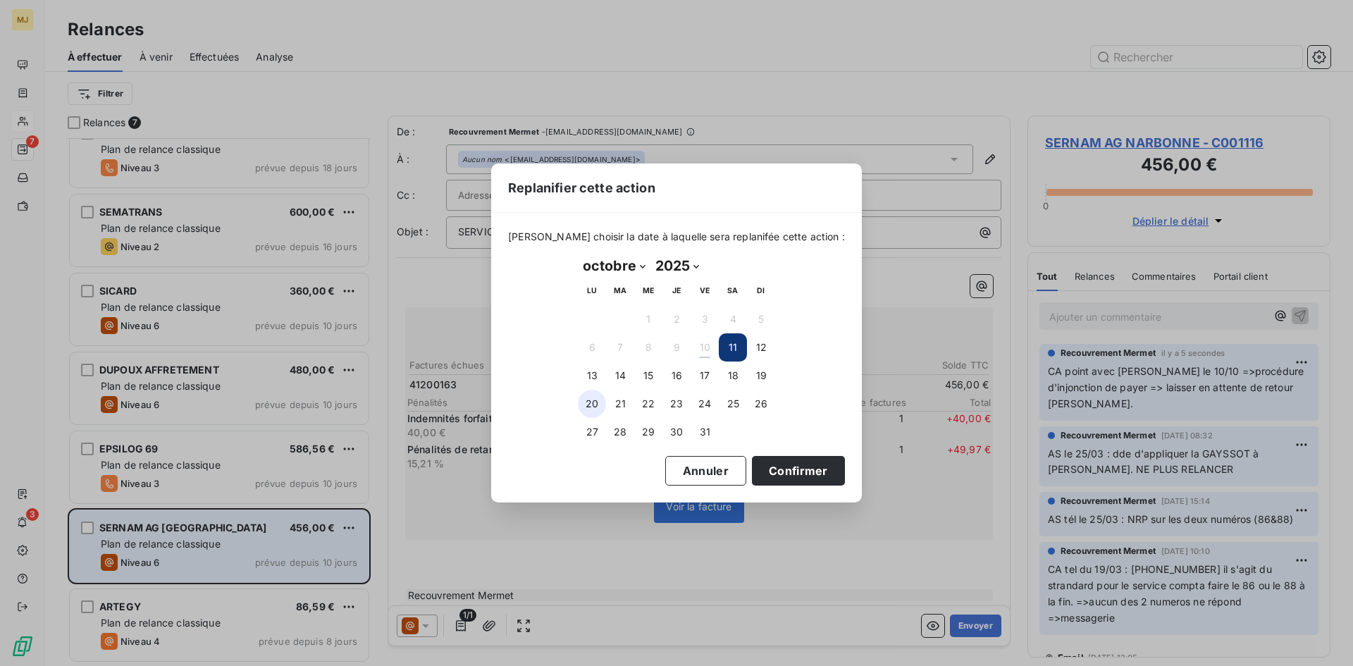
click at [589, 399] on button "20" at bounding box center [592, 404] width 28 height 28
click at [753, 476] on button "Confirmer" at bounding box center [798, 471] width 93 height 30
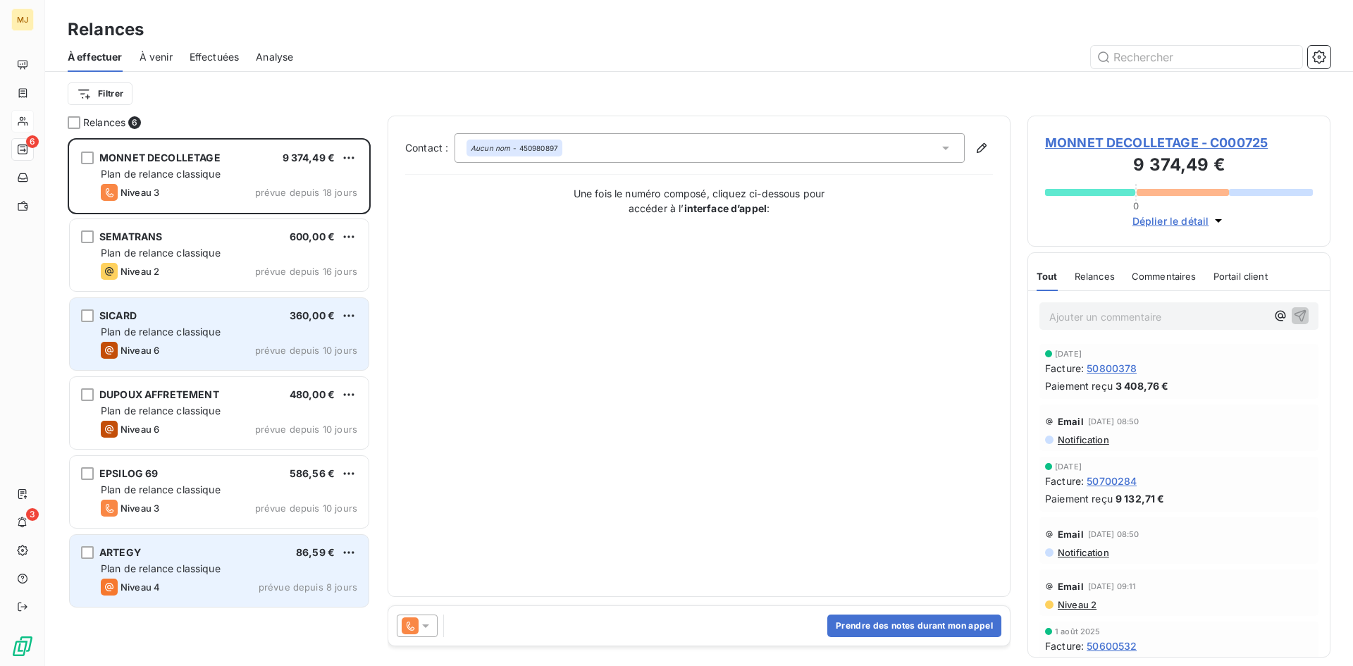
click at [211, 312] on div "SICARD 360,00 €" at bounding box center [229, 315] width 256 height 13
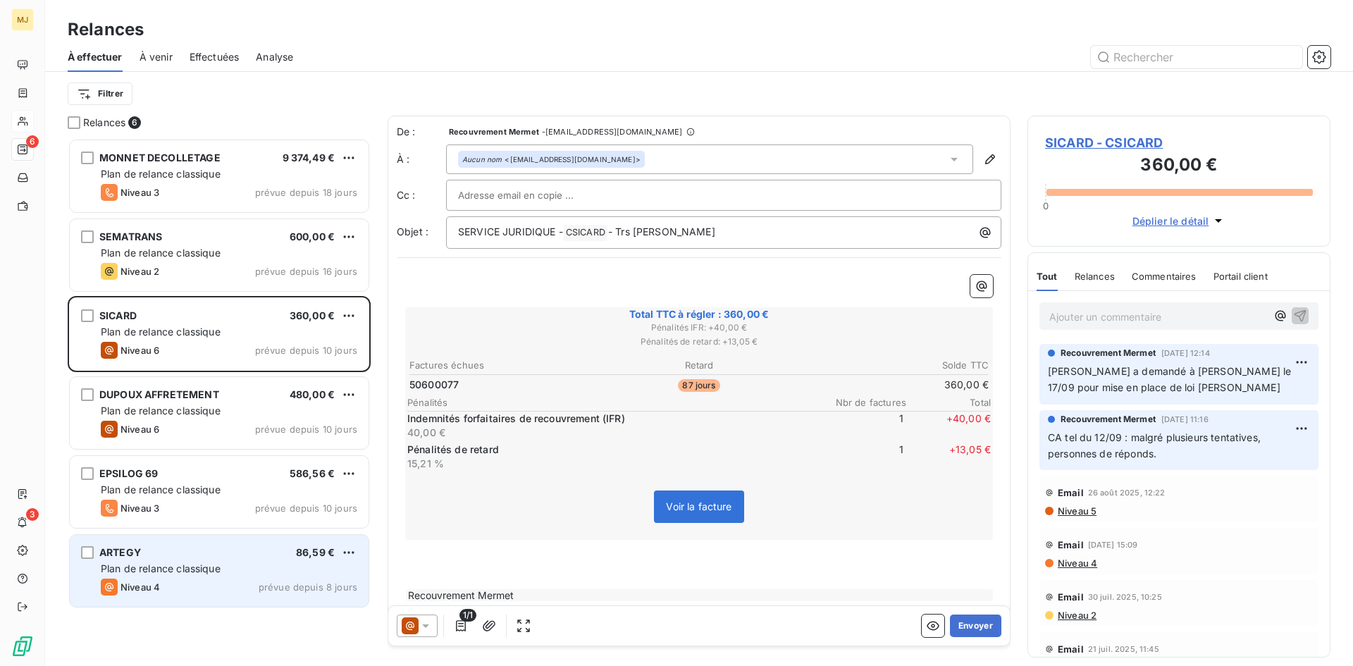
click at [1117, 307] on div "Ajouter un commentaire ﻿" at bounding box center [1157, 315] width 217 height 19
click at [1113, 316] on p "Ajouter un commentaire ﻿" at bounding box center [1157, 317] width 217 height 18
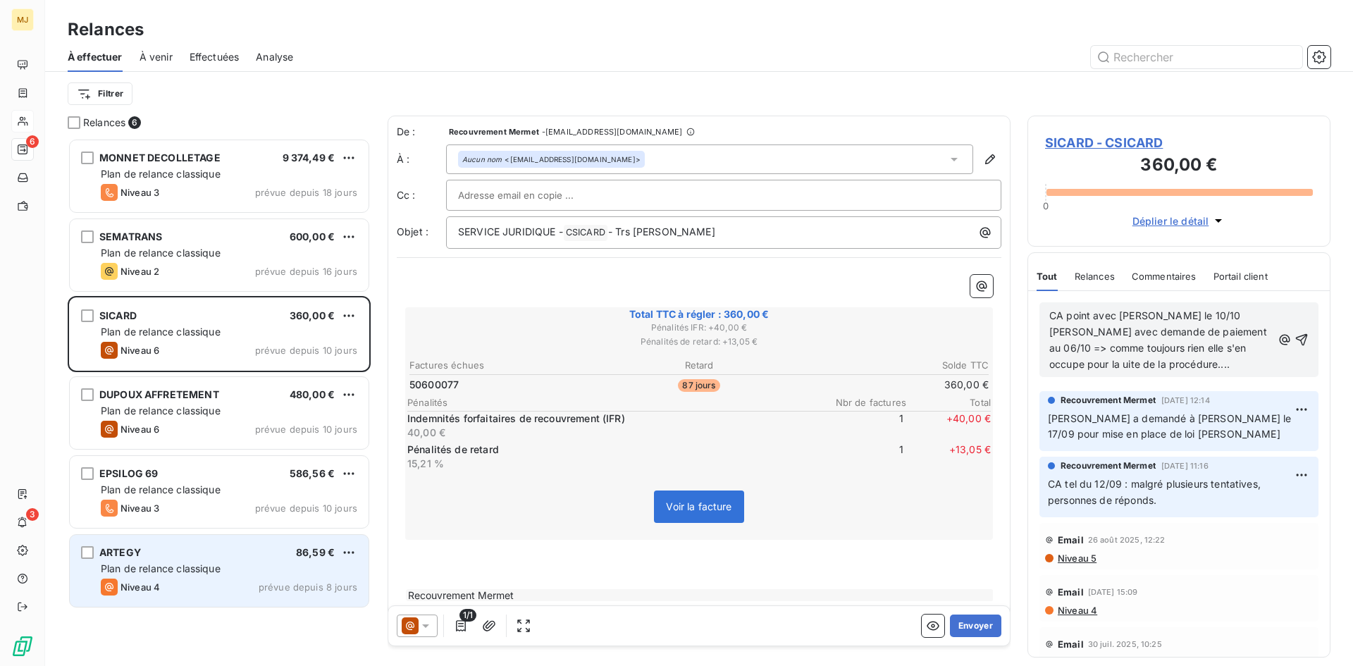
click at [1061, 361] on span "CA point avec [PERSON_NAME] le 10/10 [PERSON_NAME] avec demande de paiement au …" at bounding box center [1159, 339] width 221 height 61
click at [1196, 362] on p "CA point avec [PERSON_NAME] le 10/10 [PERSON_NAME] avec demande de paiement au …" at bounding box center [1160, 340] width 223 height 65
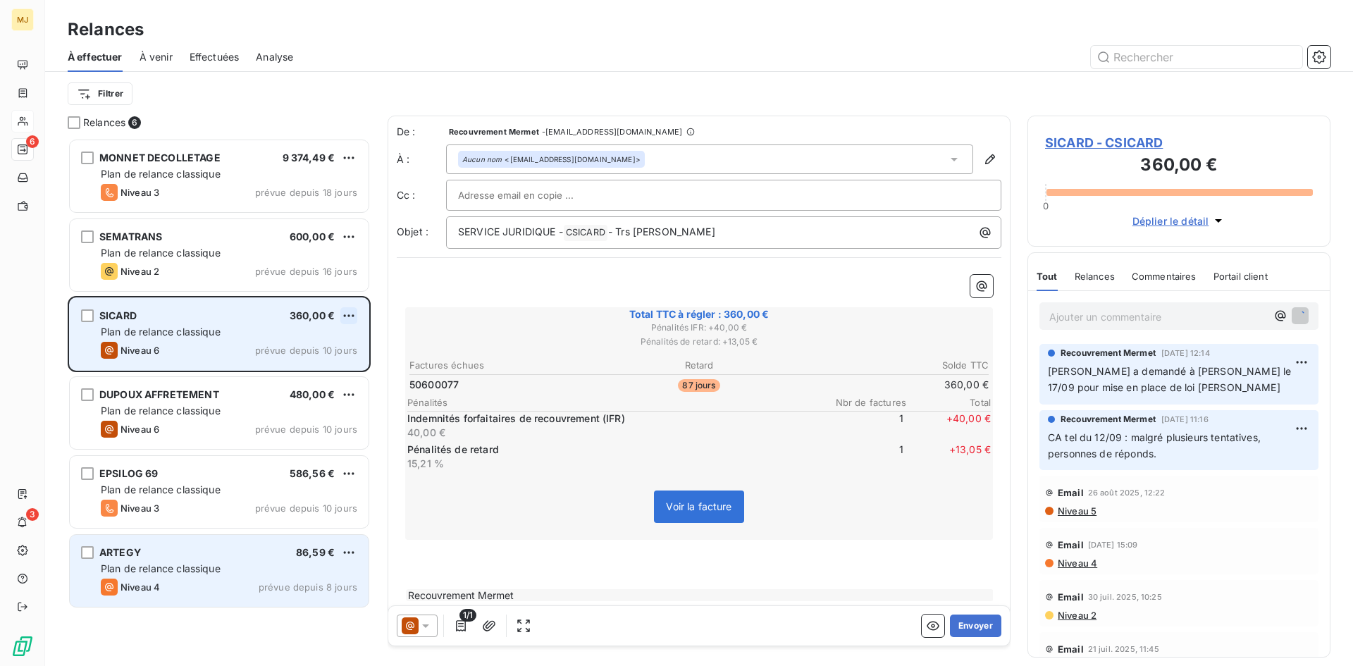
click at [352, 311] on html "MJ 6 3 Relances À effectuer À venir Effectuées Analyse Filtrer Relances 6 MONNE…" at bounding box center [676, 333] width 1353 height 666
click at [328, 347] on div "Replanifier cette action" at bounding box center [288, 344] width 126 height 23
select select "9"
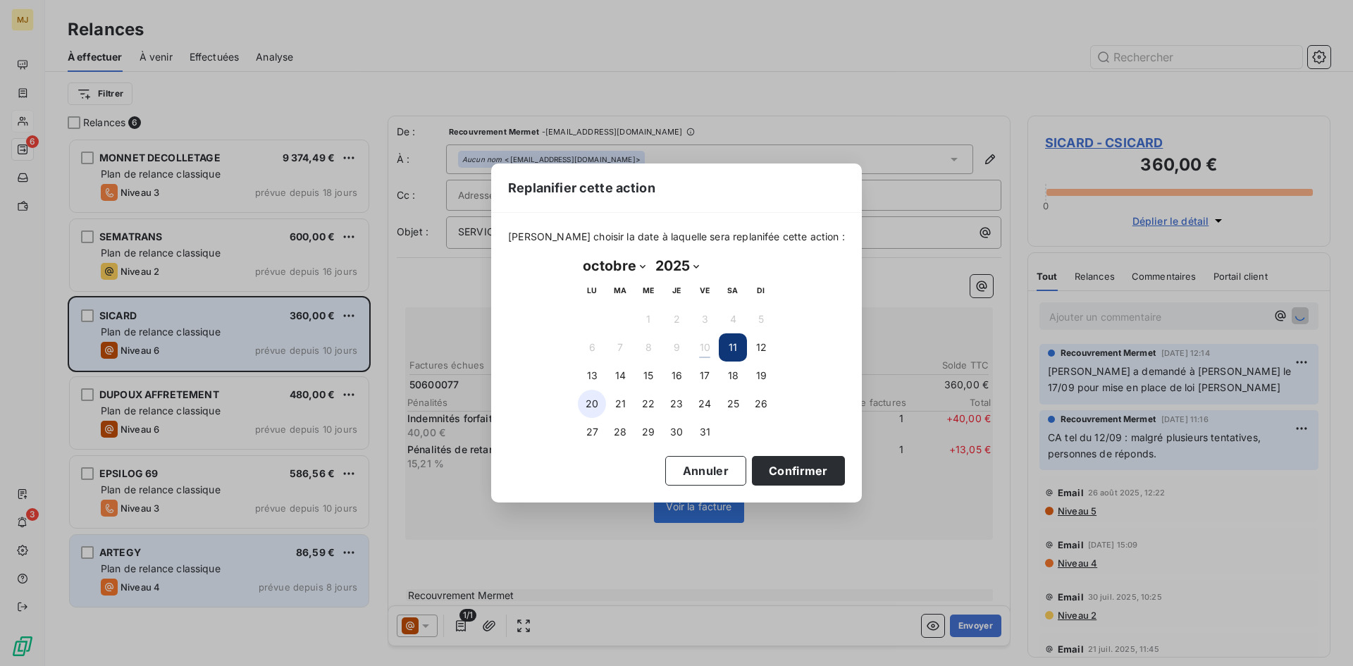
click at [590, 400] on button "20" at bounding box center [592, 404] width 28 height 28
click at [777, 470] on button "Confirmer" at bounding box center [798, 471] width 93 height 30
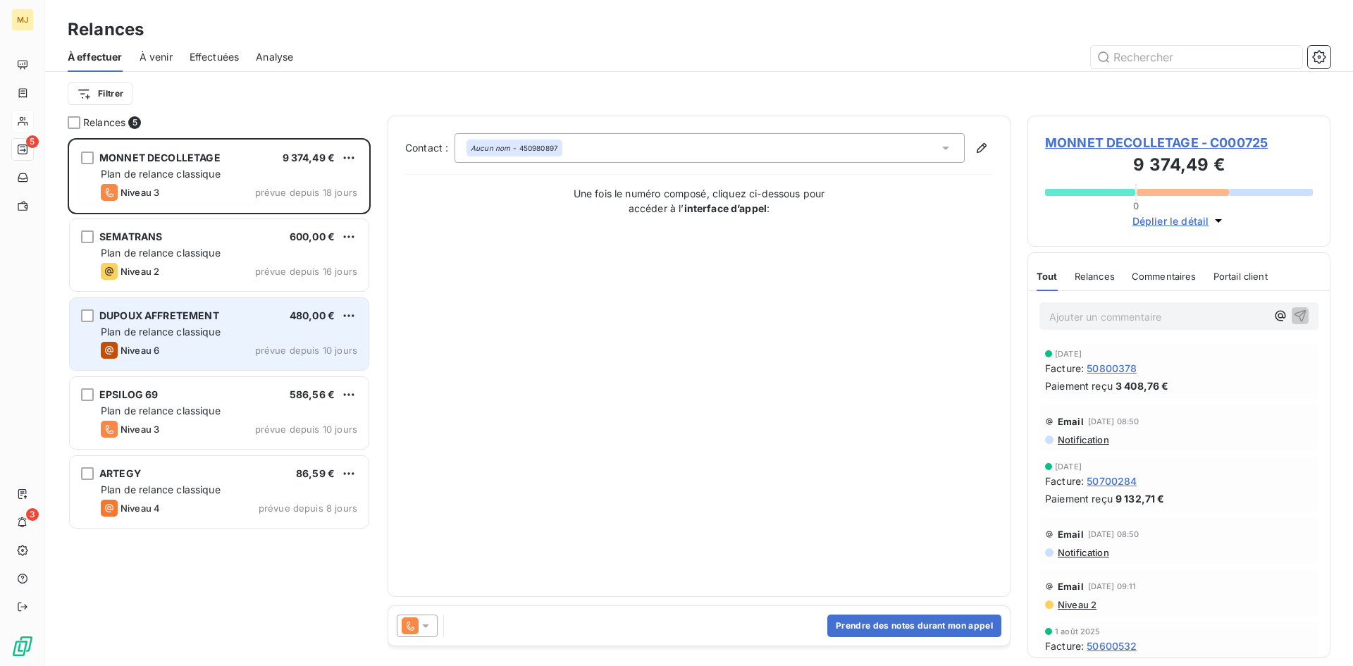
click at [241, 338] on div "Plan de relance classique" at bounding box center [229, 332] width 256 height 14
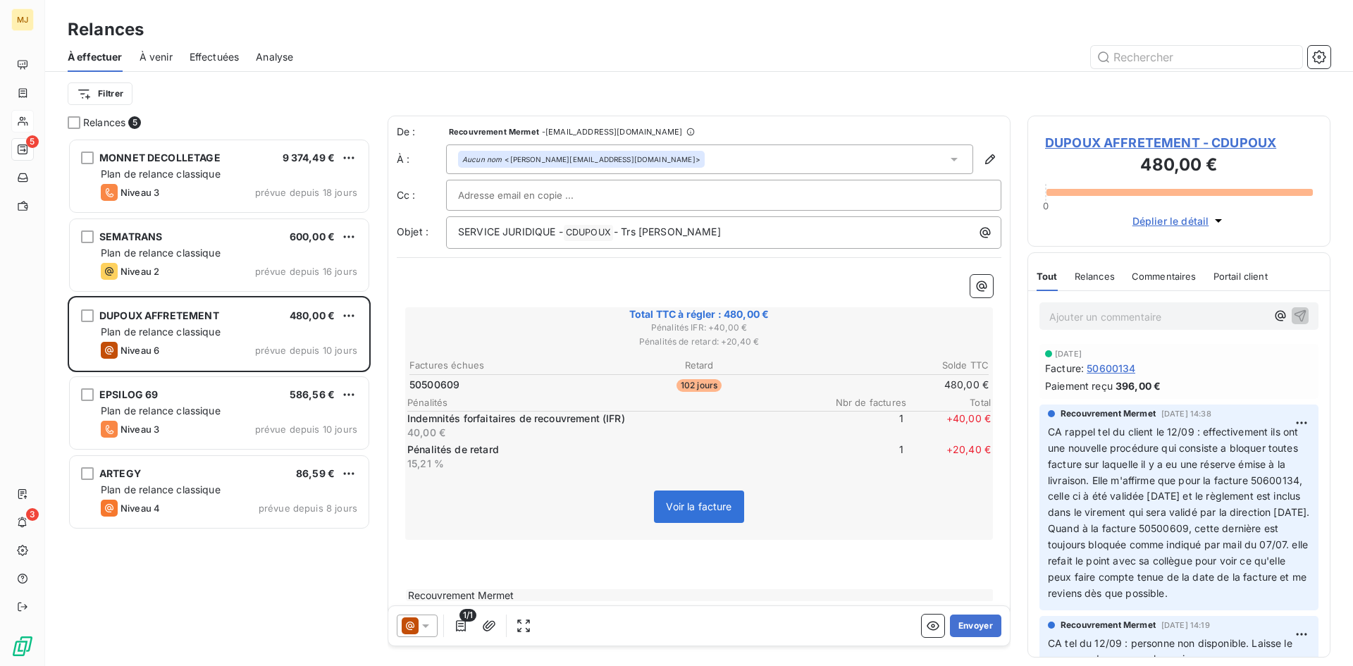
click at [1130, 314] on p "Ajouter un commentaire ﻿" at bounding box center [1157, 317] width 217 height 18
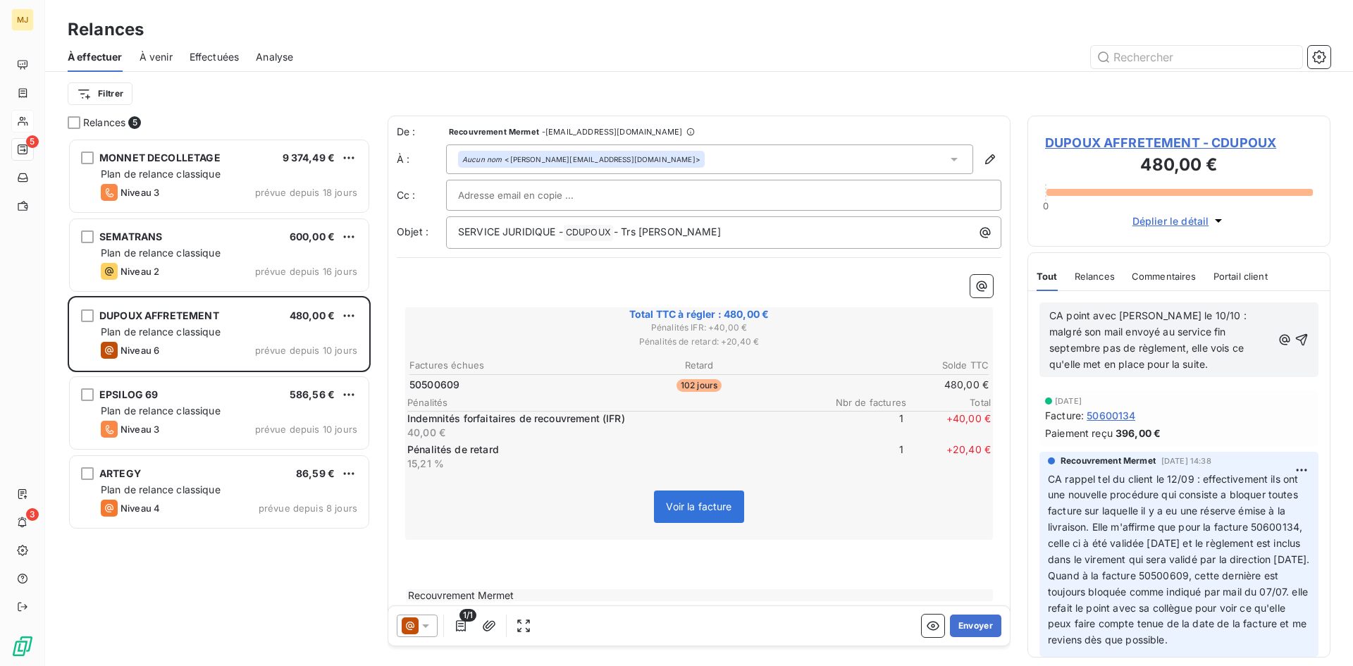
click at [1115, 345] on span "CA point avec [PERSON_NAME] le 10/10 : malgré son mail envoyé au service fin se…" at bounding box center [1149, 339] width 200 height 61
click at [1224, 362] on p "CA point avec [PERSON_NAME] le 10/10 : malgré son mail envoyé au service fin se…" at bounding box center [1160, 340] width 223 height 65
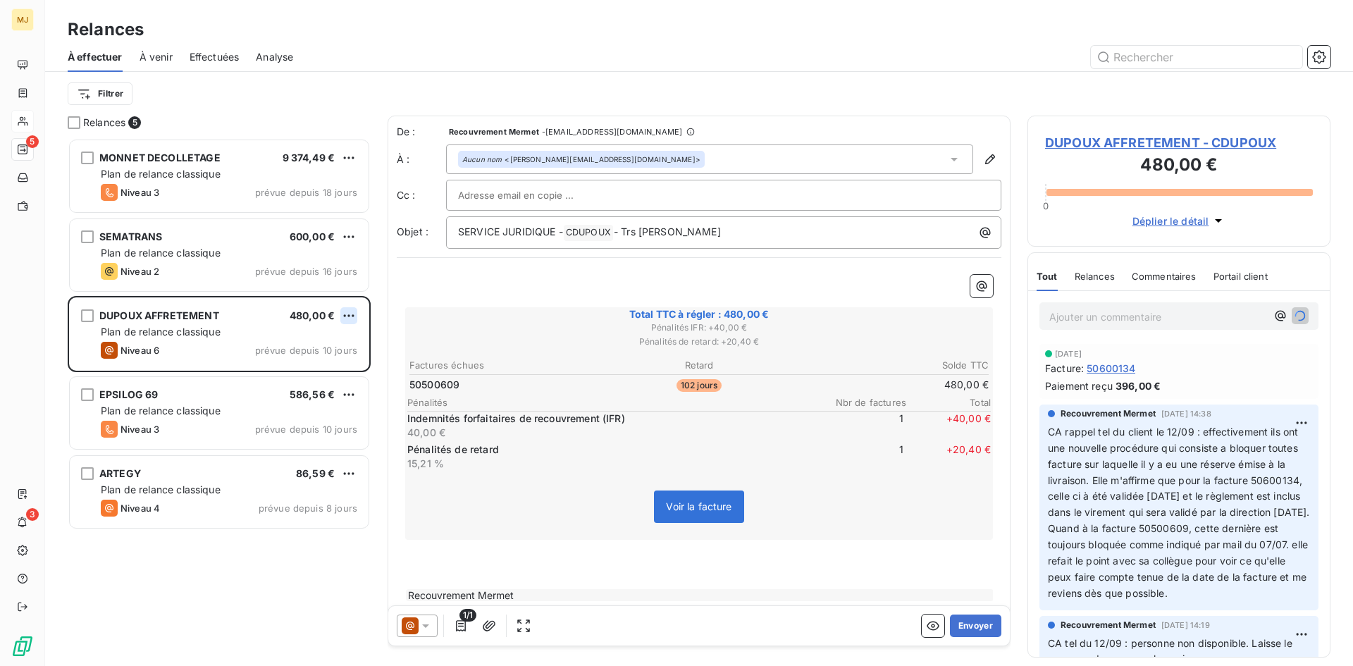
click at [345, 316] on html "MJ 5 3 Relances À effectuer À venir Effectuées Analyse Filtrer Relances 5 MONNE…" at bounding box center [676, 333] width 1353 height 666
click at [326, 345] on div "Replanifier cette action" at bounding box center [288, 344] width 126 height 23
select select "9"
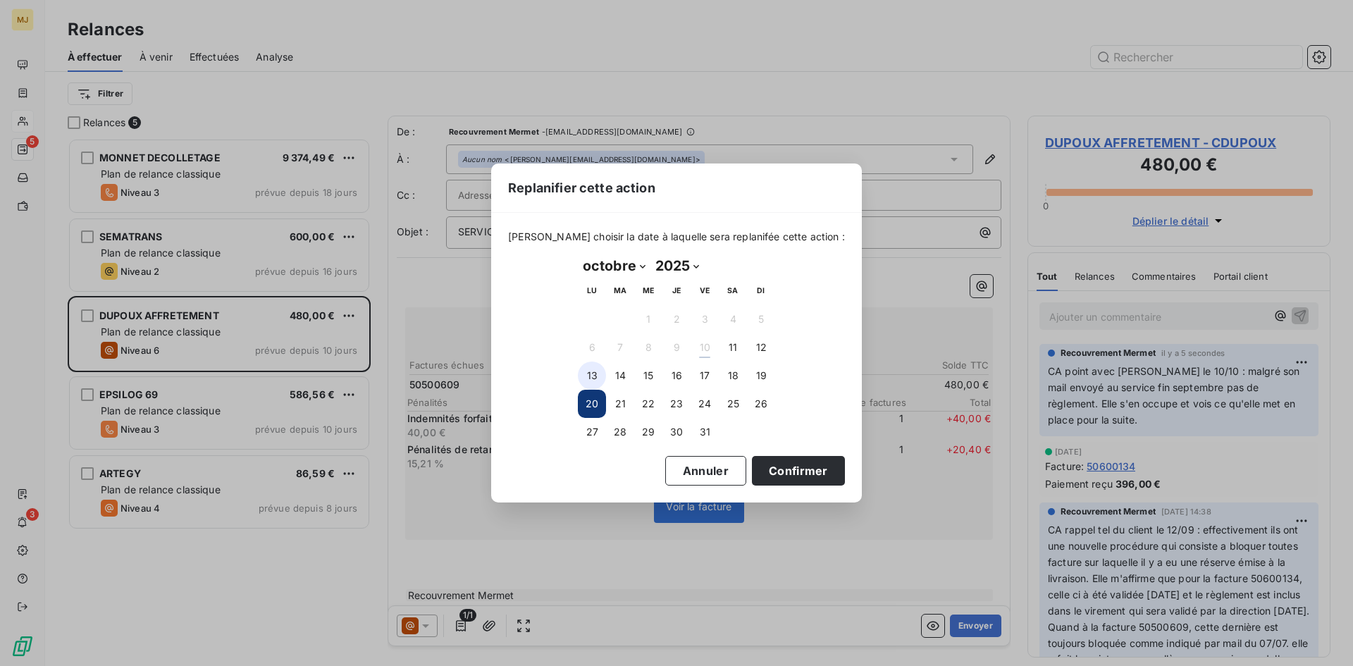
click at [590, 372] on button "13" at bounding box center [592, 375] width 28 height 28
click at [593, 395] on button "20" at bounding box center [592, 404] width 28 height 28
click at [675, 378] on button "16" at bounding box center [676, 375] width 28 height 28
click at [586, 404] on button "20" at bounding box center [592, 404] width 28 height 28
click at [756, 464] on button "Confirmer" at bounding box center [798, 471] width 93 height 30
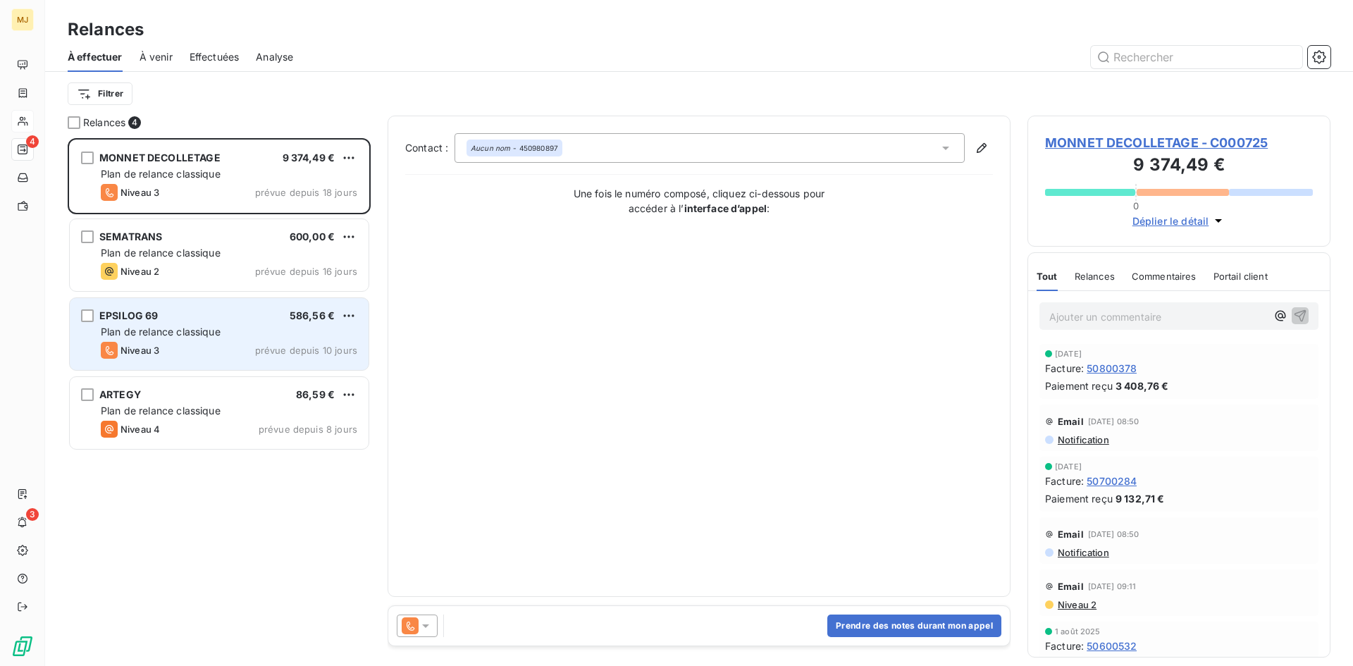
click at [235, 333] on div "Plan de relance classique" at bounding box center [229, 332] width 256 height 14
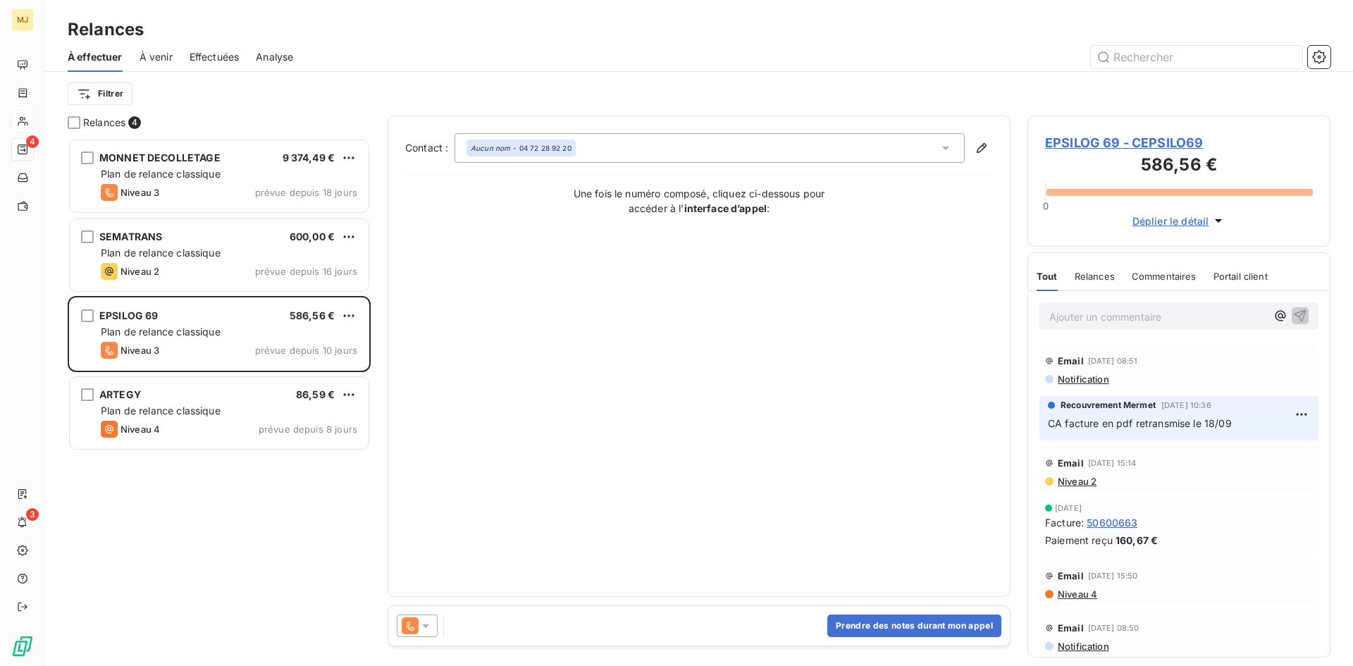
click at [1079, 311] on p "Ajouter un commentaire ﻿" at bounding box center [1157, 317] width 217 height 18
click at [429, 624] on icon at bounding box center [426, 626] width 14 height 14
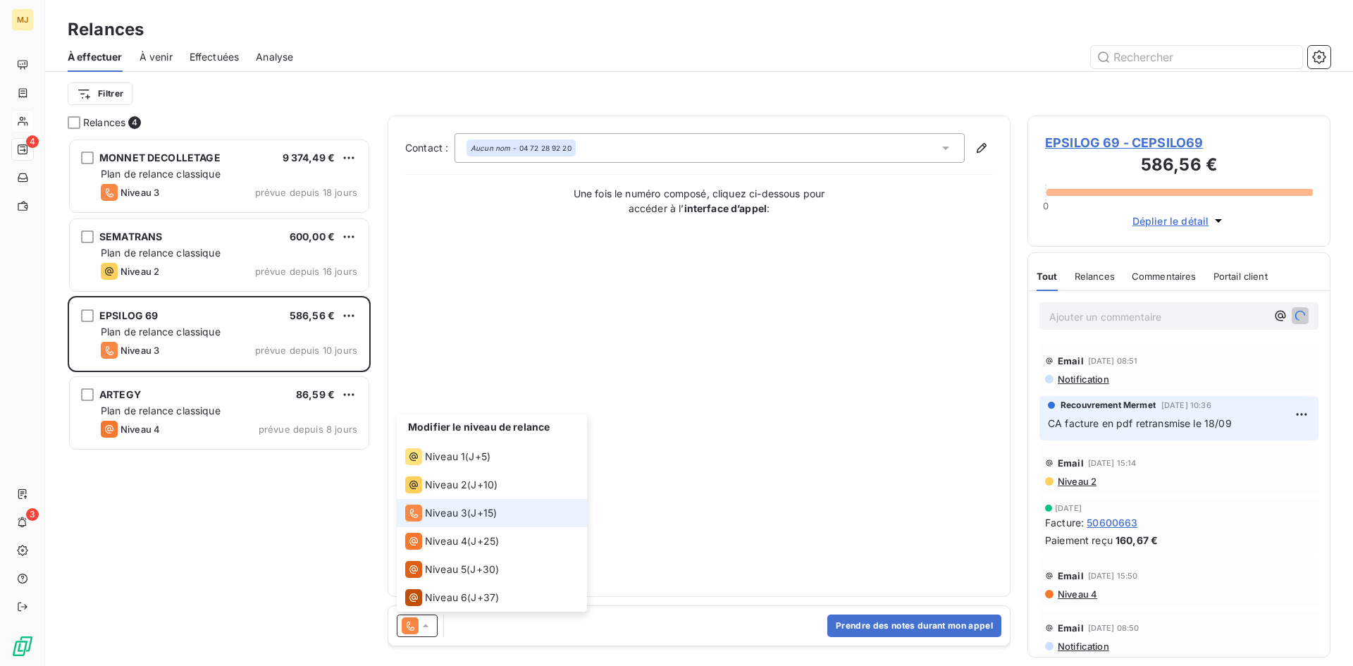
click at [461, 526] on li "Niveau 3 ( J+15 )" at bounding box center [492, 513] width 190 height 28
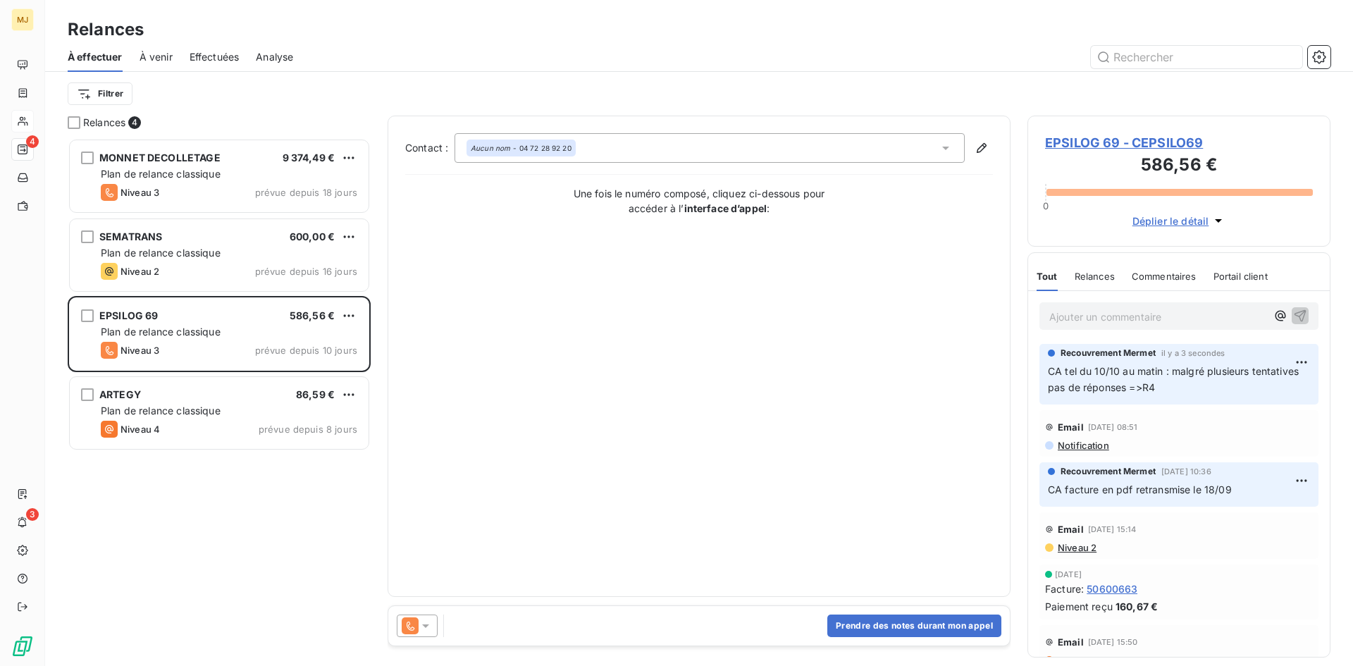
click at [416, 622] on icon at bounding box center [410, 625] width 17 height 17
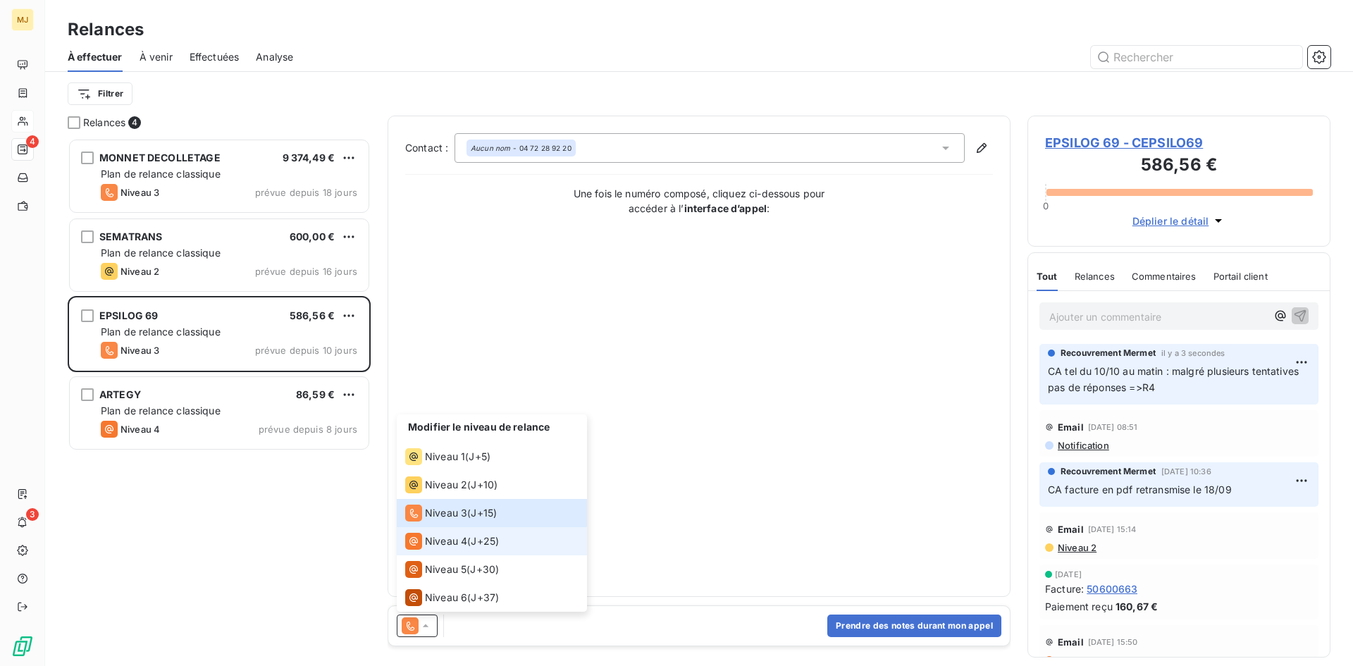
click at [450, 540] on span "Niveau 4" at bounding box center [446, 541] width 42 height 14
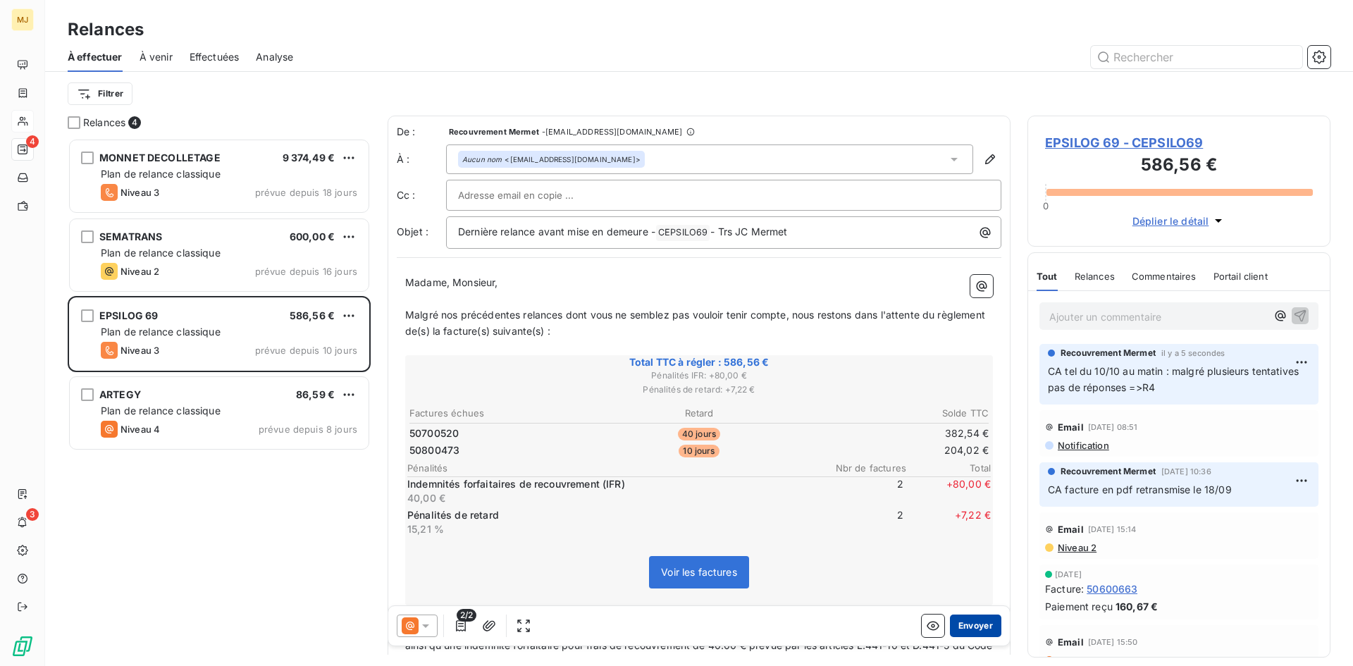
click at [958, 619] on button "Envoyer" at bounding box center [975, 625] width 51 height 23
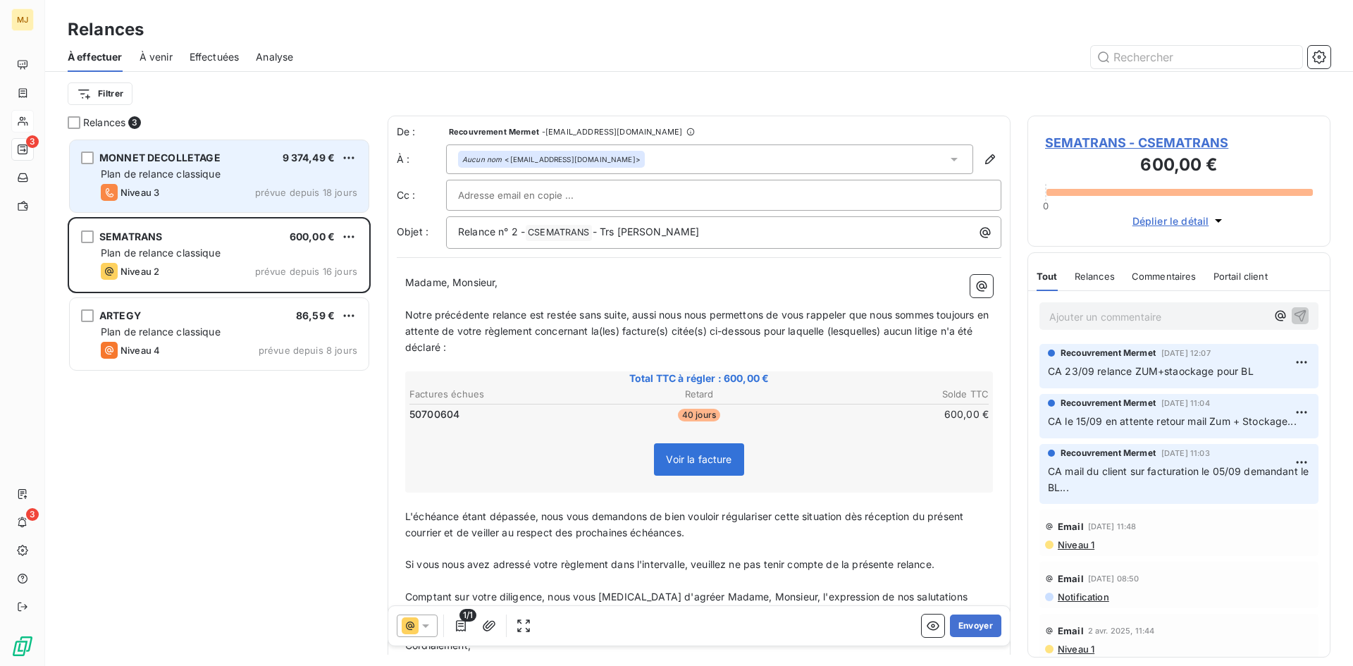
click at [210, 153] on span "MONNET DECOLLETAGE" at bounding box center [159, 157] width 121 height 12
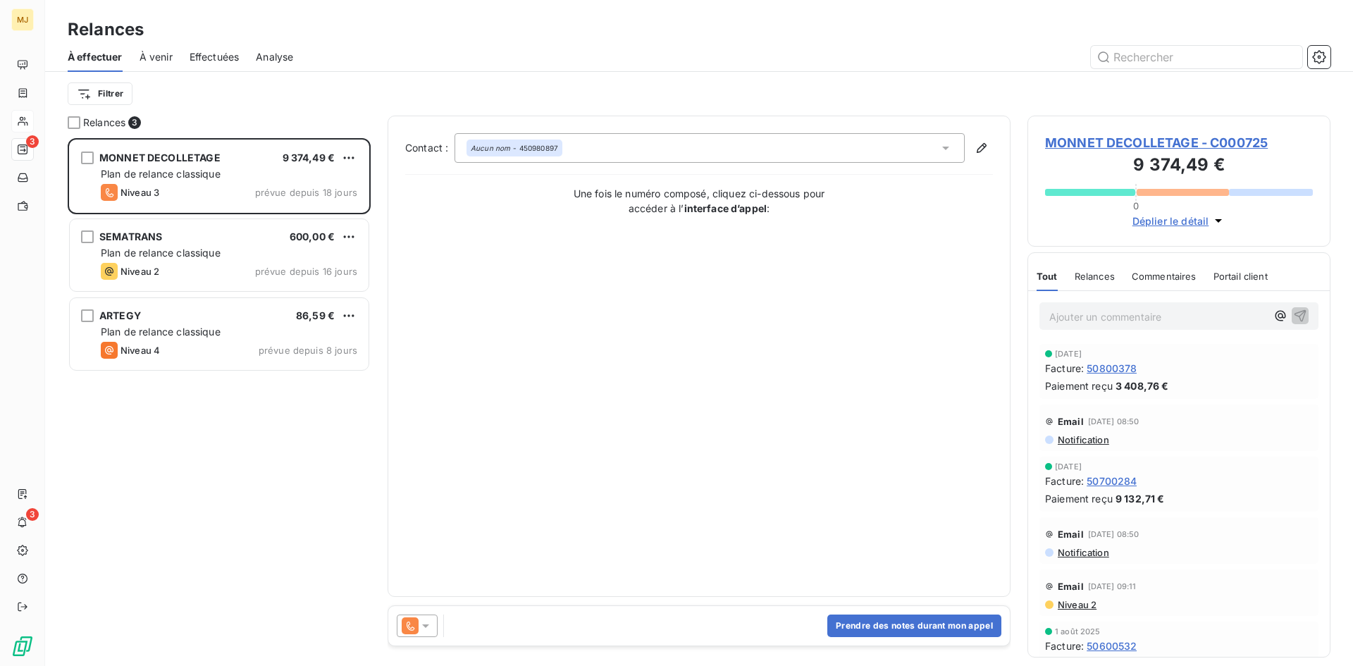
click at [428, 625] on icon at bounding box center [425, 626] width 7 height 4
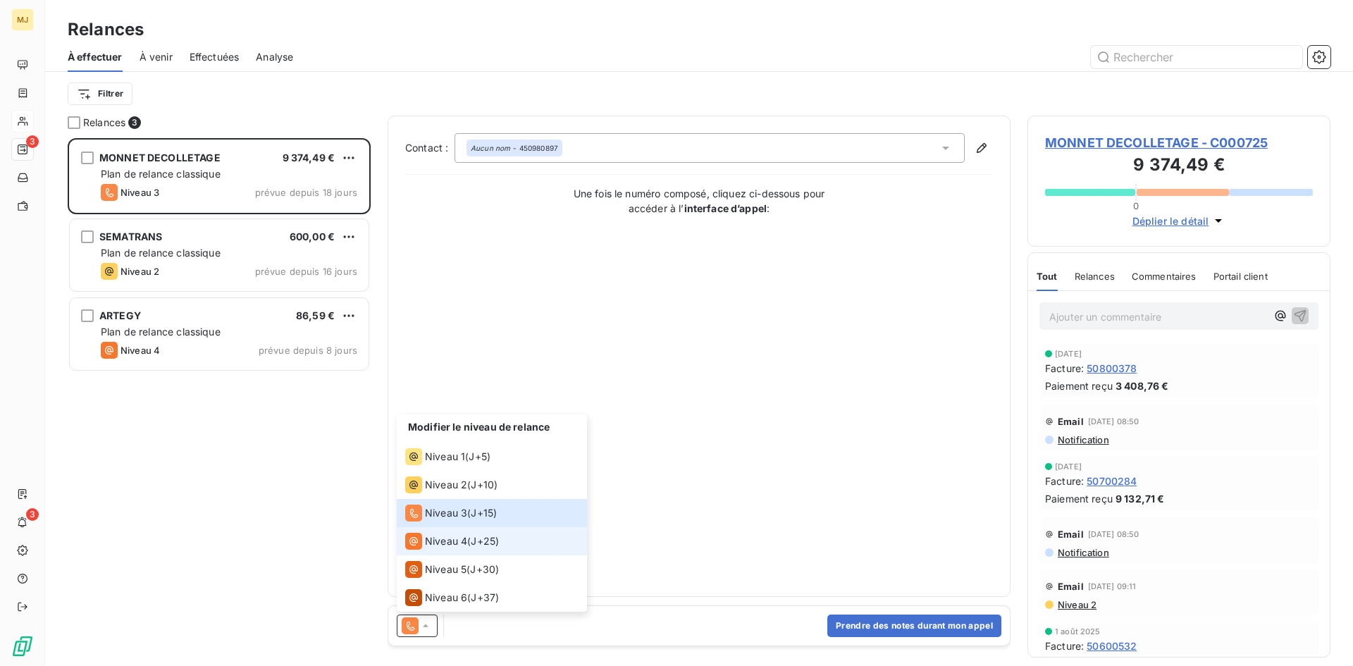
click at [450, 535] on span "Niveau 4" at bounding box center [446, 541] width 42 height 14
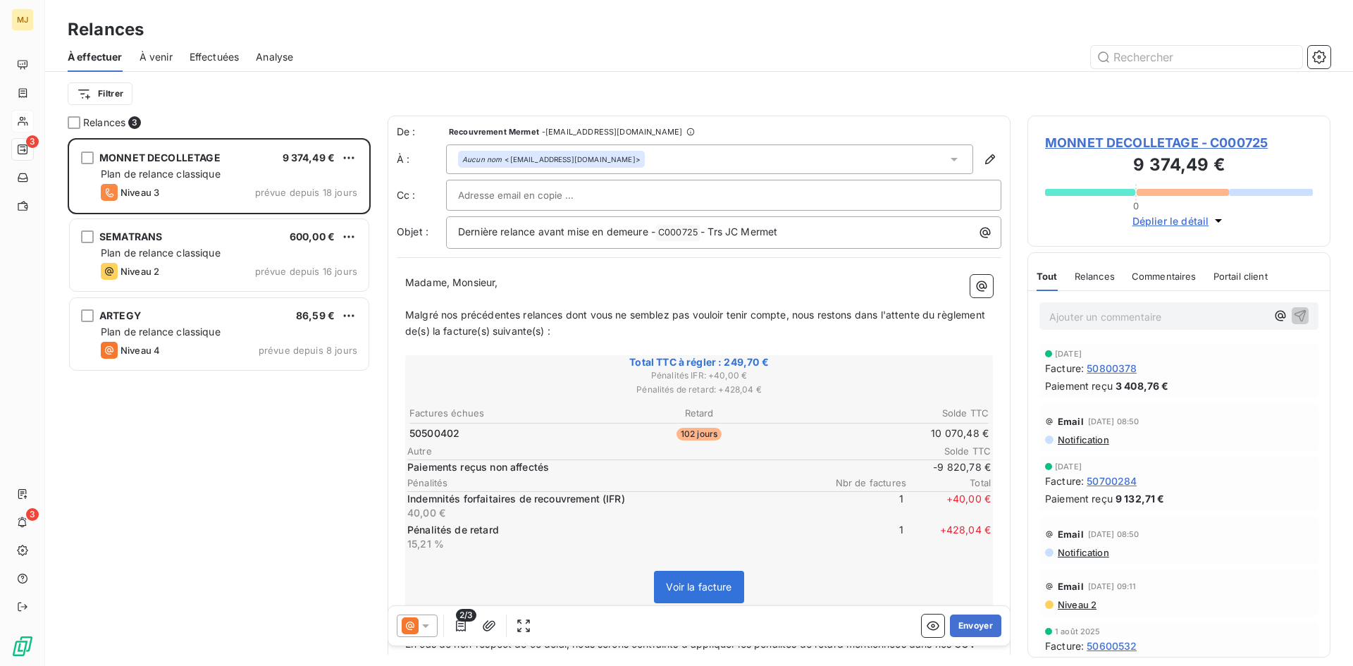
click at [1135, 307] on div "Ajouter un commentaire ﻿" at bounding box center [1157, 315] width 217 height 19
click at [1132, 319] on p "Ajouter un commentaire ﻿" at bounding box center [1157, 317] width 217 height 18
click at [465, 621] on span "2/3" at bounding box center [466, 615] width 20 height 13
click at [461, 624] on icon "button" at bounding box center [461, 625] width 10 height 11
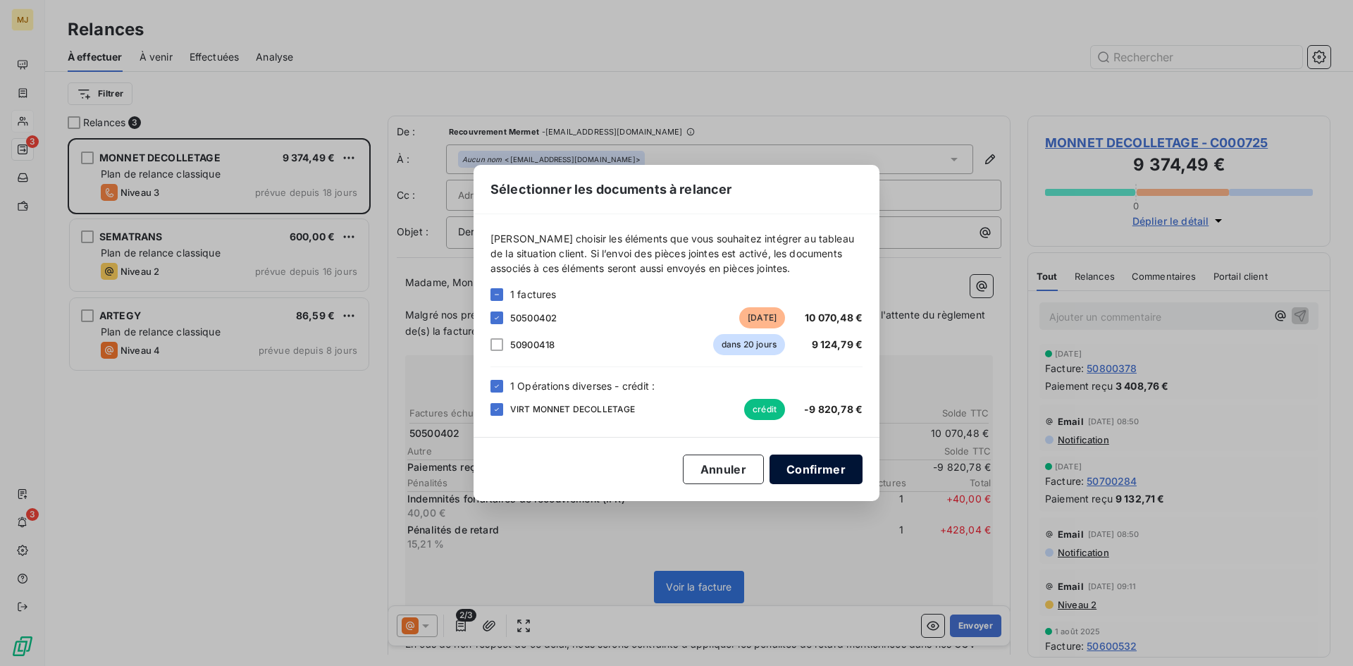
click at [814, 466] on button "Confirmer" at bounding box center [815, 469] width 93 height 30
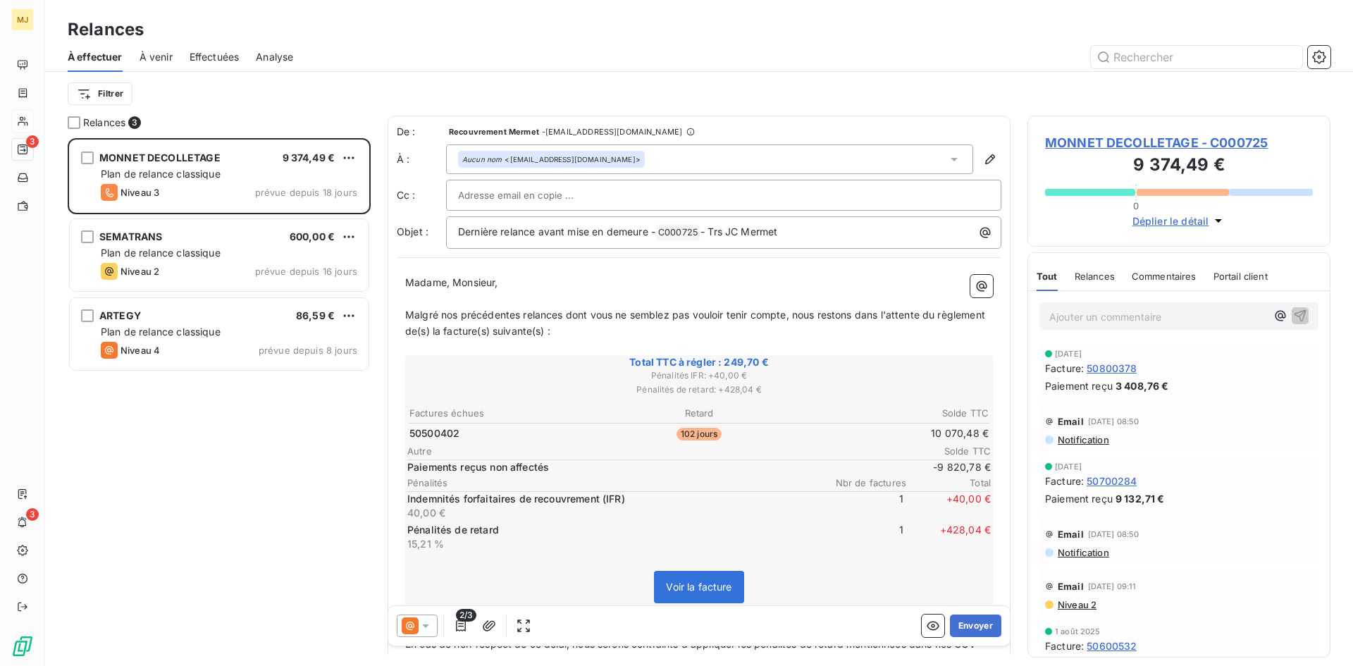
click at [1170, 316] on p "Ajouter un commentaire ﻿" at bounding box center [1157, 317] width 217 height 18
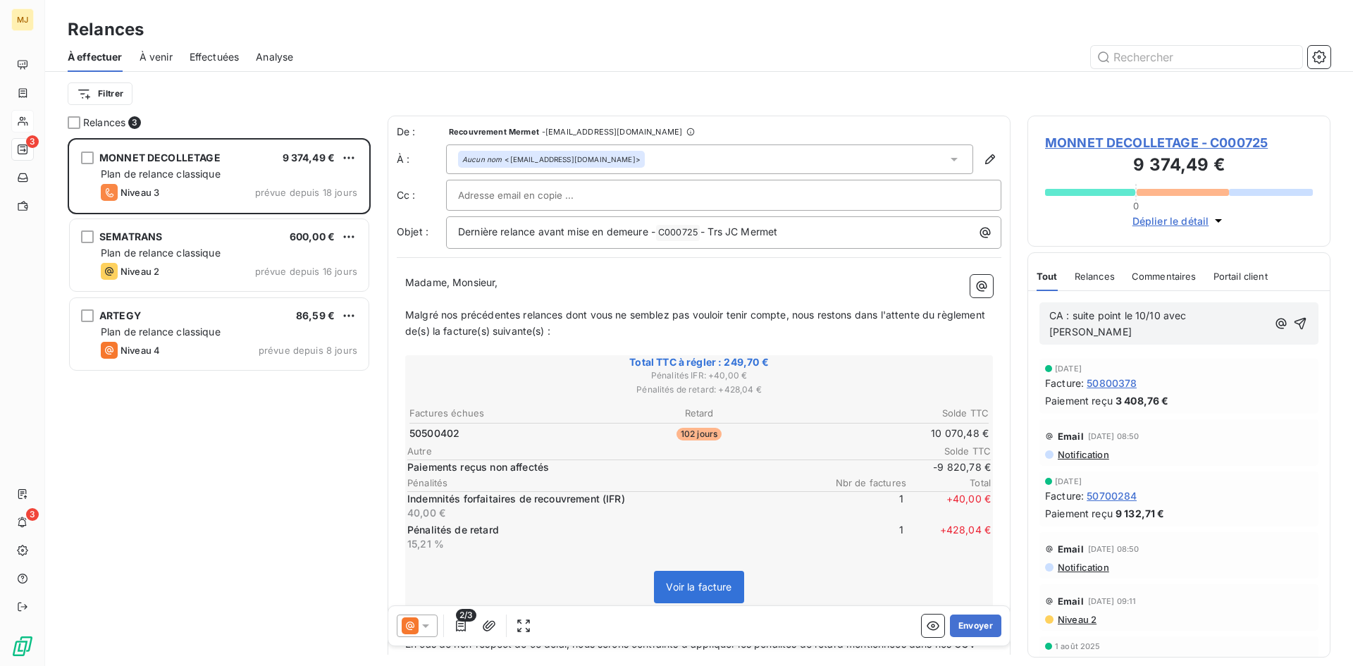
click at [1237, 311] on p "CA : suite point le 10/10 avec [PERSON_NAME]" at bounding box center [1158, 324] width 218 height 32
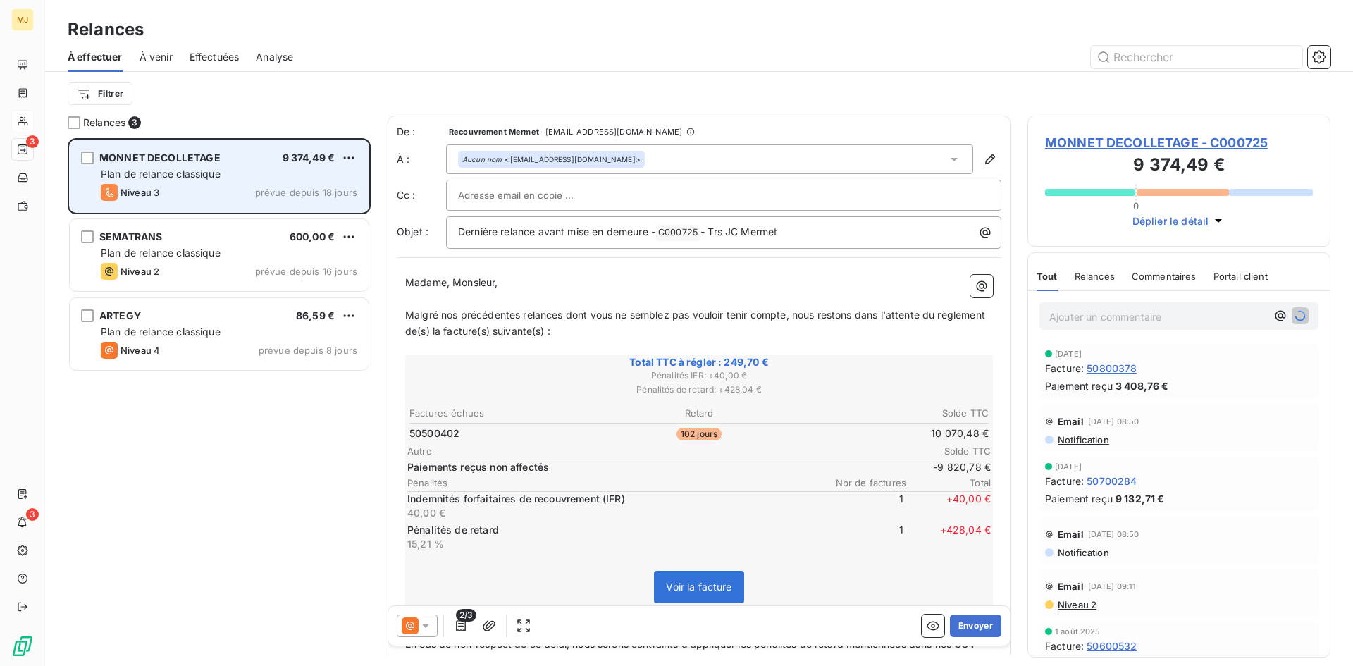
click at [359, 155] on div "MONNET DECOLLETAGE 9 374,49 € Plan de relance classique Niveau 3 prévue depuis …" at bounding box center [219, 176] width 299 height 72
click at [348, 155] on html "MJ 3 3 Relances À effectuer À venir Effectuées Analyse Filtrer Relances 3 MONNE…" at bounding box center [676, 333] width 1353 height 666
click at [322, 185] on div "Replanifier cette action" at bounding box center [288, 186] width 126 height 23
select select "9"
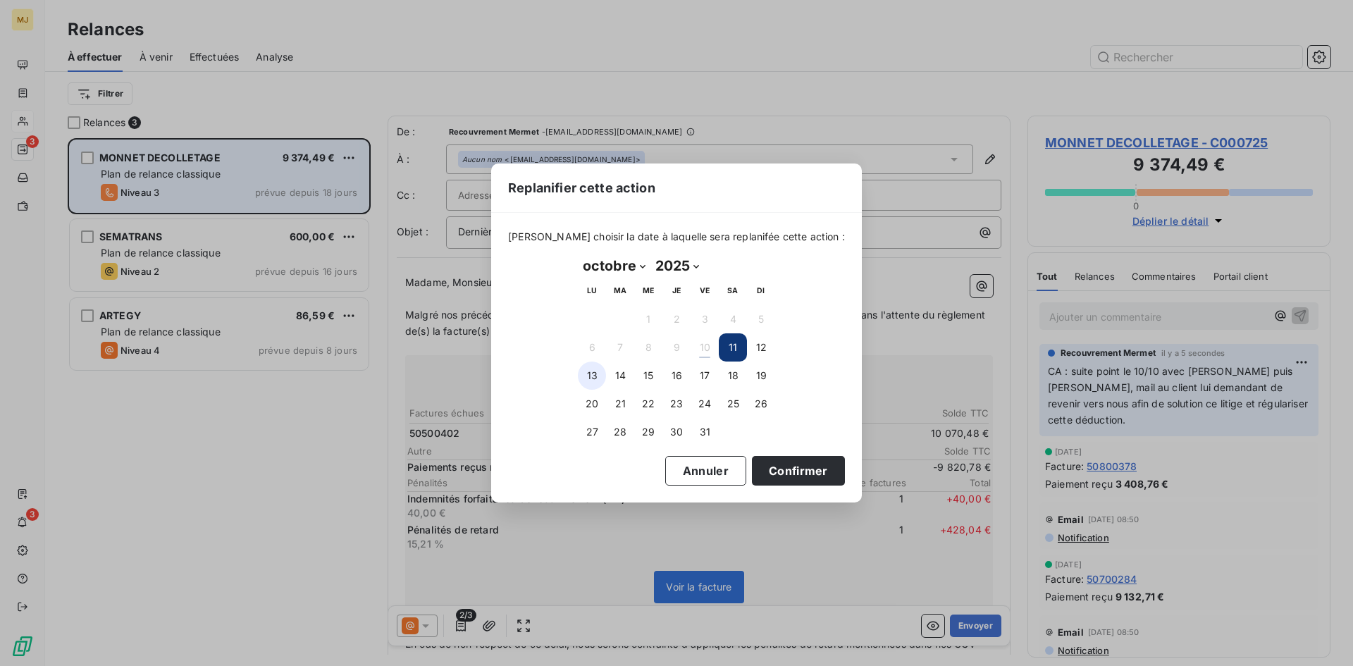
click at [583, 375] on button "13" at bounding box center [592, 375] width 28 height 28
click at [770, 466] on button "Confirmer" at bounding box center [798, 471] width 93 height 30
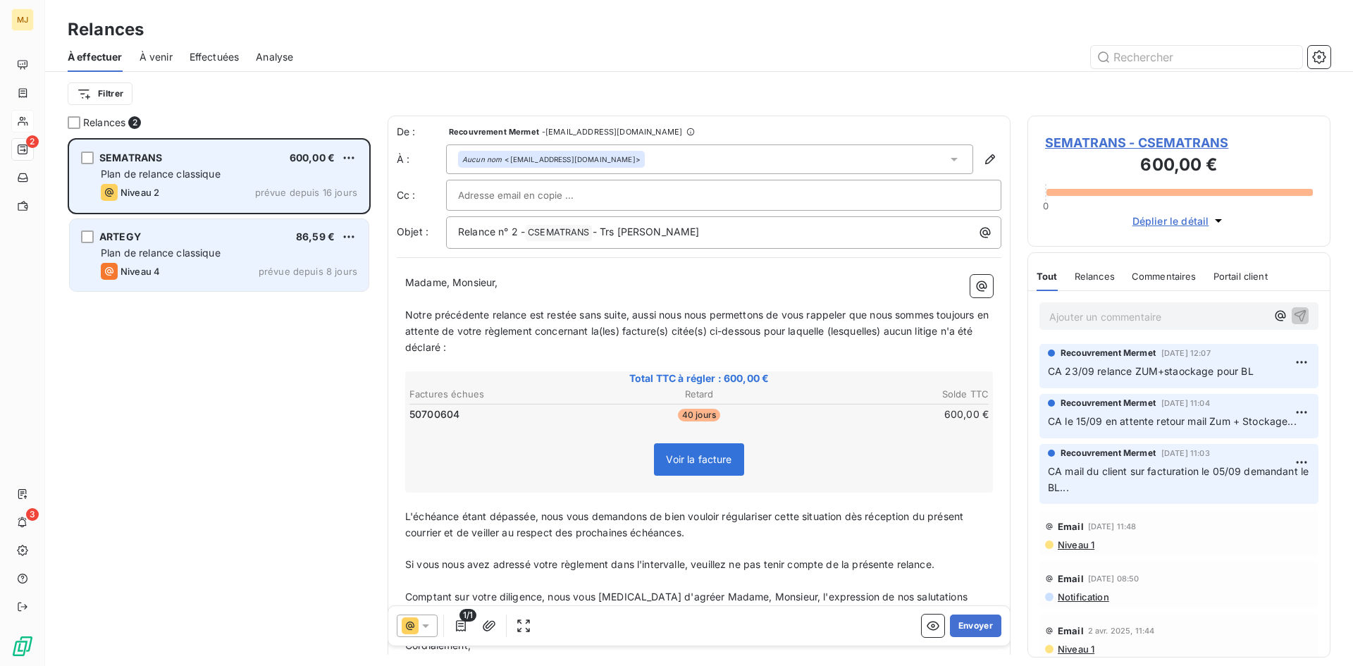
click at [221, 229] on div "ARTEGY 86,59 € Plan de relance classique Niveau 4 prévue depuis 8 jours" at bounding box center [219, 255] width 299 height 72
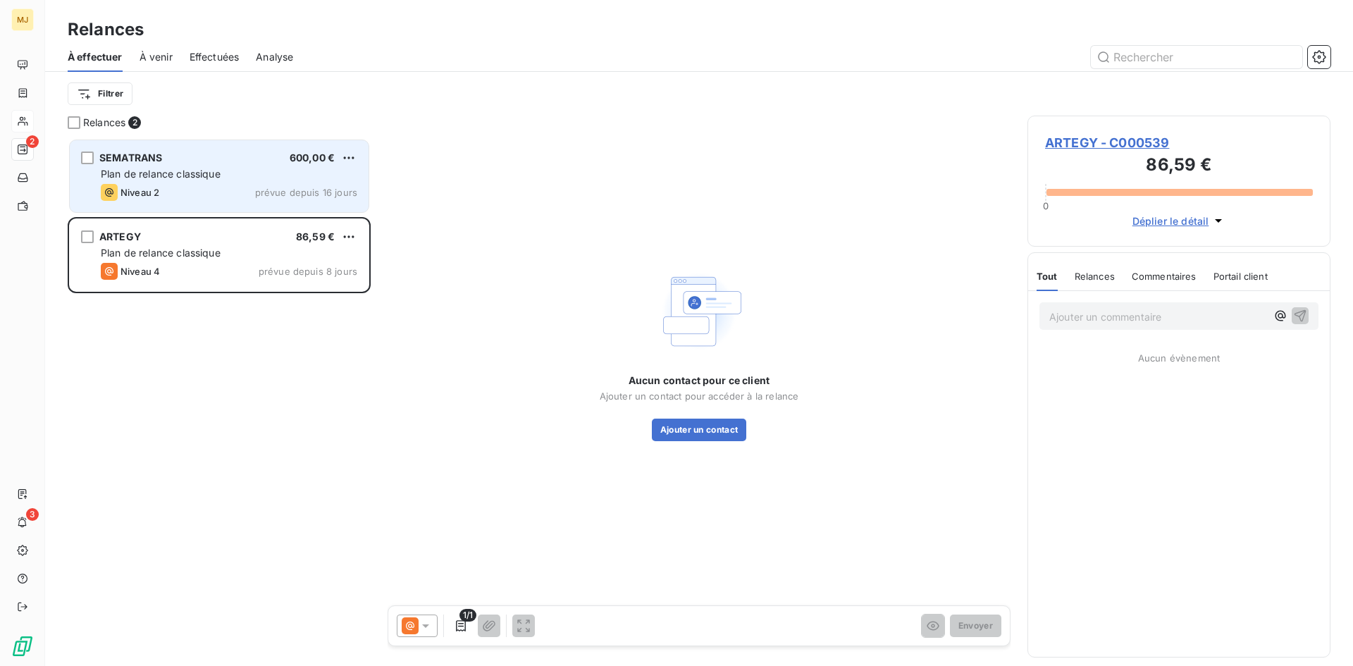
click at [427, 624] on icon at bounding box center [425, 626] width 7 height 4
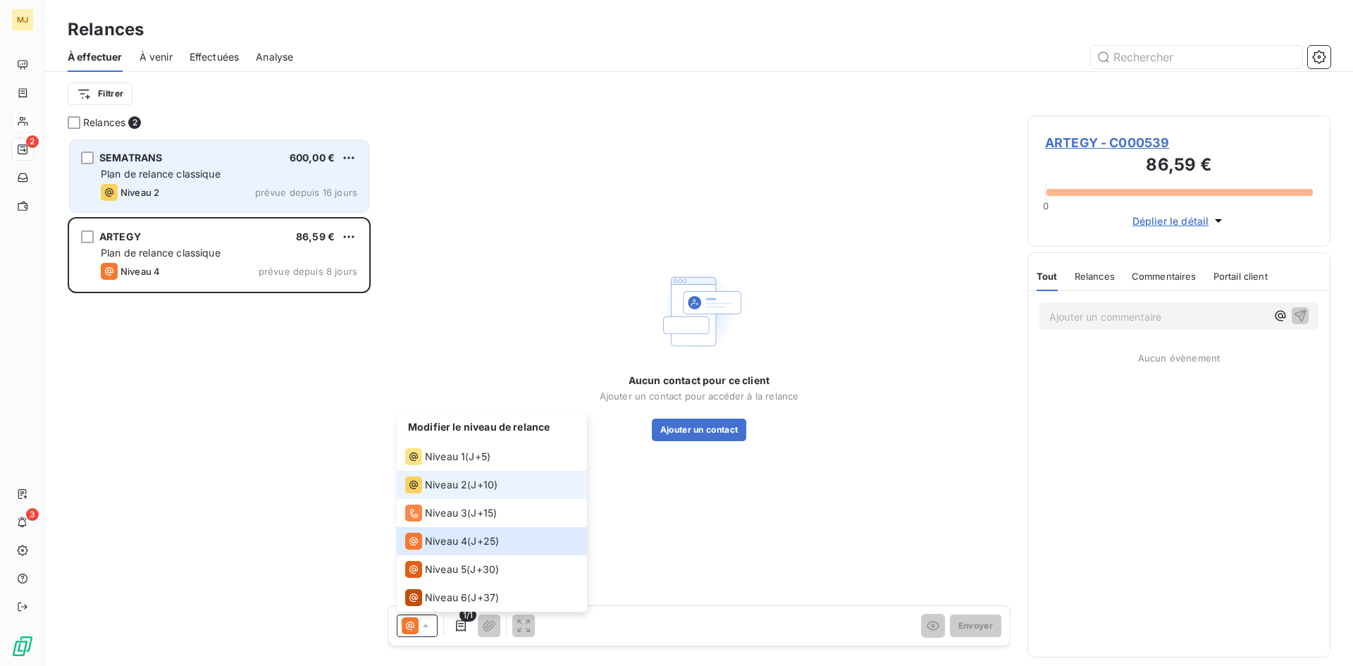
click at [474, 487] on span "J+10 )" at bounding box center [484, 485] width 27 height 14
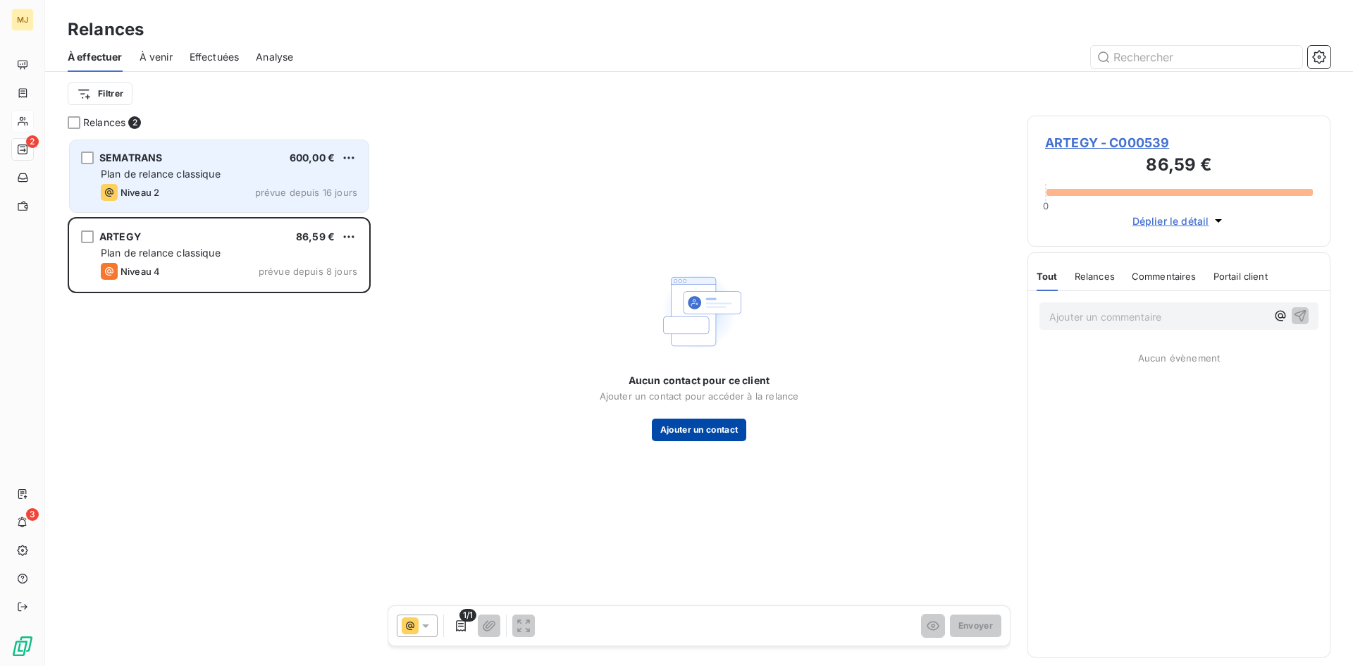
click at [704, 429] on button "Ajouter un contact" at bounding box center [699, 430] width 95 height 23
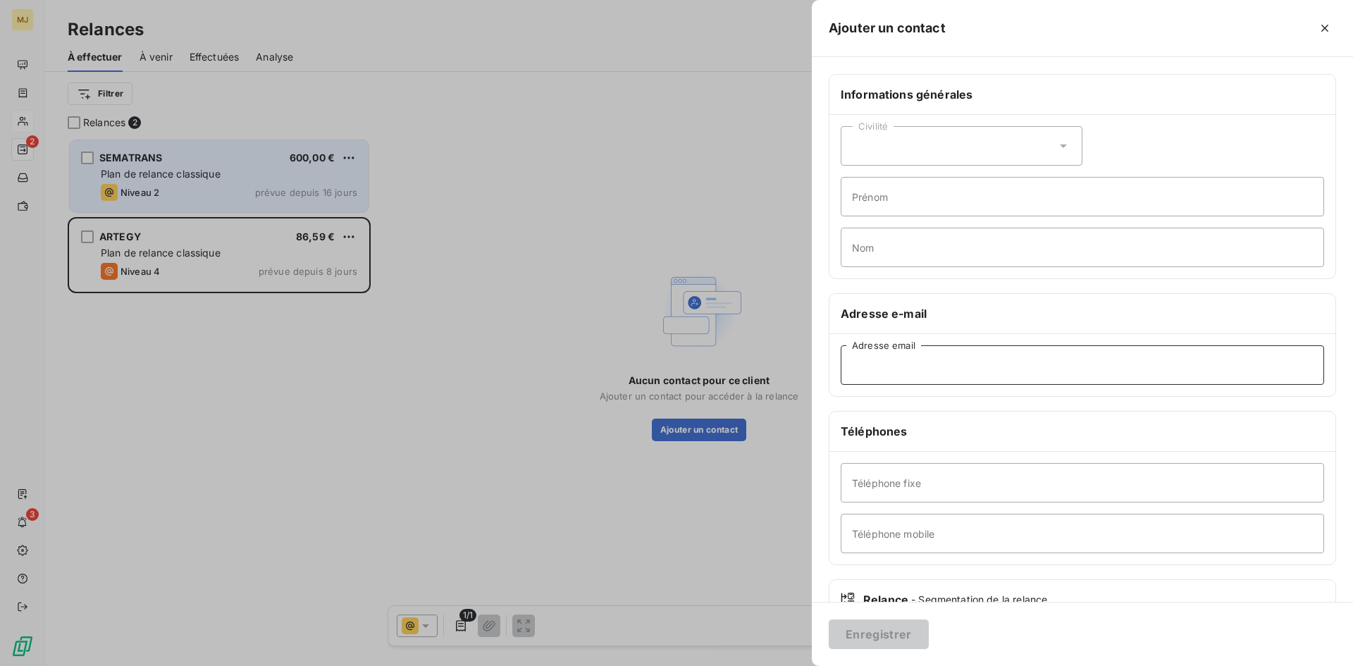
click at [1079, 366] on input "Adresse email" at bounding box center [1082, 364] width 483 height 39
click at [962, 366] on input "Adresse email" at bounding box center [1082, 364] width 483 height 39
paste input "[EMAIL_ADDRESS][DOMAIN_NAME]"
type input "[EMAIL_ADDRESS][DOMAIN_NAME]"
click at [864, 640] on button "Enregistrer" at bounding box center [879, 634] width 100 height 30
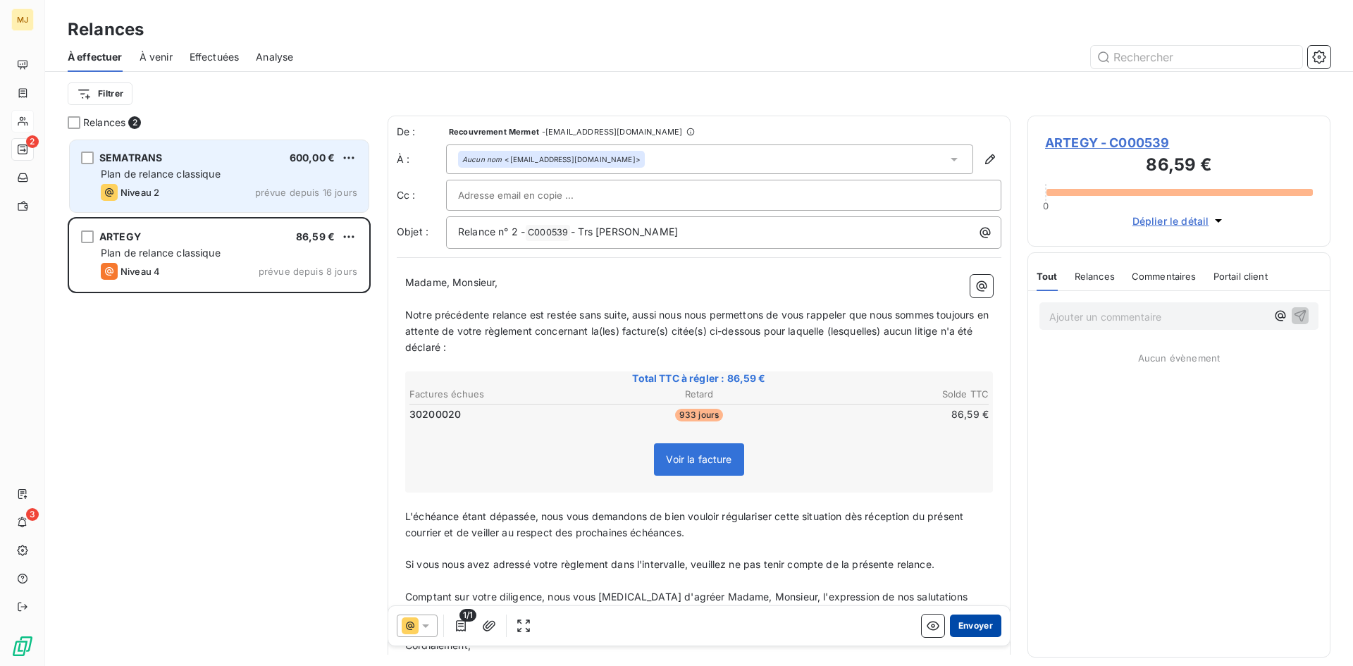
click at [962, 626] on button "Envoyer" at bounding box center [975, 625] width 51 height 23
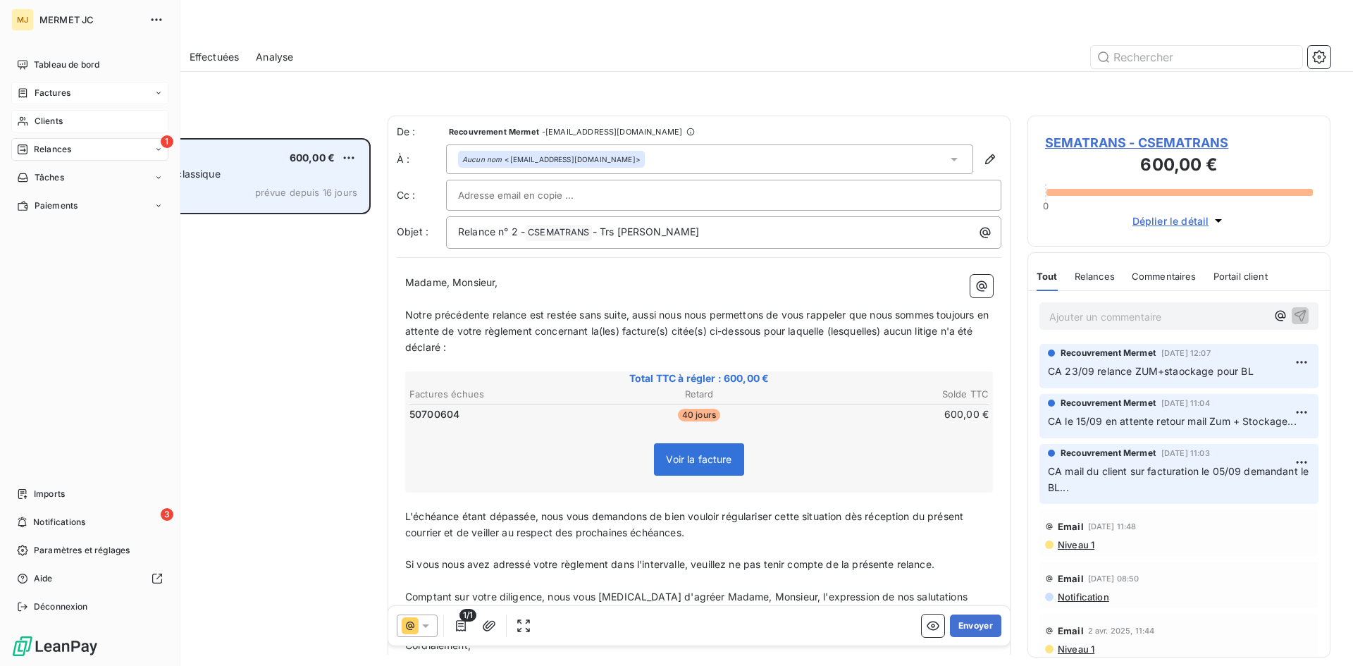
click at [67, 93] on span "Factures" at bounding box center [53, 93] width 36 height 13
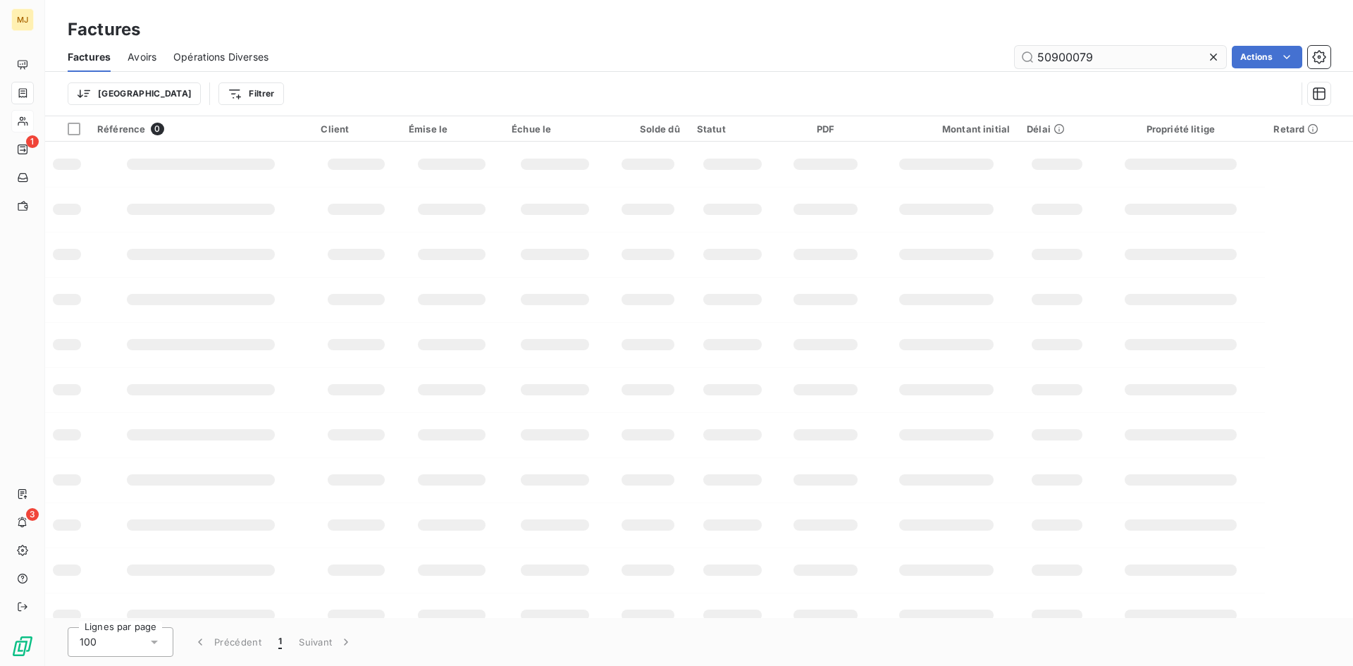
click at [1102, 63] on input "50900079" at bounding box center [1120, 57] width 211 height 23
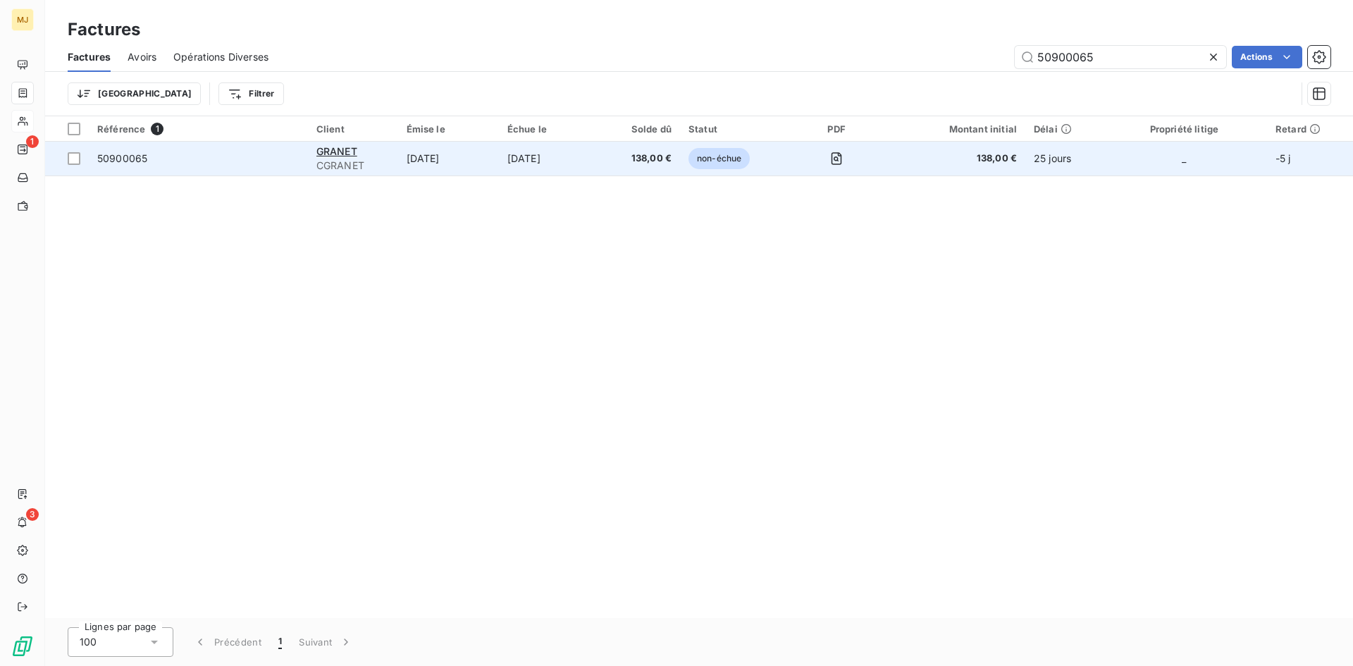
type input "50900065"
click at [125, 152] on span "50900065" at bounding box center [122, 158] width 50 height 12
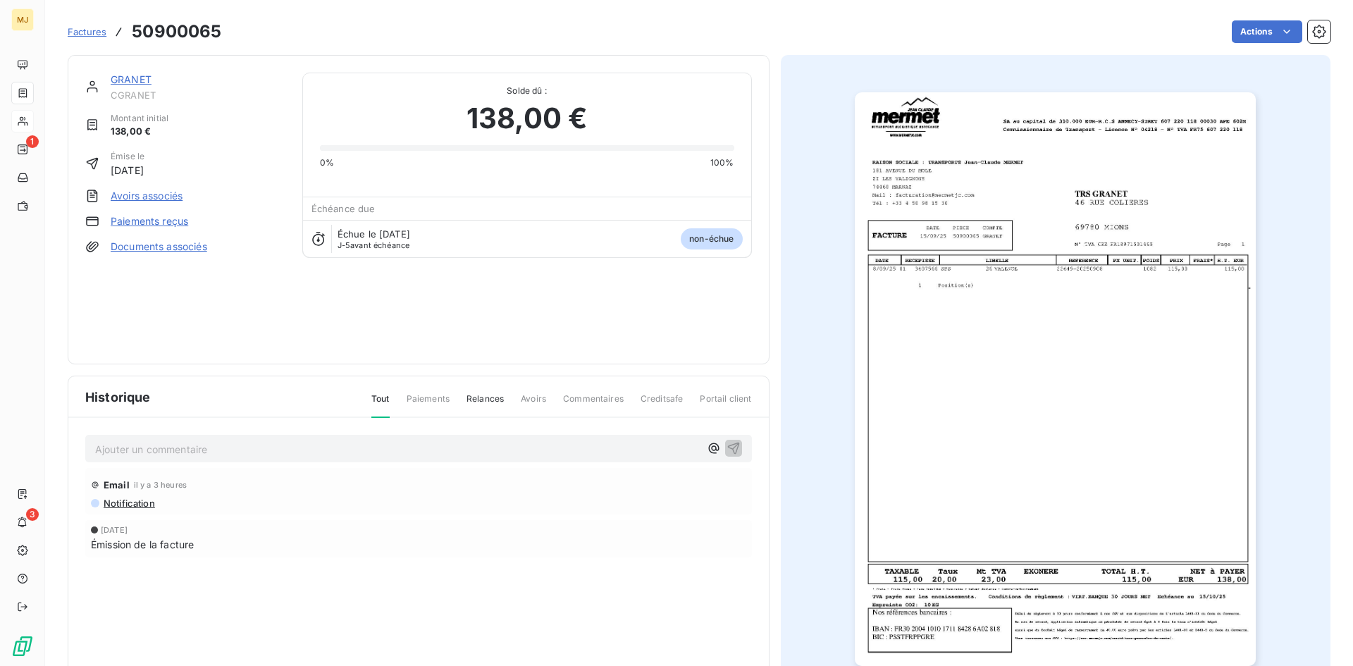
click at [548, 445] on p "Ajouter un commentaire ﻿" at bounding box center [397, 449] width 605 height 18
click at [244, 440] on p "CA retour mail du 10/10 : "" at bounding box center [397, 448] width 605 height 16
click at [318, 450] on p "CA retour mail du 10/10 : "[EMAIL_ADDRESS][DOMAIN_NAME]" at bounding box center [397, 448] width 605 height 16
drag, startPoint x: 318, startPoint y: 450, endPoint x: 247, endPoint y: 450, distance: 70.5
click at [226, 450] on p "CA retour mail du 10/10 : "[EMAIL_ADDRESS][DOMAIN_NAME]" at bounding box center [397, 448] width 605 height 16
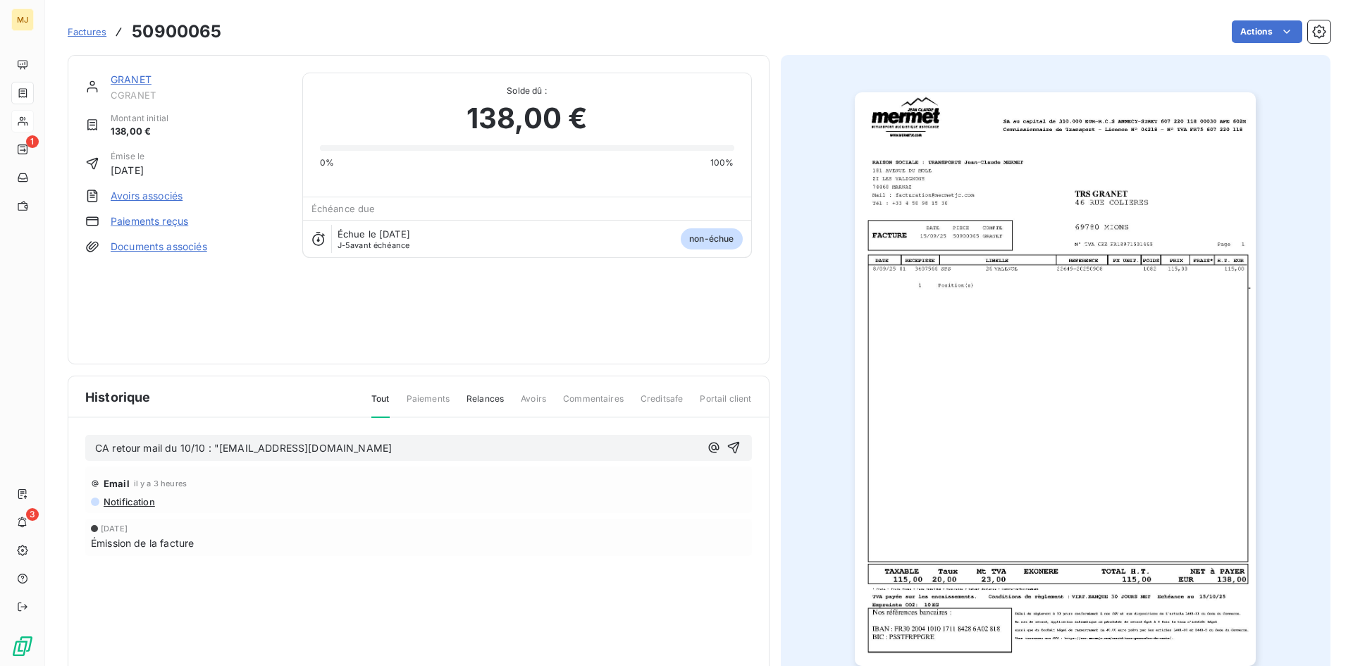
click at [320, 450] on p "CA retour mail du 10/10 : "[EMAIL_ADDRESS][DOMAIN_NAME]" at bounding box center [397, 448] width 605 height 16
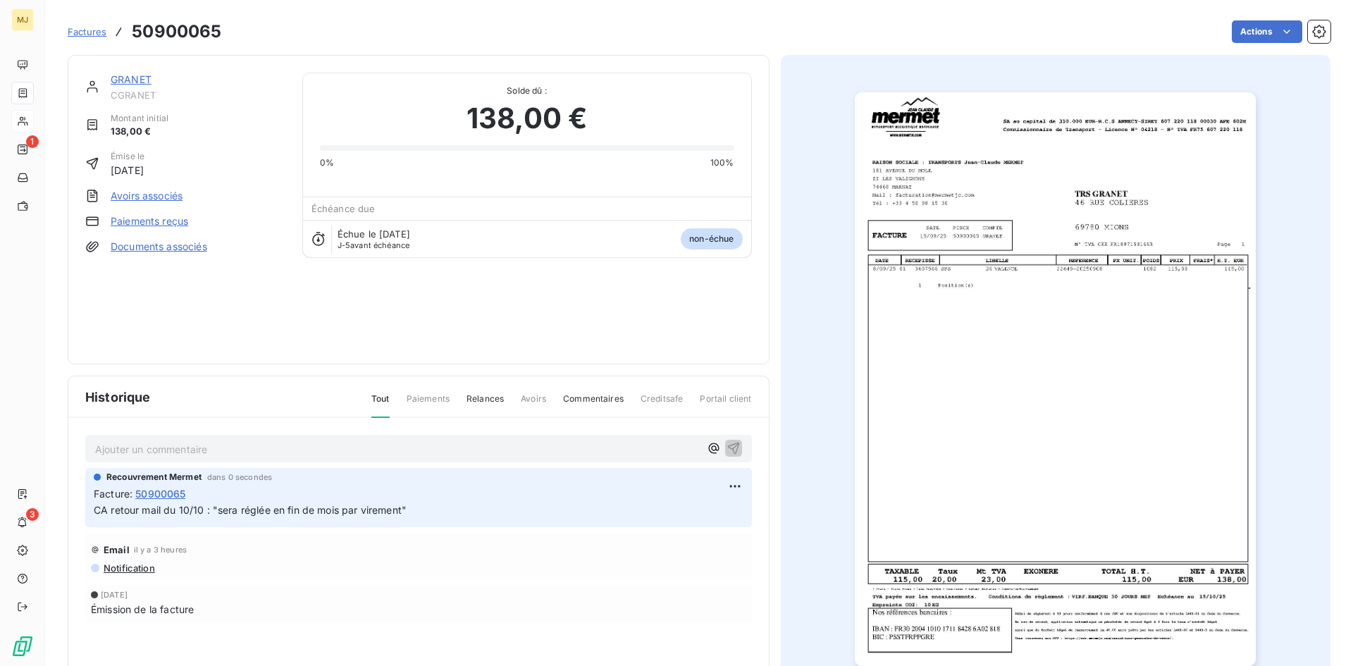
drag, startPoint x: 75, startPoint y: 31, endPoint x: 89, endPoint y: 31, distance: 14.1
click at [75, 31] on span "Factures" at bounding box center [87, 31] width 39 height 11
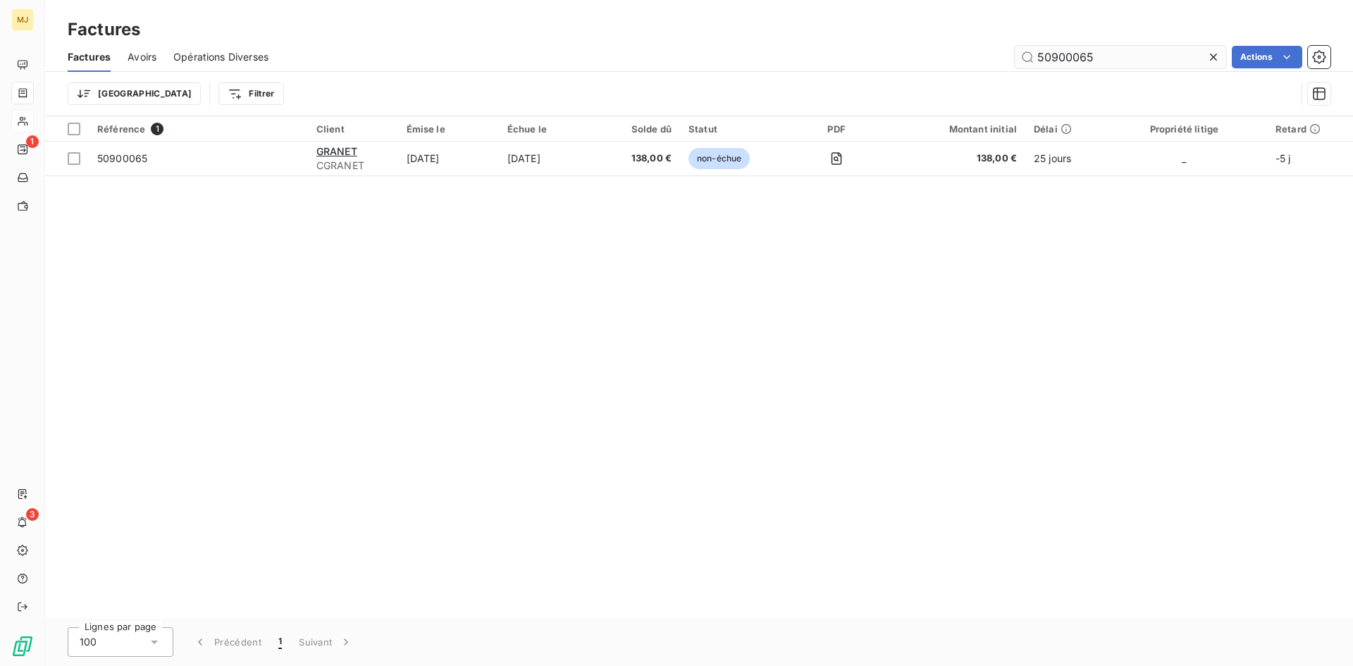
click at [1103, 58] on input "50900065" at bounding box center [1120, 57] width 211 height 23
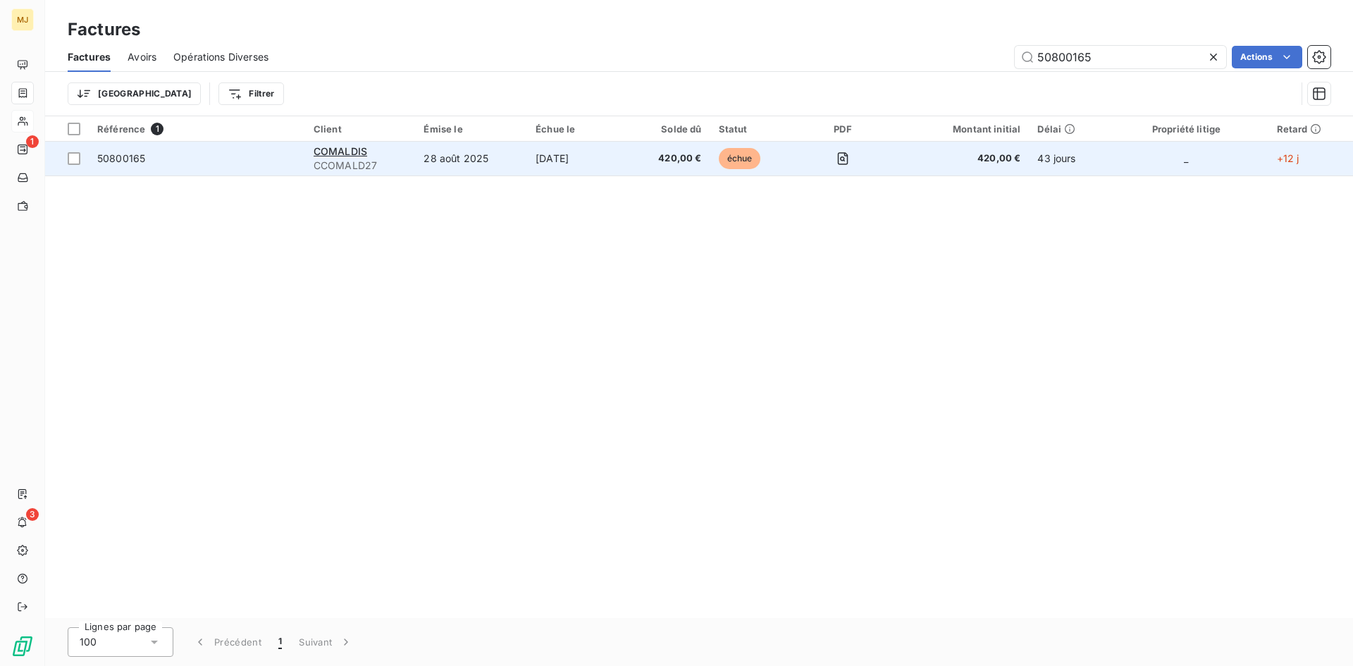
type input "50800165"
click at [133, 168] on td "50800165" at bounding box center [197, 159] width 216 height 34
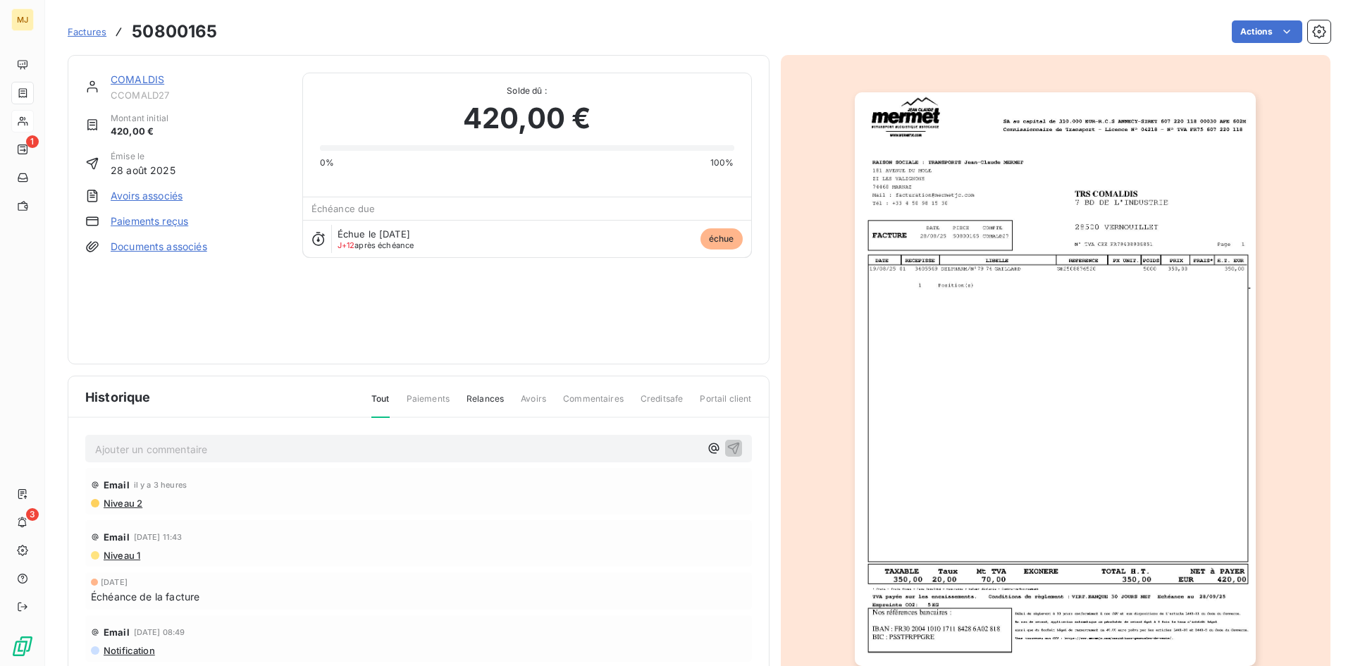
click at [229, 448] on p "Ajouter un commentaire ﻿" at bounding box center [397, 449] width 605 height 18
